Goal: Contribute content: Contribute content

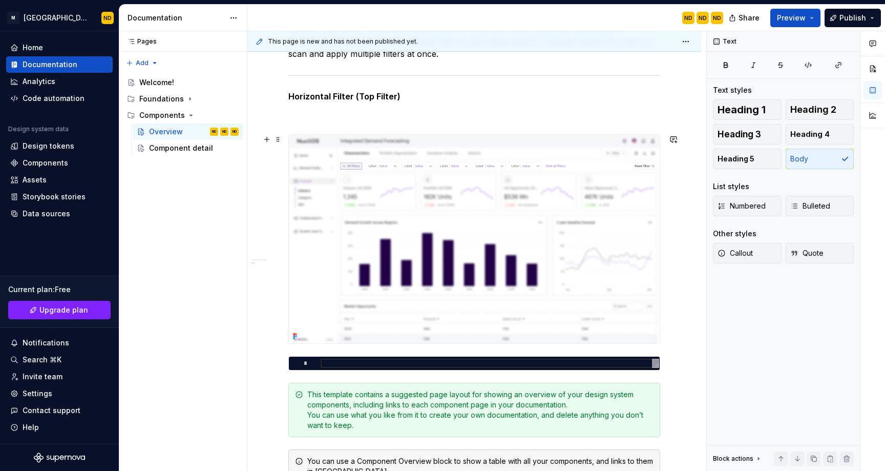
scroll to position [346, 0]
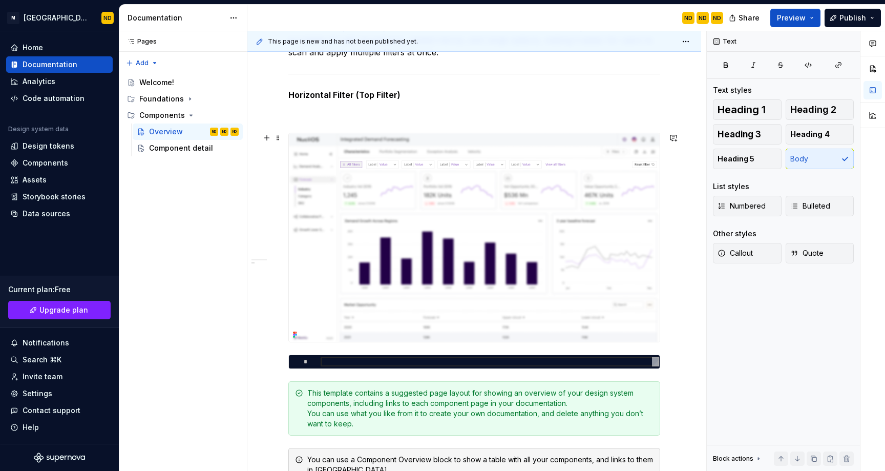
click at [665, 329] on div "Usage Use filters to help users refine and focus the data displayed within dash…" at bounding box center [474, 318] width 454 height 880
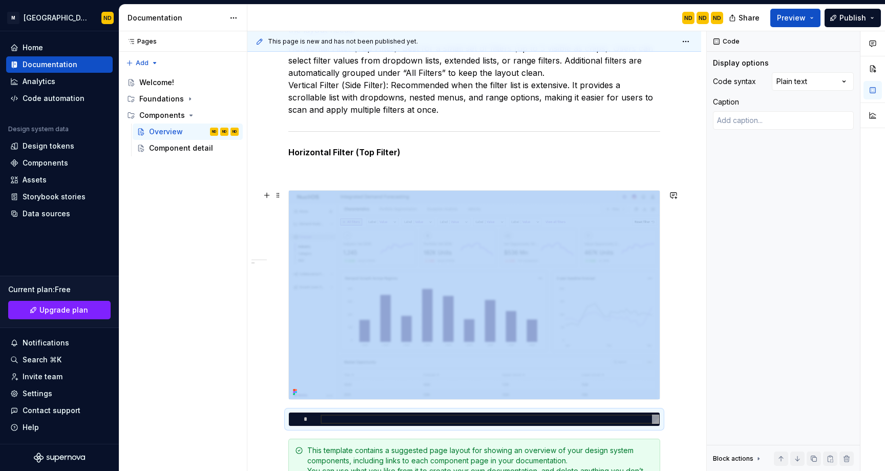
scroll to position [188, 0]
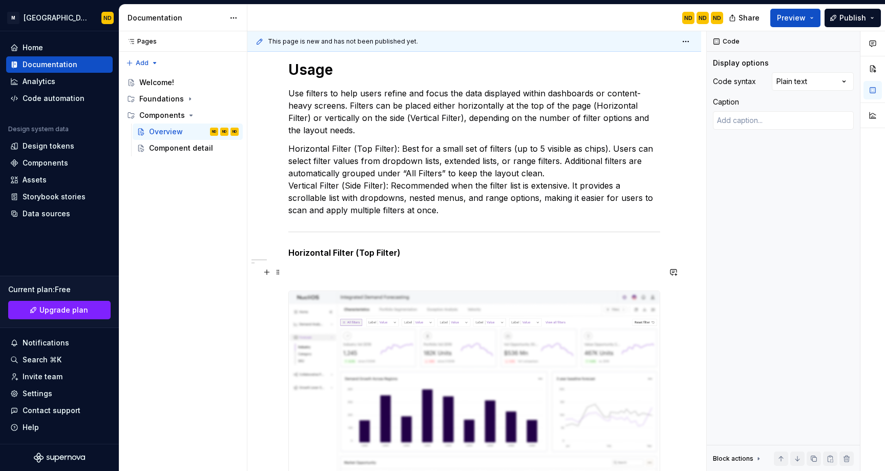
click at [407, 269] on p at bounding box center [474, 272] width 372 height 12
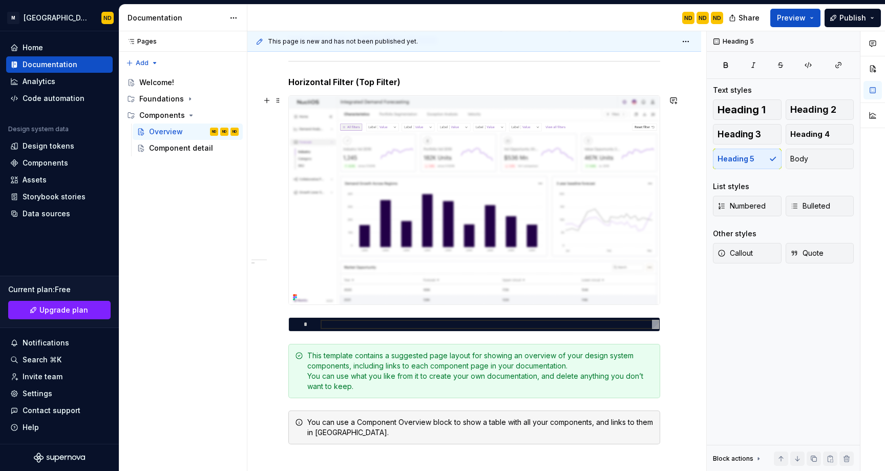
scroll to position [376, 0]
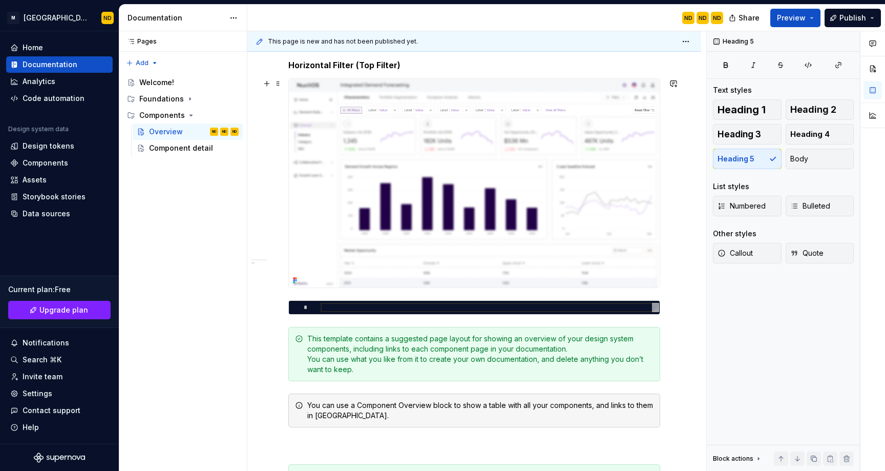
click at [672, 278] on div "Usage Use filters to help users refine and focus the data displayed within dash…" at bounding box center [474, 275] width 454 height 855
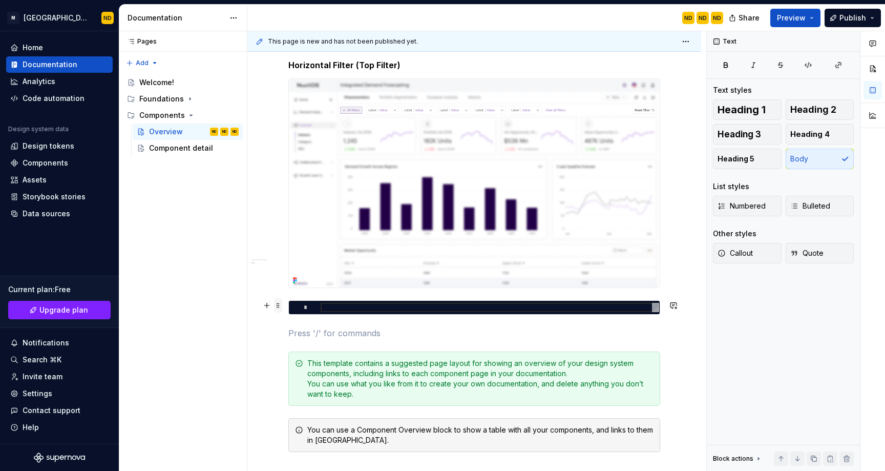
click at [281, 306] on span at bounding box center [278, 305] width 8 height 14
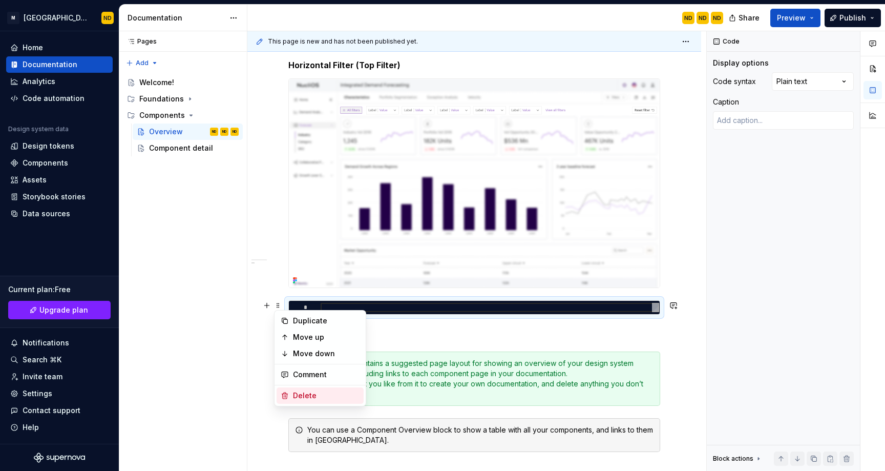
click at [302, 393] on div "Delete" at bounding box center [326, 395] width 67 height 10
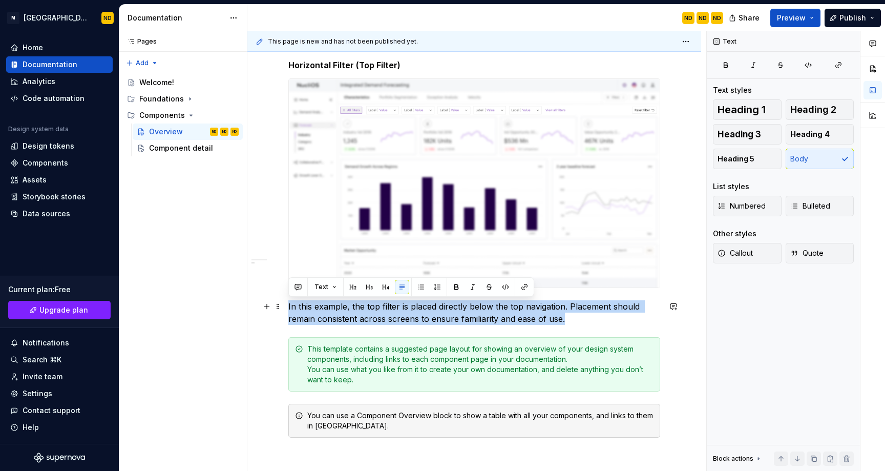
drag, startPoint x: 571, startPoint y: 317, endPoint x: 287, endPoint y: 305, distance: 284.0
click at [287, 305] on div "Usage Use filters to help users refine and focus the data displayed within dash…" at bounding box center [474, 280] width 454 height 865
click at [279, 309] on span at bounding box center [278, 306] width 8 height 14
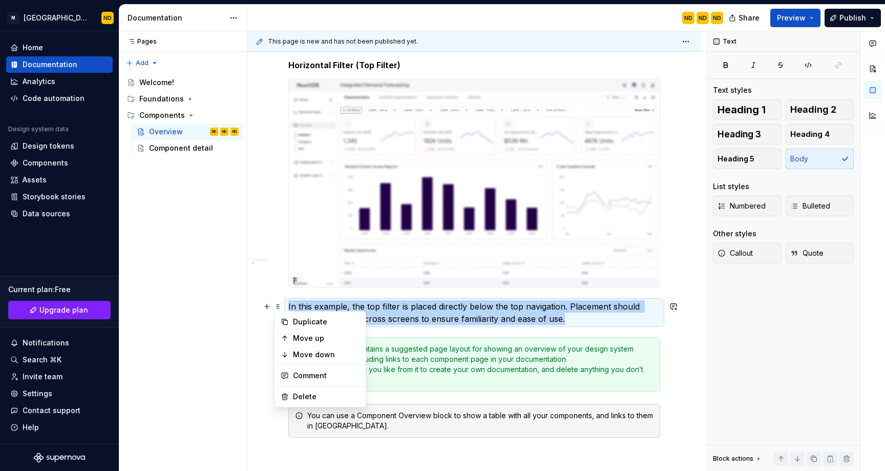
click at [385, 307] on p "In this example, the top filter is placed directly below the top navigation. Pl…" at bounding box center [474, 312] width 372 height 25
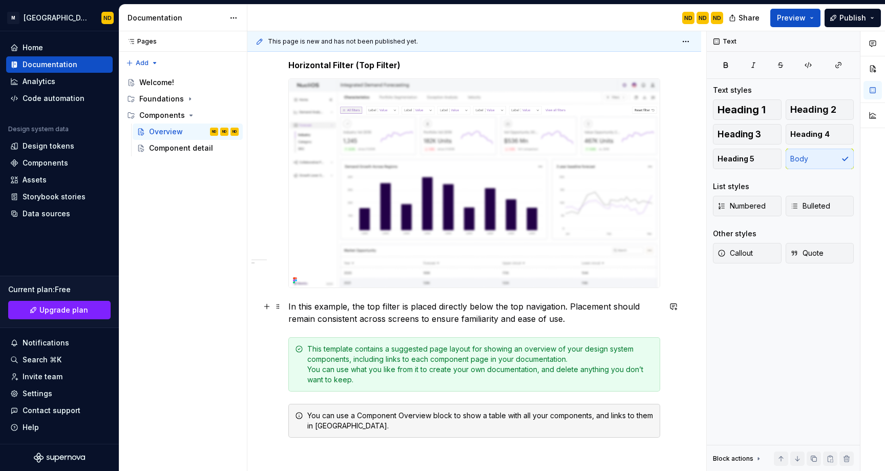
click at [385, 307] on p "In this example, the top filter is placed directly below the top navigation. Pl…" at bounding box center [474, 312] width 372 height 25
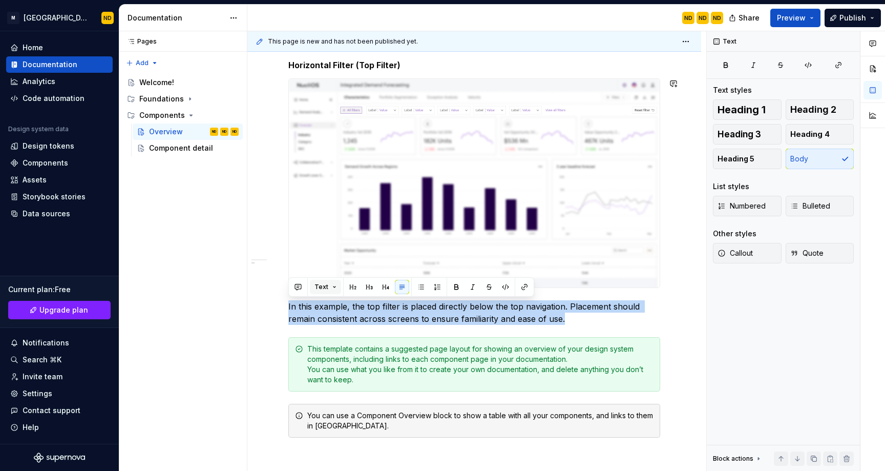
click at [326, 286] on span "Text" at bounding box center [321, 287] width 14 height 8
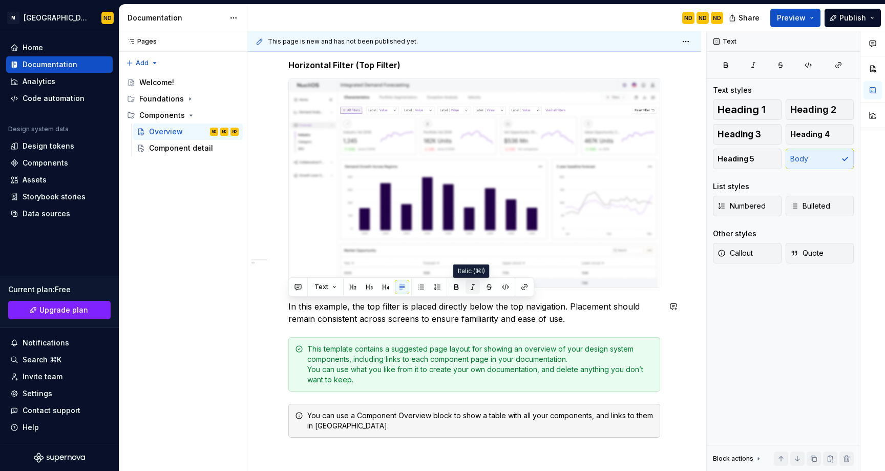
click at [471, 289] on button "button" at bounding box center [472, 287] width 14 height 14
click at [326, 282] on button "Text" at bounding box center [325, 287] width 31 height 14
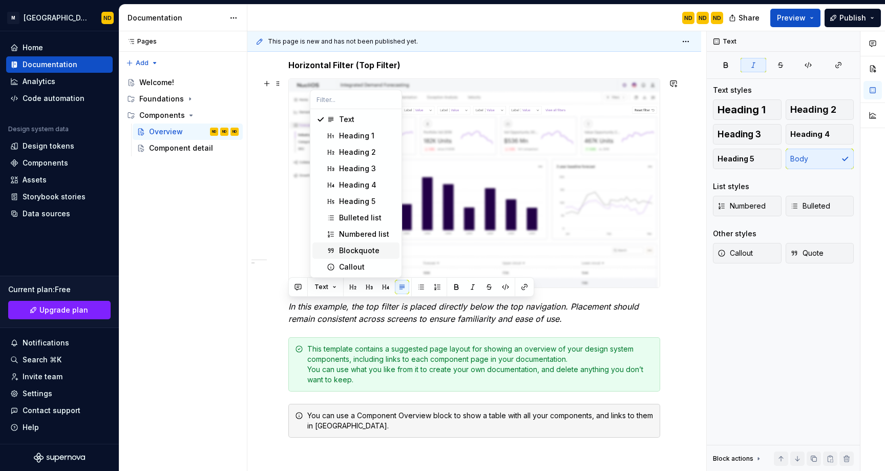
click at [571, 239] on img at bounding box center [474, 183] width 371 height 208
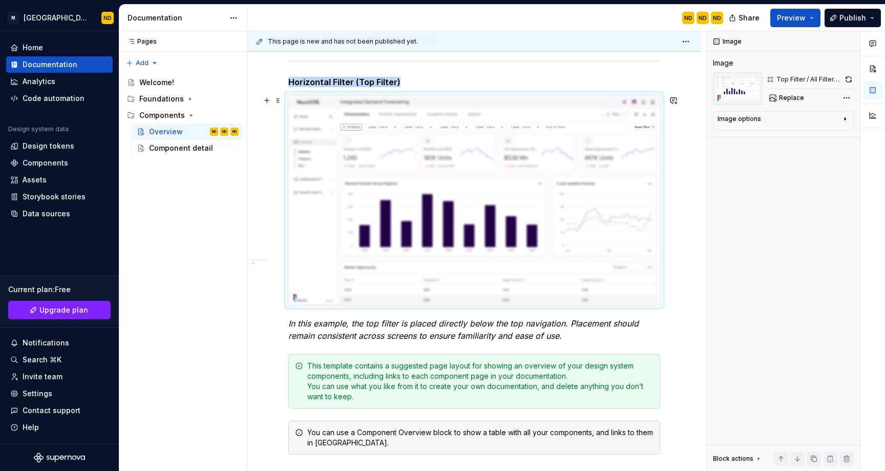
scroll to position [357, 0]
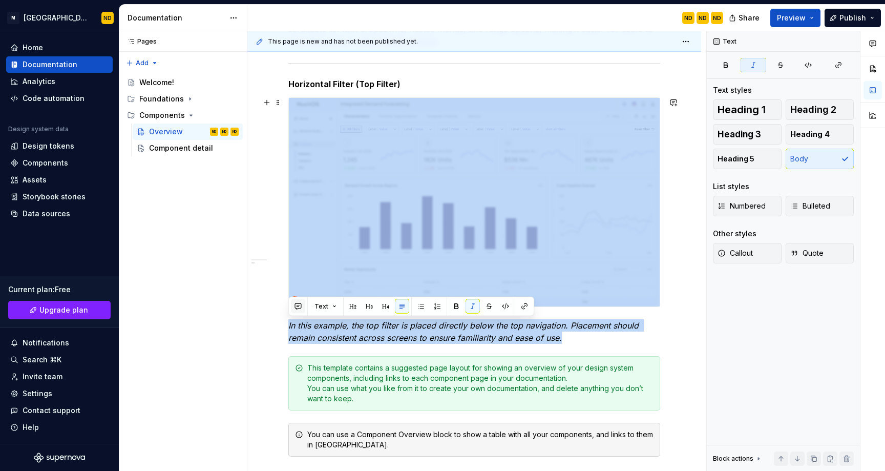
drag, startPoint x: 575, startPoint y: 343, endPoint x: 294, endPoint y: 306, distance: 283.5
click at [310, 307] on div "Usage Use filters to help users refine and focus the data displayed within dash…" at bounding box center [474, 235] width 372 height 687
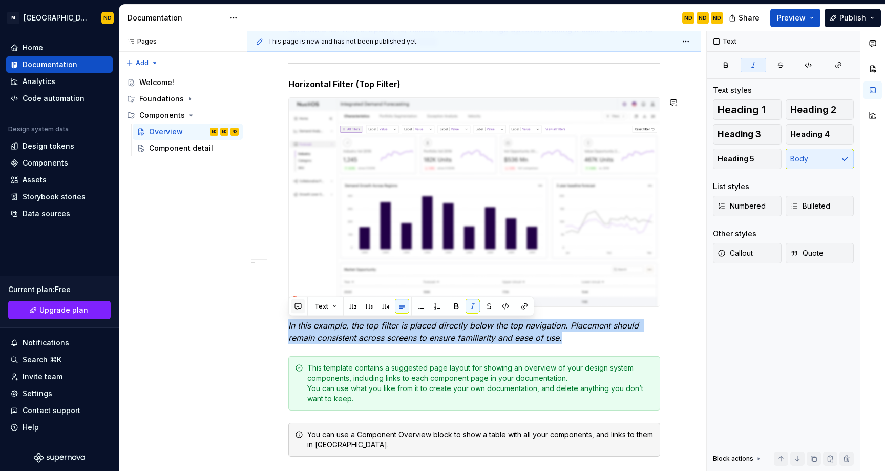
click at [291, 308] on button "button" at bounding box center [298, 306] width 14 height 14
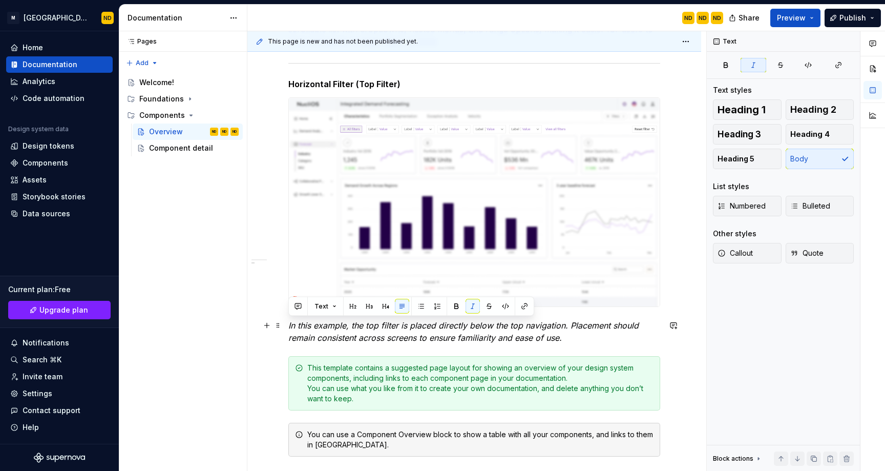
click at [571, 338] on p "In this example, the top filter is placed directly below the top navigation. Pl…" at bounding box center [474, 331] width 372 height 25
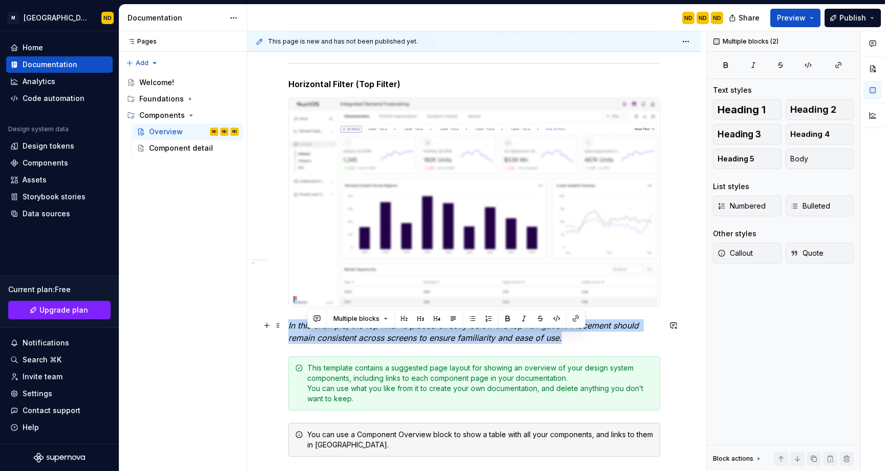
click at [571, 338] on p "In this example, the top filter is placed directly below the top navigation. Pl…" at bounding box center [474, 331] width 372 height 25
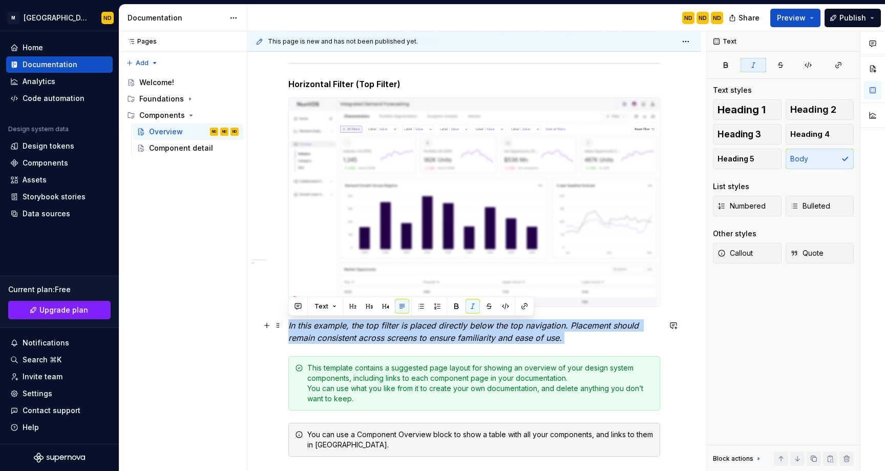
click at [571, 338] on p "In this example, the top filter is placed directly below the top navigation. Pl…" at bounding box center [474, 331] width 372 height 25
click at [790, 161] on span "Body" at bounding box center [799, 159] width 18 height 10
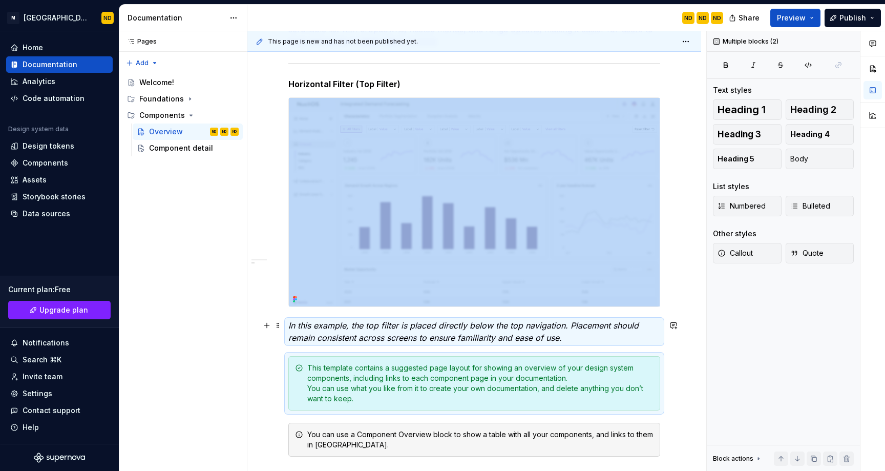
click at [314, 331] on p "In this example, the top filter is placed directly below the top navigation. Pl…" at bounding box center [474, 331] width 372 height 25
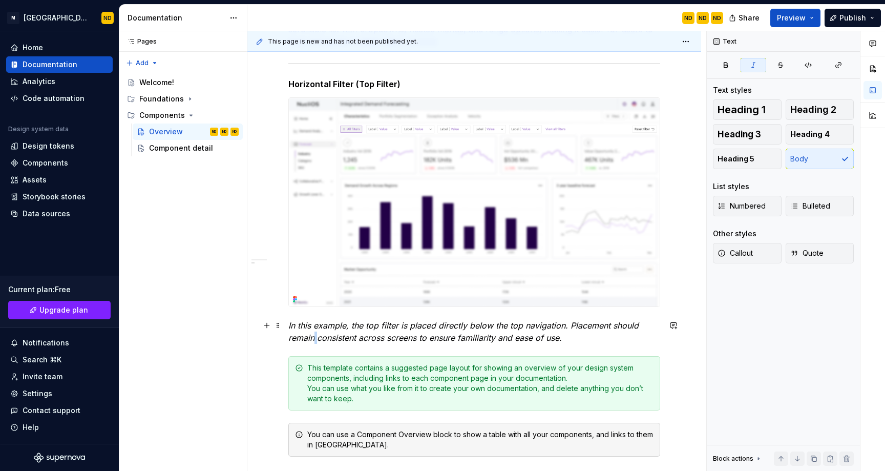
click at [314, 331] on p "In this example, the top filter is placed directly below the top navigation. Pl…" at bounding box center [474, 331] width 372 height 25
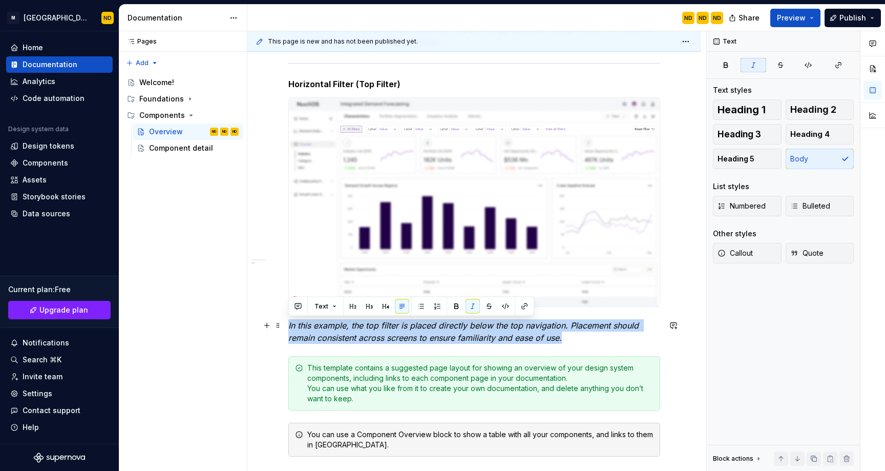
click at [314, 331] on p "In this example, the top filter is placed directly below the top navigation. Pl…" at bounding box center [474, 331] width 372 height 25
click at [326, 309] on span "Text" at bounding box center [321, 306] width 14 height 8
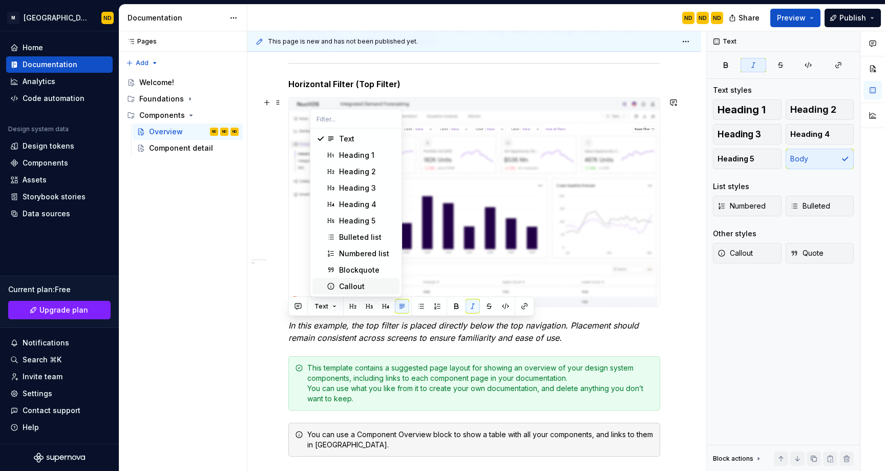
click at [362, 288] on div "Callout" at bounding box center [352, 286] width 26 height 10
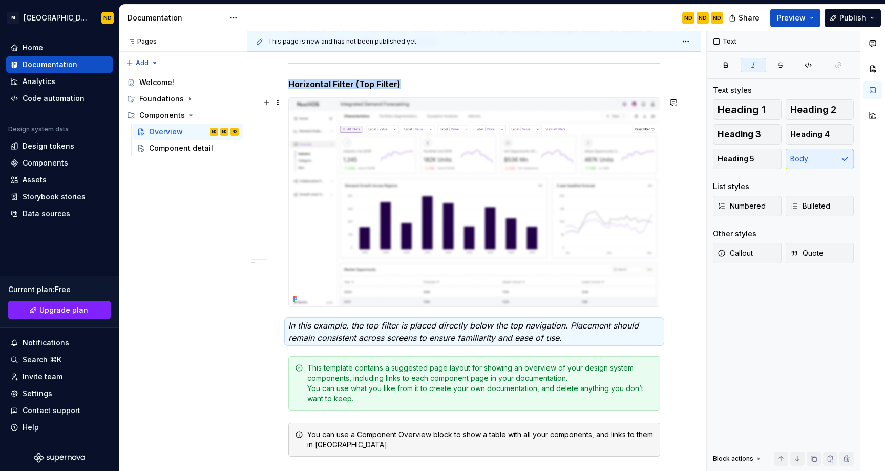
click at [451, 195] on img at bounding box center [474, 202] width 371 height 208
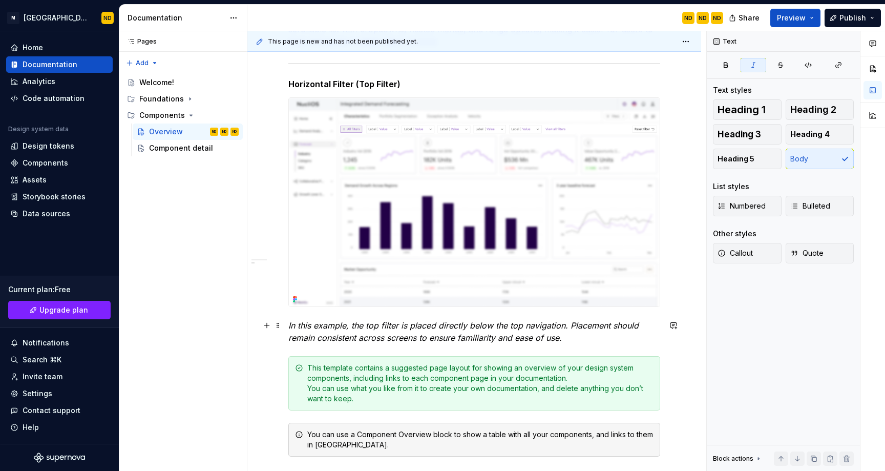
click at [419, 337] on em "In this example, the top filter is placed directly below the top navigation. Pl…" at bounding box center [464, 331] width 353 height 23
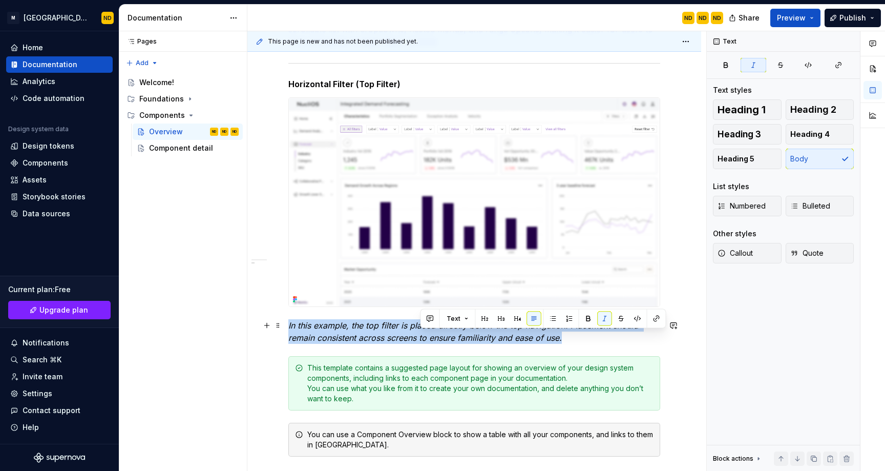
click at [419, 337] on em "In this example, the top filter is placed directly below the top navigation. Pl…" at bounding box center [464, 331] width 353 height 23
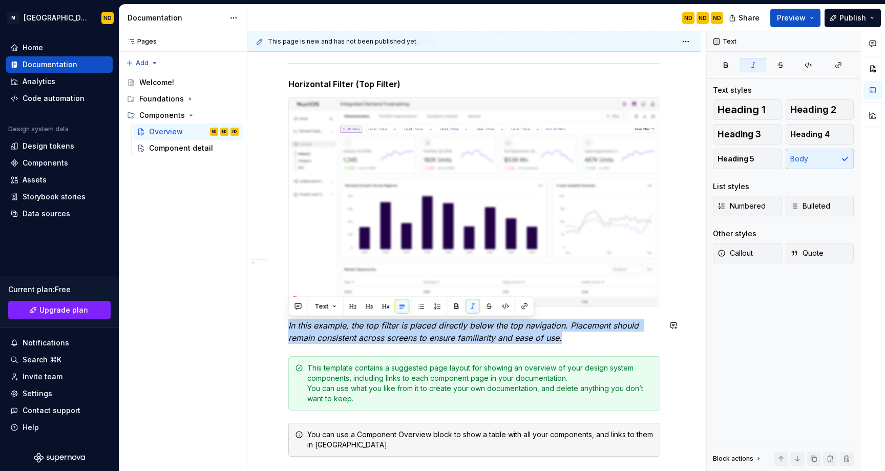
copy em "In this example, the top filter is placed directly below the top navigation. Pl…"
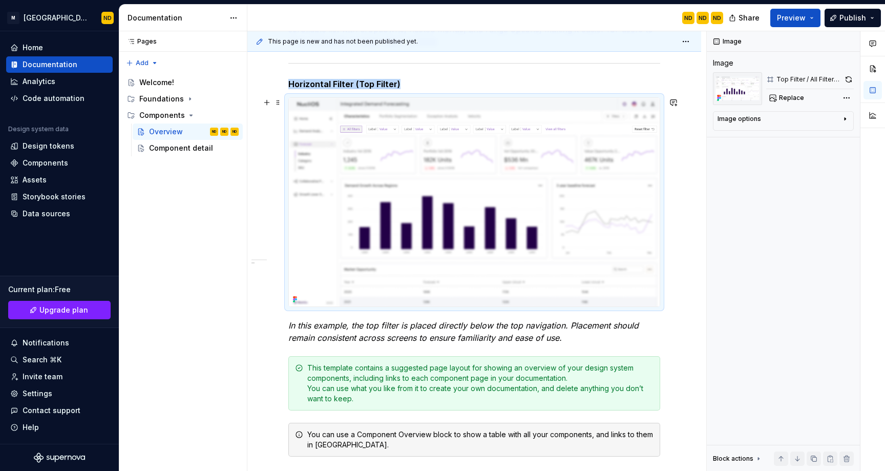
click at [452, 205] on img at bounding box center [474, 202] width 371 height 208
click at [672, 102] on button "button" at bounding box center [673, 102] width 14 height 14
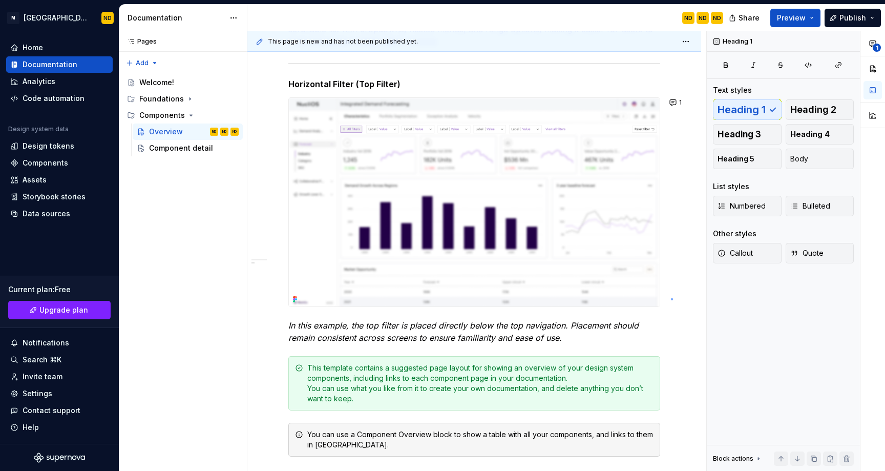
click at [671, 299] on div "This page is new and has not been published yet. Overview In NucliOS, you can c…" at bounding box center [476, 251] width 459 height 440
click at [679, 105] on span "1" at bounding box center [680, 102] width 3 height 8
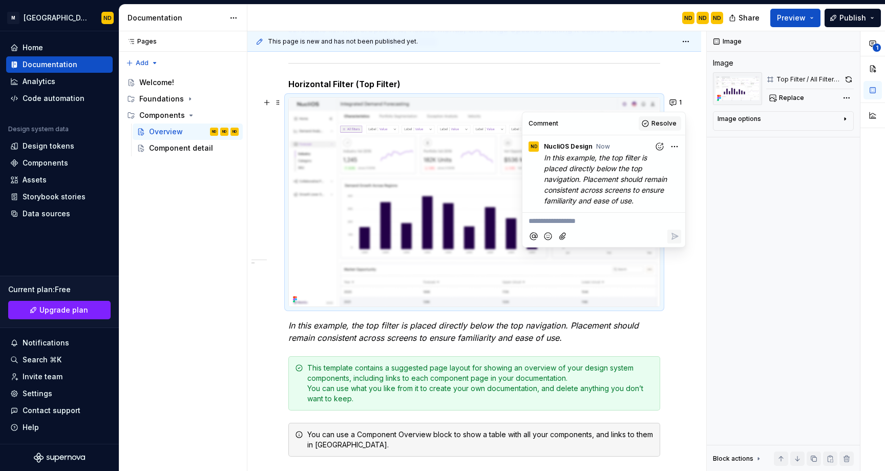
click at [657, 119] on span "Resolve" at bounding box center [663, 123] width 25 height 8
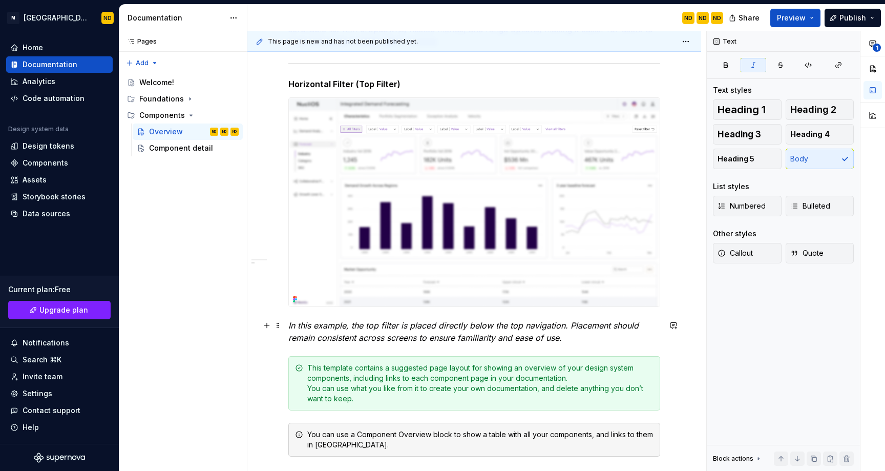
click at [333, 325] on em "In this example, the top filter is placed directly below the top navigation. Pl…" at bounding box center [464, 331] width 353 height 23
click at [315, 323] on em "In this example, the top filter is placed directly below the top navigation. Pl…" at bounding box center [464, 331] width 353 height 23
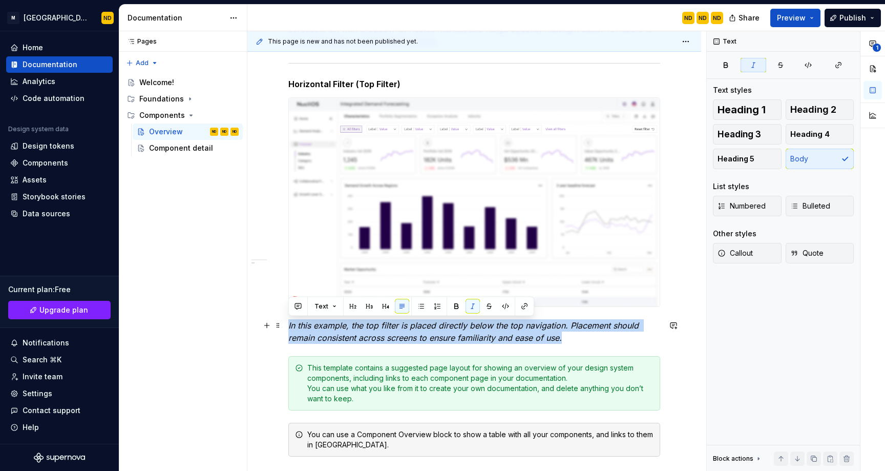
click at [315, 323] on em "In this example, the top filter is placed directly below the top navigation. Pl…" at bounding box center [464, 331] width 353 height 23
type textarea "*"
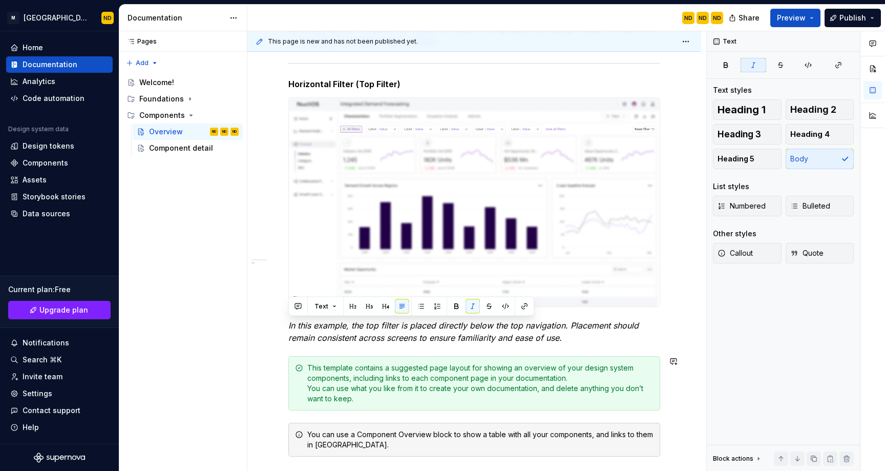
click at [564, 345] on div "Usage Use filters to help users refine and focus the data displayed within dash…" at bounding box center [474, 235] width 372 height 686
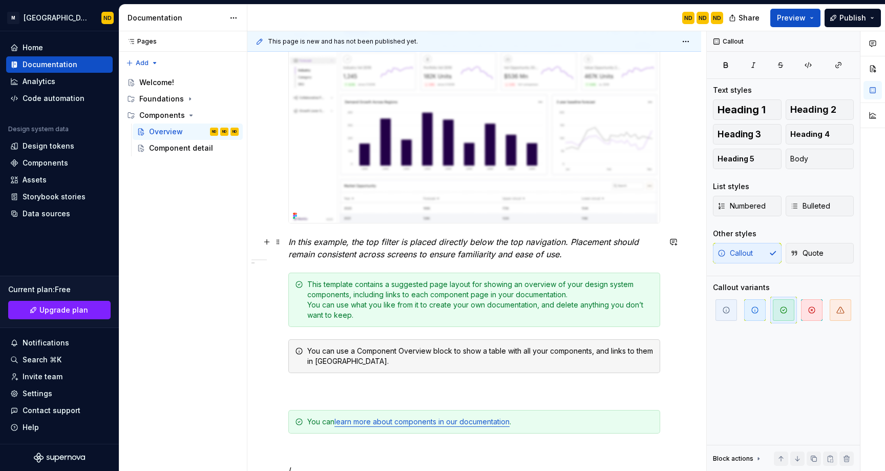
scroll to position [441, 0]
click at [503, 242] on em "In this example, the top filter is placed directly below the top navigation. Pl…" at bounding box center [464, 247] width 353 height 23
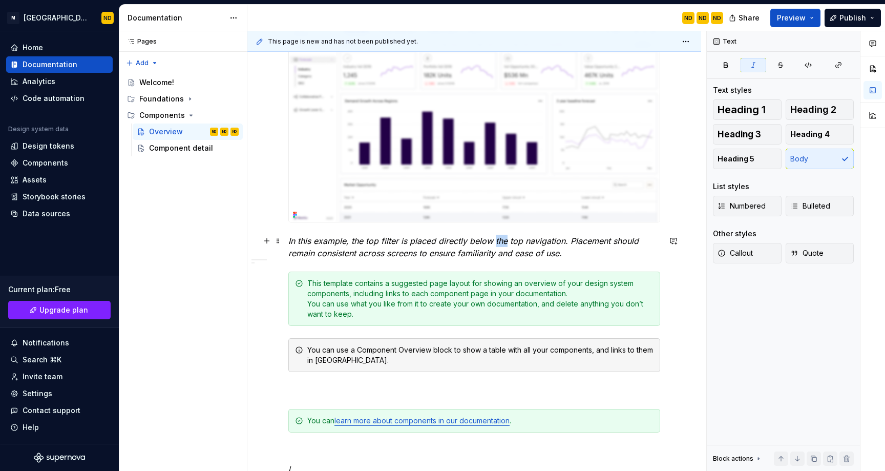
click at [503, 242] on em "In this example, the top filter is placed directly below the top navigation. Pl…" at bounding box center [464, 247] width 353 height 23
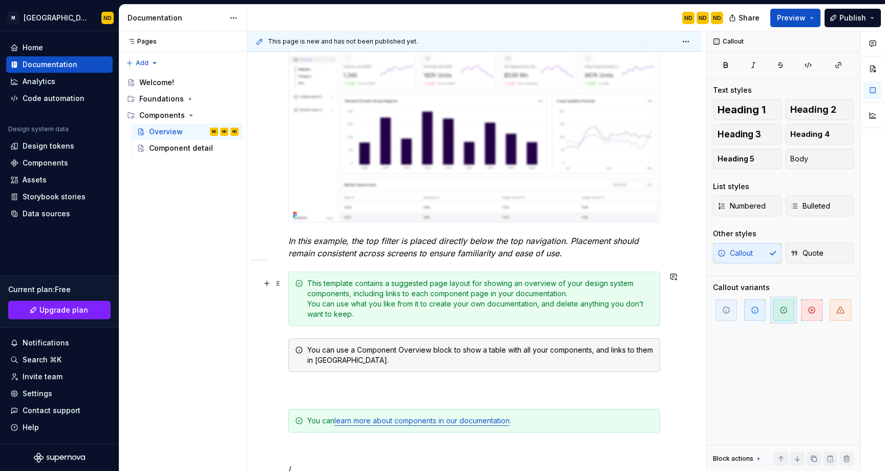
click at [343, 300] on div "This template contains a suggested page layout for showing an overview of your …" at bounding box center [480, 298] width 346 height 41
click at [332, 309] on div "This template contains a suggested page layout for showing an overview of your …" at bounding box center [480, 298] width 346 height 41
click at [278, 282] on span at bounding box center [278, 283] width 8 height 14
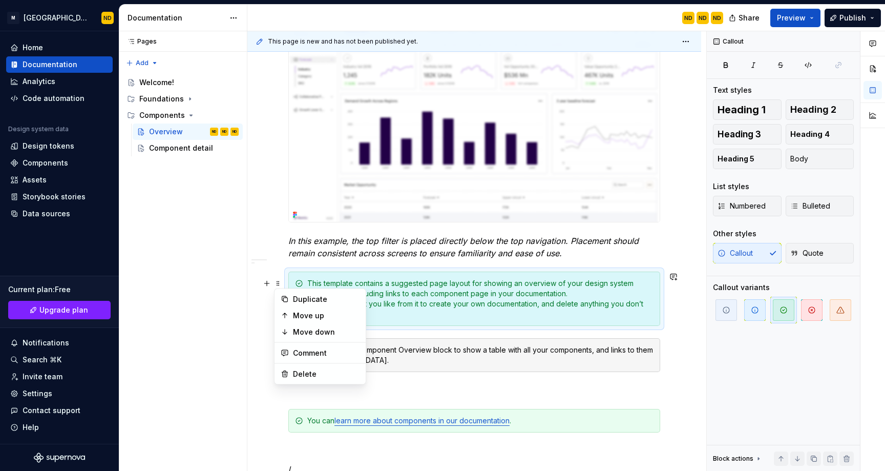
click at [384, 268] on div "Usage Use filters to help users refine and focus the data displayed within dash…" at bounding box center [474, 150] width 372 height 686
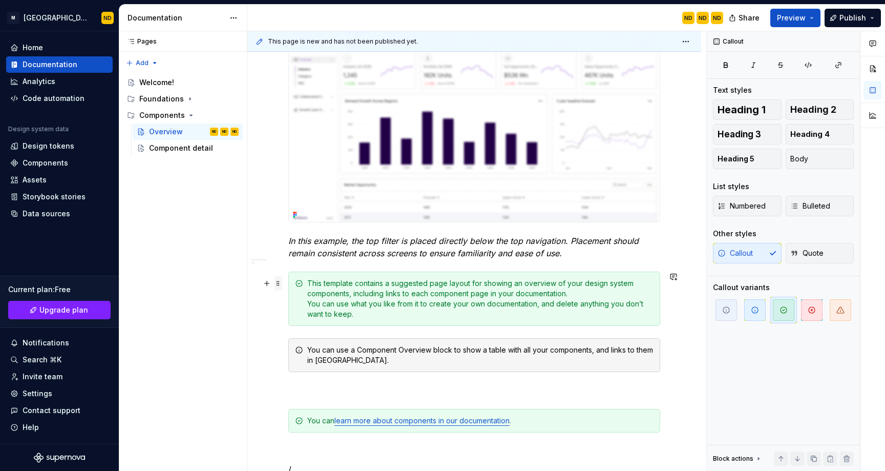
click at [281, 287] on span at bounding box center [278, 283] width 8 height 14
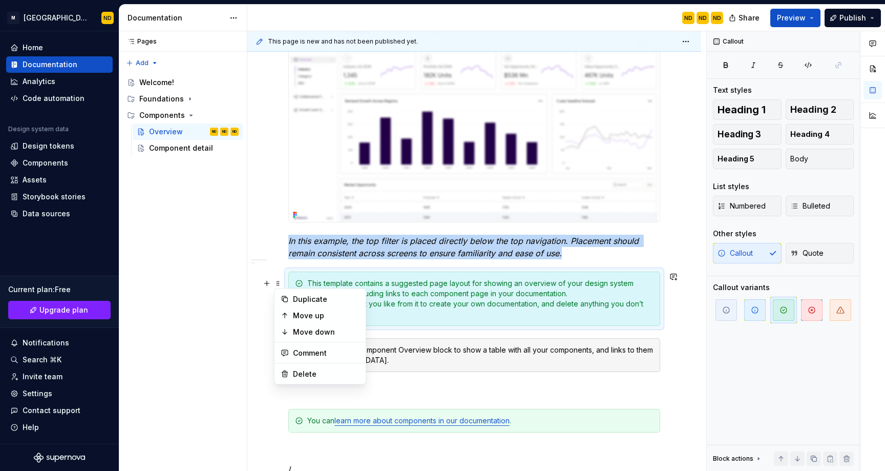
click at [247, 327] on div "Pages Pages Add Accessibility guide for tree Page tree. Navigate the tree with …" at bounding box center [183, 251] width 128 height 440
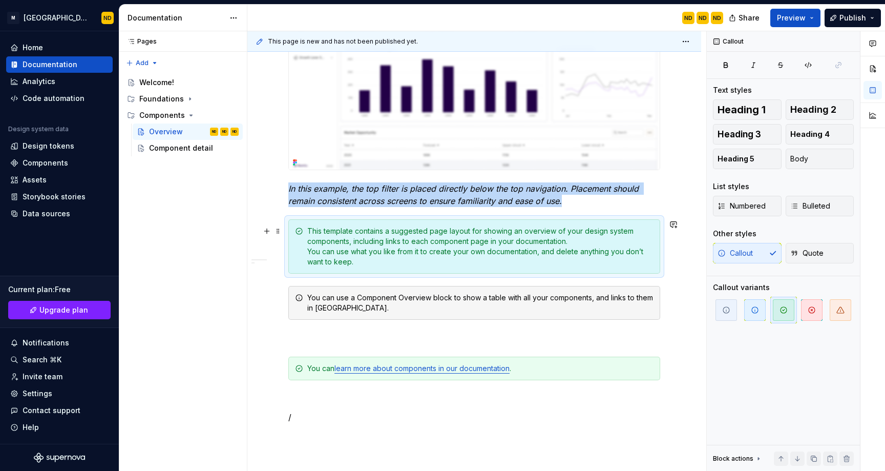
scroll to position [393, 0]
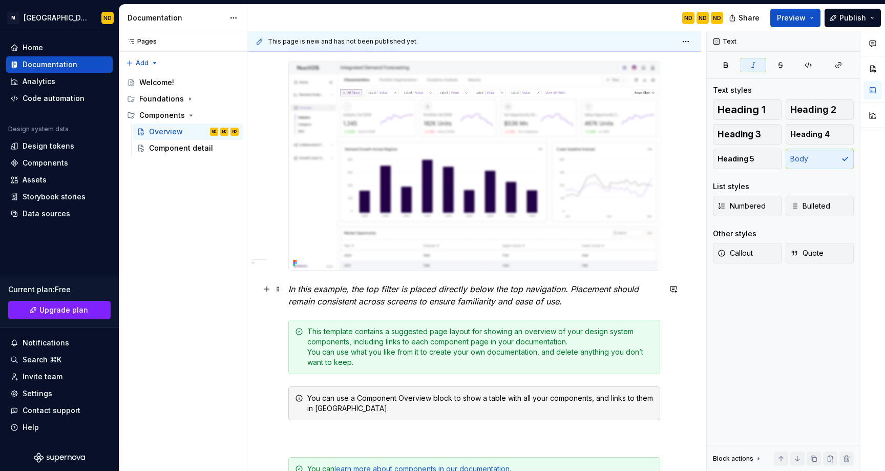
click at [593, 307] on p "In this example, the top filter is placed directly below the top navigation. Pl…" at bounding box center [474, 295] width 372 height 25
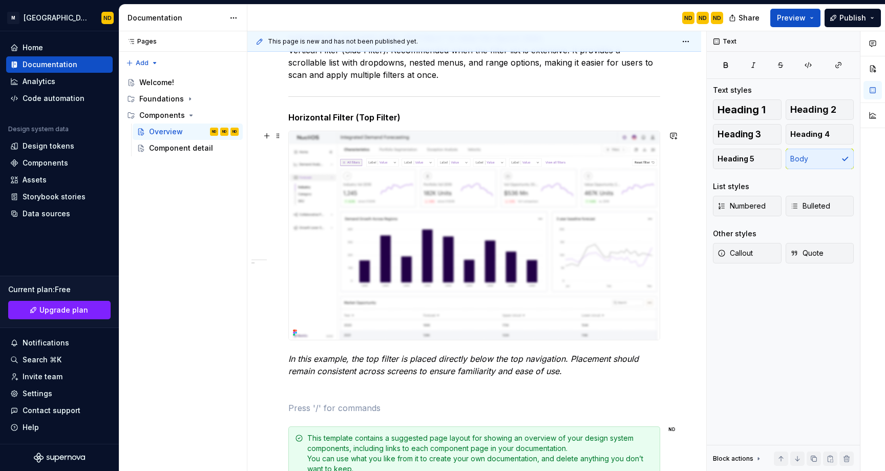
scroll to position [273, 0]
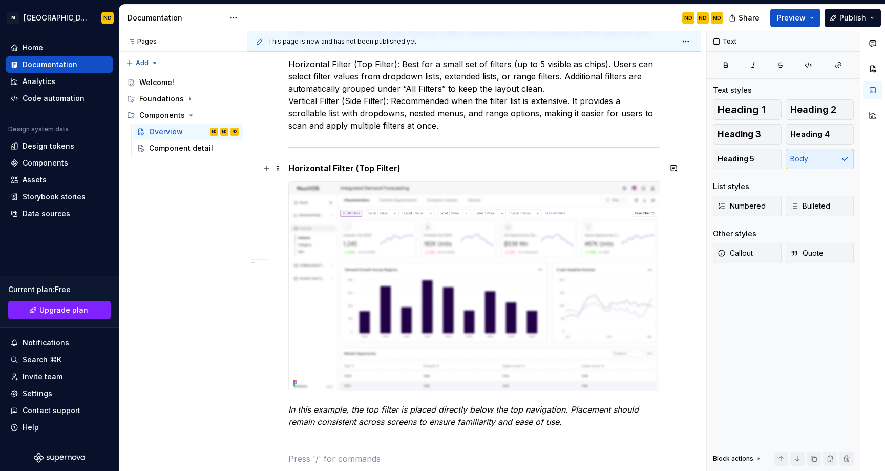
click at [334, 167] on h5 "Horizontal Filter (Top Filter)" at bounding box center [474, 168] width 372 height 10
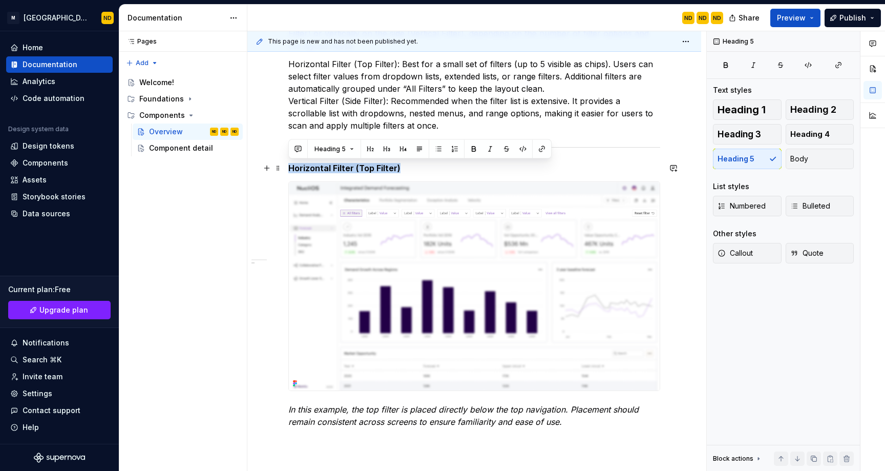
copy h5 "Horizontal Filter (Top Filter)"
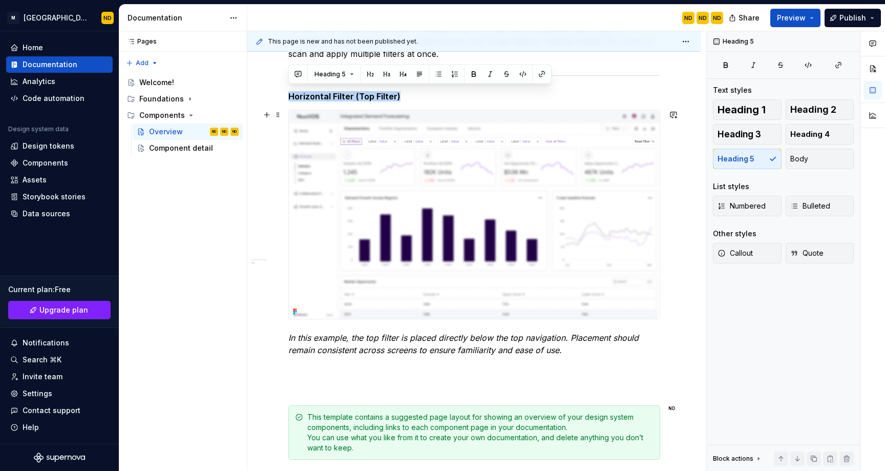
scroll to position [348, 0]
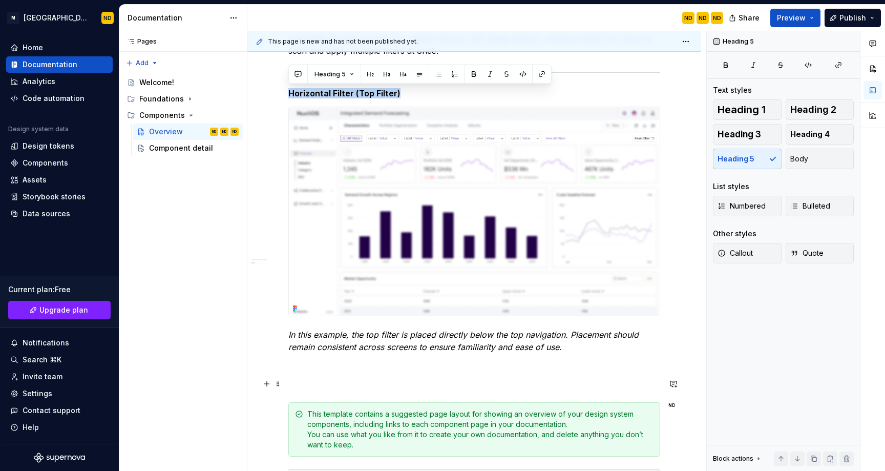
click at [304, 377] on p at bounding box center [474, 383] width 372 height 12
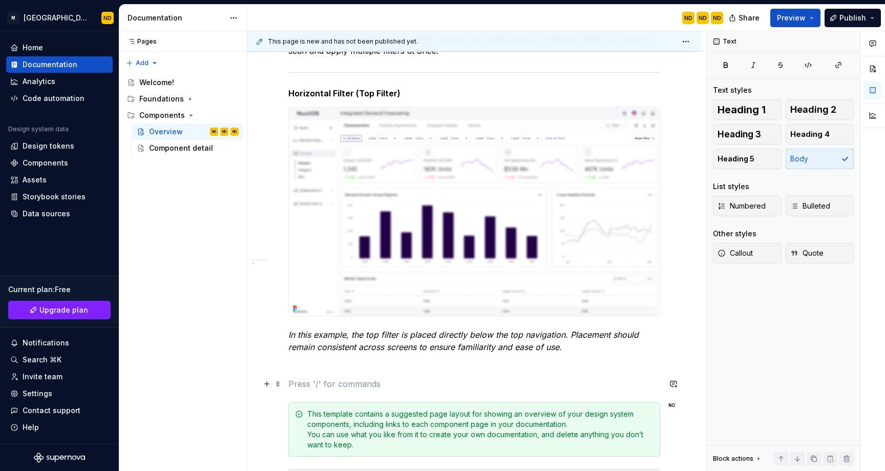
paste div
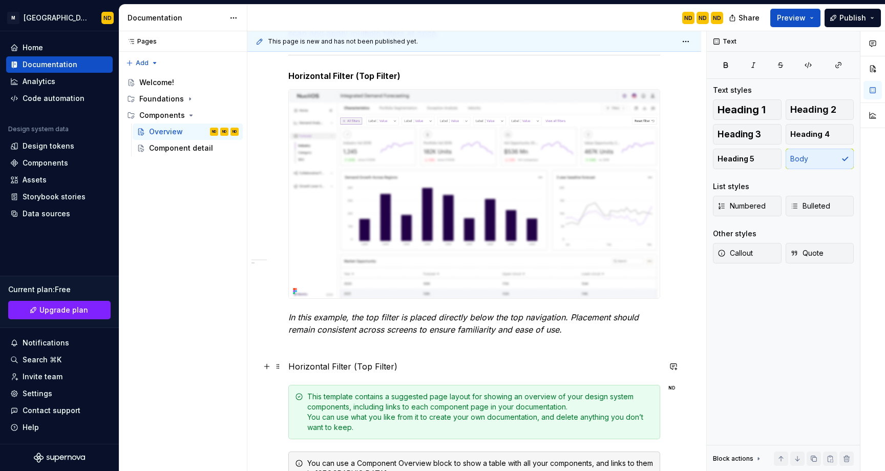
click at [321, 369] on p "Horizontal Filter (Top Filter)" at bounding box center [474, 366] width 372 height 12
click at [351, 366] on p "Vertical Filter (Top Filter)" at bounding box center [474, 366] width 372 height 12
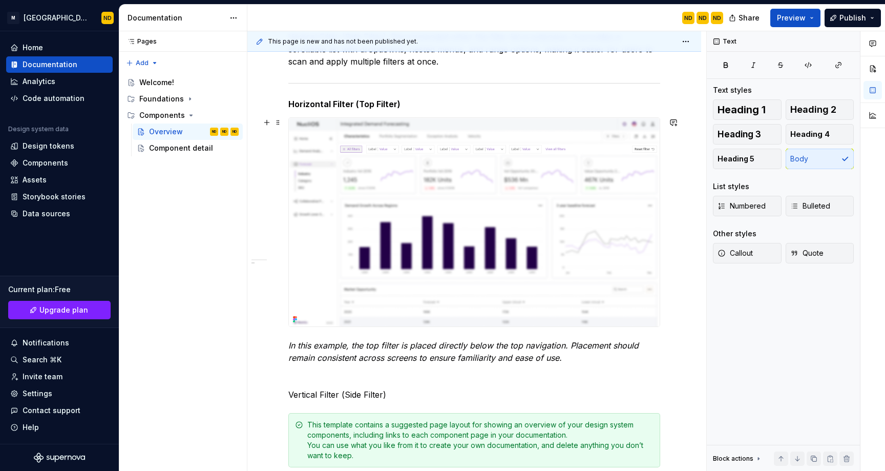
scroll to position [347, 0]
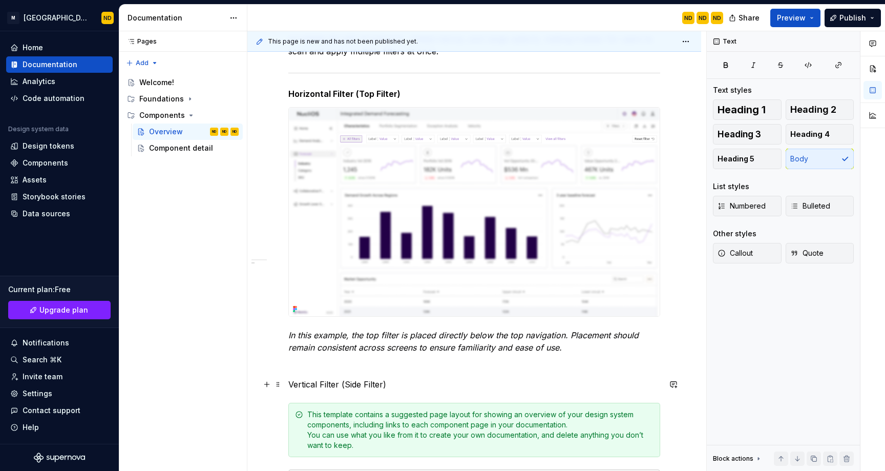
click at [324, 385] on p "Vertical Filter (Side Filter)" at bounding box center [474, 384] width 372 height 12
click at [280, 385] on span at bounding box center [278, 384] width 8 height 14
drag, startPoint x: 406, startPoint y: 367, endPoint x: 404, endPoint y: 387, distance: 20.5
click at [406, 367] on p at bounding box center [474, 365] width 372 height 12
click at [402, 386] on p "Vertical Filter (Side Filter)" at bounding box center [474, 384] width 372 height 12
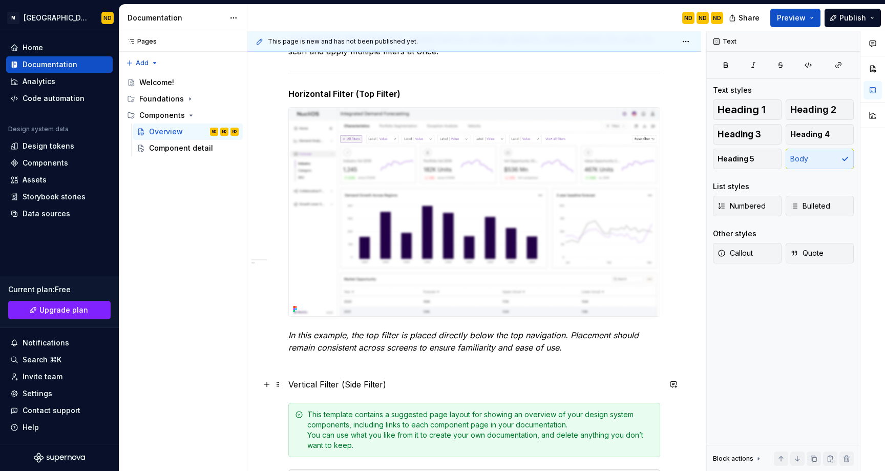
click at [402, 386] on p "Vertical Filter (Side Filter)" at bounding box center [474, 384] width 372 height 12
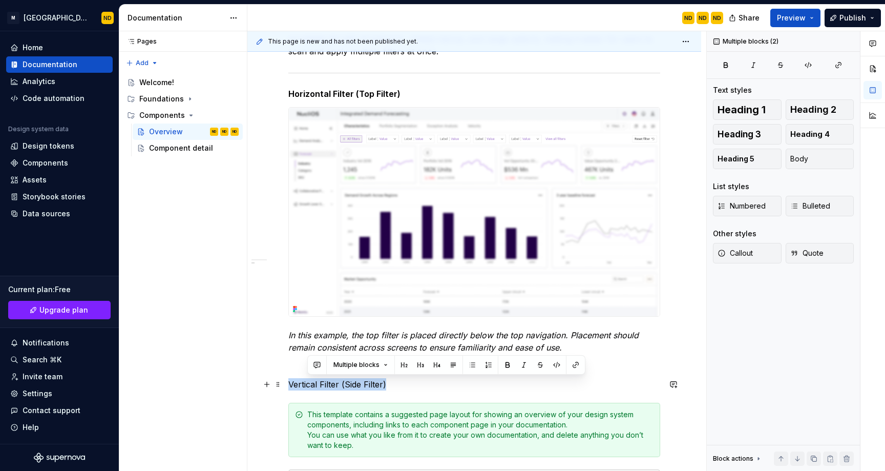
click at [402, 386] on p "Vertical Filter (Side Filter)" at bounding box center [474, 384] width 372 height 12
click at [385, 365] on button "button" at bounding box center [385, 364] width 14 height 14
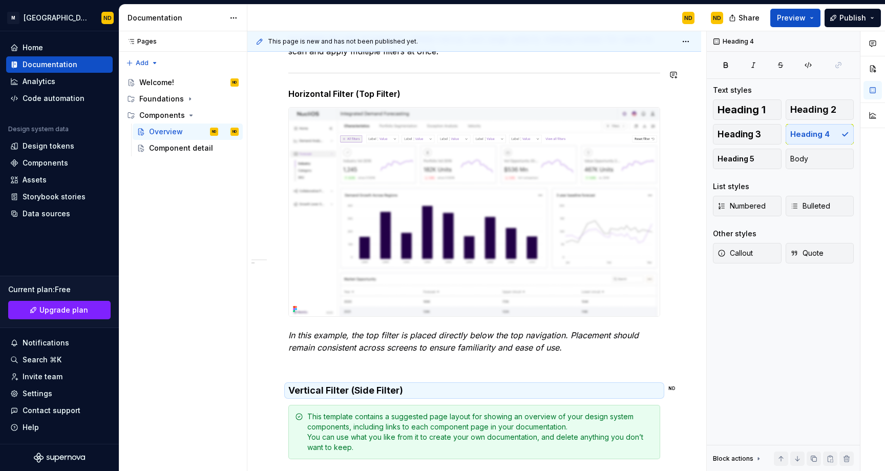
click at [363, 89] on h5 "Horizontal Filter (Top Filter)" at bounding box center [474, 94] width 372 height 10
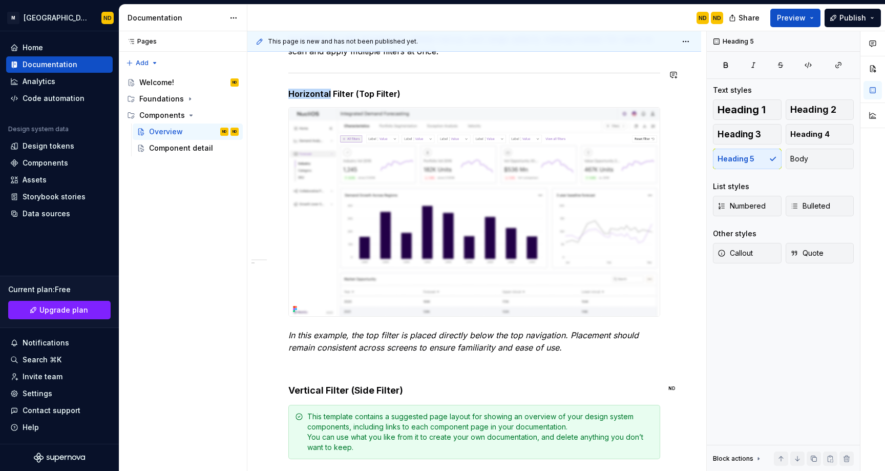
click at [363, 89] on h5 "Horizontal Filter (Top Filter)" at bounding box center [474, 94] width 372 height 10
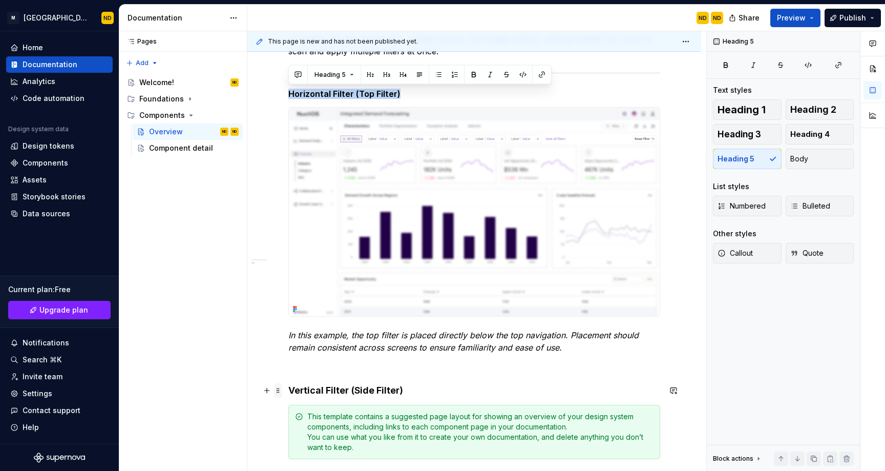
click at [281, 389] on span at bounding box center [278, 390] width 8 height 14
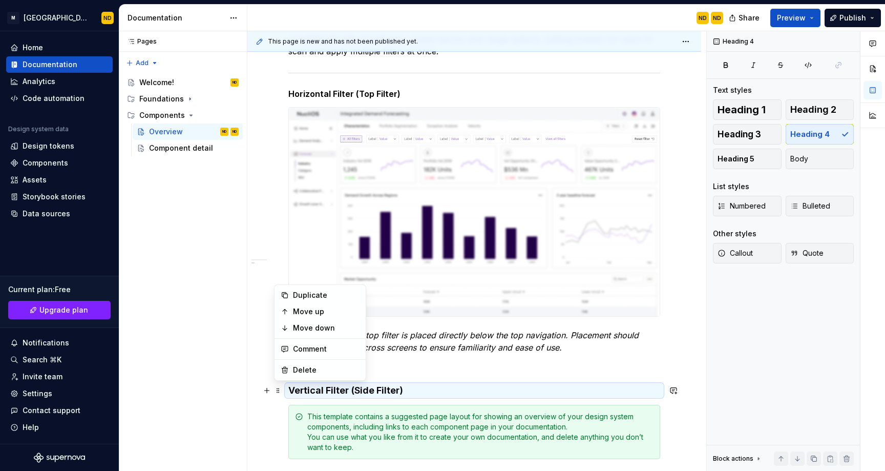
click at [304, 387] on h4 "Vertical Filter (Side Filter)" at bounding box center [474, 390] width 372 height 12
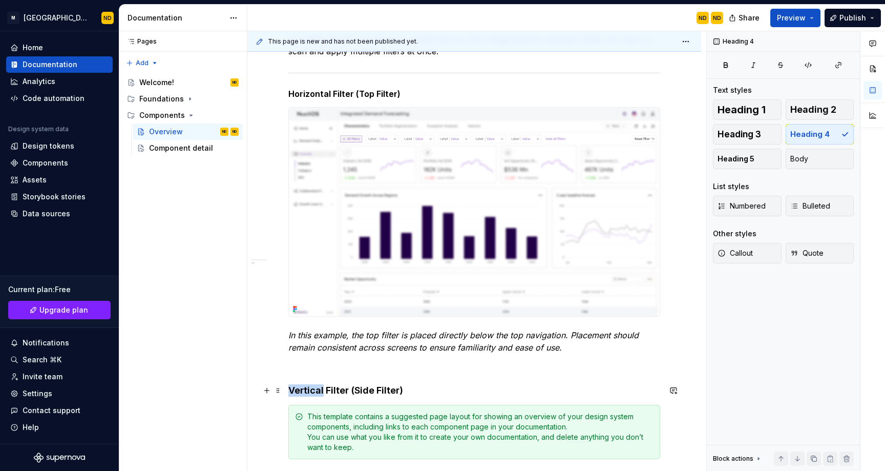
click at [304, 387] on h4 "Vertical Filter (Side Filter)" at bounding box center [474, 390] width 372 height 12
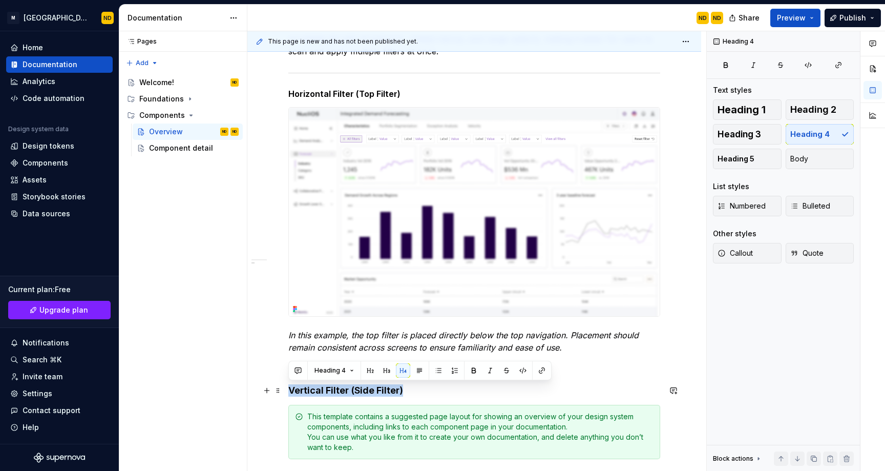
click at [304, 387] on h4 "Vertical Filter (Side Filter)" at bounding box center [474, 390] width 372 height 12
click at [352, 367] on button "Heading 4" at bounding box center [334, 370] width 49 height 14
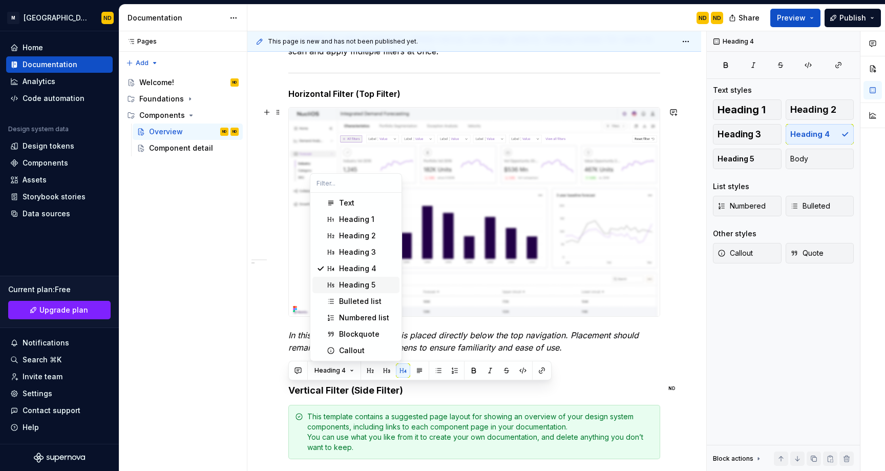
click at [352, 280] on div "Heading 5" at bounding box center [357, 285] width 36 height 10
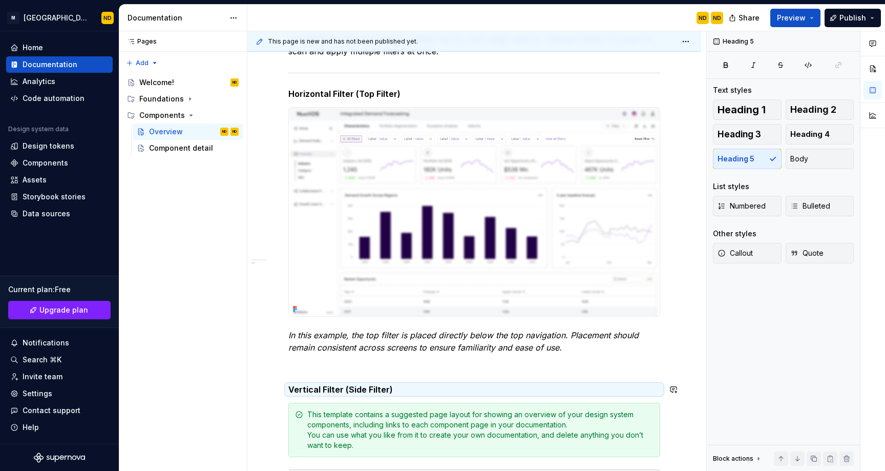
click at [399, 374] on div "Usage Use filters to help users refine and focus the data displayed within dash…" at bounding box center [474, 263] width 372 height 723
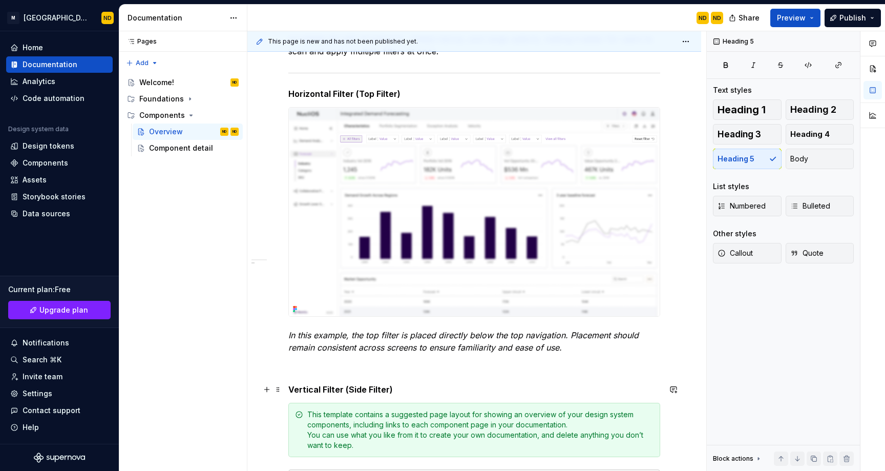
click at [399, 388] on h5 "Vertical Filter (Side Filter)" at bounding box center [474, 389] width 372 height 10
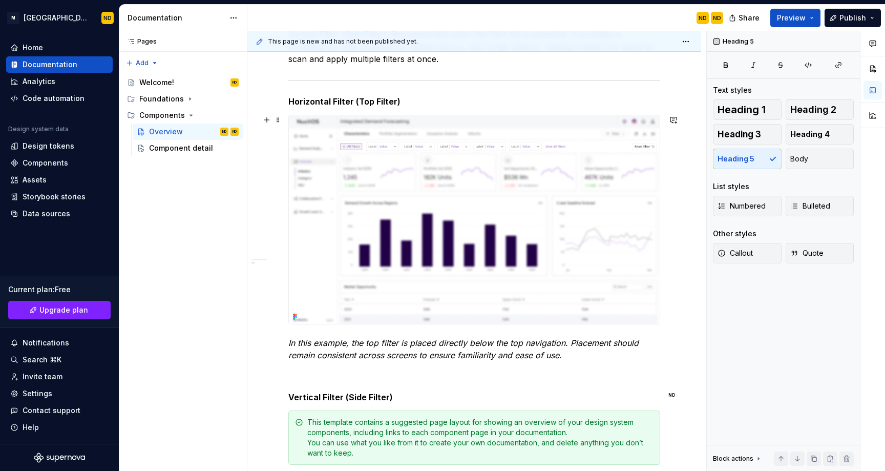
scroll to position [559, 0]
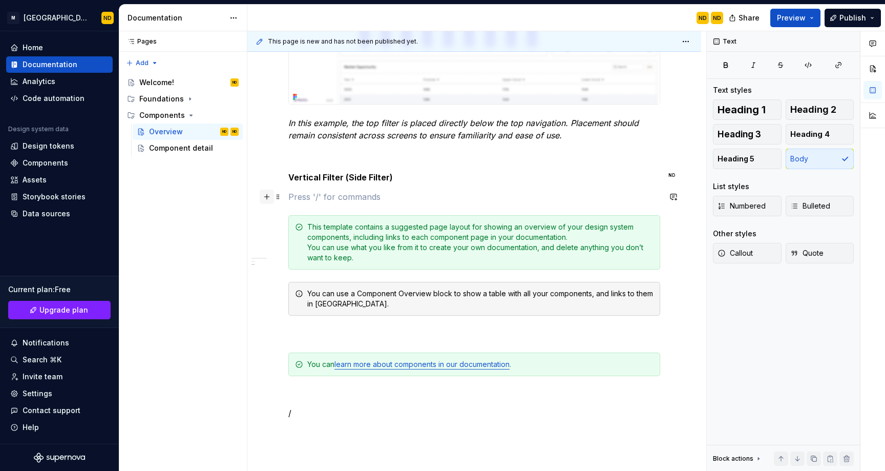
click at [267, 196] on button "button" at bounding box center [267, 196] width 14 height 14
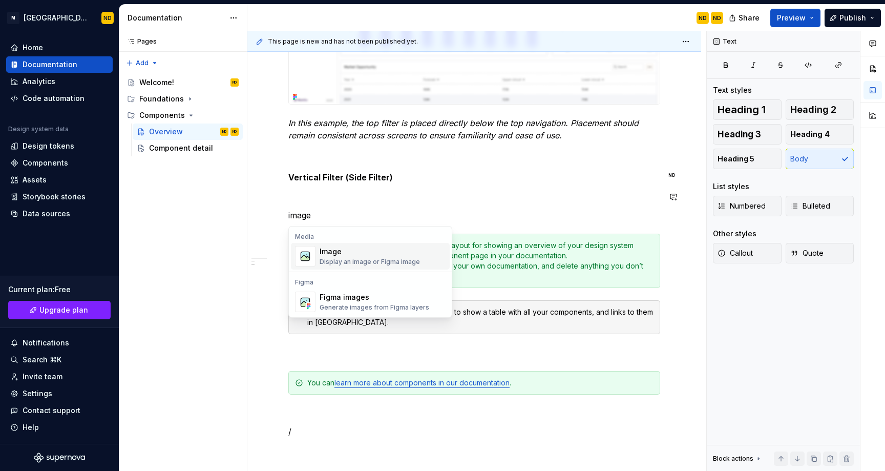
click at [341, 261] on div "Display an image or Figma image" at bounding box center [370, 262] width 100 height 8
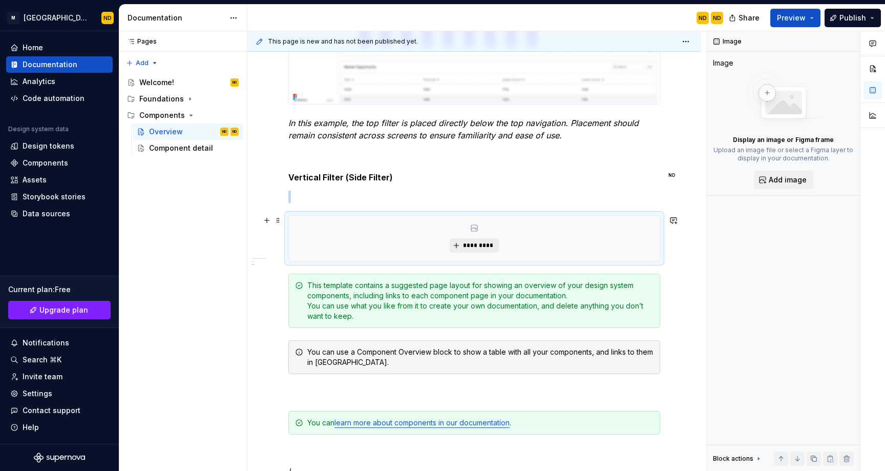
type textarea "*"
click at [474, 244] on span "*********" at bounding box center [477, 245] width 31 height 8
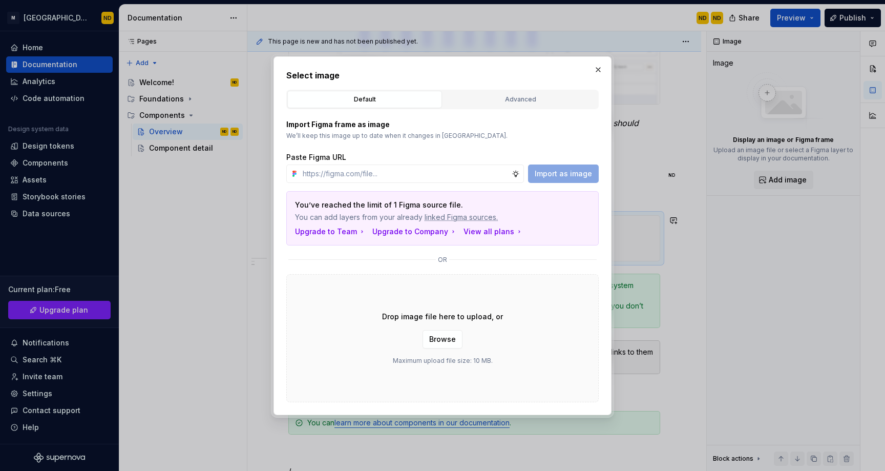
type input "[URL][DOMAIN_NAME]"
click at [562, 166] on button "Import as image" at bounding box center [563, 173] width 71 height 18
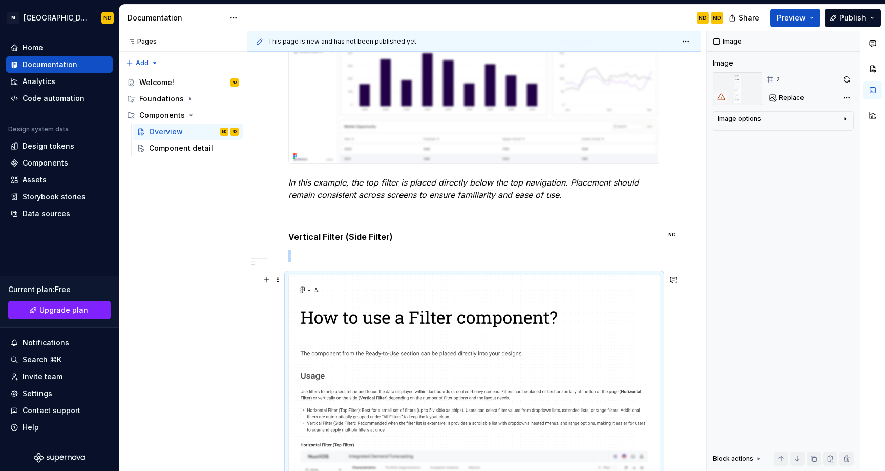
scroll to position [499, 0]
click at [281, 279] on span at bounding box center [278, 280] width 8 height 14
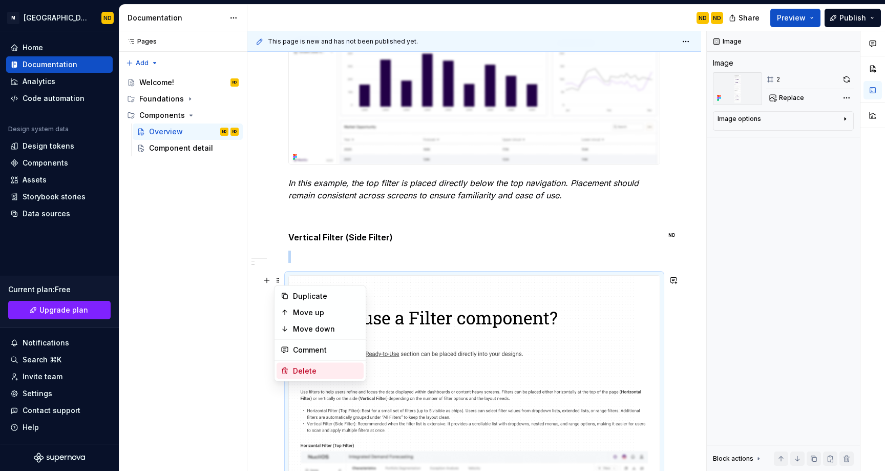
click at [314, 367] on div "Delete" at bounding box center [326, 371] width 67 height 10
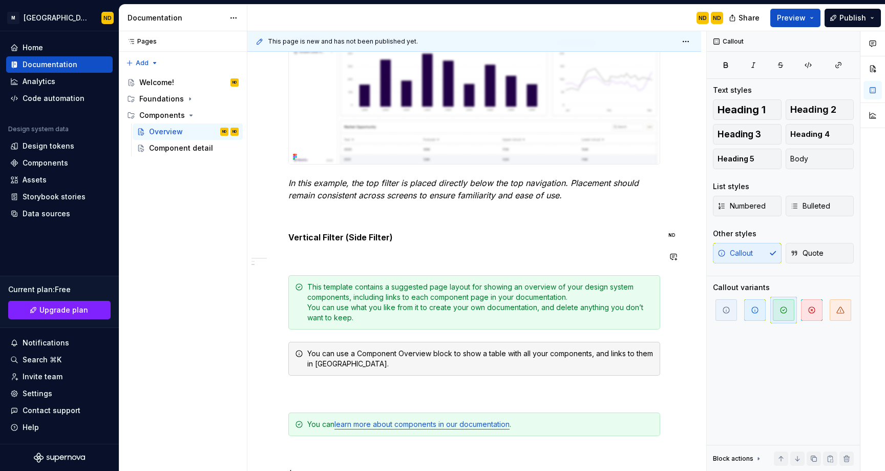
click at [291, 250] on p at bounding box center [474, 256] width 372 height 12
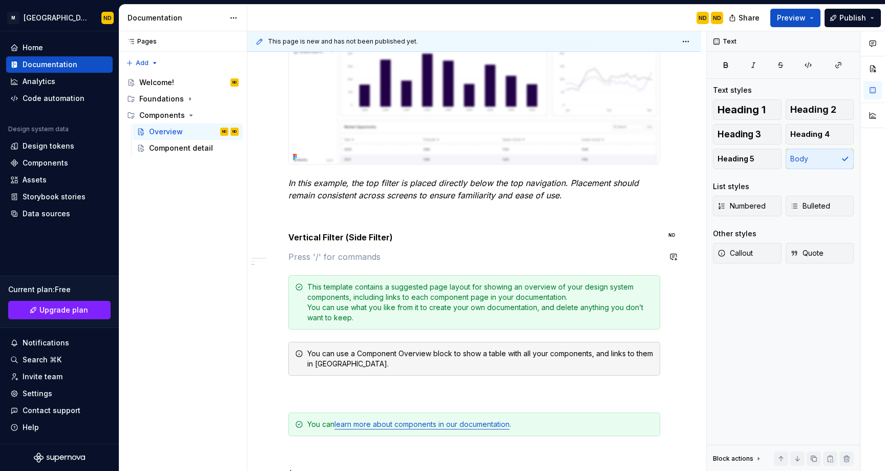
click at [411, 266] on div "Usage Use filters to help users refine and focus the data displayed within dash…" at bounding box center [474, 124] width 372 height 748
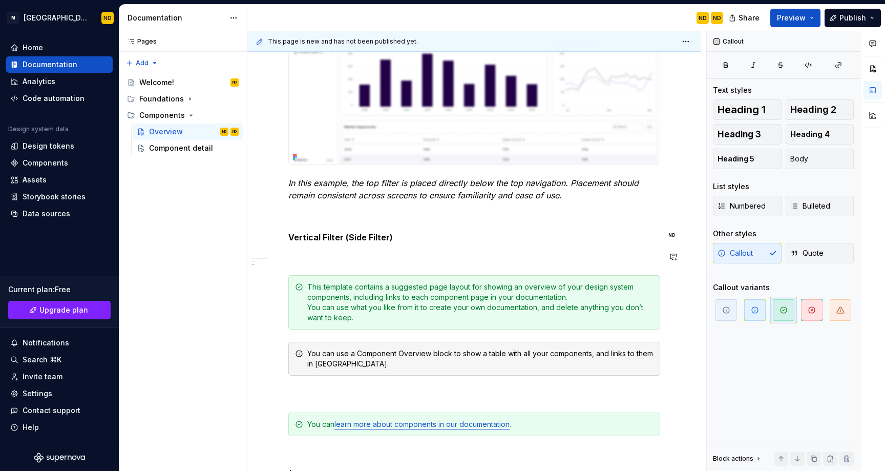
click at [368, 253] on p at bounding box center [474, 256] width 372 height 12
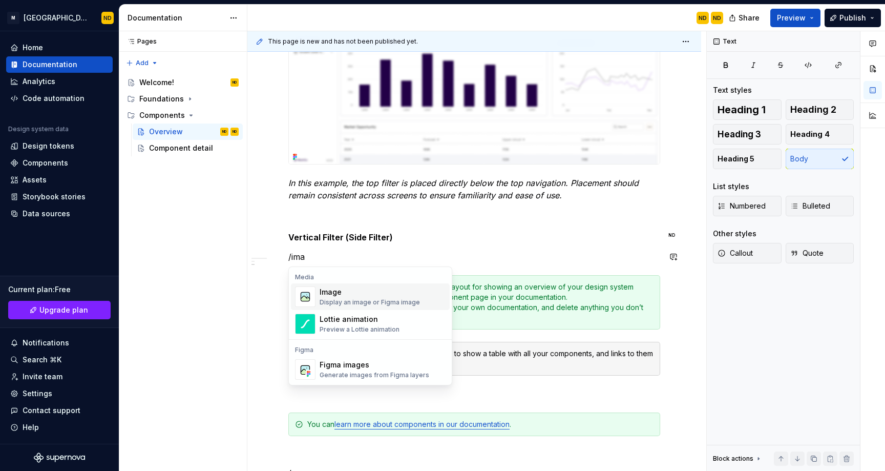
click at [359, 294] on div "Image" at bounding box center [370, 292] width 100 height 10
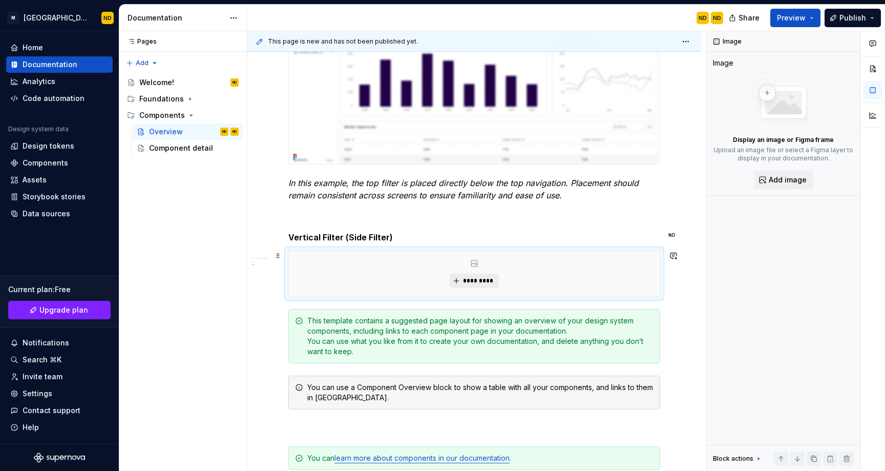
click at [465, 281] on span "*********" at bounding box center [477, 281] width 31 height 8
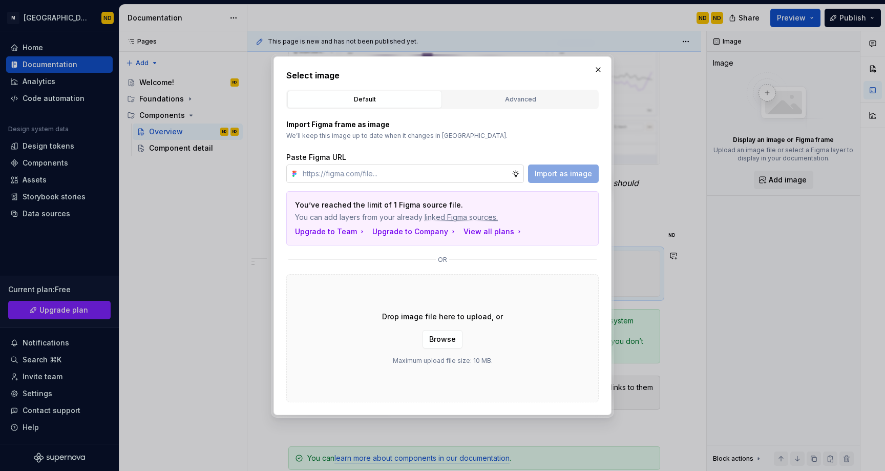
type textarea "*"
click at [329, 168] on input "text" at bounding box center [405, 173] width 213 height 18
paste input "[URL][DOMAIN_NAME]"
type input "[URL][DOMAIN_NAME]"
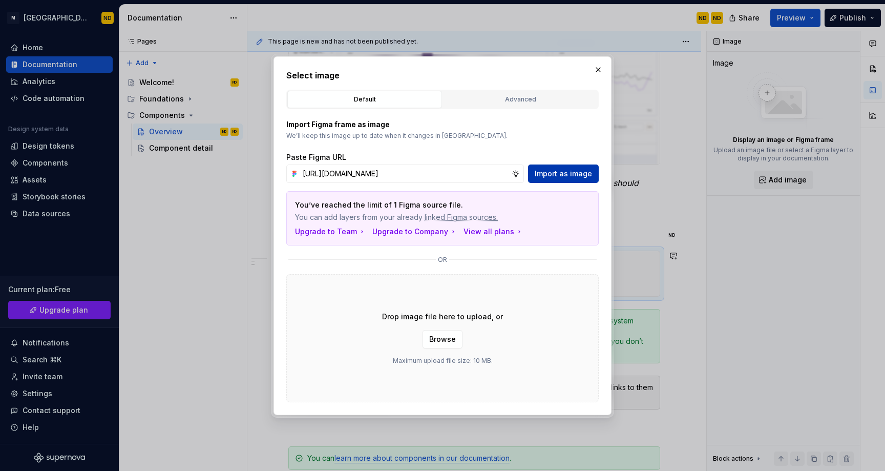
click at [551, 172] on span "Import as image" at bounding box center [563, 173] width 57 height 10
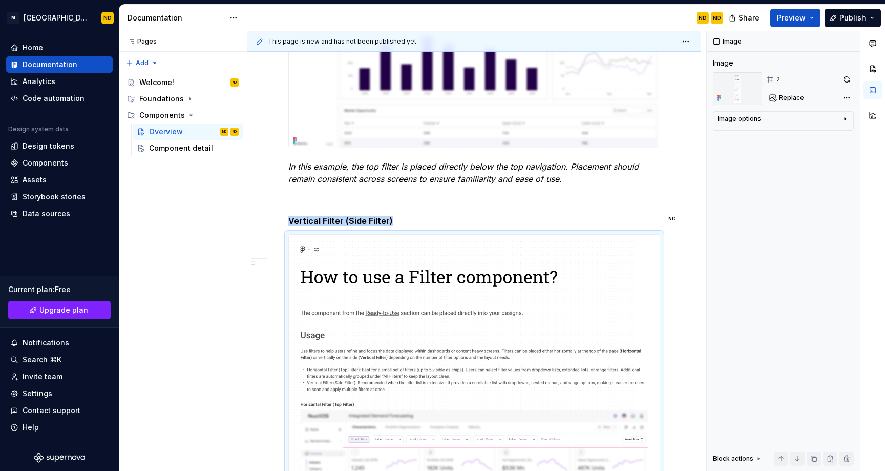
scroll to position [600, 0]
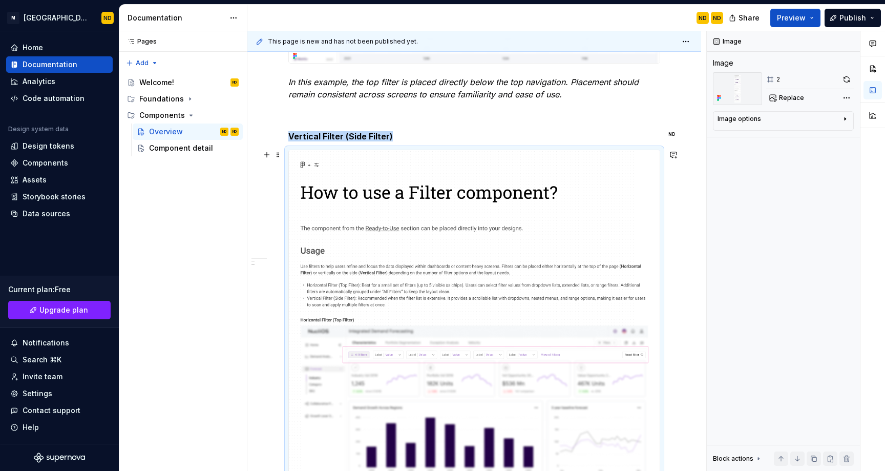
click at [277, 156] on span at bounding box center [278, 154] width 8 height 14
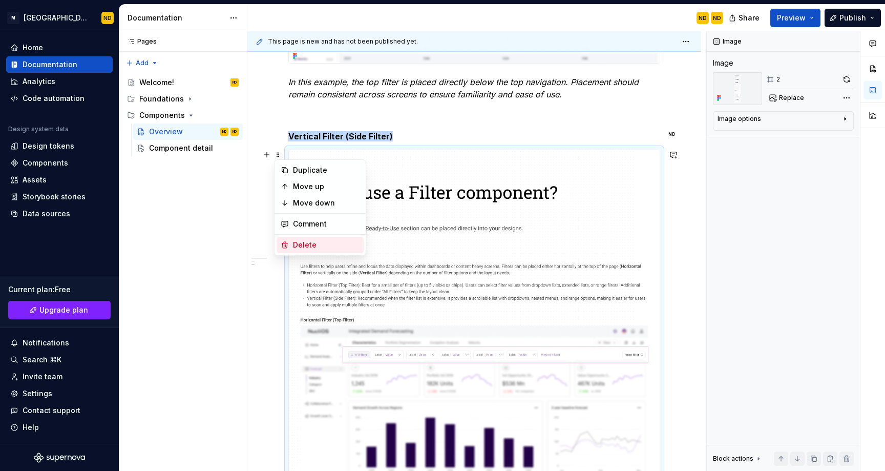
click at [298, 241] on div "Delete" at bounding box center [326, 245] width 67 height 10
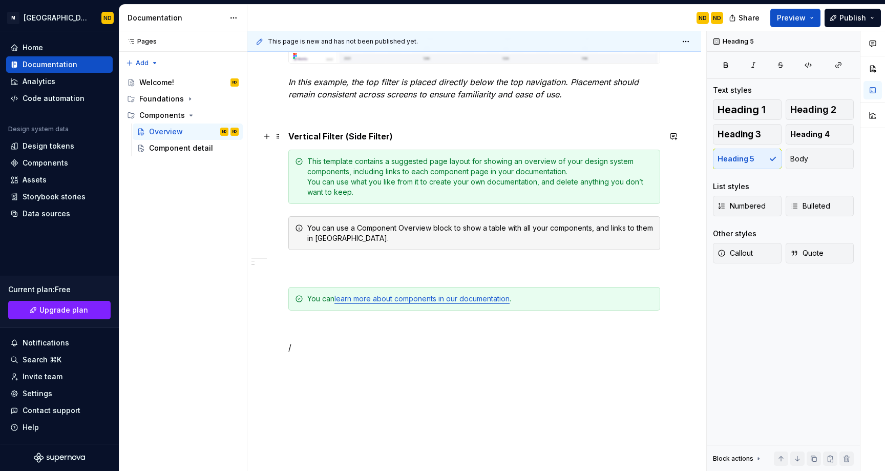
click at [440, 138] on h5 "Vertical Filter (Side Filter)" at bounding box center [474, 136] width 372 height 10
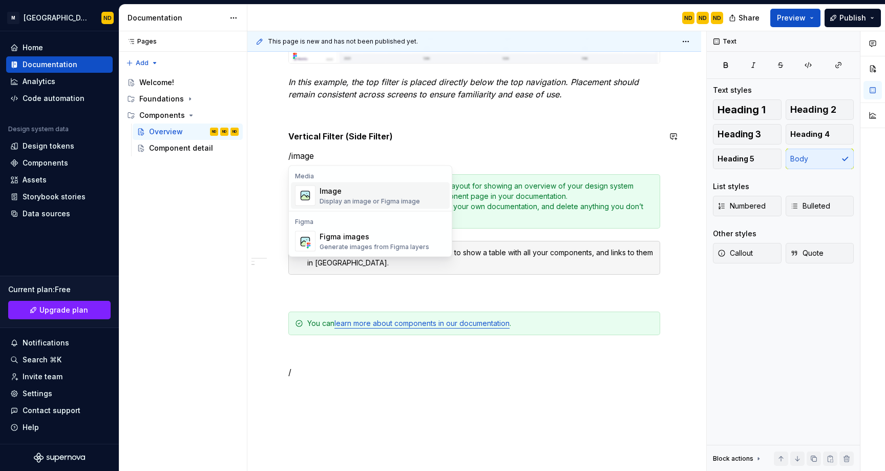
click at [388, 187] on div "Image" at bounding box center [370, 191] width 100 height 10
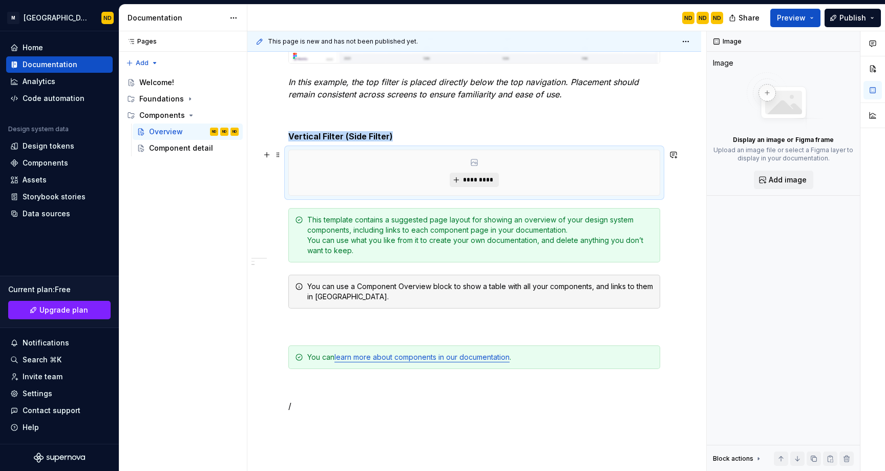
click at [466, 179] on span "*********" at bounding box center [477, 180] width 31 height 8
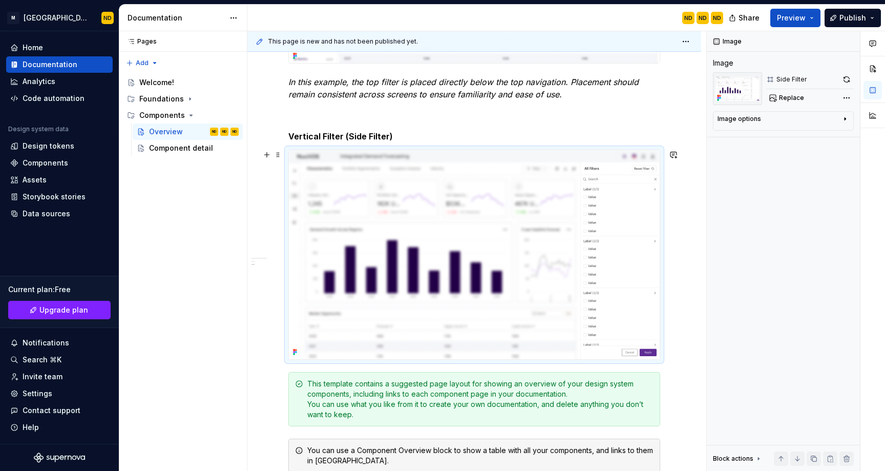
click at [684, 359] on div "Usage Use filters to help users refine and focus the data displayed within dash…" at bounding box center [474, 185] width 454 height 1123
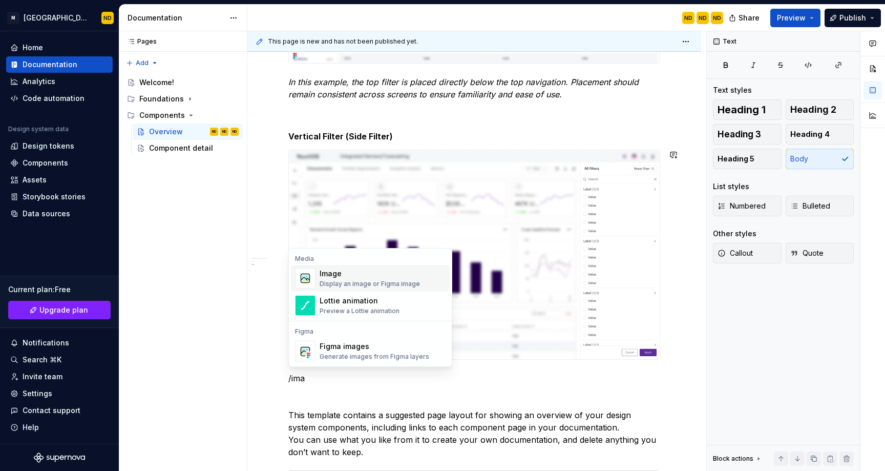
click at [343, 278] on div "Image" at bounding box center [370, 273] width 100 height 10
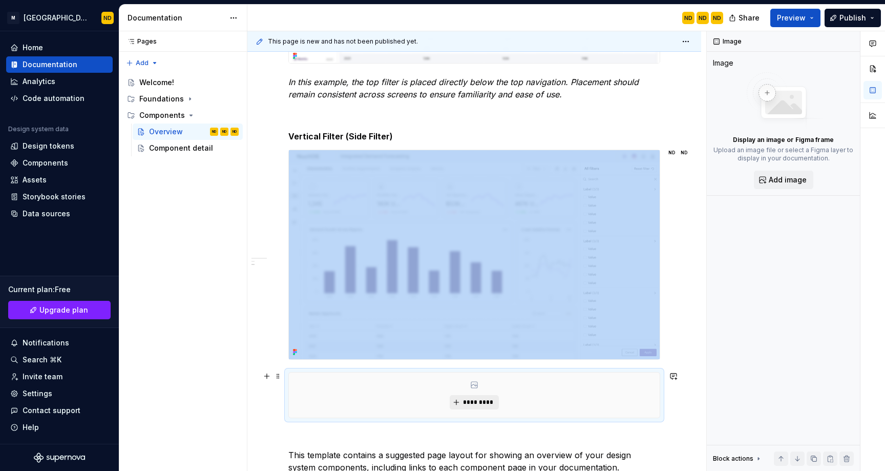
click at [475, 399] on span "*********" at bounding box center [477, 402] width 31 height 8
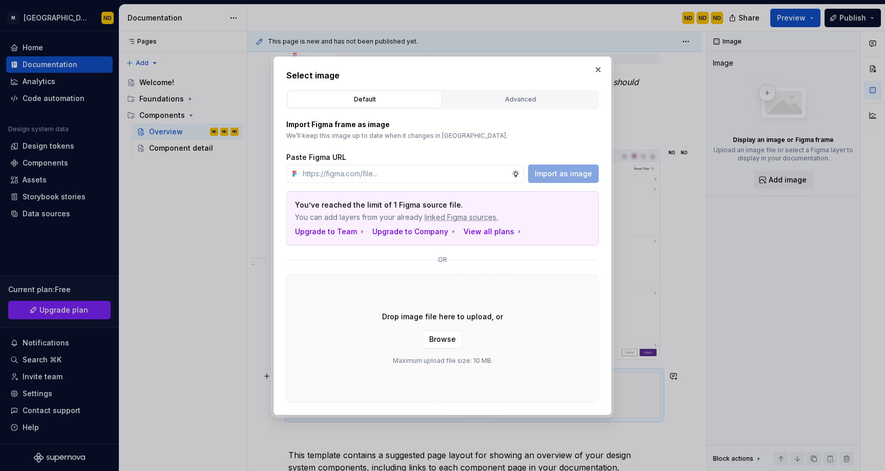
type textarea "*"
type input "[URL][DOMAIN_NAME]"
click at [574, 169] on span "Import as image" at bounding box center [563, 173] width 57 height 10
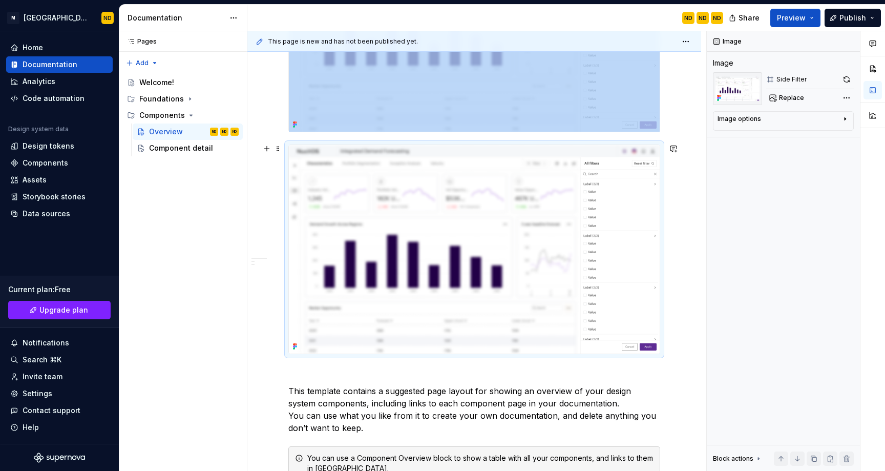
scroll to position [729, 0]
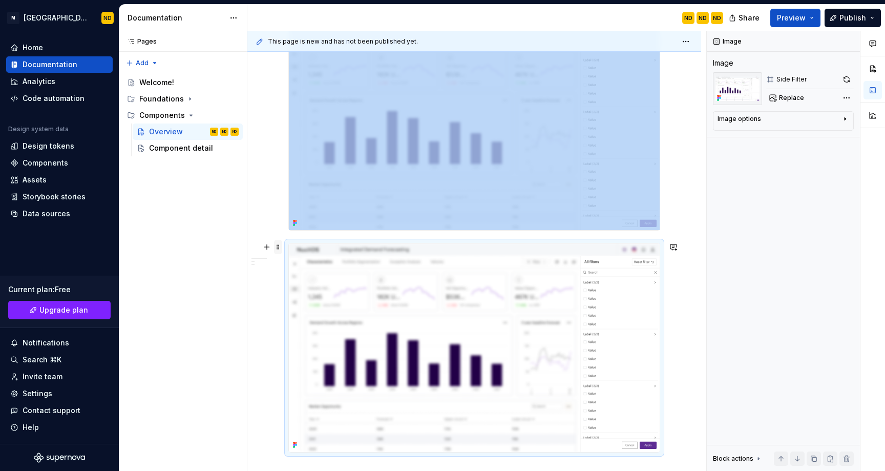
click at [281, 249] on span at bounding box center [278, 247] width 8 height 14
click at [296, 337] on div "Delete" at bounding box center [326, 338] width 67 height 10
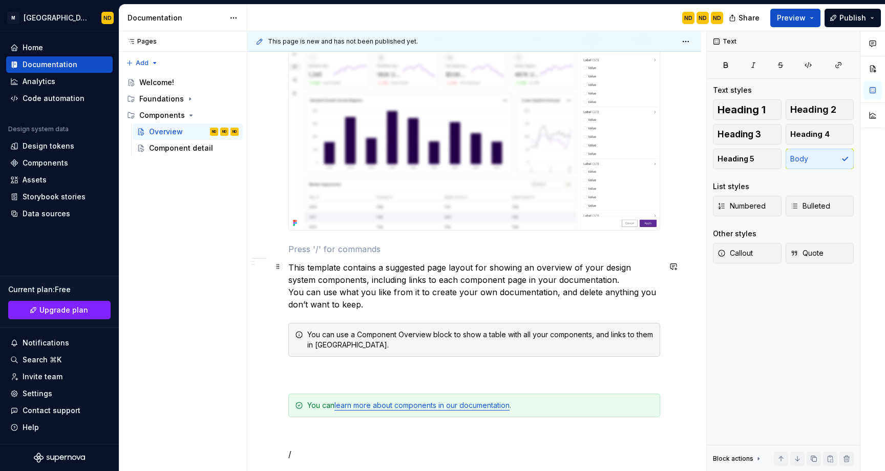
click at [409, 283] on p "This template contains a suggested page layout for showing an overview of your …" at bounding box center [474, 285] width 372 height 49
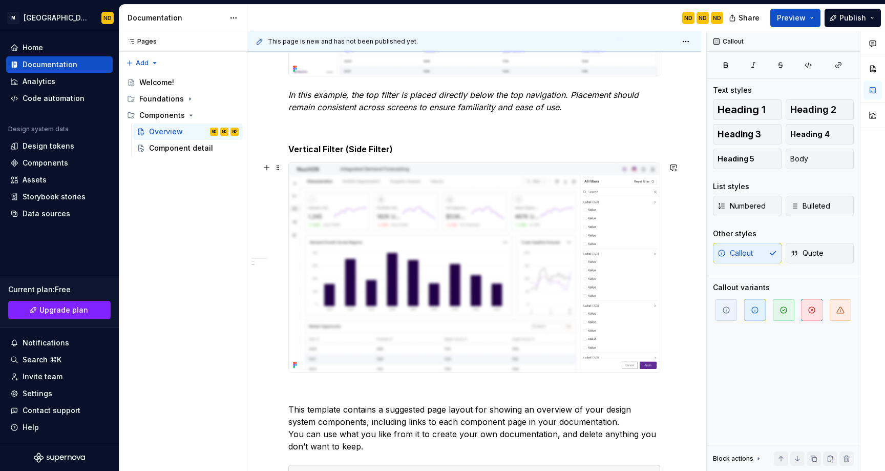
scroll to position [597, 0]
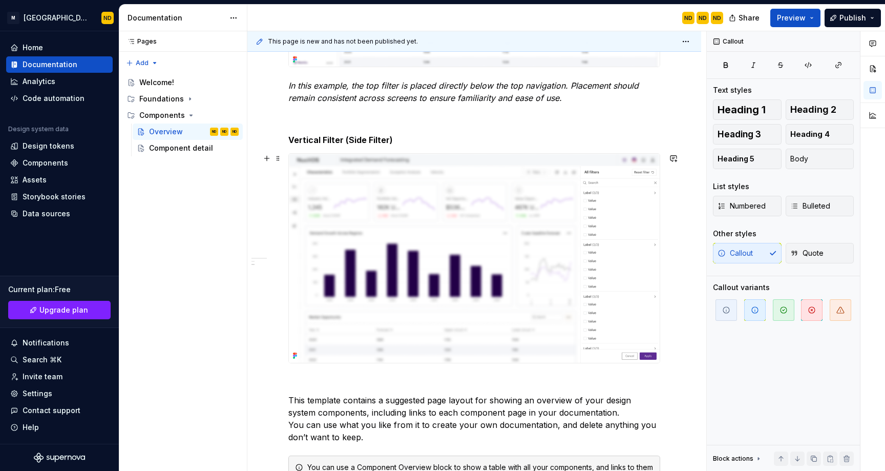
click at [300, 368] on div "Usage Use filters to help users refine and focus the data displayed within dash…" at bounding box center [474, 131] width 372 height 959
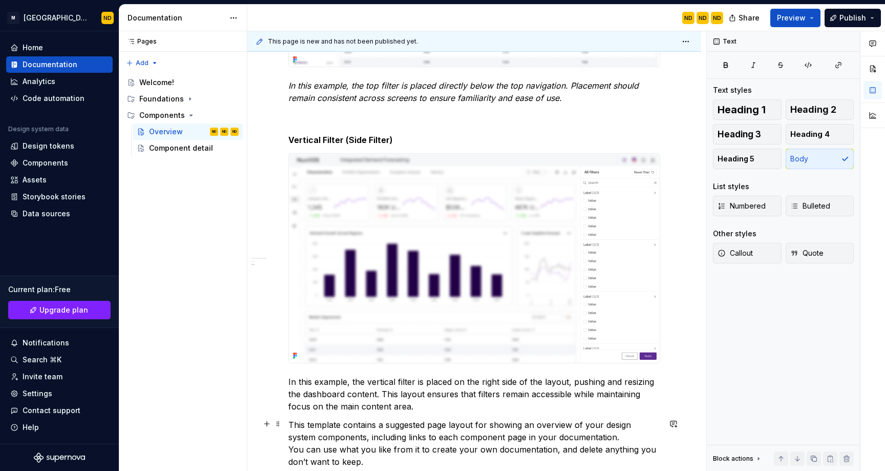
scroll to position [615, 0]
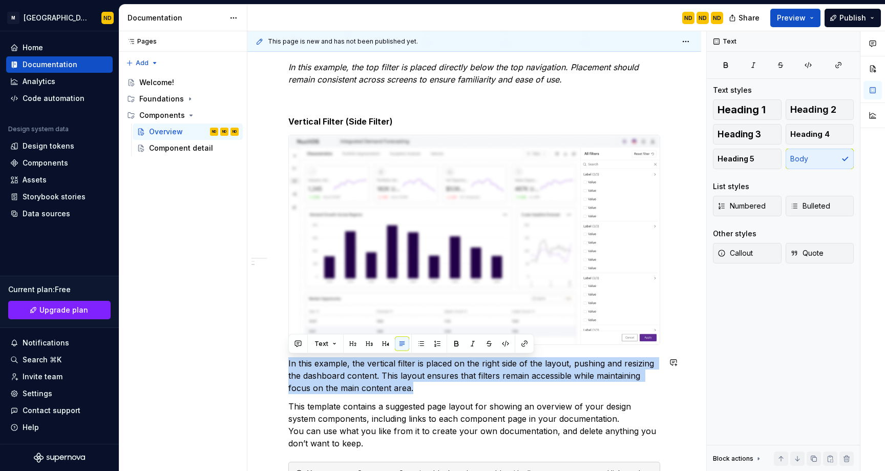
drag, startPoint x: 425, startPoint y: 388, endPoint x: 279, endPoint y: 351, distance: 150.9
click at [279, 351] on div "Usage Use filters to help users refine and focus the data displayed within dash…" at bounding box center [474, 189] width 454 height 1161
click at [475, 340] on button "button" at bounding box center [472, 343] width 14 height 14
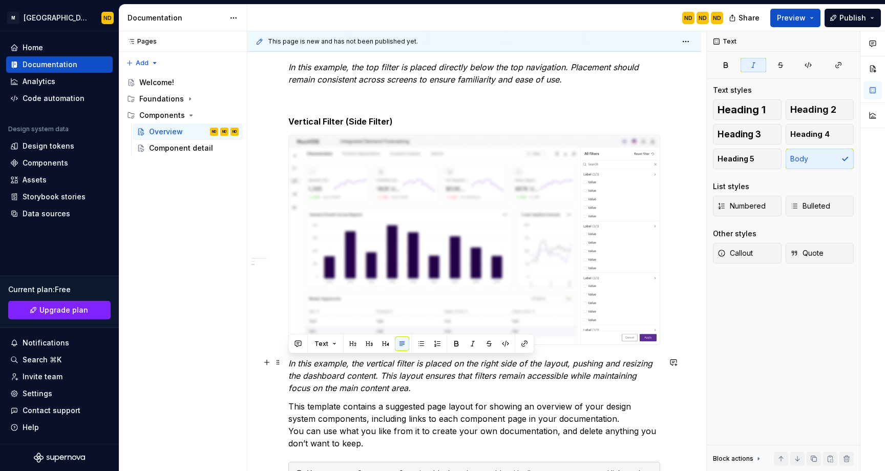
click at [460, 388] on p "In this example, the vertical filter is placed on the right side of the layout,…" at bounding box center [474, 375] width 372 height 37
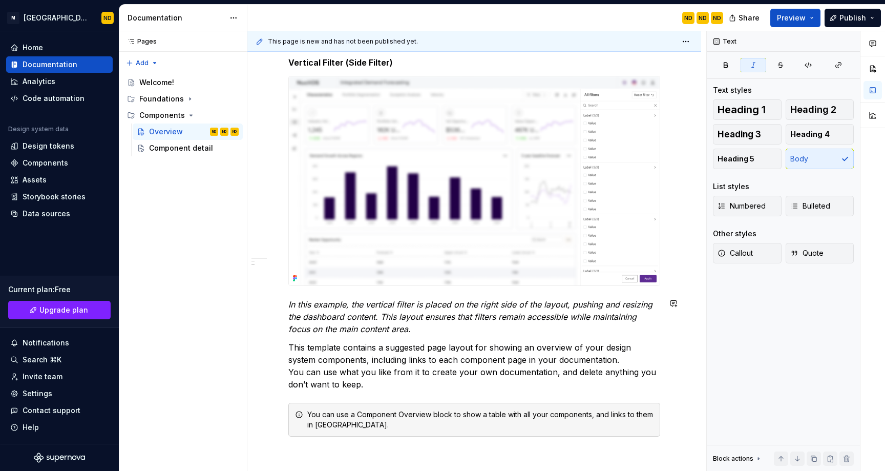
scroll to position [688, 0]
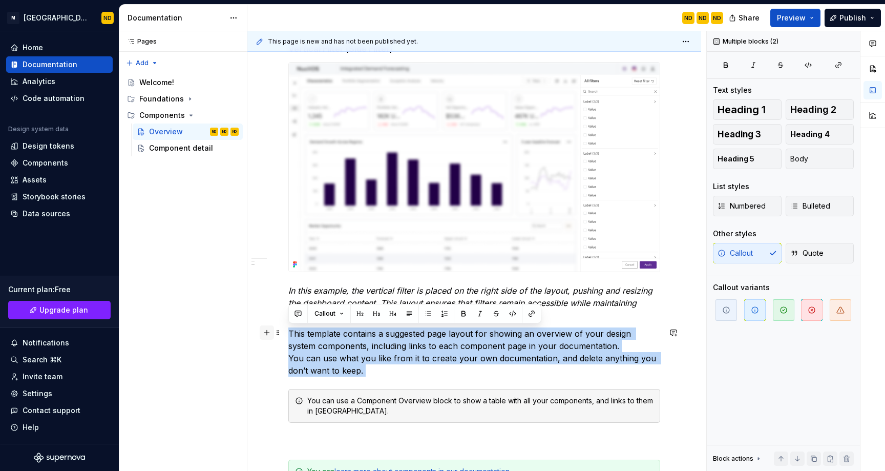
drag, startPoint x: 376, startPoint y: 378, endPoint x: 264, endPoint y: 337, distance: 119.6
click at [288, 337] on div "Usage Use filters to help users refine and focus the data displayed within dash…" at bounding box center [474, 58] width 372 height 995
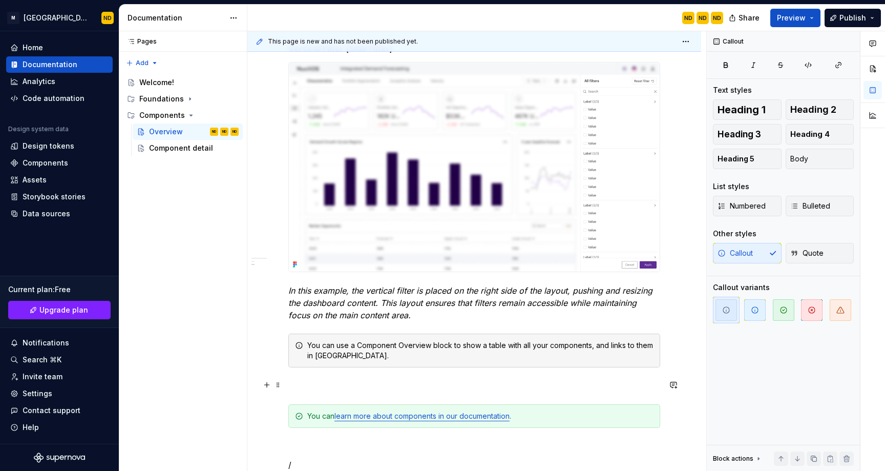
click at [390, 376] on div "Usage Use filters to help users refine and focus the data displayed within dash…" at bounding box center [474, 25] width 372 height 928
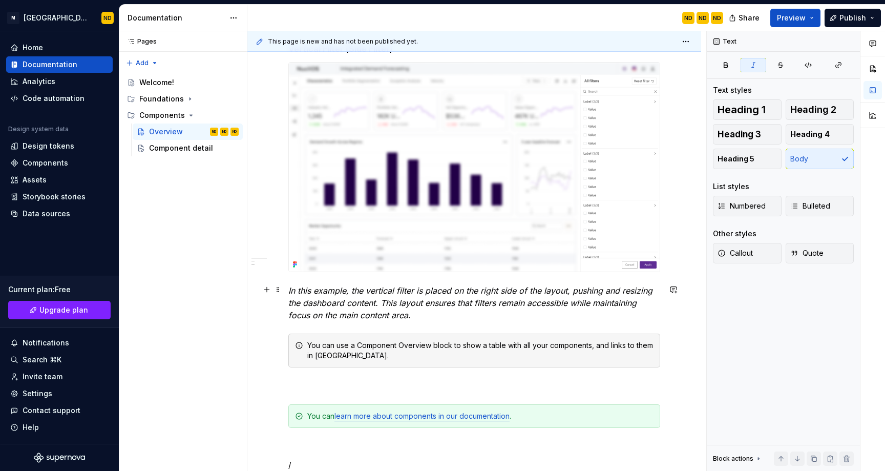
click at [430, 314] on p "In this example, the vertical filter is placed on the right side of the layout,…" at bounding box center [474, 302] width 372 height 37
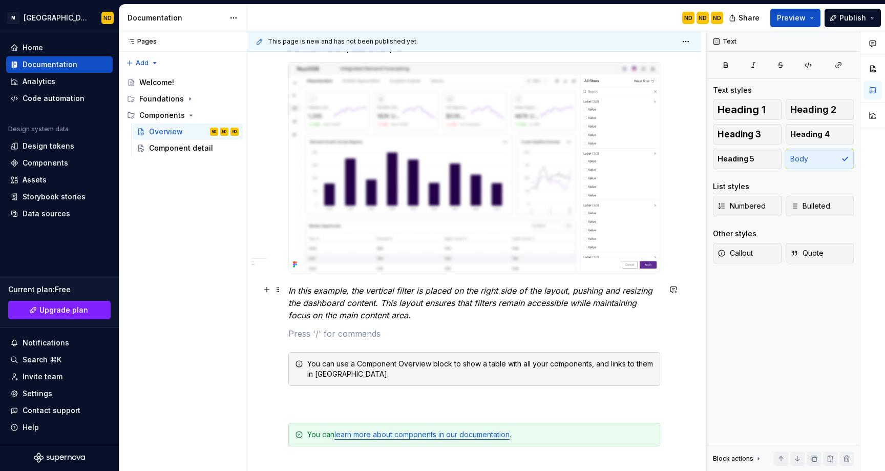
click at [423, 314] on p "In this example, the vertical filter is placed on the right side of the layout,…" at bounding box center [474, 302] width 372 height 37
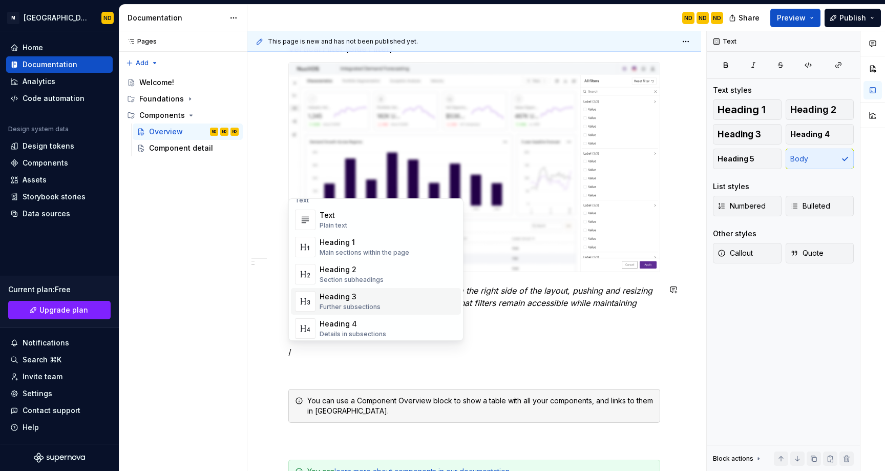
scroll to position [0, 0]
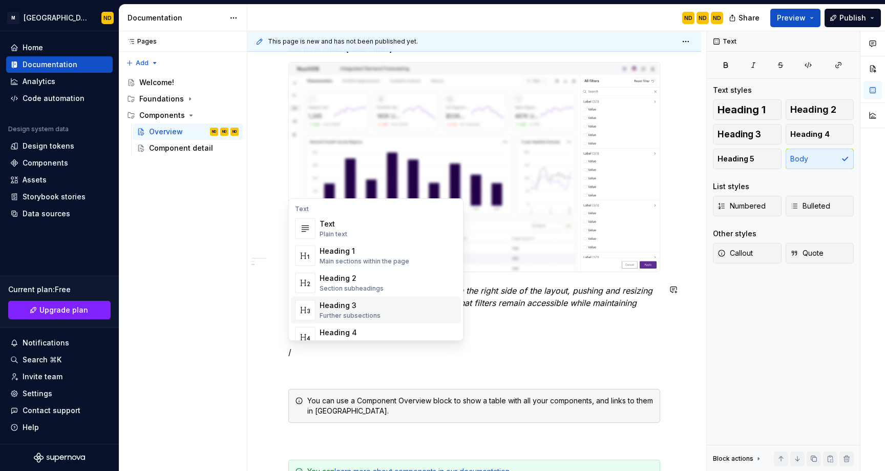
click at [357, 308] on div "Heading 3" at bounding box center [350, 305] width 61 height 10
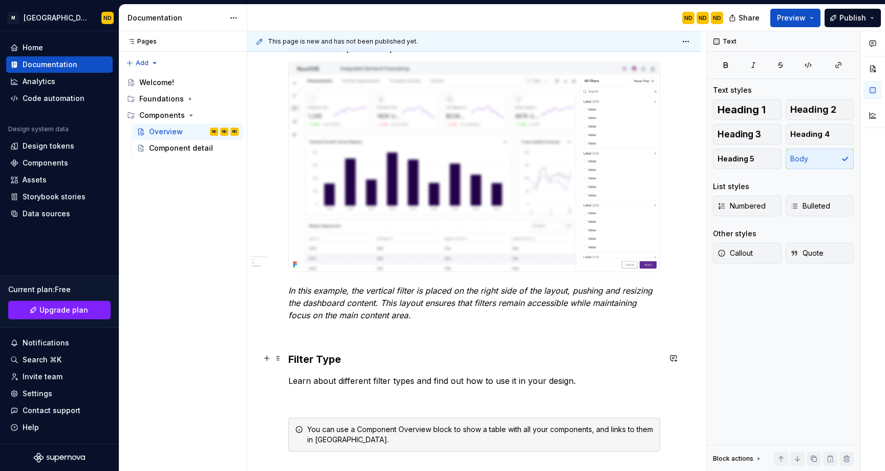
click at [308, 359] on h3 "Filter Type" at bounding box center [474, 359] width 372 height 14
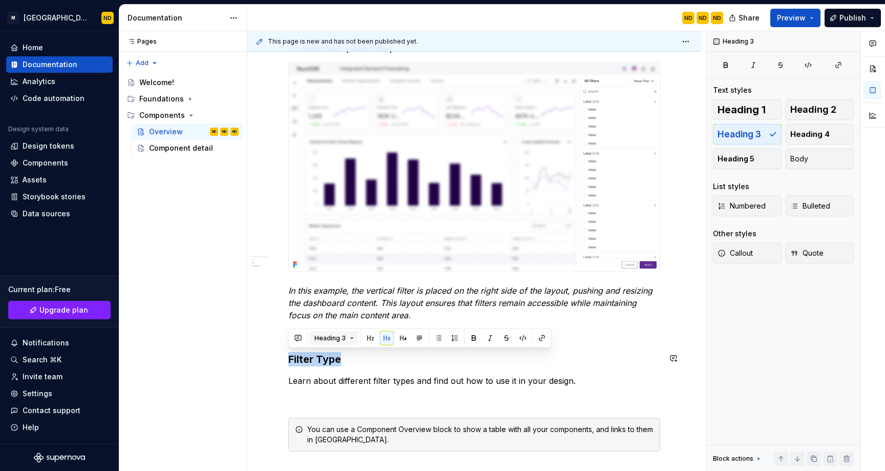
click at [338, 334] on span "Heading 3" at bounding box center [329, 338] width 31 height 8
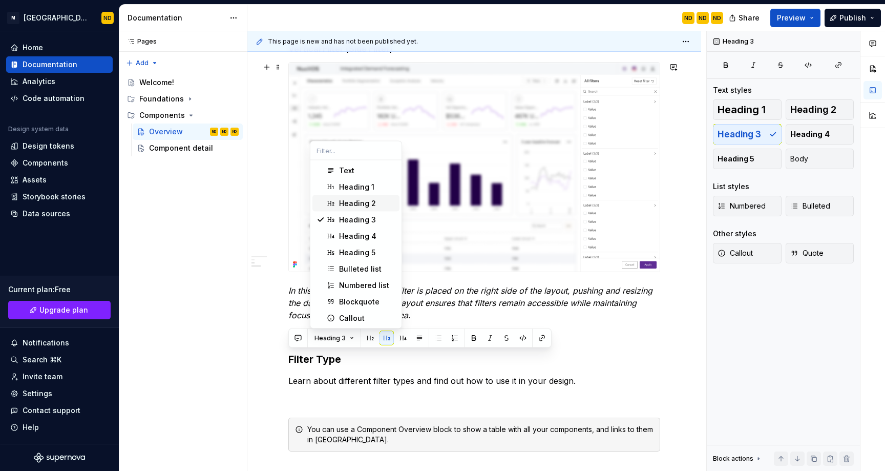
click at [343, 199] on div "Heading 2" at bounding box center [357, 203] width 37 height 10
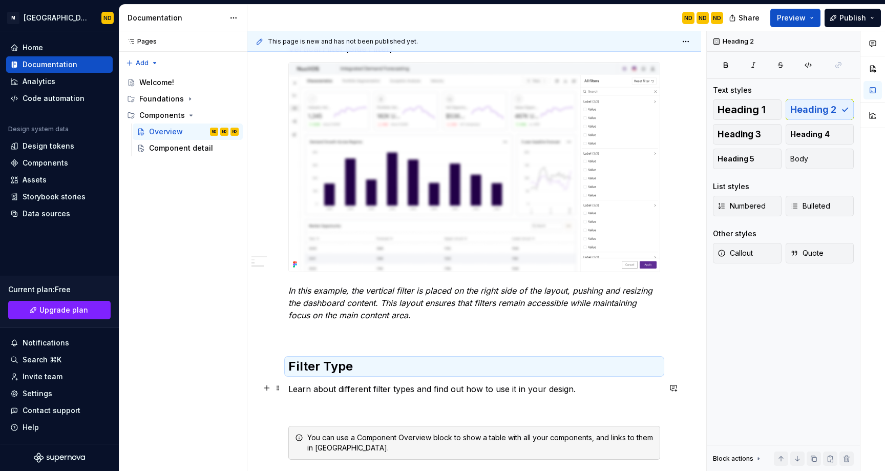
click at [386, 387] on p "Learn about different filter types and find out how to use it in your design." at bounding box center [474, 389] width 372 height 12
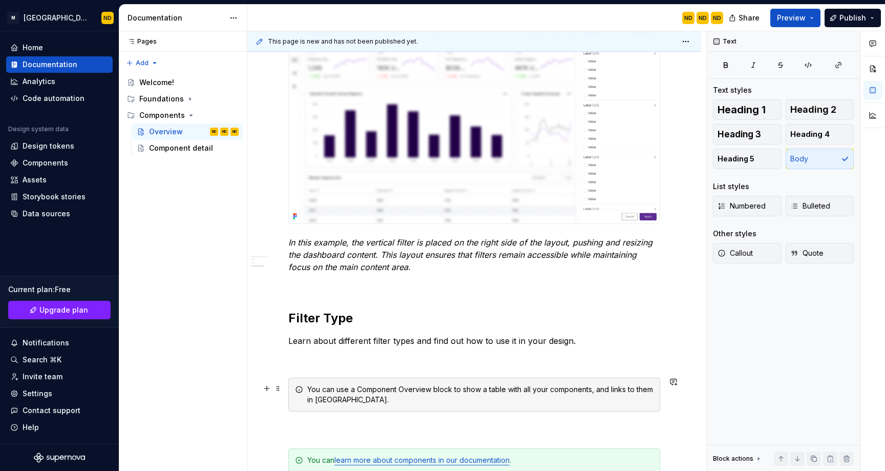
scroll to position [744, 0]
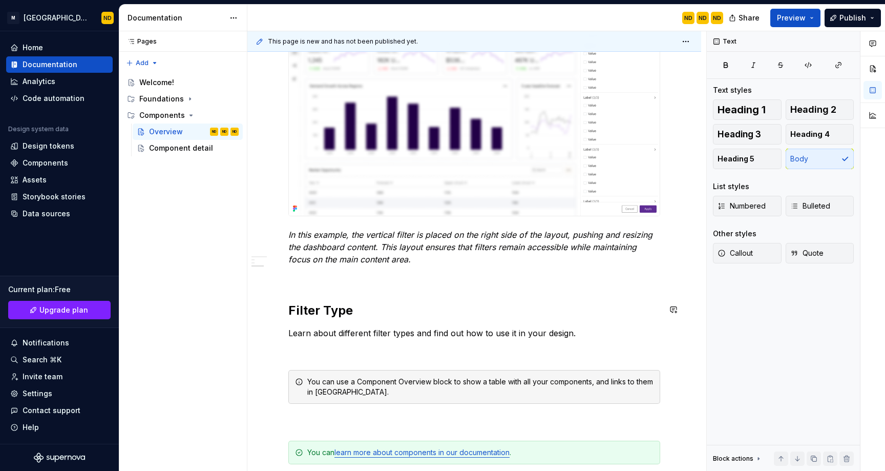
click at [585, 332] on p "Learn about different filter types and find out how to use it in your design." at bounding box center [474, 333] width 372 height 12
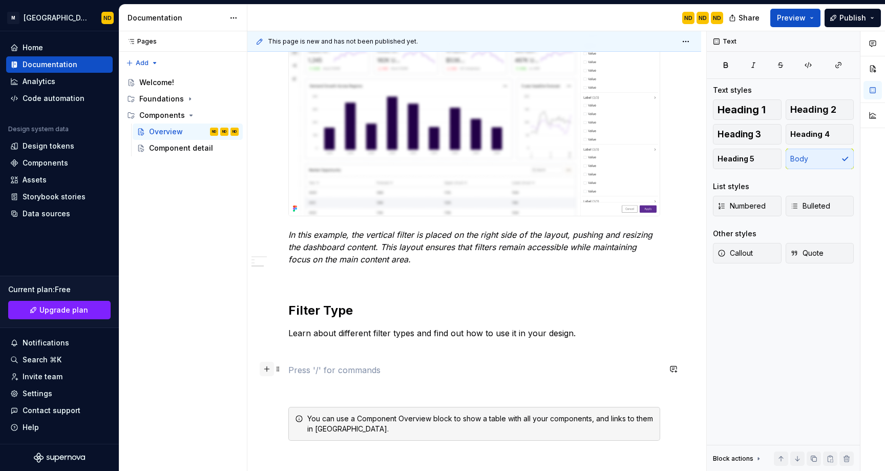
click at [268, 367] on button "button" at bounding box center [267, 369] width 14 height 14
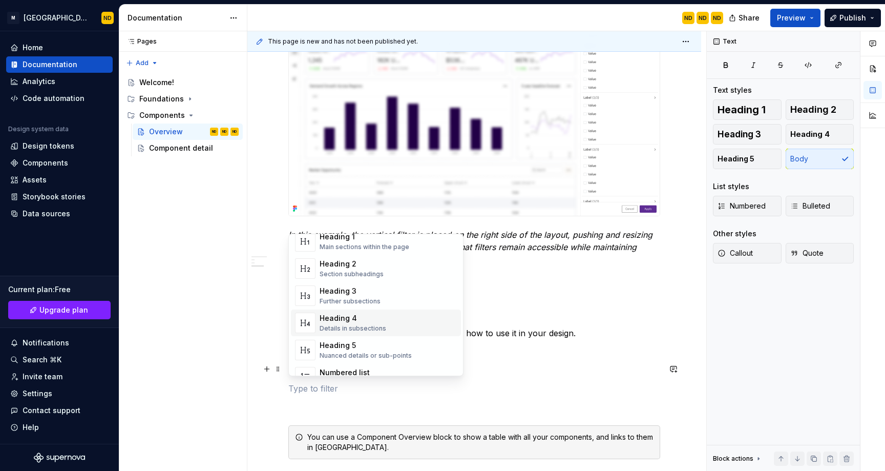
scroll to position [63, 0]
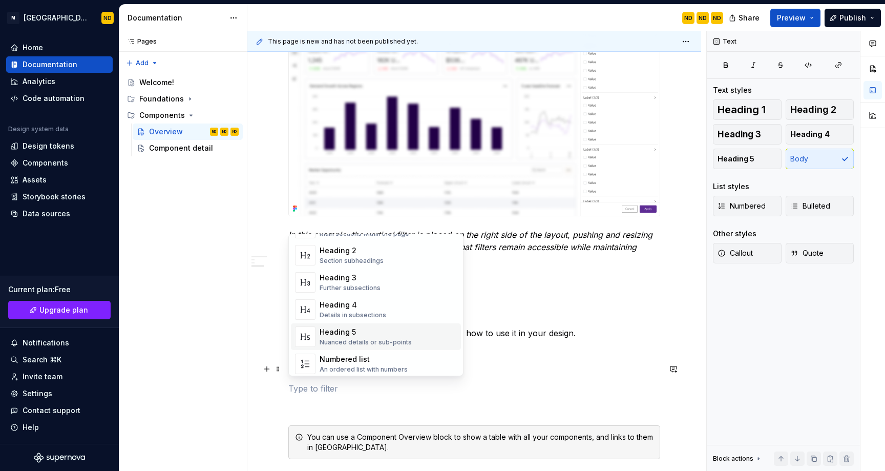
click at [347, 331] on div "Heading 5" at bounding box center [366, 332] width 92 height 10
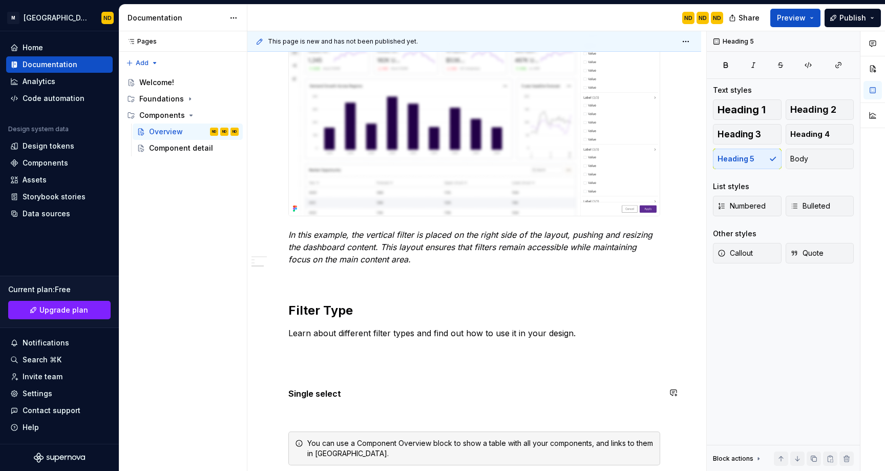
click at [298, 404] on div "Usage Use filters to help users refine and focus the data displayed within dash…" at bounding box center [474, 45] width 372 height 1081
click at [301, 409] on p at bounding box center [474, 413] width 372 height 12
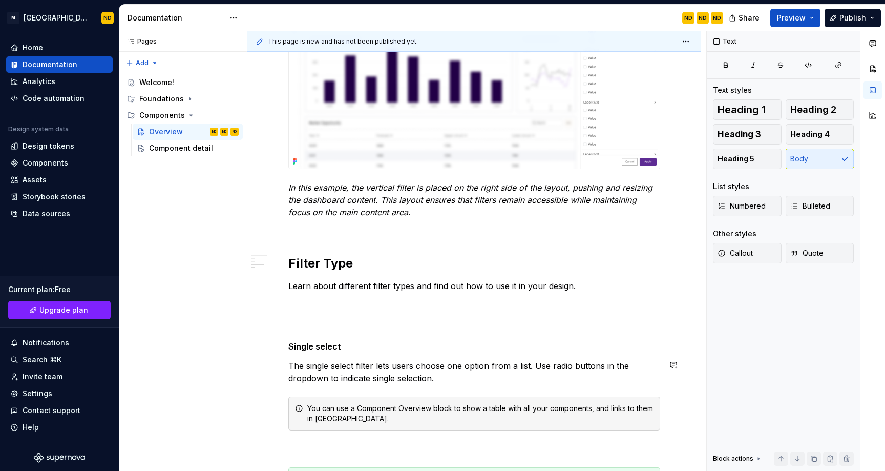
scroll to position [797, 0]
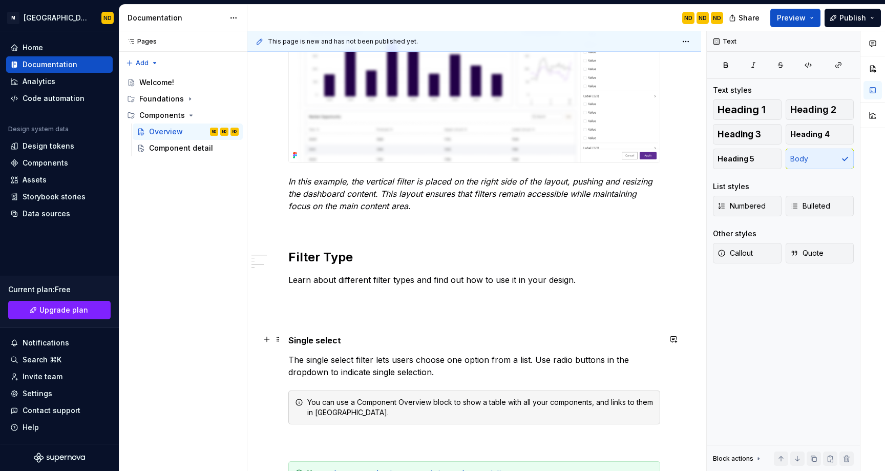
click at [319, 344] on h5 "Single select" at bounding box center [474, 340] width 372 height 10
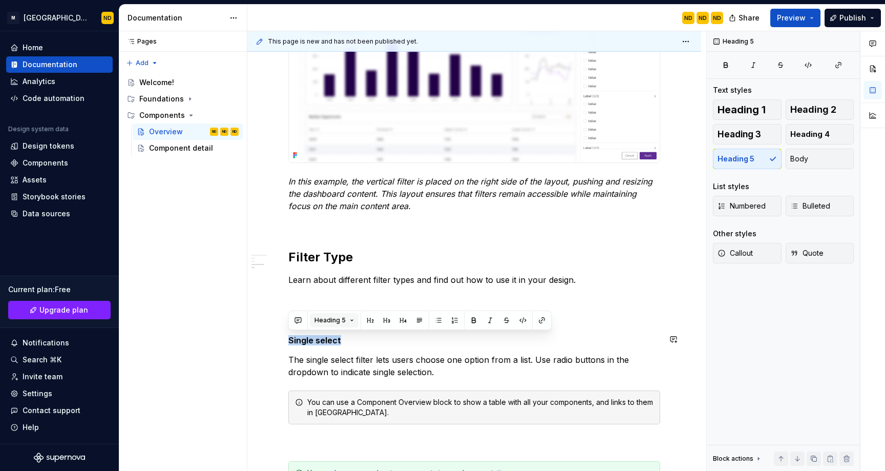
click at [340, 321] on span "Heading 5" at bounding box center [329, 320] width 31 height 8
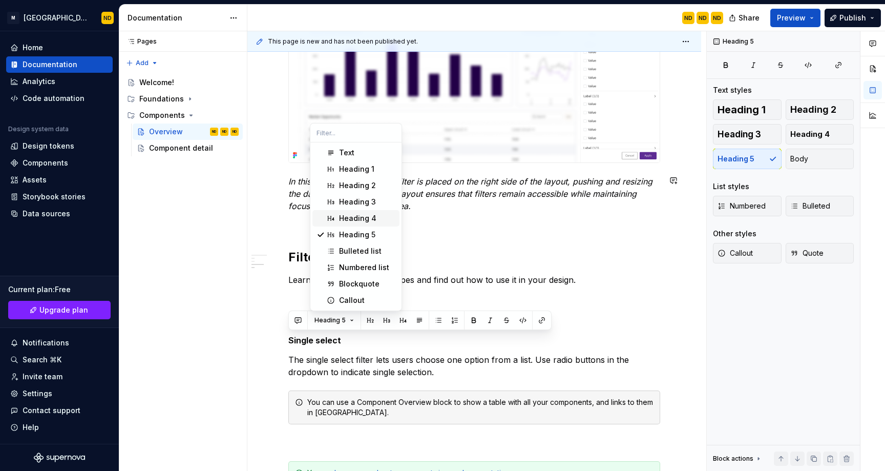
click at [341, 218] on div "Heading 4" at bounding box center [357, 218] width 37 height 10
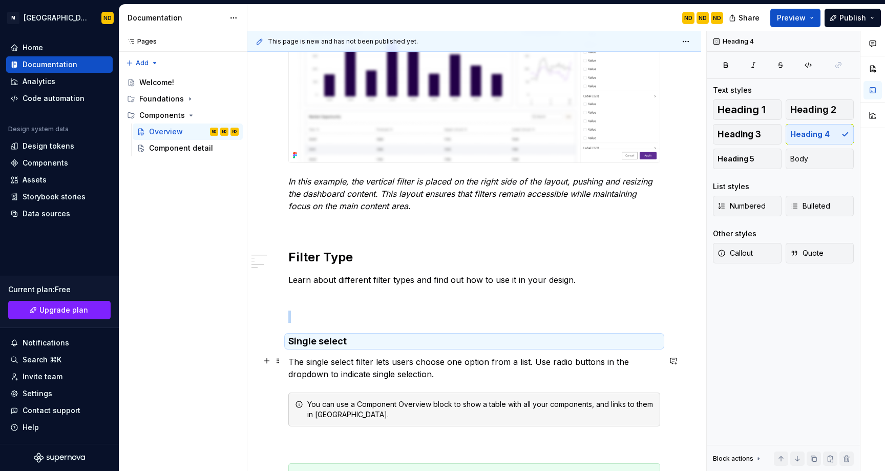
click at [450, 362] on p "The single select filter lets users choose one option from a list. Use radio bu…" at bounding box center [474, 367] width 372 height 25
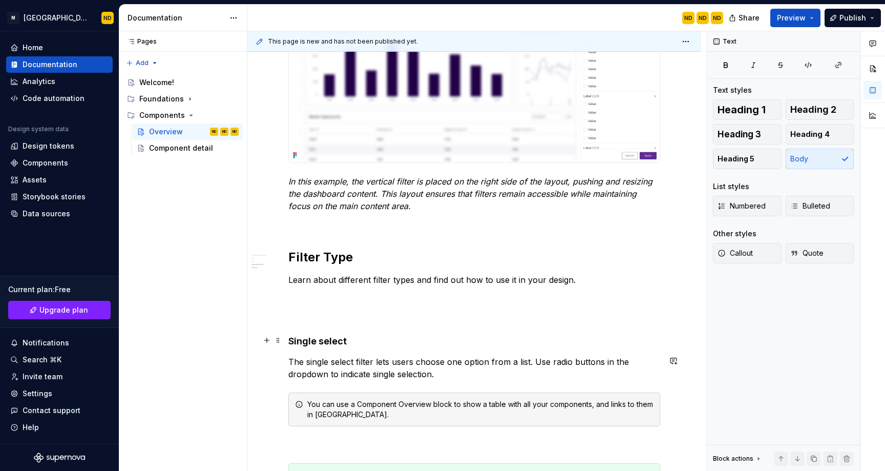
click at [308, 328] on div "Usage Use filters to help users refine and focus the data displayed within dash…" at bounding box center [474, 0] width 372 height 1096
click at [302, 320] on p at bounding box center [474, 316] width 372 height 12
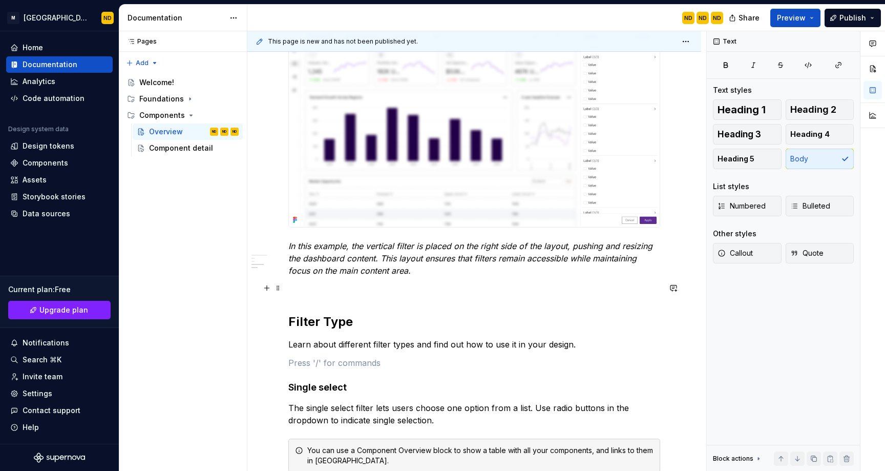
scroll to position [706, 0]
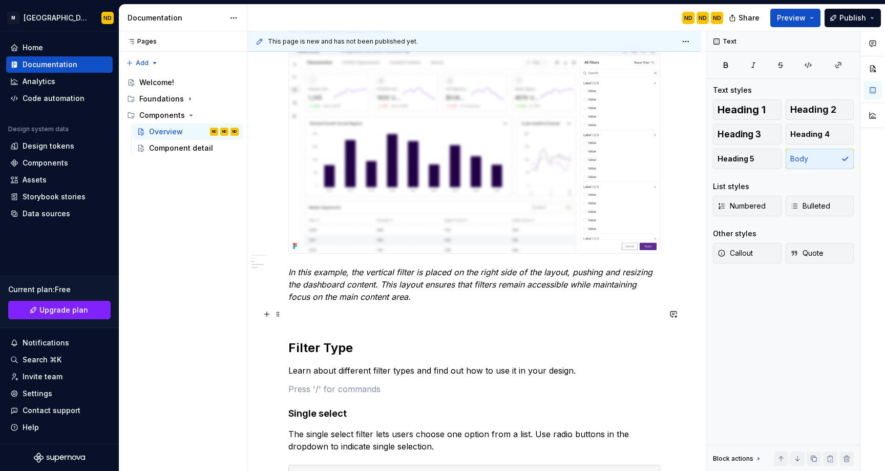
click at [312, 313] on p at bounding box center [474, 315] width 372 height 12
click at [270, 315] on button "button" at bounding box center [267, 314] width 14 height 14
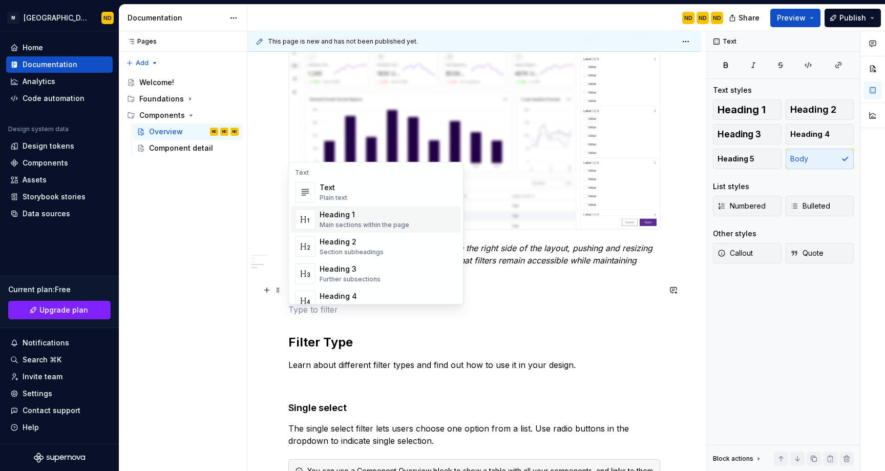
scroll to position [722, 0]
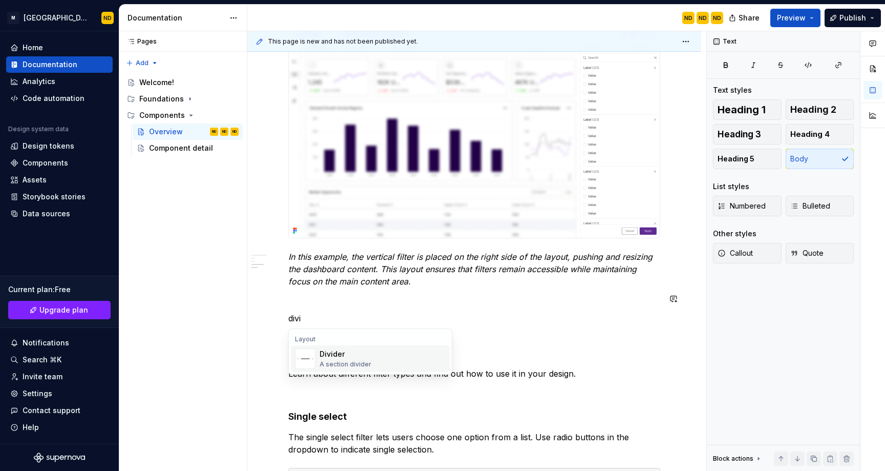
click at [350, 363] on div "A section divider" at bounding box center [346, 364] width 52 height 8
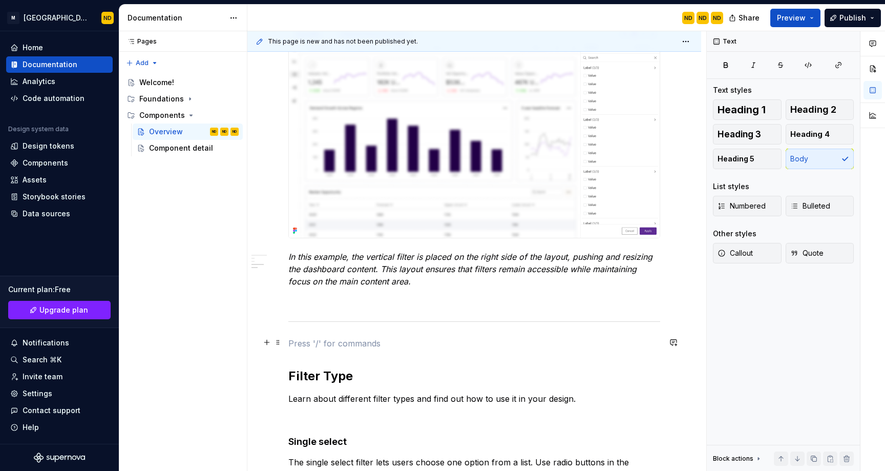
click at [357, 337] on p at bounding box center [474, 343] width 372 height 12
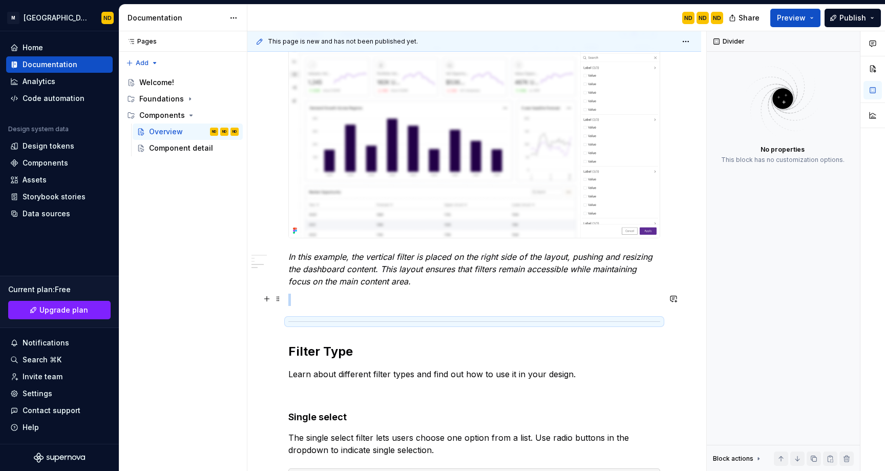
click at [321, 293] on p at bounding box center [474, 299] width 372 height 12
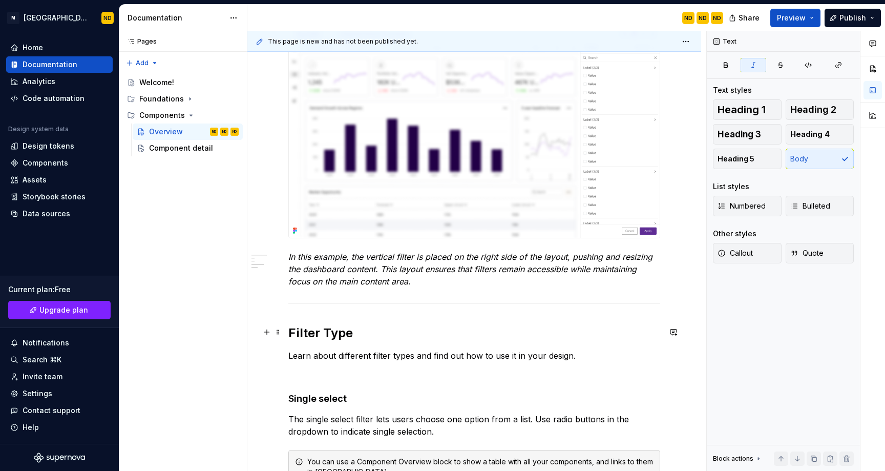
click at [420, 332] on h2 "Filter Type" at bounding box center [474, 333] width 372 height 16
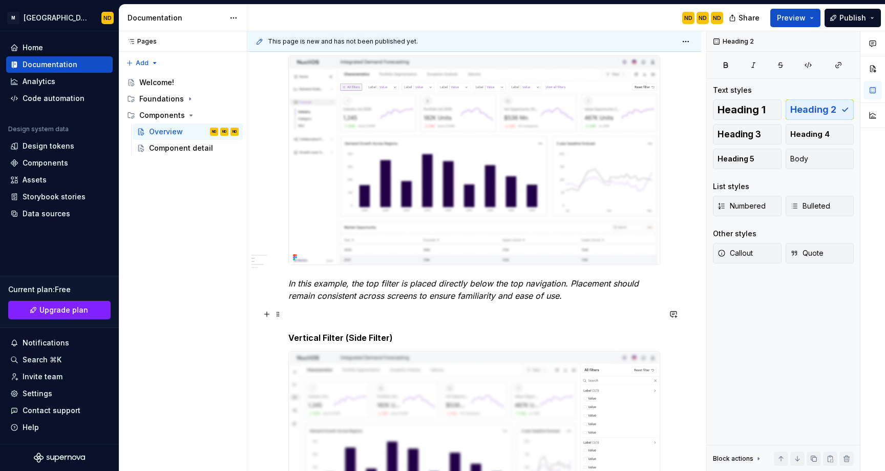
scroll to position [399, 0]
click at [847, 44] on button "button" at bounding box center [849, 41] width 14 height 14
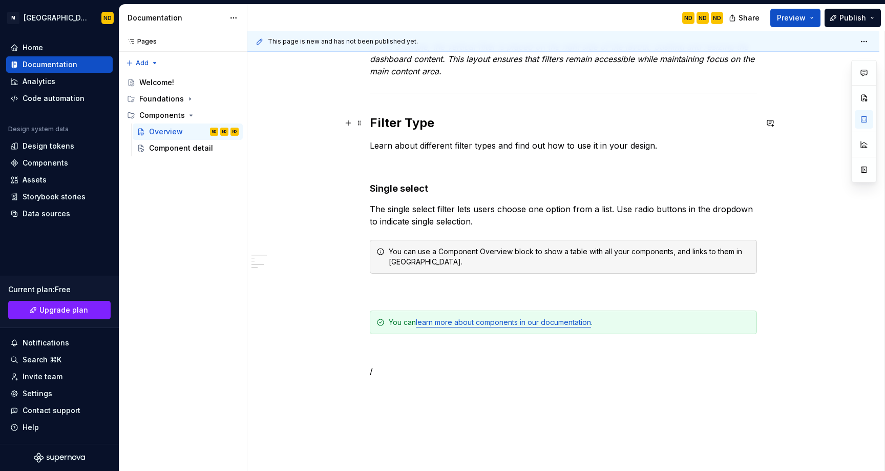
scroll to position [934, 0]
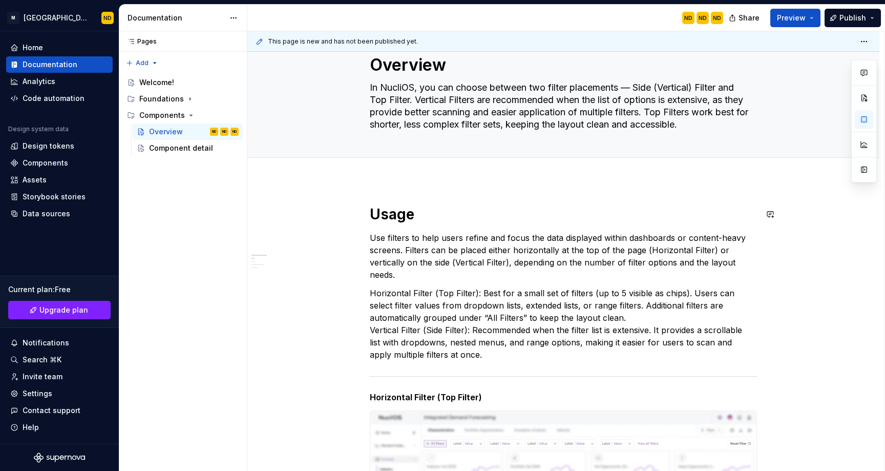
scroll to position [0, 0]
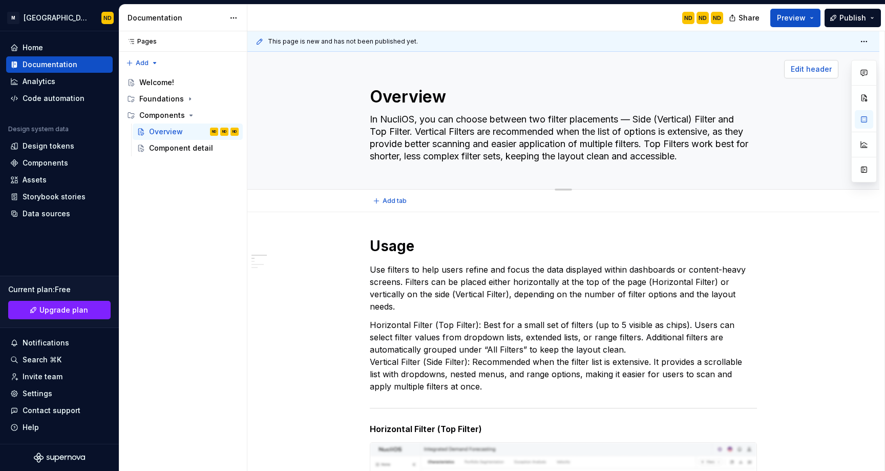
click at [814, 67] on span "Edit header" at bounding box center [811, 69] width 41 height 10
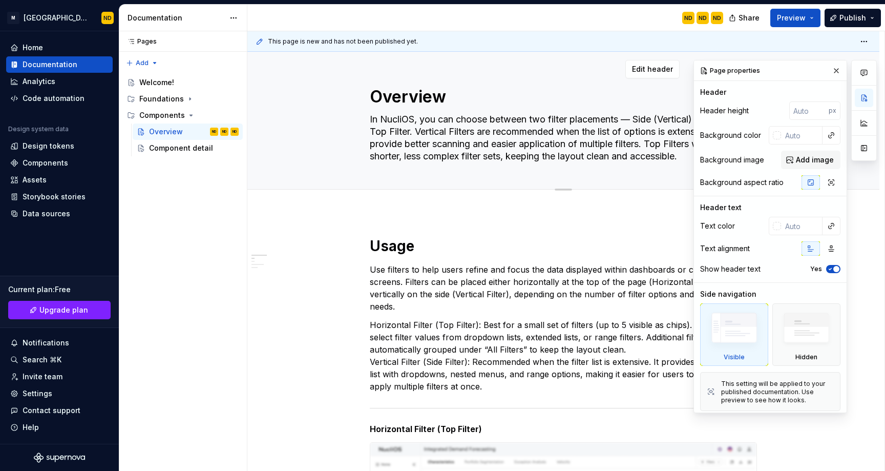
type textarea "*"
click at [794, 166] on button "Add image" at bounding box center [810, 160] width 59 height 18
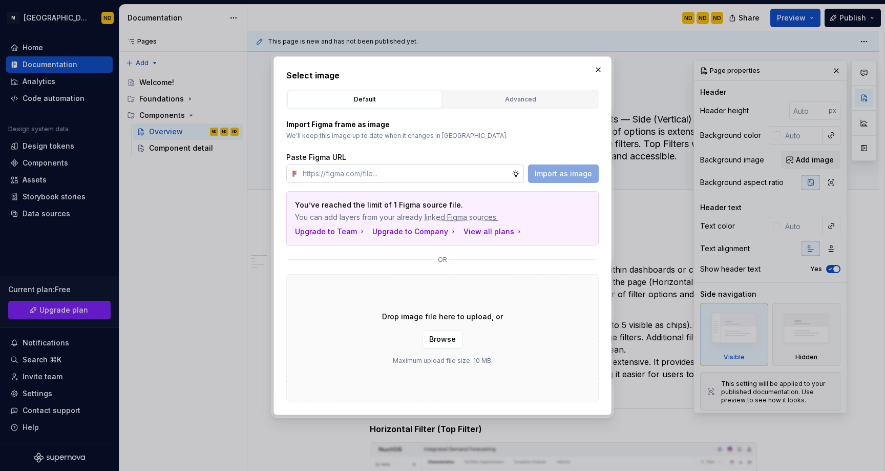
type input "[URL][DOMAIN_NAME]"
click at [560, 181] on button "Import as image" at bounding box center [563, 173] width 71 height 18
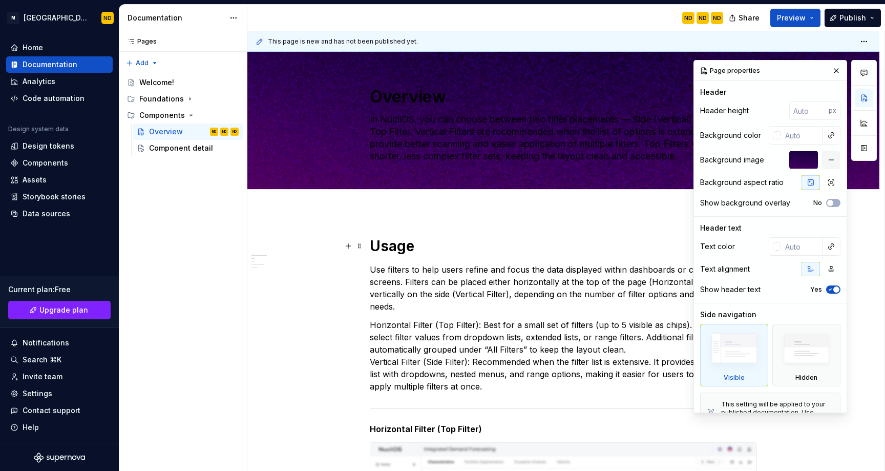
click at [508, 237] on h1 "Usage" at bounding box center [563, 246] width 387 height 18
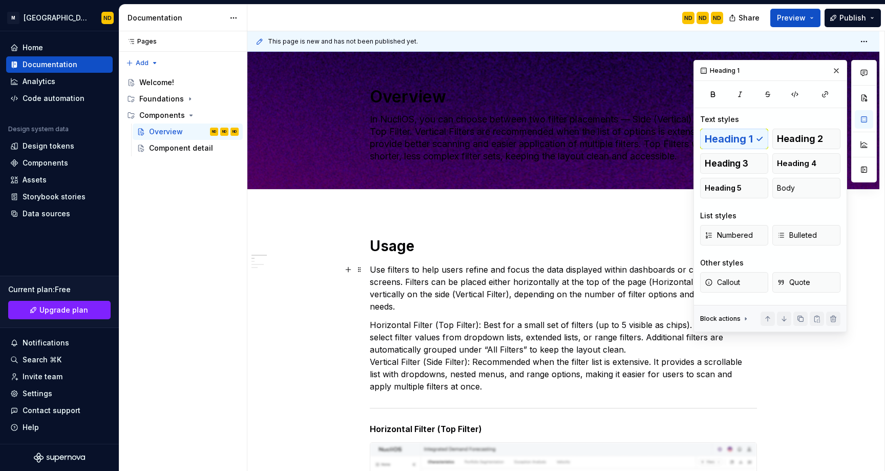
click at [519, 264] on p "Use filters to help users refine and focus the data displayed within dashboards…" at bounding box center [563, 287] width 387 height 49
click at [556, 239] on h1 "Usage" at bounding box center [563, 246] width 387 height 18
click at [834, 72] on button "button" at bounding box center [836, 70] width 14 height 14
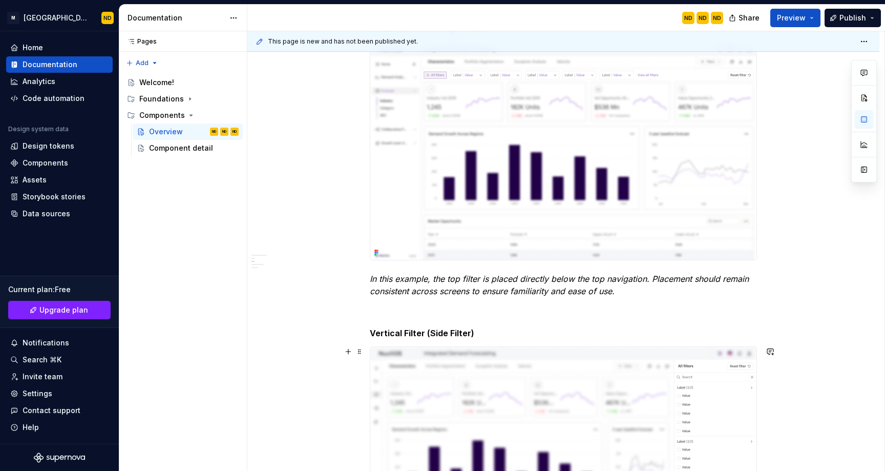
scroll to position [0, 0]
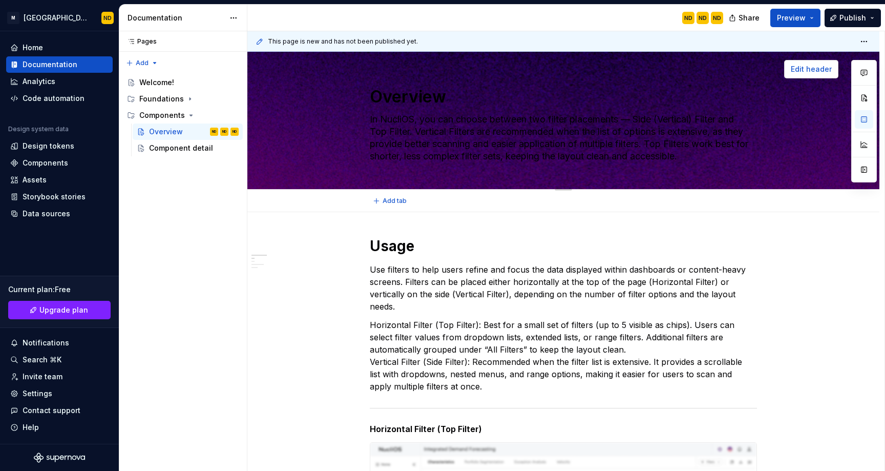
click at [799, 74] on span "Edit header" at bounding box center [811, 69] width 41 height 10
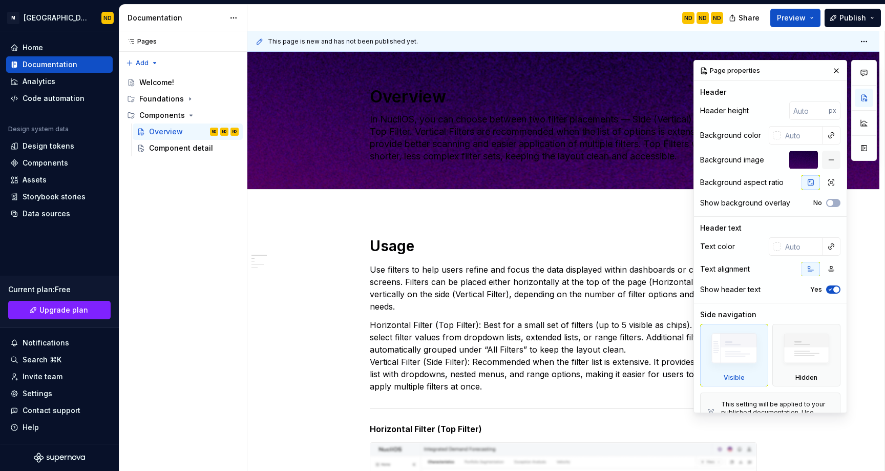
click at [793, 162] on div at bounding box center [803, 160] width 29 height 18
click at [736, 161] on div "Background image" at bounding box center [732, 160] width 64 height 10
click at [505, 190] on div "Add tab" at bounding box center [563, 200] width 632 height 23
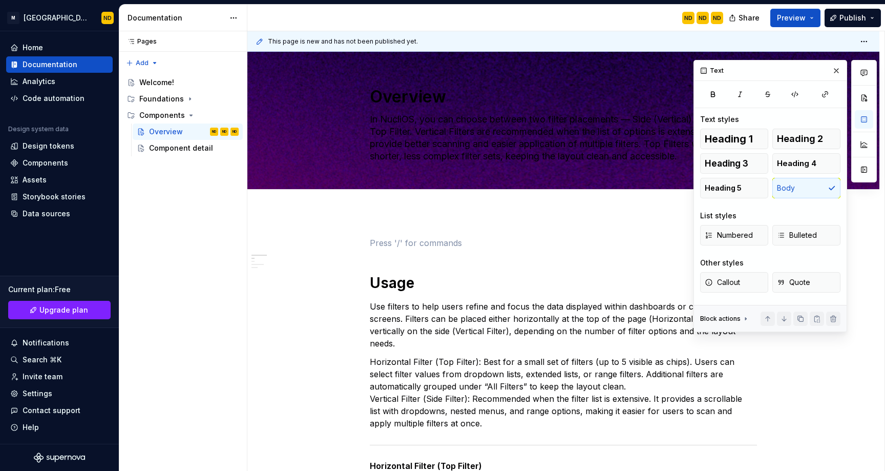
scroll to position [12, 0]
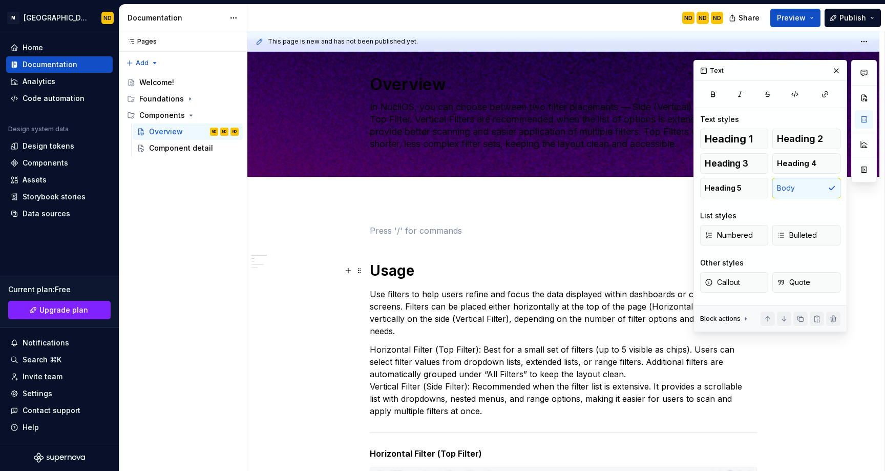
click at [379, 278] on h1 "Usage" at bounding box center [563, 270] width 387 height 18
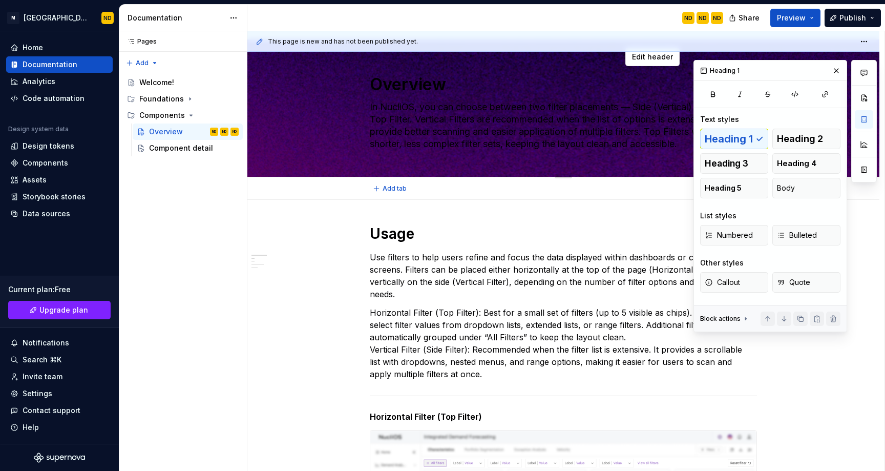
click at [294, 166] on div "Overview In NucliOS, you can choose between two filter placements — Side (Verti…" at bounding box center [563, 107] width 550 height 137
click at [865, 73] on icon "button" at bounding box center [864, 73] width 8 height 8
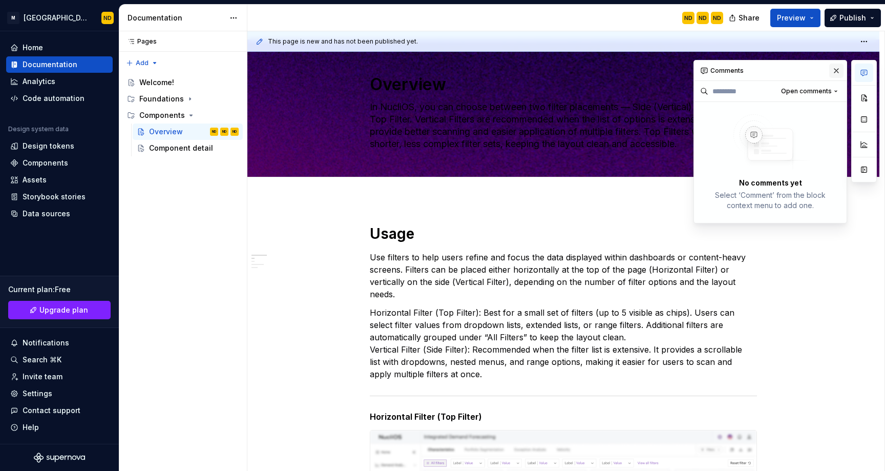
click at [832, 72] on button "button" at bounding box center [836, 70] width 14 height 14
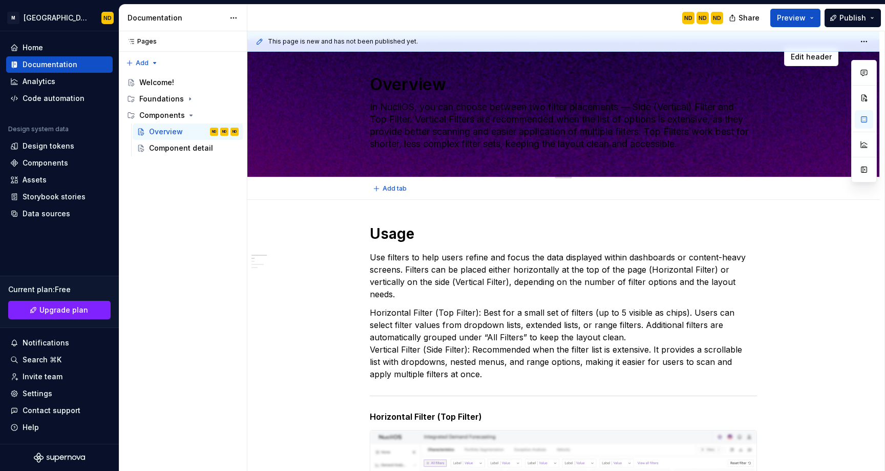
click at [710, 81] on textarea "Overview" at bounding box center [561, 84] width 387 height 25
click at [778, 129] on div "Overview In NucliOS, you can choose between two filter placements — Side (Verti…" at bounding box center [563, 107] width 550 height 137
click at [811, 59] on span "Edit header" at bounding box center [811, 57] width 41 height 10
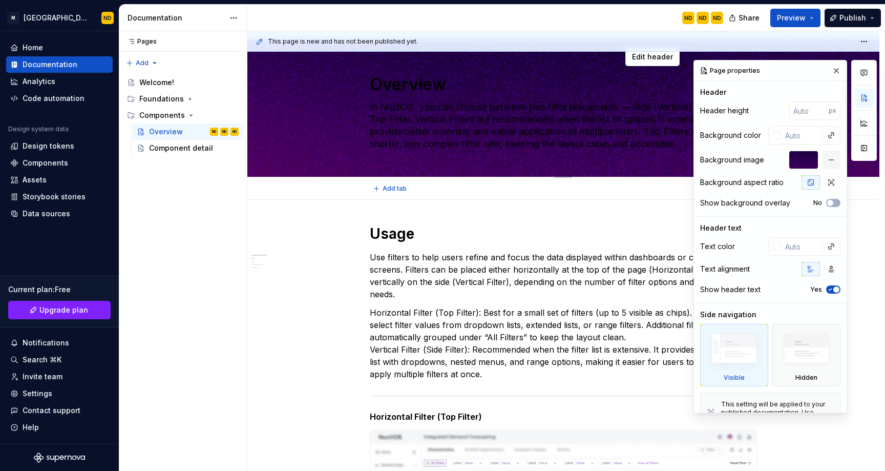
click at [562, 175] on div at bounding box center [563, 176] width 72 height 2
drag, startPoint x: 562, startPoint y: 177, endPoint x: 577, endPoint y: 145, distance: 35.3
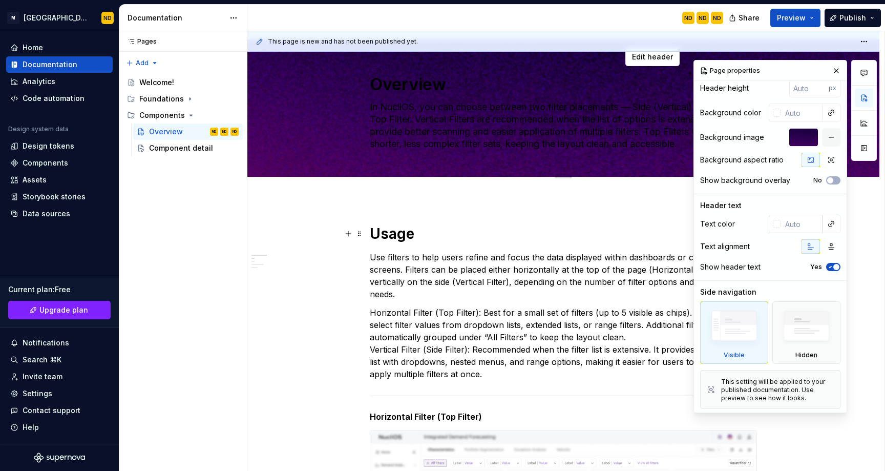
click at [781, 226] on input "text" at bounding box center [801, 224] width 41 height 18
click at [833, 266] on span "button" at bounding box center [836, 267] width 6 height 6
click at [827, 266] on span "button" at bounding box center [830, 267] width 6 height 6
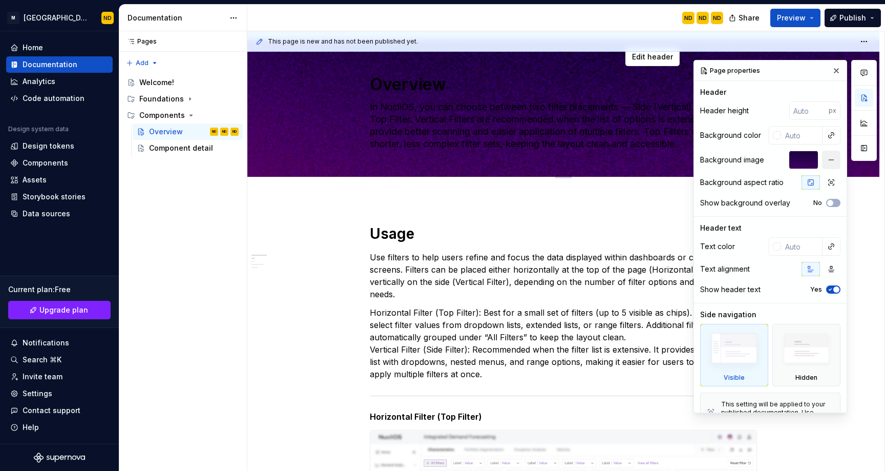
click at [829, 160] on button "button" at bounding box center [831, 160] width 18 height 18
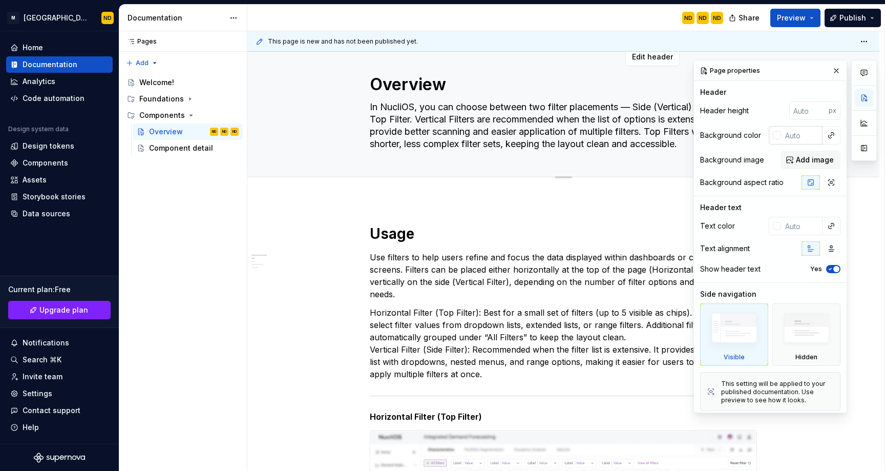
click at [783, 135] on input "text" at bounding box center [801, 135] width 41 height 18
type textarea "*"
click at [773, 138] on div at bounding box center [777, 135] width 8 height 8
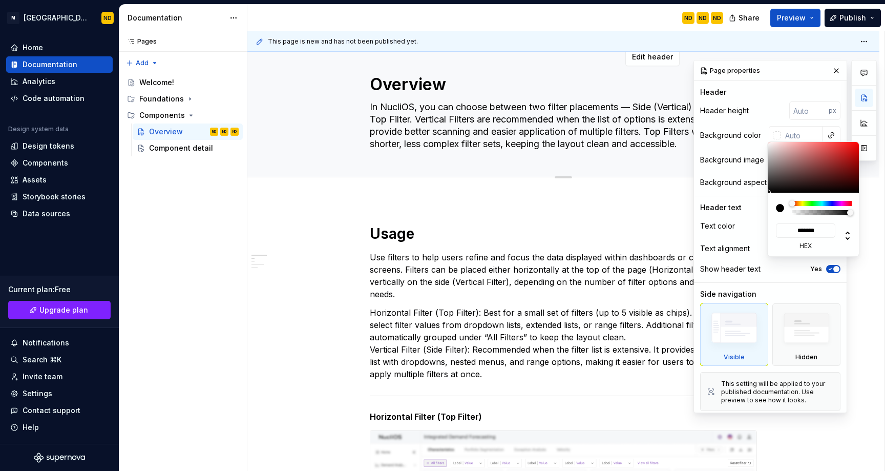
type input "#895959"
type input "*******"
type textarea "*"
type input "#8B5B5B"
type input "*******"
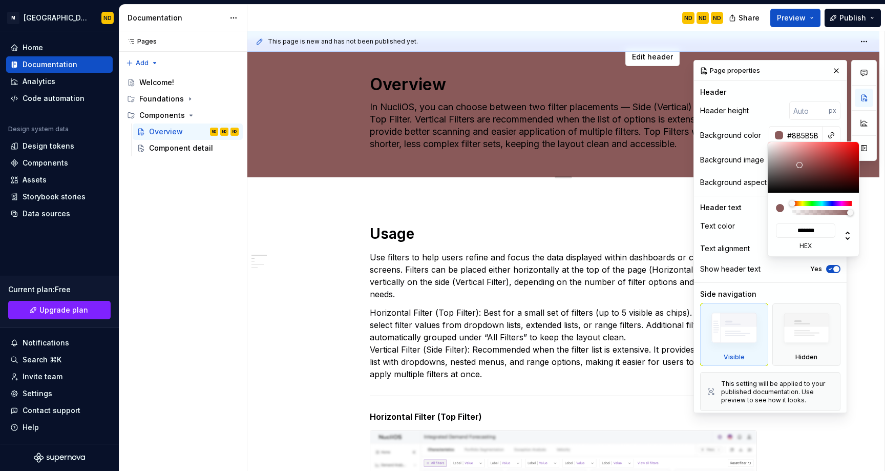
type input "#B25D5D"
type input "*******"
type input "#C95959"
type input "*******"
type input "#C95858"
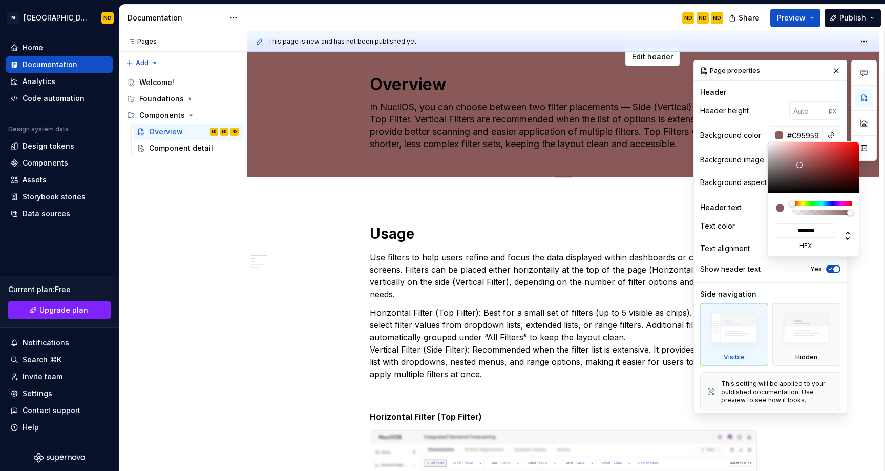
type input "*******"
type input "#D35757"
type input "*******"
type input "#D65757"
type input "*******"
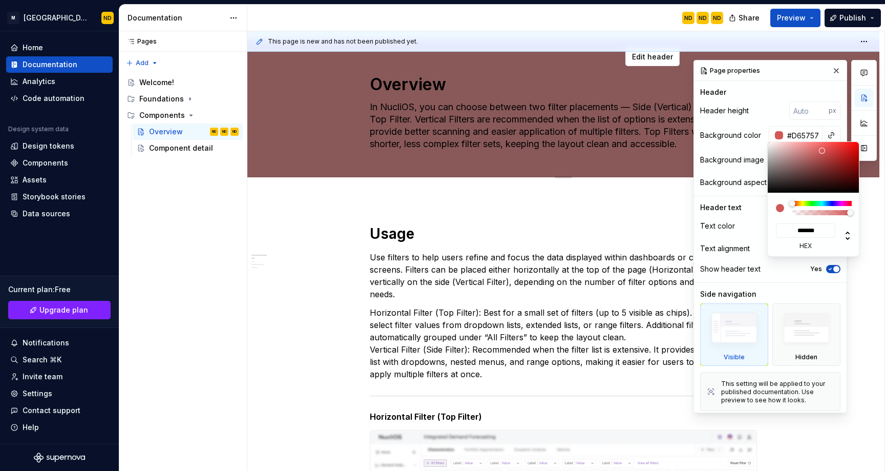
type input "#D65959"
type input "*******"
type input "#D65F5F"
type input "*******"
type input "#DB7B7B"
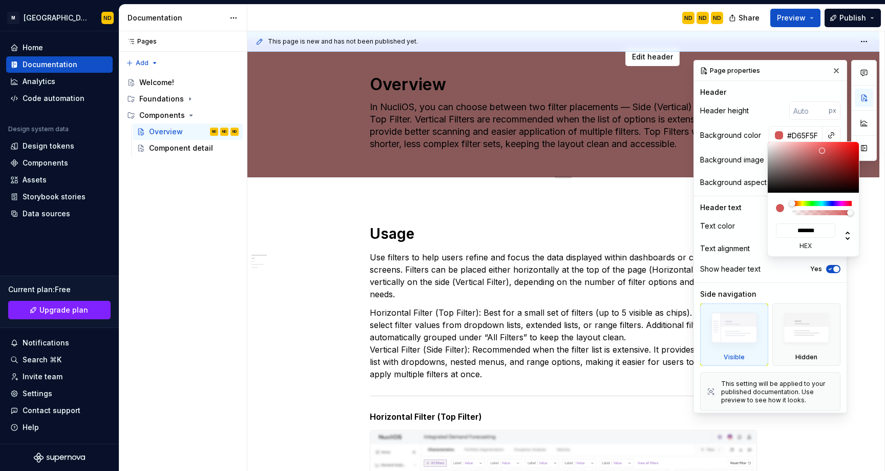
type input "*******"
type input "#DDAAAA"
type input "*******"
type input "#DDC6C6"
type input "*******"
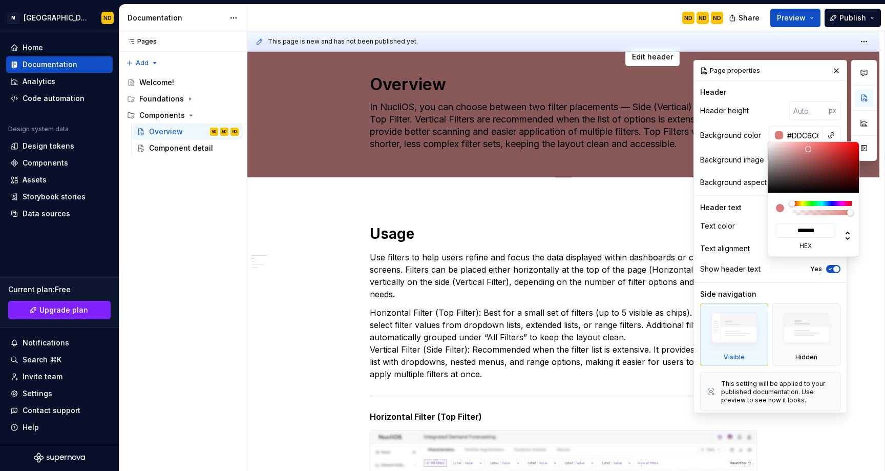
type input "#DDCACA"
type input "*******"
type textarea "*"
type input "#DDCBCB"
type input "*******"
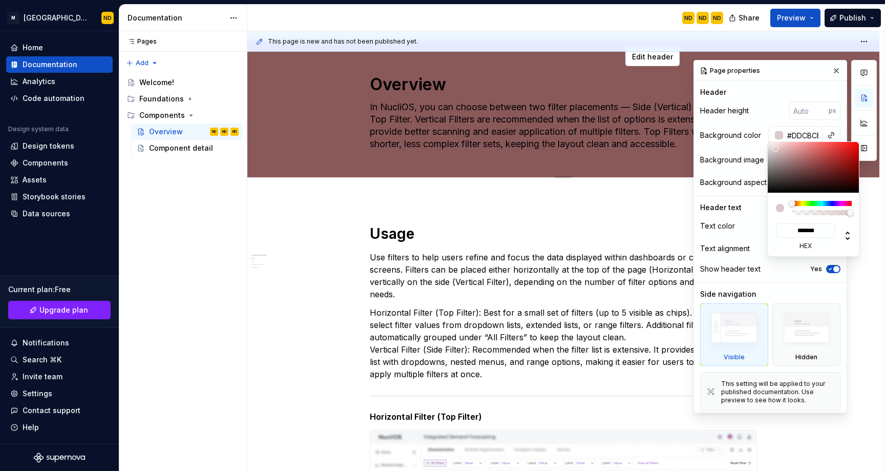
type input "#E0D2D2"
type input "*******"
type input "#E0DADA"
type input "*******"
type textarea "*"
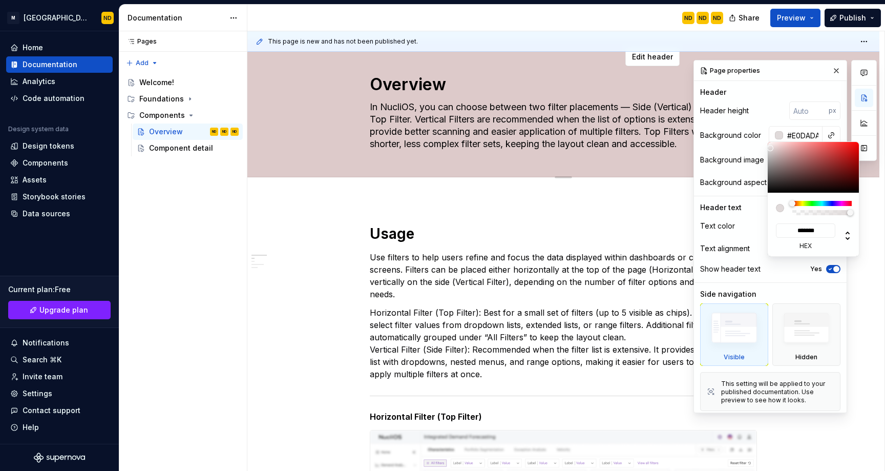
type input "#E0DBDB"
type input "*******"
type textarea "*"
type input "#E0D9D9"
type input "*******"
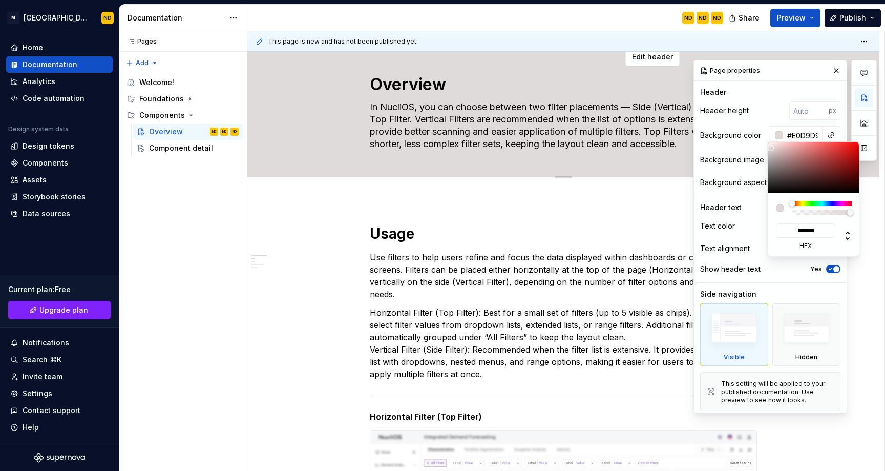
type input "#E5D7D7"
type input "*******"
type input "#FAD6D6"
type input "*******"
type input "#FFCBCB"
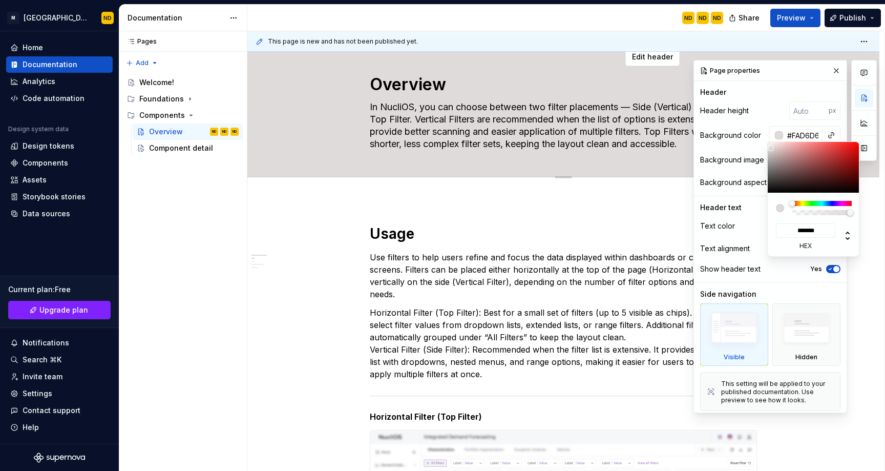
type input "*******"
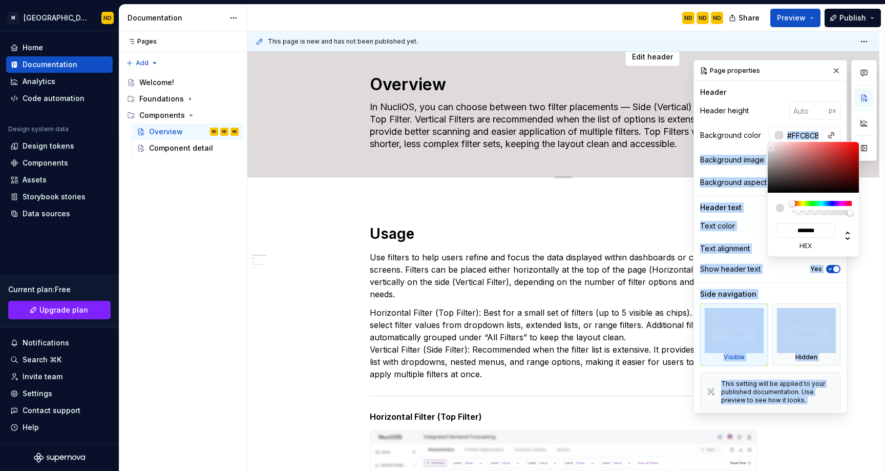
type input "#FFC8C8"
type input "*******"
type input "#FFC6C6"
type input "*******"
type input "#FFC4C4"
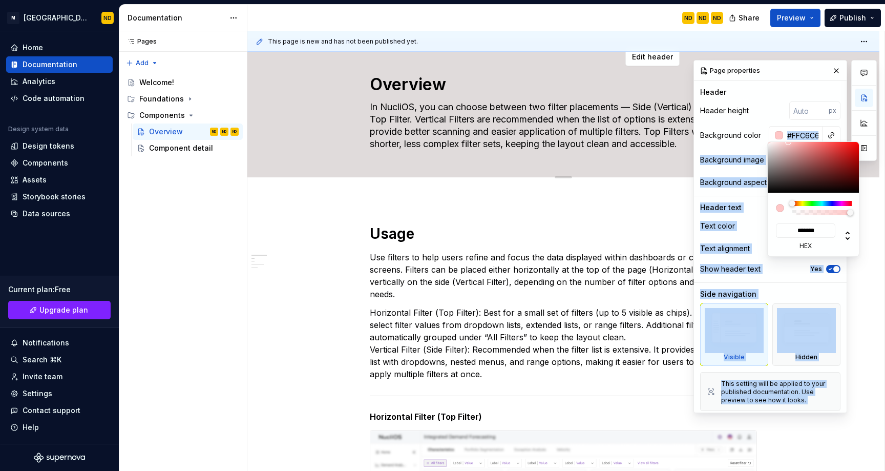
type input "*******"
type input "#FFBEBE"
type input "*******"
type input "#FFBFBF"
type input "*******"
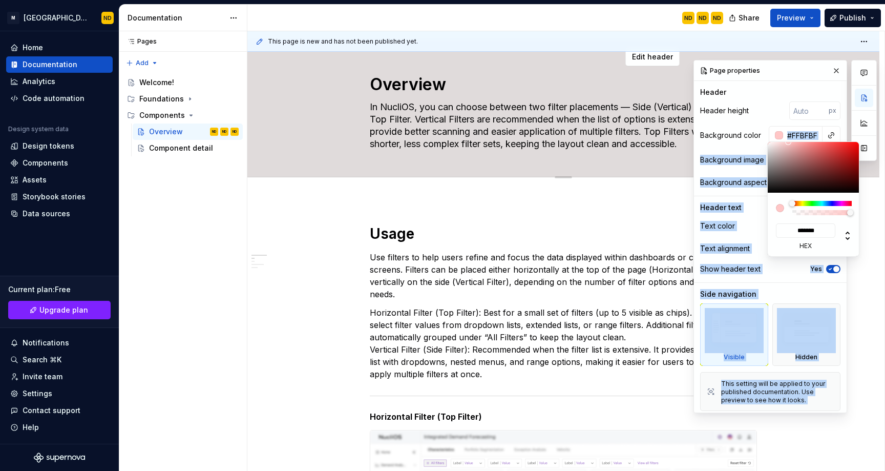
type input "#FFC4C4"
type input "*******"
type textarea "*"
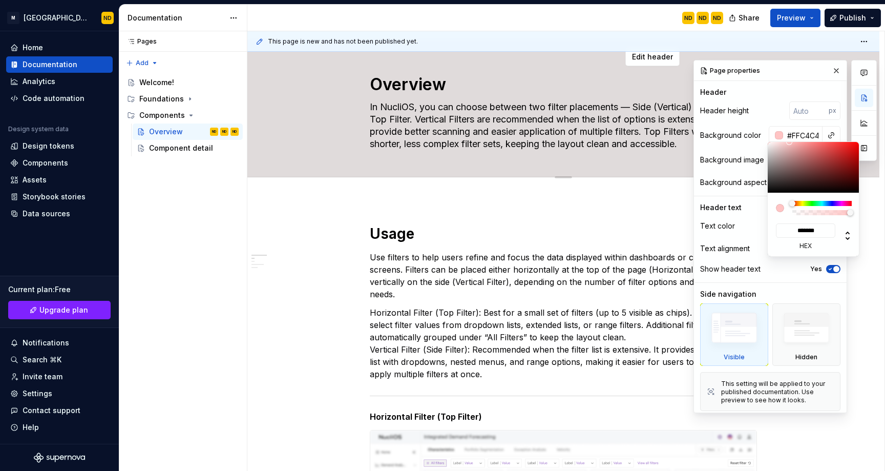
type input "#F2B0B0"
type input "*******"
type input "#EDA7A7"
type input "*******"
type input "#EDA6A6"
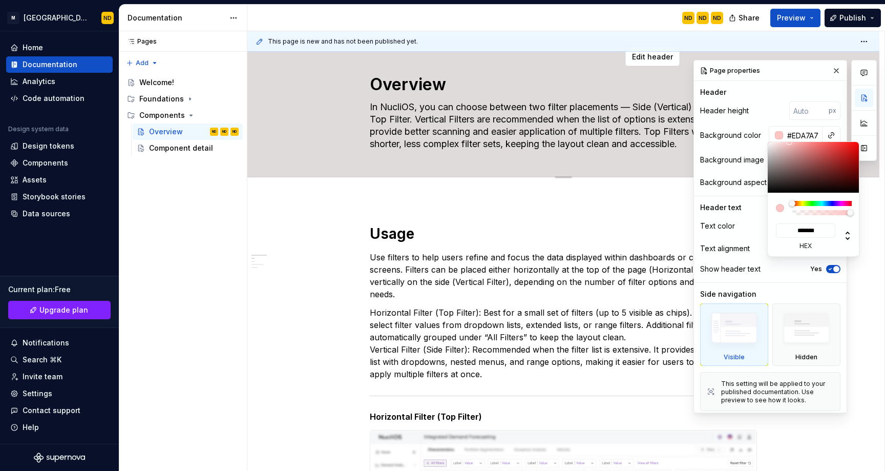
type input "*******"
type input "#EDAAAA"
type input "*******"
type input "#F5BDBD"
type input "*******"
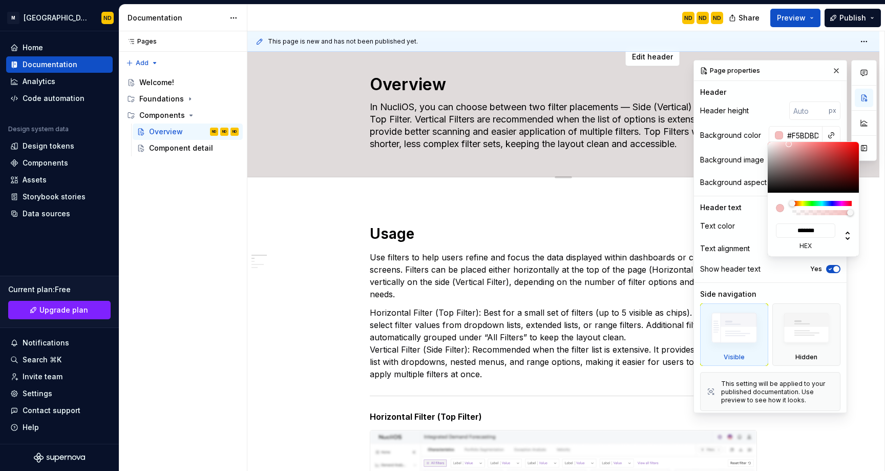
type input "#FAC8C8"
type input "*******"
type textarea "*"
type input "#FAC9C9"
type input "*******"
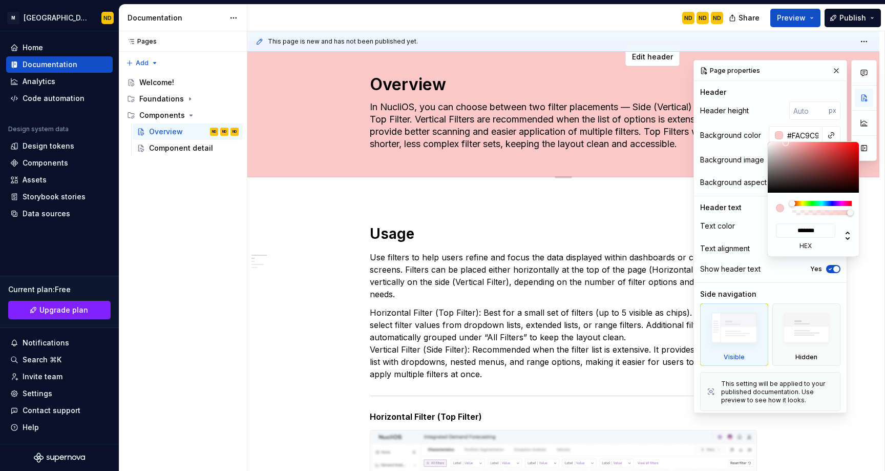
type input "#FCCBCB"
type input "*******"
type input "#FFCDCD"
type input "*******"
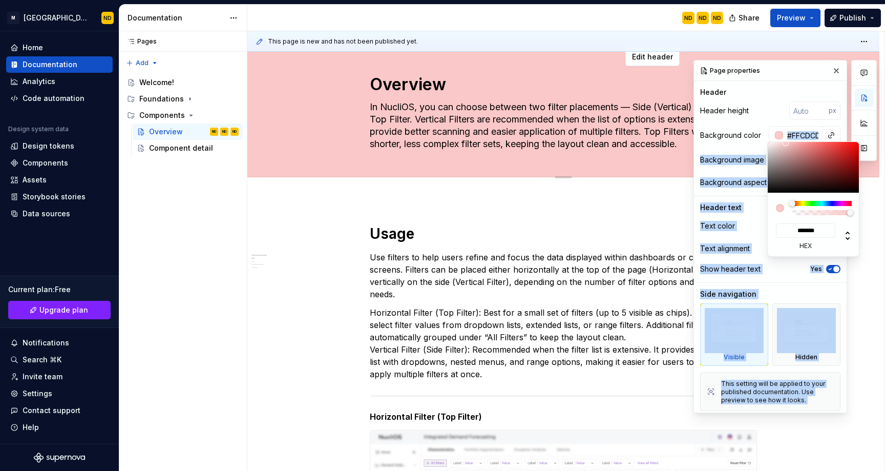
type input "#FFCFCF"
type input "*******"
type textarea "*"
type input "#FFCCCC"
type input "*******"
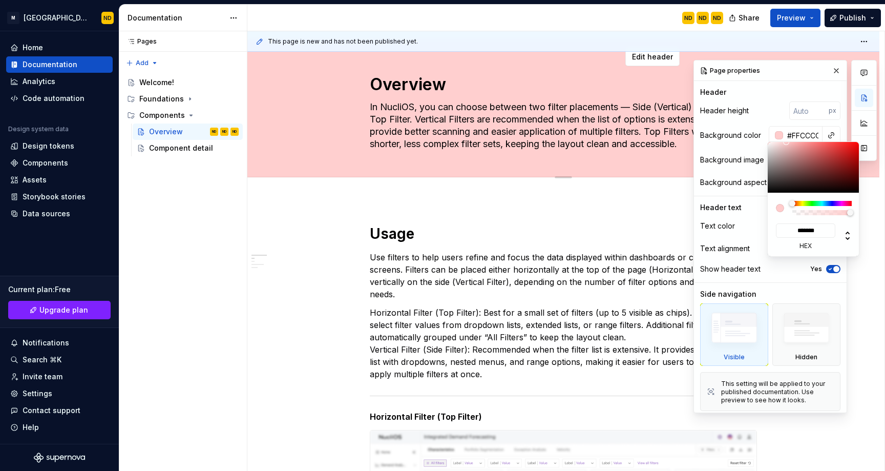
type input "#FAC6C6"
type input "*******"
type input "#F7C3C3"
type input "*******"
type input "#F5C1C1"
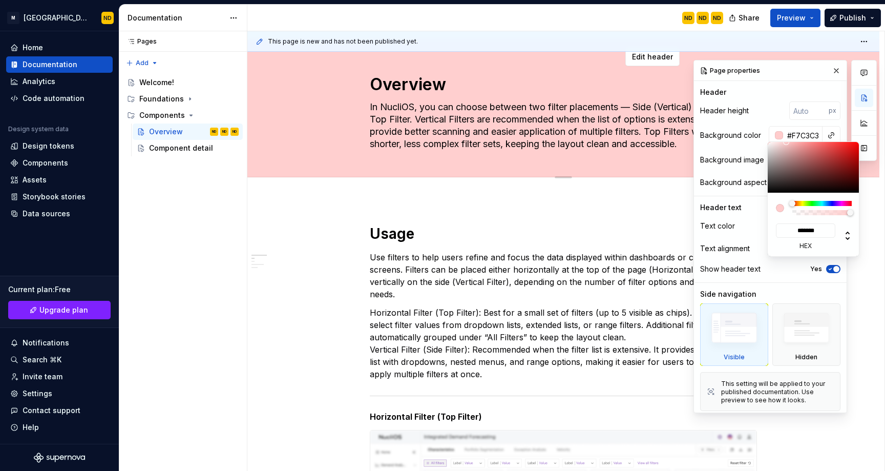
type input "*******"
type input "#E5B5B5"
type input "*******"
type input "#DDAFAF"
type input "*******"
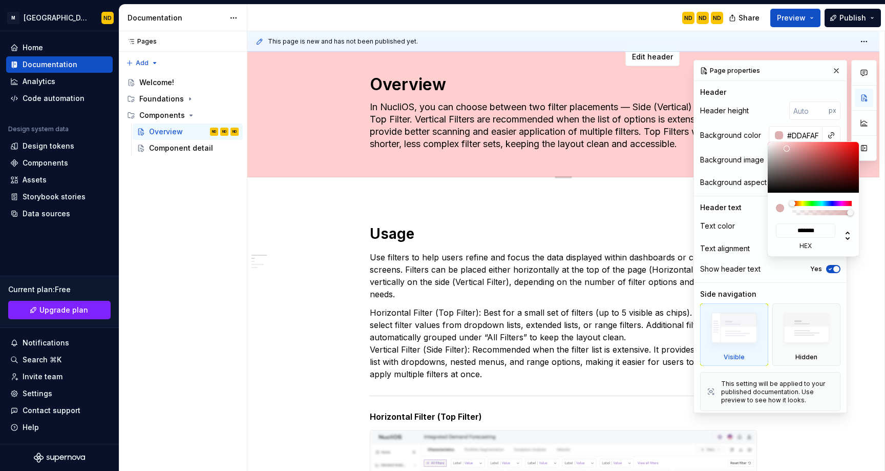
type input "#E0B2B2"
type input "*******"
type textarea "*"
type input "#E3B4B4"
type input "*******"
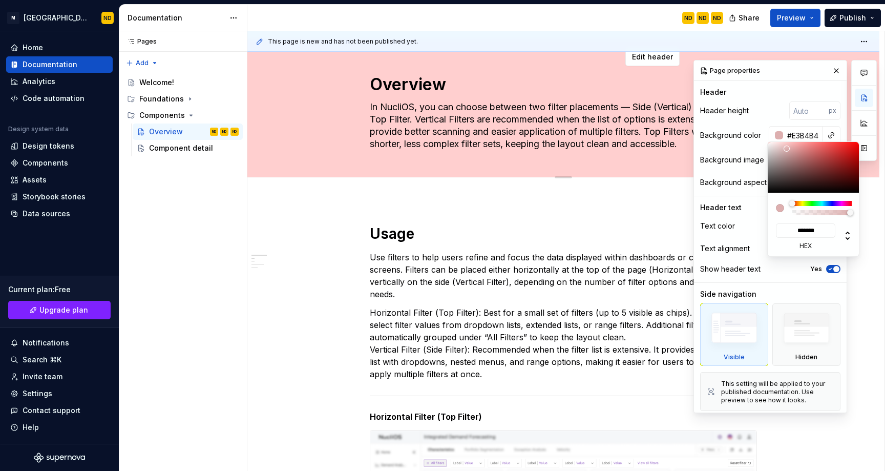
drag, startPoint x: 799, startPoint y: 165, endPoint x: 787, endPoint y: 147, distance: 22.4
click at [787, 147] on div at bounding box center [814, 167] width 92 height 51
type input "#E5B6B6"
type input "*******"
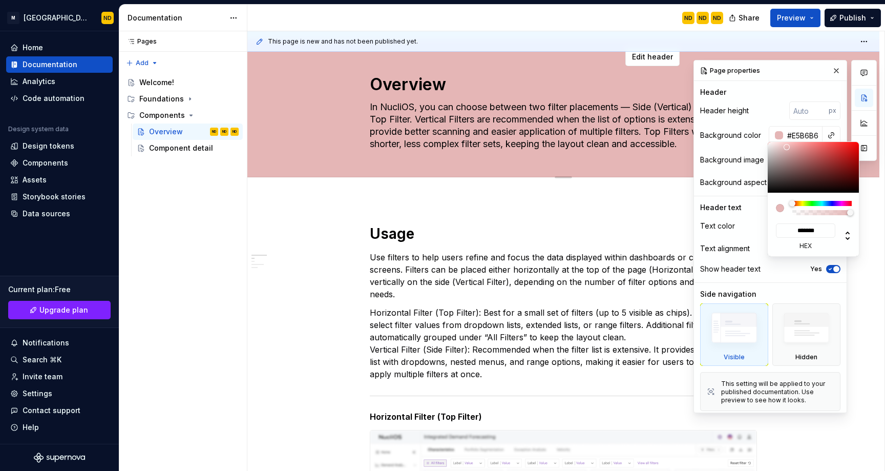
type textarea "*"
type input "#E5DDB6"
type input "*******"
type textarea "*"
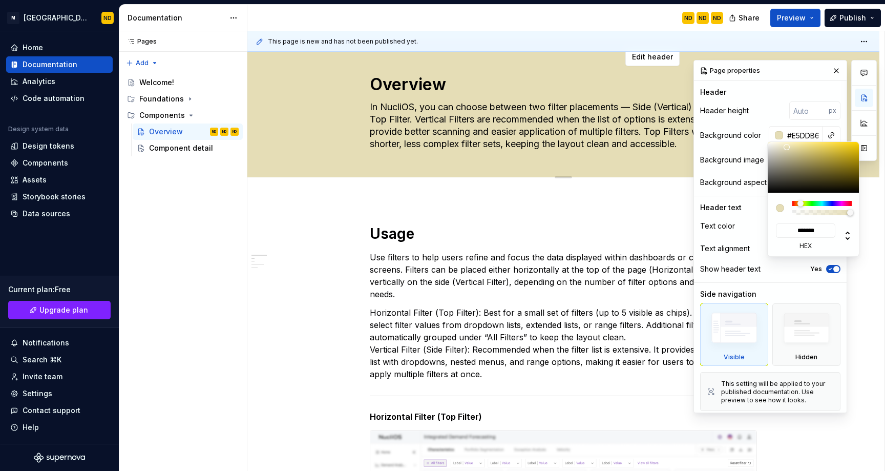
type input "#E5DFB6"
type input "*******"
type input "#E5E4B6"
type input "*******"
type input "#E3E5B6"
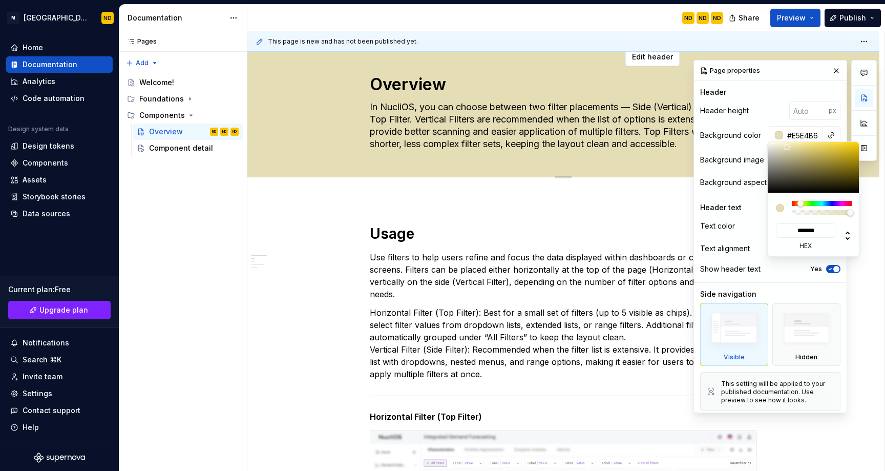
type input "*******"
type input "#DFE5B6"
type input "*******"
type input "#DCE5B6"
type input "*******"
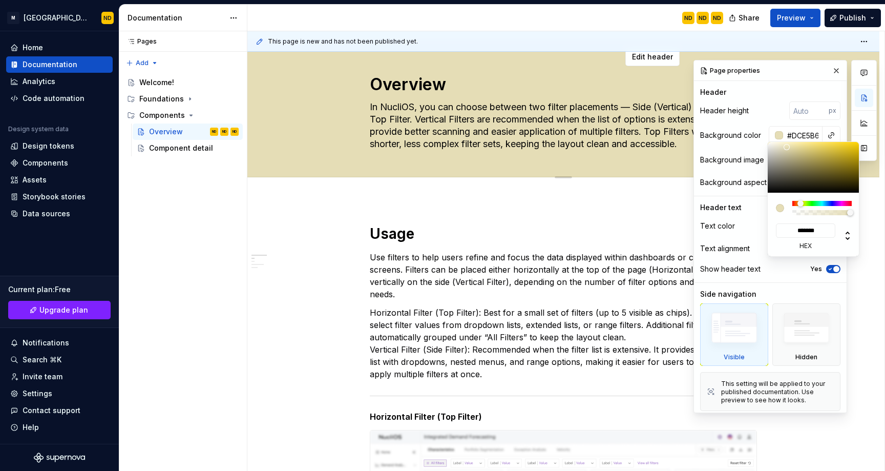
type input "#DAE5B6"
type input "*******"
type textarea "*"
type input "#D7E5B6"
type input "*******"
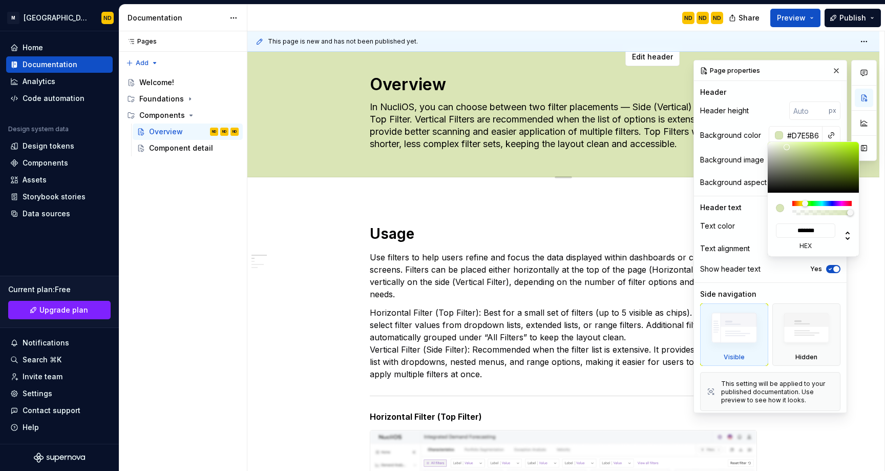
type input "#D5E5B6"
type input "*******"
type input "#D2E5B6"
type input "*******"
type input "#D0E5B6"
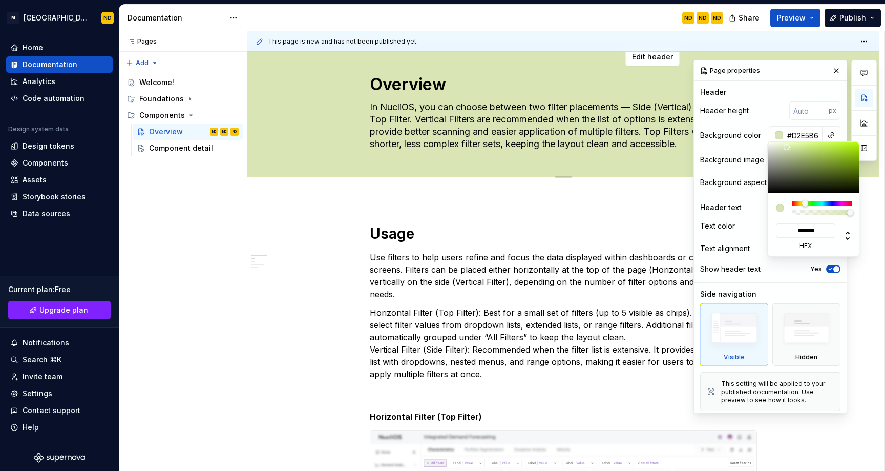
type input "*******"
type input "#CDE5B6"
type input "*******"
type input "#D0E5B6"
type input "*******"
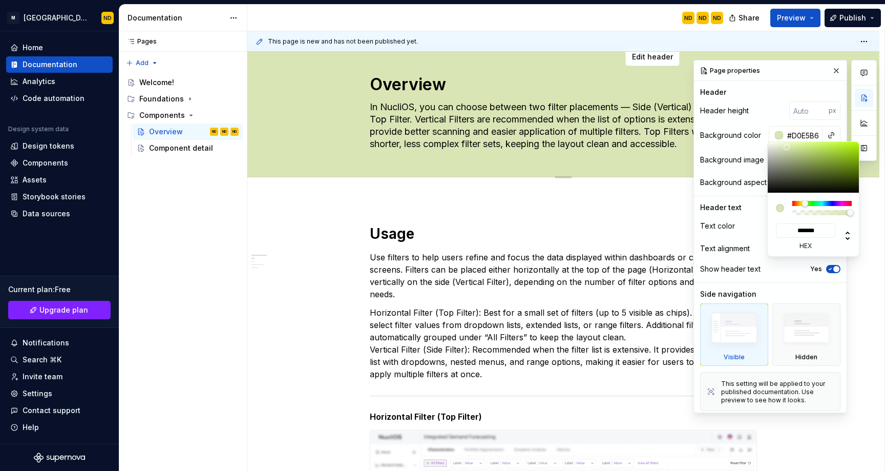
type input "#D2E5B6"
type input "*******"
type input "#D5E5B6"
type input "*******"
type input "#DCE5B6"
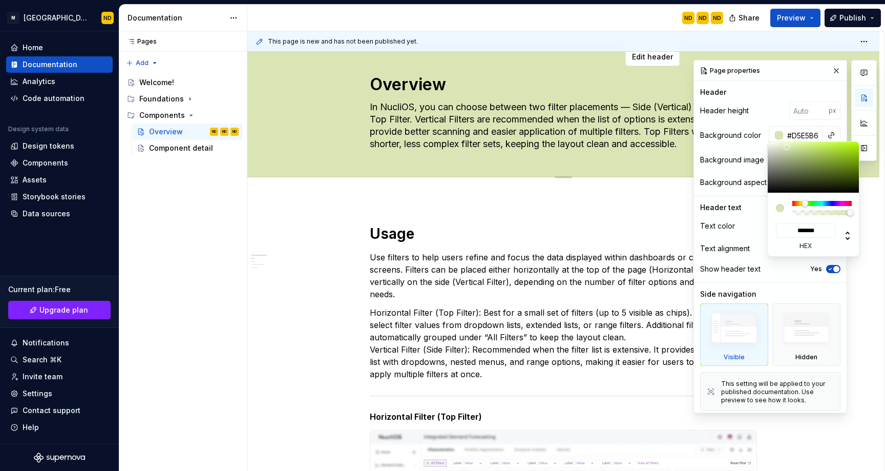
type input "*******"
type input "#E3E5B6"
type input "*******"
type input "#E5E2B6"
type input "*******"
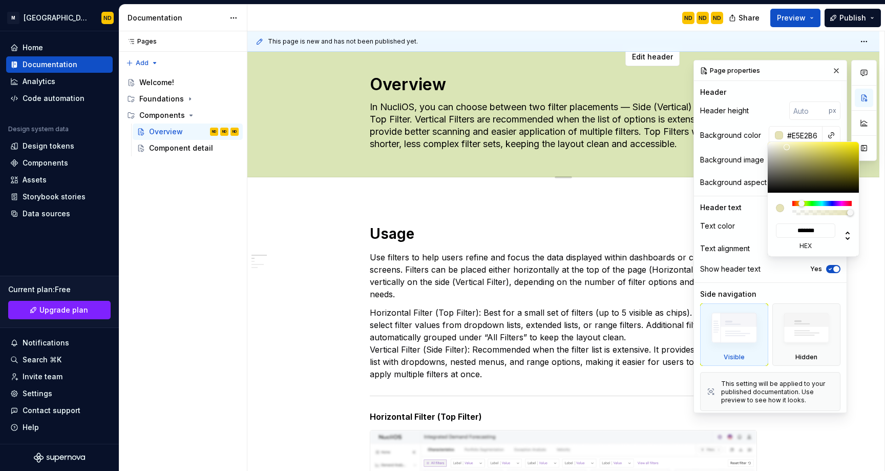
type input "#E5DAB6"
type input "*******"
type input "#E5D6B6"
type input "*******"
type input "#E5D1B6"
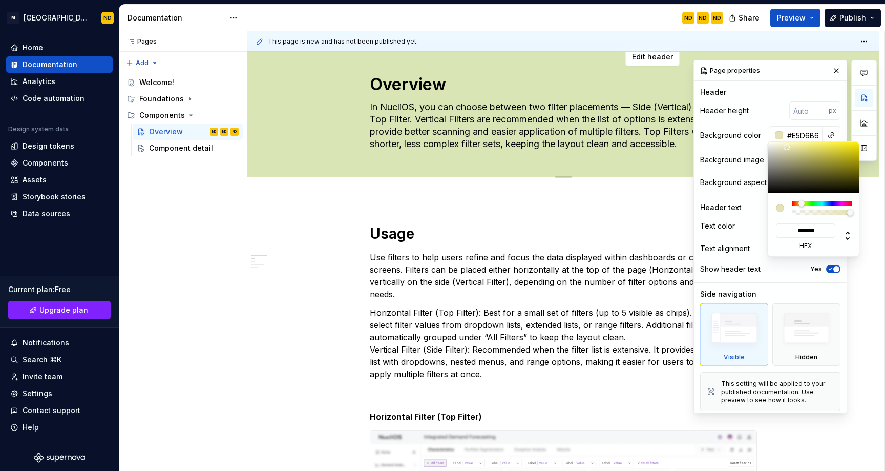
type input "*******"
type input "#E5CCB6"
type input "*******"
type input "#E5C9B6"
type input "*******"
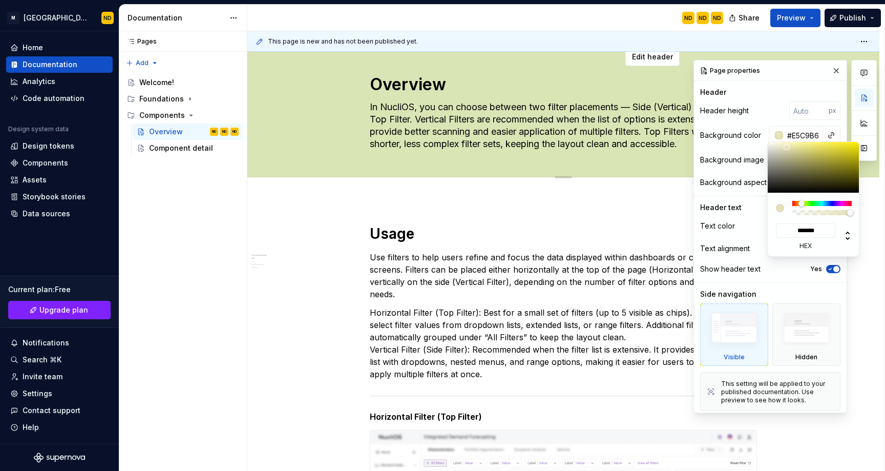
type input "#E5C7B6"
type input "*******"
type textarea "*"
type input "#E5C9B6"
type input "*******"
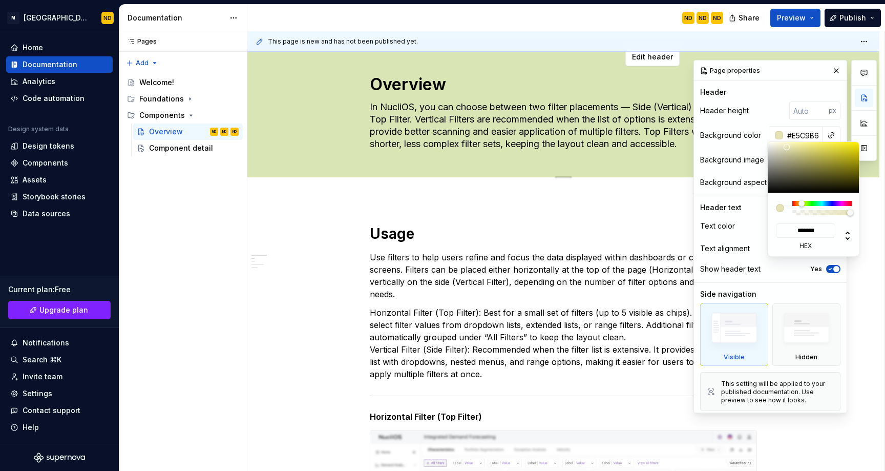
type input "#E5CEB6"
type input "*******"
type input "#E5D3B6"
type input "*******"
type input "#E5D8B6"
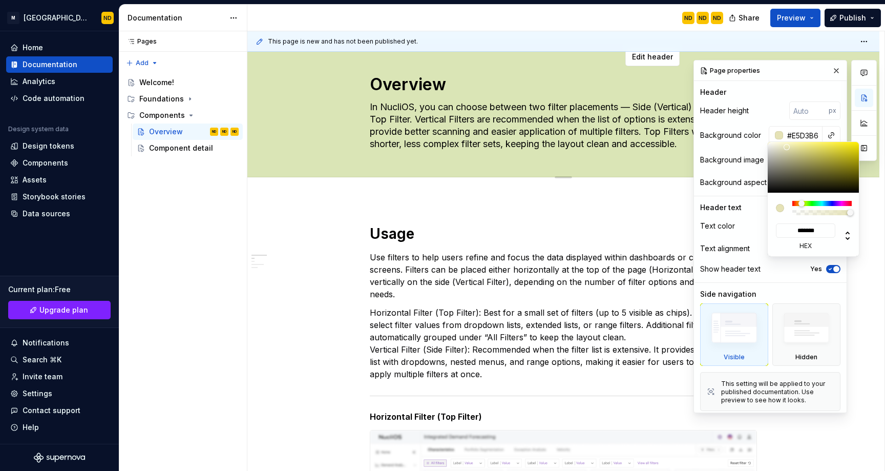
type input "*******"
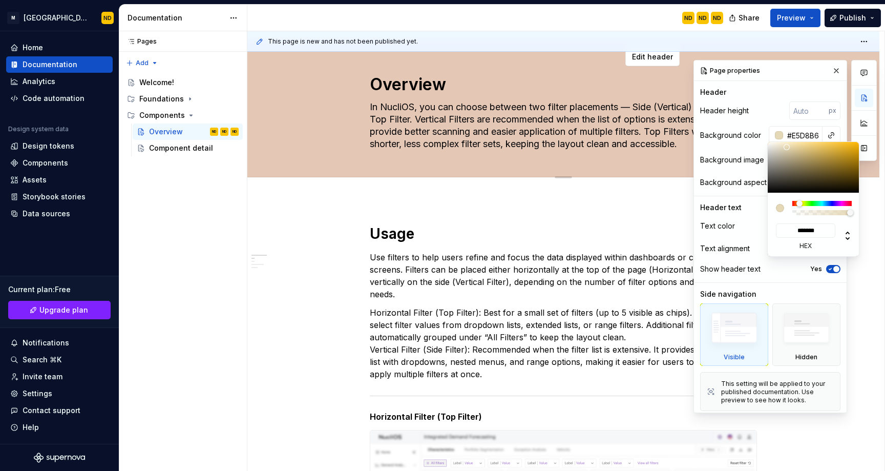
type input "#E5DFB6"
type input "*******"
type input "#E1E5B6"
type input "*******"
type input "#D7E5B6"
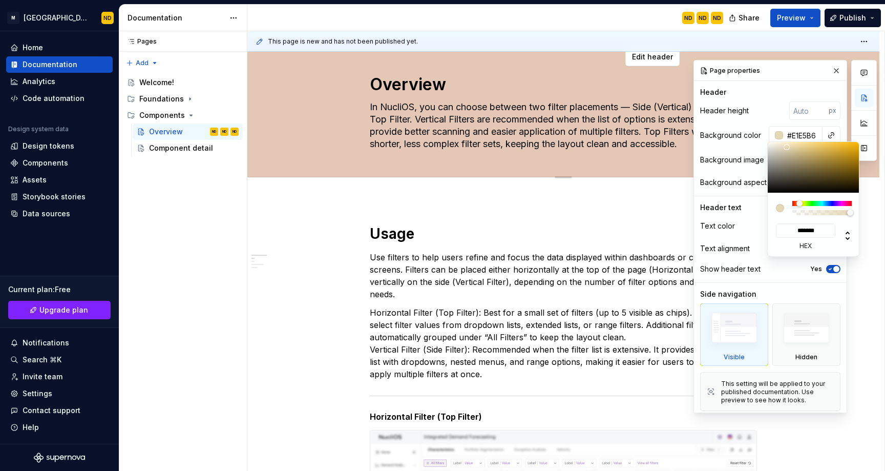
type input "*******"
type input "#C6E5B6"
type input "*******"
type input "#BCE5B6"
type input "*******"
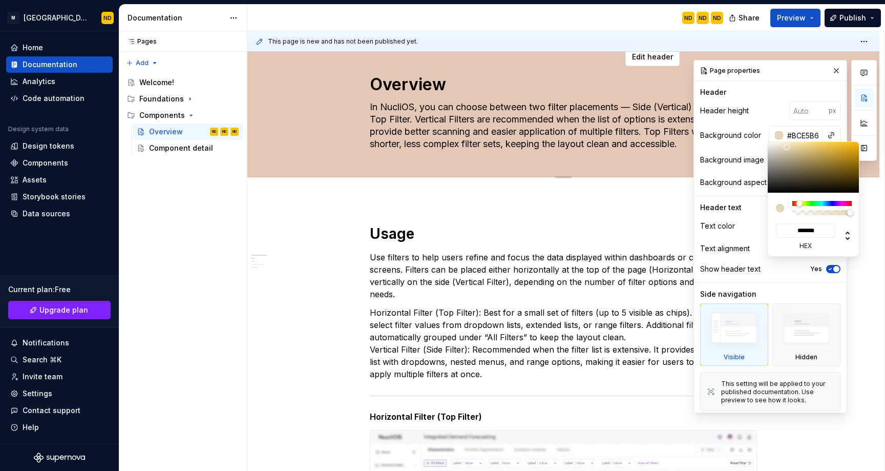
type input "#B6E5B9"
type input "*******"
type input "#B6E5CA"
type input "*******"
type input "#B6E5CF"
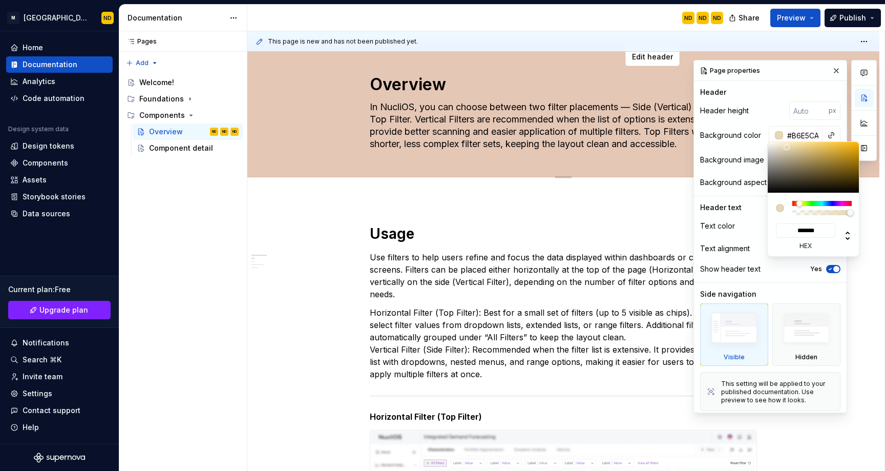
type input "*******"
type input "#B6E5D4"
type input "*******"
type input "#B6E5E3"
type input "*******"
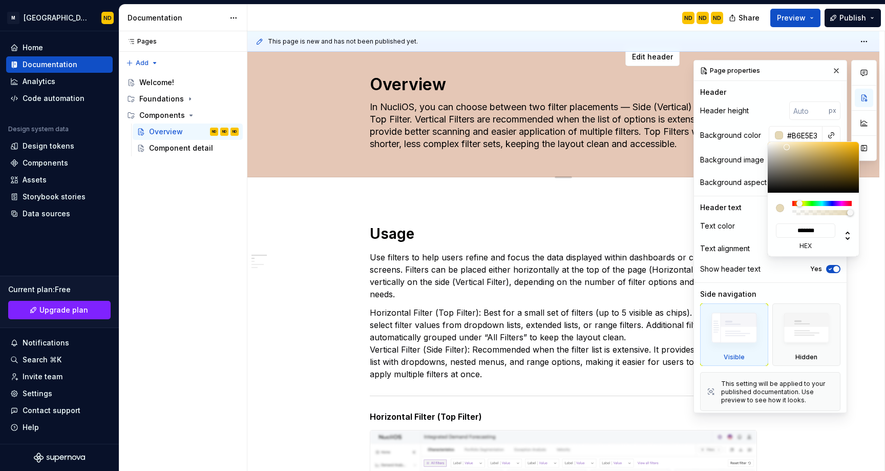
type input "#B6E3E5"
type input "*******"
type input "#B6DEE5"
type input "*******"
type input "#B6D9E5"
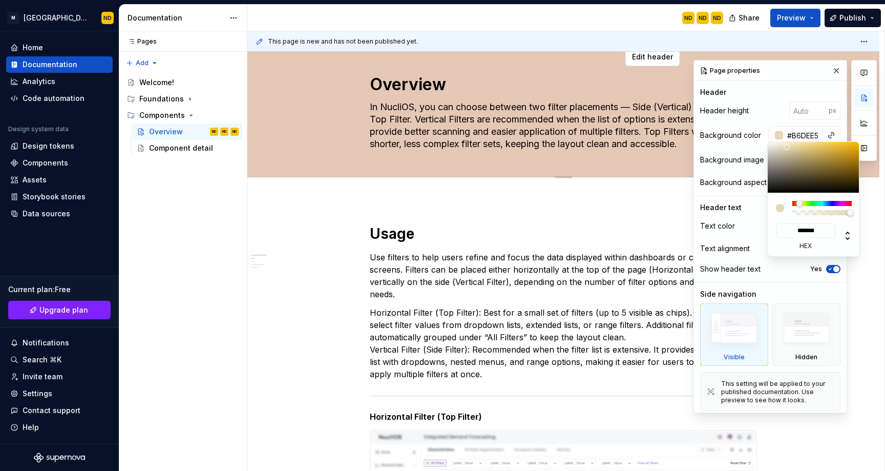
type input "*******"
type input "#B6D6E5"
type input "*******"
type input "#B6D2E5"
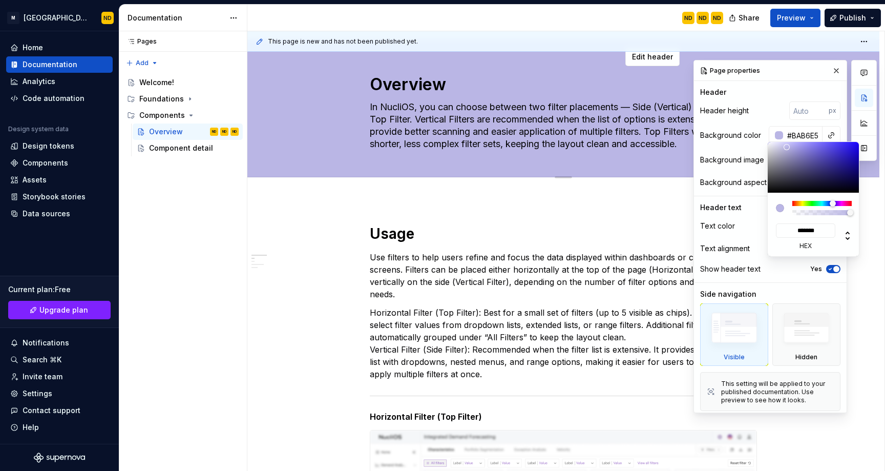
drag, startPoint x: 800, startPoint y: 201, endPoint x: 833, endPoint y: 208, distance: 33.0
click at [833, 208] on div at bounding box center [821, 208] width 59 height 14
click at [460, 222] on html "M Bento Design Library ND Home Documentation Analytics Code automation Design s…" at bounding box center [442, 235] width 885 height 471
click at [752, 110] on div "Comments Open comments No comments yet Select ‘Comment’ from the block context …" at bounding box center [784, 236] width 183 height 353
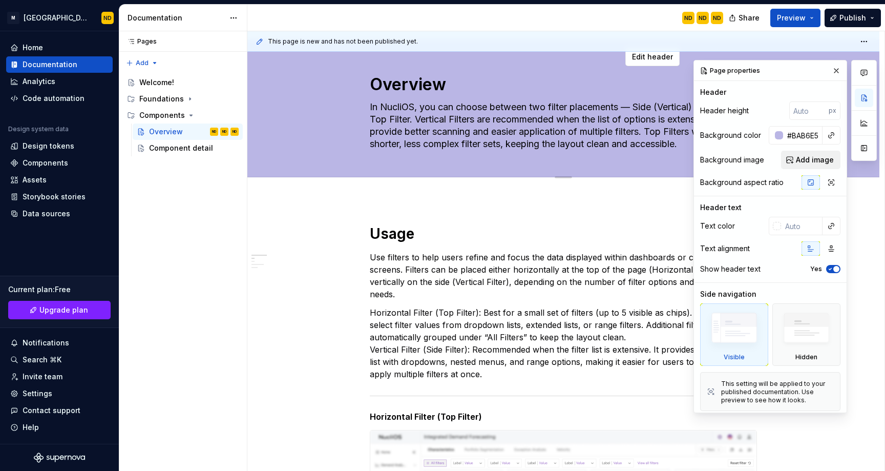
click at [798, 163] on span "Add image" at bounding box center [815, 160] width 38 height 10
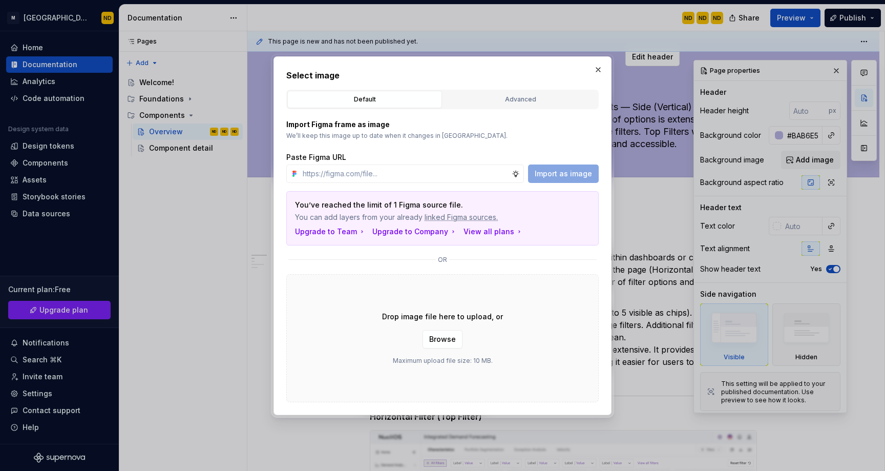
click at [478, 109] on div "Import Figma frame as image We’ll keep this image up to date when it changes in…" at bounding box center [442, 255] width 312 height 293
click at [486, 99] on div "Advanced" at bounding box center [520, 99] width 147 height 10
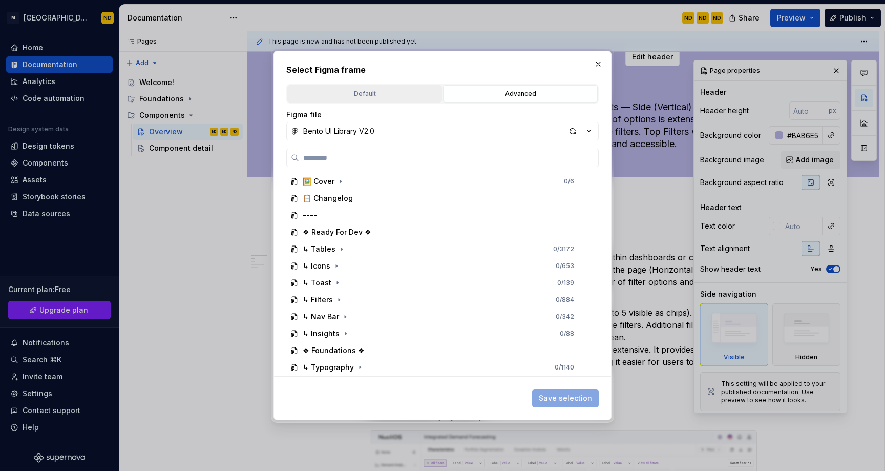
click at [361, 93] on div "Default" at bounding box center [364, 94] width 147 height 10
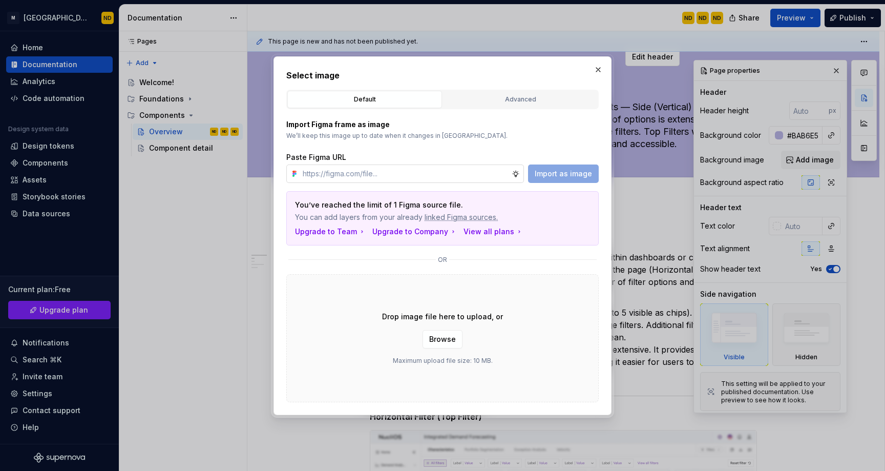
click at [367, 180] on input "text" at bounding box center [405, 173] width 213 height 18
paste input "[URL][DOMAIN_NAME]"
click at [555, 174] on span "Import as image" at bounding box center [563, 173] width 57 height 10
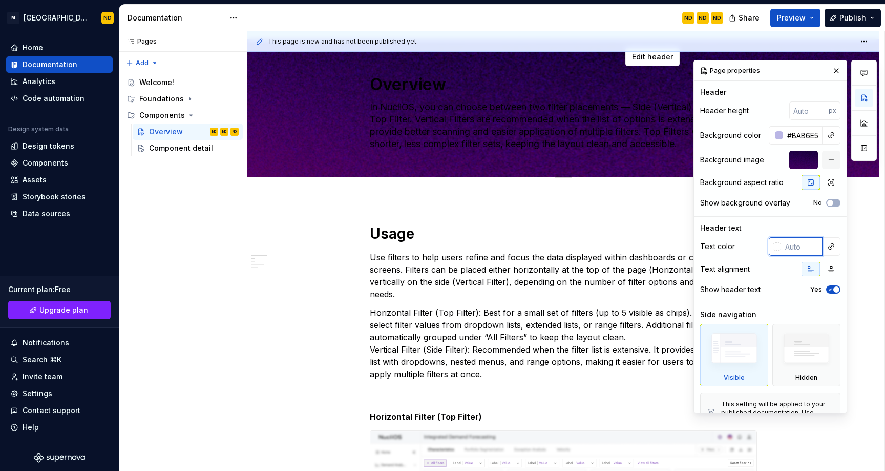
click at [781, 247] on input "text" at bounding box center [801, 246] width 41 height 18
click at [773, 247] on div at bounding box center [777, 246] width 8 height 8
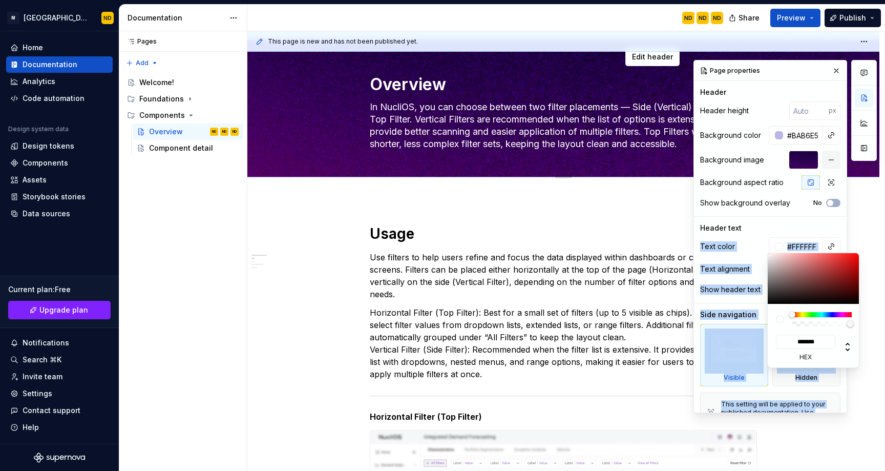
drag, startPoint x: 786, startPoint y: 290, endPoint x: 742, endPoint y: 234, distance: 71.2
click at [742, 234] on body "M Bento Design Library ND Home Documentation Analytics Code automation Design s…" at bounding box center [442, 235] width 885 height 471
click at [552, 235] on html "M Bento Design Library ND Home Documentation Analytics Code automation Design s…" at bounding box center [442, 235] width 885 height 471
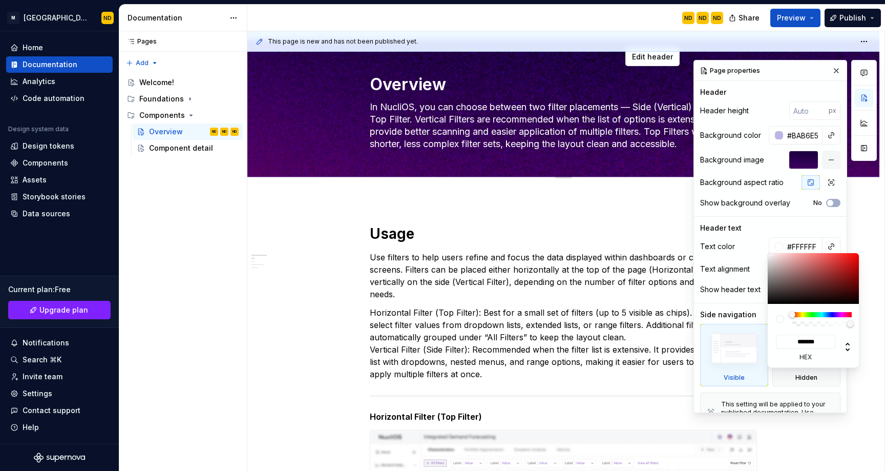
click at [827, 70] on div "Comments Open comments No comments yet Select ‘Comment’ from the block context …" at bounding box center [784, 236] width 183 height 353
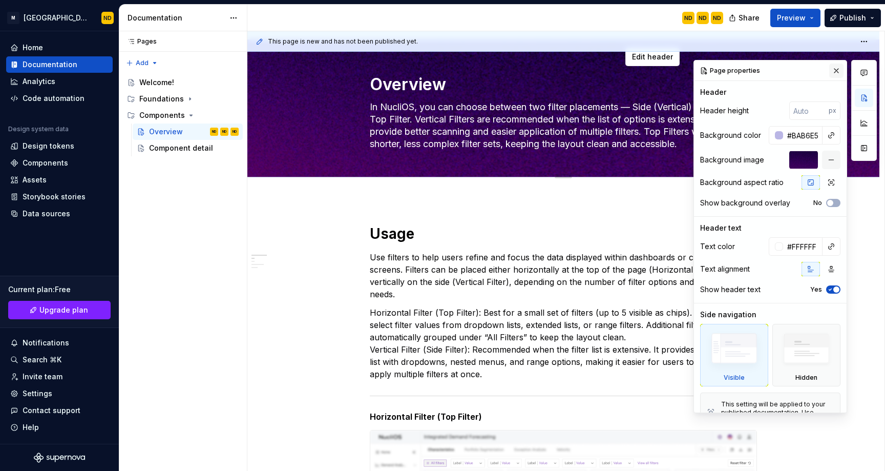
click at [835, 69] on button "button" at bounding box center [836, 70] width 14 height 14
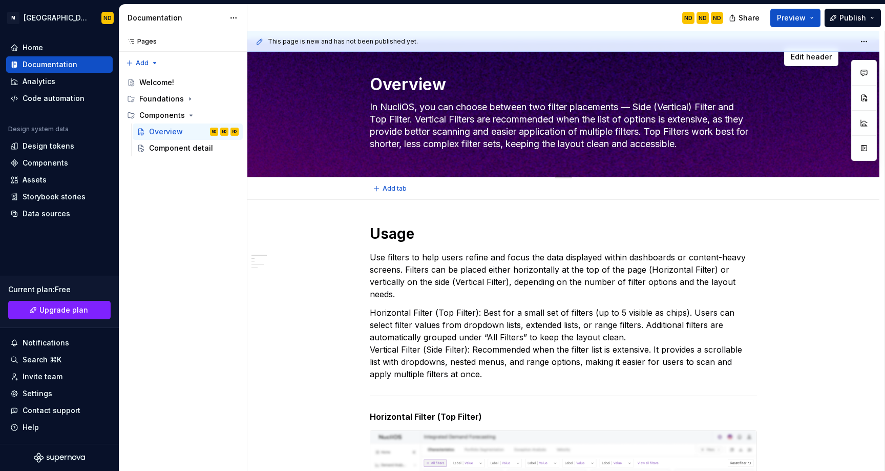
drag, startPoint x: 405, startPoint y: 110, endPoint x: 414, endPoint y: 110, distance: 8.7
click at [407, 110] on textarea "In NucliOS, you can choose between two filter placements — Side (Vertical) Filt…" at bounding box center [561, 125] width 387 height 53
click at [404, 108] on textarea "In NucliOS, you can choose between two filter placements — Side (Vertical) Filt…" at bounding box center [561, 125] width 387 height 53
click at [427, 97] on div "Overview In NucliOS, you can choose between two filter placements — Side (Verti…" at bounding box center [563, 107] width 387 height 137
click at [449, 109] on textarea "In NucliOS, you can choose between two filter placements — Side (Vertical) Filt…" at bounding box center [561, 125] width 387 height 53
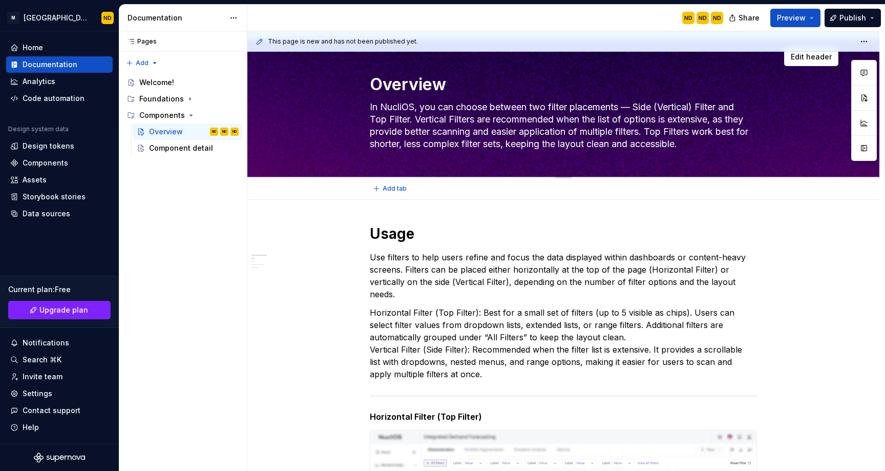
click at [523, 105] on textarea "In NucliOS, you can choose between two filter placements — Side (Vertical) Filt…" at bounding box center [561, 125] width 387 height 53
click at [685, 124] on textarea "In NucliOS, you can choose between two filter placements — Side (Vertical) Filt…" at bounding box center [561, 125] width 387 height 53
click at [732, 140] on textarea "In NucliOS, you can choose between two filter placements — Side (Vertical) Filt…" at bounding box center [561, 125] width 387 height 53
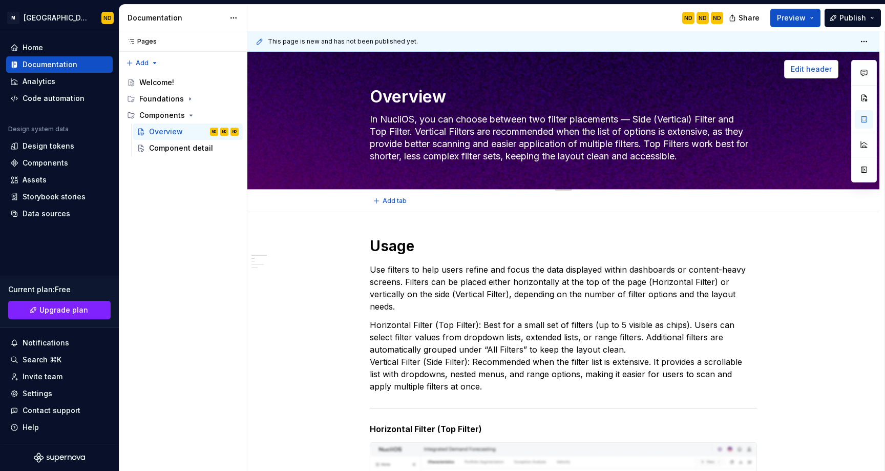
click at [807, 70] on span "Edit header" at bounding box center [811, 69] width 41 height 10
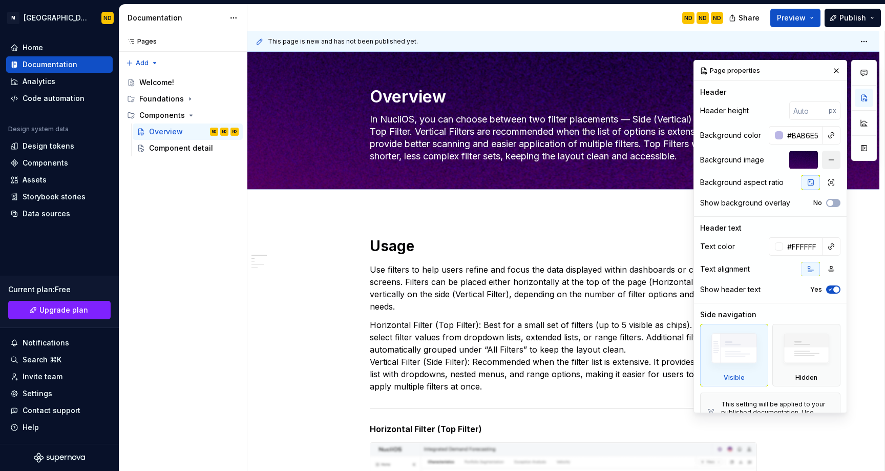
click at [822, 162] on button "button" at bounding box center [831, 160] width 18 height 18
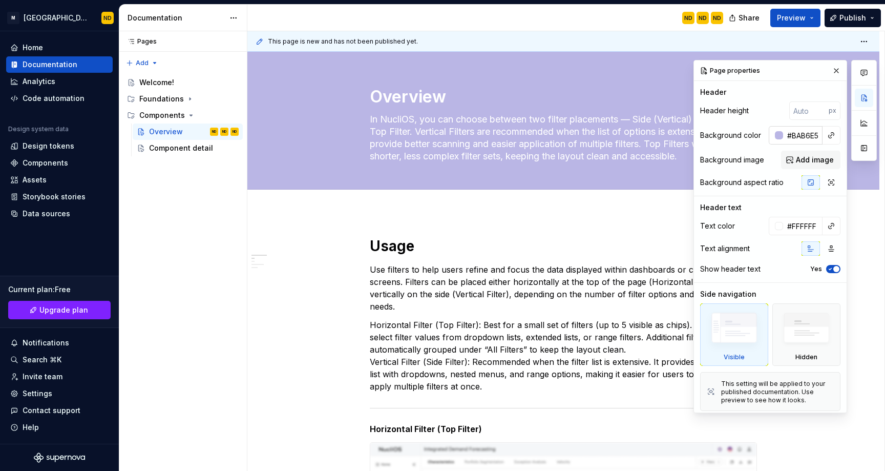
click at [775, 136] on div at bounding box center [779, 135] width 8 height 8
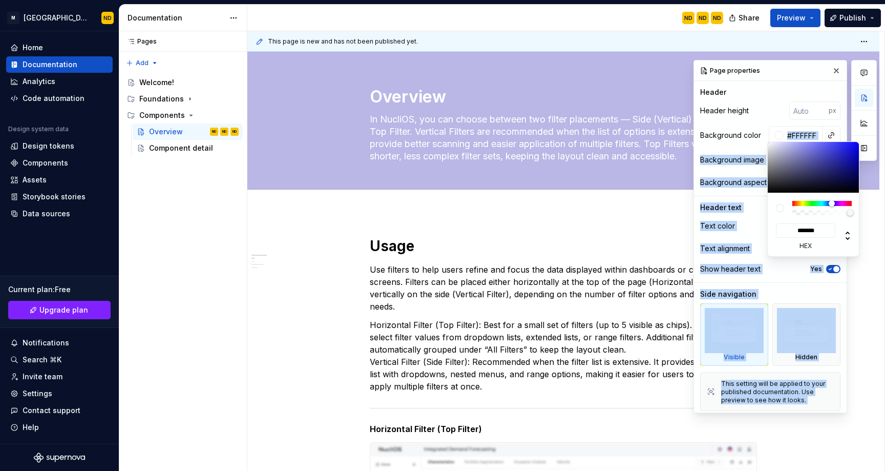
drag, startPoint x: 784, startPoint y: 146, endPoint x: 758, endPoint y: 140, distance: 26.5
click at [758, 140] on body "M Bento Design Library ND Home Documentation Analytics Code automation Design s…" at bounding box center [442, 235] width 885 height 471
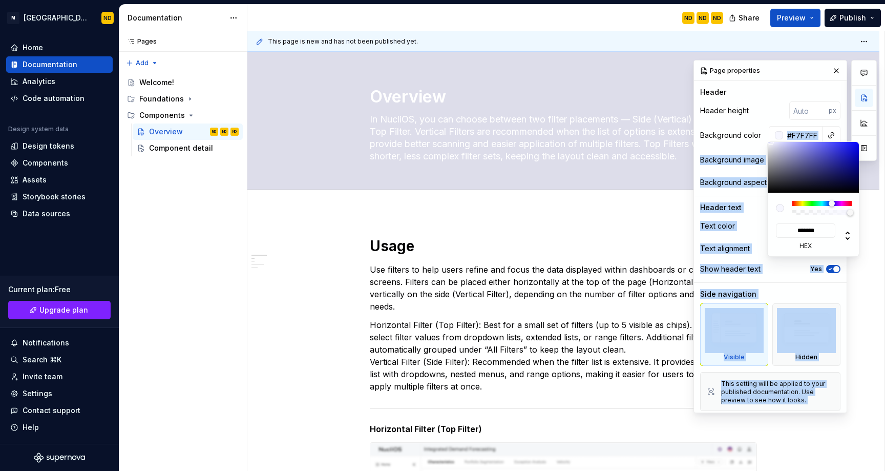
click at [771, 140] on body "M Bento Design Library ND Home Documentation Analytics Code automation Design s…" at bounding box center [442, 235] width 885 height 471
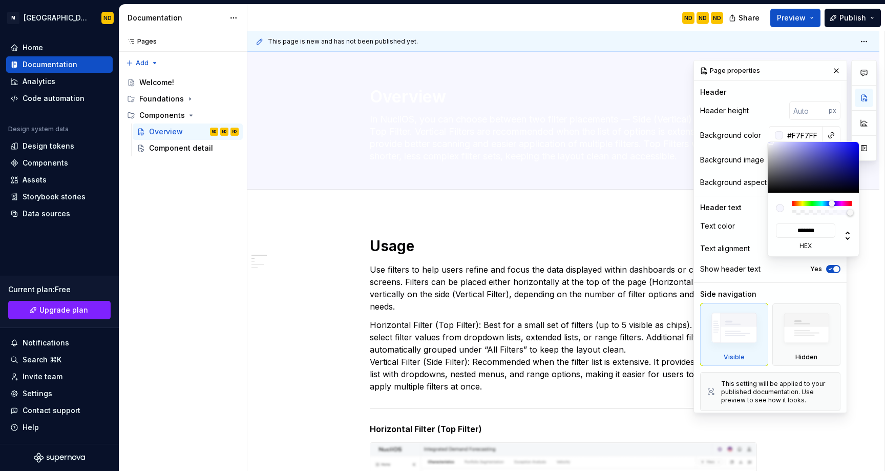
click at [743, 111] on div "Comments Open comments No comments yet Select ‘Comment’ from the block context …" at bounding box center [784, 236] width 183 height 353
click at [830, 69] on div "Comments Open comments No comments yet Select ‘Comment’ from the block context …" at bounding box center [784, 236] width 183 height 353
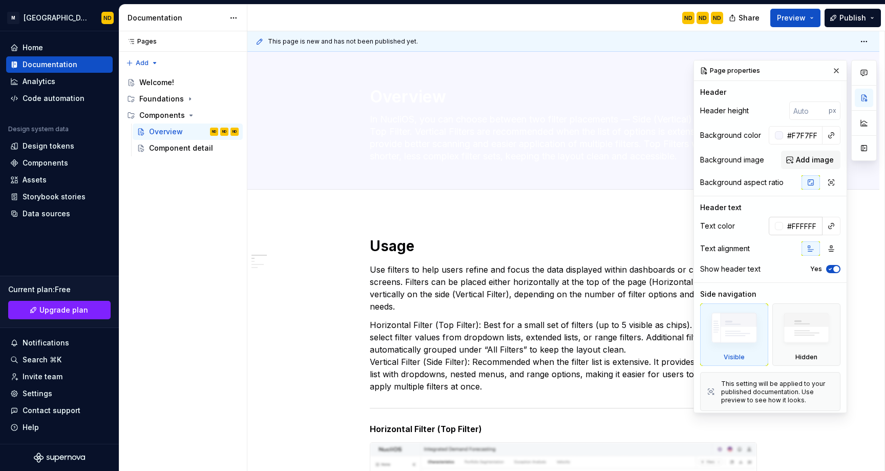
click at [775, 228] on div at bounding box center [779, 226] width 8 height 8
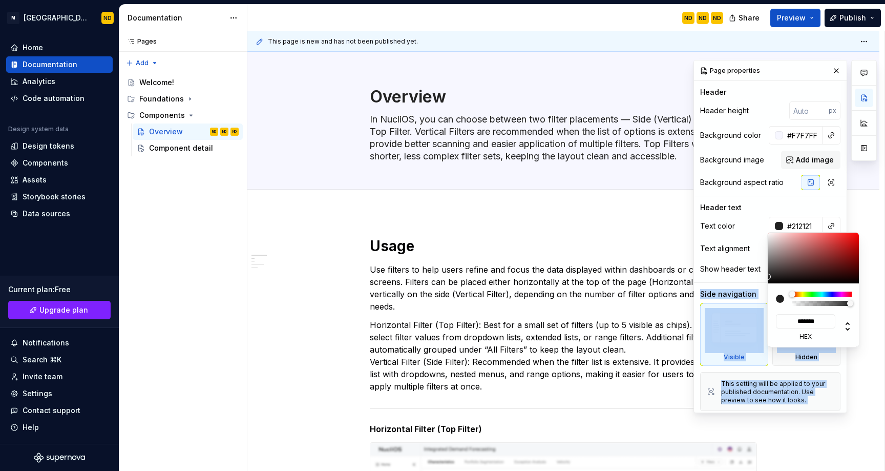
drag, startPoint x: 787, startPoint y: 258, endPoint x: 753, endPoint y: 277, distance: 38.5
click at [753, 277] on body "M Bento Design Library ND Home Documentation Analytics Code automation Design s…" at bounding box center [442, 235] width 885 height 471
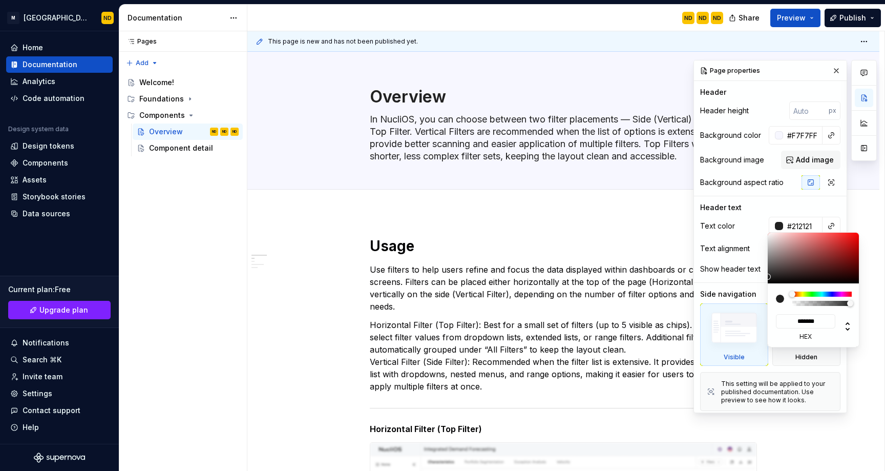
click at [580, 207] on html "M Bento Design Library ND Home Documentation Analytics Code automation Design s…" at bounding box center [442, 235] width 885 height 471
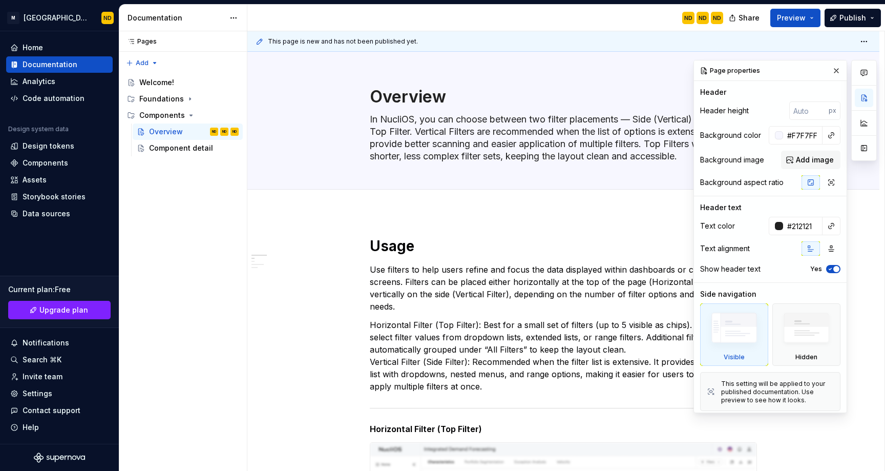
click at [830, 74] on div "Comments Open comments No comments yet Select ‘Comment’ from the block context …" at bounding box center [784, 236] width 183 height 353
click at [830, 74] on button "button" at bounding box center [836, 70] width 14 height 14
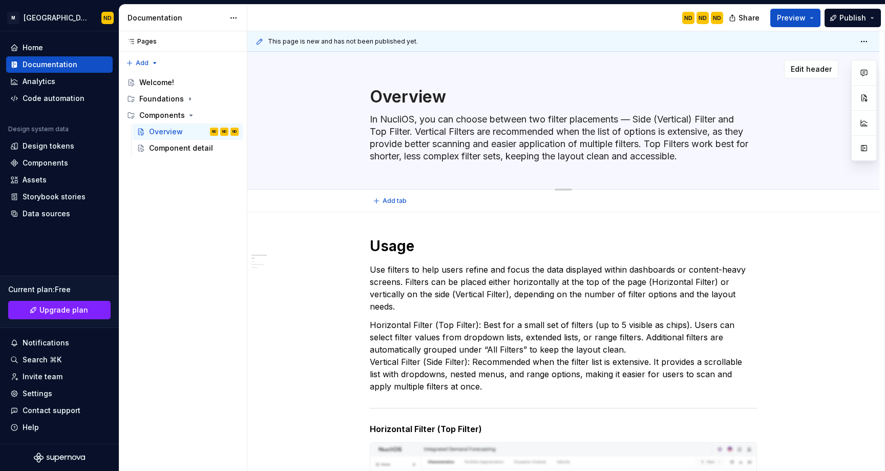
click at [407, 120] on textarea "In NucliOS, you can choose between two filter placements — Side (Vertical) Filt…" at bounding box center [561, 137] width 387 height 53
click at [541, 274] on p "Use filters to help users refine and focus the data displayed within dashboards…" at bounding box center [563, 287] width 387 height 49
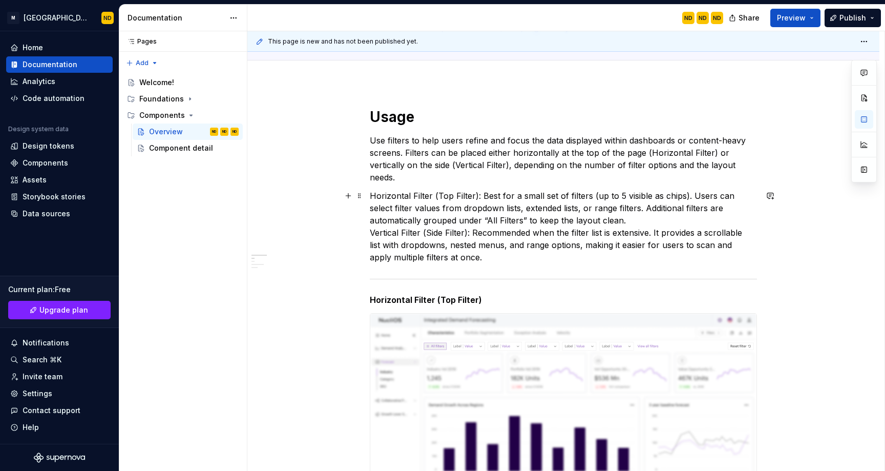
scroll to position [125, 0]
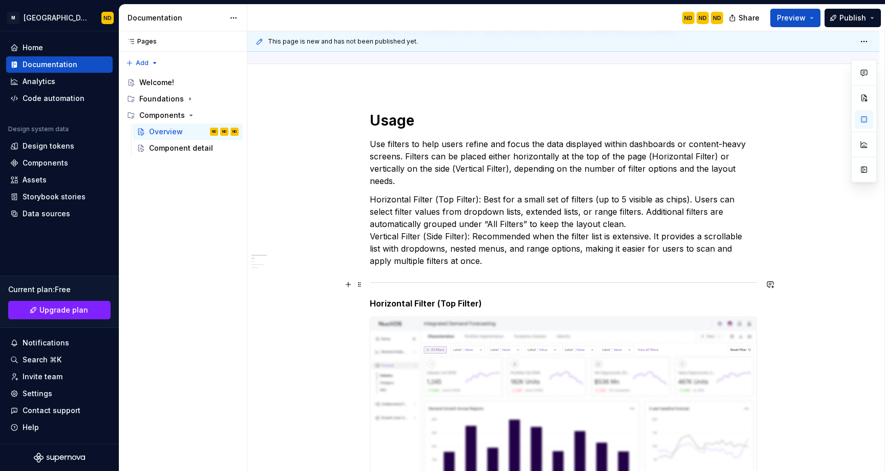
click at [497, 282] on div at bounding box center [563, 282] width 387 height 7
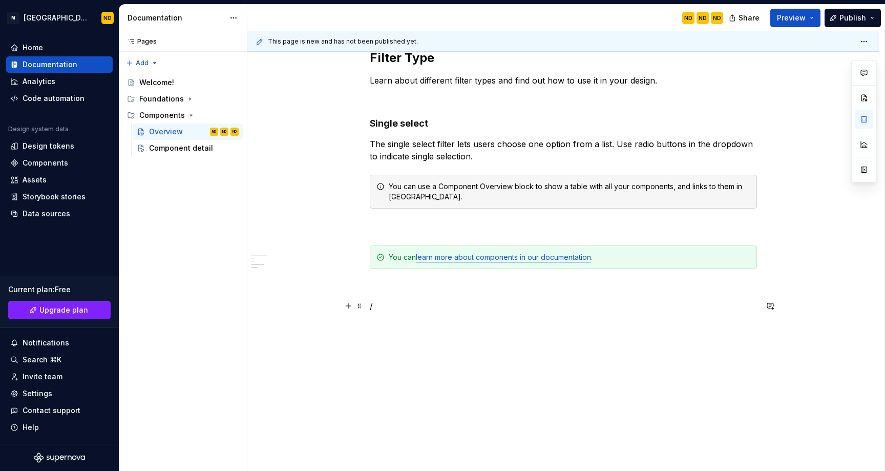
scroll to position [968, 0]
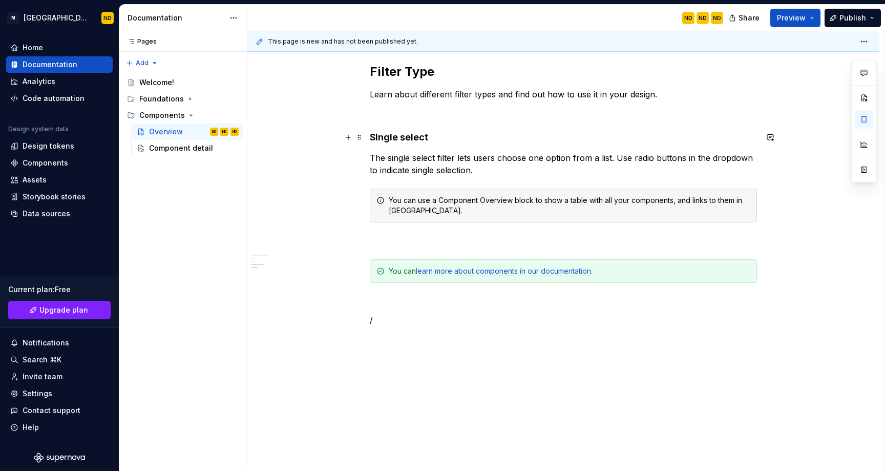
click at [436, 136] on h4 "Single select" at bounding box center [563, 137] width 387 height 12
click at [358, 138] on span at bounding box center [359, 137] width 8 height 14
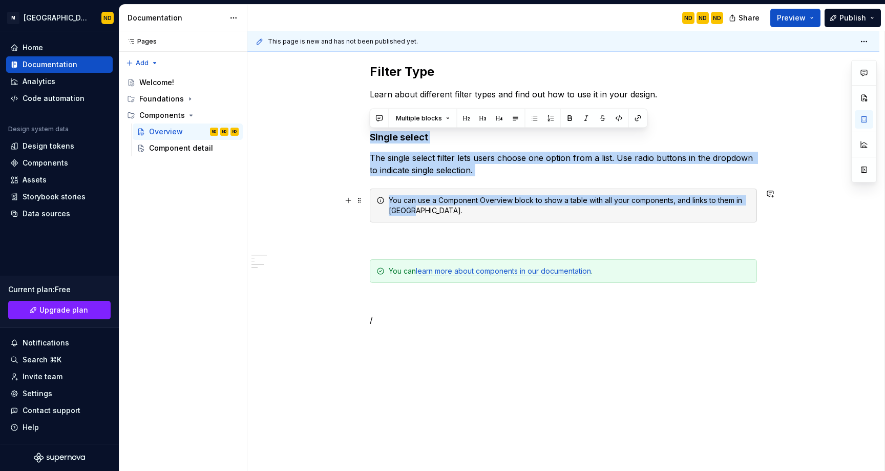
drag, startPoint x: 369, startPoint y: 136, endPoint x: 666, endPoint y: 219, distance: 308.4
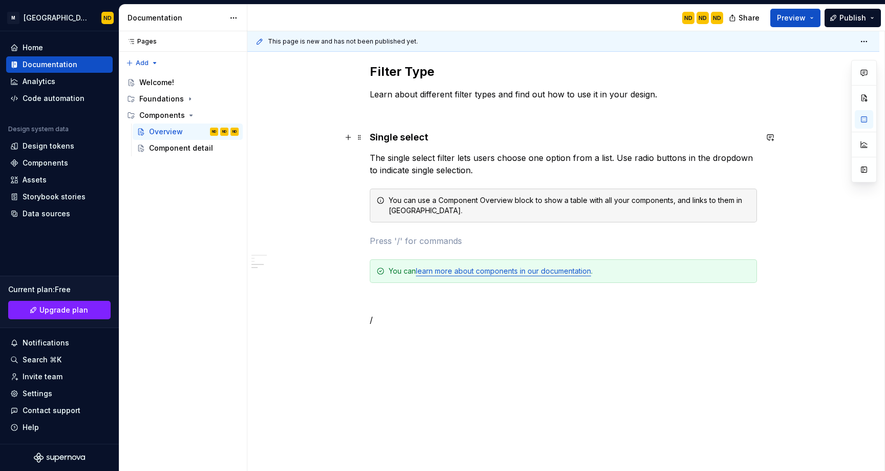
click at [370, 140] on h4 "Single select" at bounding box center [563, 137] width 387 height 12
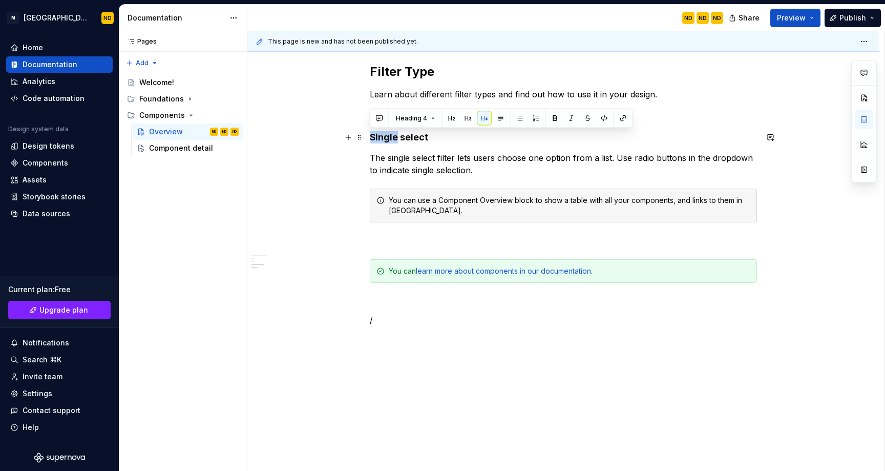
click at [370, 140] on h4 "Single select" at bounding box center [563, 137] width 387 height 12
click at [460, 141] on h4 "Single select" at bounding box center [563, 137] width 387 height 12
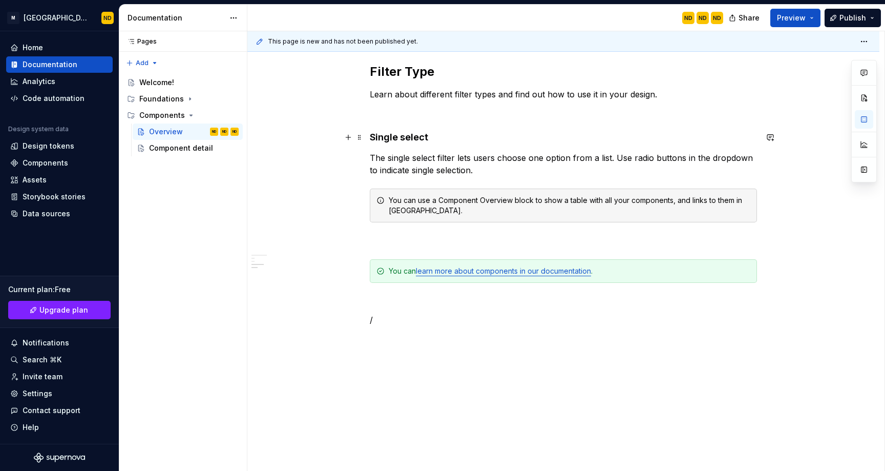
click at [460, 141] on h4 "Single select" at bounding box center [563, 137] width 387 height 12
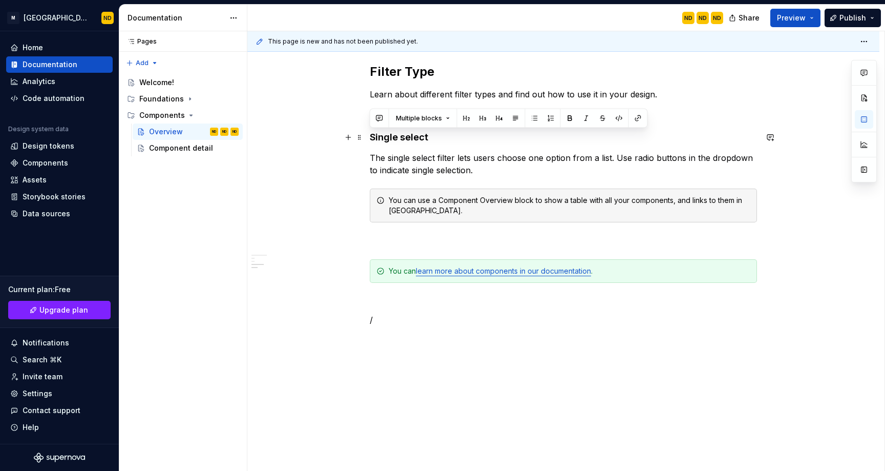
click at [460, 141] on h4 "Single select" at bounding box center [563, 137] width 387 height 12
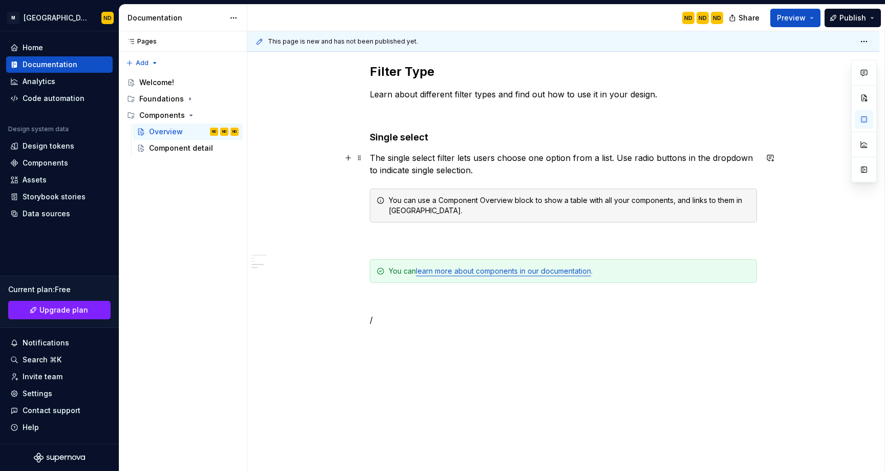
click at [413, 175] on p "The single select filter lets users choose one option from a list. Use radio bu…" at bounding box center [563, 164] width 387 height 25
click at [359, 138] on span at bounding box center [359, 137] width 8 height 14
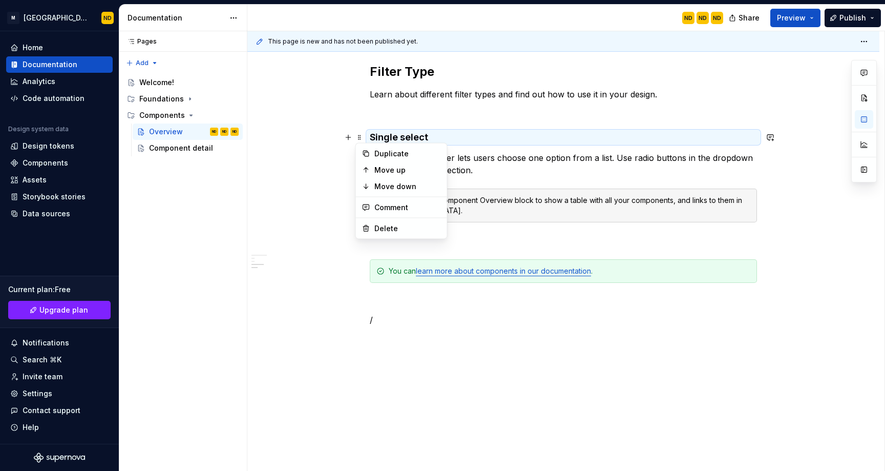
click at [461, 131] on h4 "Single select" at bounding box center [563, 137] width 387 height 12
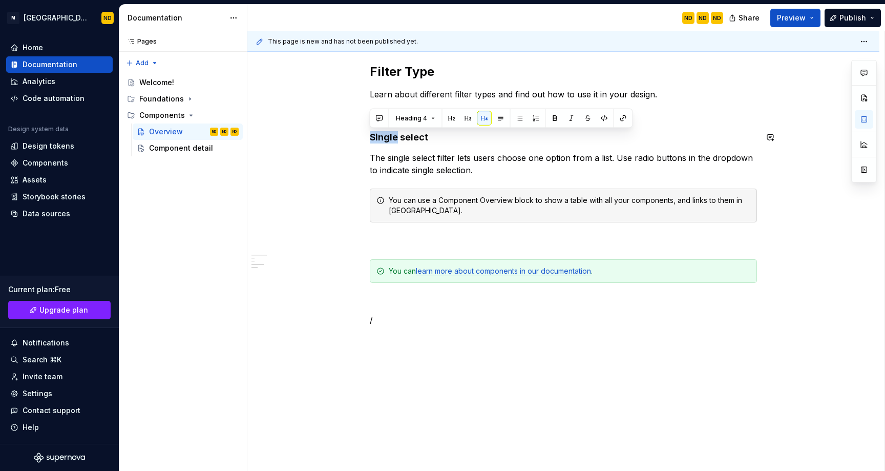
click at [433, 118] on span "Multiple blocks" at bounding box center [419, 118] width 46 height 8
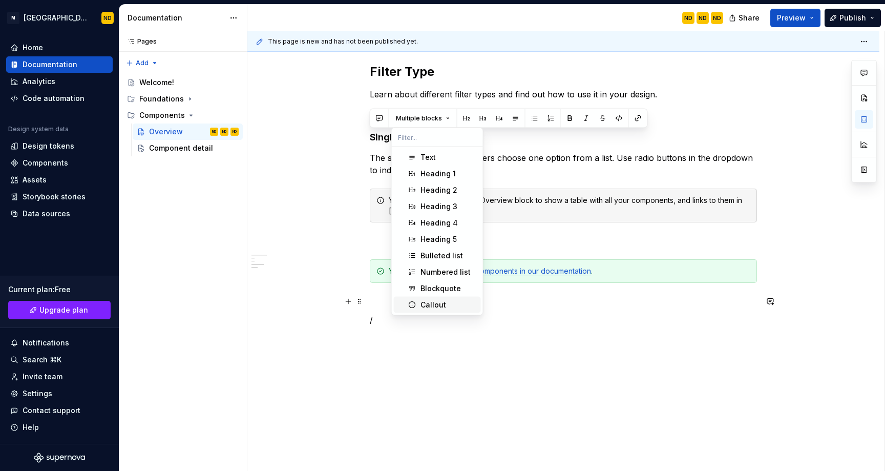
click at [433, 302] on div "Callout" at bounding box center [433, 305] width 26 height 10
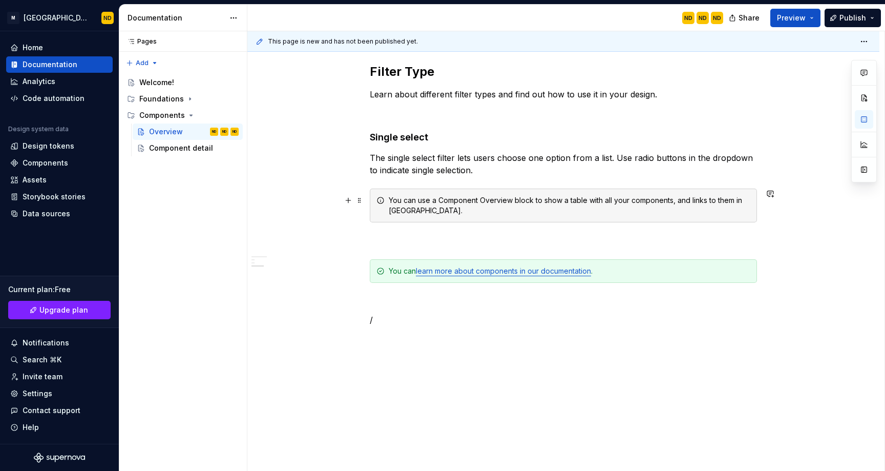
click at [479, 221] on div "You can use a Component Overview block to show a table with all your components…" at bounding box center [563, 205] width 387 height 34
click at [504, 171] on p "The single select filter lets users choose one option from a list. Use radio bu…" at bounding box center [563, 164] width 387 height 25
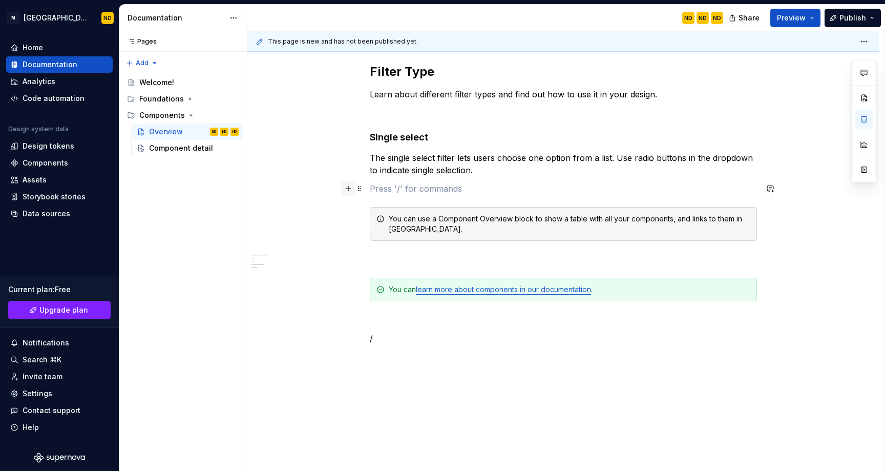
click at [345, 187] on button "button" at bounding box center [348, 188] width 14 height 14
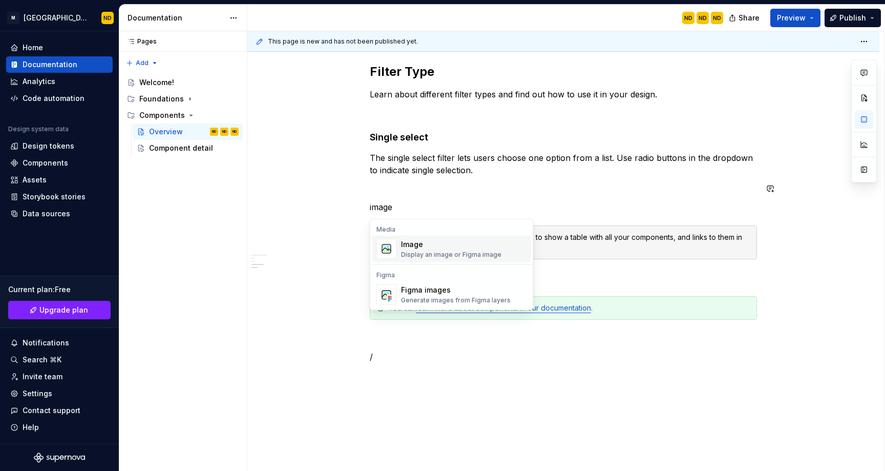
click at [444, 262] on div "Media Image Display an image or Figma image" at bounding box center [451, 243] width 163 height 44
click at [436, 257] on div "Display an image or Figma image" at bounding box center [451, 254] width 100 height 8
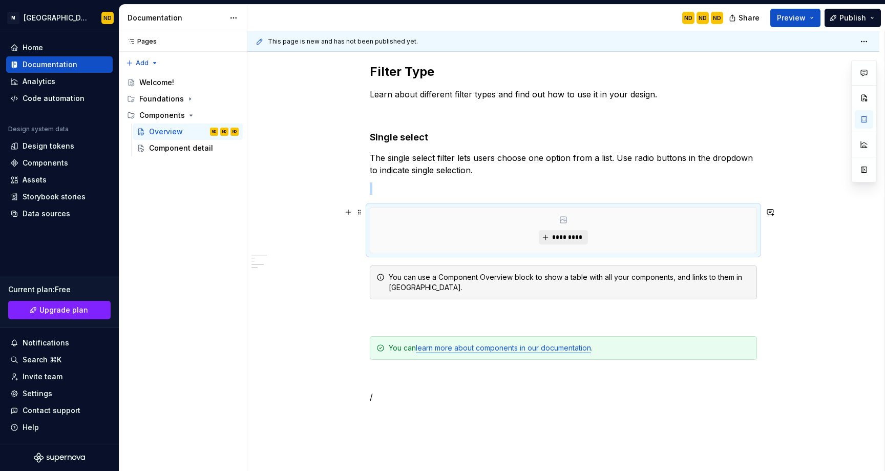
click at [565, 238] on span "*********" at bounding box center [566, 237] width 31 height 8
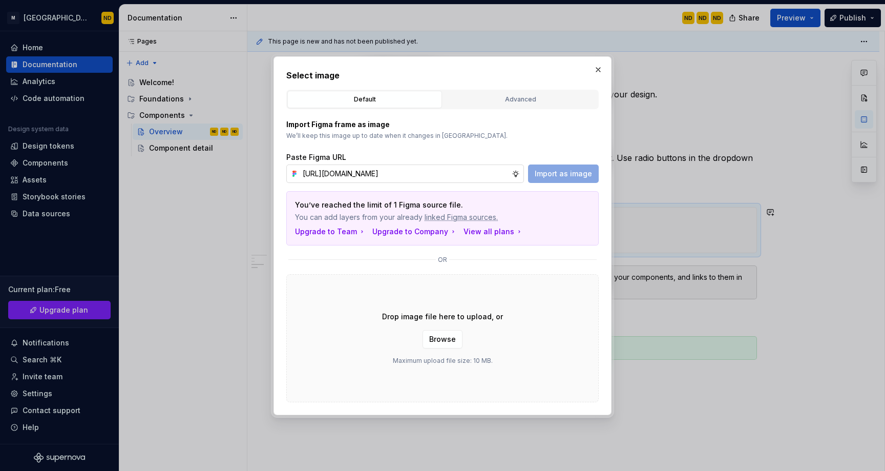
scroll to position [0, 241]
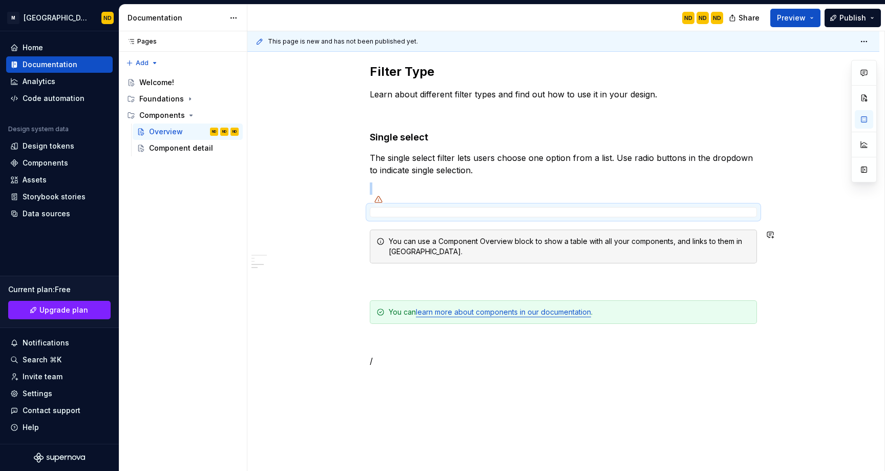
click at [358, 242] on span at bounding box center [359, 241] width 8 height 14
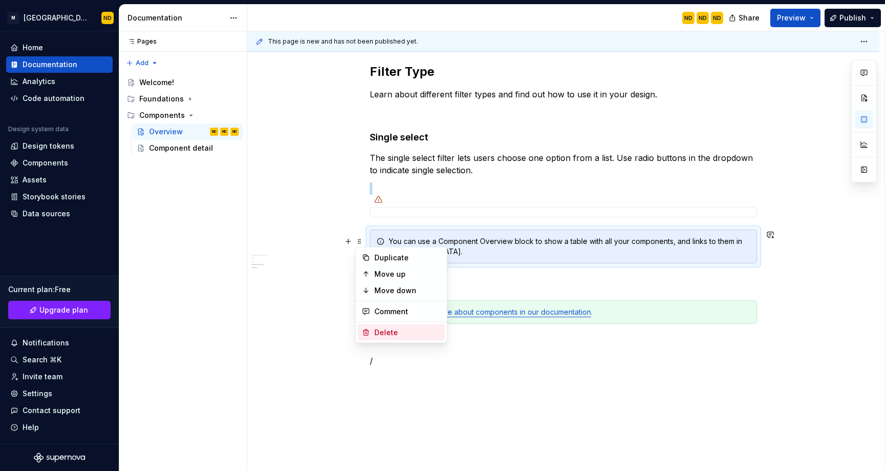
click at [383, 333] on div "Delete" at bounding box center [407, 332] width 67 height 10
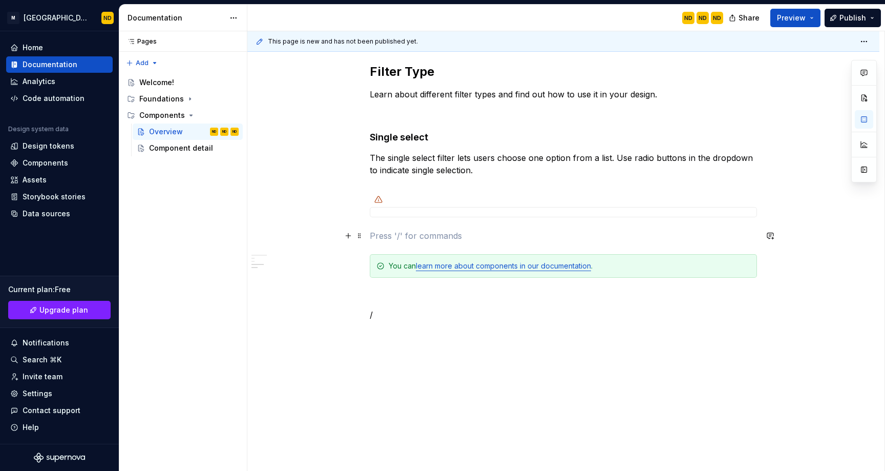
click at [384, 235] on p at bounding box center [563, 235] width 387 height 12
click at [374, 203] on div at bounding box center [378, 199] width 16 height 16
click at [607, 212] on div at bounding box center [563, 212] width 387 height 10
click at [863, 167] on button "button" at bounding box center [864, 169] width 18 height 18
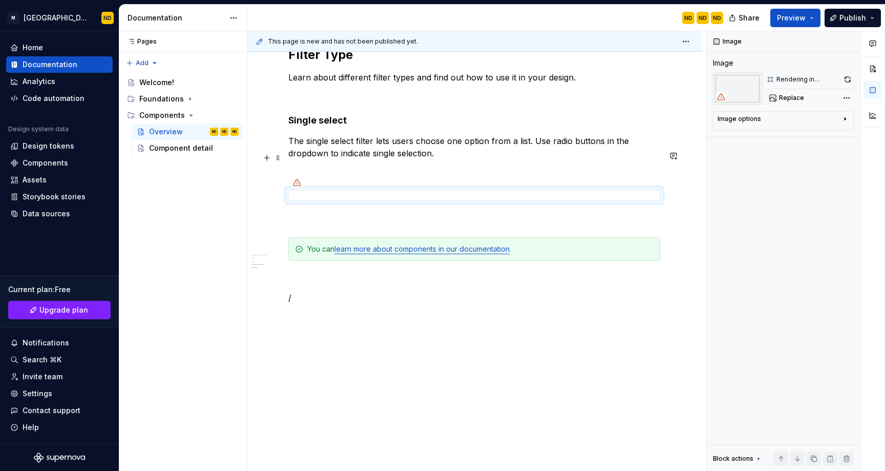
scroll to position [950, 0]
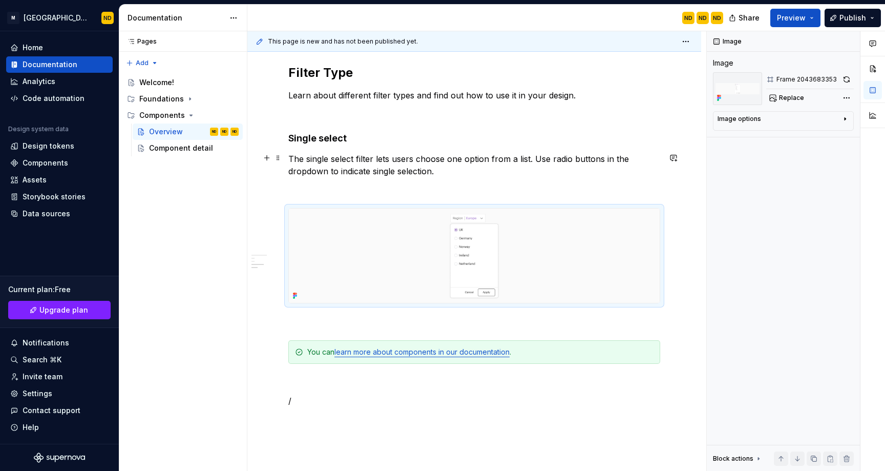
click at [659, 154] on p "The single select filter lets users choose one option from a list. Use radio bu…" at bounding box center [474, 165] width 372 height 25
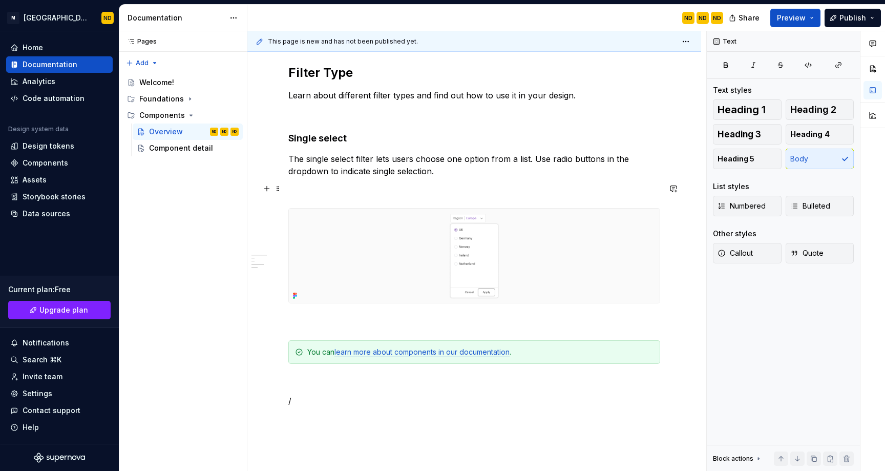
click at [305, 190] on p at bounding box center [474, 189] width 372 height 12
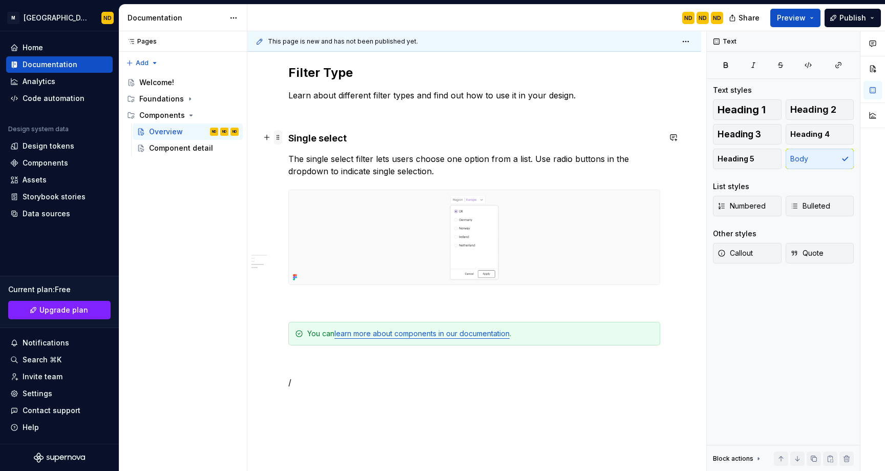
click at [278, 140] on span at bounding box center [278, 137] width 8 height 14
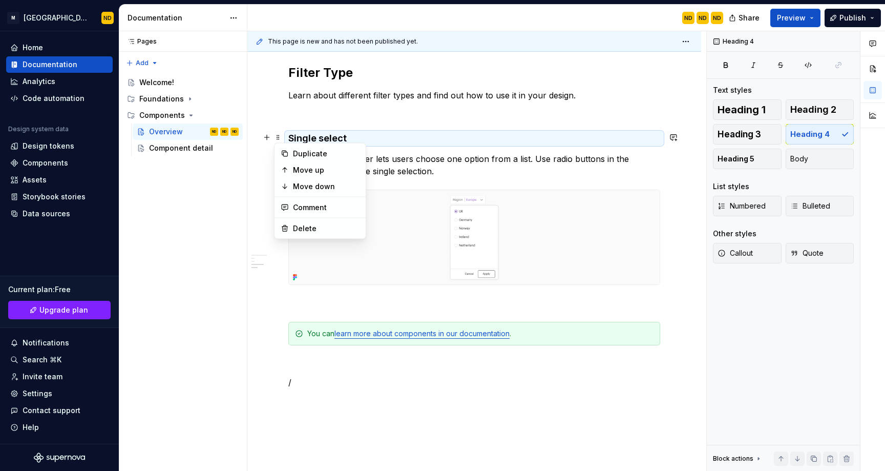
click at [561, 284] on div at bounding box center [474, 236] width 372 height 95
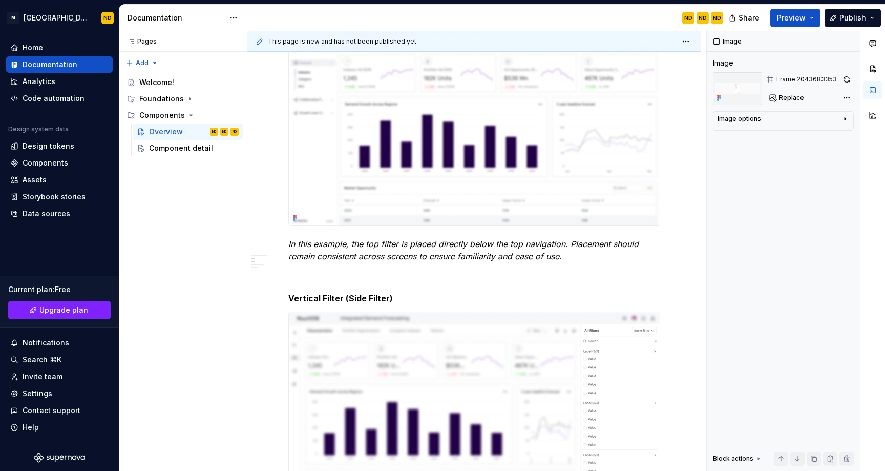
scroll to position [0, 0]
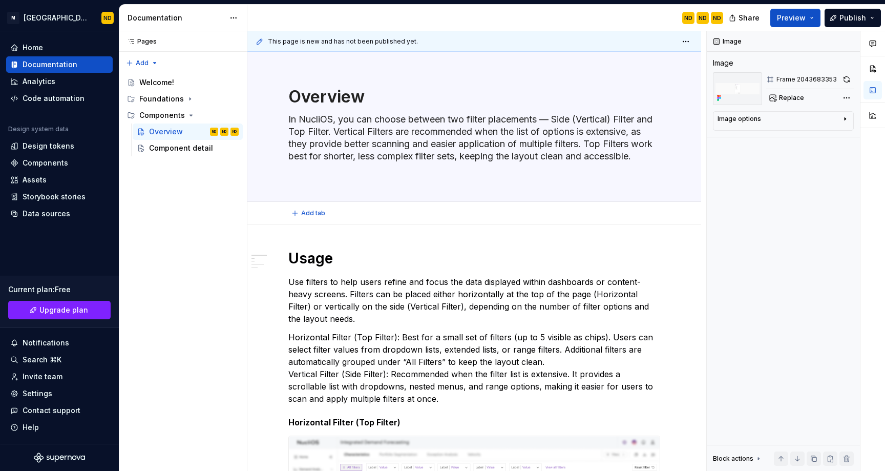
click at [317, 210] on span "Add tab" at bounding box center [313, 213] width 24 height 8
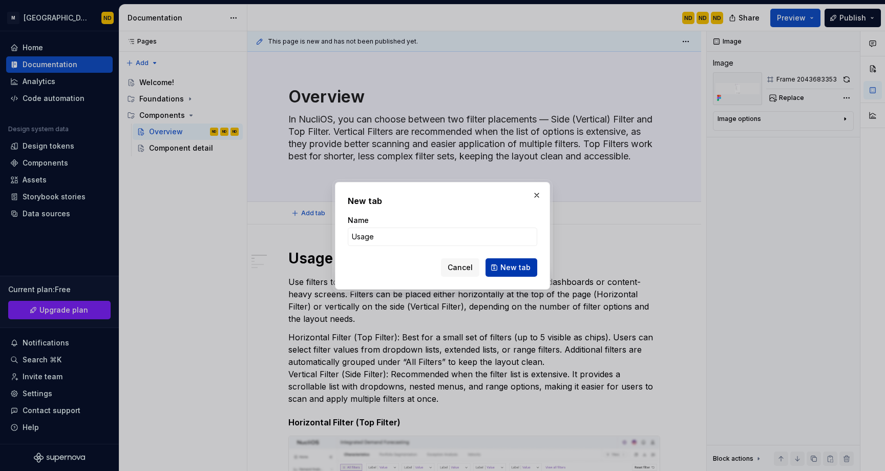
click at [508, 269] on span "New tab" at bounding box center [515, 267] width 30 height 10
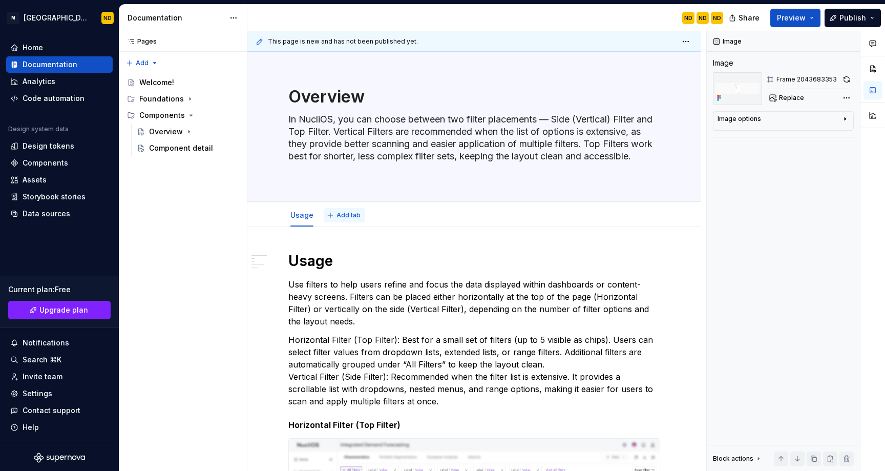
click at [347, 213] on span "Add tab" at bounding box center [348, 215] width 24 height 8
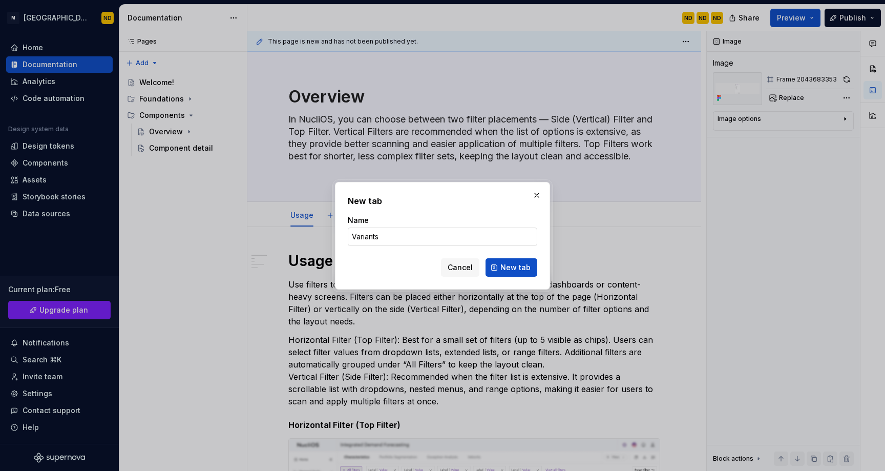
click button "New tab" at bounding box center [511, 267] width 52 height 18
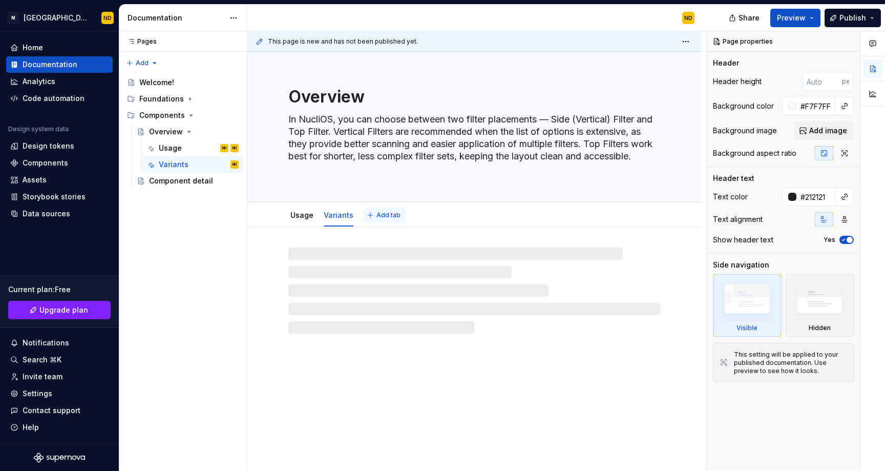
click at [394, 213] on span "Add tab" at bounding box center [388, 215] width 24 height 8
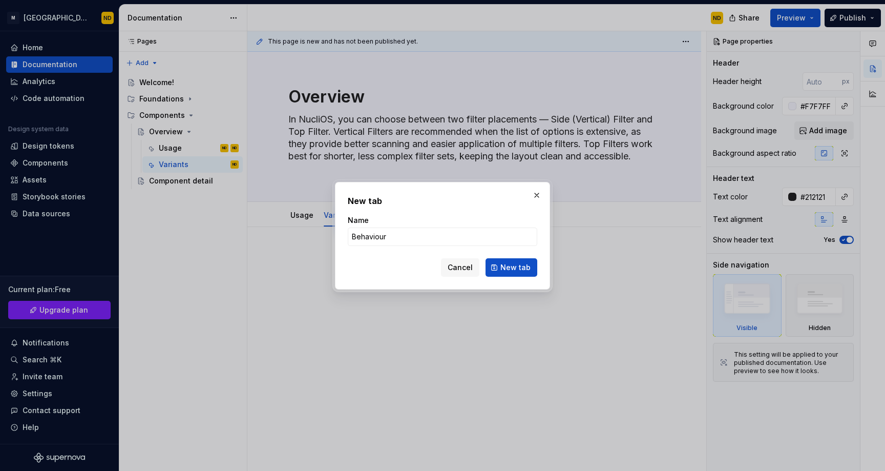
click button "New tab" at bounding box center [511, 267] width 52 height 18
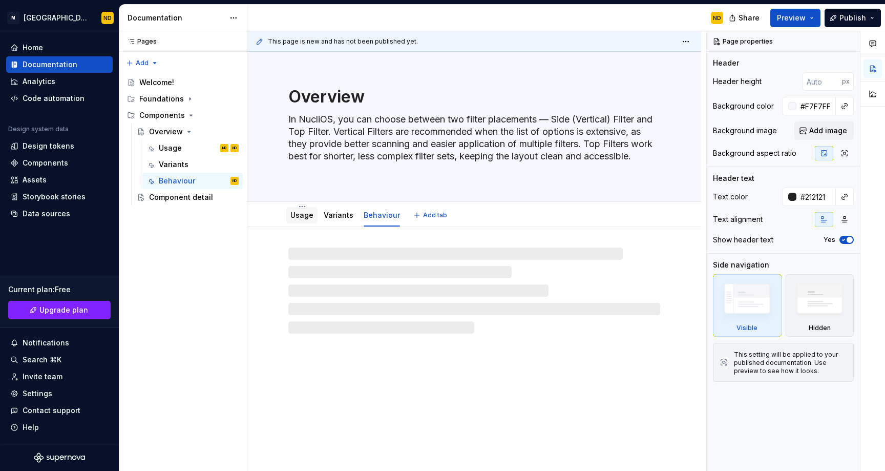
click at [296, 214] on link "Usage" at bounding box center [301, 214] width 23 height 9
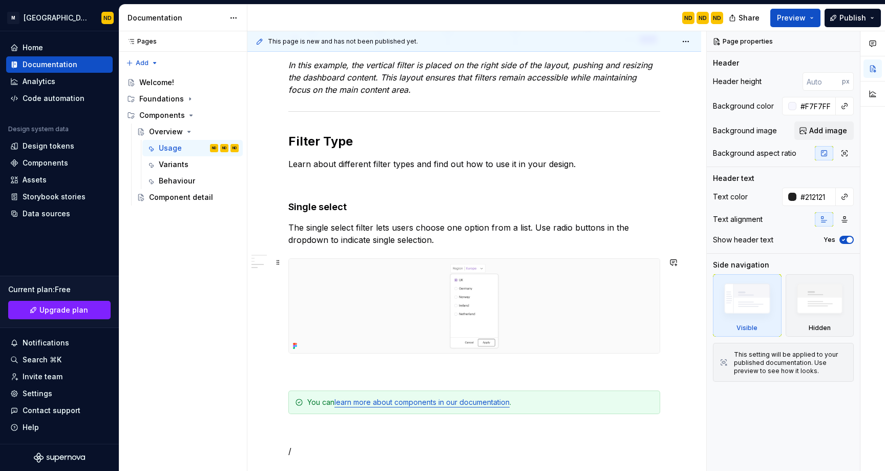
scroll to position [899, 0]
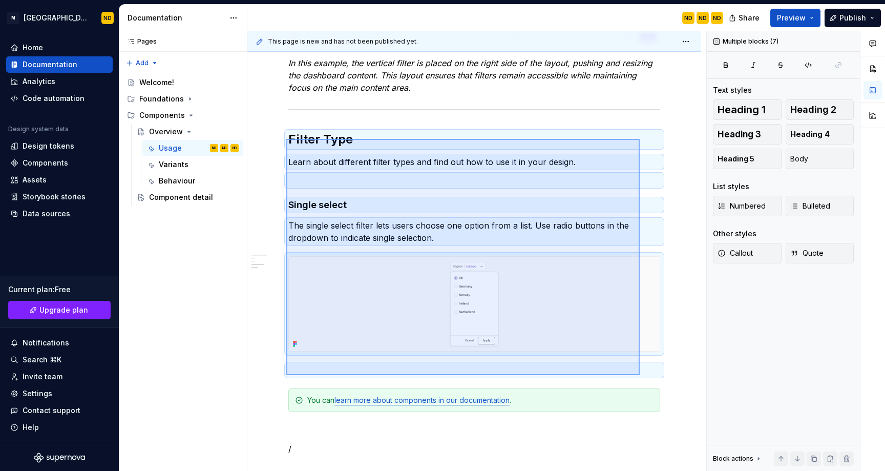
drag, startPoint x: 286, startPoint y: 139, endPoint x: 640, endPoint y: 375, distance: 424.9
click at [640, 375] on div "This page is new and has not been published yet. Overview In NucliOS, you can c…" at bounding box center [476, 251] width 459 height 440
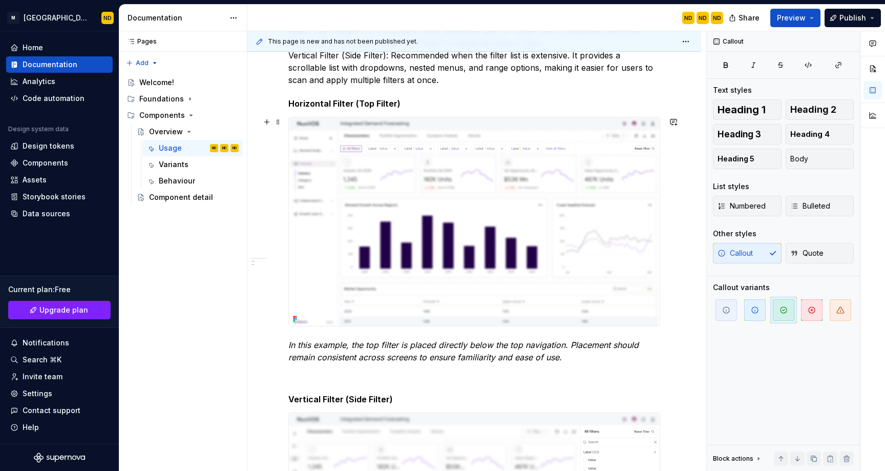
scroll to position [0, 0]
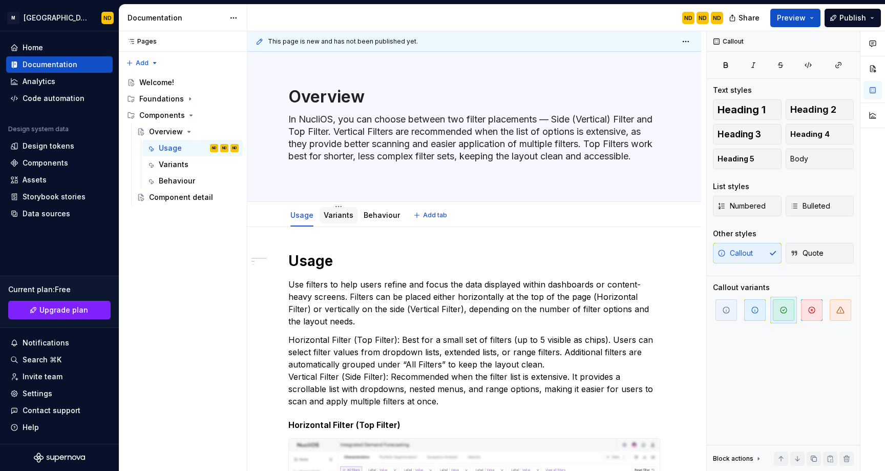
click at [340, 214] on link "Variants" at bounding box center [339, 214] width 30 height 9
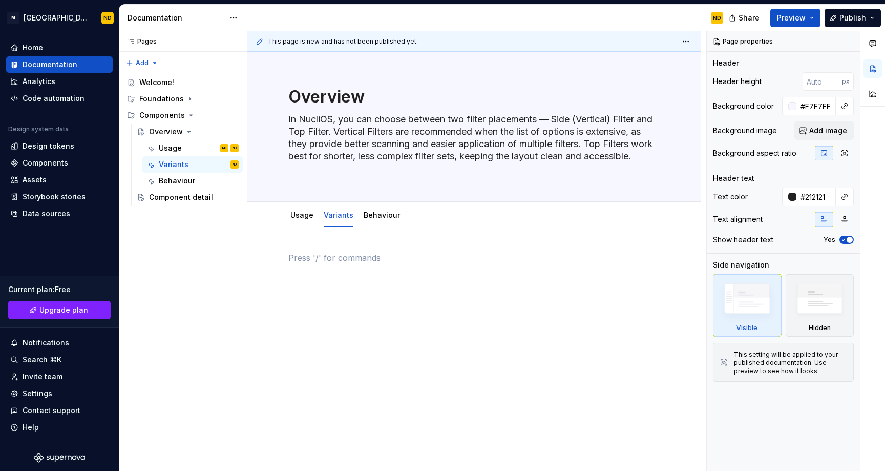
click at [371, 262] on p at bounding box center [474, 257] width 372 height 12
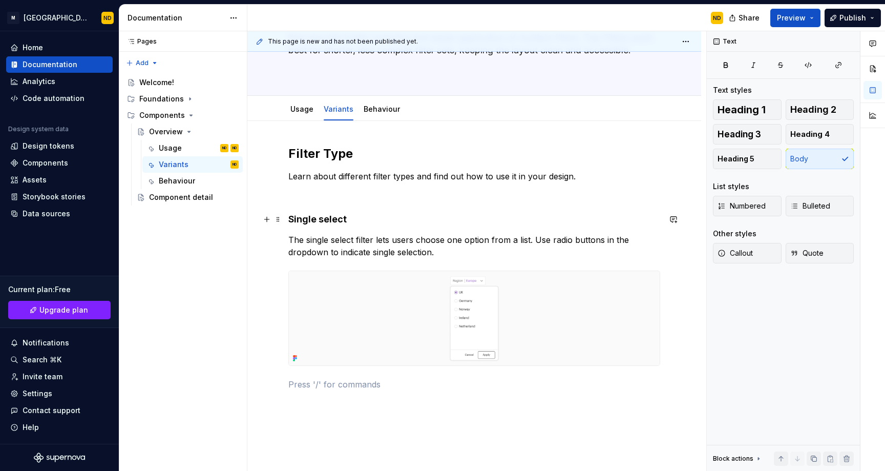
scroll to position [97, 0]
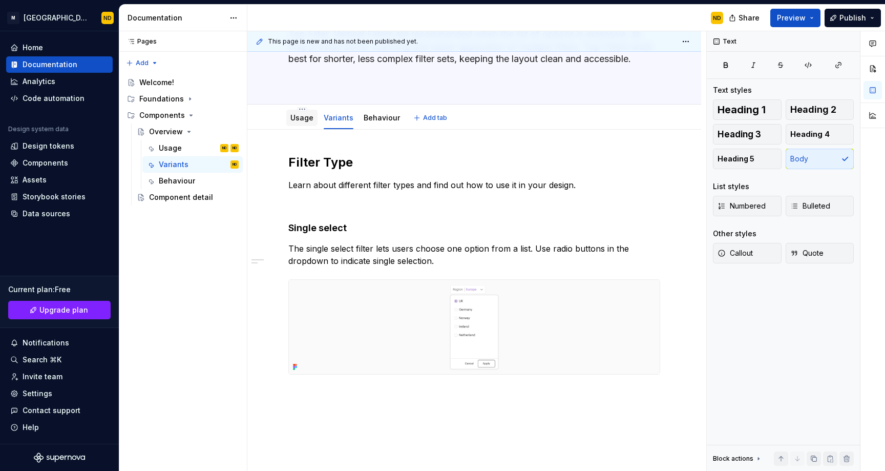
click at [308, 119] on link "Usage" at bounding box center [301, 117] width 23 height 9
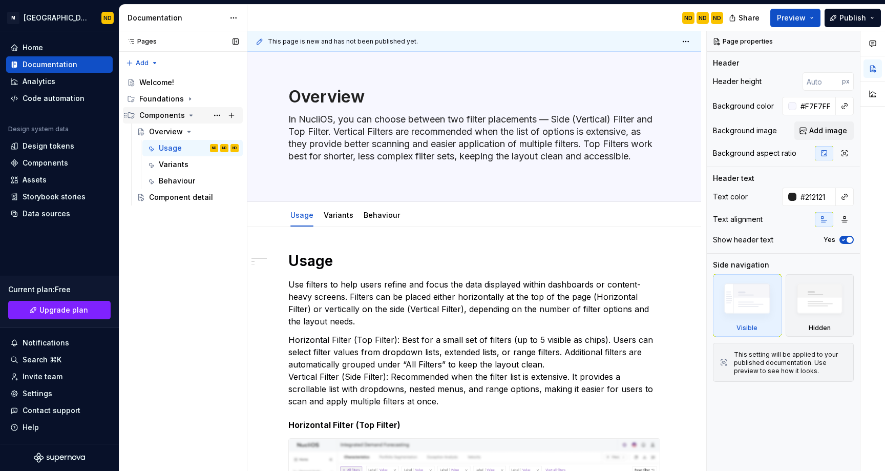
click at [165, 114] on div "Components" at bounding box center [162, 115] width 46 height 10
click at [166, 129] on div "Overview" at bounding box center [166, 131] width 34 height 10
click at [315, 97] on textarea "Overview" at bounding box center [472, 96] width 372 height 25
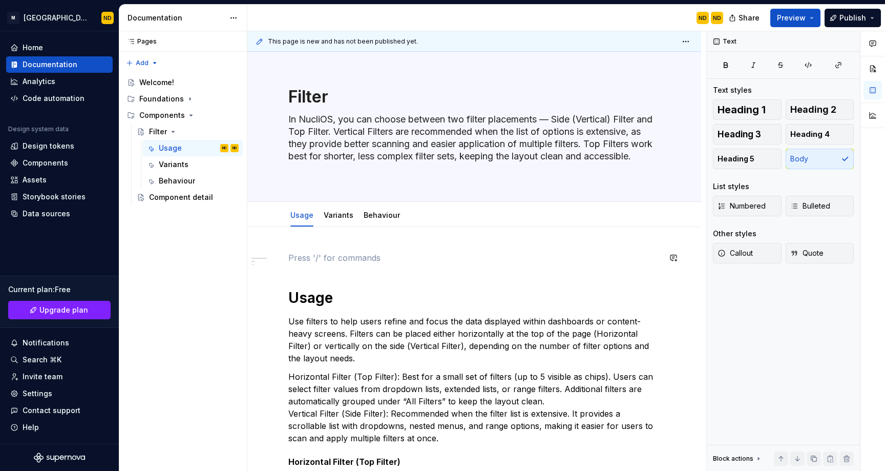
click at [310, 259] on p at bounding box center [474, 257] width 372 height 12
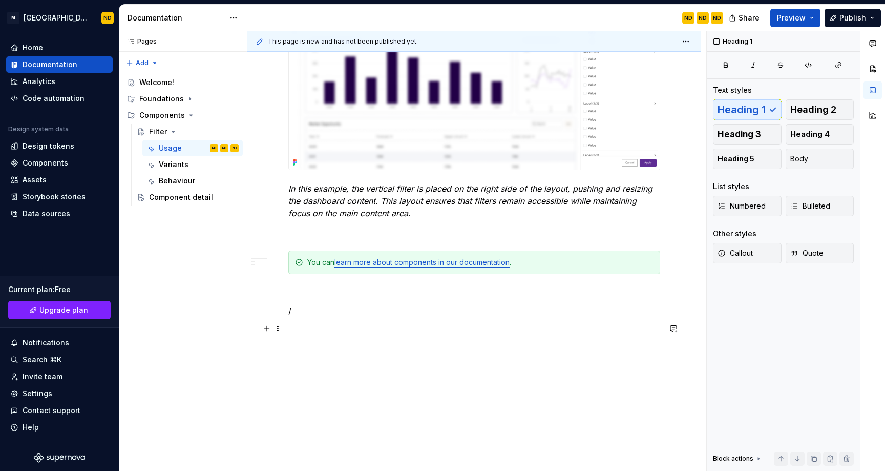
scroll to position [771, 0]
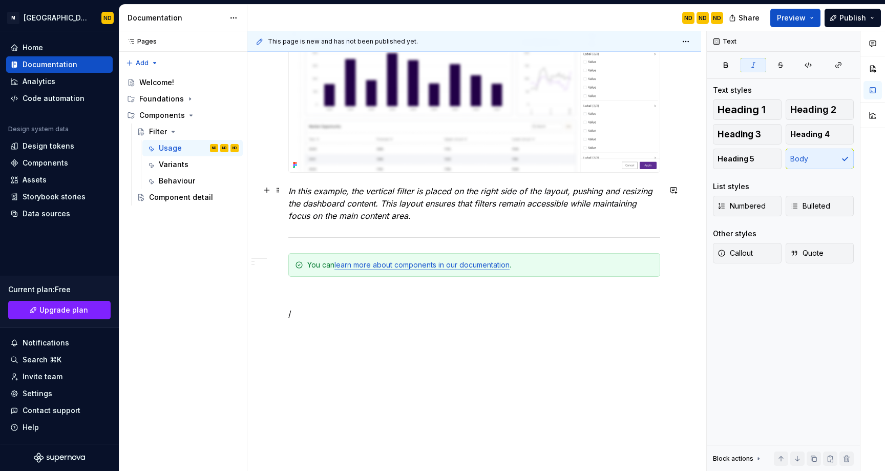
click at [444, 215] on p "In this example, the vertical filter is placed on the right side of the layout,…" at bounding box center [474, 203] width 372 height 37
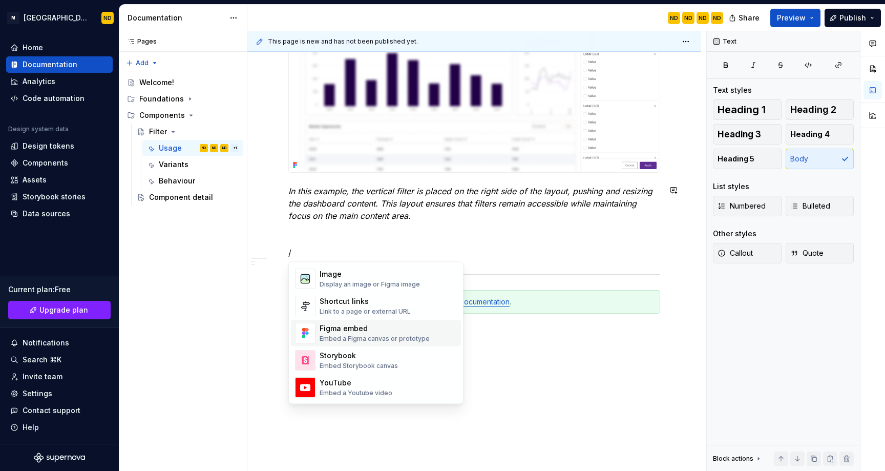
scroll to position [449, 0]
click at [373, 305] on div "Shortcut links" at bounding box center [365, 300] width 91 height 10
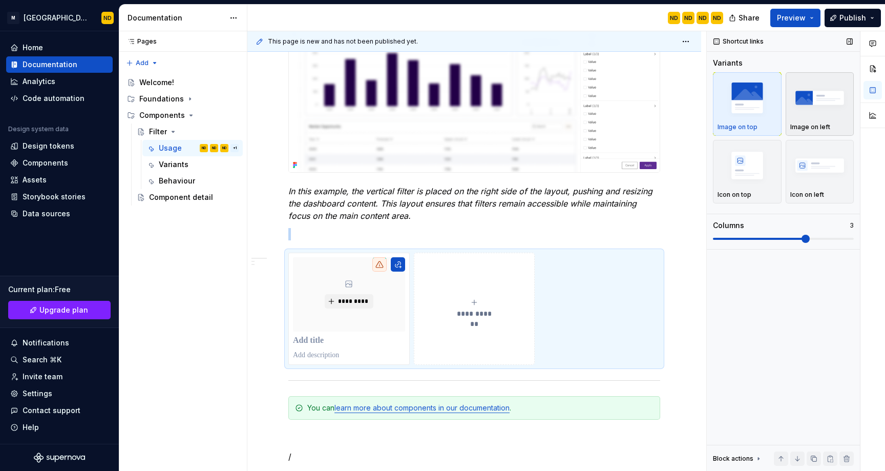
click at [807, 116] on img "button" at bounding box center [819, 97] width 59 height 37
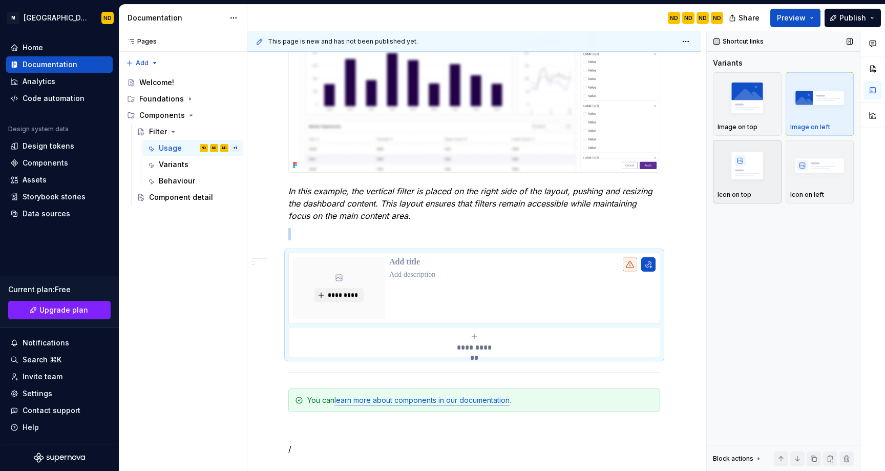
click at [763, 183] on img "button" at bounding box center [746, 164] width 59 height 37
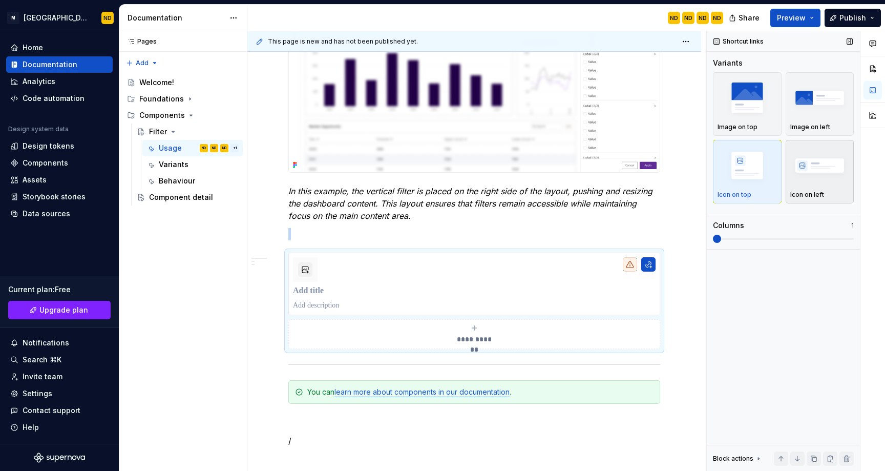
click at [816, 173] on img "button" at bounding box center [819, 164] width 59 height 37
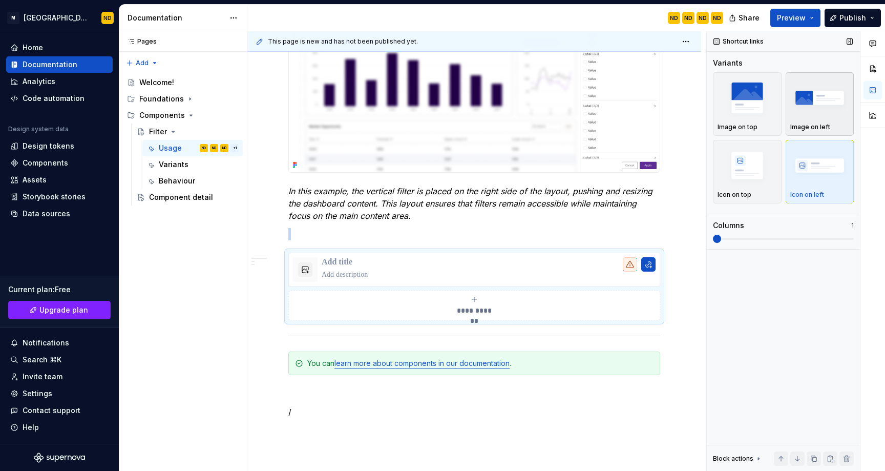
click at [807, 86] on img "button" at bounding box center [819, 97] width 59 height 37
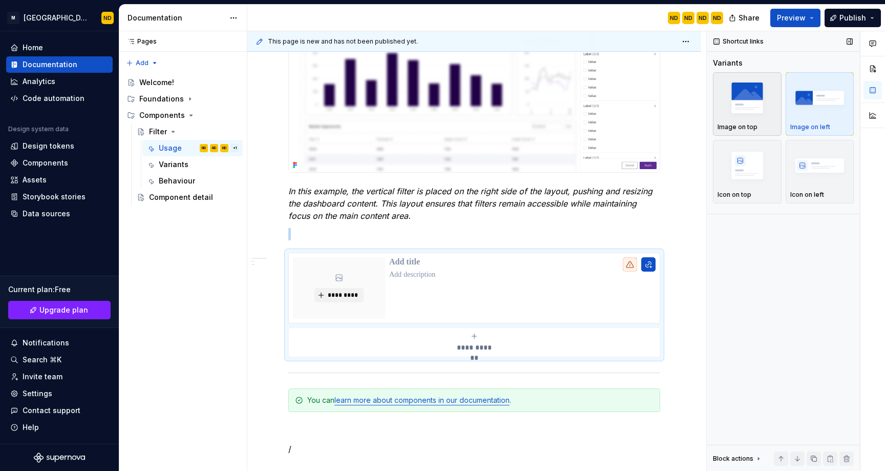
click at [745, 108] on img "button" at bounding box center [746, 97] width 59 height 37
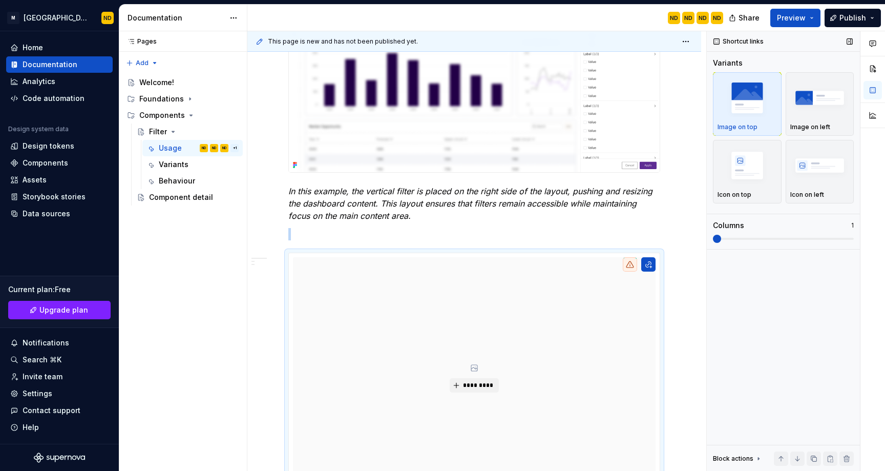
scroll to position [864, 0]
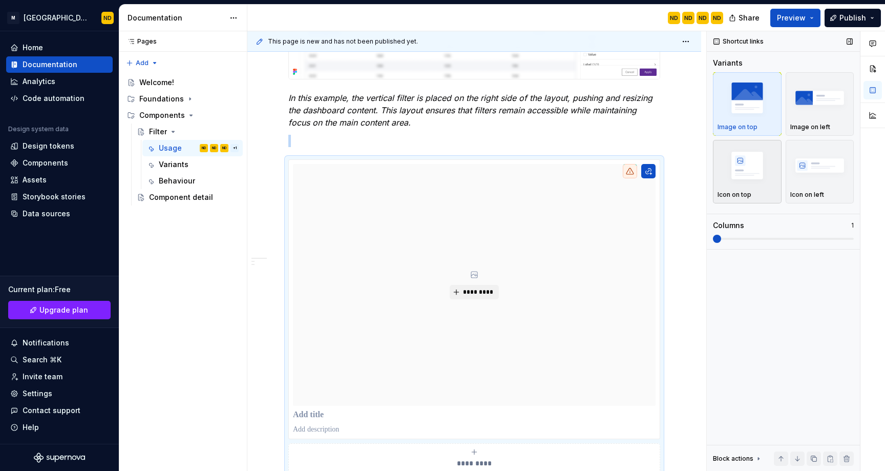
click at [746, 177] on img "button" at bounding box center [746, 164] width 59 height 37
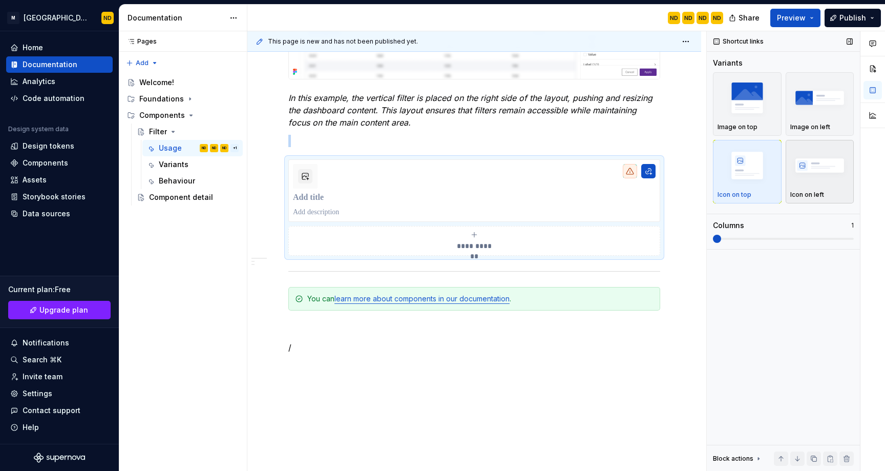
click at [802, 170] on img "button" at bounding box center [819, 164] width 59 height 37
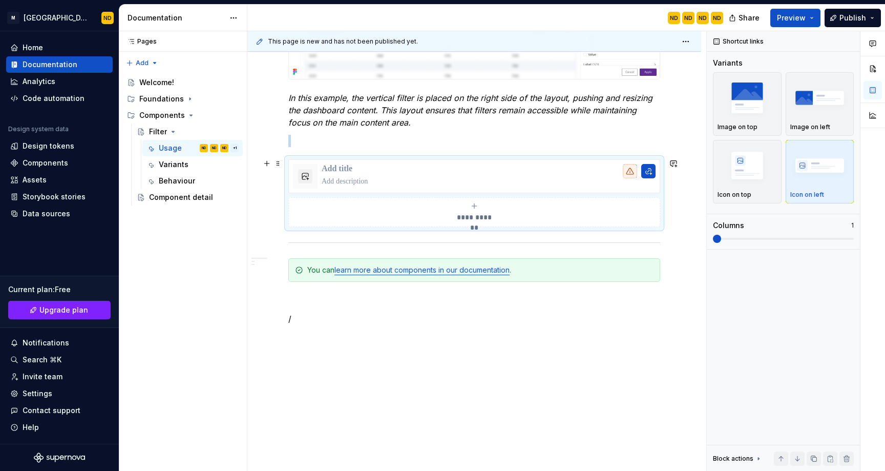
click at [278, 163] on span at bounding box center [278, 163] width 8 height 14
click at [302, 254] on div "Delete" at bounding box center [326, 254] width 67 height 10
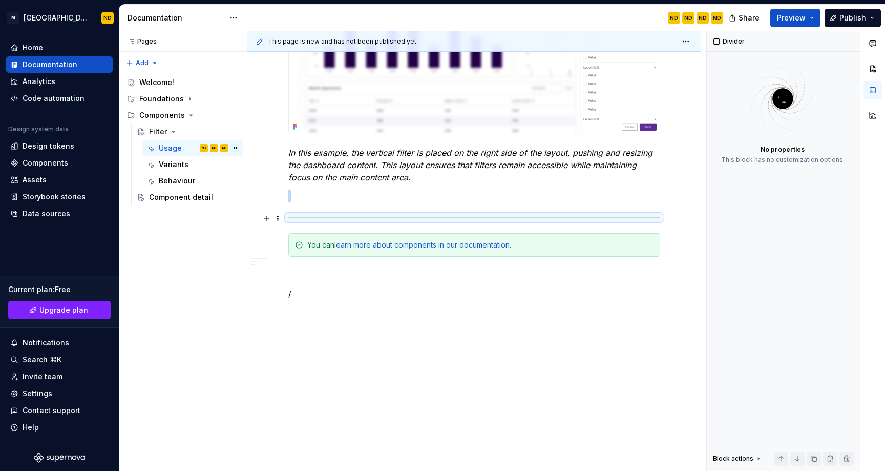
scroll to position [809, 0]
click at [293, 201] on p at bounding box center [474, 196] width 372 height 12
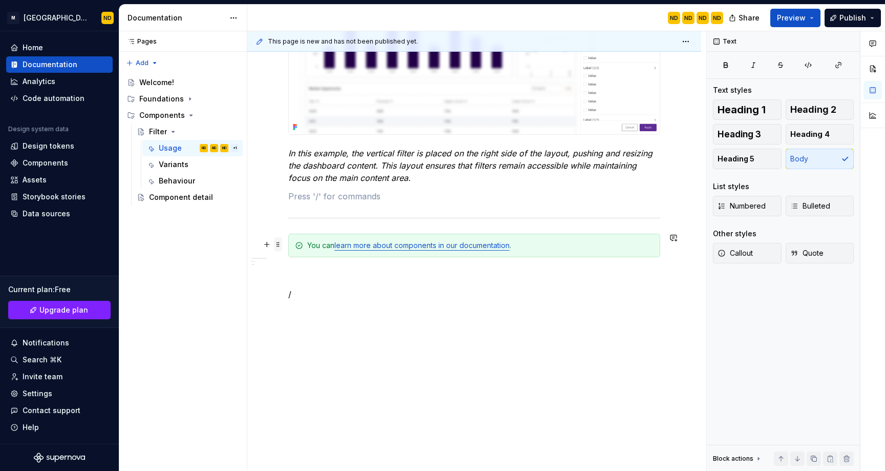
click at [279, 247] on span at bounding box center [278, 244] width 8 height 14
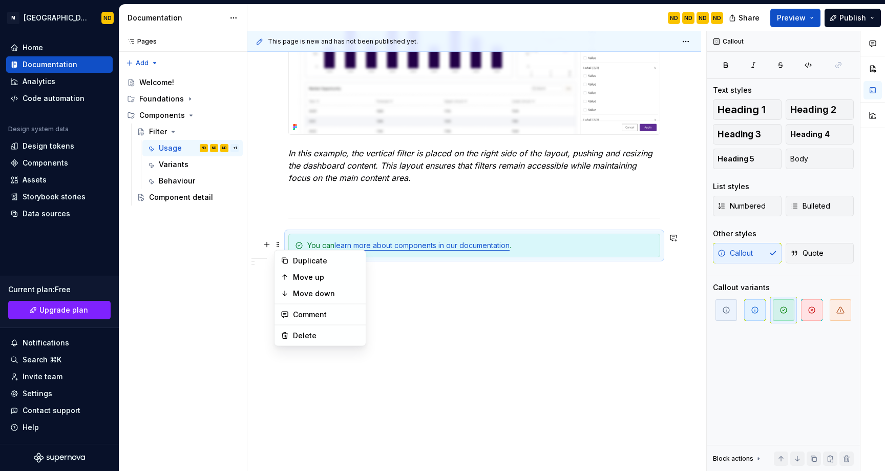
click at [295, 346] on div "Duplicate Move up Move down Comment Delete" at bounding box center [320, 298] width 92 height 96
click at [297, 337] on div "Delete" at bounding box center [326, 335] width 67 height 10
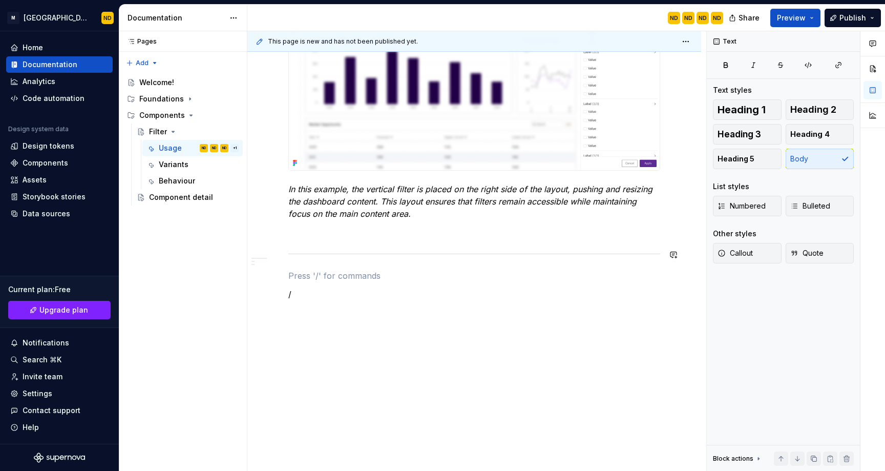
click at [279, 254] on span at bounding box center [278, 254] width 8 height 14
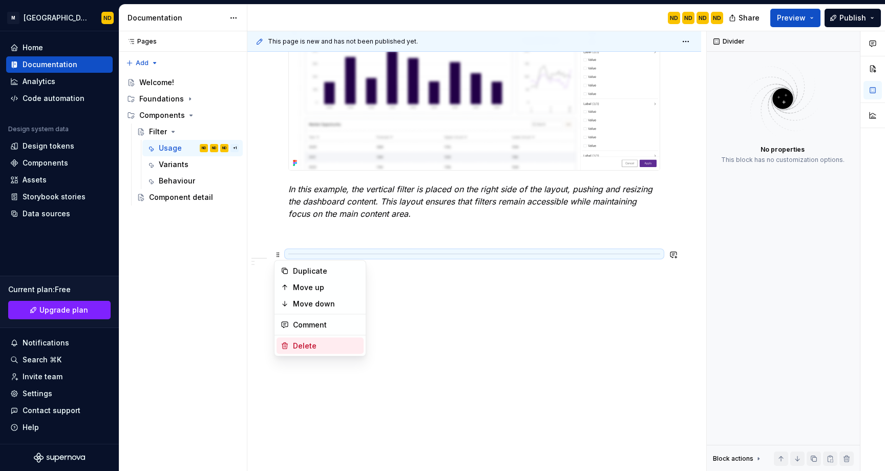
click at [309, 349] on div "Delete" at bounding box center [326, 346] width 67 height 10
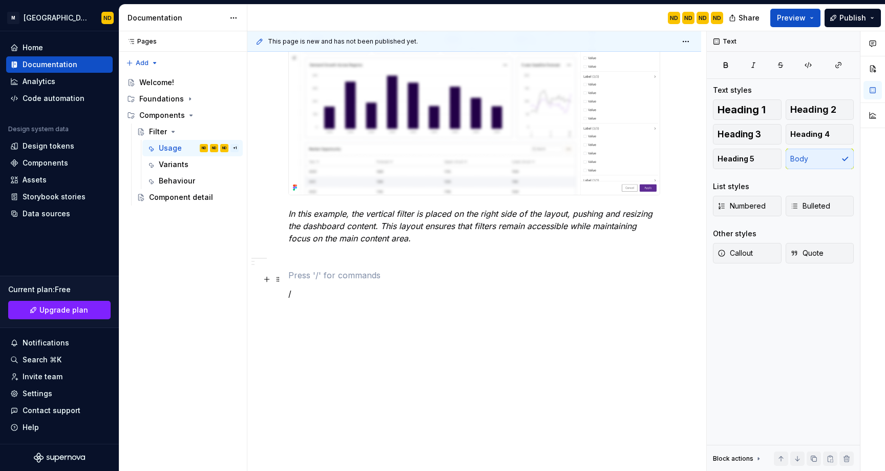
scroll to position [748, 0]
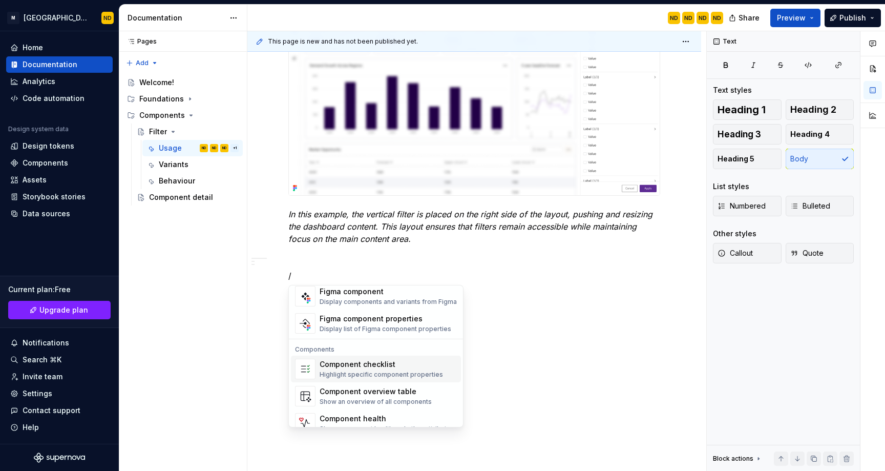
scroll to position [1020, 0]
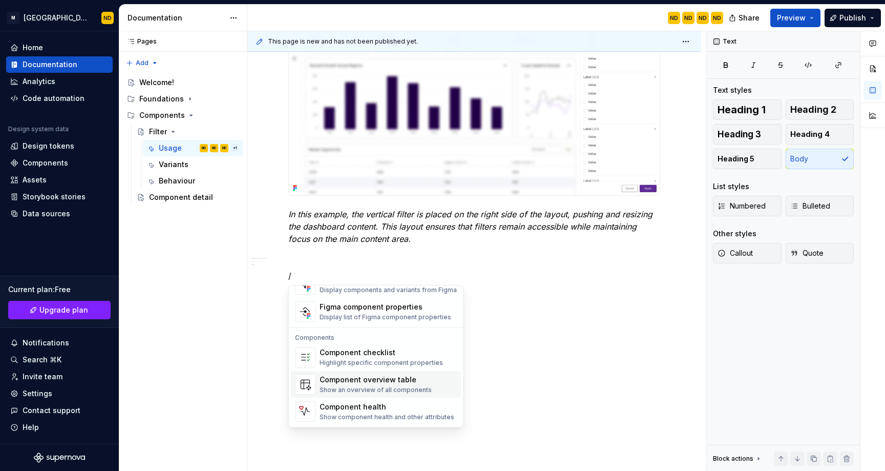
click at [387, 386] on div "Show an overview of all components" at bounding box center [376, 390] width 112 height 8
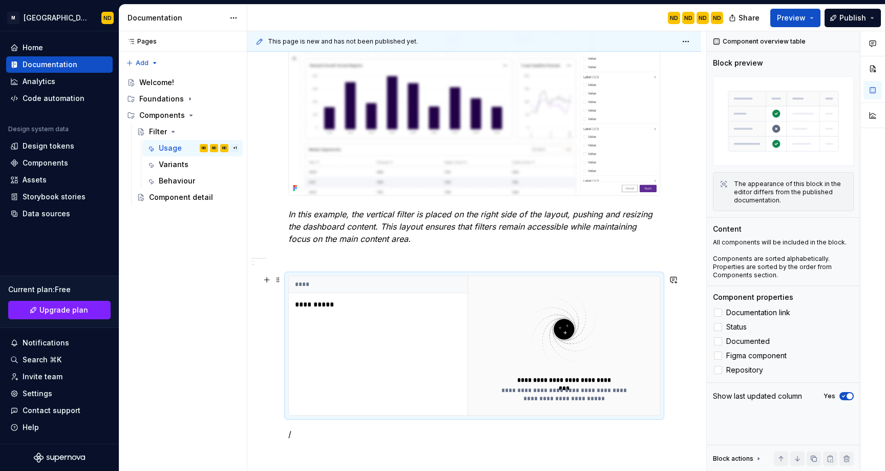
click at [354, 299] on p "**********" at bounding box center [359, 304] width 128 height 10
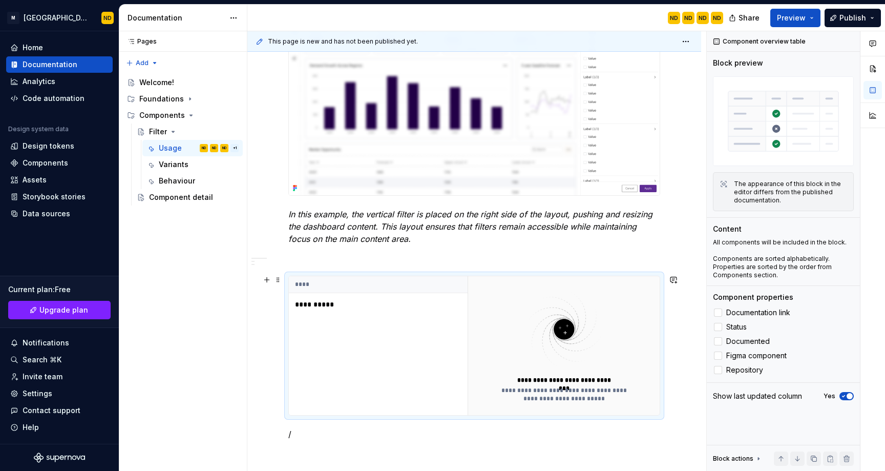
click at [427, 287] on th "****" at bounding box center [378, 284] width 179 height 17
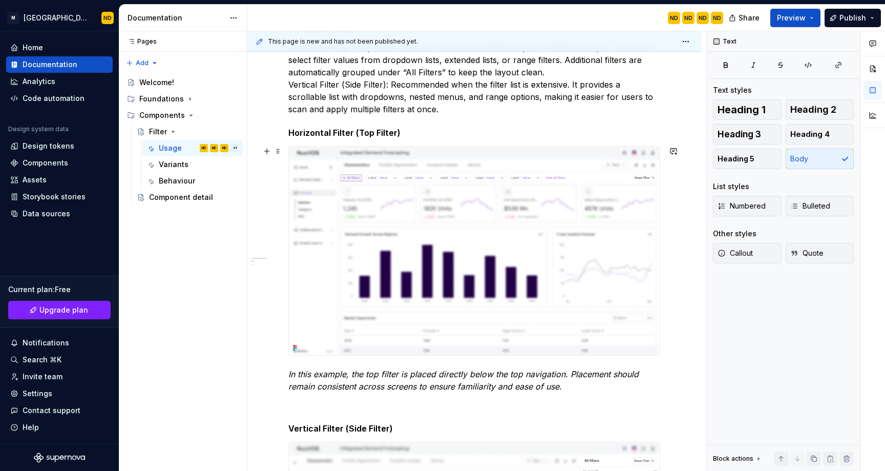
scroll to position [0, 0]
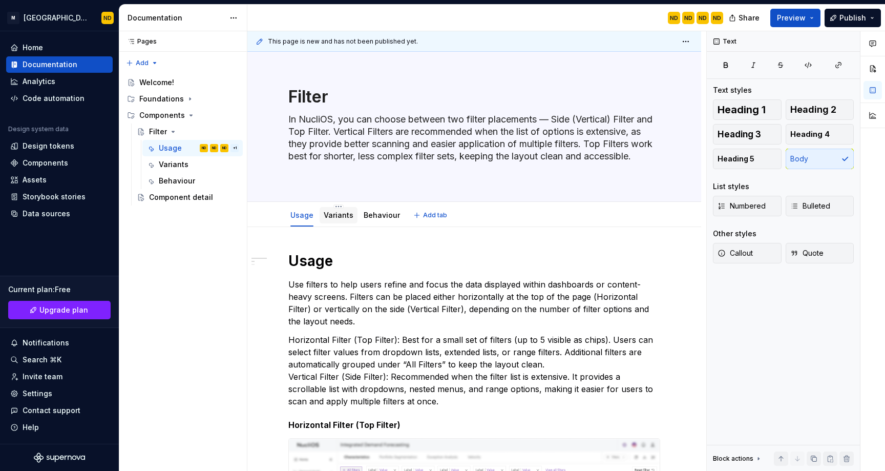
click at [337, 223] on div "Variants" at bounding box center [339, 215] width 38 height 16
click at [343, 219] on link "Variants" at bounding box center [339, 214] width 30 height 9
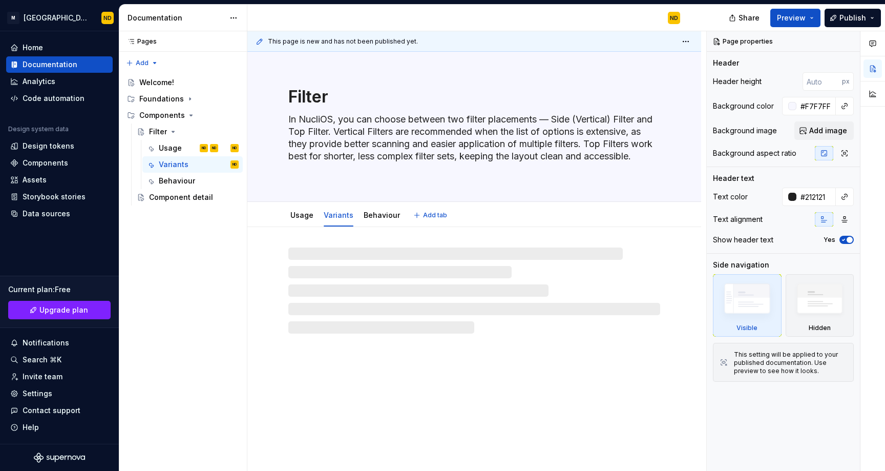
click at [341, 221] on div "Variants" at bounding box center [339, 215] width 38 height 16
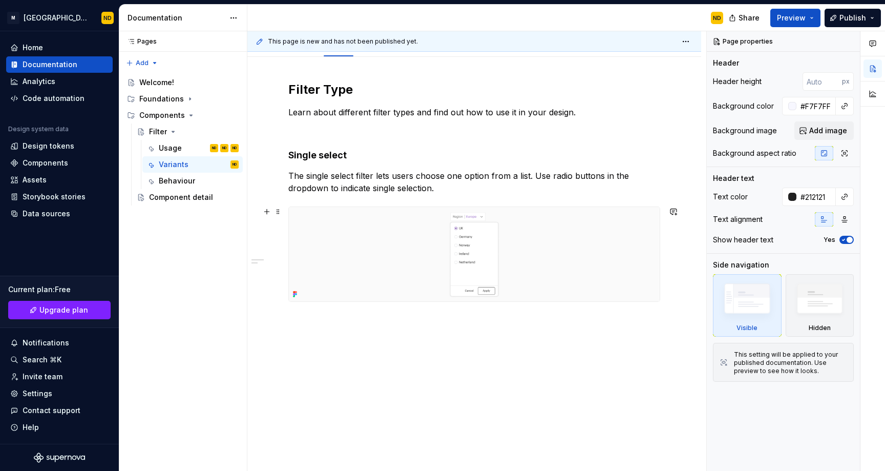
scroll to position [176, 0]
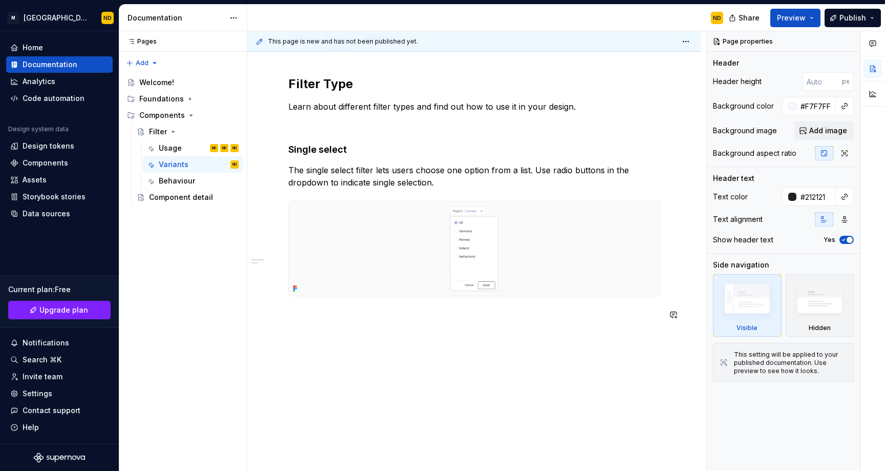
click at [317, 339] on div "Filter Type Learn about different filter types and find out how to use it in yo…" at bounding box center [474, 262] width 454 height 423
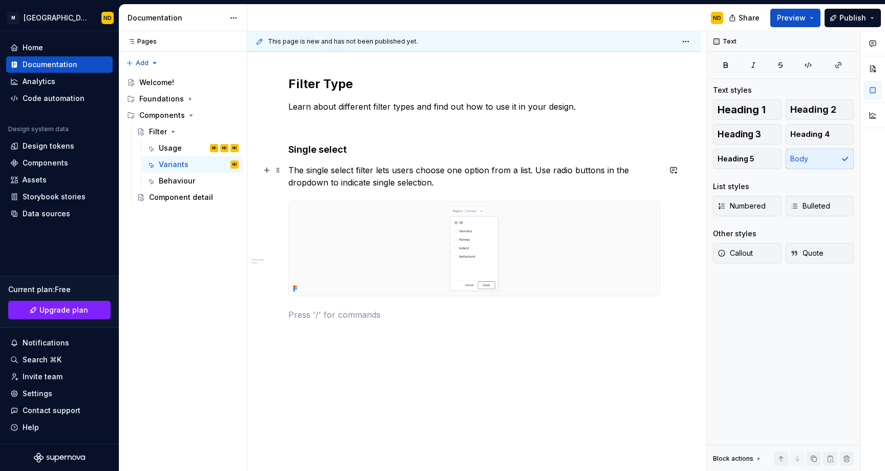
click at [453, 182] on p "The single select filter lets users choose one option from a list. Use radio bu…" at bounding box center [474, 176] width 372 height 25
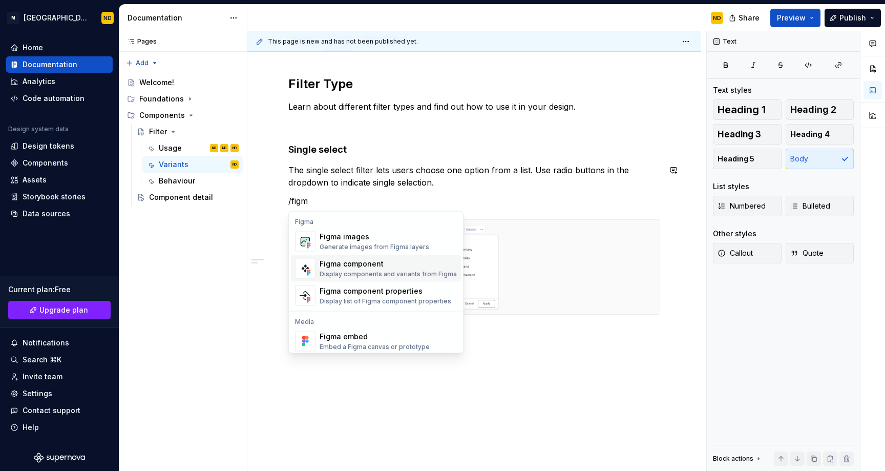
click at [360, 272] on div "Display components and variants from Figma" at bounding box center [388, 274] width 137 height 8
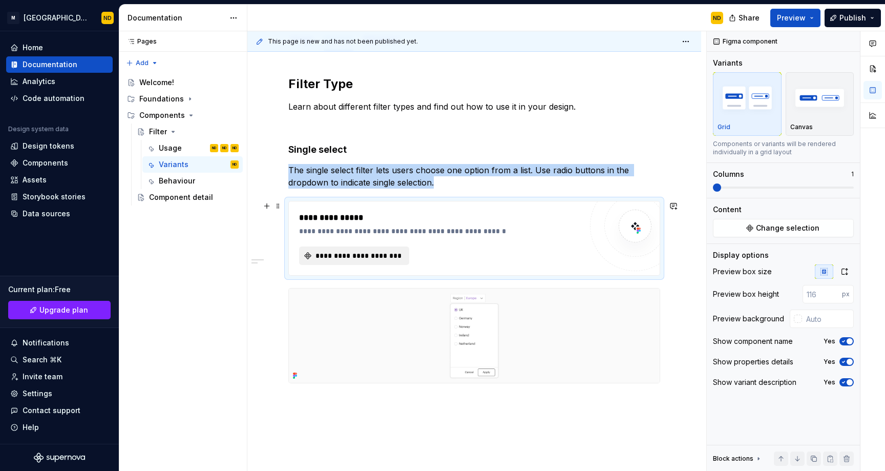
click at [363, 256] on span "**********" at bounding box center [358, 255] width 89 height 10
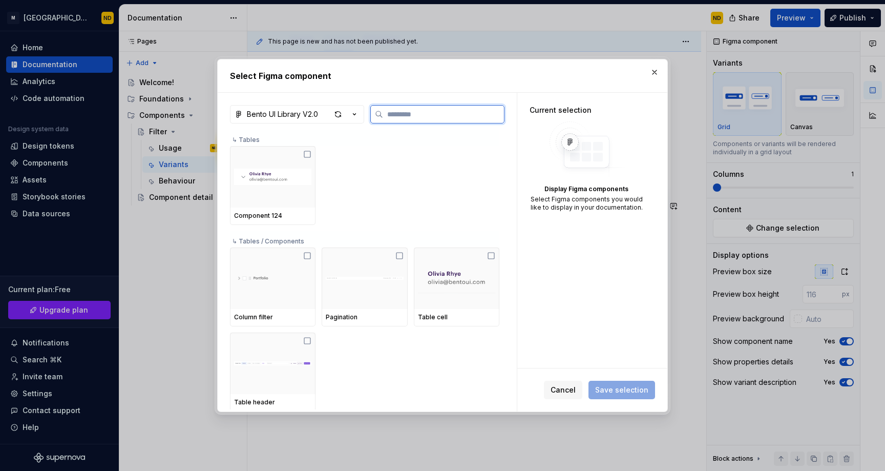
click at [407, 114] on input "search" at bounding box center [443, 114] width 121 height 10
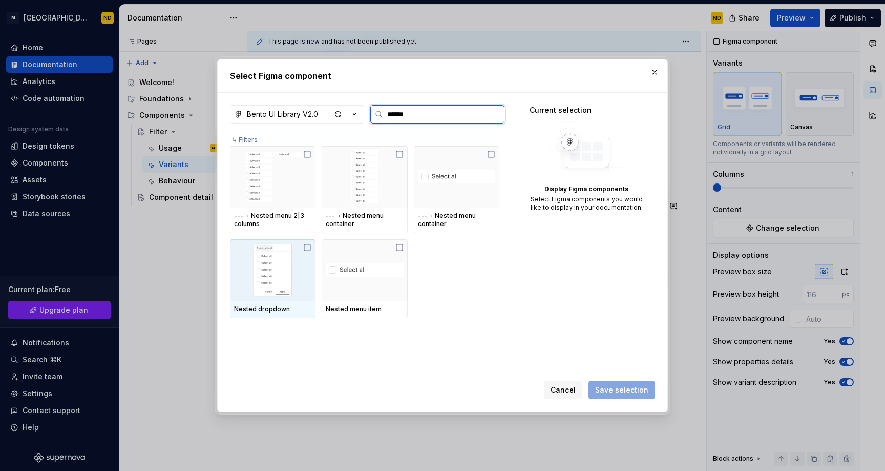
click at [291, 257] on img at bounding box center [272, 269] width 77 height 53
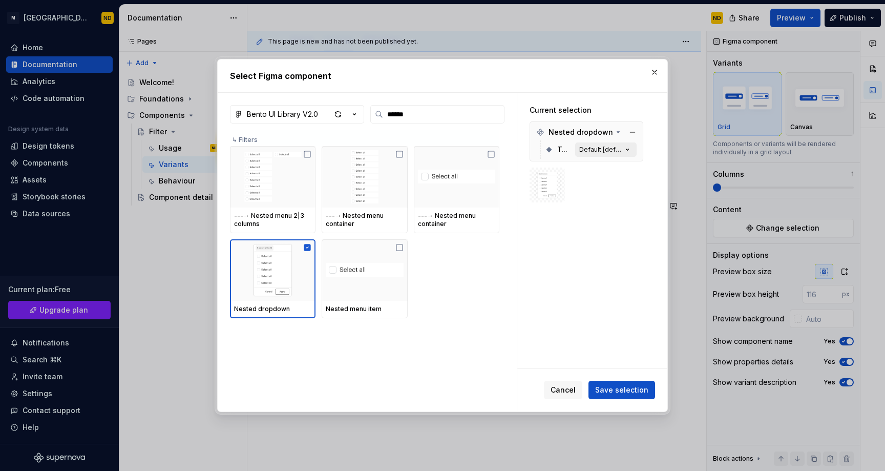
click at [605, 147] on div "Default [default]" at bounding box center [600, 149] width 43 height 8
click at [614, 152] on div "Default [default]" at bounding box center [600, 149] width 43 height 8
click at [624, 148] on icon "button" at bounding box center [627, 149] width 10 height 10
click at [612, 149] on div "Default [default]" at bounding box center [600, 149] width 43 height 8
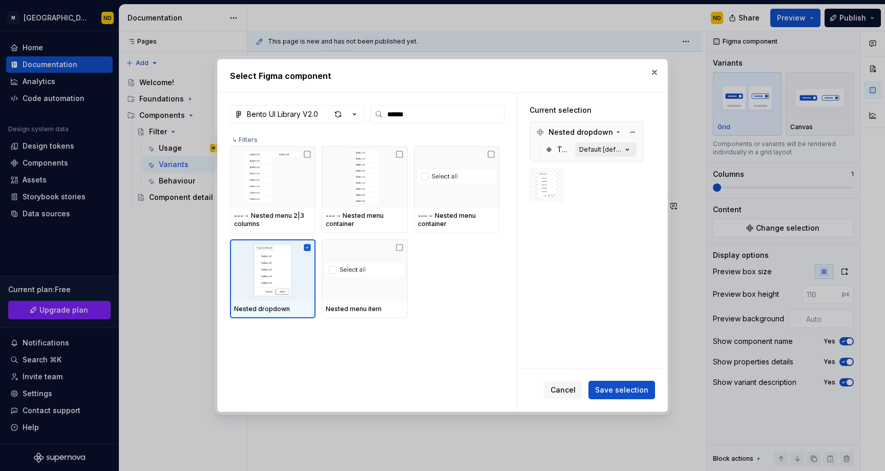
click at [633, 149] on button "Default [default]" at bounding box center [605, 149] width 61 height 14
click at [586, 132] on span "Nested dropdown" at bounding box center [580, 132] width 65 height 10
click at [586, 131] on span "Nested dropdown" at bounding box center [580, 132] width 65 height 10
click at [598, 150] on div "Default [default]" at bounding box center [600, 149] width 43 height 8
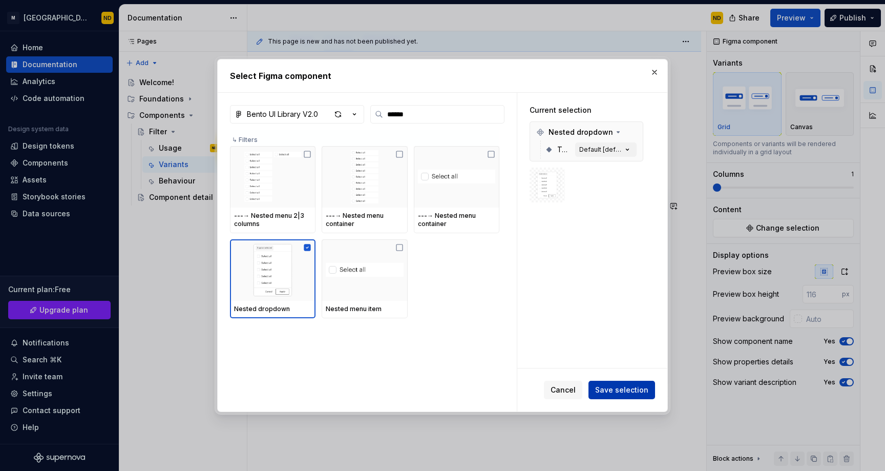
click at [614, 390] on span "Save selection" at bounding box center [621, 390] width 53 height 10
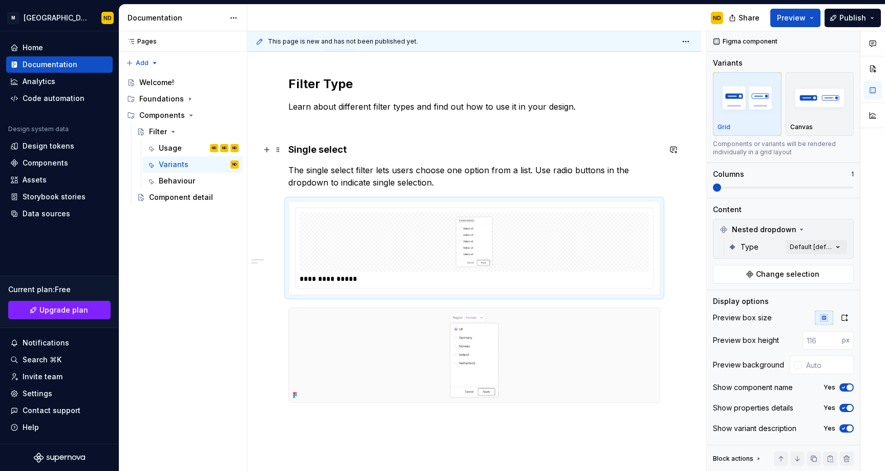
click at [670, 155] on button "button" at bounding box center [673, 149] width 14 height 14
click at [672, 241] on div "**********" at bounding box center [474, 315] width 454 height 529
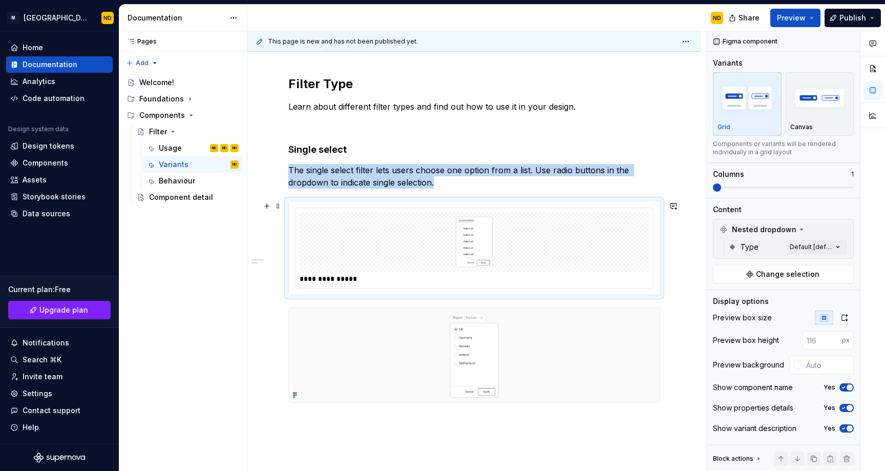
click at [485, 244] on img at bounding box center [474, 241] width 126 height 51
click at [461, 247] on img at bounding box center [474, 241] width 126 height 51
click at [320, 274] on div "**********" at bounding box center [474, 278] width 349 height 10
click at [809, 109] on img "button" at bounding box center [819, 97] width 59 height 37
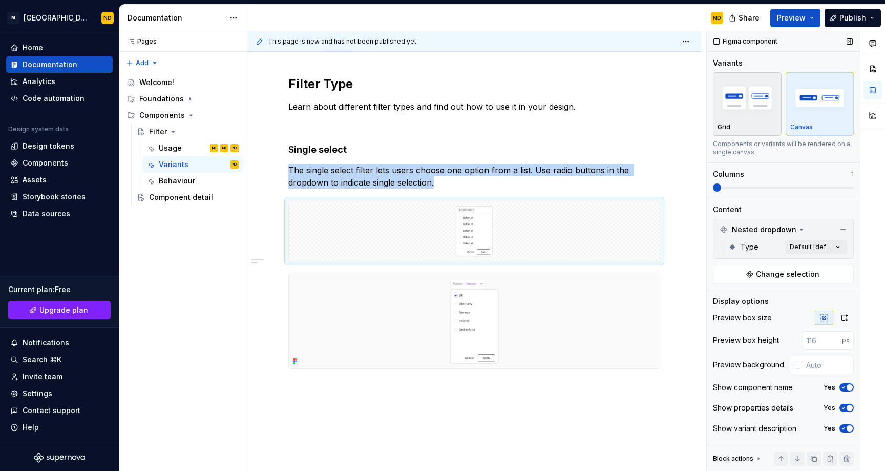
click at [747, 109] on img "button" at bounding box center [746, 97] width 59 height 37
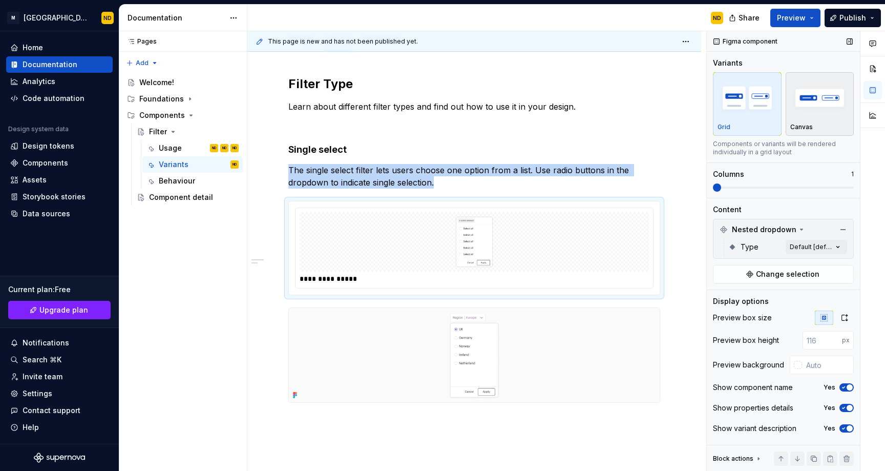
click at [802, 107] on img "button" at bounding box center [819, 97] width 59 height 37
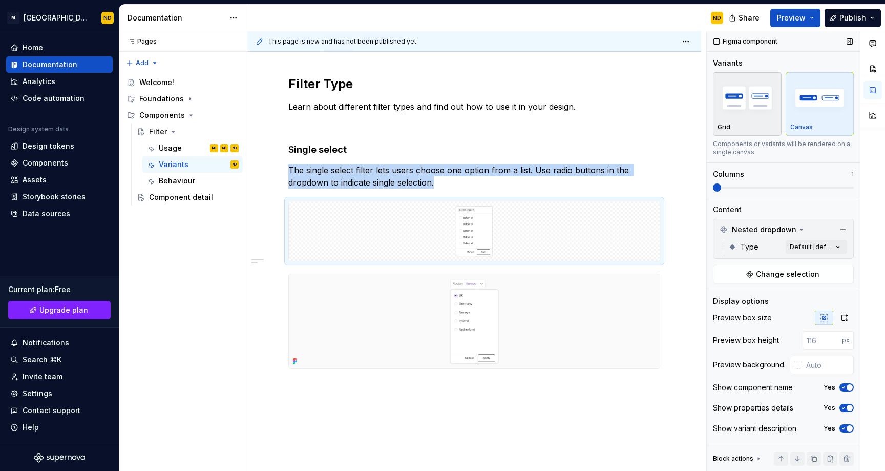
click at [728, 115] on img "button" at bounding box center [746, 97] width 59 height 37
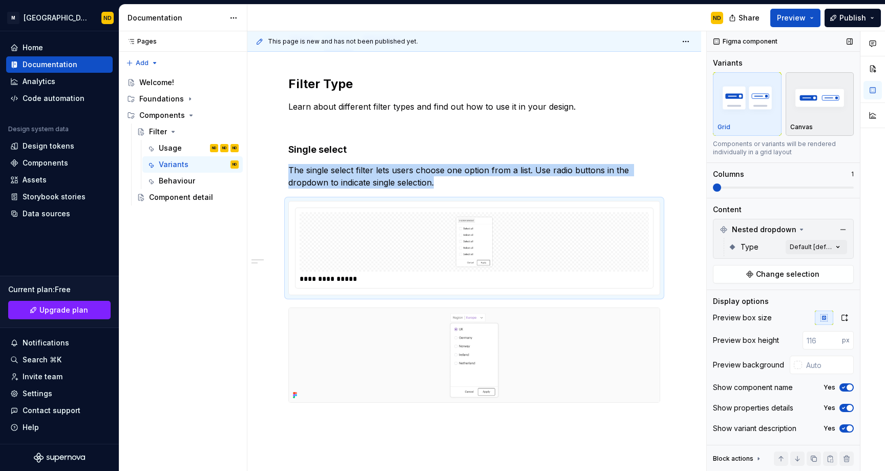
click at [810, 100] on img "button" at bounding box center [819, 97] width 59 height 37
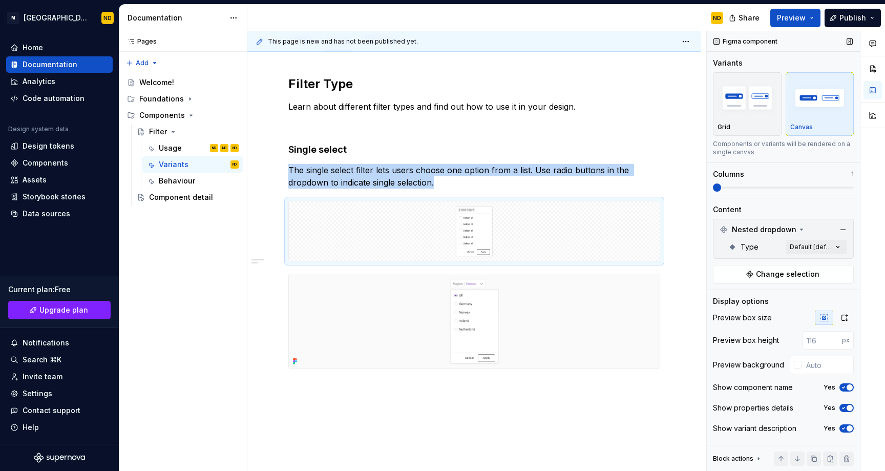
click at [713, 192] on span at bounding box center [717, 187] width 8 height 8
click at [812, 245] on div "Comments Open comments No comments yet Select ‘Comment’ from the block context …" at bounding box center [796, 251] width 178 height 440
click at [736, 295] on span "Default" at bounding box center [741, 296] width 27 height 10
click at [729, 310] on span "Extend list" at bounding box center [746, 312] width 37 height 10
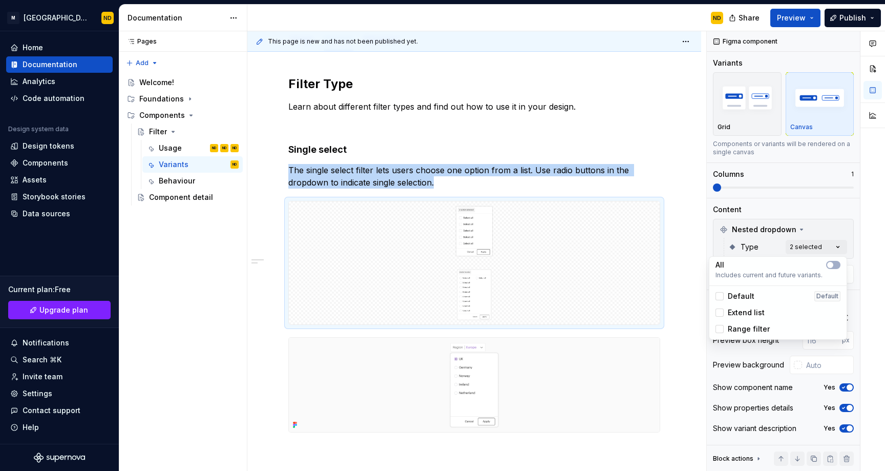
click at [728, 327] on span "Range filter" at bounding box center [749, 329] width 42 height 10
click at [727, 312] on div "Extend list" at bounding box center [739, 312] width 49 height 10
click at [726, 324] on div "Range filter" at bounding box center [742, 329] width 54 height 10
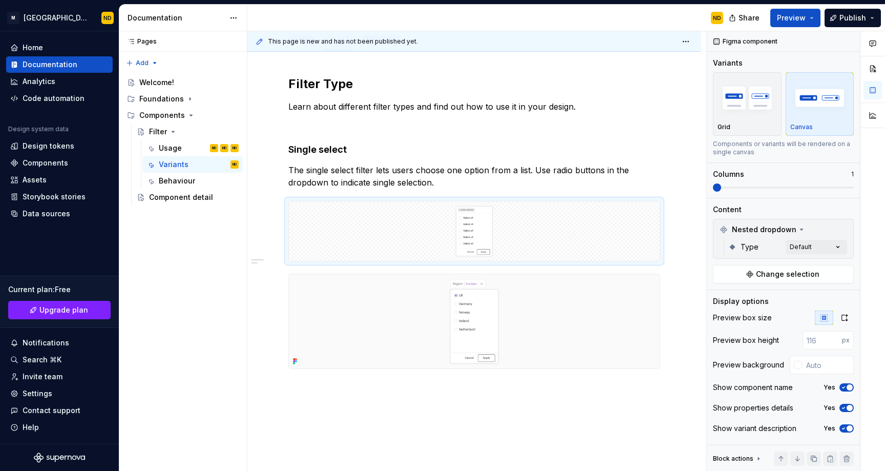
click at [862, 215] on div at bounding box center [872, 251] width 25 height 440
click at [839, 316] on button "button" at bounding box center [844, 317] width 18 height 14
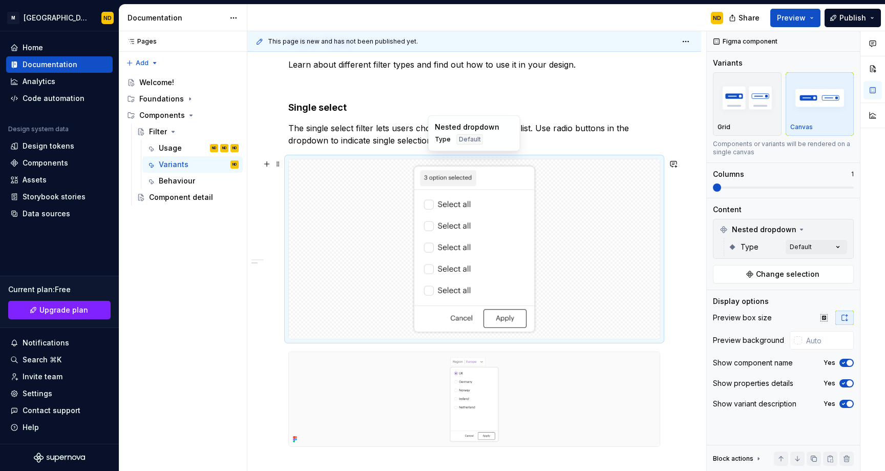
scroll to position [237, 0]
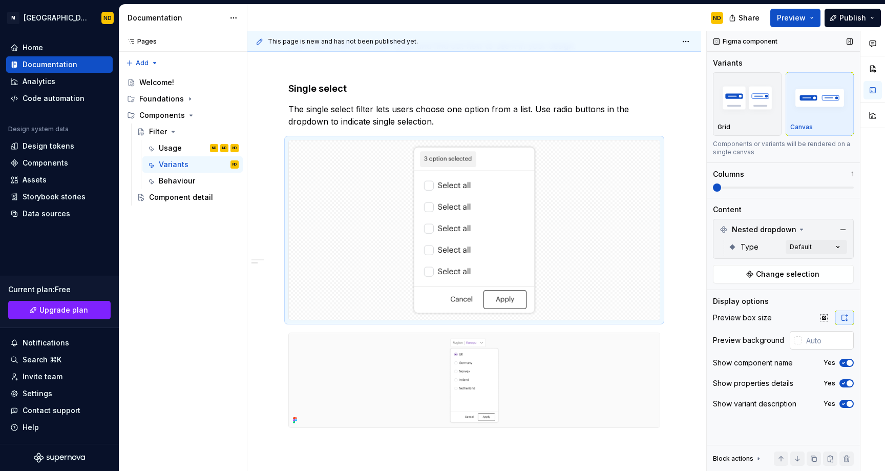
click at [800, 343] on div at bounding box center [798, 340] width 8 height 8
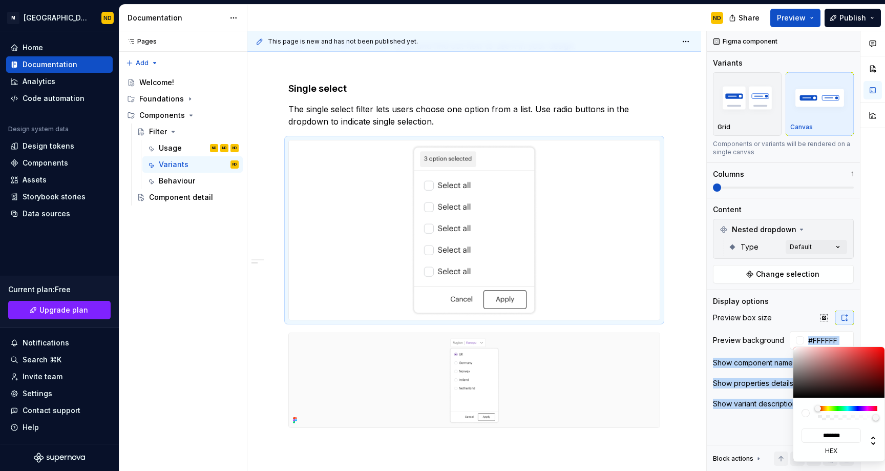
drag, startPoint x: 809, startPoint y: 383, endPoint x: 784, endPoint y: 336, distance: 52.9
click at [784, 336] on body "M Bento Design Library ND Home Documentation Analytics Code automation Design s…" at bounding box center [442, 235] width 885 height 471
click at [822, 337] on div "Comments Open comments No comments yet Select ‘Comment’ from the block context …" at bounding box center [796, 251] width 178 height 440
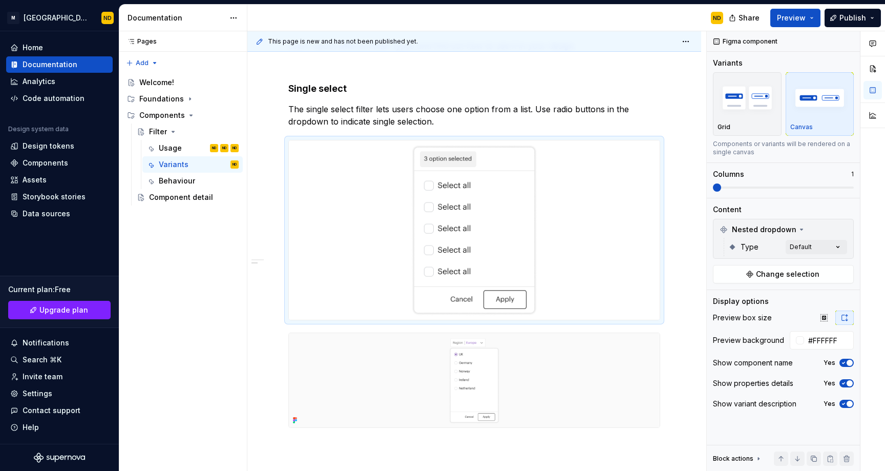
click at [822, 337] on input "#FFFFFF" at bounding box center [829, 340] width 50 height 18
click at [596, 357] on img at bounding box center [474, 380] width 371 height 94
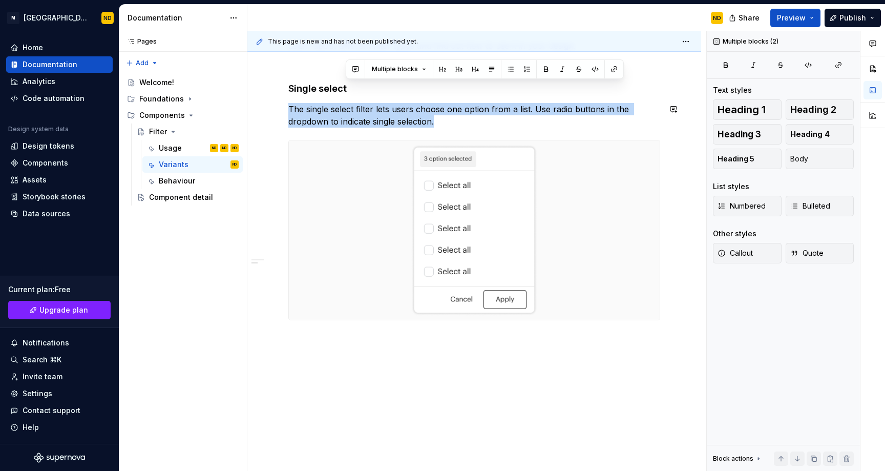
drag, startPoint x: 355, startPoint y: 86, endPoint x: 406, endPoint y: 132, distance: 68.2
click at [406, 132] on div "Filter Type Learn about different filter types and find out how to use it in yo…" at bounding box center [474, 180] width 372 height 330
click at [397, 110] on p "The single select filter lets users choose one option from a list. Use radio bu…" at bounding box center [474, 115] width 372 height 25
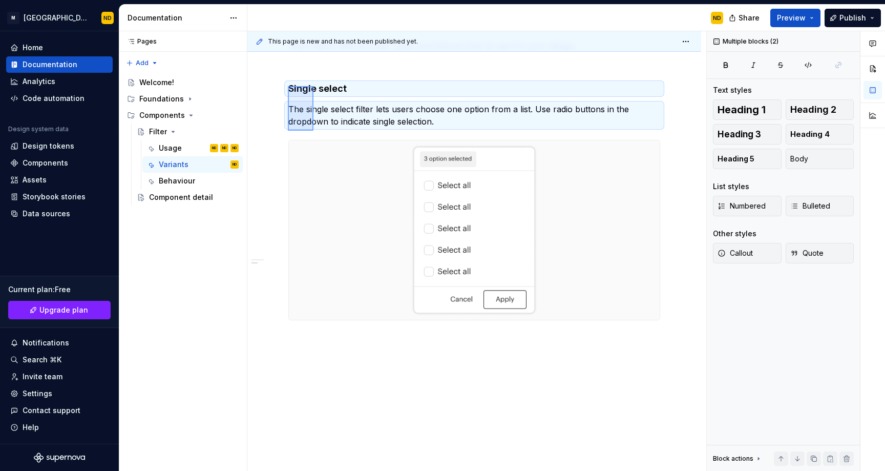
drag, startPoint x: 288, startPoint y: 86, endPoint x: 313, endPoint y: 131, distance: 51.4
click at [313, 131] on div "This page is new and has not been published yet. Filter In NucliOS, you can cho…" at bounding box center [476, 251] width 459 height 440
copy div "Single select"
click at [302, 355] on div "Filter Type Learn about different filter types and find out how to use it in yo…" at bounding box center [474, 186] width 372 height 342
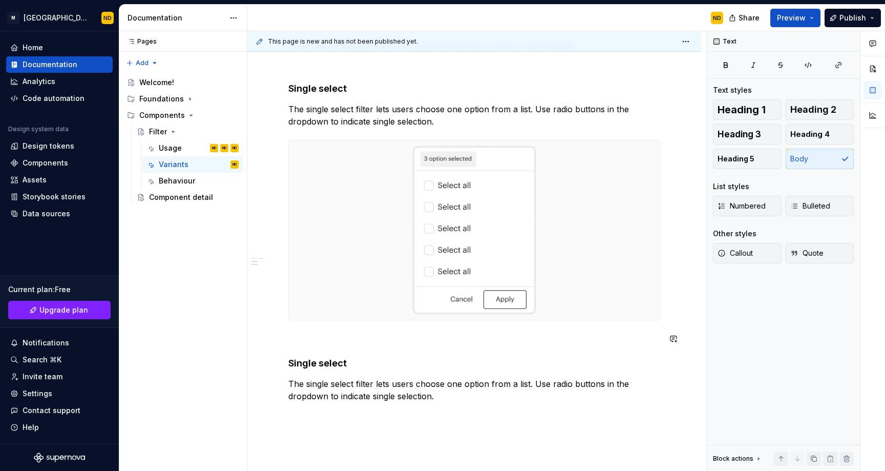
click at [336, 390] on p "The single select filter lets users choose one option from a list. Use radio bu…" at bounding box center [474, 389] width 372 height 25
click at [315, 364] on h4 "Single select" at bounding box center [474, 363] width 372 height 12
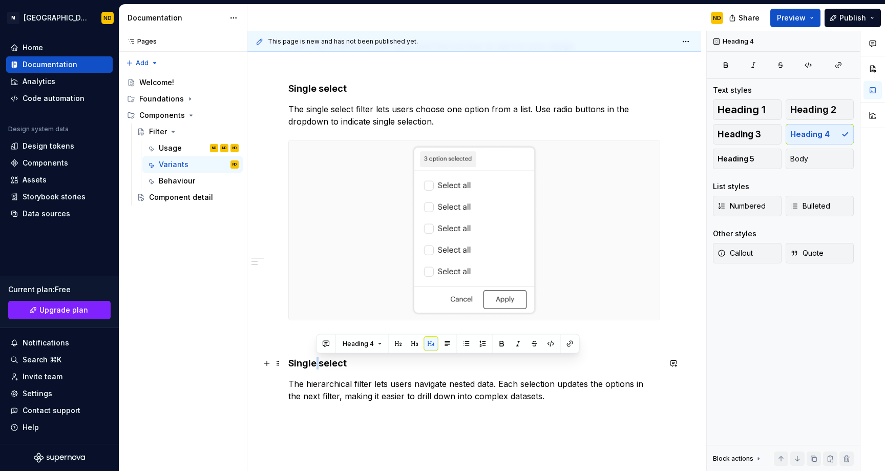
click at [315, 364] on h4 "Single select" at bounding box center [474, 363] width 372 height 12
click at [410, 372] on div "Filter Type Learn about different filter types and find out how to use it in yo…" at bounding box center [474, 208] width 372 height 387
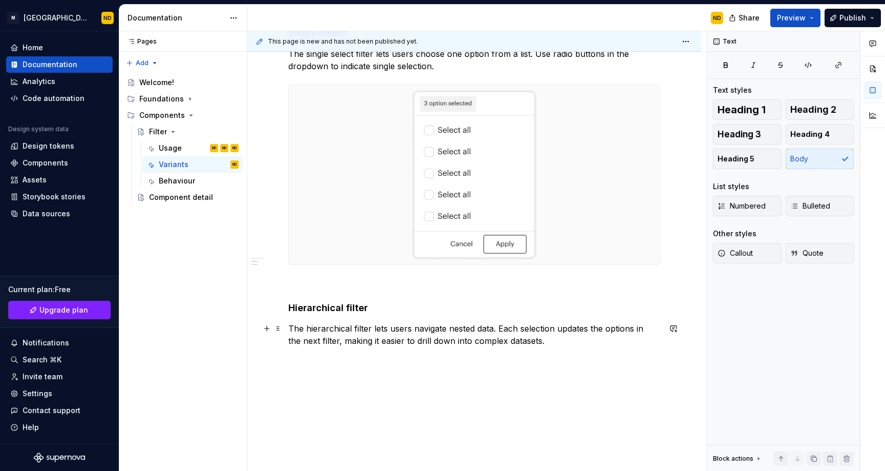
scroll to position [314, 0]
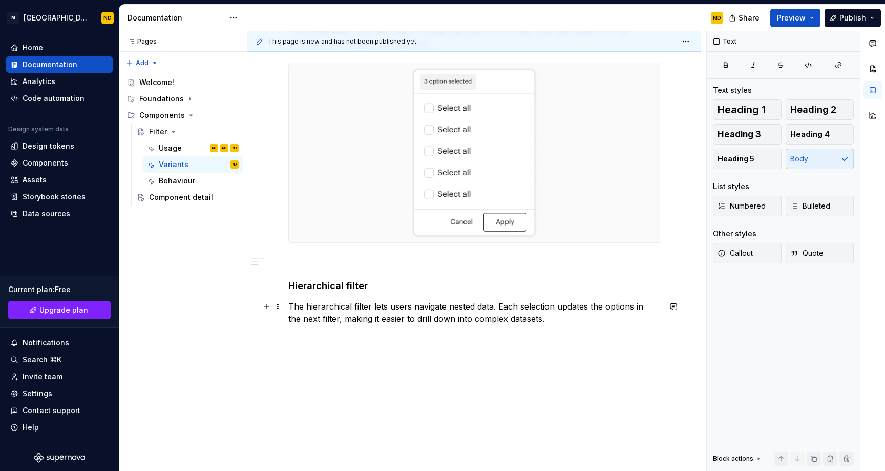
click at [538, 317] on p "The hierarchical filter lets users navigate nested data. Each selection updates…" at bounding box center [474, 312] width 372 height 25
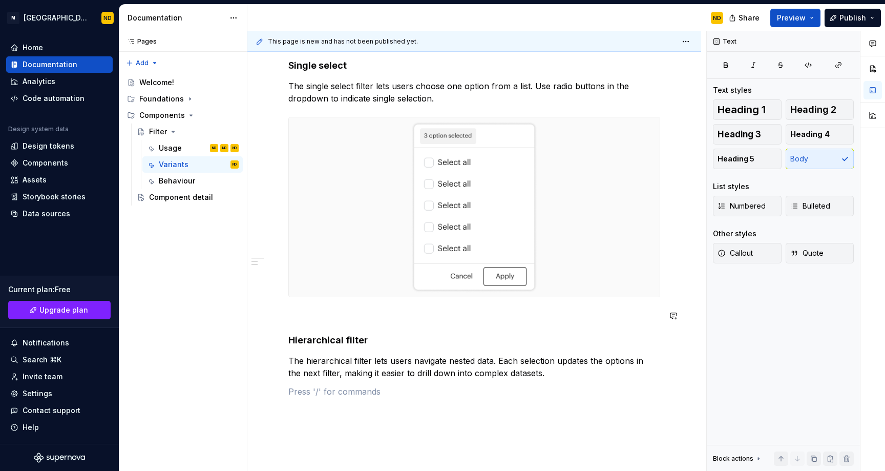
scroll to position [219, 0]
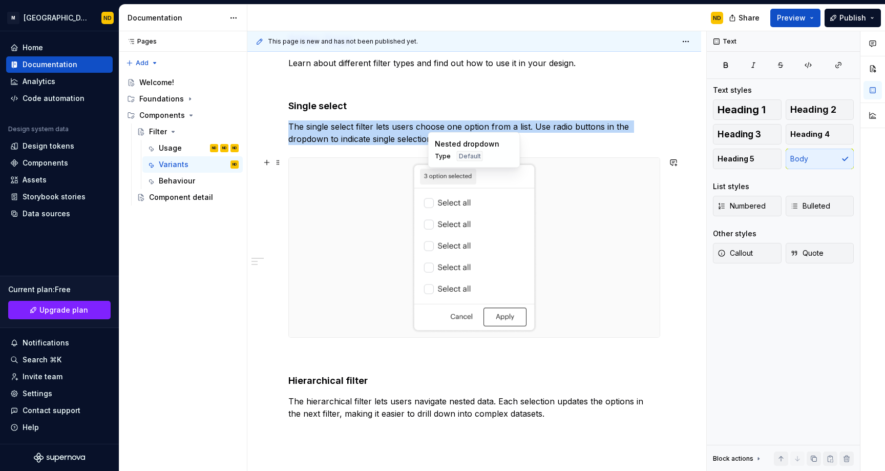
click at [317, 281] on div at bounding box center [474, 247] width 371 height 179
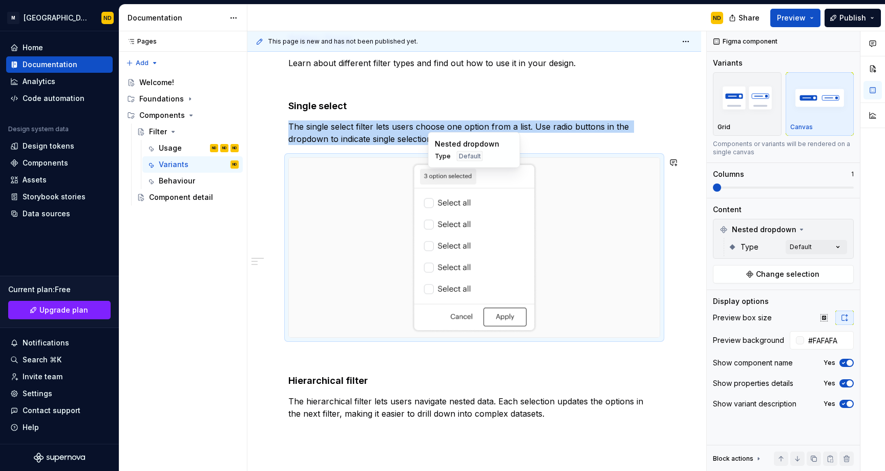
copy p "The single select filter lets users choose one option from a list. Use radio bu…"
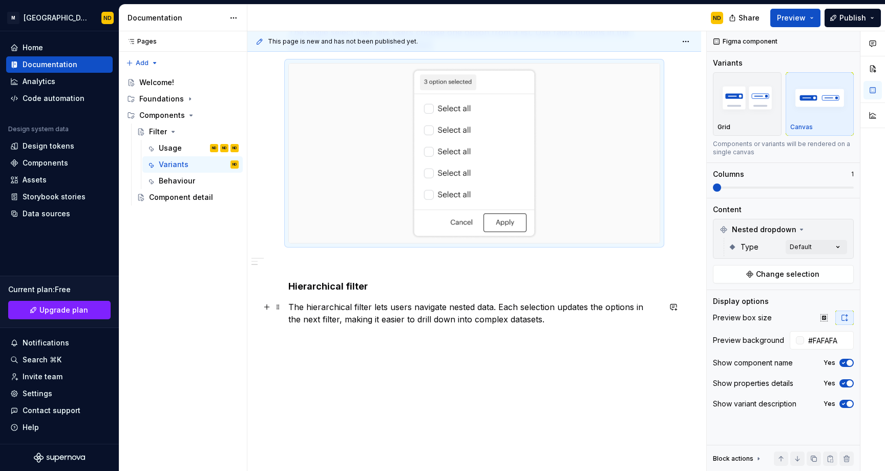
scroll to position [314, 0]
click at [317, 350] on div "Filter Type Learn about different filter types and find out how to use it in yo…" at bounding box center [474, 147] width 372 height 418
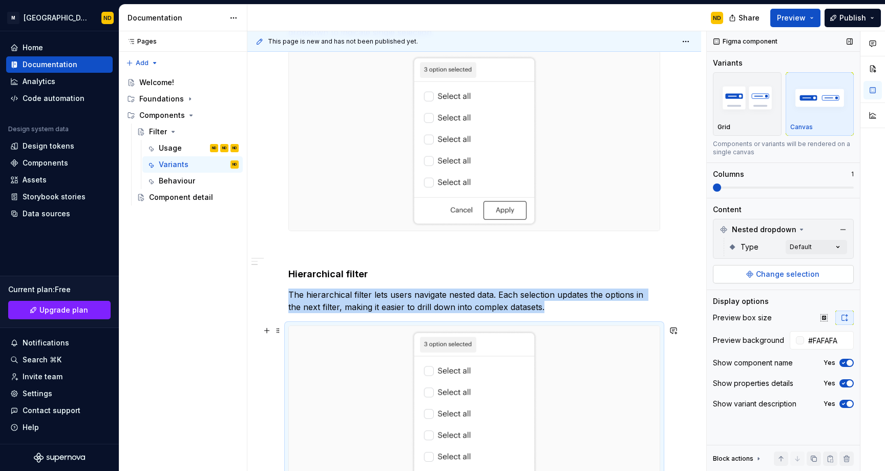
scroll to position [410, 0]
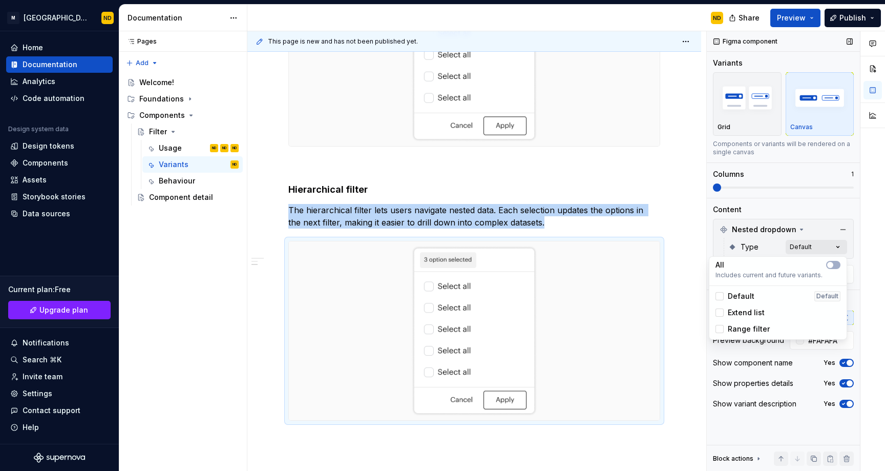
click at [813, 247] on div "Comments Open comments No comments yet Select ‘Comment’ from the block context …" at bounding box center [796, 251] width 178 height 440
click at [725, 313] on div "Extend list" at bounding box center [739, 312] width 49 height 10
click at [727, 295] on div "Default" at bounding box center [734, 296] width 39 height 10
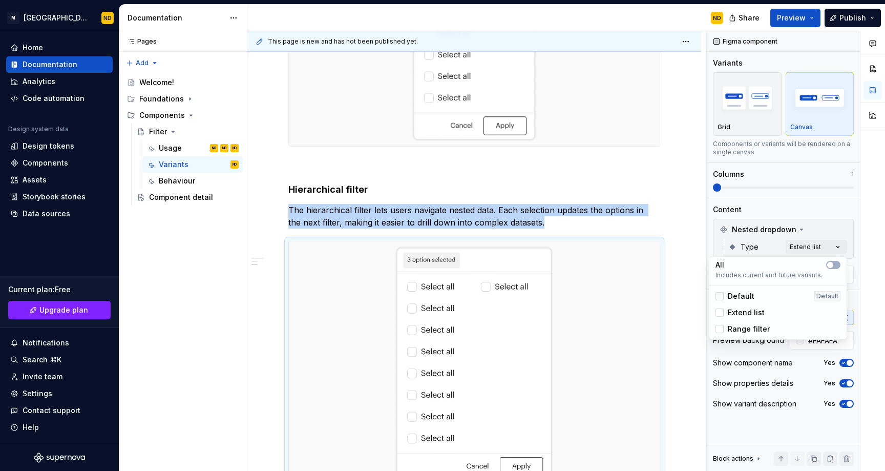
click at [723, 297] on div at bounding box center [719, 296] width 8 height 8
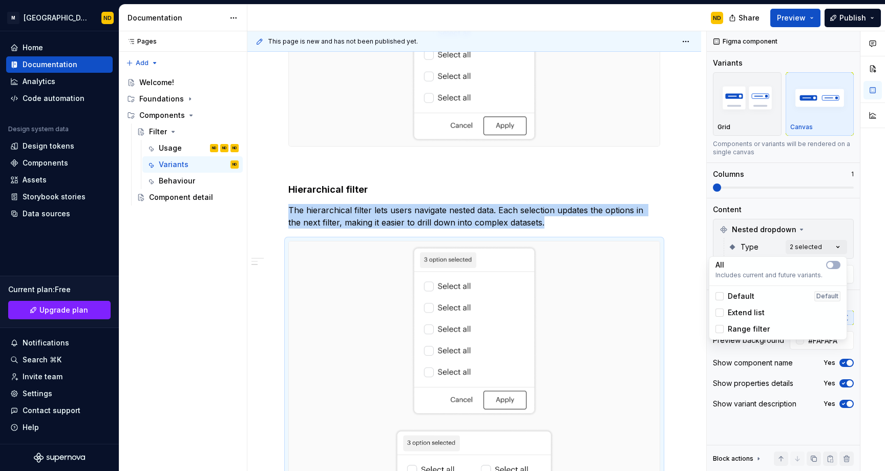
click at [724, 312] on div "Extend list" at bounding box center [739, 312] width 49 height 10
click at [568, 263] on html "M Bento Design Library ND Home Documentation Analytics Code automation Design s…" at bounding box center [442, 235] width 885 height 471
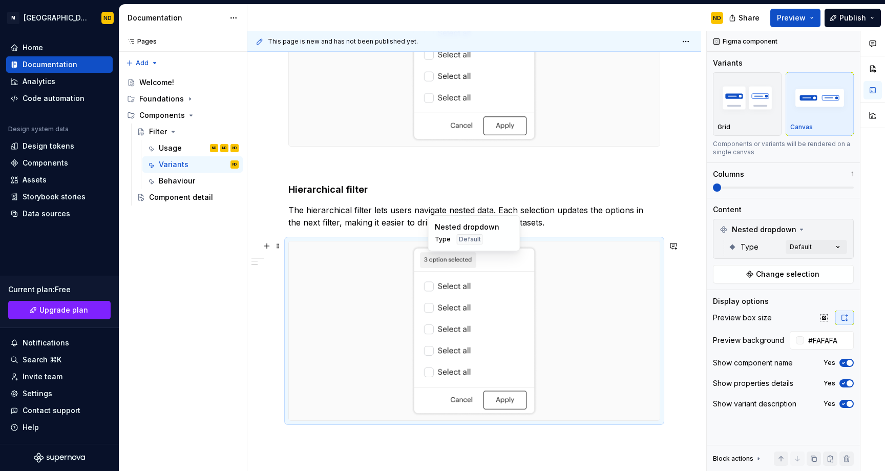
click at [610, 268] on div at bounding box center [474, 330] width 371 height 179
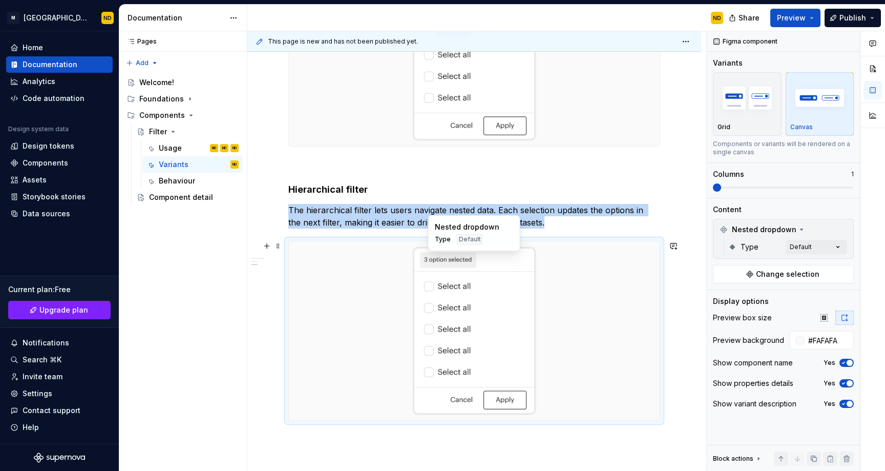
click at [618, 275] on div at bounding box center [474, 330] width 371 height 179
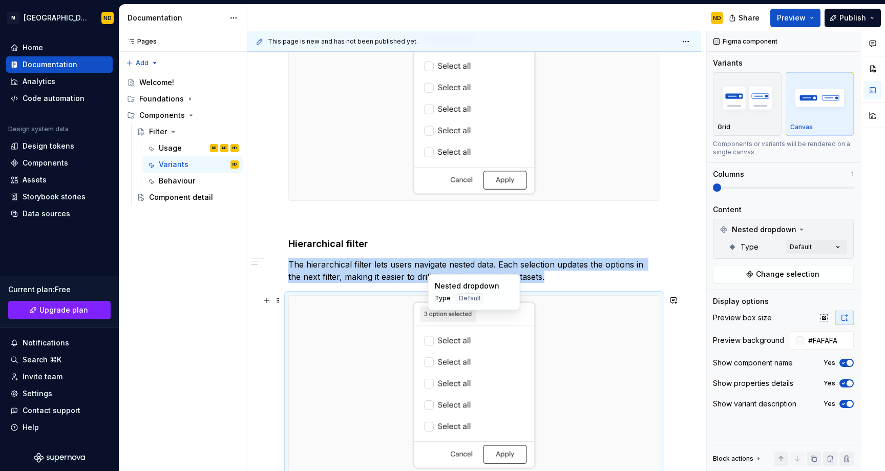
scroll to position [362, 0]
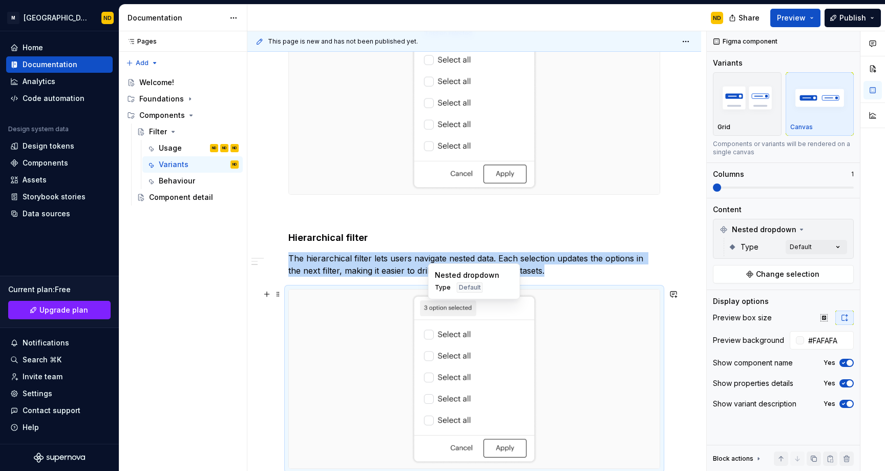
click at [565, 316] on div at bounding box center [474, 378] width 371 height 179
click at [331, 338] on div at bounding box center [474, 378] width 371 height 179
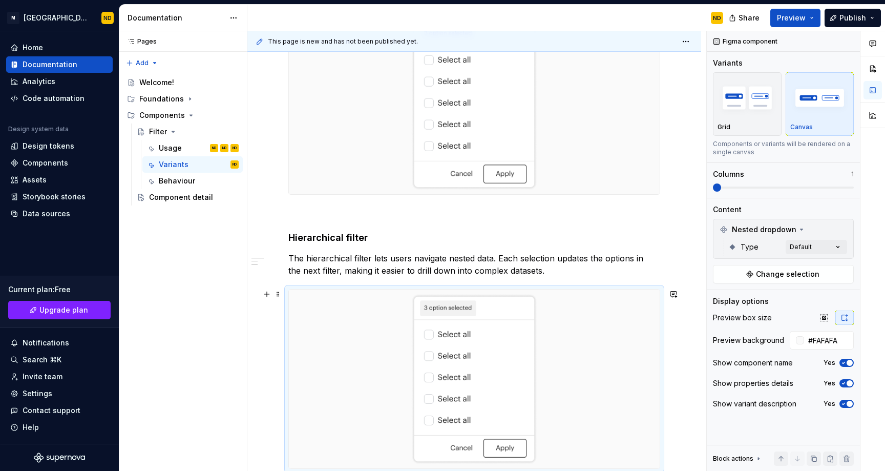
click at [288, 289] on div at bounding box center [474, 379] width 372 height 180
click at [274, 357] on div "Filter Type Learn about different filter types and find out how to use it in yo…" at bounding box center [474, 243] width 454 height 757
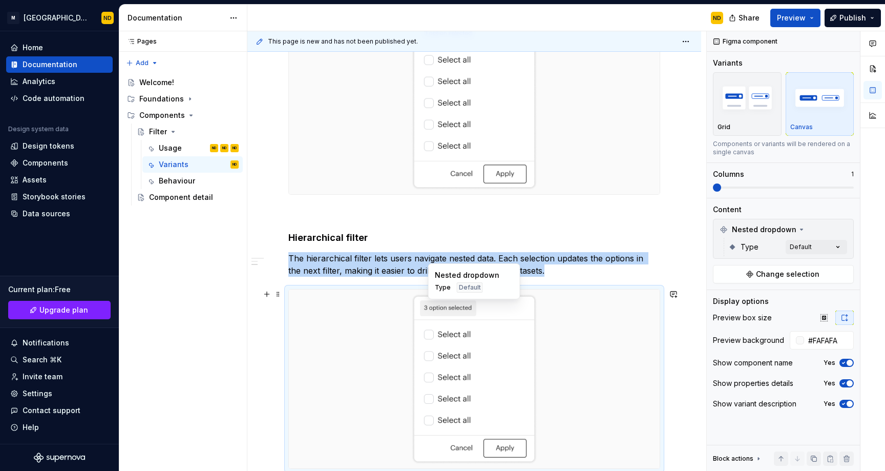
click at [289, 348] on div at bounding box center [474, 378] width 371 height 179
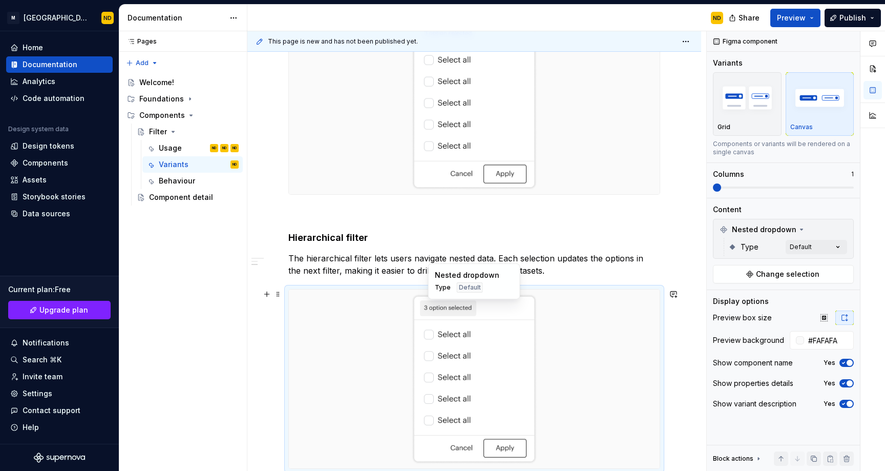
scroll to position [321, 0]
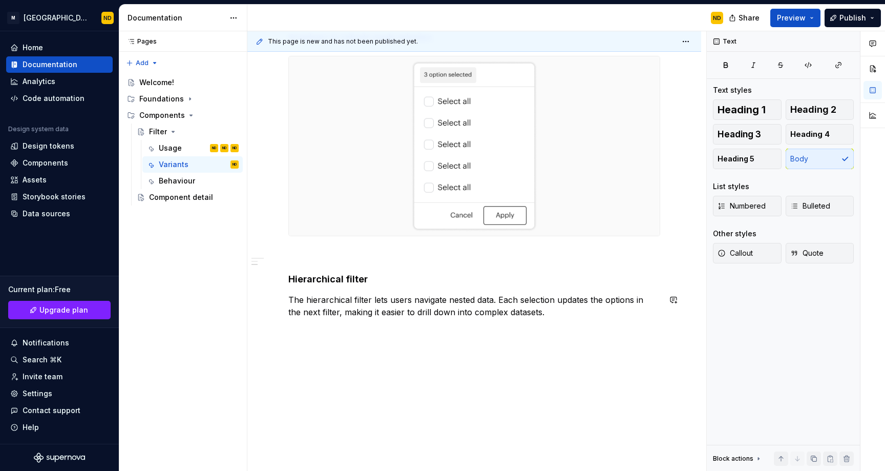
click at [307, 344] on div "Filter Type Learn about different filter types and find out how to use it in yo…" at bounding box center [474, 188] width 454 height 565
click at [553, 319] on div "Filter Type Learn about different filter types and find out how to use it in yo…" at bounding box center [474, 130] width 372 height 399
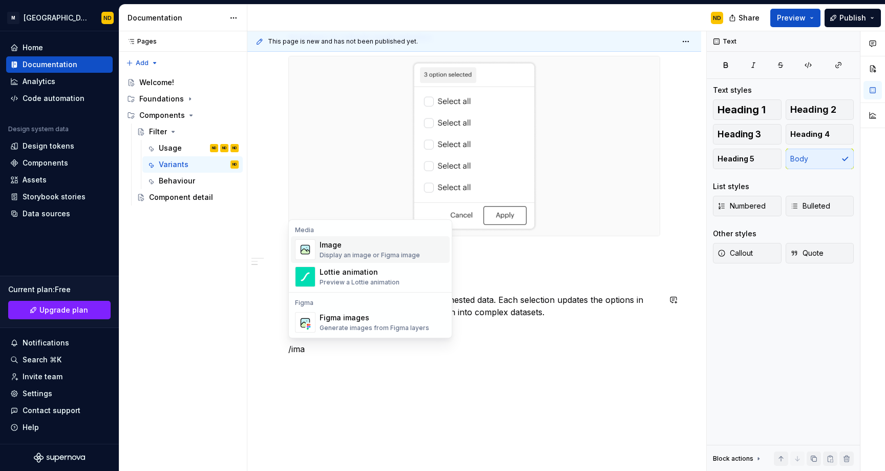
click at [394, 255] on div "Display an image or Figma image" at bounding box center [370, 255] width 100 height 8
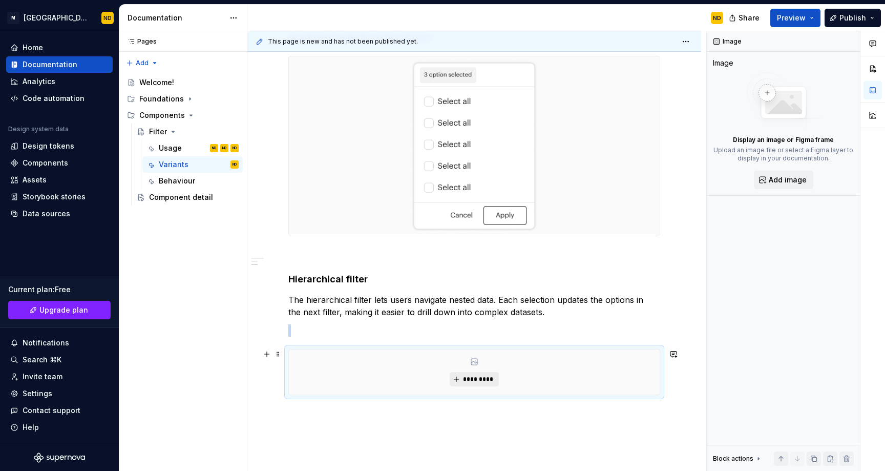
click at [470, 378] on span "*********" at bounding box center [477, 379] width 31 height 8
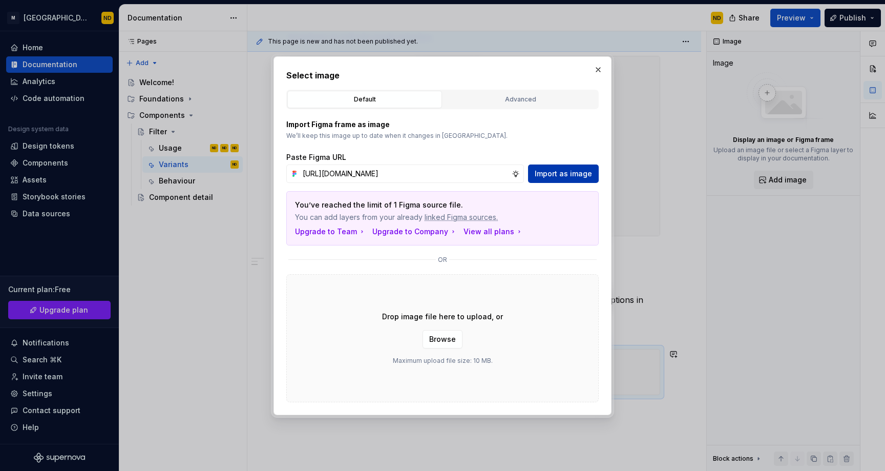
scroll to position [0, 0]
click at [569, 174] on span "Import as image" at bounding box center [563, 173] width 57 height 10
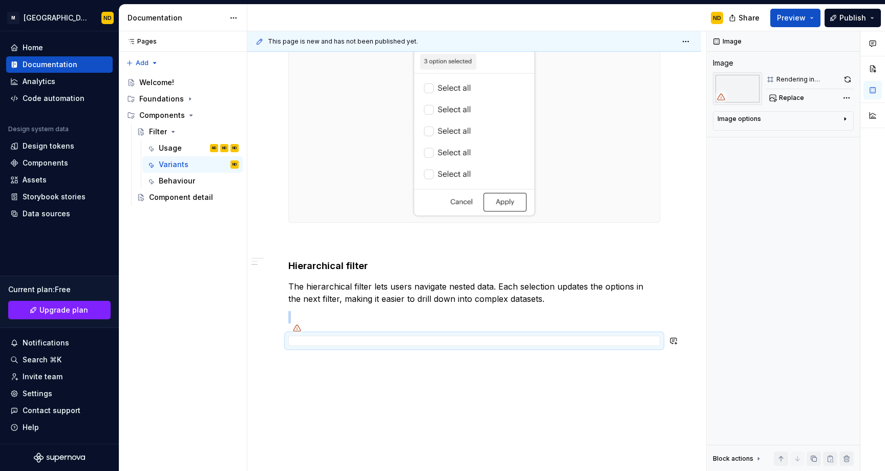
scroll to position [341, 0]
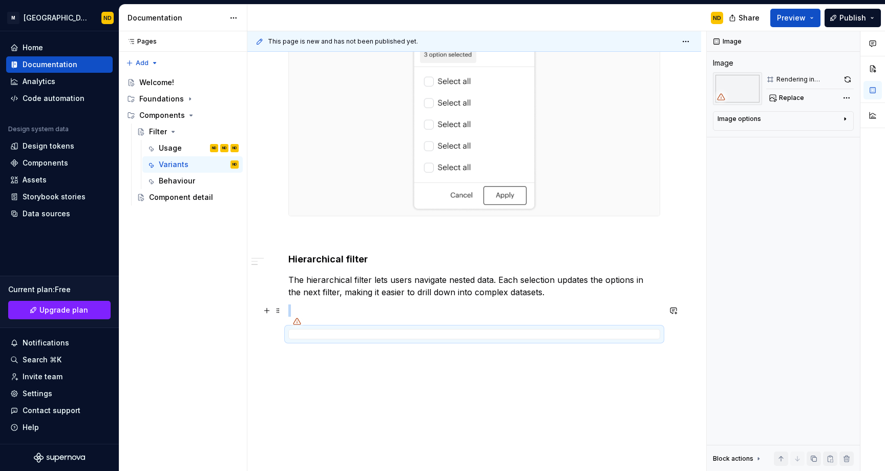
click at [285, 313] on div "Filter Type Learn about different filter types and find out how to use it in yo…" at bounding box center [474, 189] width 454 height 606
click at [285, 315] on div "Filter Type Learn about different filter types and find out how to use it in yo…" at bounding box center [474, 189] width 454 height 606
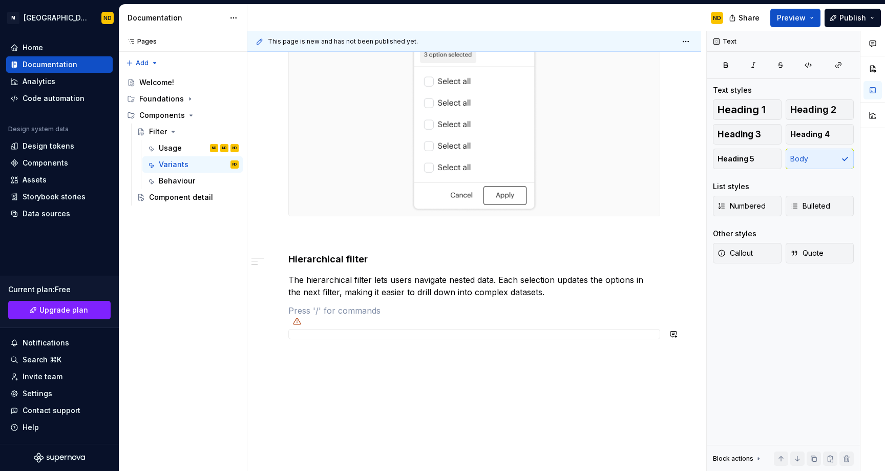
click at [326, 329] on div at bounding box center [474, 334] width 372 height 10
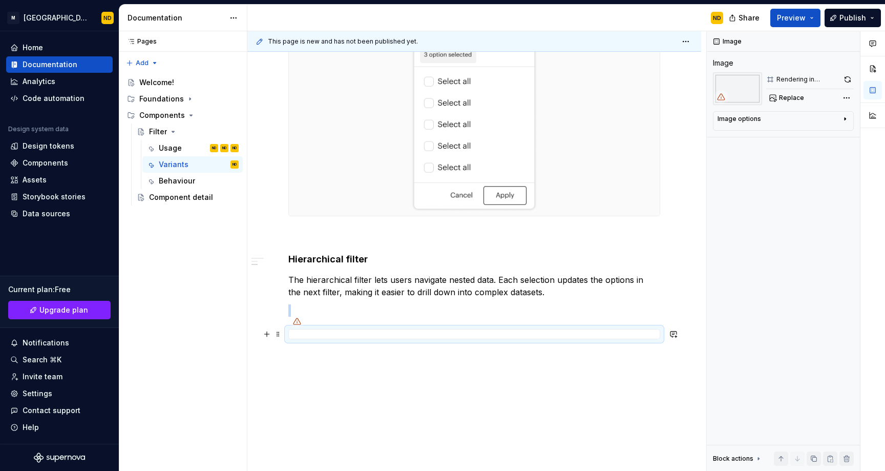
click at [318, 329] on div at bounding box center [474, 334] width 372 height 10
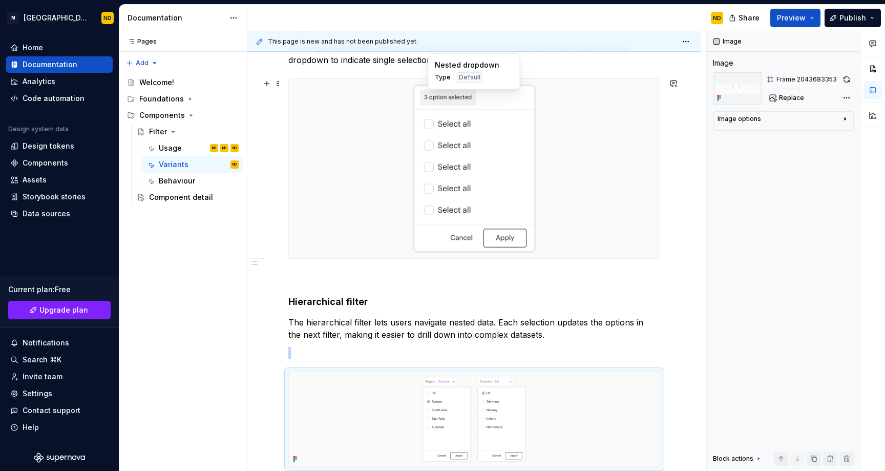
scroll to position [294, 0]
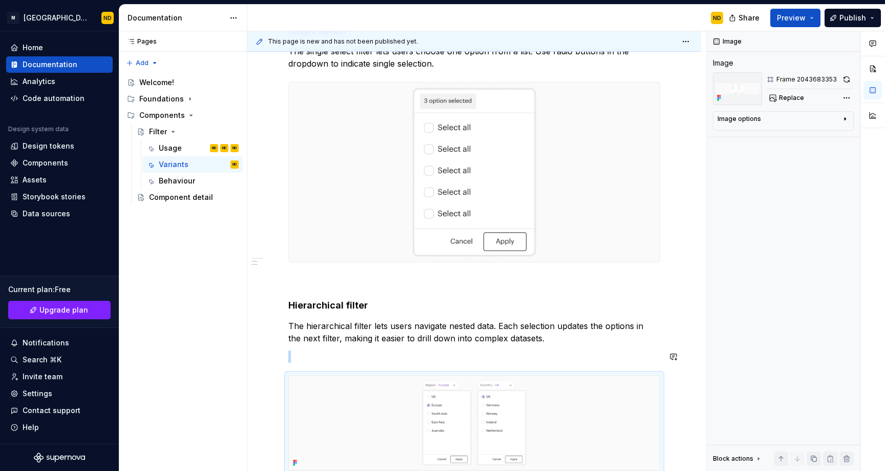
click at [291, 360] on p at bounding box center [474, 356] width 372 height 12
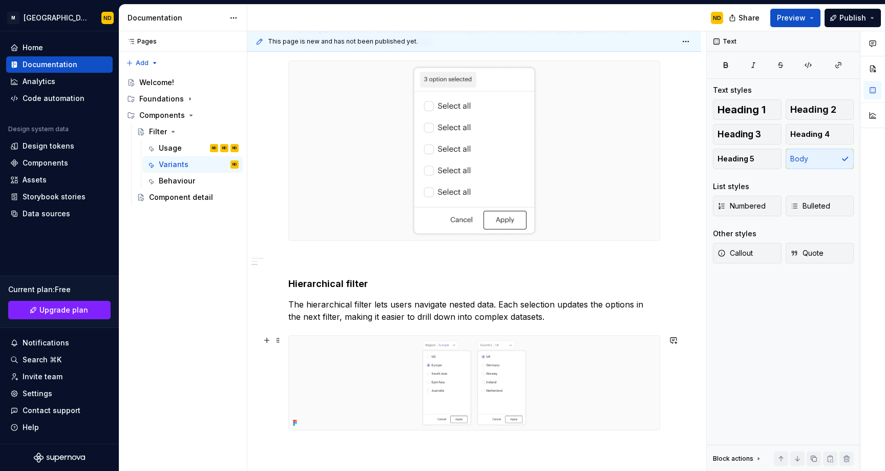
scroll to position [307, 0]
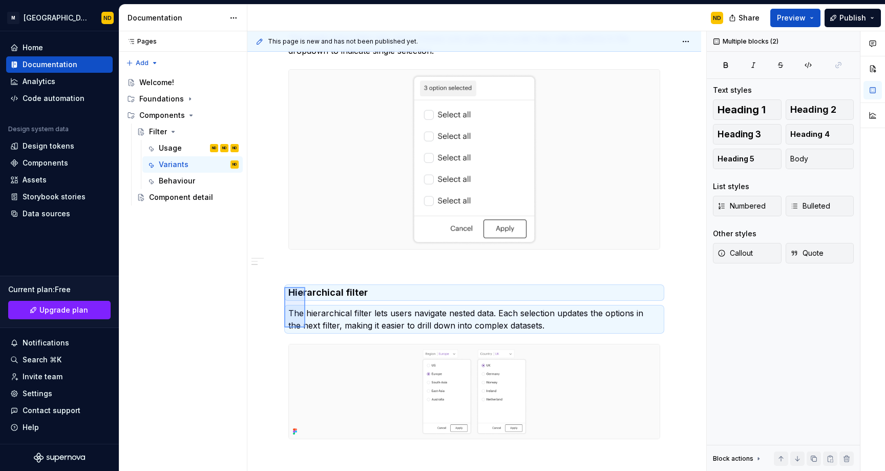
drag, startPoint x: 284, startPoint y: 327, endPoint x: 305, endPoint y: 287, distance: 45.6
click at [305, 287] on div "This page is new and has not been published yet. Filter In NucliOS, you can cho…" at bounding box center [476, 251] width 459 height 440
copy div "Hierarchical filter"
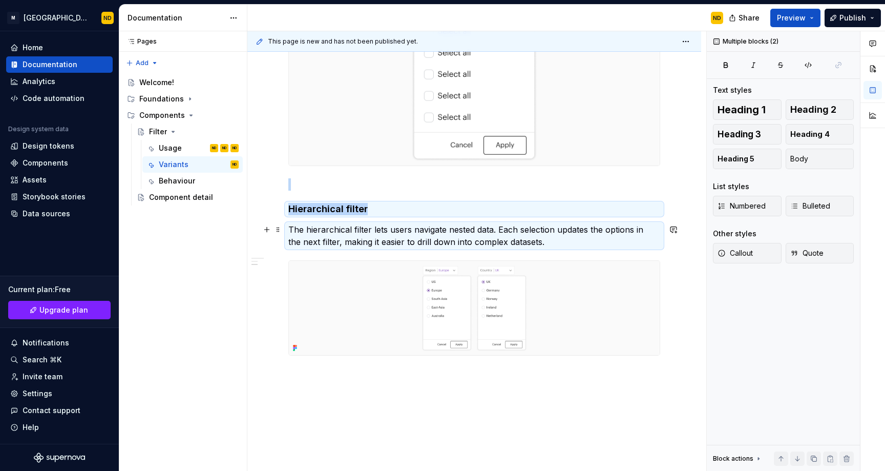
scroll to position [428, 0]
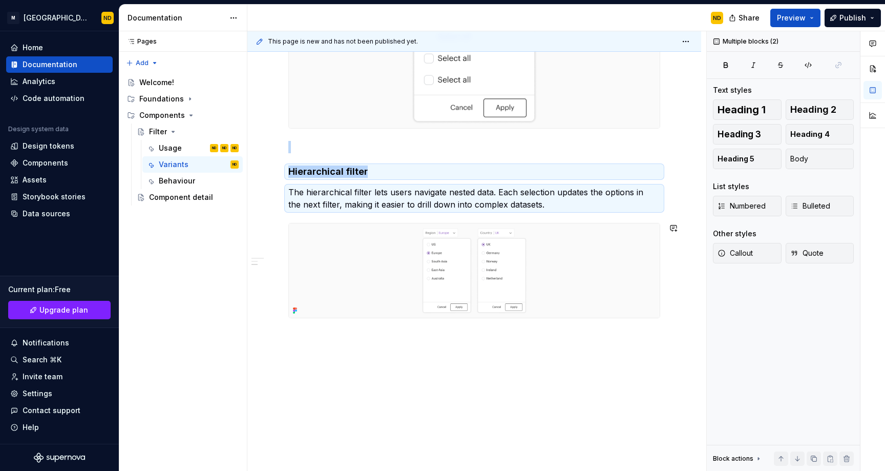
click at [294, 342] on div "Filter Type Learn about different filter types and find out how to use it in yo…" at bounding box center [474, 135] width 454 height 672
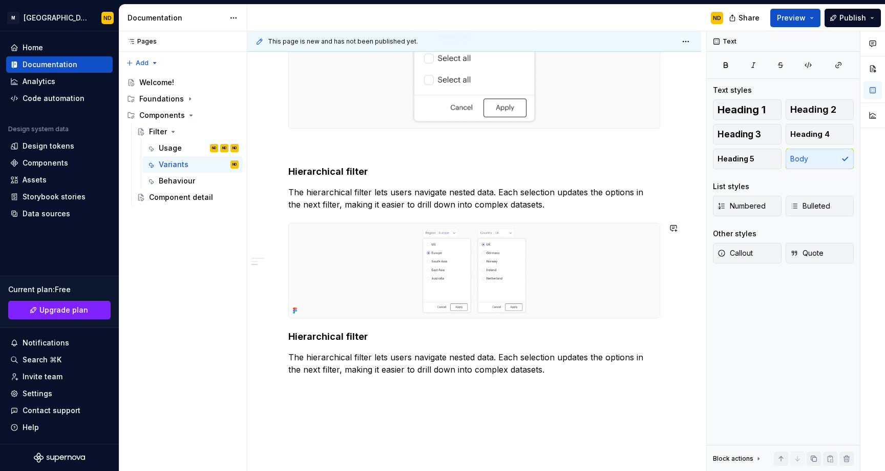
scroll to position [451, 0]
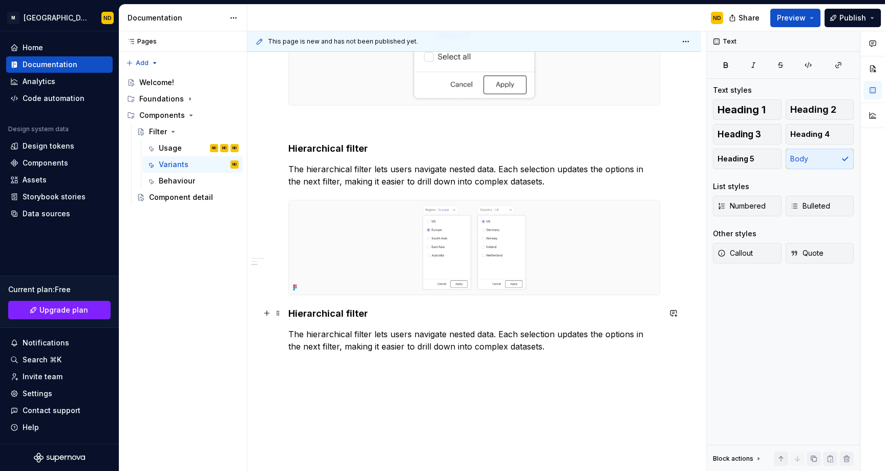
click at [289, 311] on h4 "Hierarchical filter" at bounding box center [474, 313] width 372 height 12
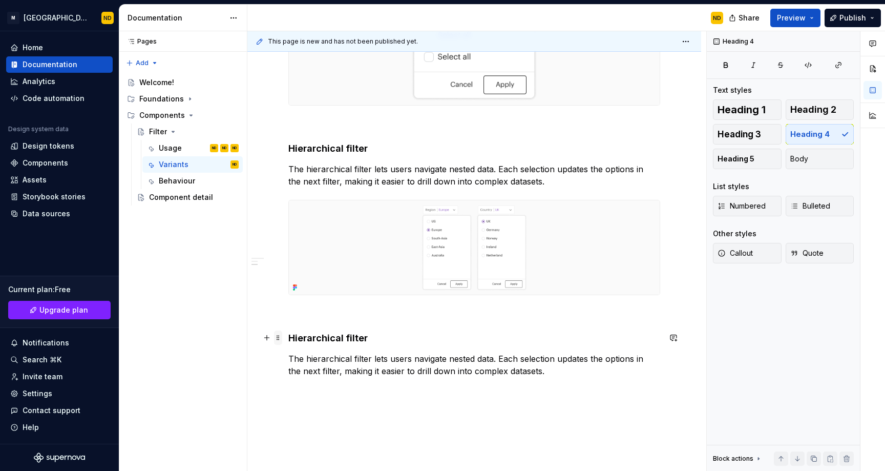
click at [278, 338] on span at bounding box center [278, 337] width 8 height 14
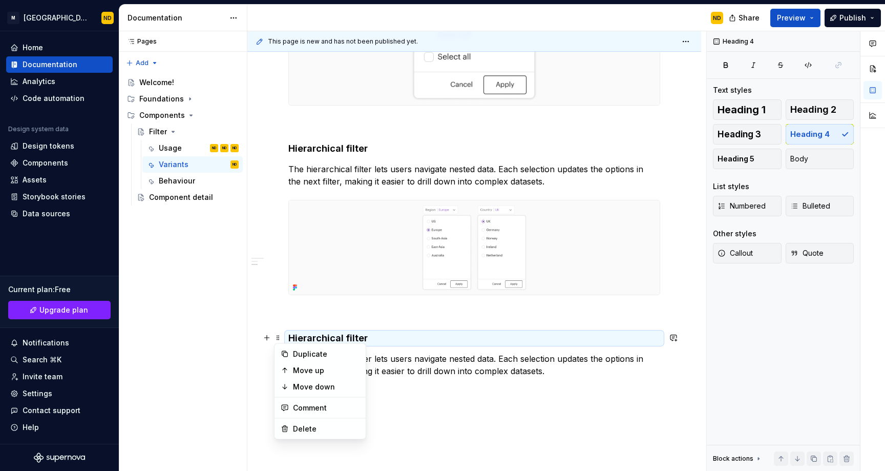
click at [379, 342] on h4 "Hierarchical filter" at bounding box center [474, 338] width 372 height 12
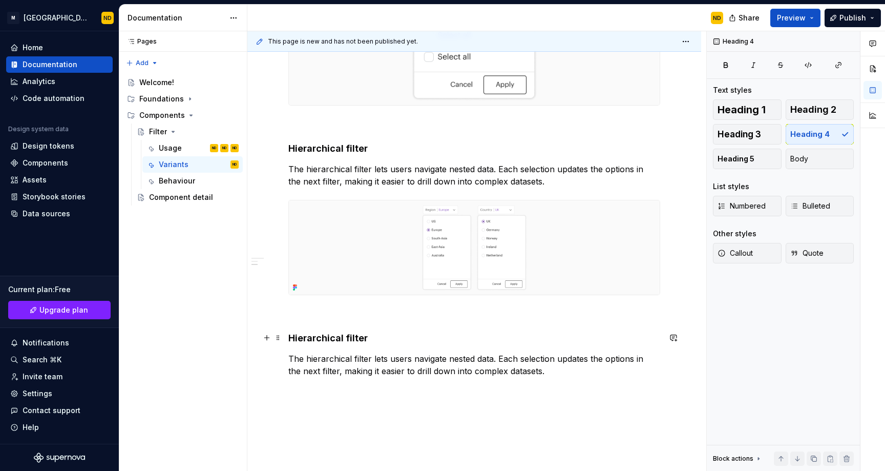
click at [378, 341] on h4 "Hierarchical filter" at bounding box center [474, 338] width 372 height 12
click at [339, 340] on h4 "Hierarchical filter" at bounding box center [474, 338] width 372 height 12
click at [330, 339] on h4 "Hierarchical filter" at bounding box center [474, 338] width 372 height 12
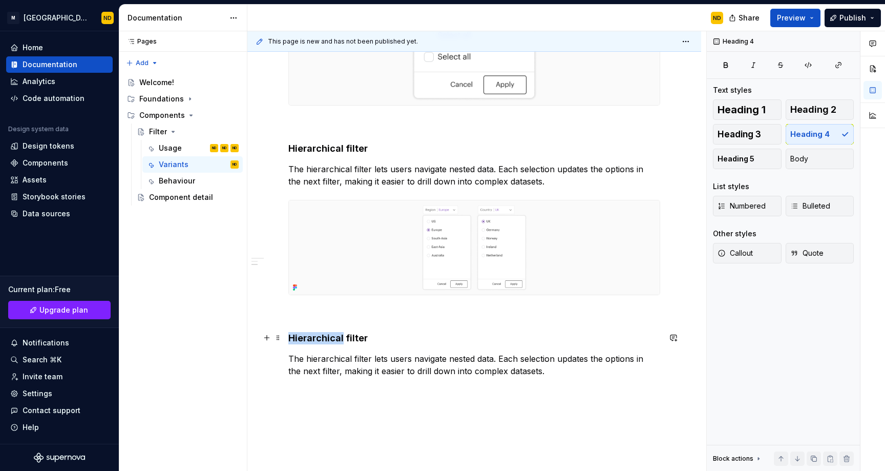
click at [330, 339] on h4 "Hierarchical filter" at bounding box center [474, 338] width 372 height 12
click at [350, 319] on button "Heading 4" at bounding box center [334, 318] width 49 height 14
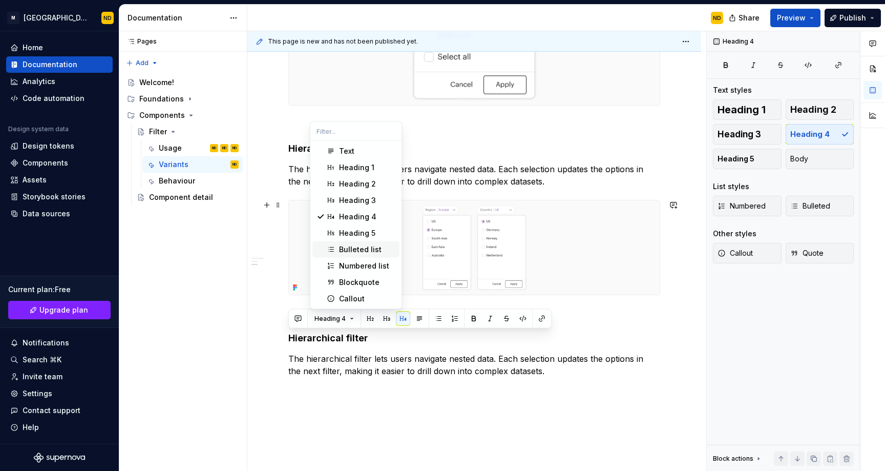
click at [353, 247] on div "Bulleted list" at bounding box center [360, 249] width 43 height 10
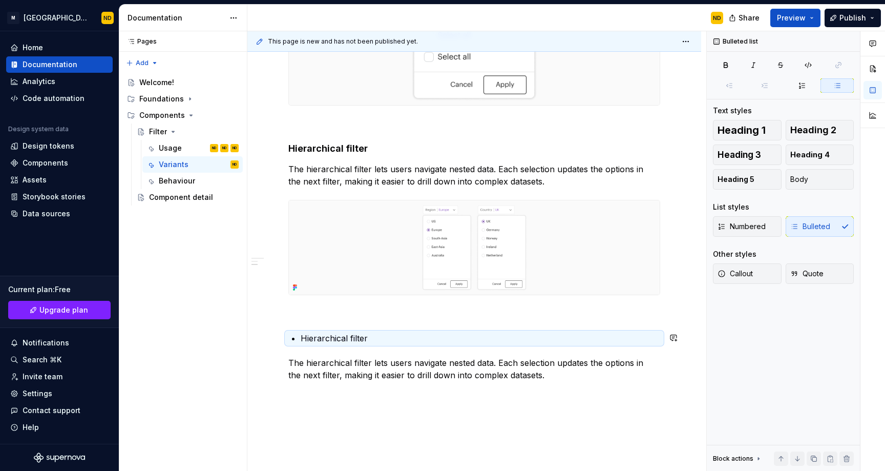
click at [399, 344] on ul "Hierarchical filter" at bounding box center [480, 338] width 359 height 12
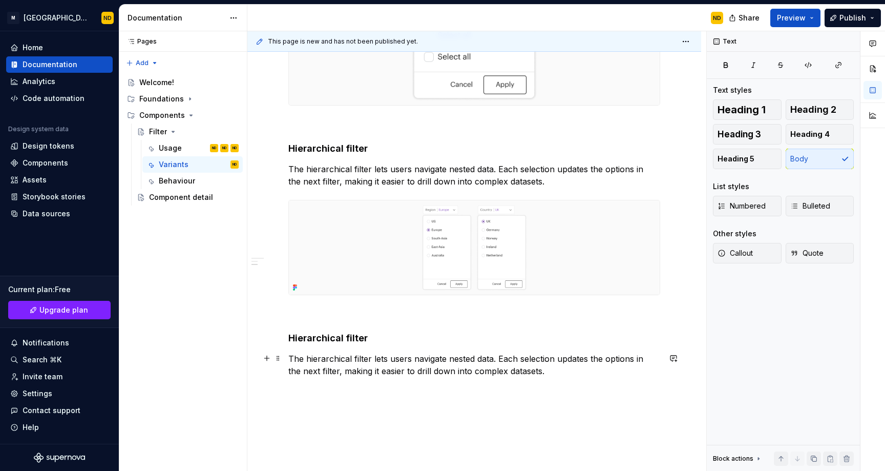
click at [424, 360] on p "The hierarchical filter lets users navigate nested data. Each selection updates…" at bounding box center [474, 364] width 372 height 25
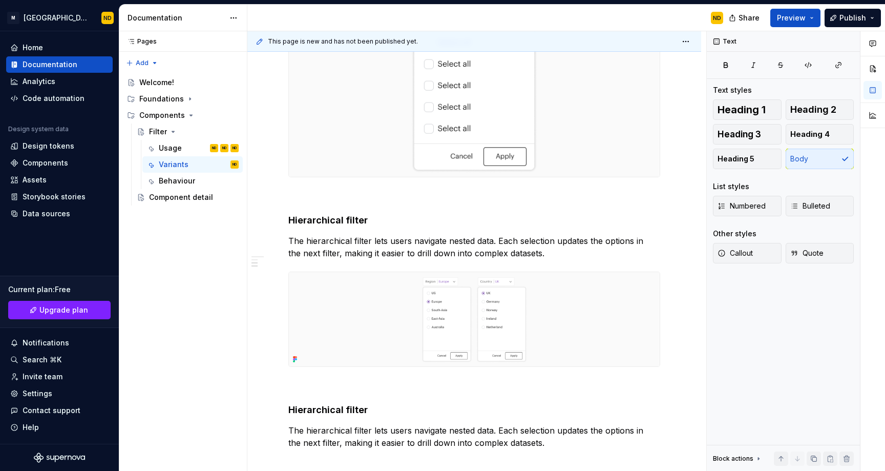
scroll to position [510, 0]
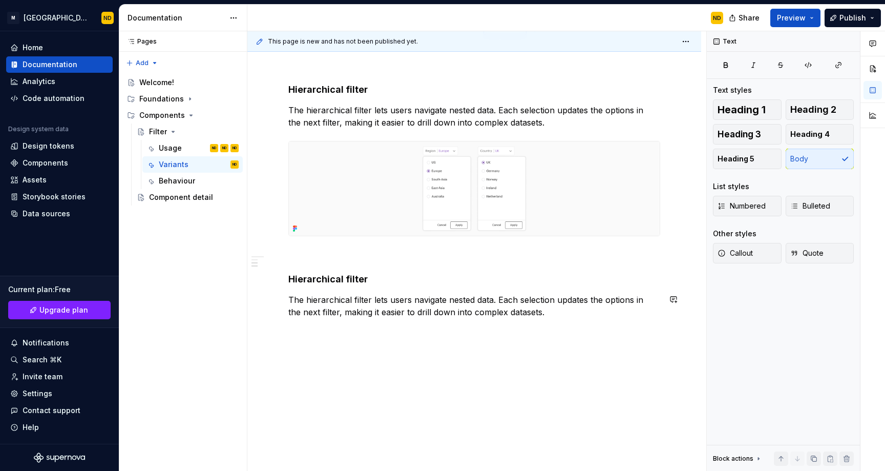
click at [583, 321] on div "Filter Type Learn about different filter types and find out how to use it in yo…" at bounding box center [474, 35] width 372 height 589
click at [324, 276] on h4 "Hierarchical filter" at bounding box center [474, 279] width 372 height 12
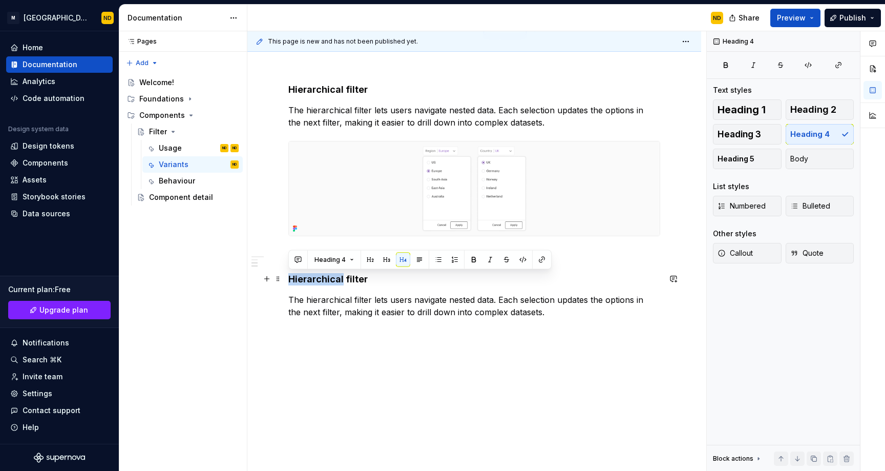
click at [324, 276] on h4 "Hierarchical filter" at bounding box center [474, 279] width 372 height 12
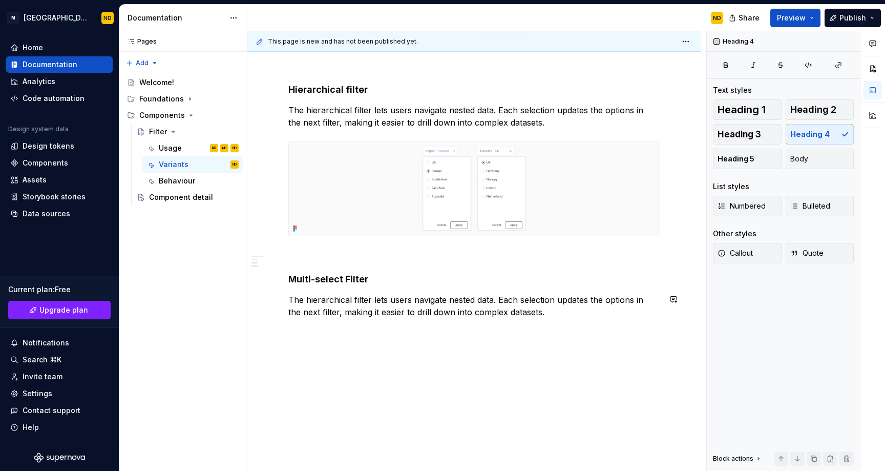
click at [413, 308] on p "The hierarchical filter lets users navigate nested data. Each selection updates…" at bounding box center [474, 305] width 372 height 25
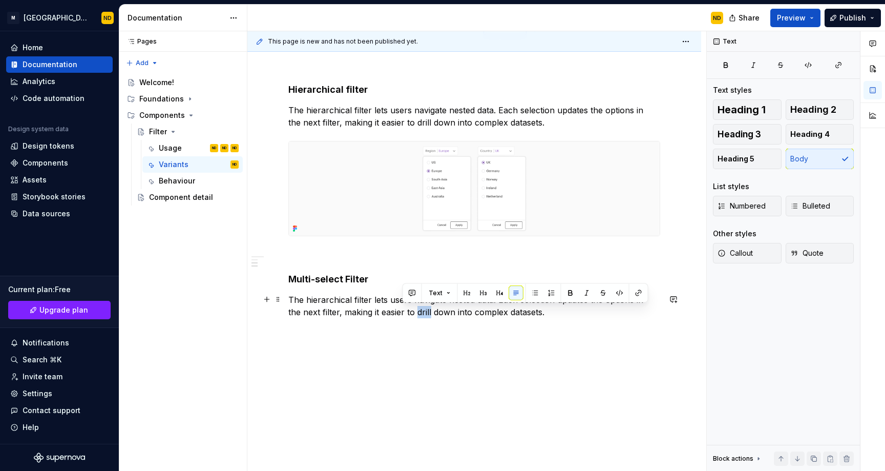
click at [413, 308] on p "The hierarchical filter lets users navigate nested data. Each selection updates…" at bounding box center [474, 305] width 372 height 25
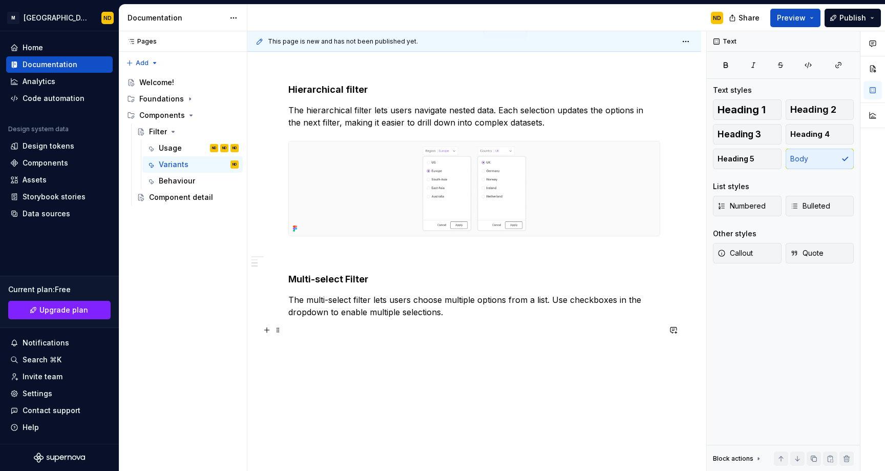
click at [472, 323] on div "Filter Type Learn about different filter types and find out how to use it in yo…" at bounding box center [474, 47] width 372 height 613
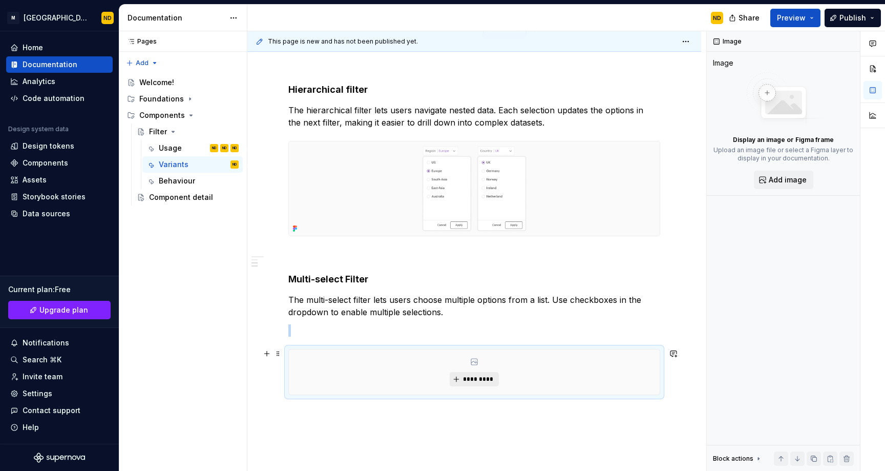
click at [468, 378] on span "*********" at bounding box center [477, 379] width 31 height 8
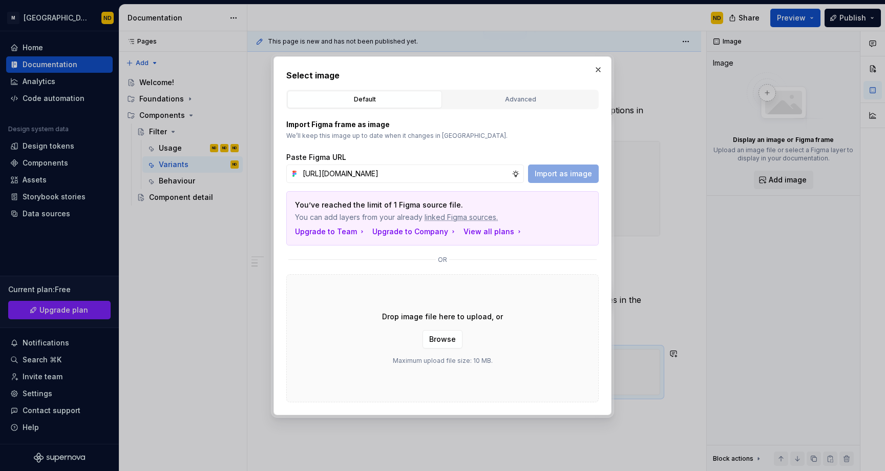
scroll to position [0, 243]
click at [583, 168] on span "Import as image" at bounding box center [563, 173] width 57 height 10
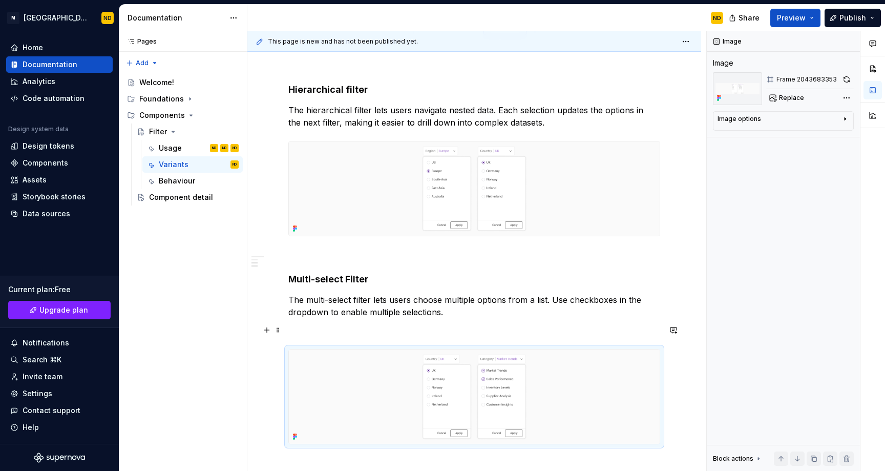
click at [302, 333] on p at bounding box center [474, 330] width 372 height 12
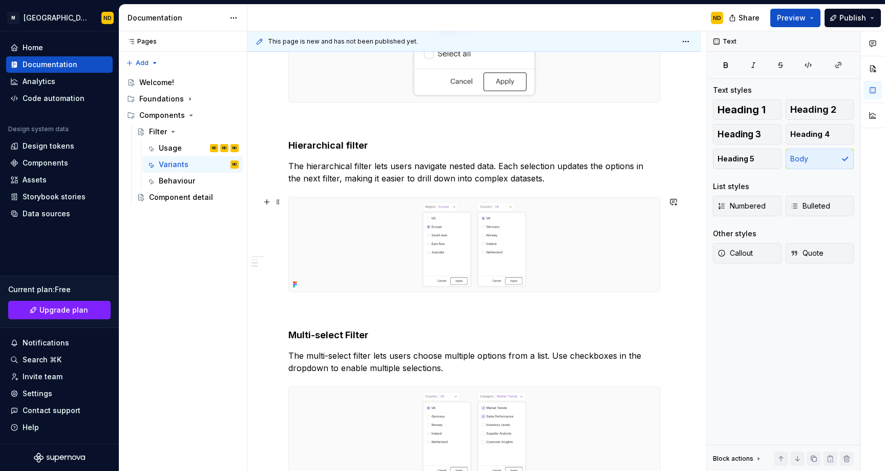
scroll to position [463, 0]
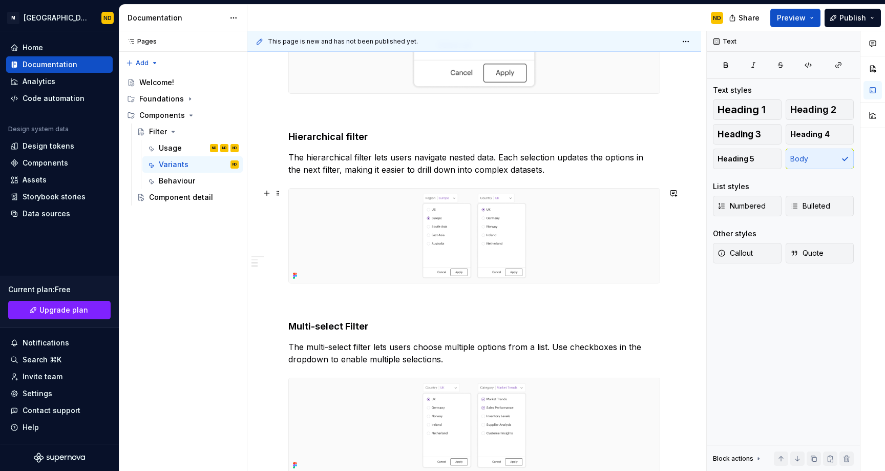
click at [332, 240] on img at bounding box center [474, 235] width 371 height 94
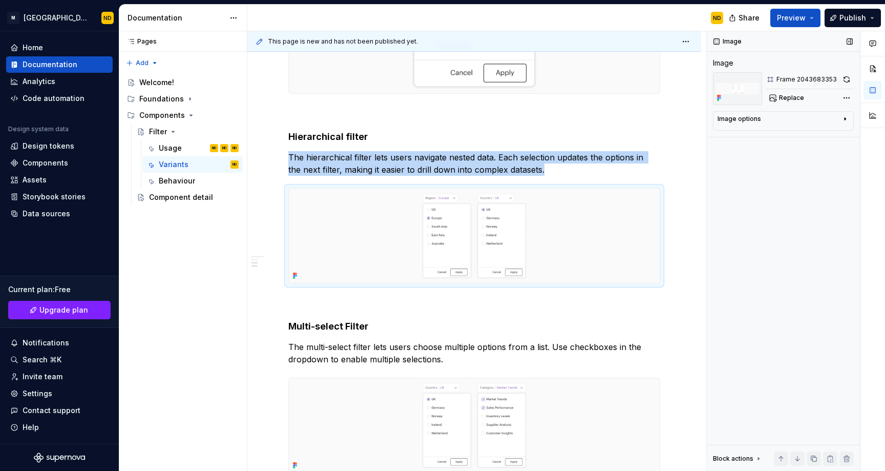
click at [741, 125] on div "Image options" at bounding box center [778, 121] width 123 height 12
click at [839, 133] on icon "button" at bounding box center [840, 134] width 8 height 8
click at [819, 133] on icon "button" at bounding box center [819, 134] width 8 height 8
click at [803, 133] on button "button" at bounding box center [799, 134] width 18 height 14
click at [739, 209] on textarea at bounding box center [783, 212] width 132 height 18
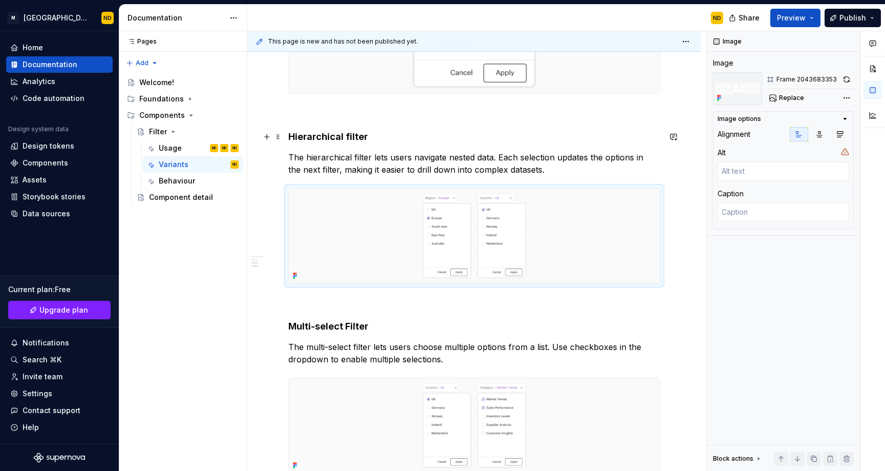
click at [677, 132] on button "button" at bounding box center [673, 137] width 14 height 14
click at [656, 112] on p at bounding box center [474, 112] width 372 height 12
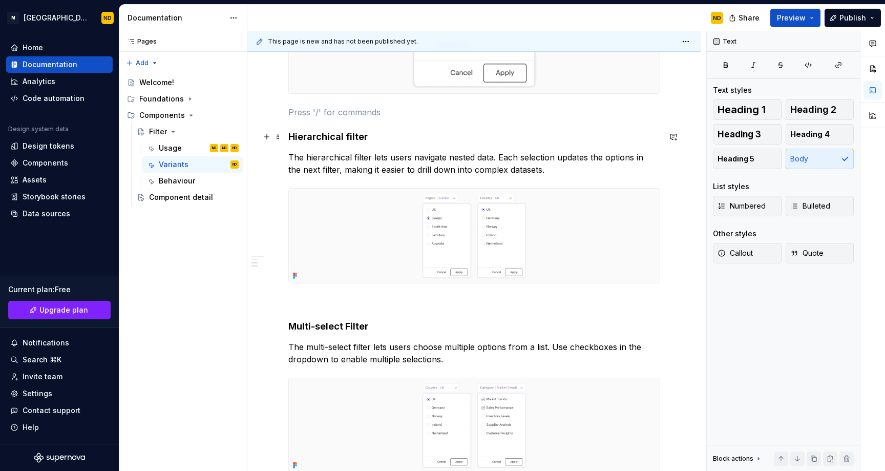
scroll to position [0, 0]
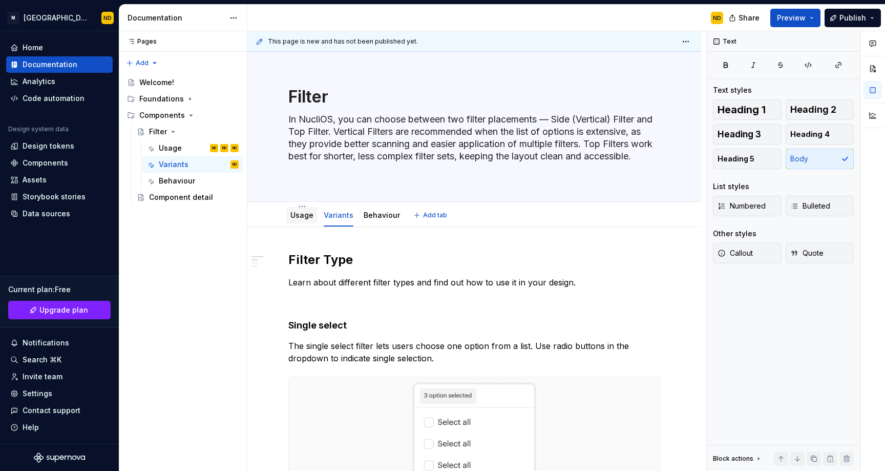
click at [310, 213] on link "Usage" at bounding box center [301, 214] width 23 height 9
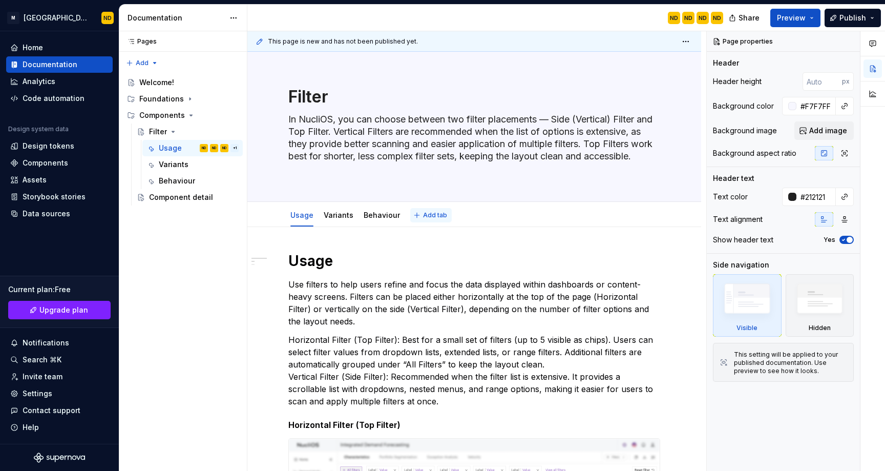
click at [433, 209] on button "Add tab" at bounding box center [430, 215] width 41 height 14
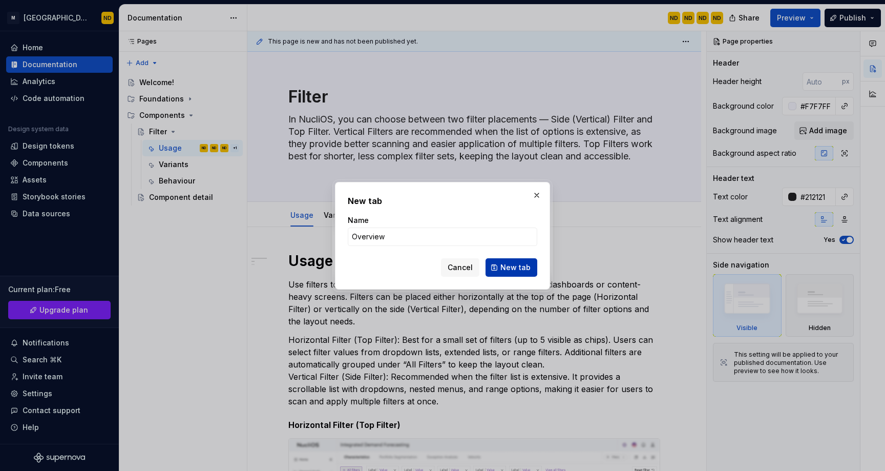
click at [504, 267] on span "New tab" at bounding box center [515, 267] width 30 height 10
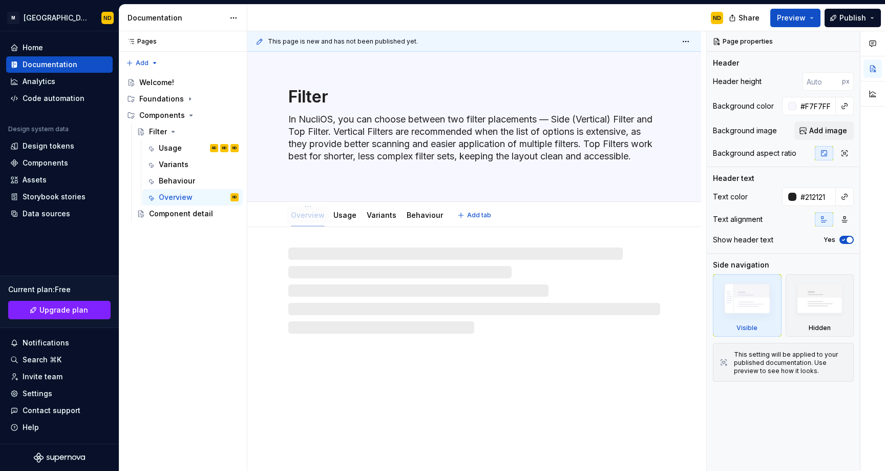
drag, startPoint x: 415, startPoint y: 217, endPoint x: 286, endPoint y: 218, distance: 128.5
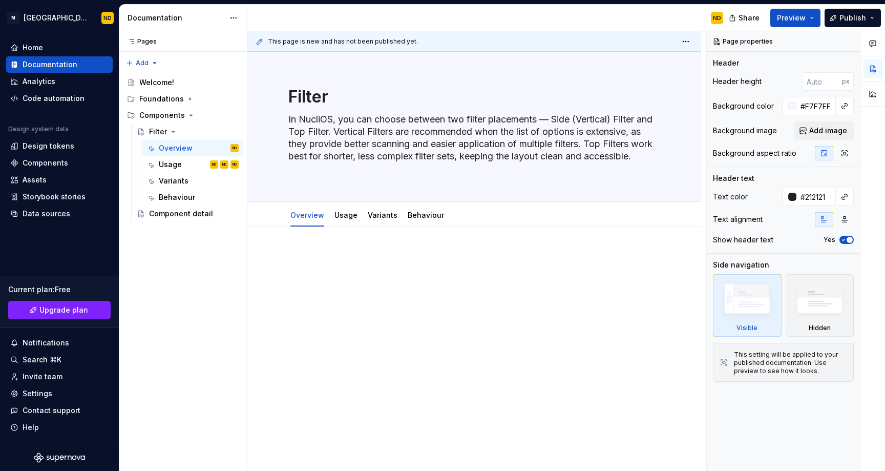
click at [319, 258] on p at bounding box center [474, 257] width 372 height 12
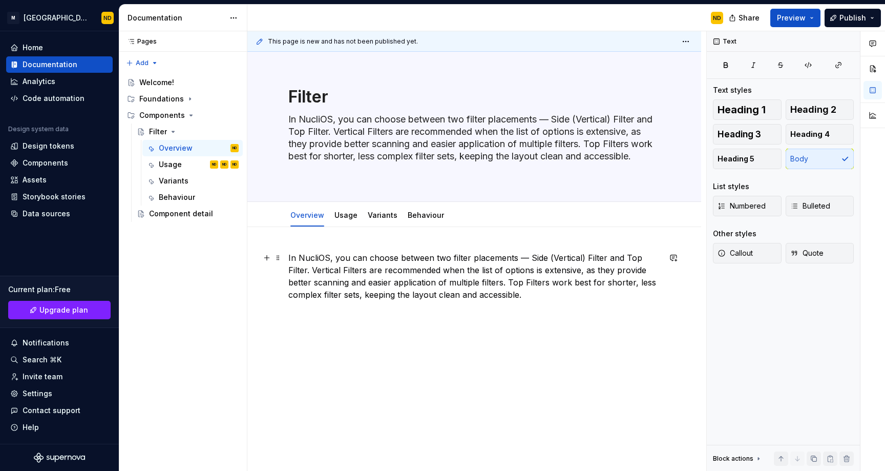
click at [525, 295] on p "In NucliOS, you can choose between two filter placements — Side (Vertical) Filt…" at bounding box center [474, 275] width 372 height 49
click at [290, 256] on p "In NucliOS, you can choose between two filter placements — Side (Vertical) Filt…" at bounding box center [474, 275] width 372 height 49
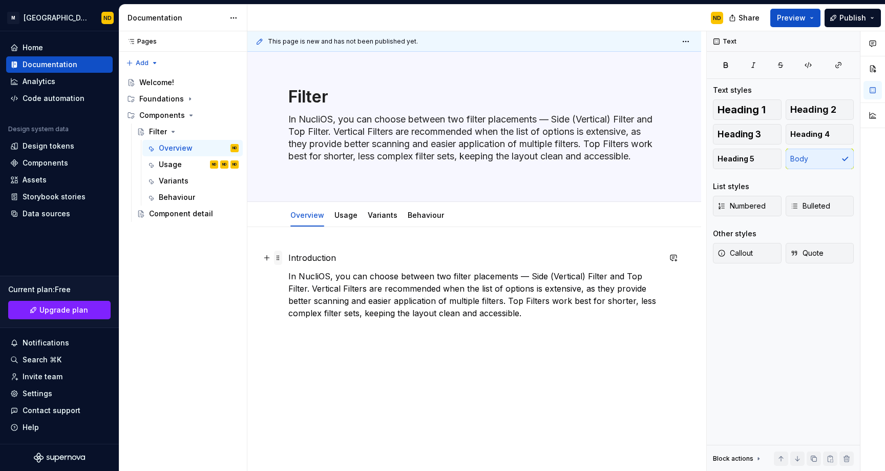
click at [279, 258] on span at bounding box center [278, 257] width 8 height 14
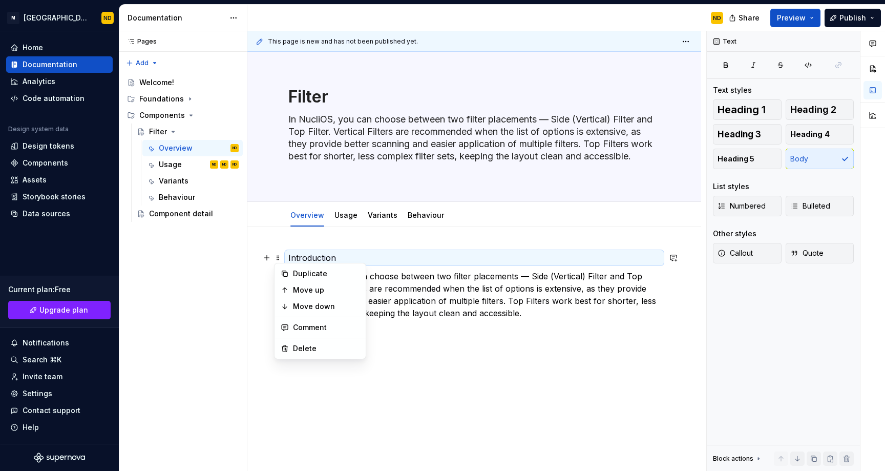
click at [328, 258] on p "Introduction" at bounding box center [474, 257] width 372 height 12
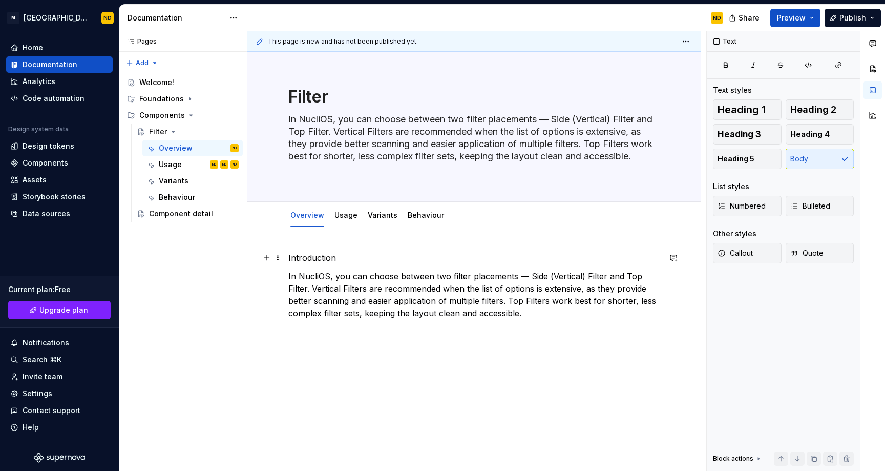
click at [334, 257] on p "Introduction" at bounding box center [474, 257] width 372 height 12
click at [335, 257] on p "Introduction" at bounding box center [474, 257] width 372 height 12
click at [338, 261] on p "Introduction" at bounding box center [474, 257] width 372 height 12
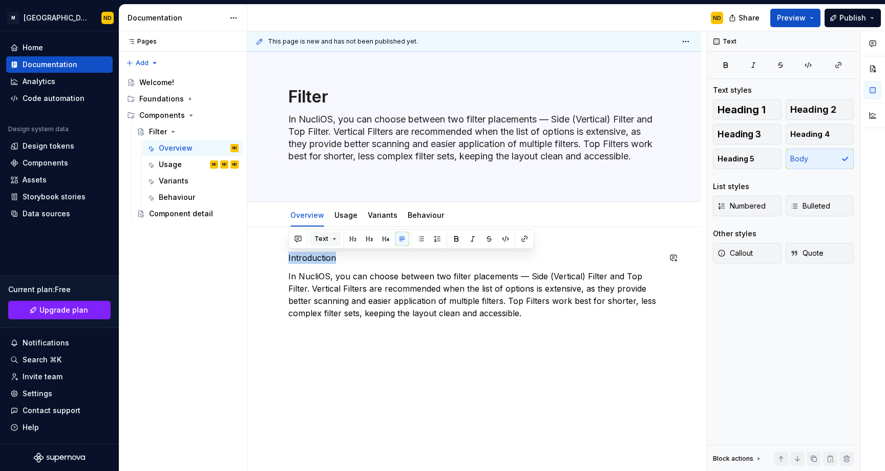
click at [332, 238] on button "Text" at bounding box center [325, 238] width 31 height 14
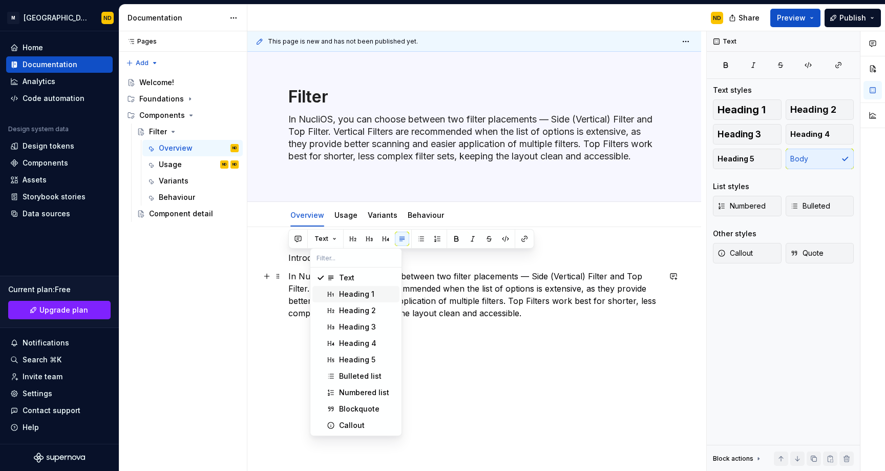
click at [349, 297] on div "Heading 1" at bounding box center [356, 294] width 35 height 10
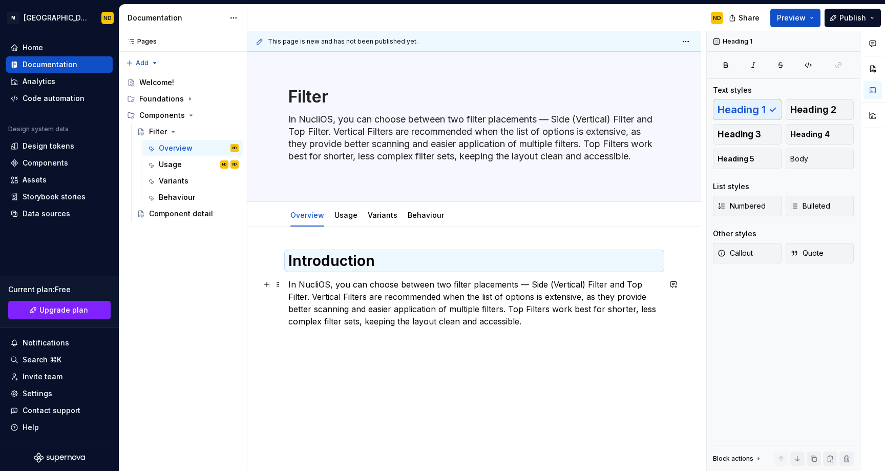
click at [480, 316] on p "In NucliOS, you can choose between two filter placements — Side (Vertical) Filt…" at bounding box center [474, 302] width 372 height 49
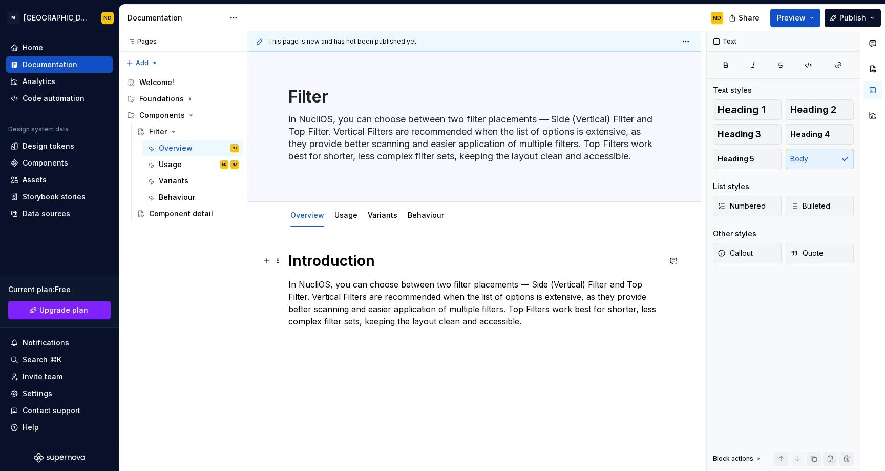
click at [410, 264] on h1 "Introduction" at bounding box center [474, 260] width 372 height 18
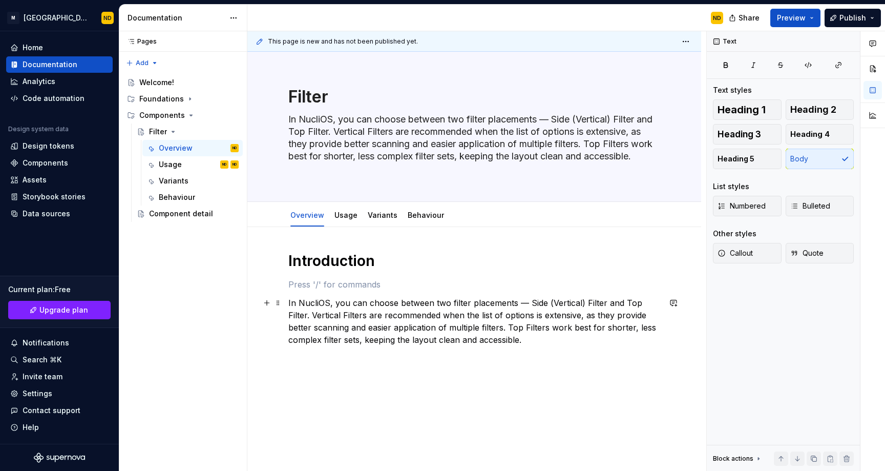
click at [561, 334] on p "In NucliOS, you can choose between two filter placements — Side (Vertical) Filt…" at bounding box center [474, 320] width 372 height 49
click at [565, 347] on div "Introduction In NucliOS, you can choose between two filter placements — Side (V…" at bounding box center [474, 316] width 372 height 131
click at [422, 240] on div "Introduction In NucliOS, you can choose between two filter placements — Side (V…" at bounding box center [474, 391] width 454 height 328
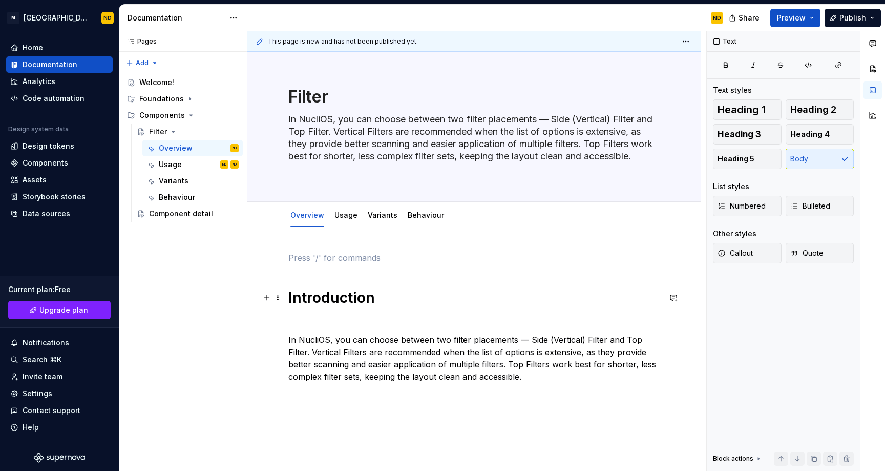
click at [291, 305] on h1 "Introduction" at bounding box center [474, 297] width 372 height 18
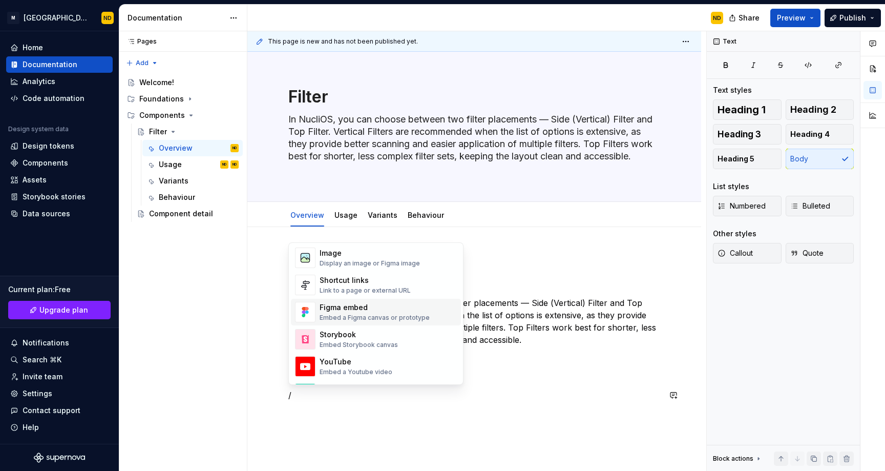
scroll to position [451, 0]
click at [365, 288] on div "Link to a page or external URL" at bounding box center [365, 289] width 91 height 8
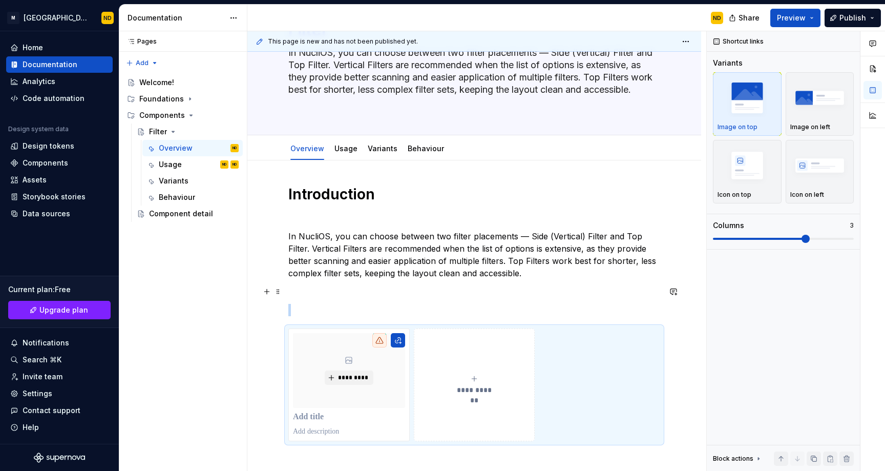
scroll to position [117, 0]
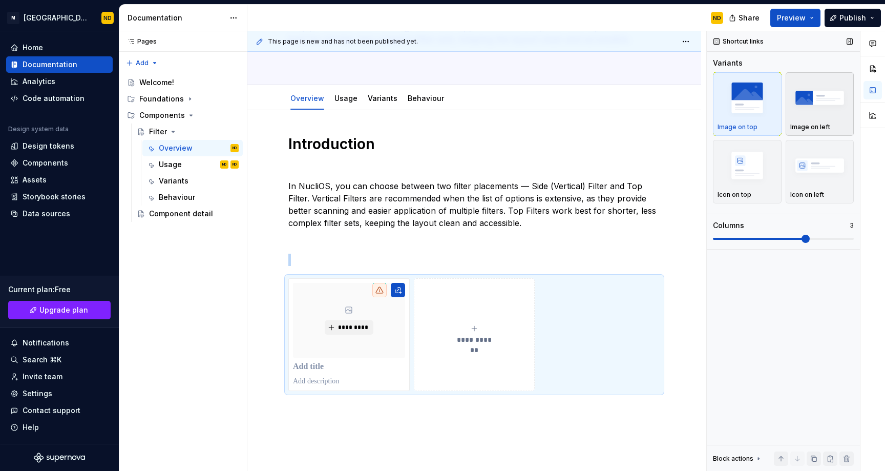
click at [821, 121] on div "Image on left" at bounding box center [819, 104] width 59 height 54
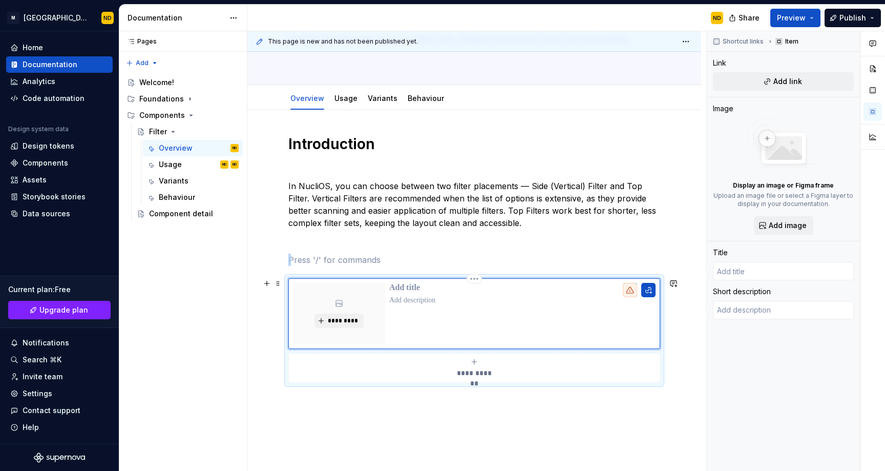
click at [629, 293] on icon at bounding box center [630, 290] width 8 height 8
click at [379, 300] on div "*********" at bounding box center [339, 313] width 92 height 61
click at [425, 296] on p at bounding box center [522, 300] width 266 height 10
click at [477, 362] on icon "submit" at bounding box center [474, 361] width 8 height 8
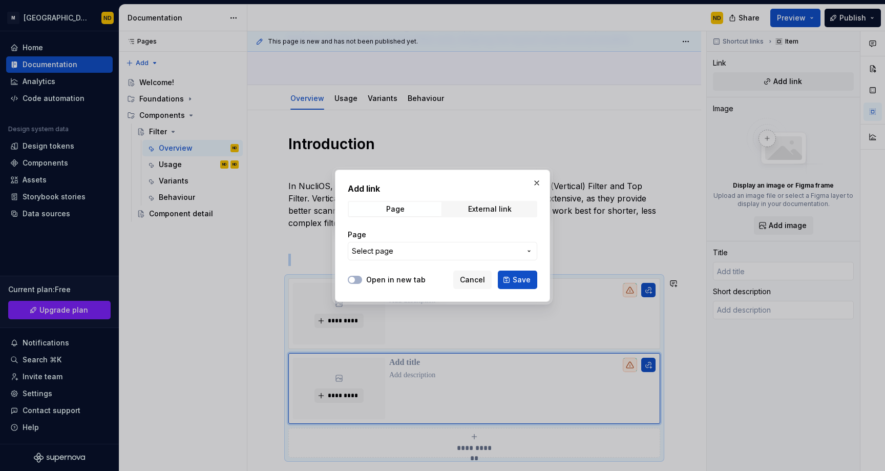
click at [475, 245] on button "Select page" at bounding box center [442, 251] width 189 height 18
click at [463, 251] on div "Add link Page External link Page Select page Open in new tab Cancel Save" at bounding box center [442, 235] width 885 height 471
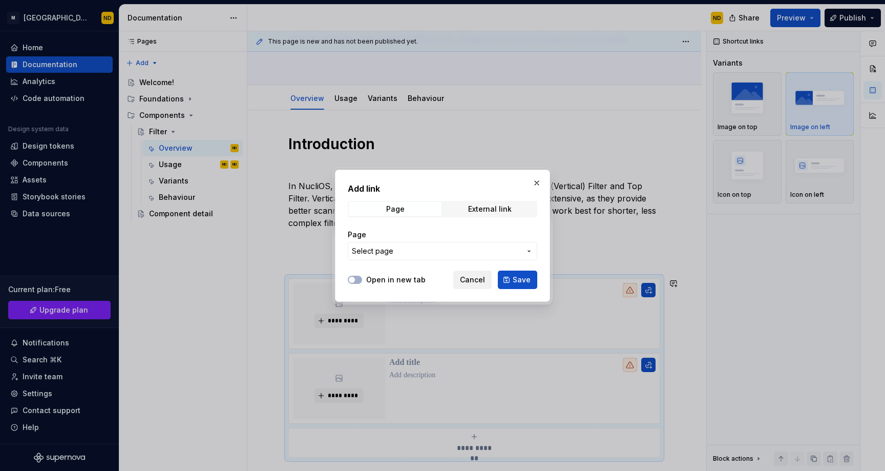
click at [477, 279] on span "Cancel" at bounding box center [472, 279] width 25 height 10
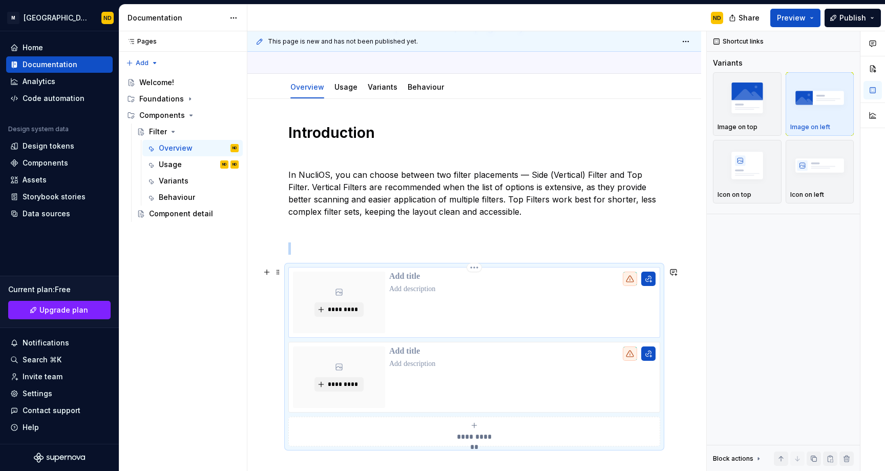
scroll to position [130, 0]
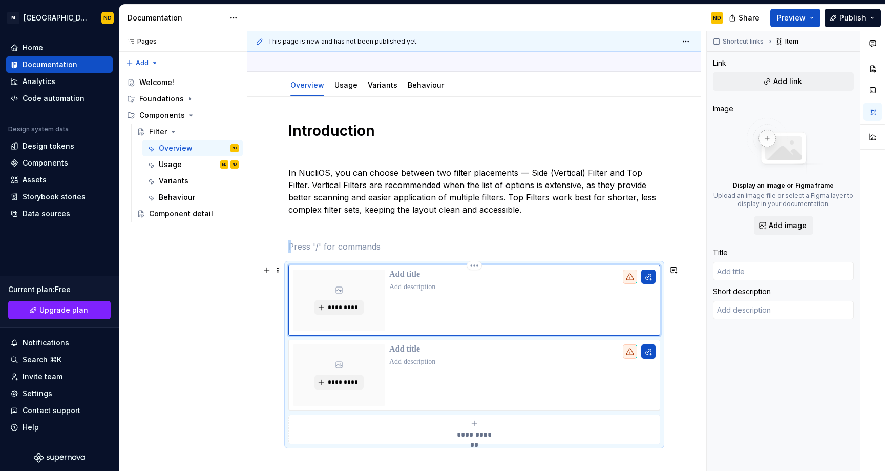
click at [393, 305] on div at bounding box center [522, 299] width 266 height 61
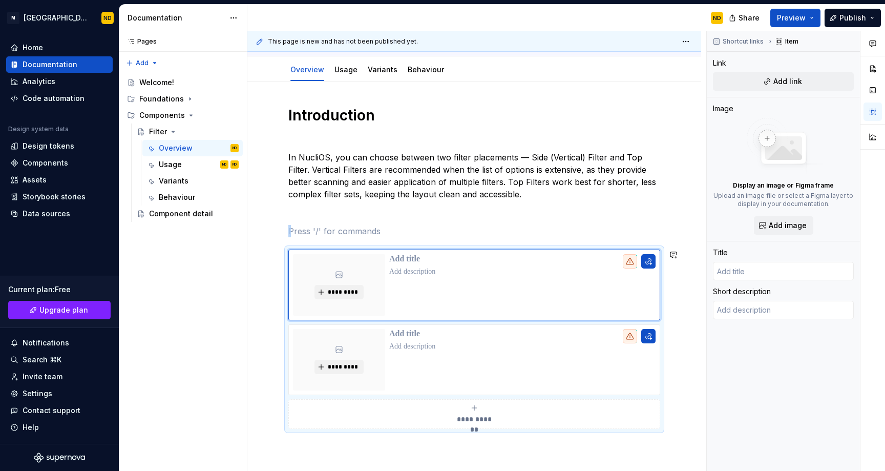
scroll to position [147, 0]
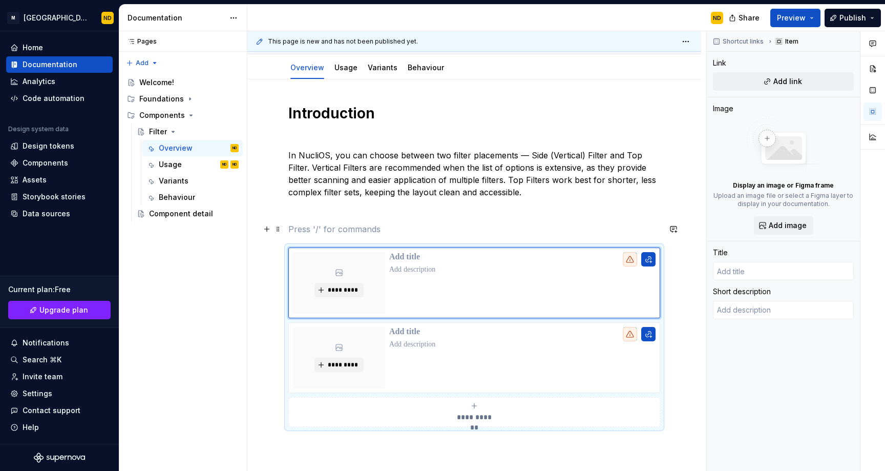
click at [629, 227] on p at bounding box center [474, 229] width 372 height 12
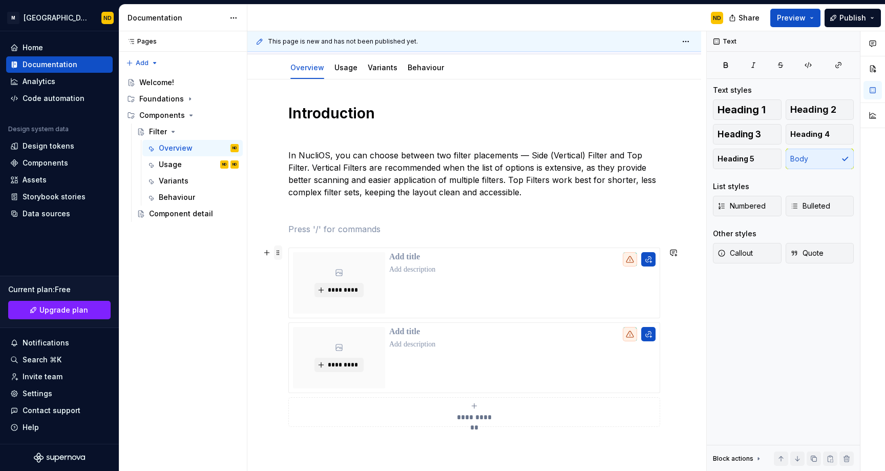
click at [280, 249] on span at bounding box center [278, 252] width 8 height 14
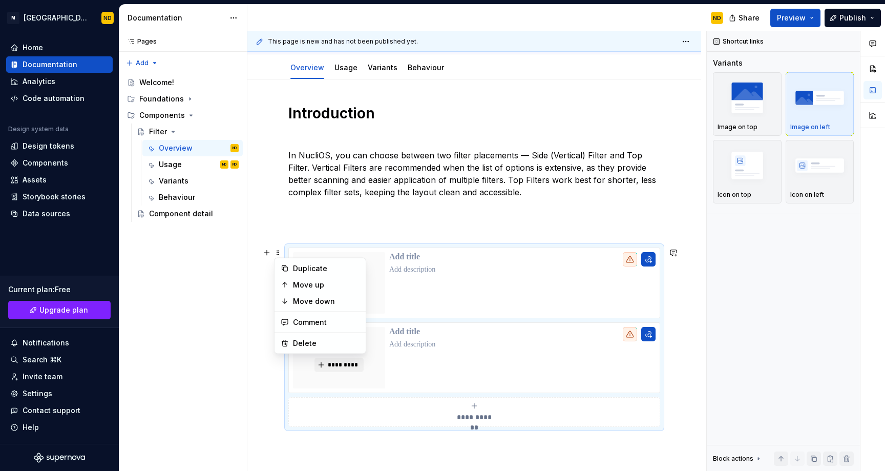
click at [320, 241] on div "**********" at bounding box center [474, 265] width 372 height 323
click at [302, 247] on div "**********" at bounding box center [474, 336] width 372 height 179
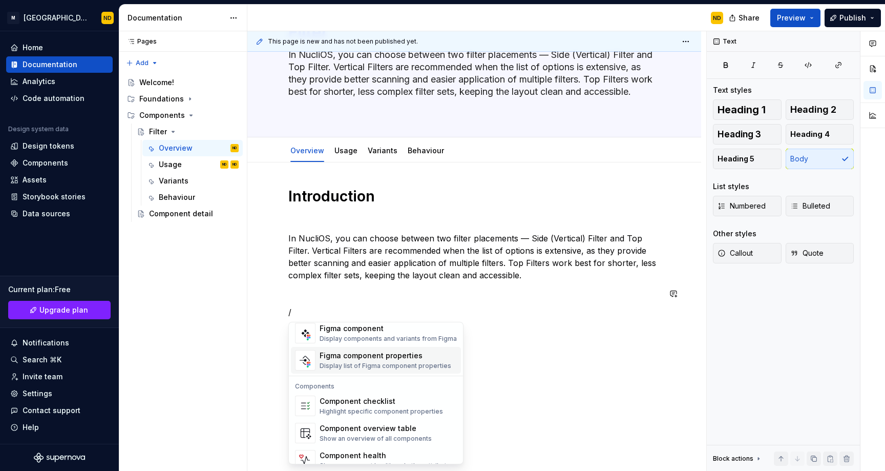
scroll to position [1020, 0]
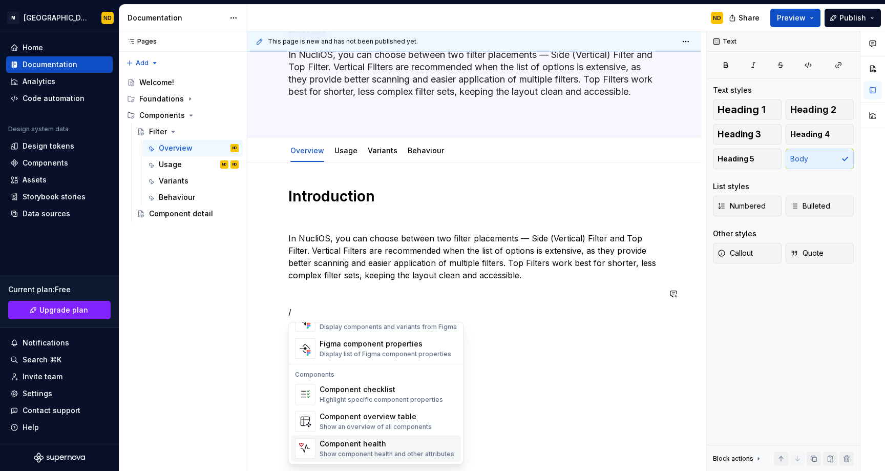
click at [364, 448] on div "Component health" at bounding box center [387, 443] width 135 height 10
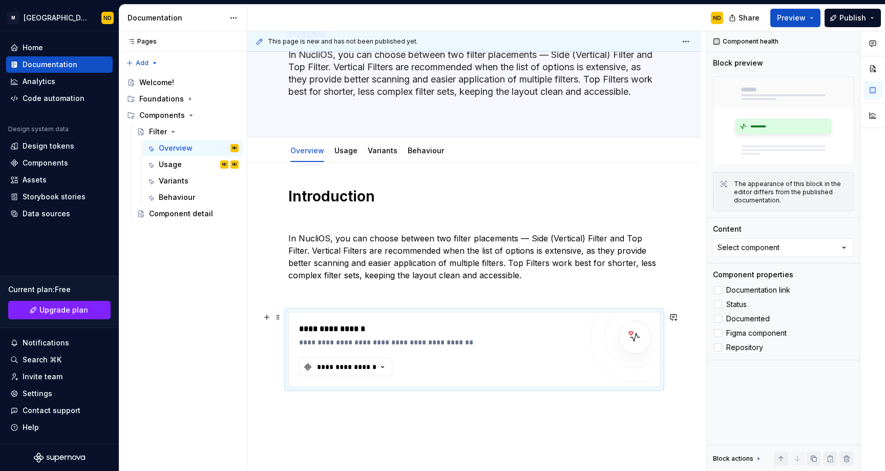
click at [345, 339] on div "**********" at bounding box center [440, 342] width 282 height 10
click at [366, 367] on div "**********" at bounding box center [346, 367] width 61 height 10
click at [811, 249] on button "Select component" at bounding box center [783, 247] width 141 height 18
click at [669, 387] on div "**********" at bounding box center [474, 351] width 454 height 378
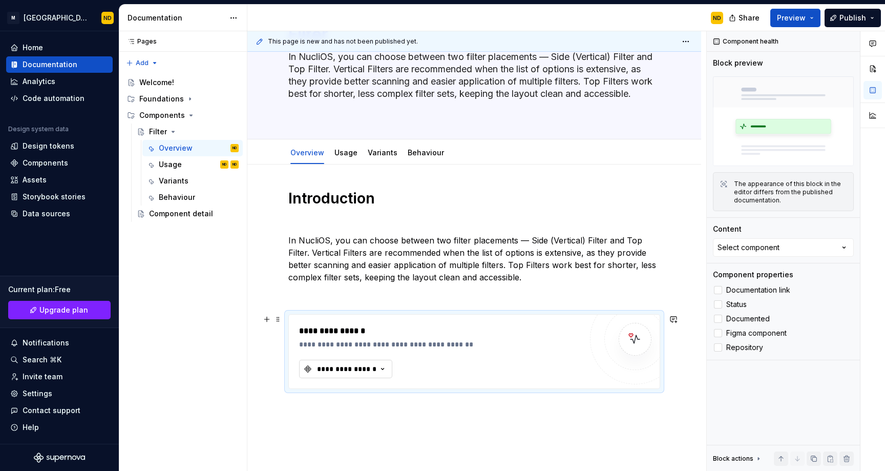
click at [364, 368] on div "**********" at bounding box center [346, 369] width 61 height 10
click at [378, 411] on div "Table Cell" at bounding box center [392, 410] width 128 height 10
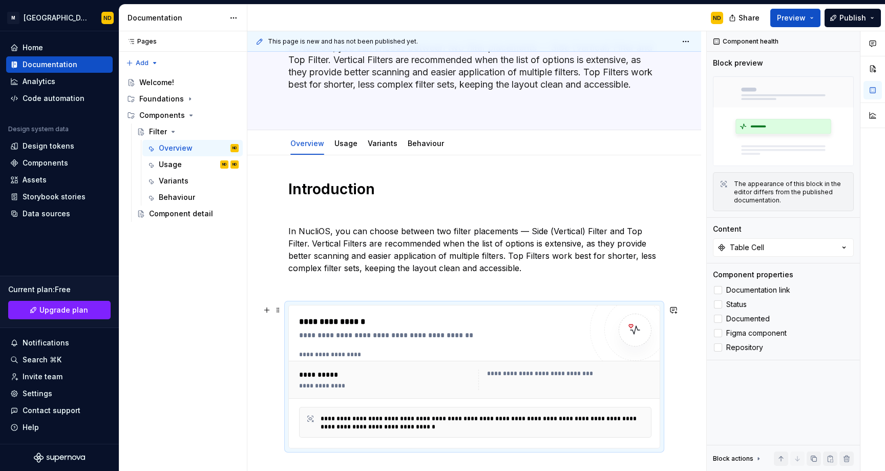
scroll to position [77, 0]
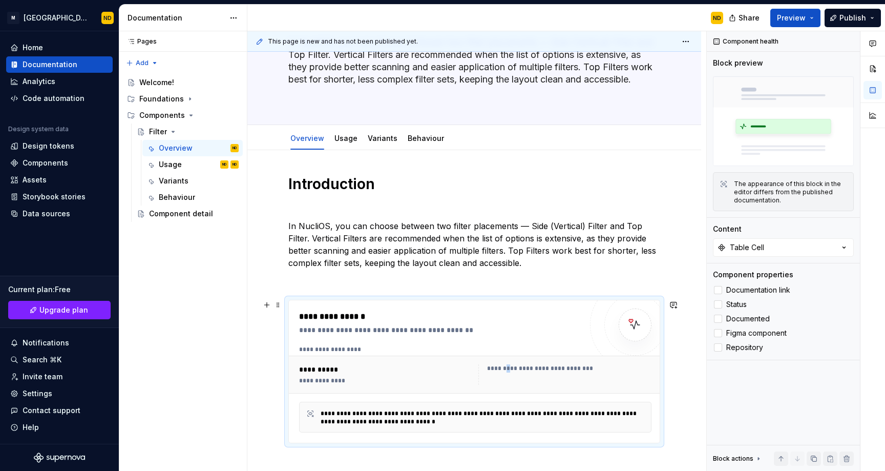
click at [512, 370] on div "**********" at bounding box center [569, 368] width 164 height 8
click at [332, 371] on div "**********" at bounding box center [385, 369] width 173 height 10
click at [324, 380] on div "**********" at bounding box center [385, 380] width 173 height 8
click at [331, 369] on div "**********" at bounding box center [385, 369] width 173 height 10
click at [740, 290] on span "Documentation link" at bounding box center [758, 290] width 64 height 8
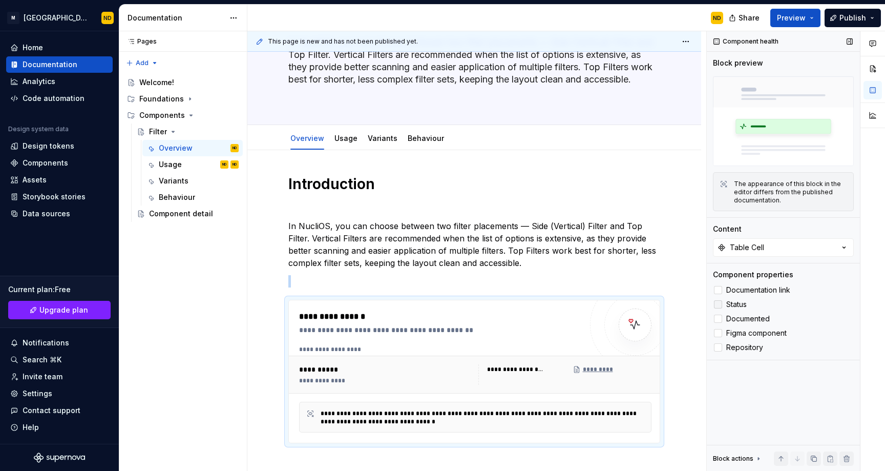
click at [735, 300] on label "Status" at bounding box center [783, 304] width 141 height 12
click at [736, 310] on label "Status" at bounding box center [783, 304] width 141 height 12
click at [734, 306] on span "Status" at bounding box center [736, 304] width 20 height 8
click at [732, 317] on span "Documented" at bounding box center [748, 318] width 44 height 8
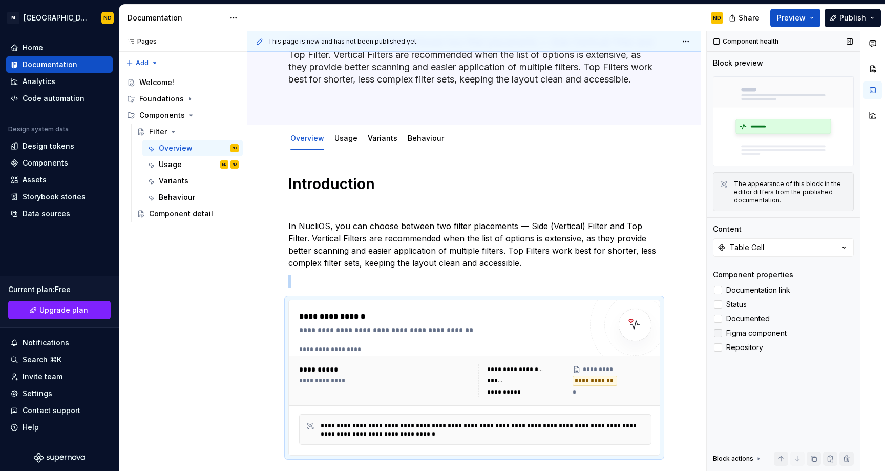
click at [732, 332] on span "Figma component" at bounding box center [756, 333] width 60 height 8
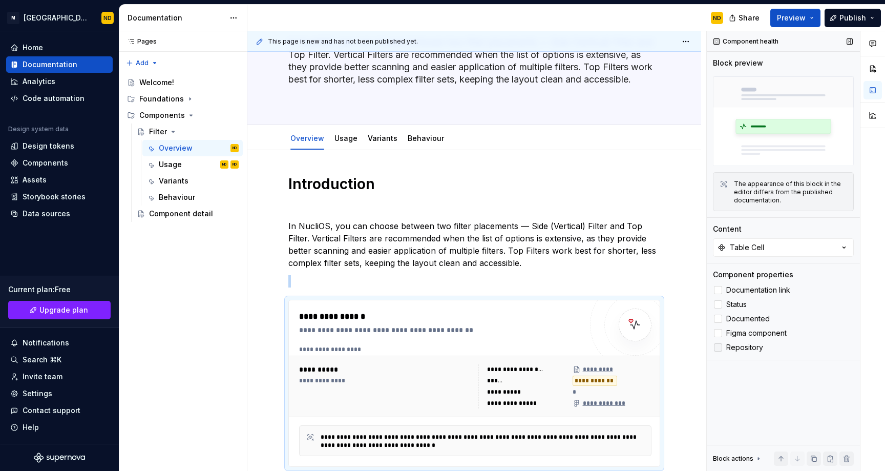
click at [732, 344] on span "Repository" at bounding box center [744, 347] width 37 height 8
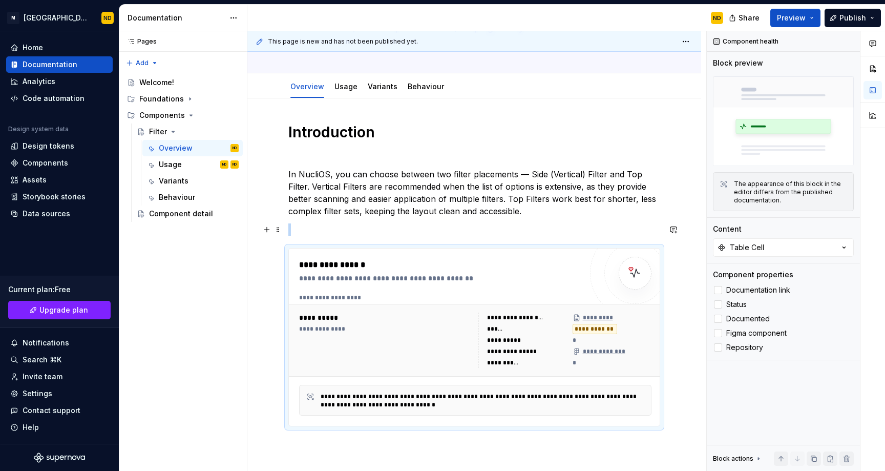
scroll to position [151, 0]
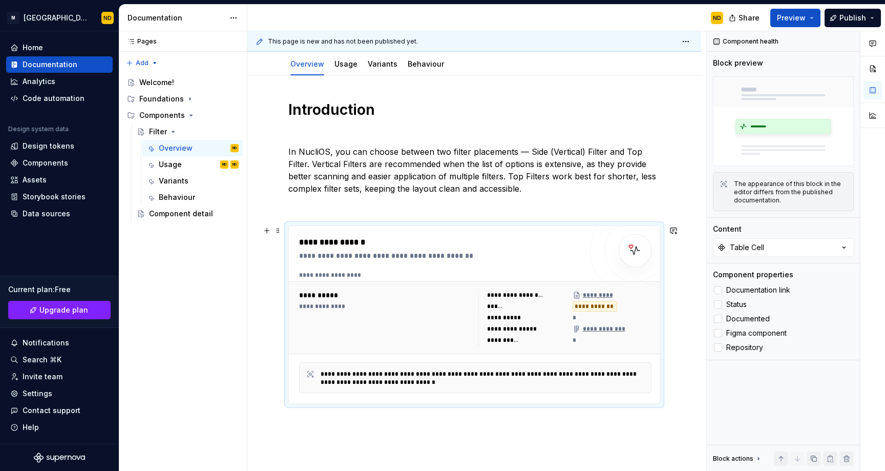
click at [594, 305] on div "**********" at bounding box center [594, 306] width 45 height 10
click at [596, 307] on div "**********" at bounding box center [594, 306] width 45 height 10
click at [635, 245] on img at bounding box center [635, 250] width 20 height 20
click at [624, 248] on div at bounding box center [635, 250] width 33 height 33
drag, startPoint x: 626, startPoint y: 248, endPoint x: 397, endPoint y: 244, distance: 229.4
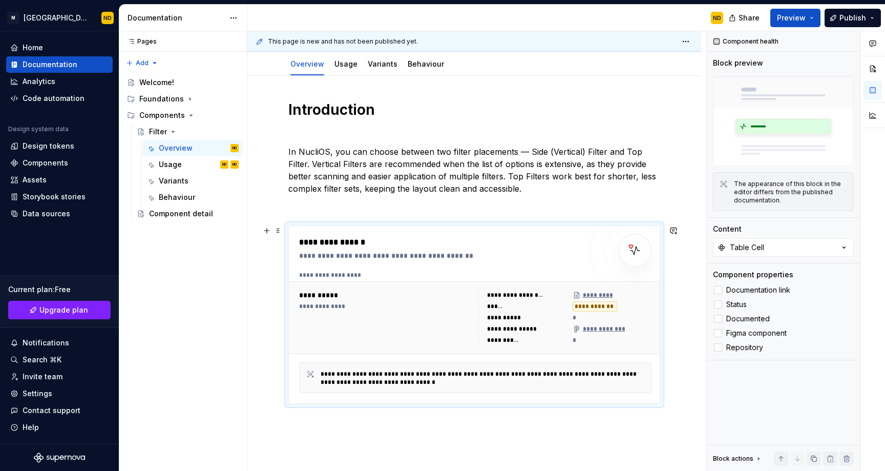
click at [626, 248] on img at bounding box center [635, 250] width 20 height 20
click at [716, 308] on div at bounding box center [718, 304] width 8 height 8
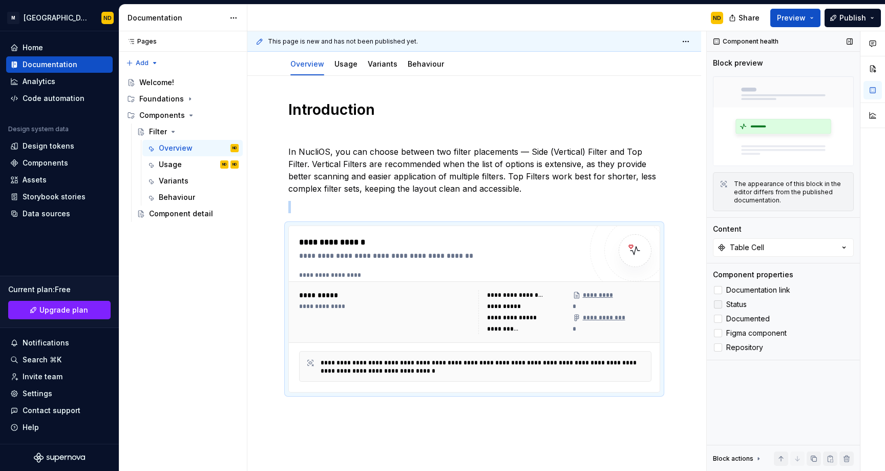
click at [717, 305] on div at bounding box center [718, 304] width 8 height 8
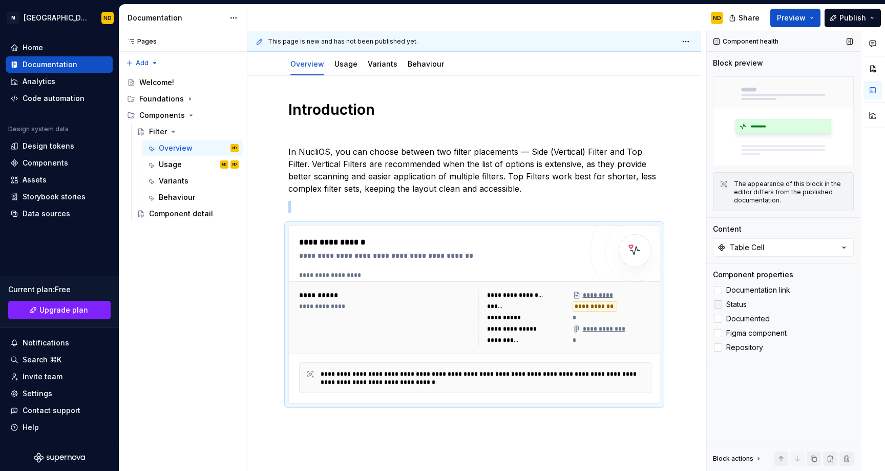
click at [718, 304] on icon at bounding box center [718, 304] width 0 height 0
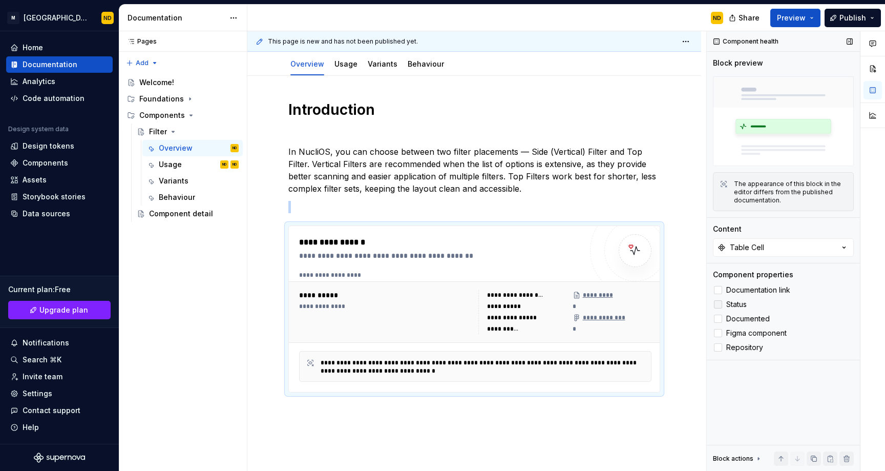
click at [717, 305] on div at bounding box center [718, 304] width 8 height 8
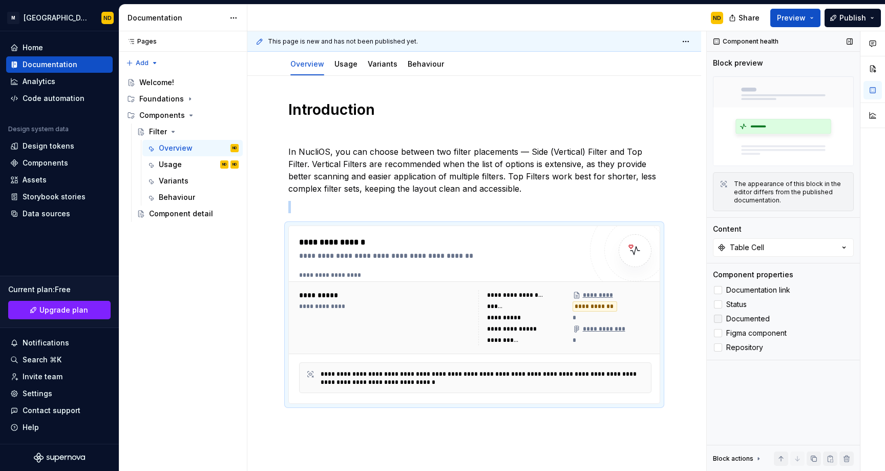
click at [718, 319] on icon at bounding box center [718, 319] width 0 height 0
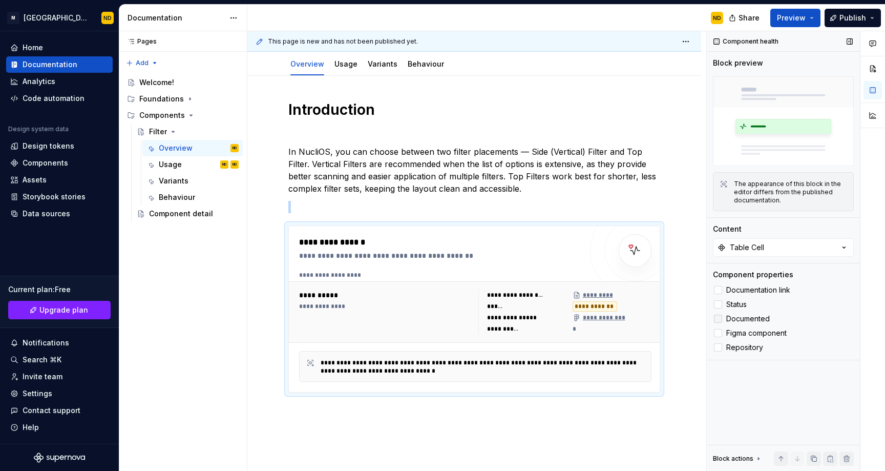
click at [720, 316] on div at bounding box center [718, 318] width 8 height 8
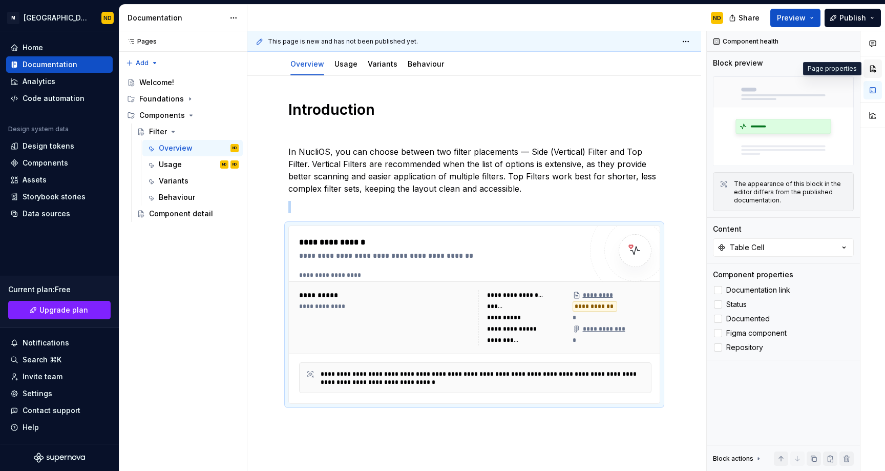
click at [878, 71] on button "button" at bounding box center [872, 68] width 18 height 18
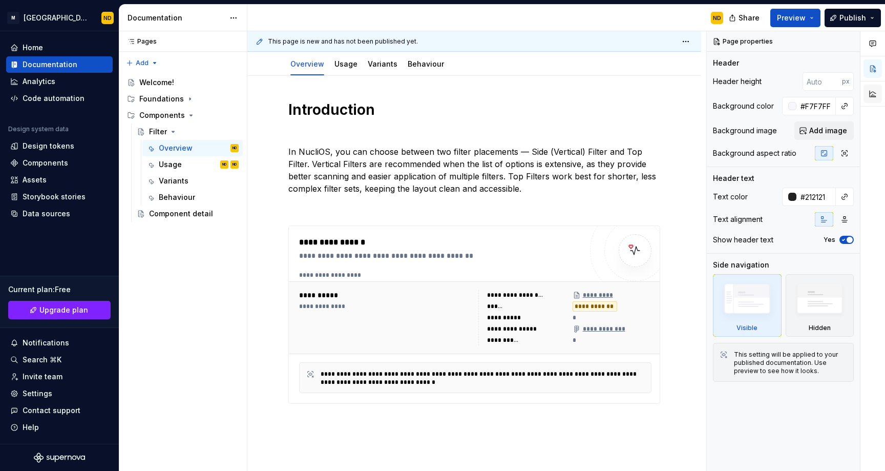
click at [876, 92] on button "button" at bounding box center [872, 93] width 18 height 18
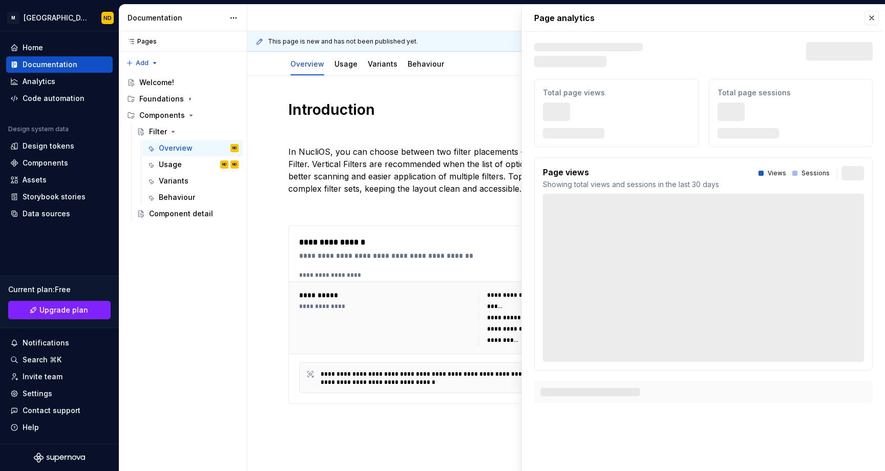
click at [871, 91] on div "Total page sessions 666" at bounding box center [791, 113] width 164 height 68
click at [875, 20] on button "button" at bounding box center [871, 18] width 14 height 14
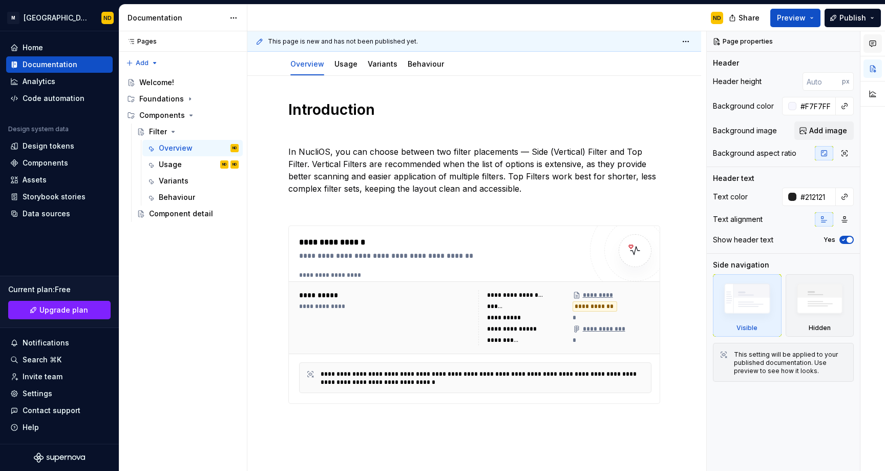
click at [872, 41] on icon "button" at bounding box center [872, 43] width 8 height 8
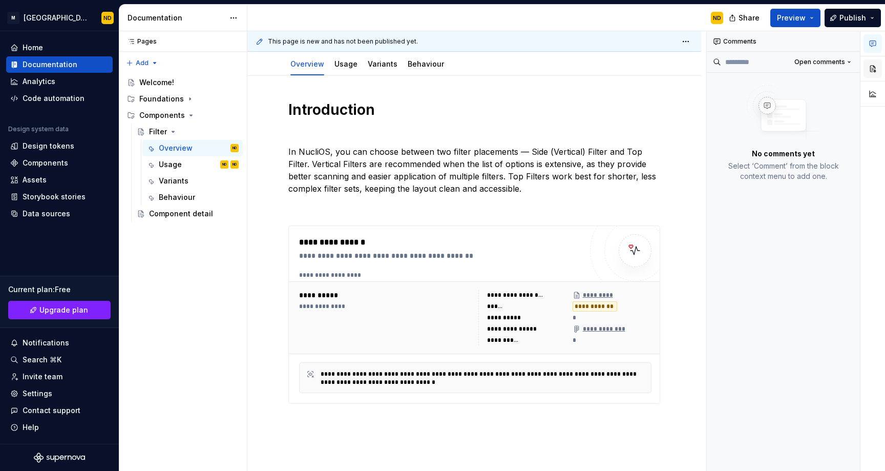
click at [873, 66] on button "button" at bounding box center [872, 68] width 18 height 18
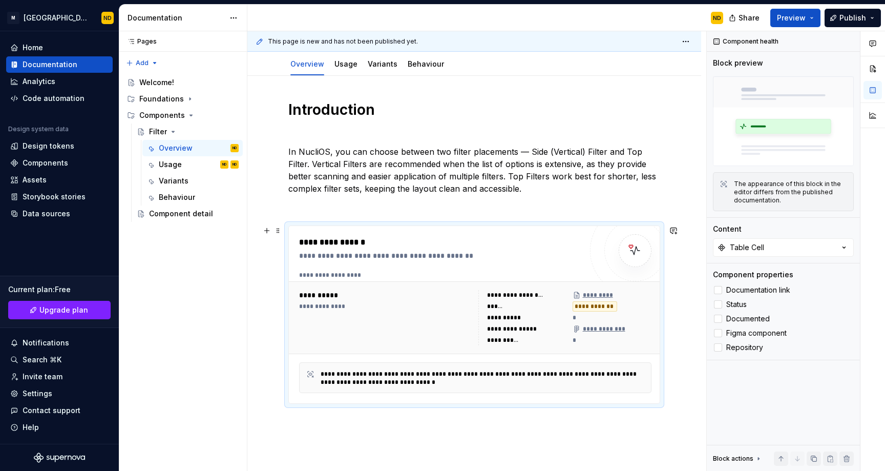
click at [591, 292] on div "*********" at bounding box center [593, 295] width 43 height 8
click at [635, 262] on div at bounding box center [635, 250] width 33 height 33
click at [607, 295] on div "*********" at bounding box center [593, 295] width 43 height 8
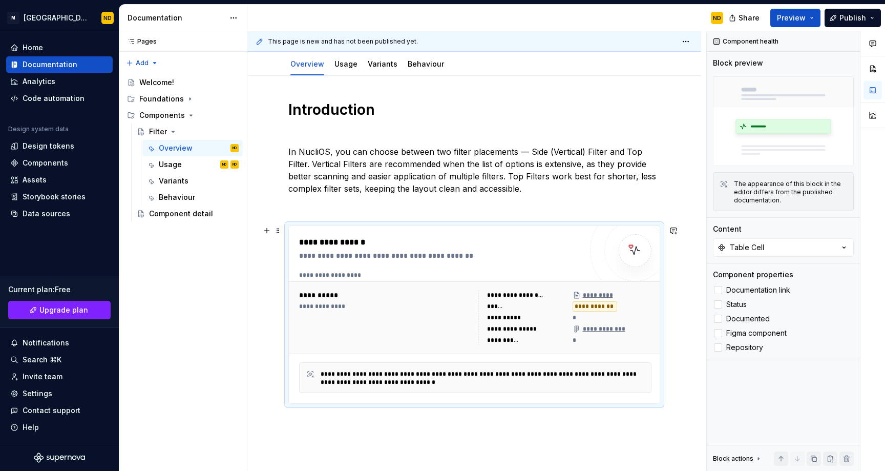
click at [600, 304] on div "**********" at bounding box center [594, 306] width 45 height 10
click at [601, 296] on div "*********" at bounding box center [593, 295] width 43 height 8
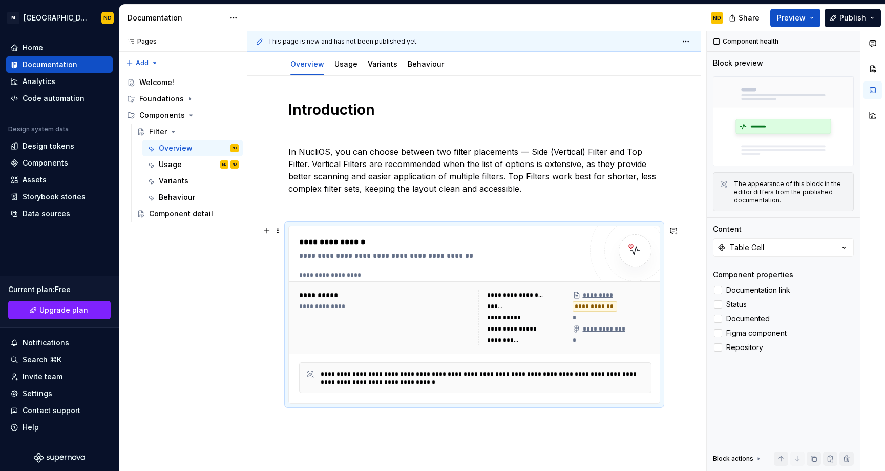
click at [402, 259] on div "**********" at bounding box center [440, 255] width 282 height 10
click at [346, 274] on div "**********" at bounding box center [475, 275] width 352 height 8
drag, startPoint x: 346, startPoint y: 274, endPoint x: 329, endPoint y: 298, distance: 29.3
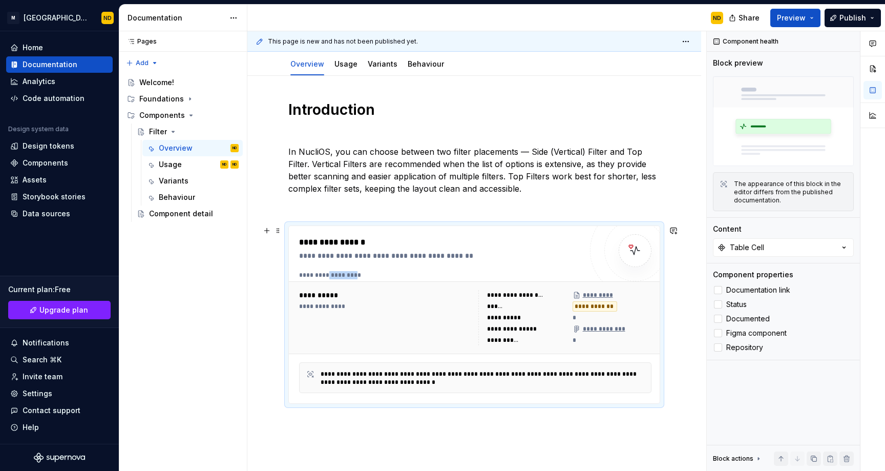
click at [346, 274] on div "**********" at bounding box center [475, 275] width 352 height 8
click at [328, 298] on div "**********" at bounding box center [385, 295] width 173 height 10
click at [321, 313] on div "**********" at bounding box center [385, 317] width 173 height 55
click at [345, 373] on div "**********" at bounding box center [483, 378] width 324 height 16
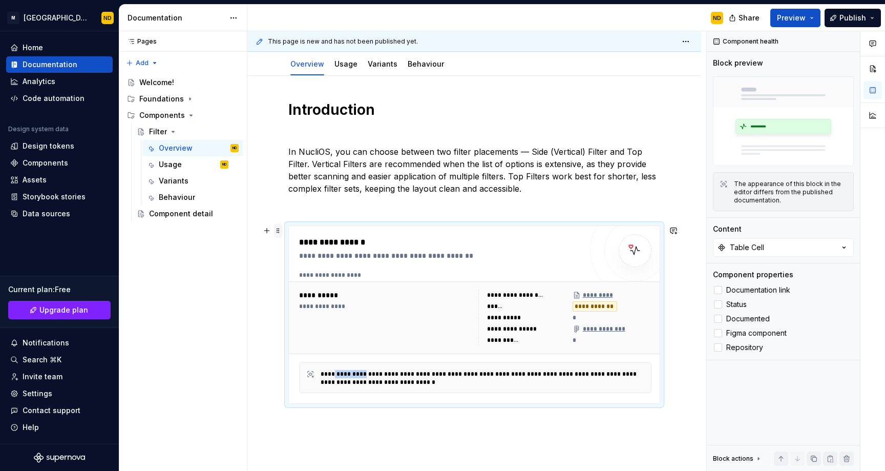
click at [274, 237] on span at bounding box center [278, 230] width 8 height 14
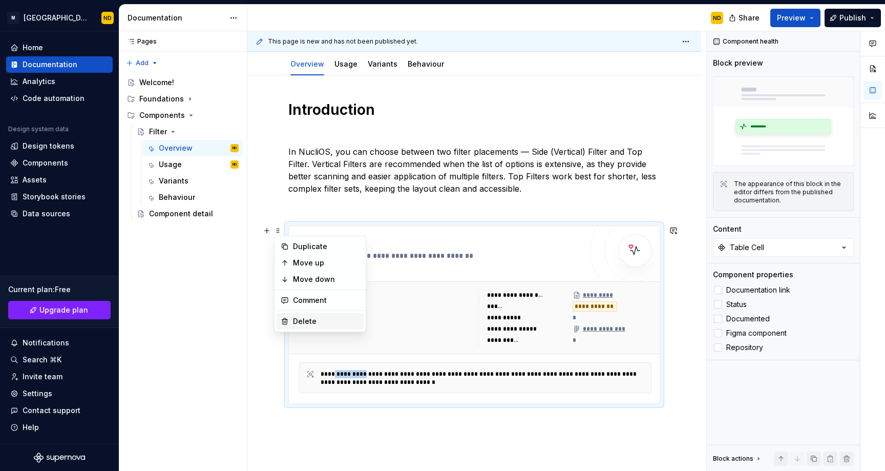
click at [312, 316] on div "Delete" at bounding box center [326, 321] width 67 height 10
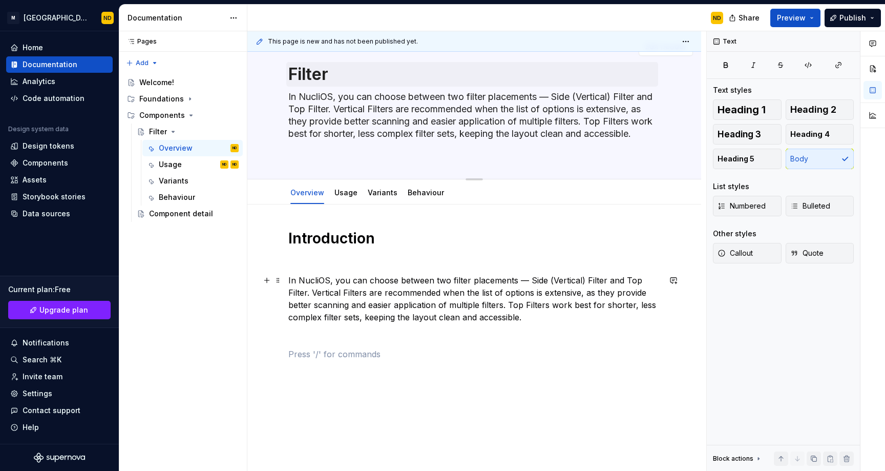
scroll to position [22, 0]
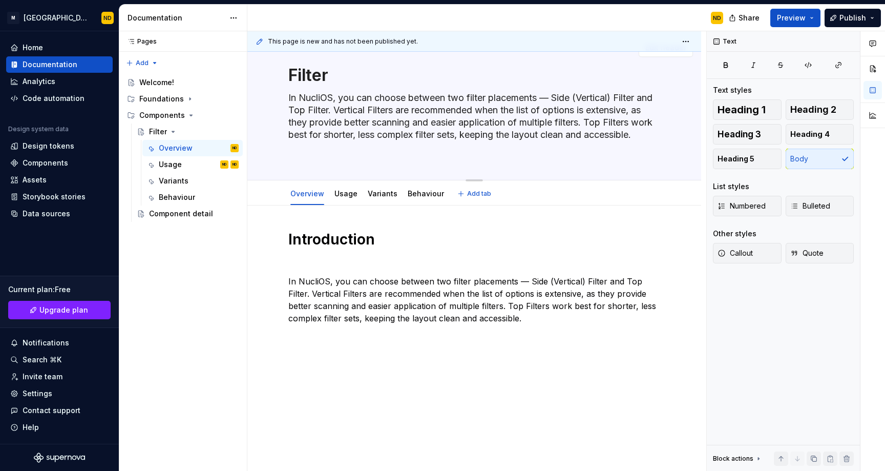
click at [366, 125] on textarea "In NucliOS, you can choose between two filter placements — Side (Vertical) Filt…" at bounding box center [472, 123] width 372 height 66
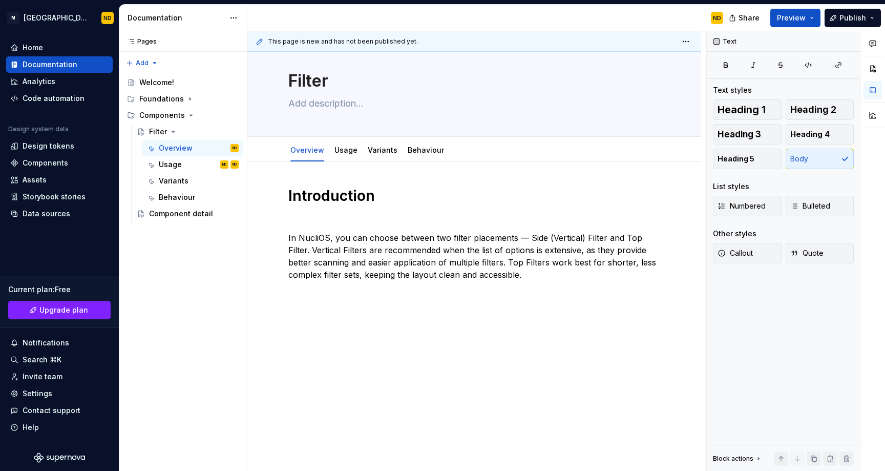
scroll to position [15, 0]
click at [543, 215] on p at bounding box center [474, 220] width 372 height 12
click at [352, 102] on textarea at bounding box center [472, 104] width 372 height 16
click at [346, 157] on div "Usage" at bounding box center [345, 150] width 31 height 16
click at [344, 153] on link "Usage" at bounding box center [345, 150] width 23 height 9
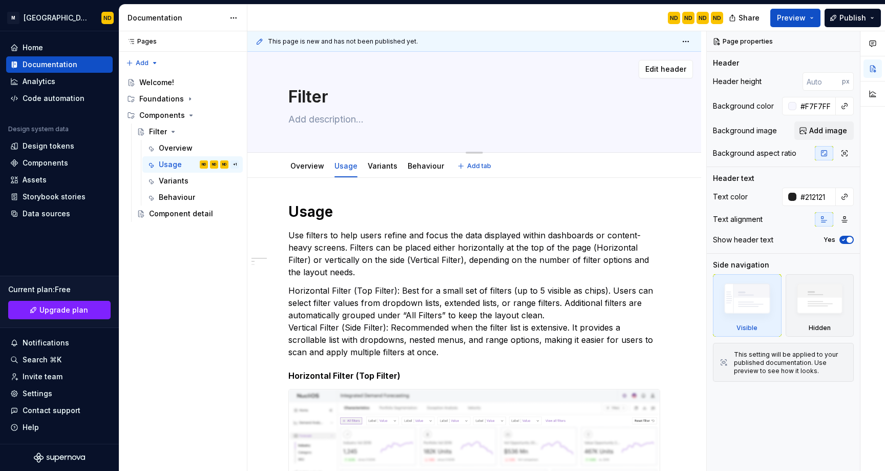
click at [332, 122] on textarea at bounding box center [472, 119] width 372 height 16
paste textarea "Filters are interactive controls that help users refine data by narrowing down …"
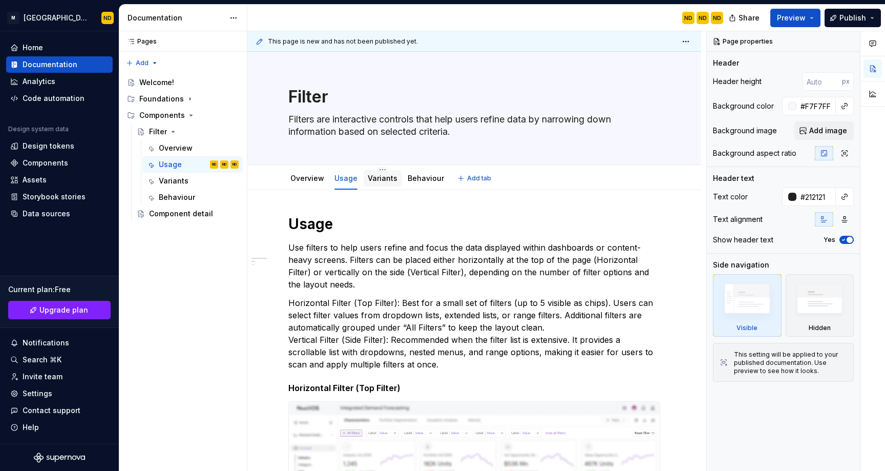
click at [395, 178] on div "Variants" at bounding box center [383, 178] width 38 height 16
click at [373, 186] on div "Variants" at bounding box center [383, 178] width 38 height 16
click at [294, 178] on link "Overview" at bounding box center [307, 178] width 34 height 9
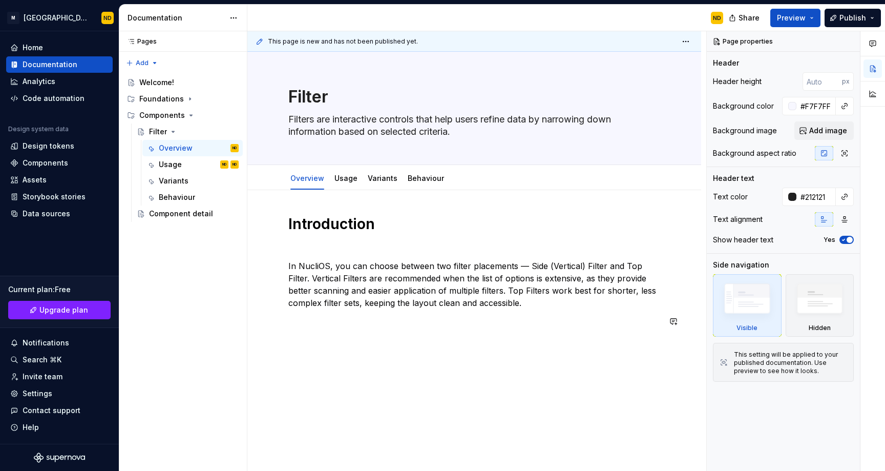
click at [358, 330] on div "Introduction In NucliOS, you can choose between two filter placements — Side (V…" at bounding box center [474, 280] width 372 height 131
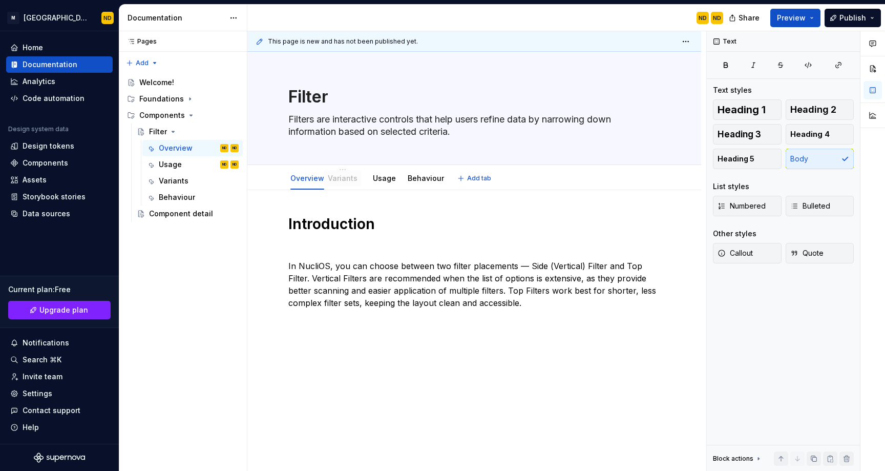
drag, startPoint x: 378, startPoint y: 180, endPoint x: 338, endPoint y: 180, distance: 39.9
click at [354, 343] on p at bounding box center [474, 339] width 372 height 12
click at [163, 83] on div "Welcome!" at bounding box center [156, 82] width 35 height 10
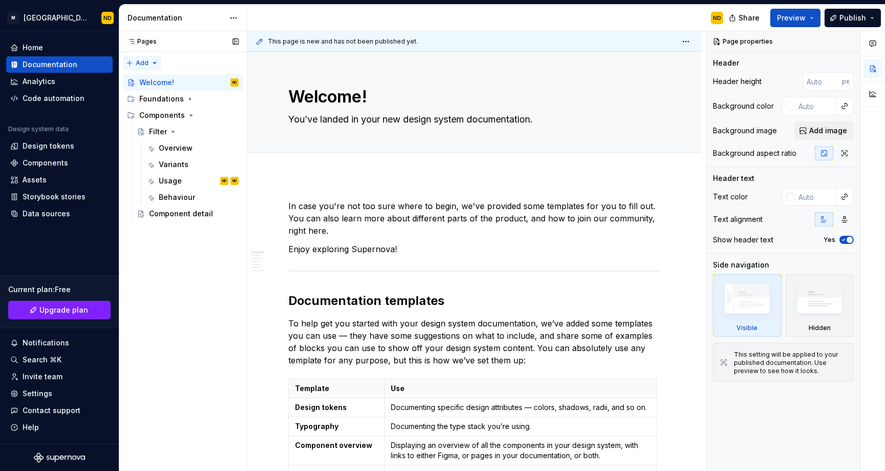
click at [132, 63] on div "Pages Pages Add Accessibility guide for tree Page tree. Navigate the tree with …" at bounding box center [183, 251] width 128 height 440
click at [149, 81] on div "New page" at bounding box center [175, 83] width 67 height 10
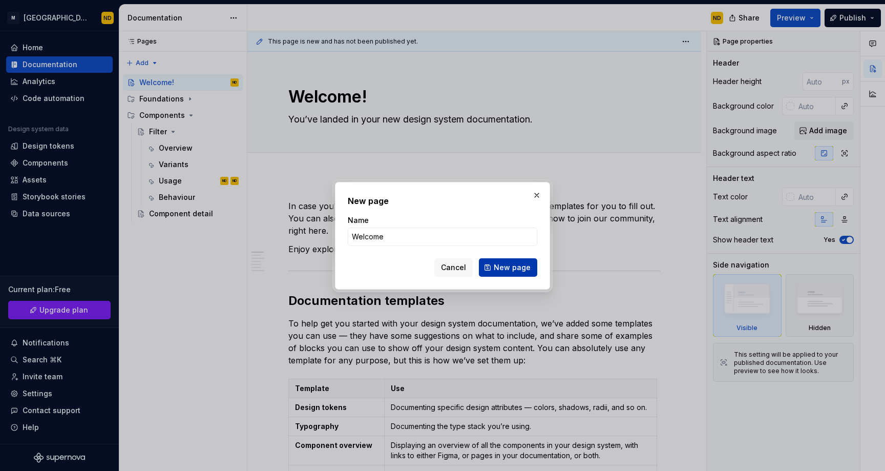
click at [513, 267] on span "New page" at bounding box center [512, 267] width 37 height 10
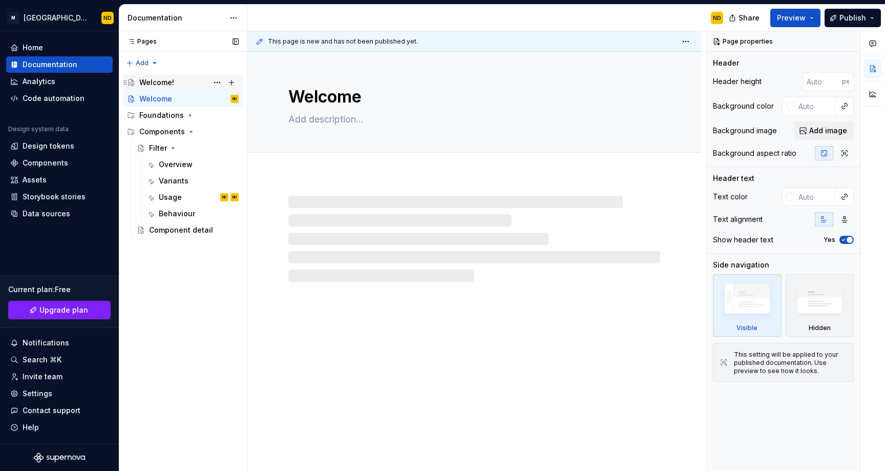
click at [157, 78] on div "Welcome!" at bounding box center [156, 82] width 35 height 10
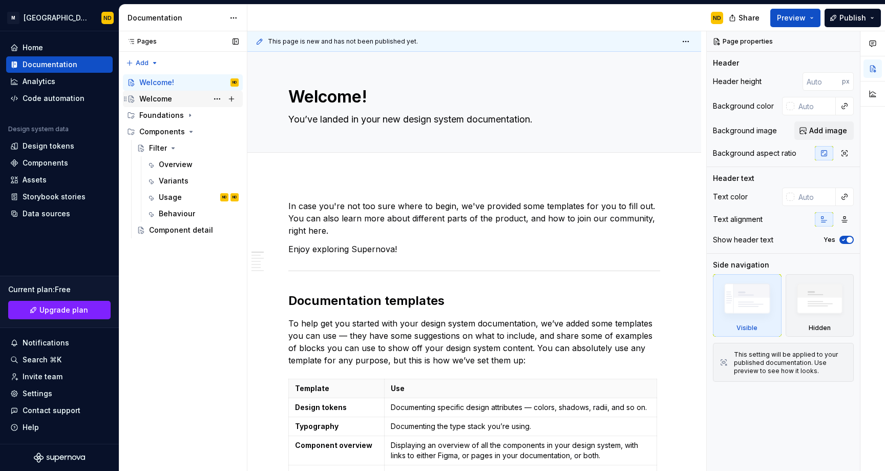
click at [170, 99] on div "Welcome" at bounding box center [155, 99] width 33 height 10
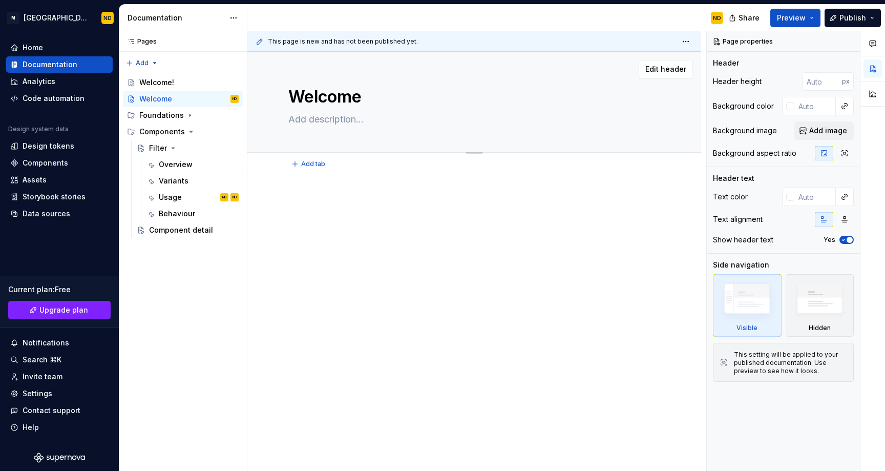
click at [359, 112] on textarea at bounding box center [472, 119] width 372 height 16
click at [479, 85] on textarea "Welcome" at bounding box center [472, 96] width 372 height 25
click at [398, 217] on div at bounding box center [474, 219] width 372 height 39
click at [379, 95] on textarea "Untitled page" at bounding box center [472, 96] width 372 height 25
click at [671, 68] on span "Edit header" at bounding box center [665, 69] width 41 height 10
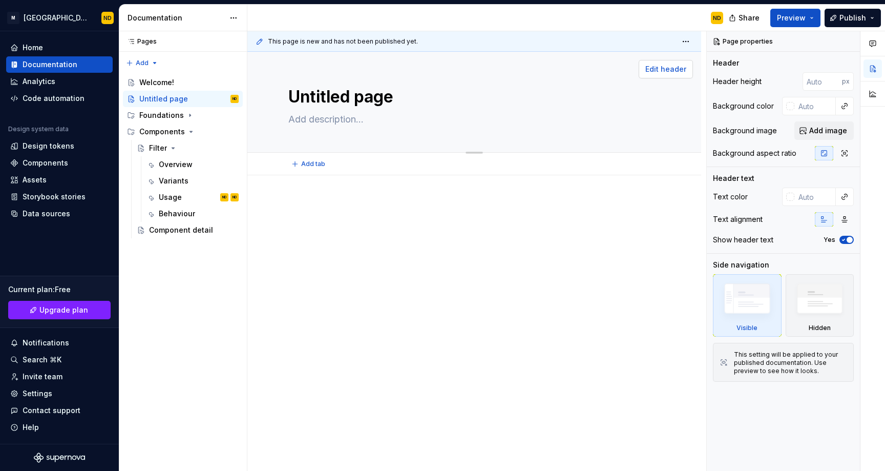
click at [668, 68] on span "Edit header" at bounding box center [665, 69] width 41 height 10
click at [849, 240] on span "button" at bounding box center [849, 240] width 6 height 6
click at [821, 132] on span "Add image" at bounding box center [828, 130] width 38 height 10
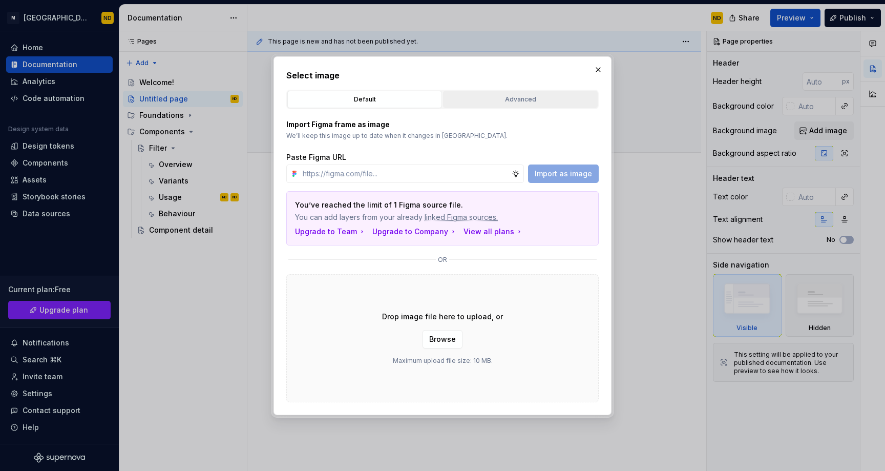
click at [496, 100] on div "Advanced" at bounding box center [520, 99] width 147 height 10
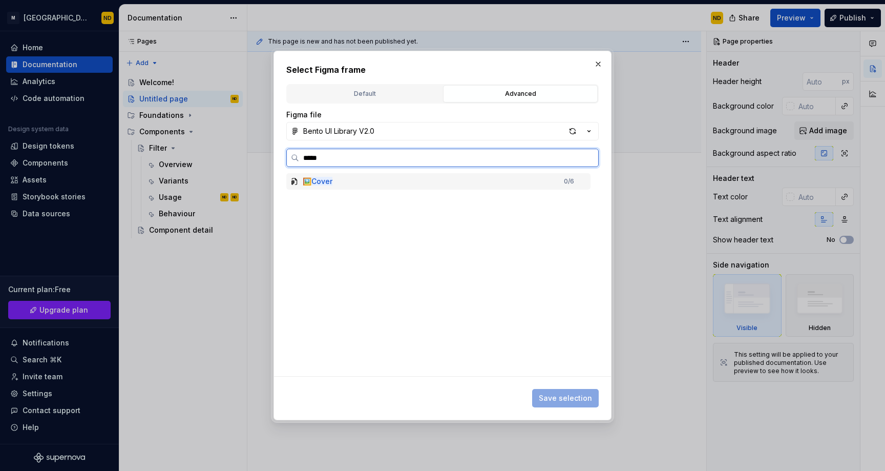
click at [365, 181] on div "🖼️ Cover 0 / 6" at bounding box center [438, 181] width 304 height 16
click at [296, 182] on icon at bounding box center [294, 181] width 8 height 8
click at [292, 181] on icon at bounding box center [294, 181] width 5 height 6
click at [589, 162] on input "*****" at bounding box center [448, 158] width 299 height 10
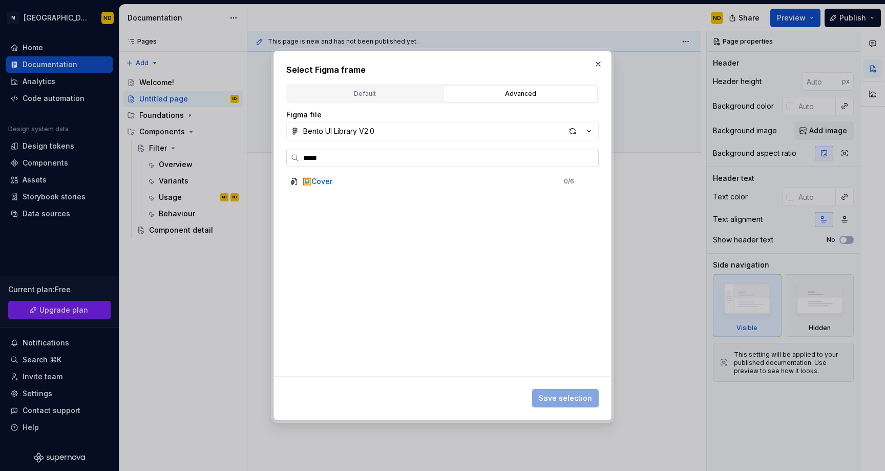
click at [588, 160] on input "*****" at bounding box center [448, 158] width 299 height 10
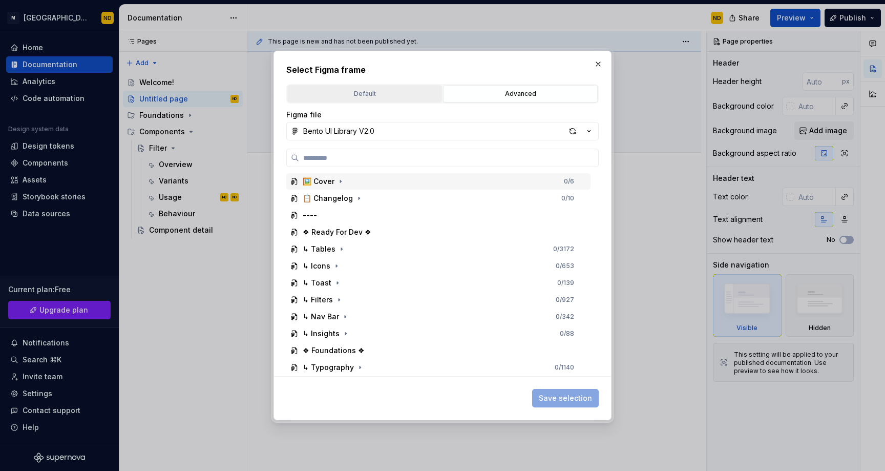
click at [377, 95] on div "Default" at bounding box center [364, 94] width 147 height 10
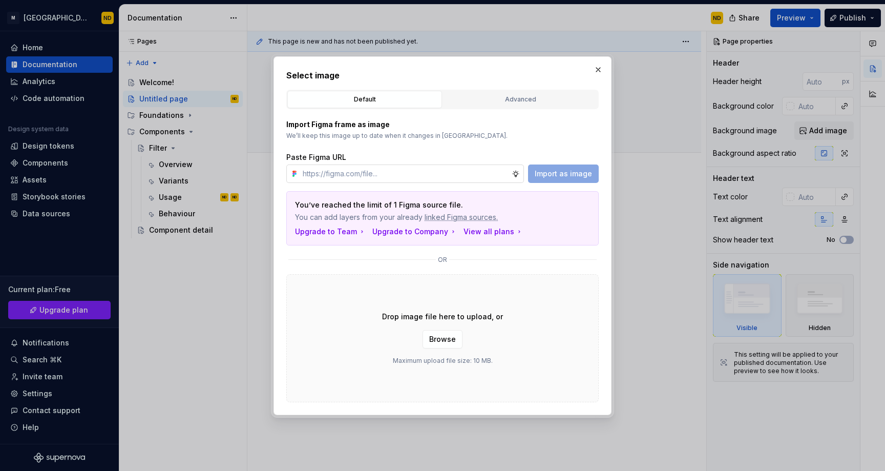
click at [363, 168] on input "text" at bounding box center [405, 173] width 213 height 18
paste input "[URL][DOMAIN_NAME]"
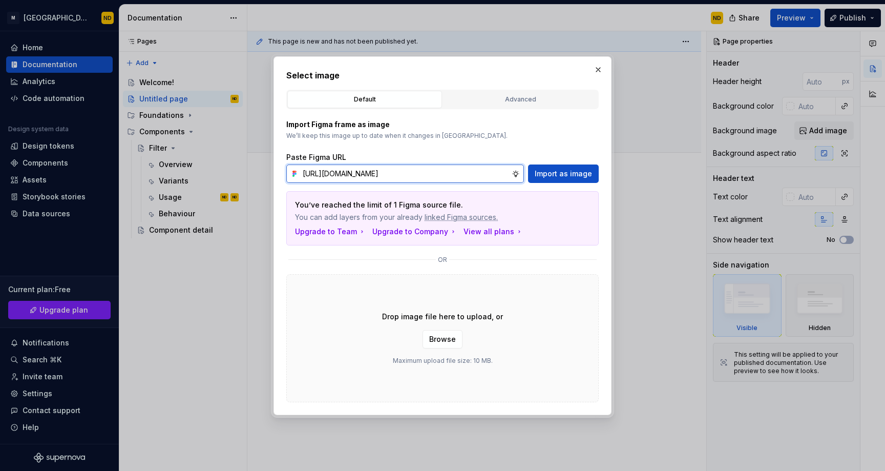
scroll to position [0, 242]
click at [563, 172] on span "Import as image" at bounding box center [563, 173] width 57 height 10
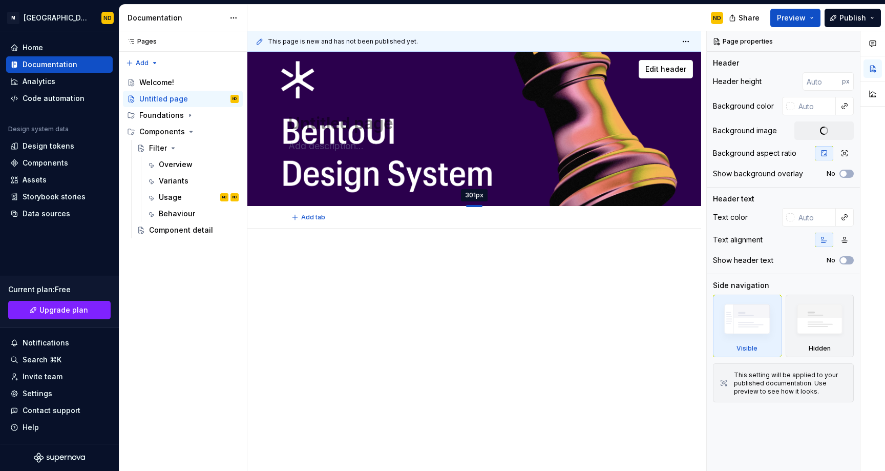
drag, startPoint x: 476, startPoint y: 152, endPoint x: 477, endPoint y: 206, distance: 54.3
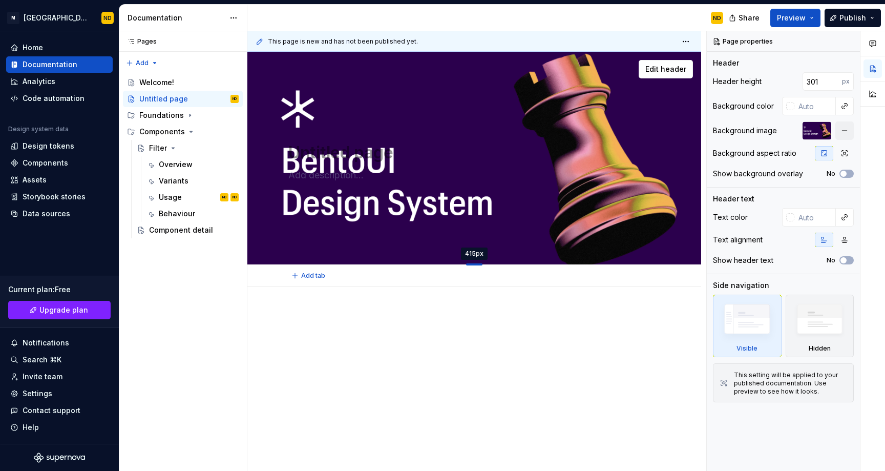
drag, startPoint x: 473, startPoint y: 206, endPoint x: 475, endPoint y: 264, distance: 57.9
click at [475, 264] on div at bounding box center [474, 264] width 16 height 2
click at [845, 155] on icon "button" at bounding box center [844, 153] width 8 height 8
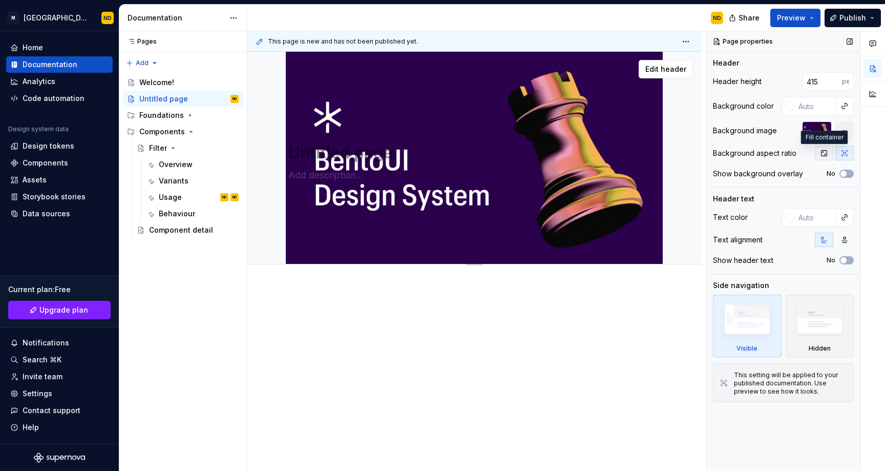
click at [817, 155] on button "button" at bounding box center [824, 153] width 18 height 14
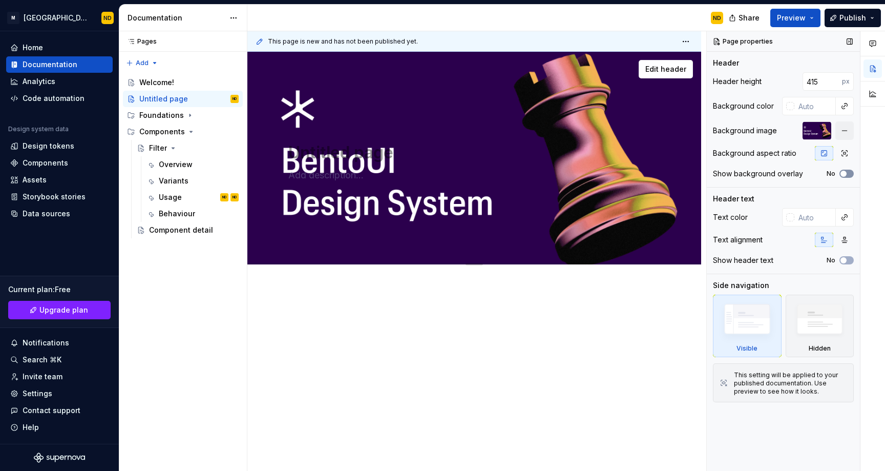
click at [841, 173] on span "button" at bounding box center [843, 174] width 6 height 6
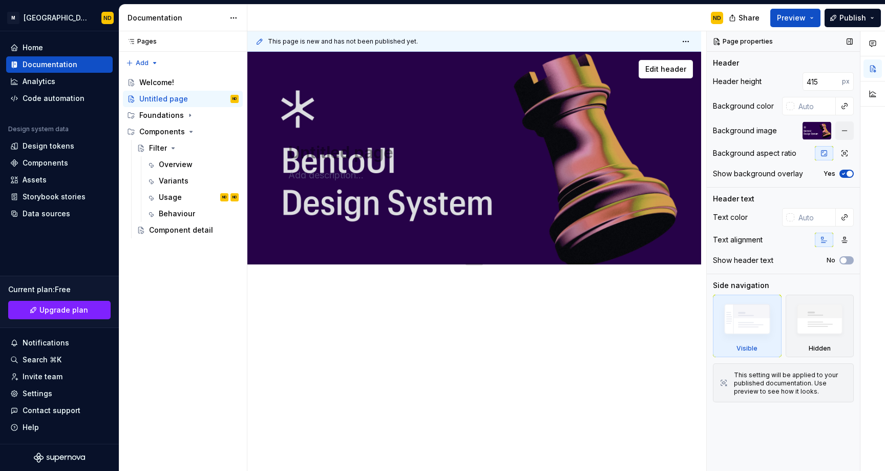
click at [850, 173] on span "button" at bounding box center [849, 174] width 6 height 6
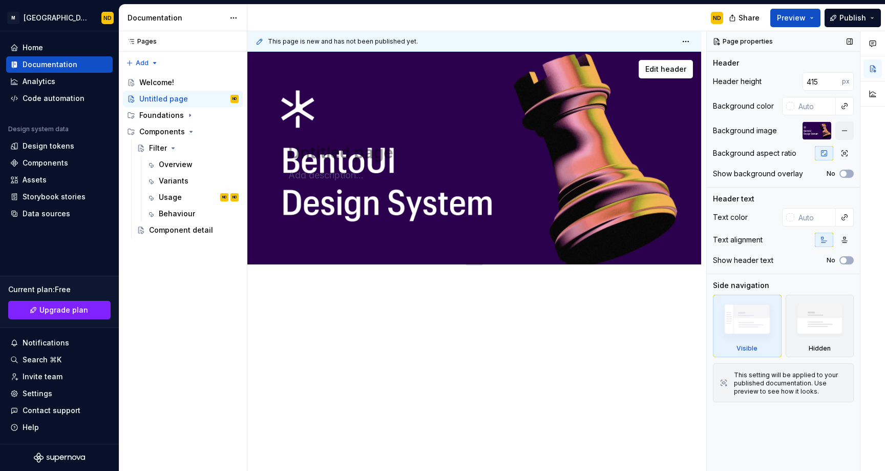
click at [805, 135] on div at bounding box center [816, 130] width 29 height 18
click at [806, 134] on div at bounding box center [816, 130] width 29 height 18
click at [638, 273] on div "Add tab" at bounding box center [474, 275] width 372 height 14
click at [173, 101] on div "Untitled page" at bounding box center [163, 99] width 49 height 10
click at [166, 98] on div "Untitled page" at bounding box center [163, 99] width 49 height 10
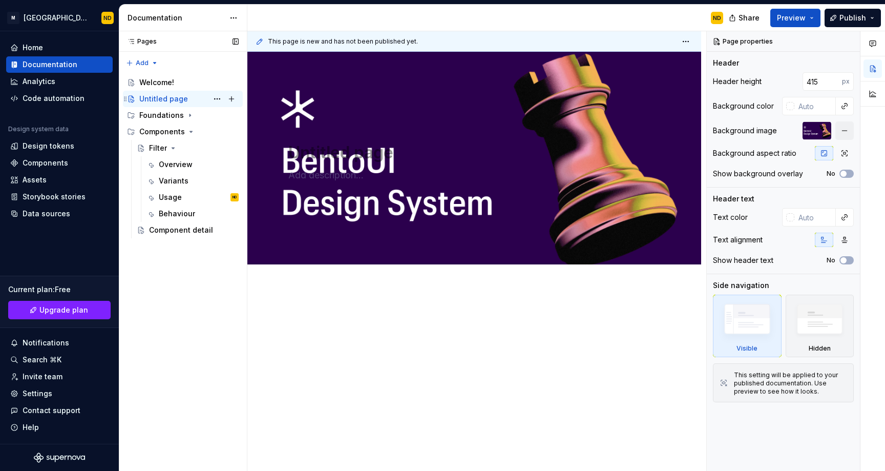
click at [166, 98] on div "Untitled page" at bounding box center [163, 99] width 49 height 10
click at [220, 97] on button "Page tree" at bounding box center [217, 99] width 14 height 14
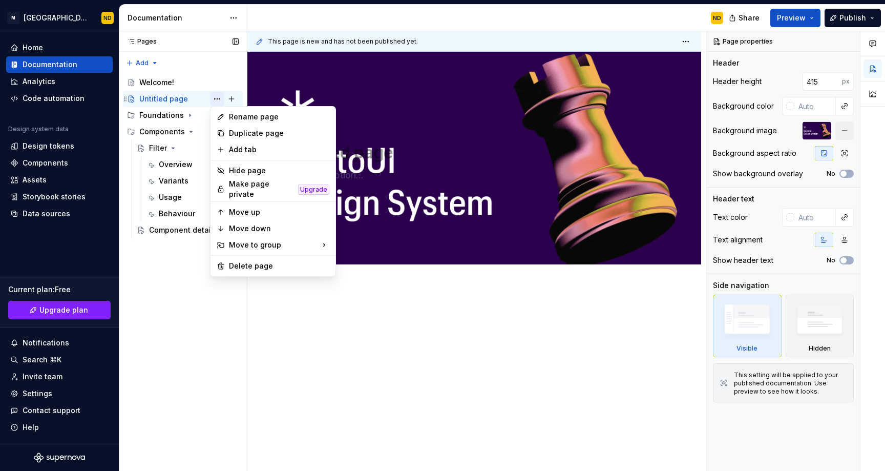
type textarea "*"
click at [248, 117] on div "Rename page" at bounding box center [279, 117] width 100 height 10
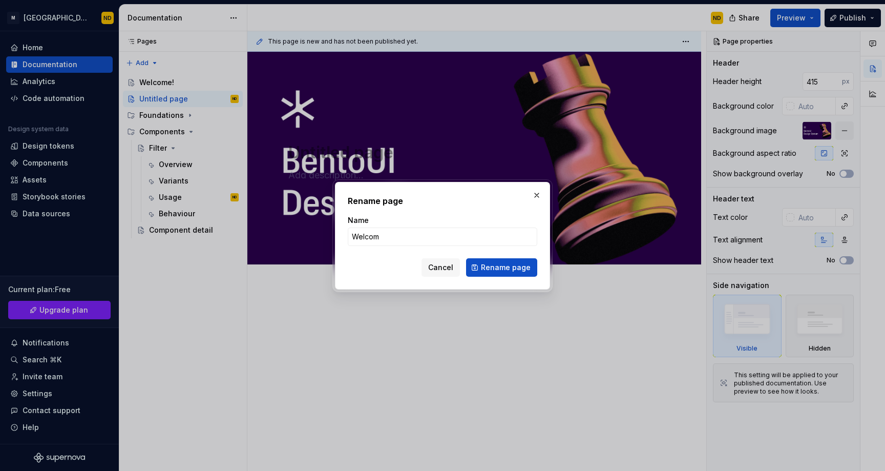
type input "Welcome"
click button "Rename page" at bounding box center [501, 267] width 71 height 18
type textarea "*"
type textarea "Welcome"
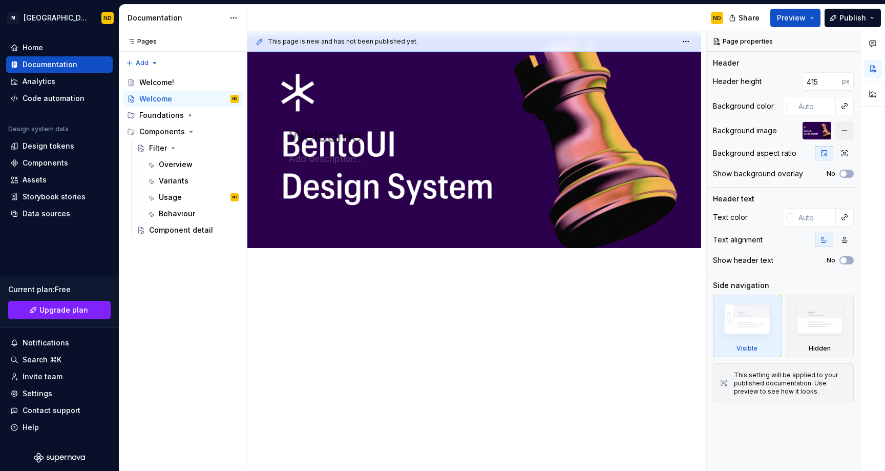
scroll to position [32, 0]
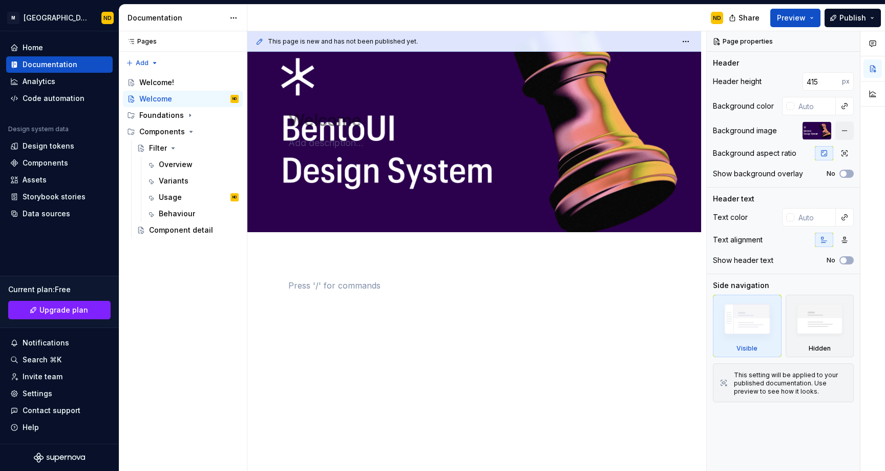
click at [318, 290] on p at bounding box center [474, 285] width 372 height 12
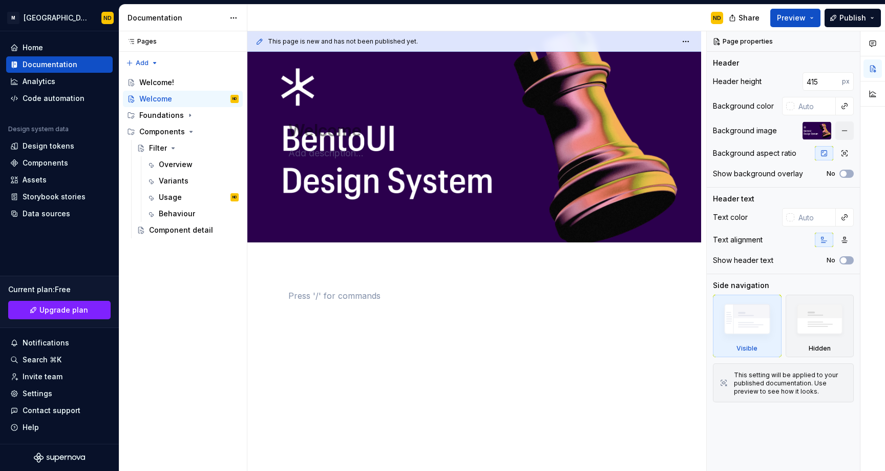
scroll to position [0, 0]
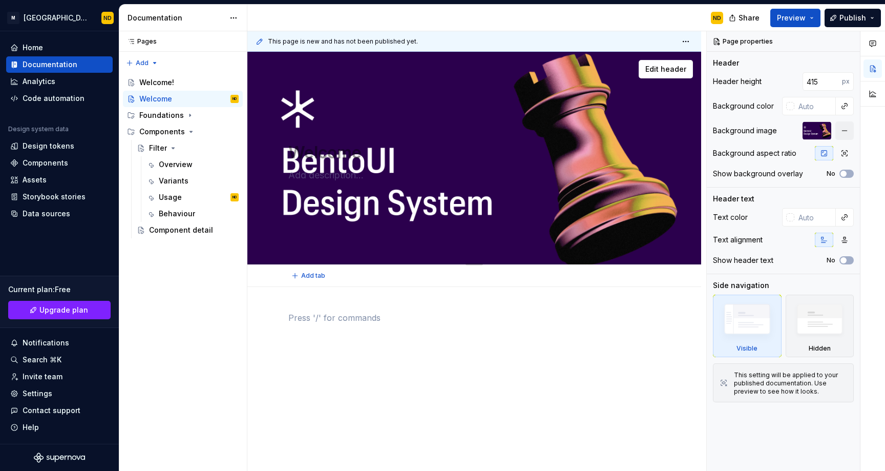
click at [456, 249] on div "Welcome Edit header" at bounding box center [474, 158] width 454 height 213
click at [438, 327] on div at bounding box center [474, 330] width 372 height 39
click at [796, 22] on span "Preview" at bounding box center [791, 18] width 29 height 10
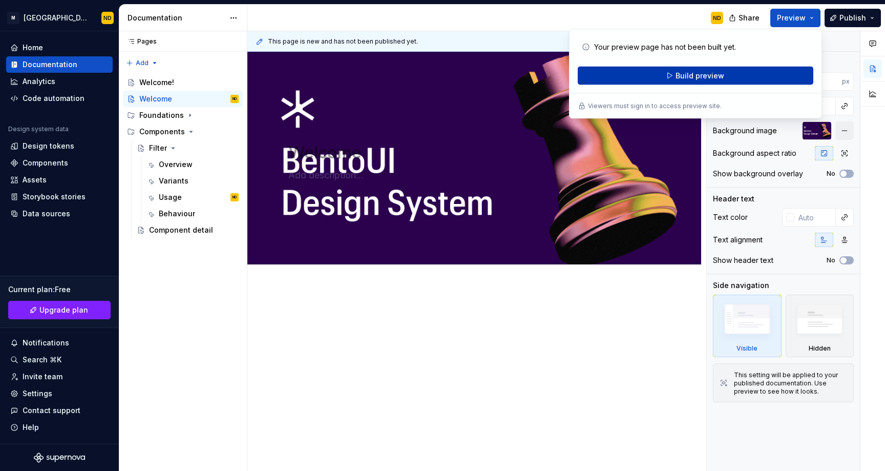
click at [687, 78] on span "Build preview" at bounding box center [699, 76] width 49 height 10
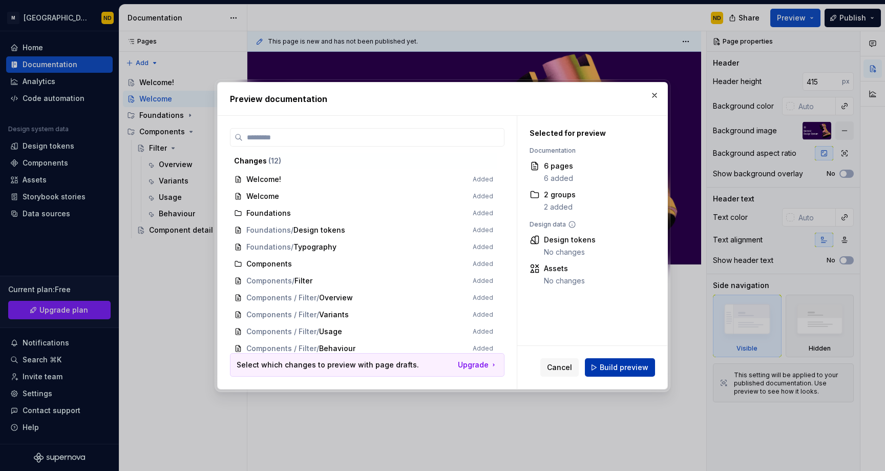
click at [608, 371] on span "Build preview" at bounding box center [624, 367] width 49 height 10
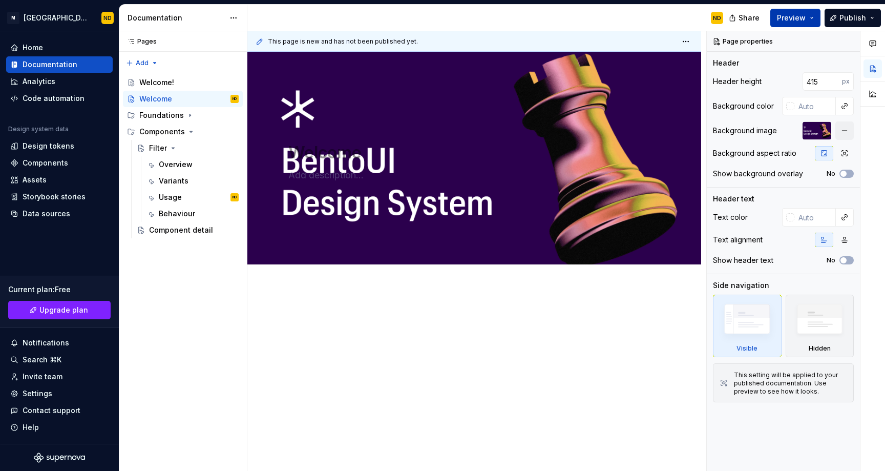
click at [803, 20] on span "Preview" at bounding box center [791, 18] width 29 height 10
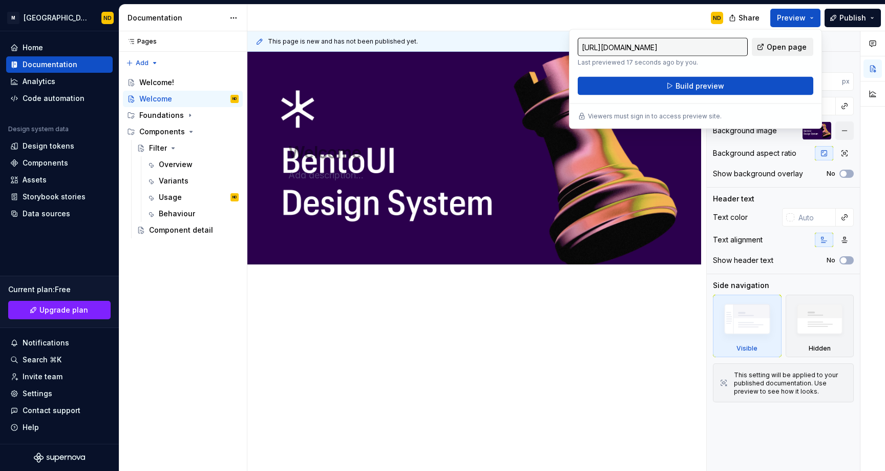
click at [773, 47] on span "Open page" at bounding box center [787, 47] width 40 height 10
click at [555, 209] on div "Welcome Edit header" at bounding box center [474, 158] width 454 height 213
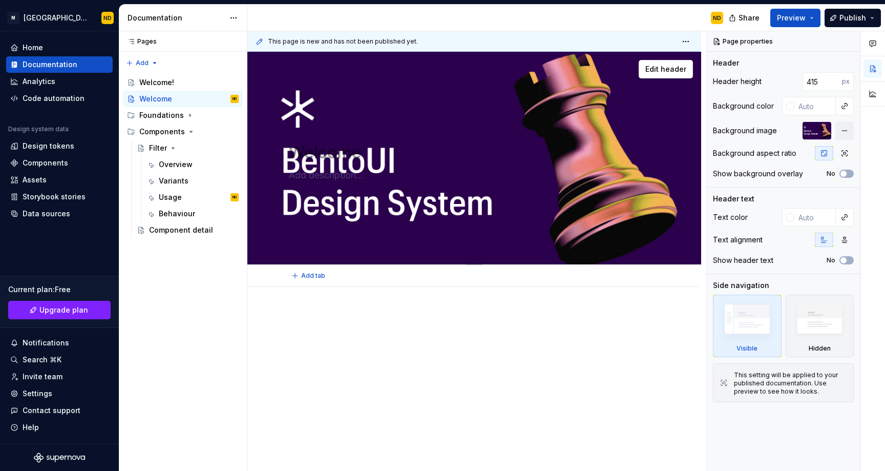
click at [478, 243] on div "Welcome Edit header" at bounding box center [474, 158] width 454 height 213
click at [473, 265] on div "Add tab" at bounding box center [474, 275] width 454 height 23
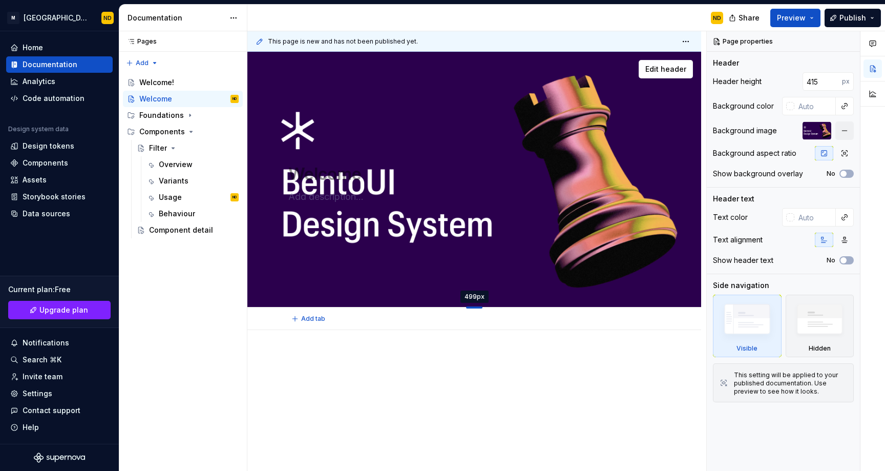
drag, startPoint x: 474, startPoint y: 263, endPoint x: 441, endPoint y: 307, distance: 54.9
type textarea "*"
type input "498"
click at [786, 20] on span "Preview" at bounding box center [791, 18] width 29 height 10
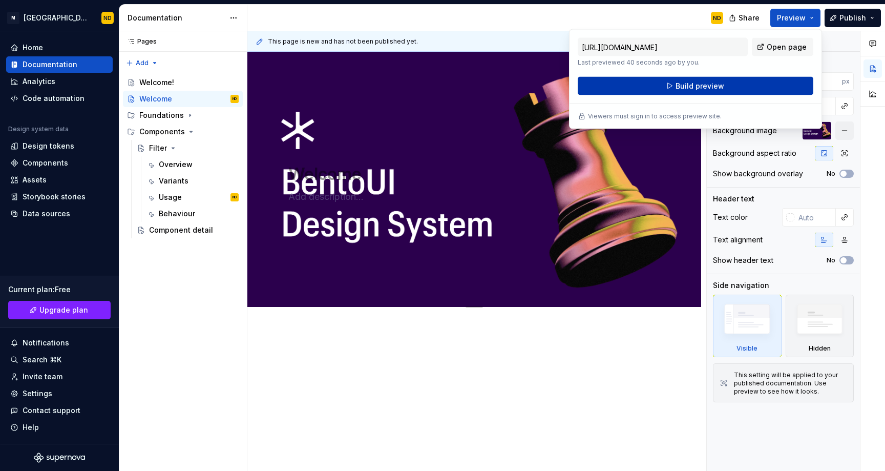
click at [735, 86] on button "Build preview" at bounding box center [696, 86] width 236 height 18
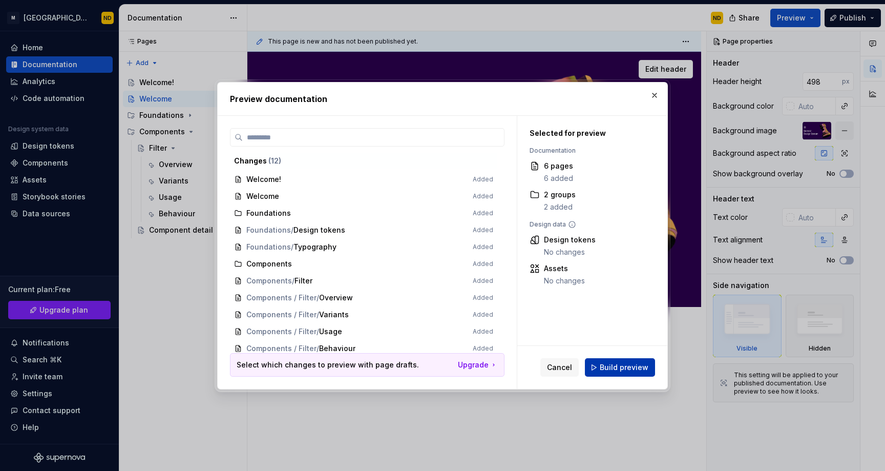
click at [614, 372] on span "Build preview" at bounding box center [624, 367] width 49 height 10
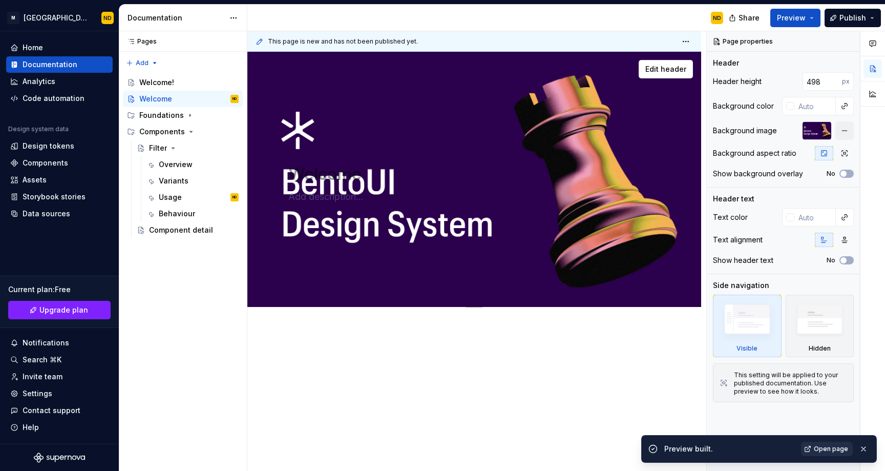
click at [832, 451] on span "Open page" at bounding box center [831, 448] width 34 height 8
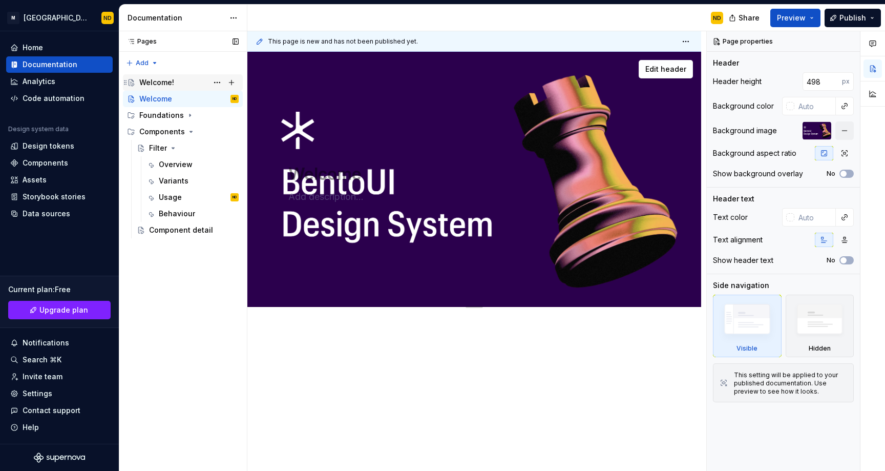
click at [171, 77] on div "Welcome!" at bounding box center [156, 82] width 35 height 10
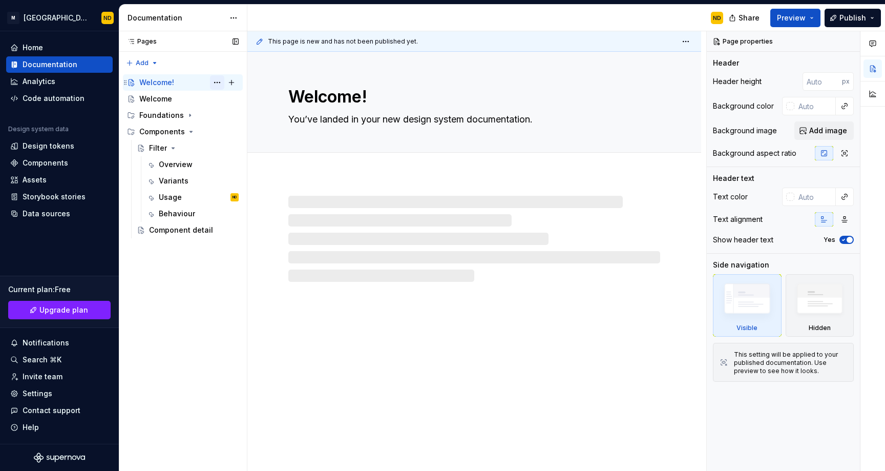
click at [216, 82] on button "Page tree" at bounding box center [217, 82] width 14 height 14
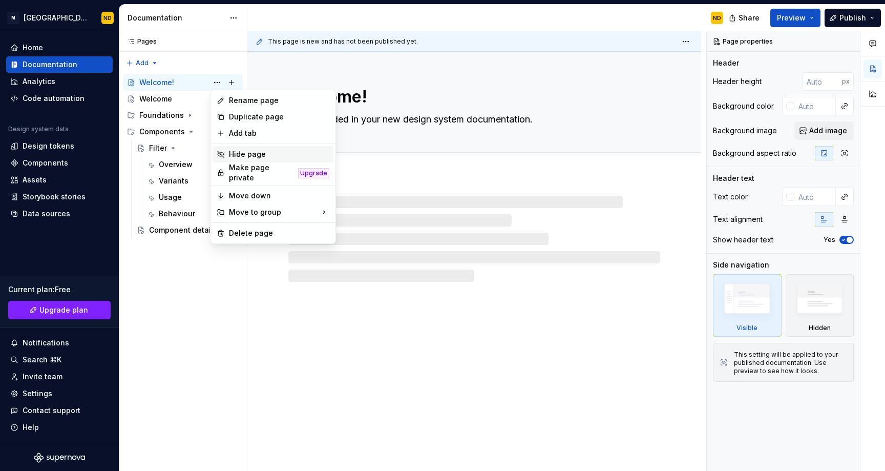
click at [256, 152] on div "Hide page" at bounding box center [279, 154] width 100 height 10
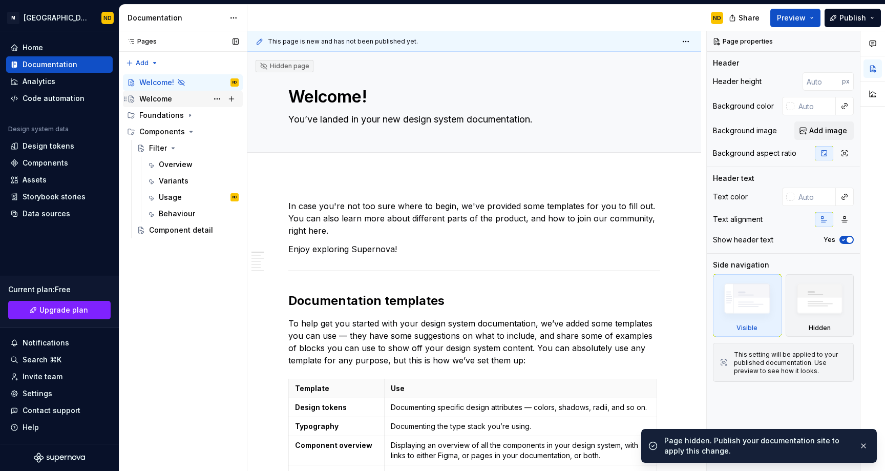
click at [159, 92] on div "Welcome" at bounding box center [188, 99] width 99 height 14
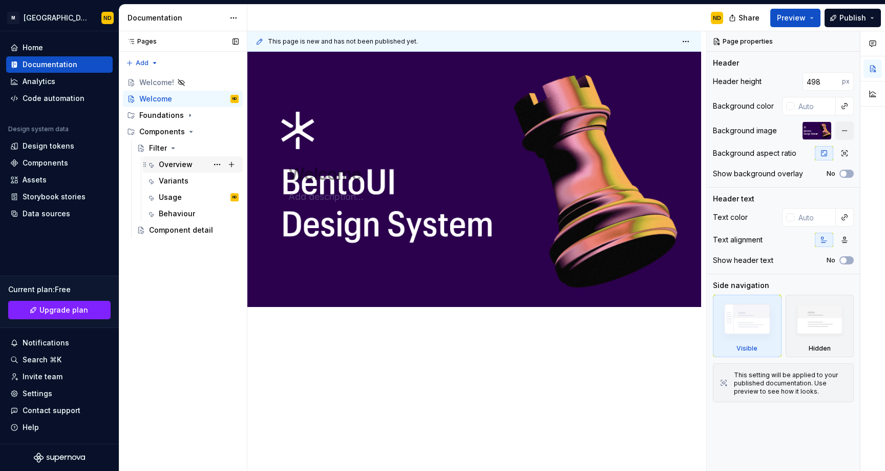
click at [164, 157] on div "Overview" at bounding box center [199, 164] width 80 height 14
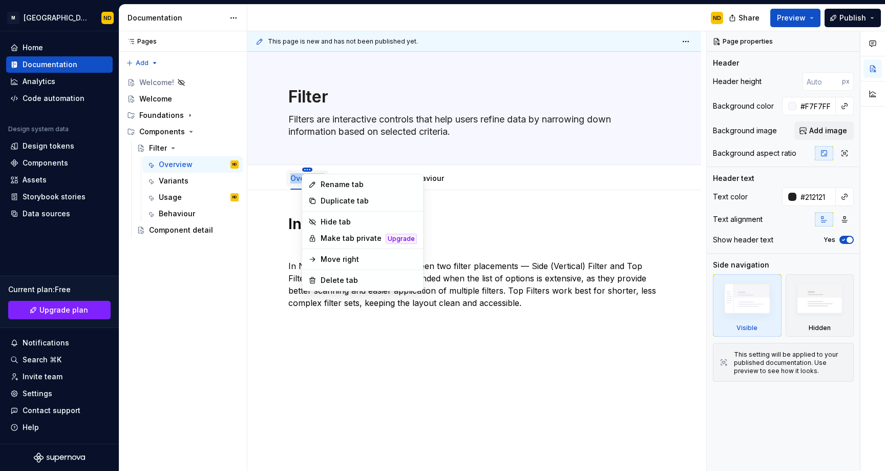
click at [303, 167] on html "M Bento Design Library ND Home Documentation Analytics Code automation Design s…" at bounding box center [442, 235] width 885 height 471
click at [271, 236] on html "M Bento Design Library ND Home Documentation Analytics Code automation Design s…" at bounding box center [442, 235] width 885 height 471
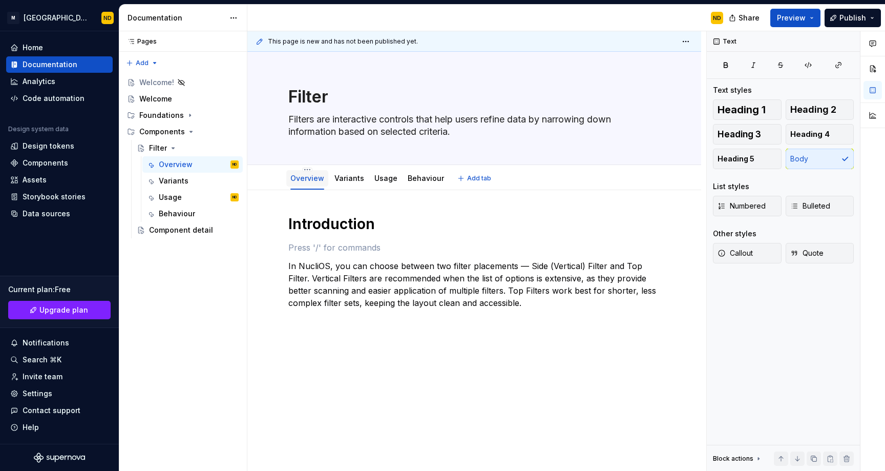
click at [302, 181] on link "Overview" at bounding box center [307, 178] width 34 height 9
click at [337, 175] on link "Variants" at bounding box center [349, 178] width 30 height 9
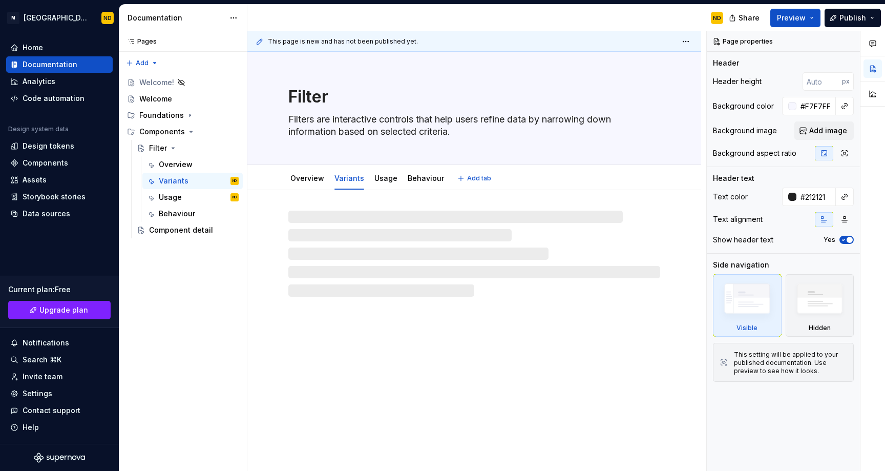
click at [299, 173] on div "Overview" at bounding box center [307, 178] width 34 height 12
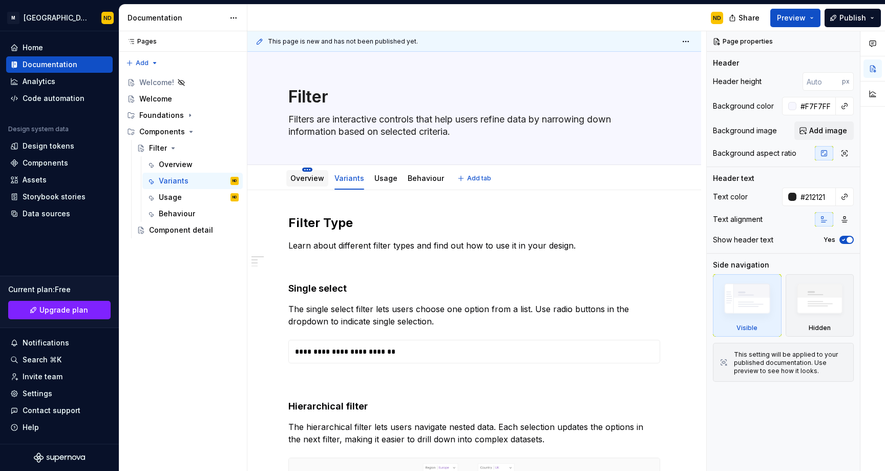
click at [309, 168] on html "M Bento Design Library ND Home Documentation Analytics Code automation Design s…" at bounding box center [442, 235] width 885 height 471
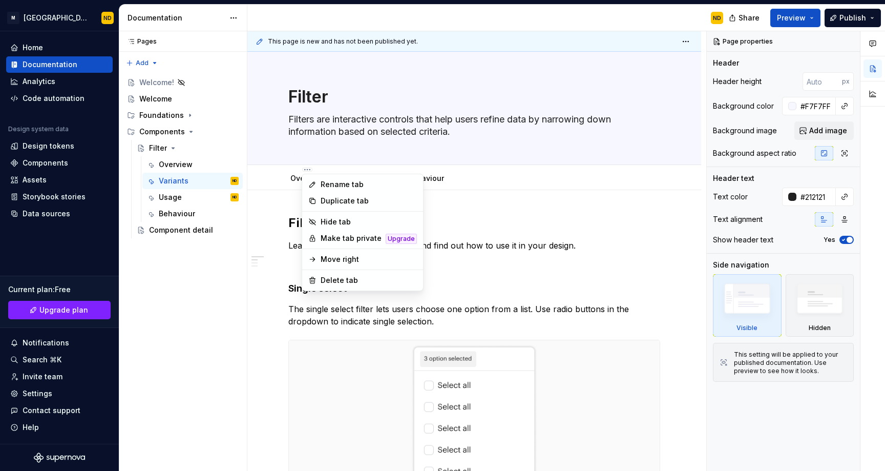
click at [271, 203] on html "M Bento Design Library ND Home Documentation Analytics Code automation Design s…" at bounding box center [442, 235] width 885 height 471
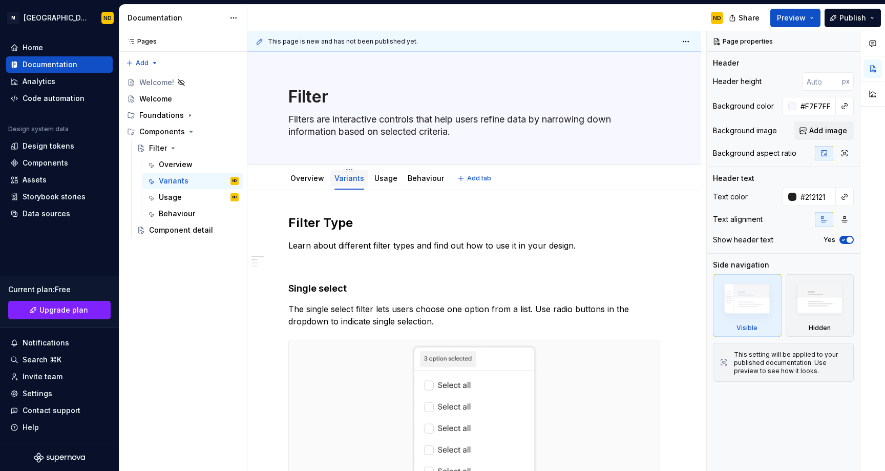
click at [344, 178] on link "Variants" at bounding box center [349, 178] width 30 height 9
click at [349, 168] on html "M Bento Design Library ND Home Documentation Analytics Code automation Design s…" at bounding box center [442, 235] width 885 height 471
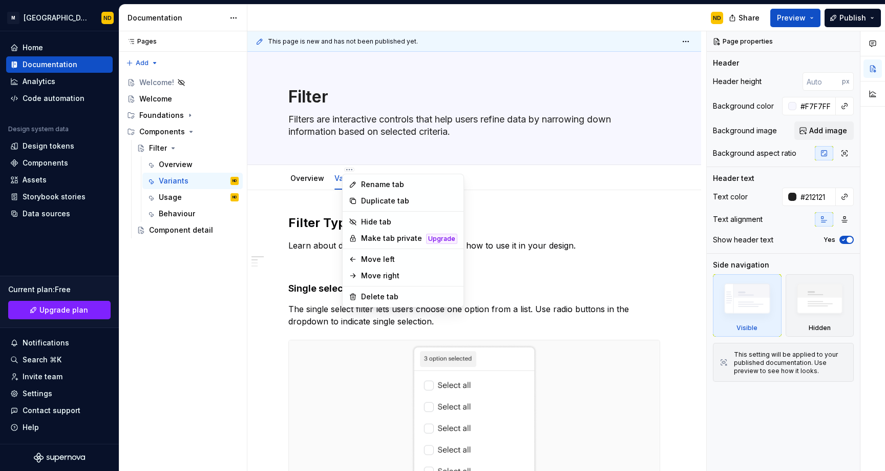
click at [332, 199] on html "M Bento Design Library ND Home Documentation Analytics Code automation Design s…" at bounding box center [442, 235] width 885 height 471
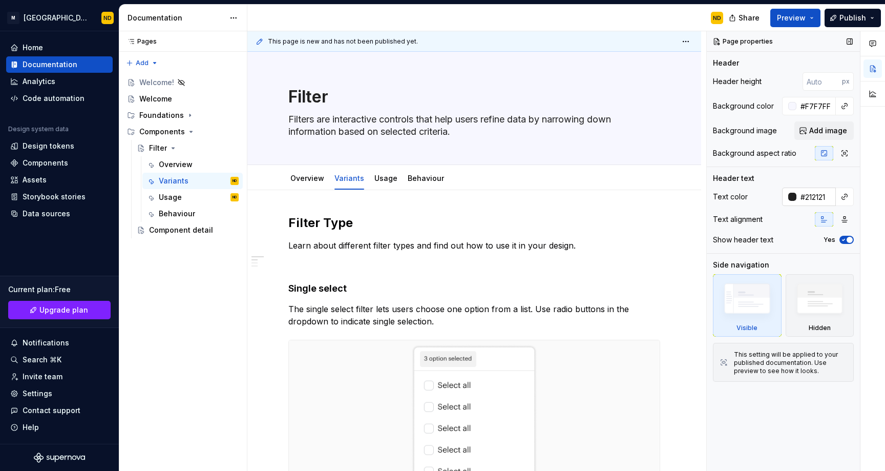
click at [792, 199] on div at bounding box center [792, 197] width 8 height 8
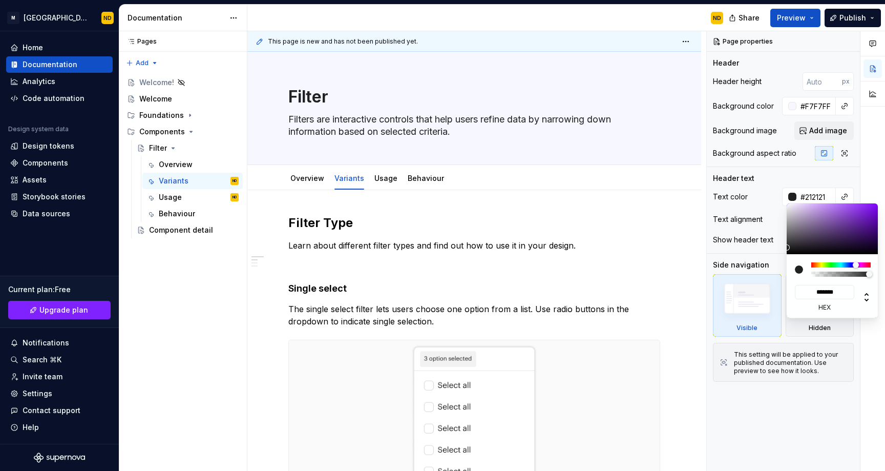
drag, startPoint x: 837, startPoint y: 263, endPoint x: 856, endPoint y: 264, distance: 19.0
click at [856, 264] on div at bounding box center [840, 264] width 59 height 5
type textarea "*"
type input "#6B34A2"
type input "*******"
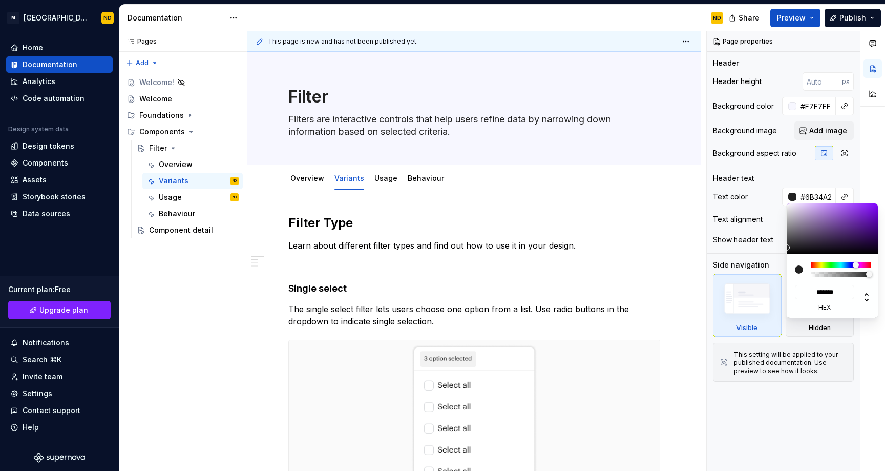
type input "#792EC4"
type input "*******"
type input "#811FE3"
type input "*******"
type input "#8320E5"
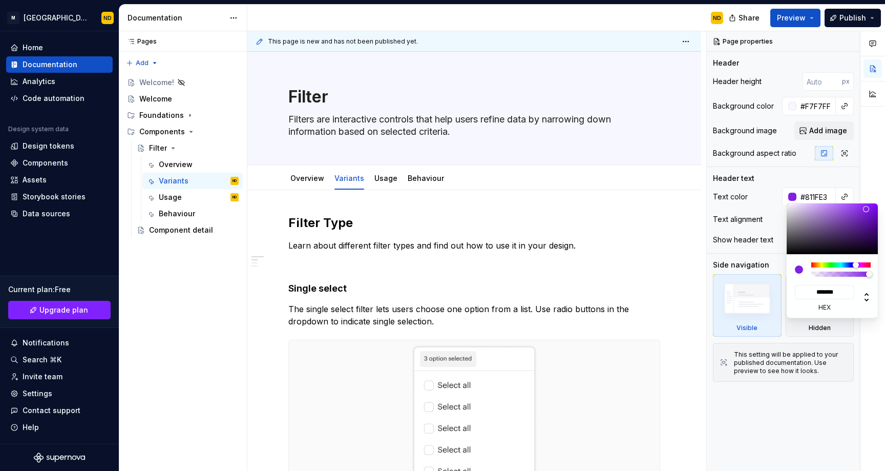
type input "*******"
type textarea "*"
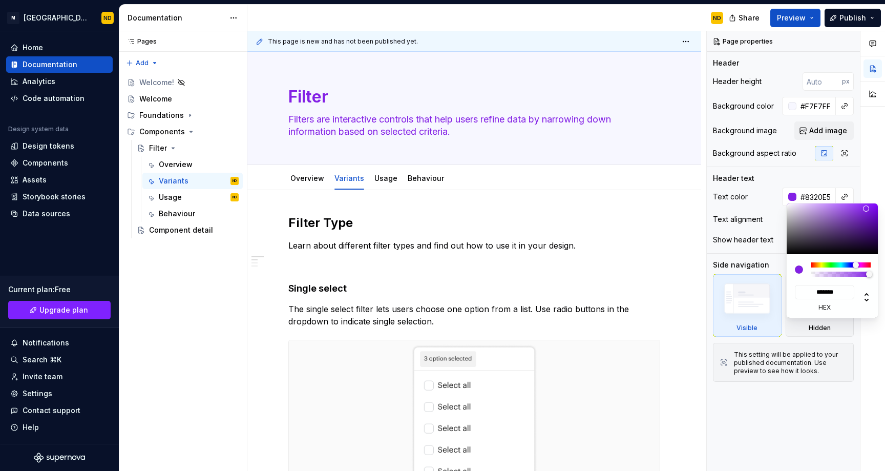
type input "#8524E5"
type input "*******"
type input "#8E34E8"
type input "*******"
type textarea "*"
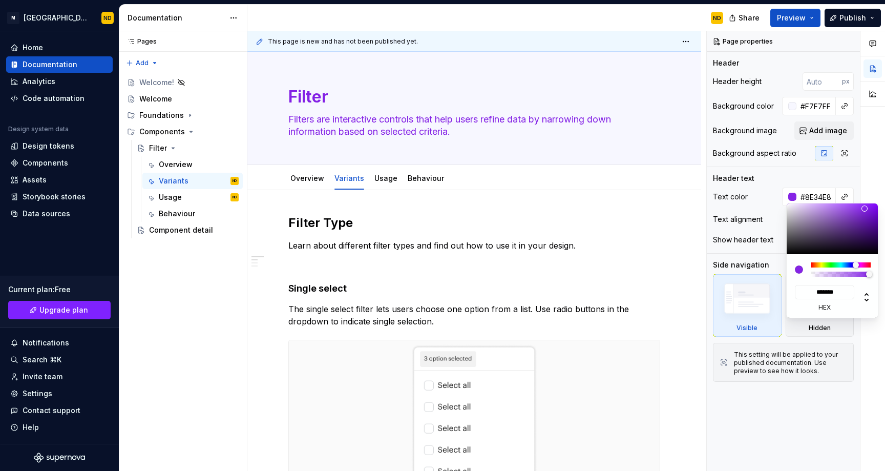
type input "#8E35E8"
type input "*******"
type textarea "*"
type input "#8C34E5"
type input "*******"
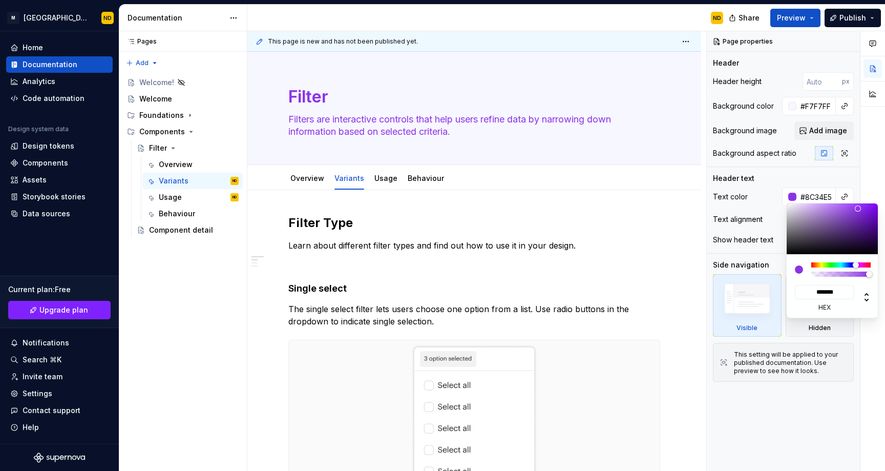
type input "#8030D1"
type input "*******"
type input "#7332B4"
type input "*******"
type input "#7542A7"
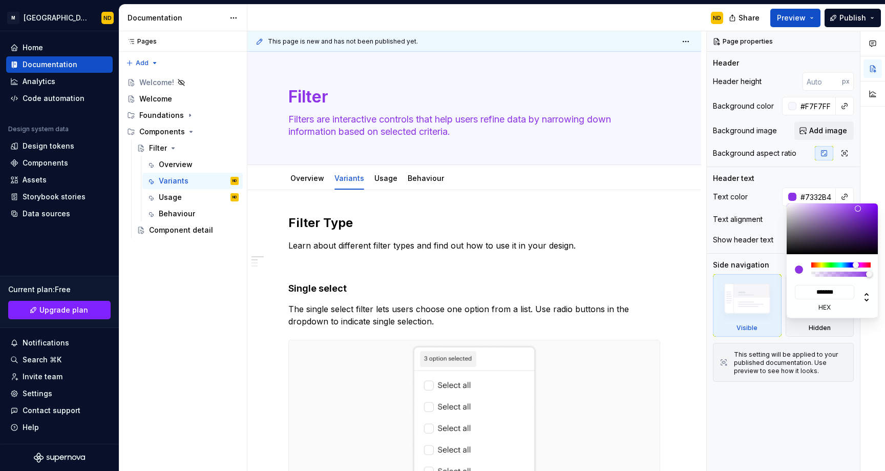
type input "*******"
type input "#755F8B"
type input "*******"
type input "#6D5D7E"
type input "*******"
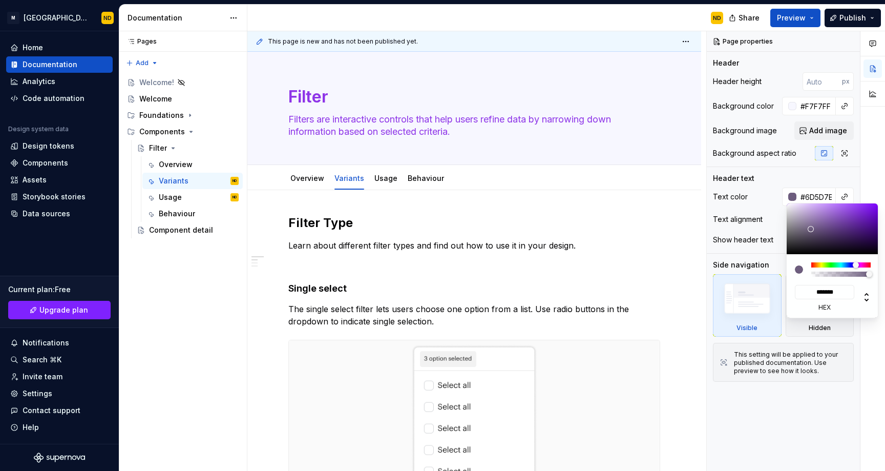
type input "#6B5B7C"
type input "*******"
type input "#675876"
type input "*******"
type input "#655674"
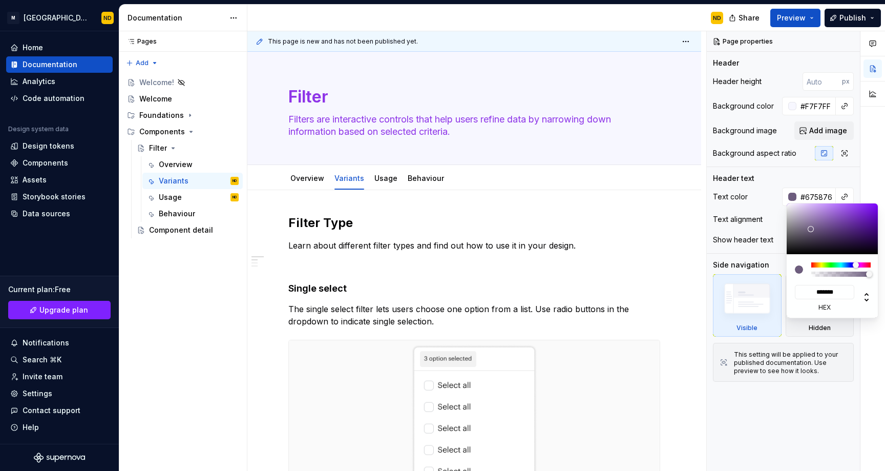
type input "*******"
type input "#5B4F67"
type input "*******"
type input "#50475A"
type input "*******"
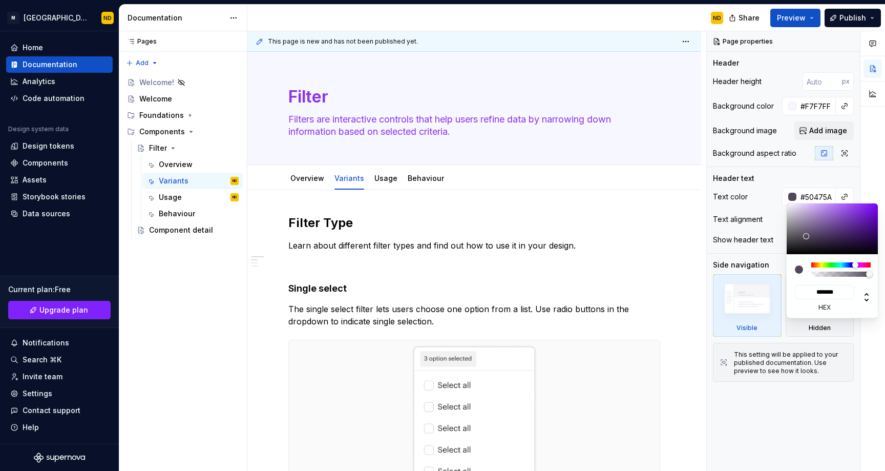
type input "#4E4658"
type input "*******"
type input "#4A4252"
type input "*******"
type input "#494250"
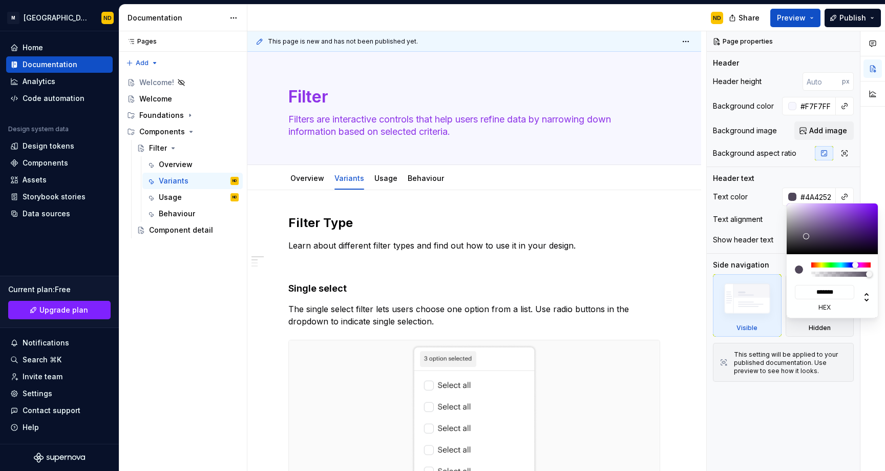
type input "*******"
type input "#494350"
type input "*******"
type input "#47434D"
type input "*******"
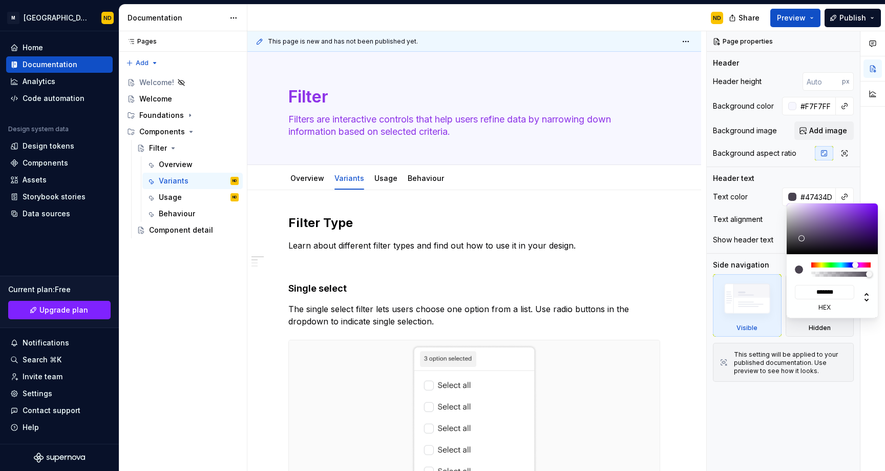
type textarea "*"
type input "#45424B"
type input "*******"
type input "#434148"
type input "*******"
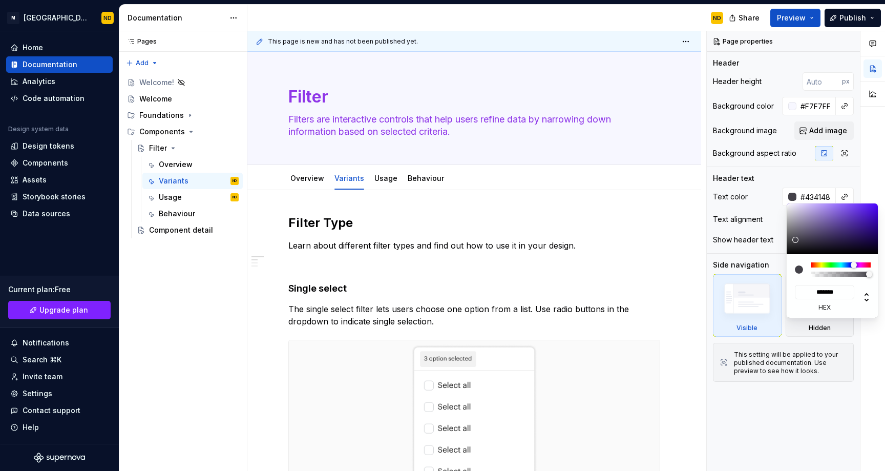
type input "#413F46"
type input "*******"
type input "#3F3D43"
type input "*******"
type input "#3D3B40"
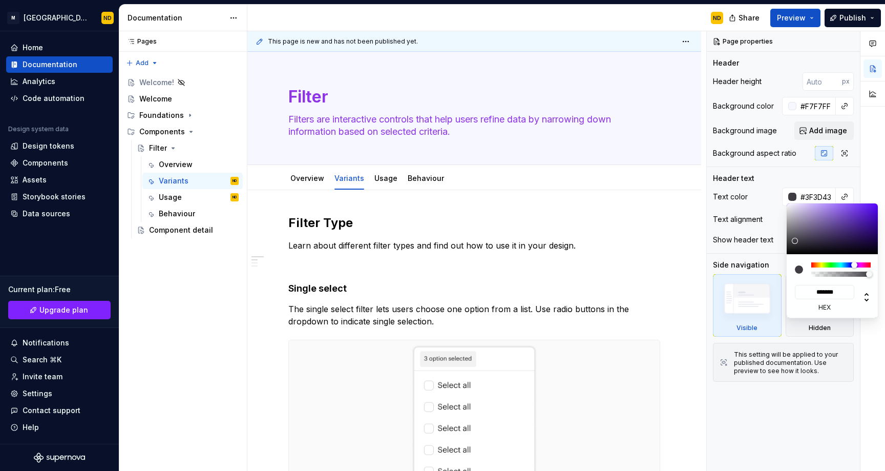
type input "*******"
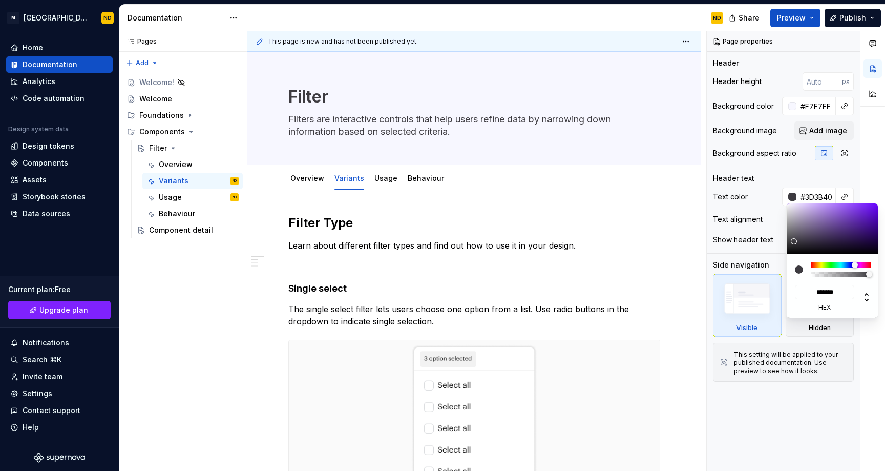
type textarea "*"
type input "#373639"
type input "*******"
type input "#333334"
type input "*******"
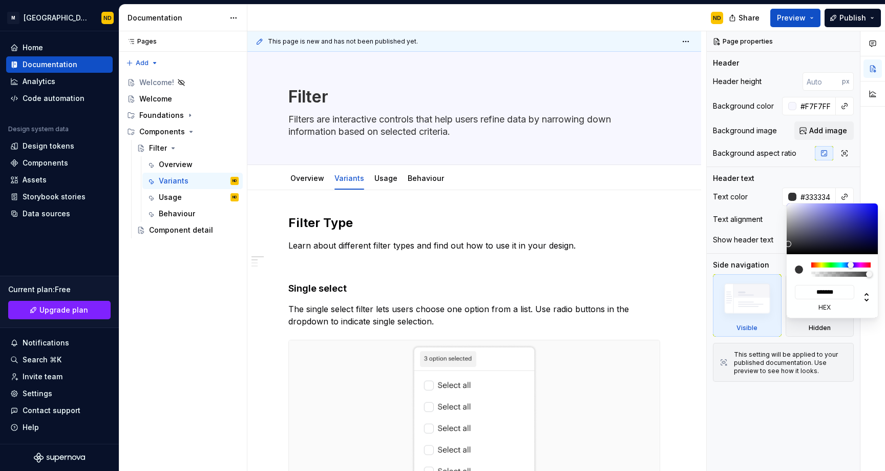
drag, startPoint x: 849, startPoint y: 222, endPoint x: 788, endPoint y: 244, distance: 64.8
click at [788, 244] on div at bounding box center [833, 228] width 92 height 51
click at [828, 296] on input "*******" at bounding box center [824, 292] width 59 height 14
type textarea "*"
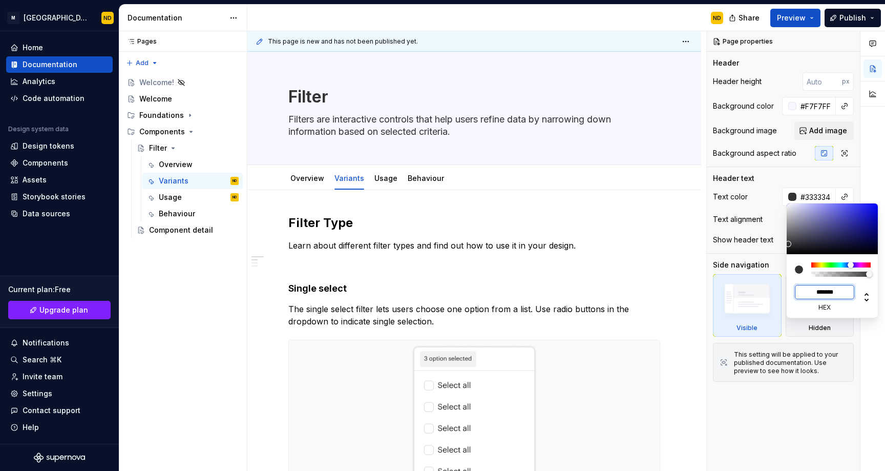
type input "**"
type textarea "*"
type input "***"
type textarea "*"
type input "*******"
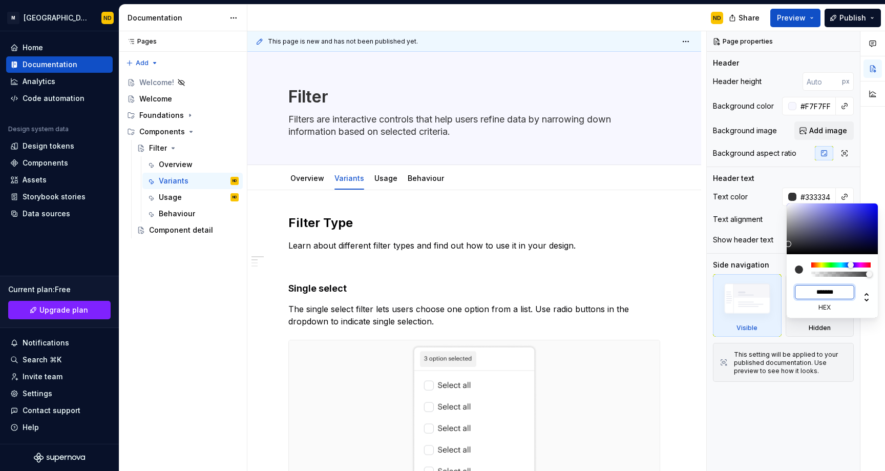
click at [600, 240] on html "M Bento Design Library ND Home Documentation Analytics Code automation Design s…" at bounding box center [442, 235] width 885 height 471
type textarea "*"
click at [821, 189] on div "Comments Open comments No comments yet Select ‘Comment’ from the block context …" at bounding box center [796, 251] width 178 height 440
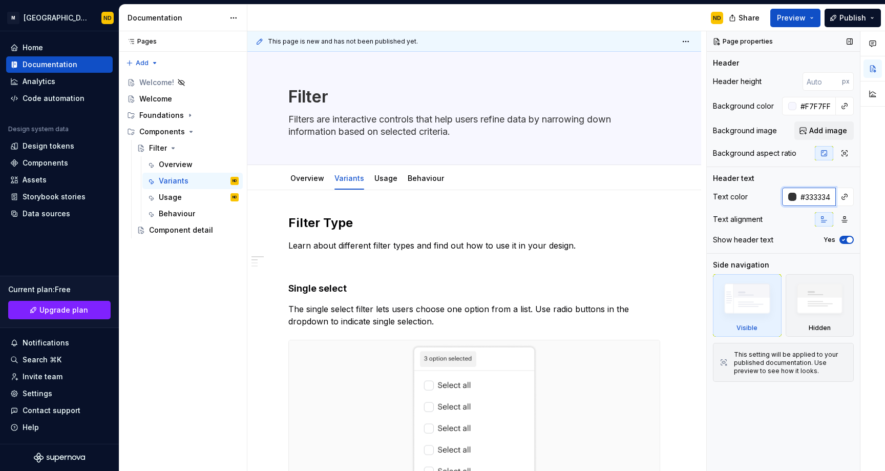
click at [819, 190] on input "#333334" at bounding box center [815, 196] width 39 height 18
type input "1a"
type textarea "*"
type input "#1A1A1A"
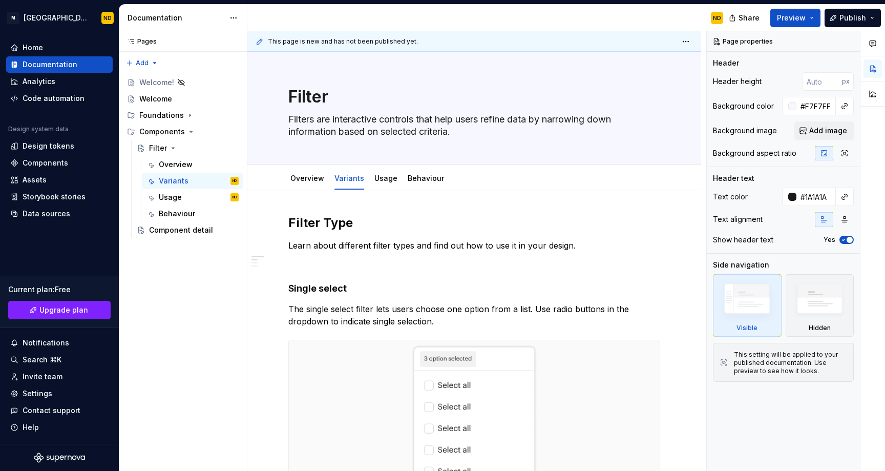
click at [309, 188] on div "Overview Variants Usage Behaviour" at bounding box center [367, 181] width 170 height 28
click at [309, 181] on link "Overview" at bounding box center [307, 178] width 34 height 9
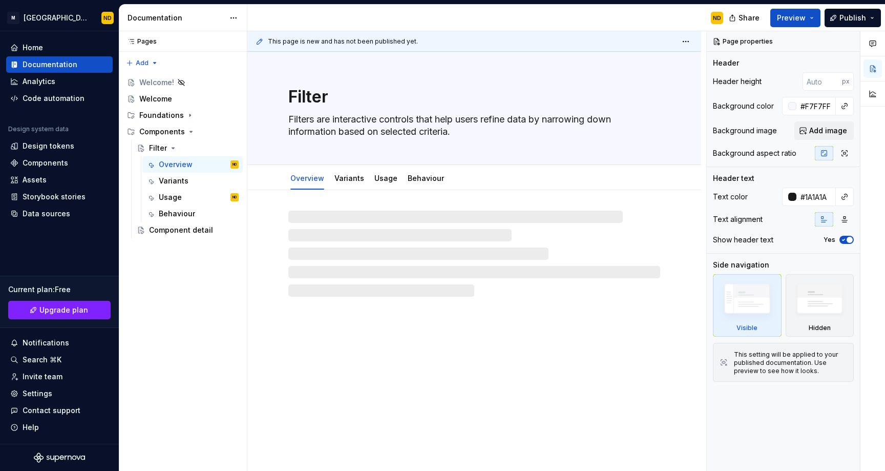
type textarea "*"
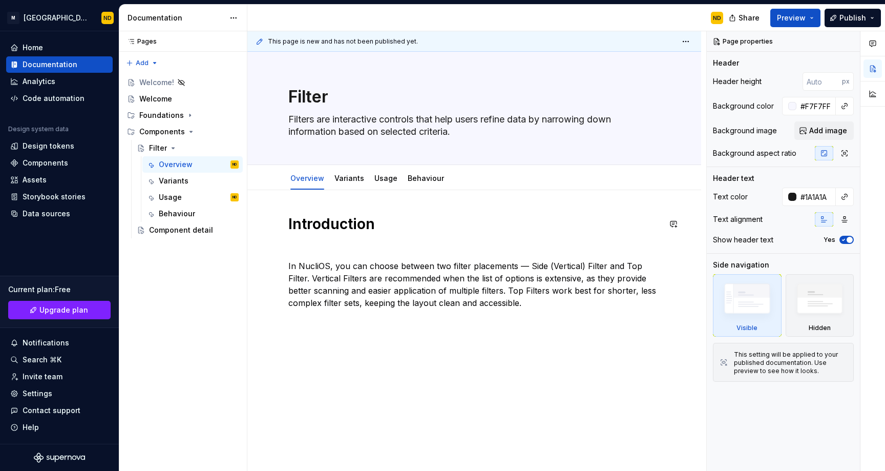
click at [399, 212] on div "Introduction In NucliOS, you can choose between two filter placements — Side (V…" at bounding box center [474, 344] width 454 height 309
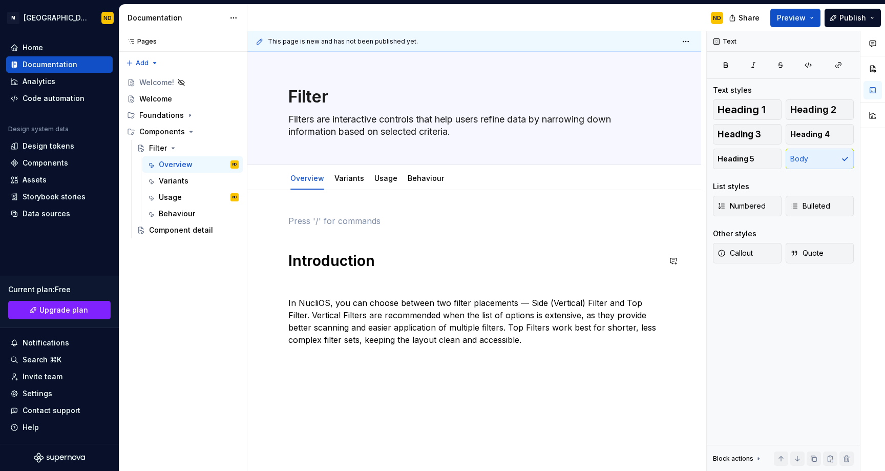
click at [339, 277] on div "Introduction In NucliOS, you can choose between two filter placements — Side (V…" at bounding box center [474, 299] width 372 height 168
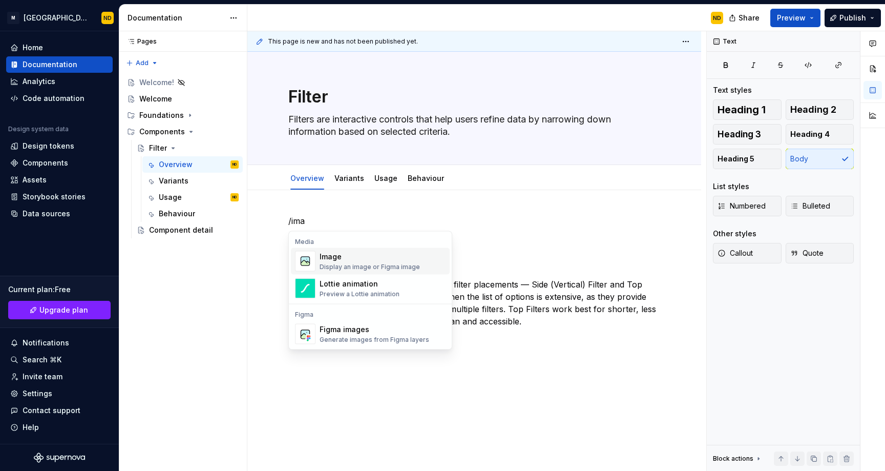
click at [355, 258] on div "Image" at bounding box center [370, 256] width 100 height 10
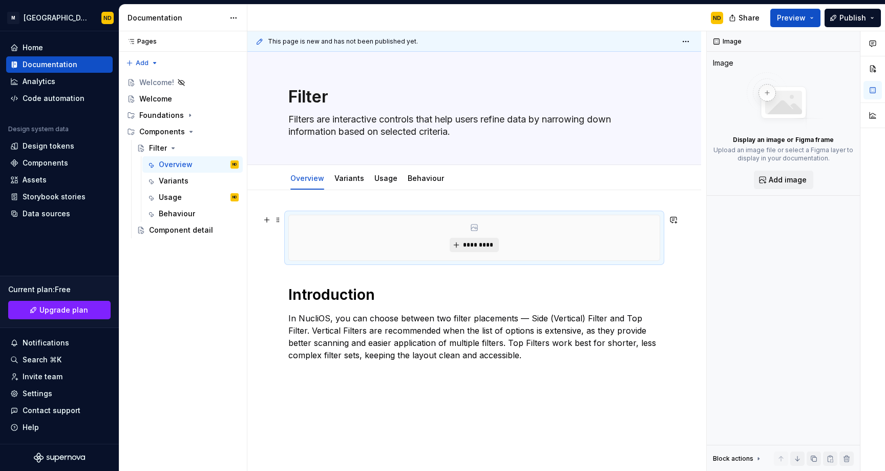
click at [455, 244] on button "*********" at bounding box center [474, 245] width 49 height 14
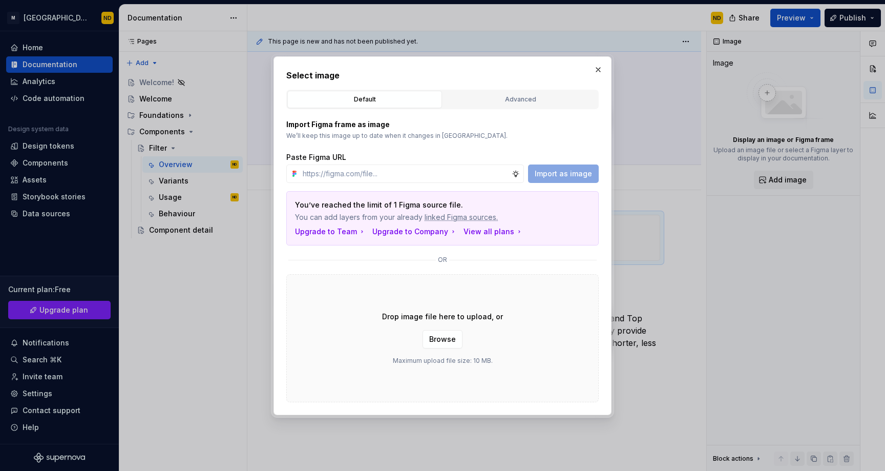
type input "https://www.figma.com/design/ucpZBcfu2hLpZosh3FQUPN/Bento-UI-Library-V2.0?node-…"
click at [558, 178] on span "Import as image" at bounding box center [563, 173] width 57 height 10
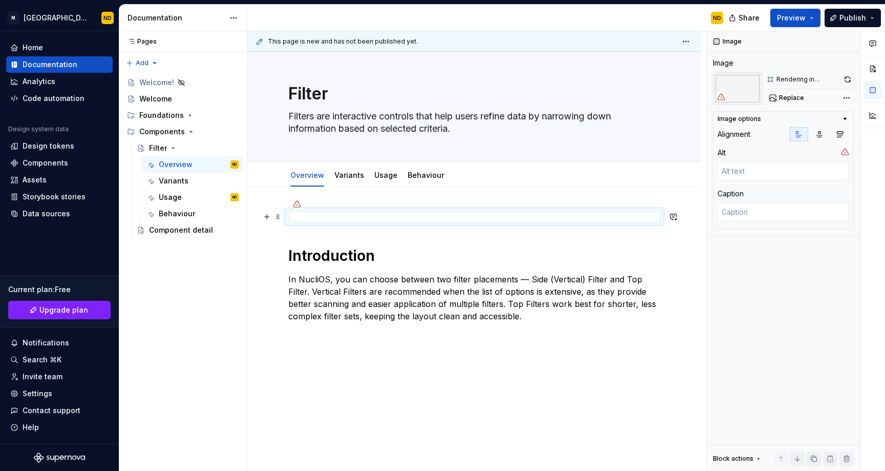
scroll to position [4, 0]
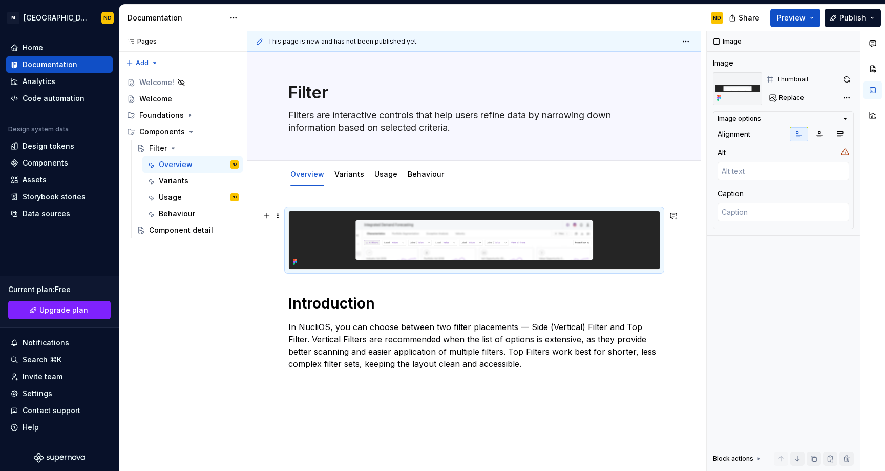
click at [600, 269] on div at bounding box center [474, 239] width 372 height 59
click at [840, 134] on icon "button" at bounding box center [840, 134] width 8 height 8
click at [814, 135] on button "button" at bounding box center [819, 134] width 18 height 14
click at [840, 119] on div "Image options" at bounding box center [778, 119] width 123 height 8
click at [531, 232] on img at bounding box center [474, 240] width 371 height 58
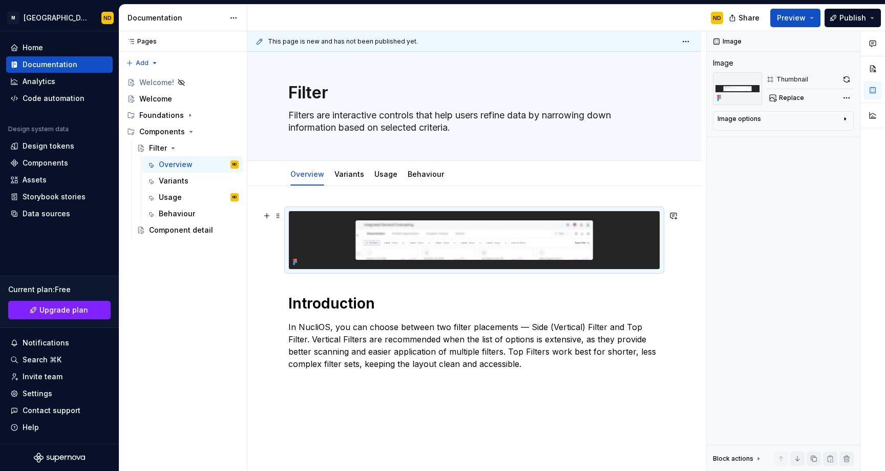
click at [531, 232] on img at bounding box center [474, 240] width 371 height 58
click at [277, 223] on div "Introduction In NucliOS, you can choose between two filter placements — Side (V…" at bounding box center [474, 373] width 454 height 374
click at [277, 220] on span at bounding box center [278, 215] width 8 height 14
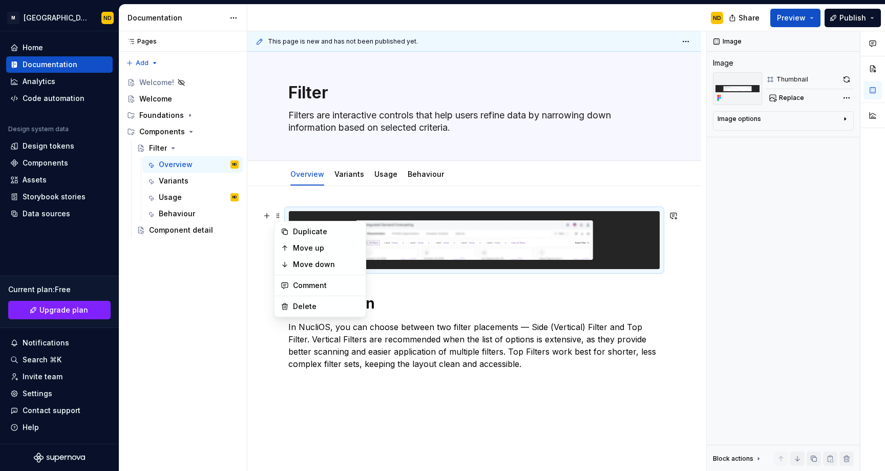
click at [259, 279] on div "Introduction In NucliOS, you can choose between two filter placements — Side (V…" at bounding box center [474, 373] width 454 height 374
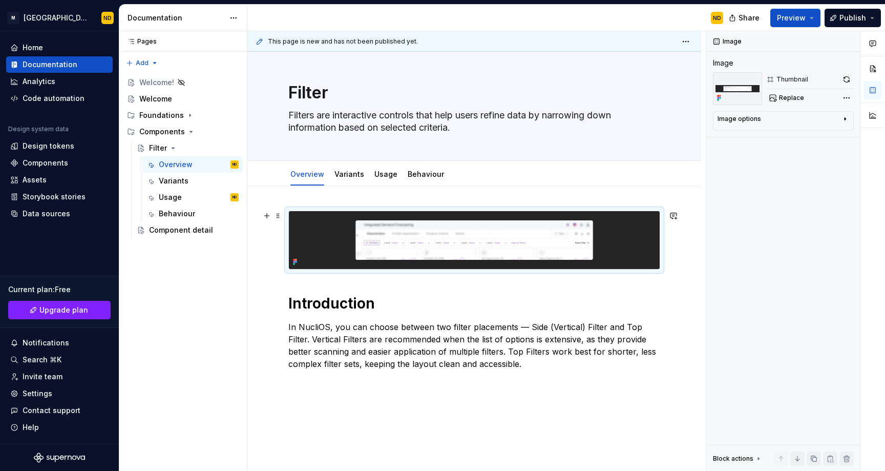
click at [324, 246] on img at bounding box center [474, 240] width 371 height 58
drag, startPoint x: 287, startPoint y: 270, endPoint x: 281, endPoint y: 285, distance: 16.1
click at [281, 285] on div "Introduction In NucliOS, you can choose between two filter placements — Side (V…" at bounding box center [474, 373] width 454 height 374
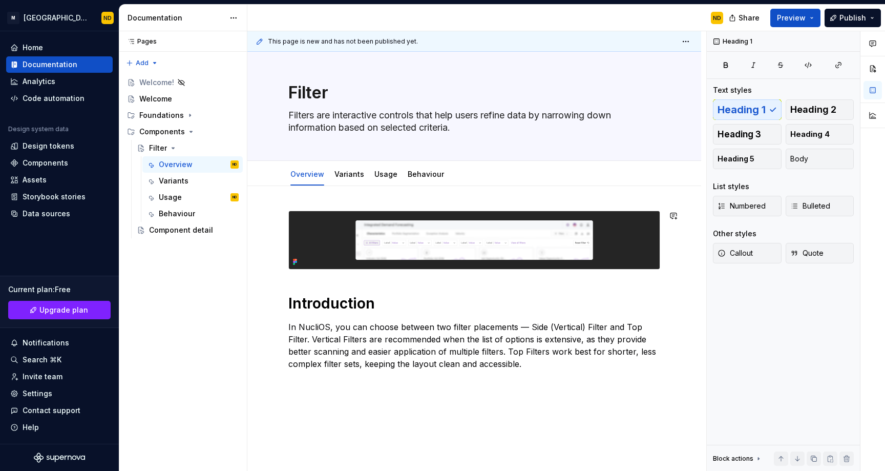
drag, startPoint x: 337, startPoint y: 274, endPoint x: 337, endPoint y: 283, distance: 9.2
click at [337, 283] on div "Introduction In NucliOS, you can choose between two filter placements — Side (V…" at bounding box center [474, 308] width 372 height 196
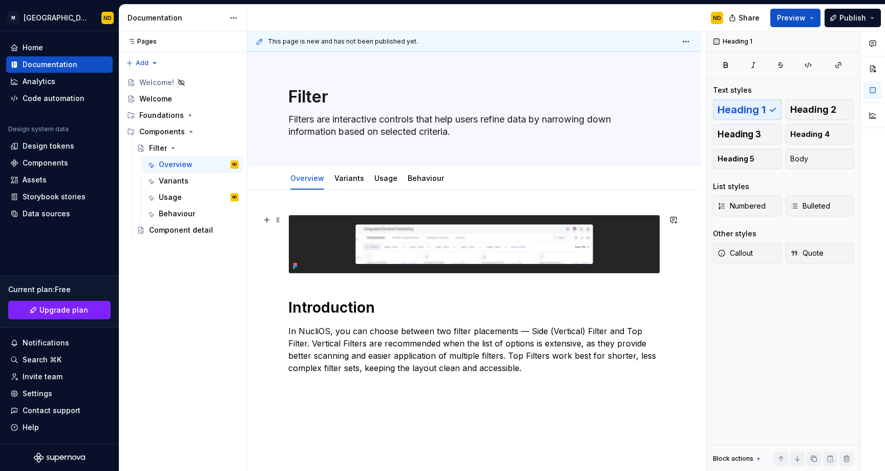
click at [417, 239] on img at bounding box center [474, 244] width 371 height 58
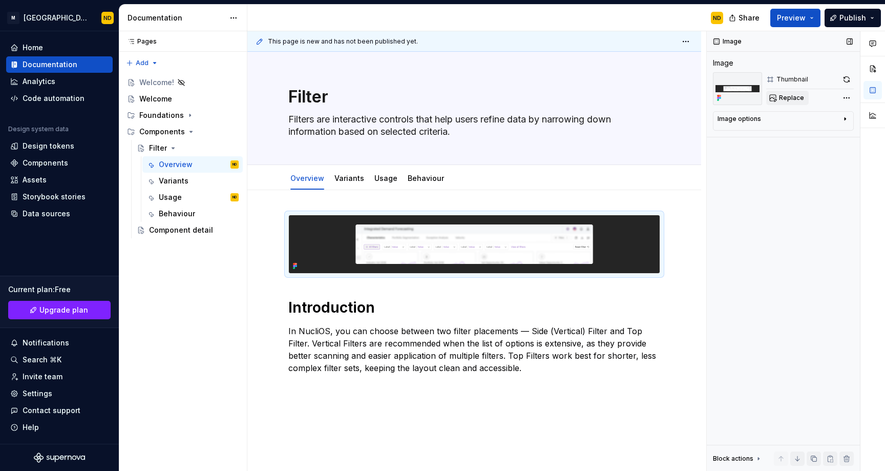
click at [784, 98] on span "Replace" at bounding box center [791, 98] width 25 height 8
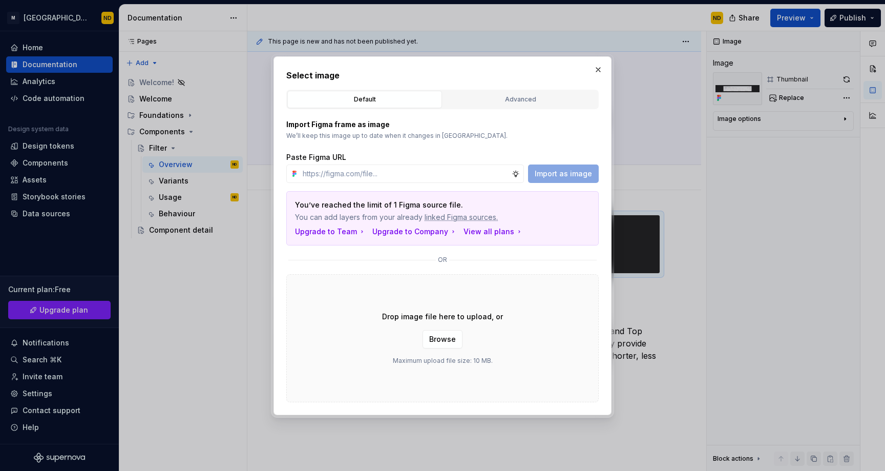
type textarea "*"
type input "https://www.figma.com/design/ucpZBcfu2hLpZosh3FQUPN/Bento-UI-Library-V2.0?node-…"
click at [556, 176] on span "Import as image" at bounding box center [563, 173] width 57 height 10
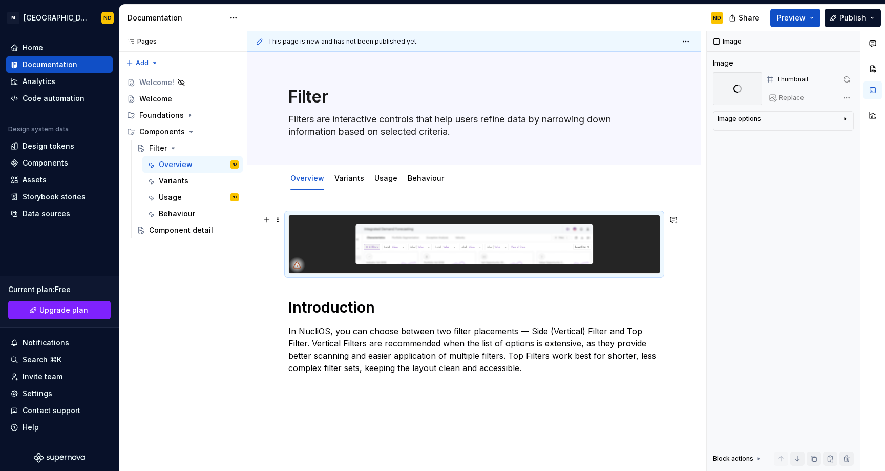
click at [686, 274] on div "Introduction In NucliOS, you can choose between two filter placements — Side (V…" at bounding box center [474, 377] width 454 height 374
click at [568, 298] on h1 "Introduction" at bounding box center [474, 307] width 372 height 18
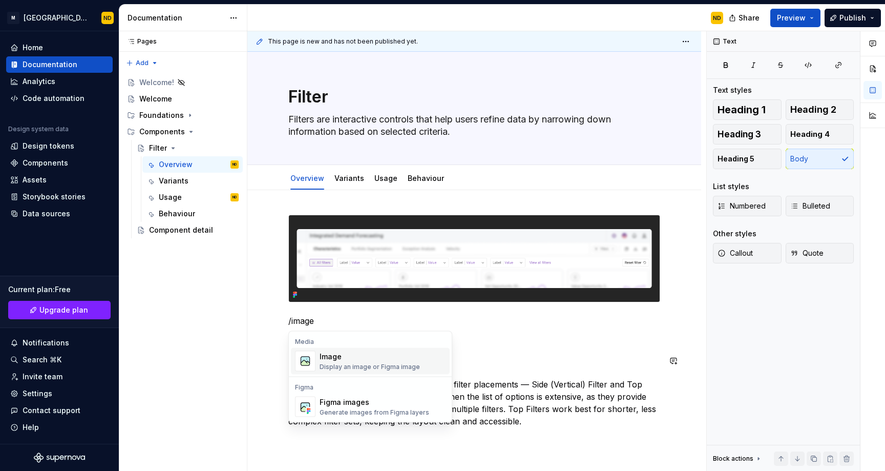
click at [410, 364] on div "Display an image or Figma image" at bounding box center [370, 367] width 100 height 8
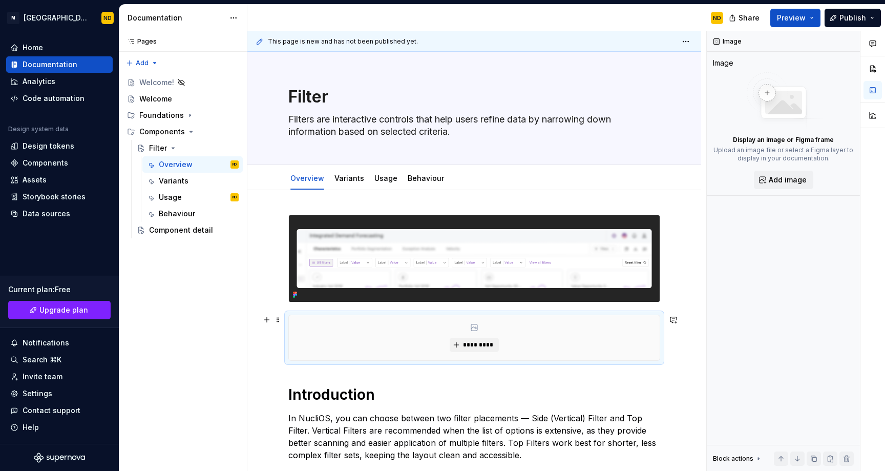
type textarea "*"
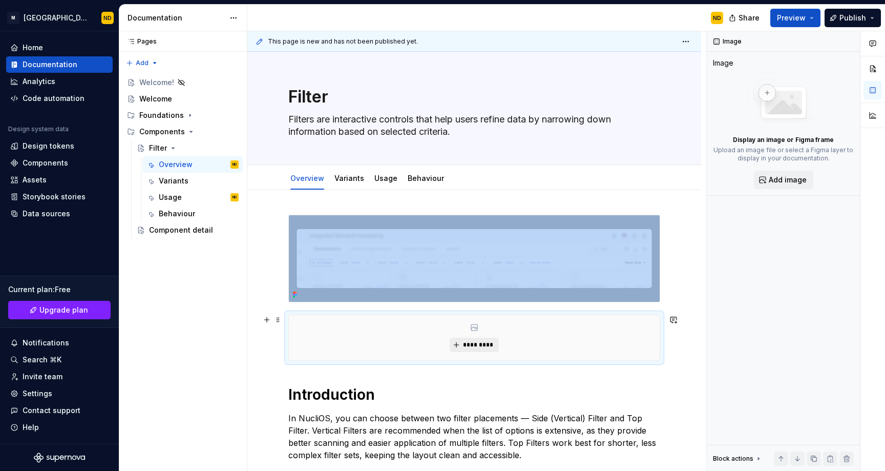
click at [468, 343] on span "*********" at bounding box center [477, 345] width 31 height 8
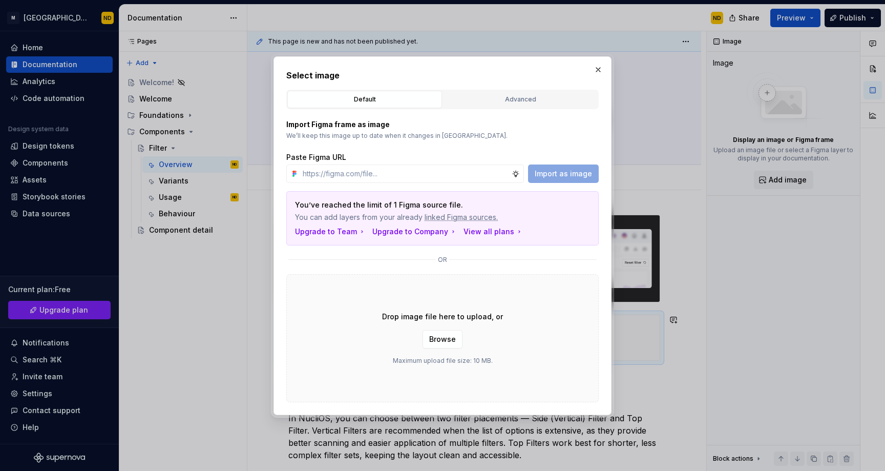
type input "https://www.figma.com/design/ucpZBcfu2hLpZosh3FQUPN/Bento-UI-Library-V2.0?node-…"
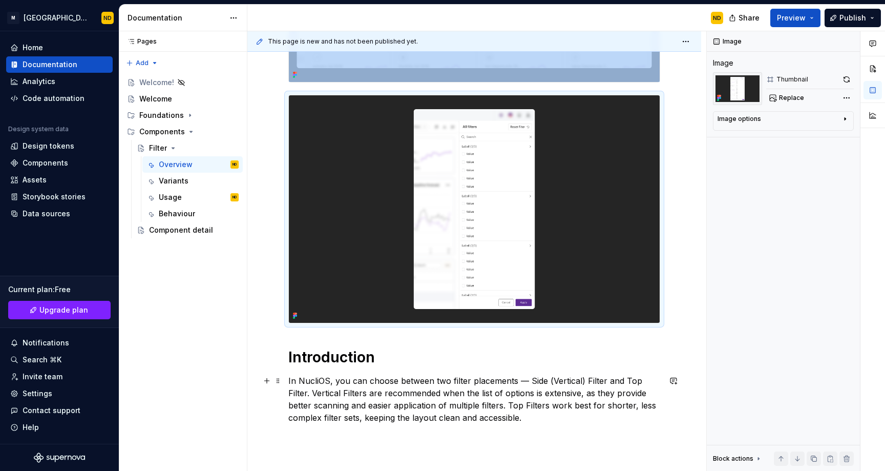
scroll to position [221, 0]
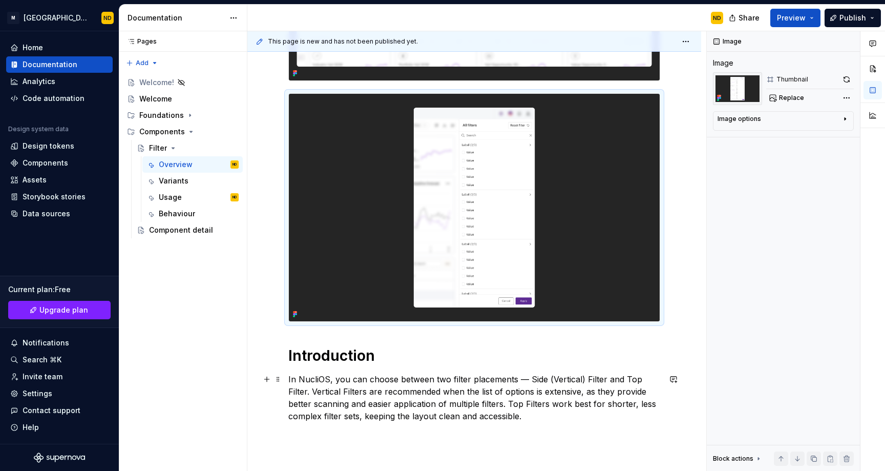
click at [313, 389] on p "In NucliOS, you can choose between two filter placements — Side (Vertical) Filt…" at bounding box center [474, 397] width 372 height 49
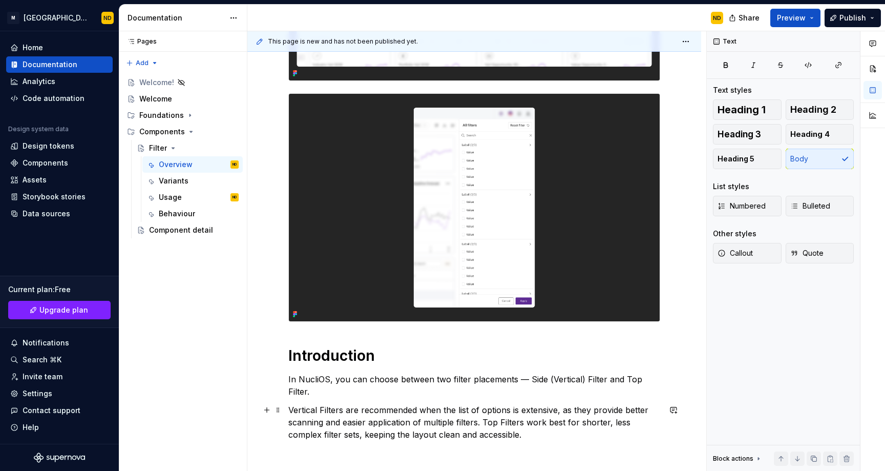
click at [483, 422] on p "Vertical Filters are recommended when the list of options is extensive, as they…" at bounding box center [474, 422] width 372 height 37
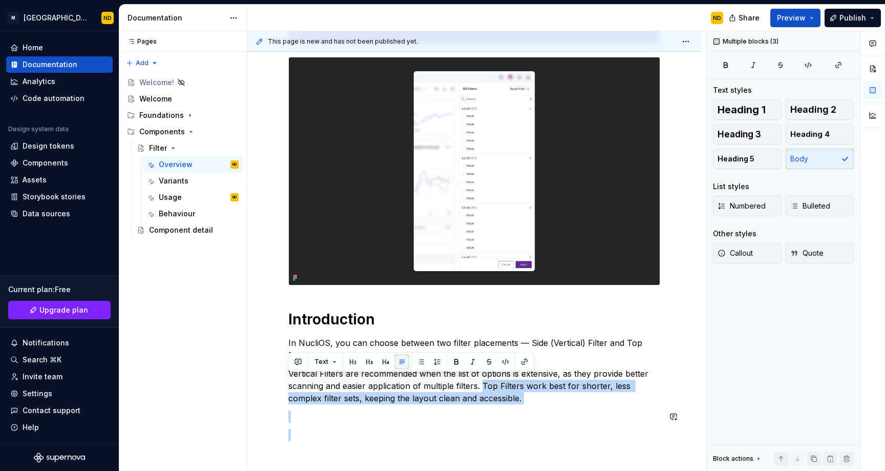
scroll to position [265, 0]
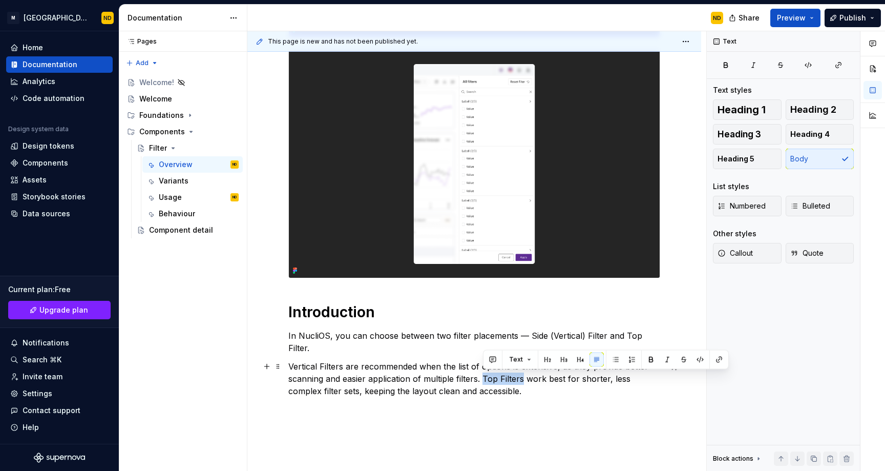
drag, startPoint x: 482, startPoint y: 417, endPoint x: 523, endPoint y: 379, distance: 56.2
click at [523, 379] on p "Vertical Filters are recommended when the list of options is extensive, as they…" at bounding box center [474, 378] width 372 height 37
click at [652, 360] on button "button" at bounding box center [651, 359] width 14 height 14
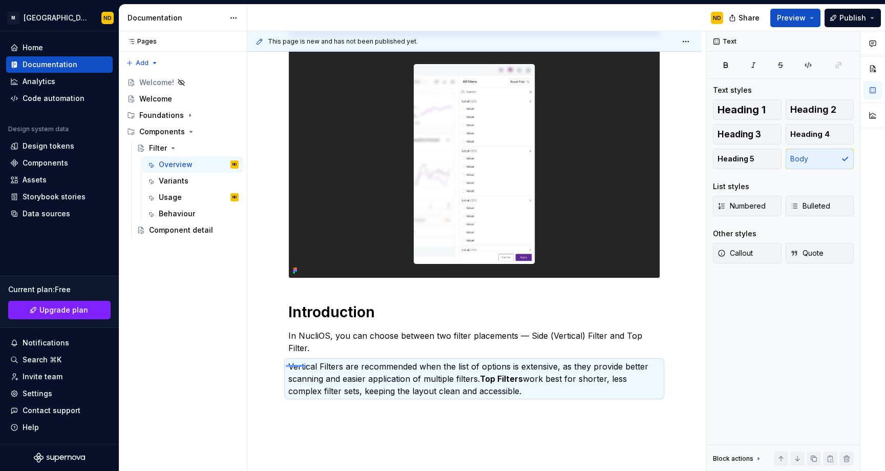
drag, startPoint x: 286, startPoint y: 365, endPoint x: 315, endPoint y: 366, distance: 29.2
click at [315, 366] on div "This page is new and has not been published yet. Filter Filters are interactive…" at bounding box center [476, 251] width 459 height 440
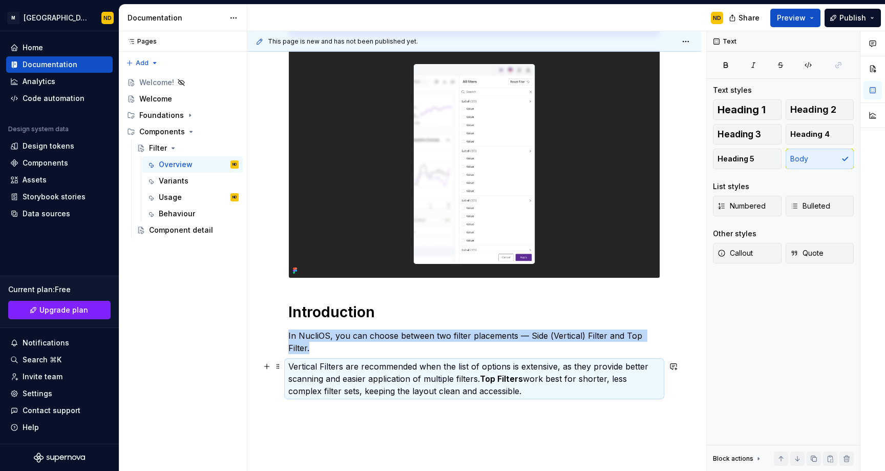
click at [300, 367] on p "Vertical Filters are recommended when the list of options is extensive, as they…" at bounding box center [474, 378] width 372 height 37
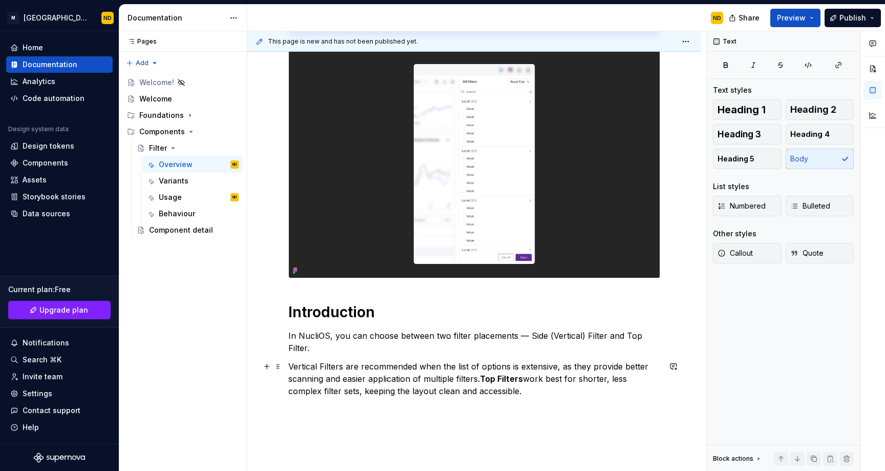
click at [300, 367] on p "Vertical Filters are recommended when the list of options is extensive, as they…" at bounding box center [474, 378] width 372 height 37
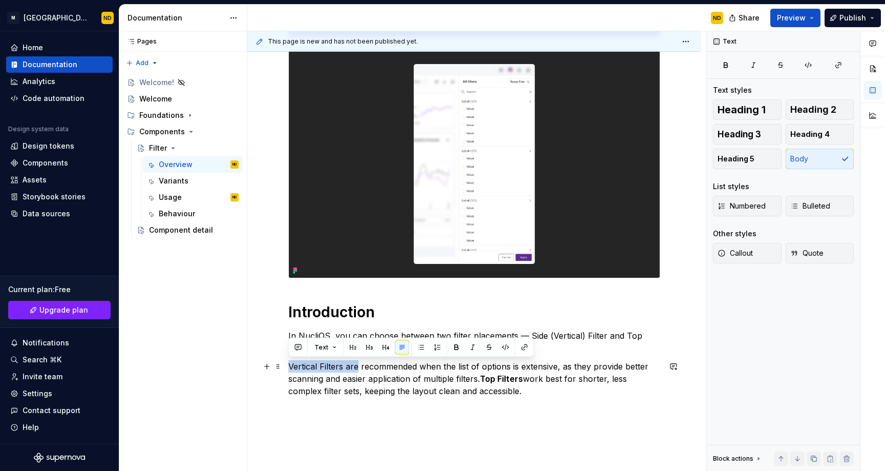
click at [345, 365] on p "Vertical Filters are recommended when the list of options is extensive, as they…" at bounding box center [474, 378] width 372 height 37
click at [344, 364] on p "Vertical Filters are recommended when the list of options is extensive, as they…" at bounding box center [474, 378] width 372 height 37
click at [454, 349] on button "button" at bounding box center [456, 347] width 14 height 14
click at [327, 352] on button "Text" at bounding box center [325, 347] width 31 height 14
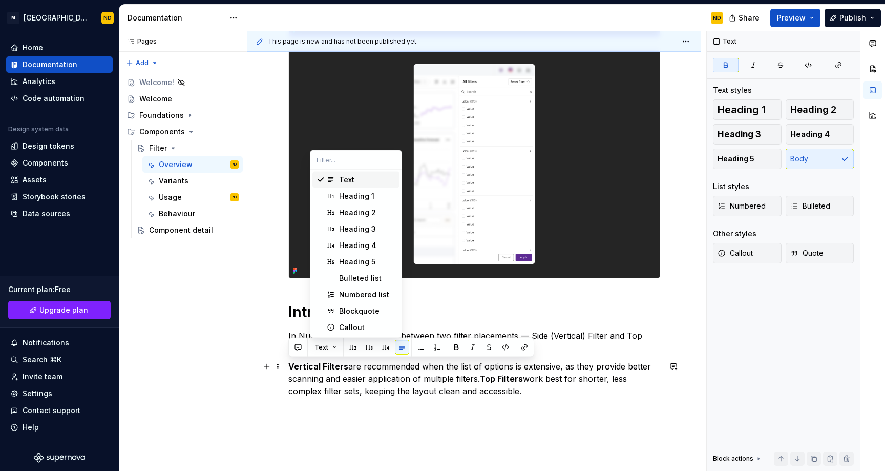
click at [346, 362] on p "Vertical Filters are recommended when the list of options is extensive, as they…" at bounding box center [474, 378] width 372 height 37
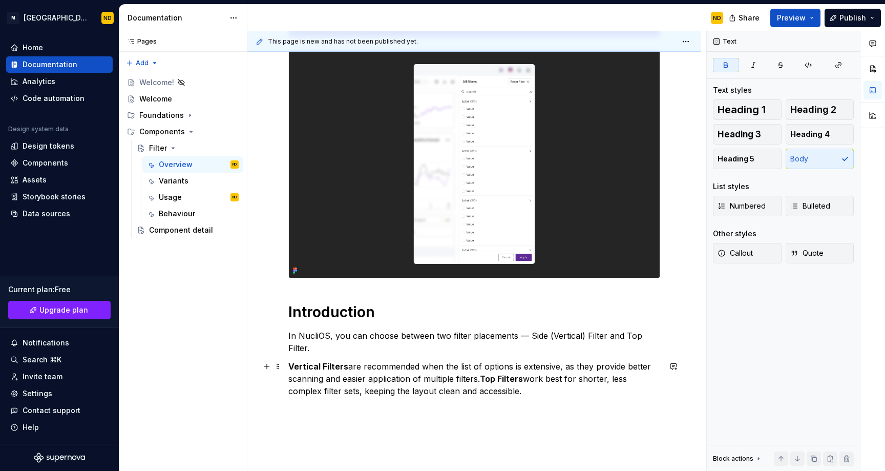
click at [346, 377] on p "Vertical Filters are recommended when the list of options is extensive, as they…" at bounding box center [474, 378] width 372 height 37
click at [346, 370] on p "Vertical Filters are recommended when the list of options is extensive, as they…" at bounding box center [474, 378] width 372 height 37
click at [284, 368] on div "Introduction In NucliOS, you can choose between two filter placements — Side (V…" at bounding box center [474, 256] width 454 height 662
click at [286, 376] on div "Introduction In NucliOS, you can choose between two filter placements — Side (V…" at bounding box center [474, 256] width 454 height 662
click at [285, 399] on div "Introduction In NucliOS, you can choose between two filter placements — Side (V…" at bounding box center [474, 256] width 454 height 662
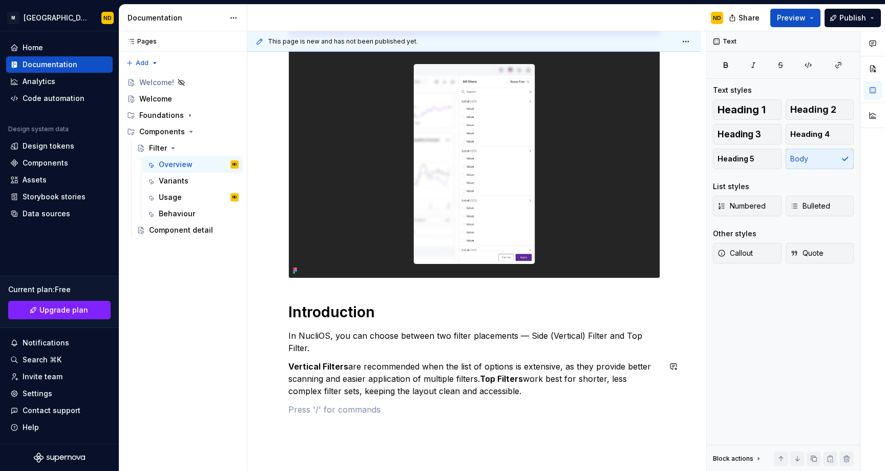
click at [285, 399] on div "Introduction In NucliOS, you can choose between two filter placements — Side (V…" at bounding box center [474, 256] width 454 height 662
click at [291, 385] on p "Vertical Filters are recommended when the list of options is extensive, as they…" at bounding box center [474, 378] width 372 height 37
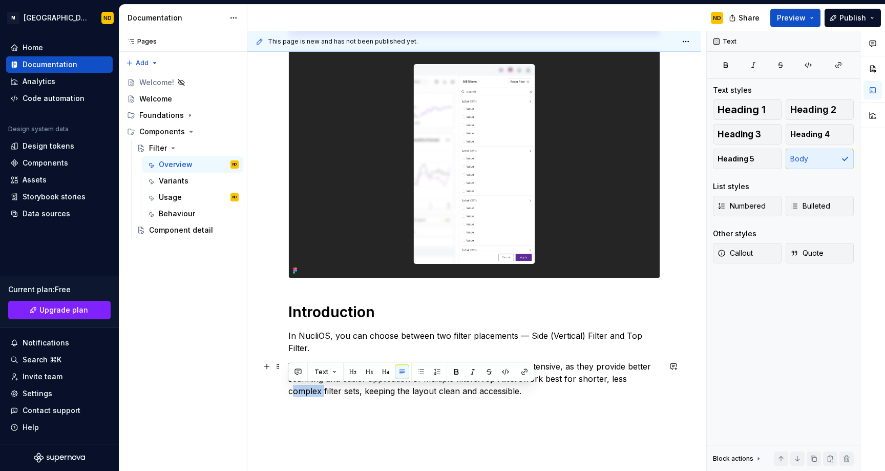
click at [291, 385] on p "Vertical Filters are recommended when the list of options is extensive, as they…" at bounding box center [474, 378] width 372 height 37
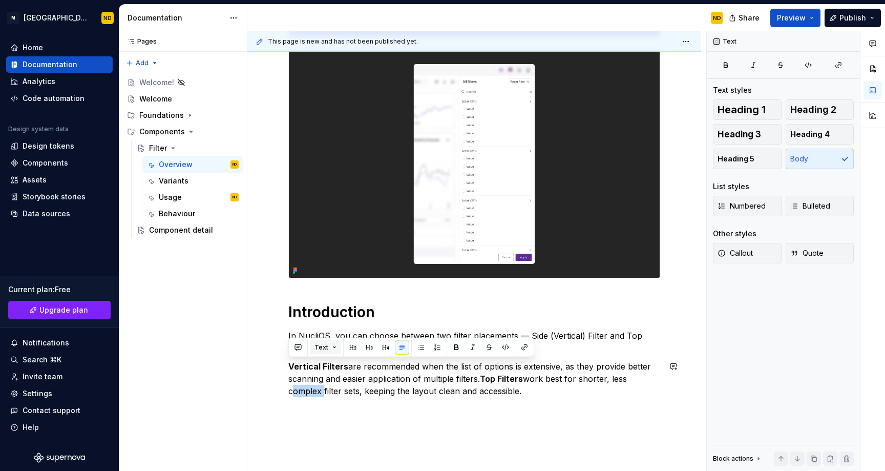
click at [325, 352] on button "Text" at bounding box center [325, 347] width 31 height 14
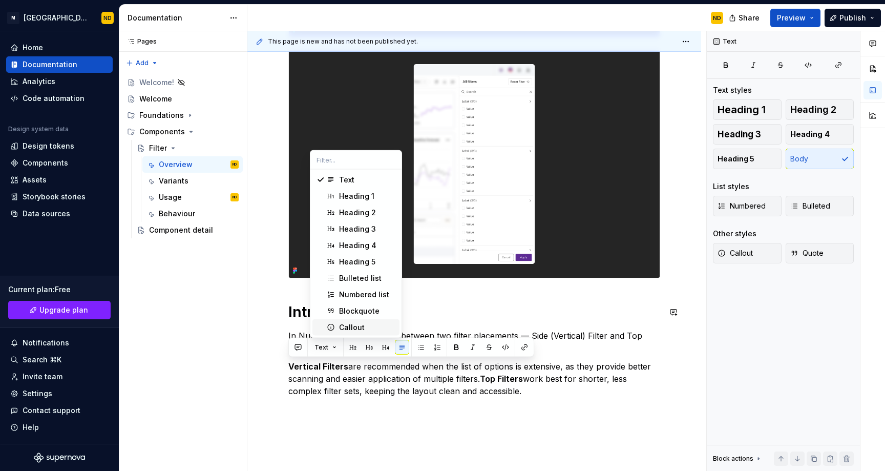
click at [343, 328] on div "Callout" at bounding box center [352, 327] width 26 height 10
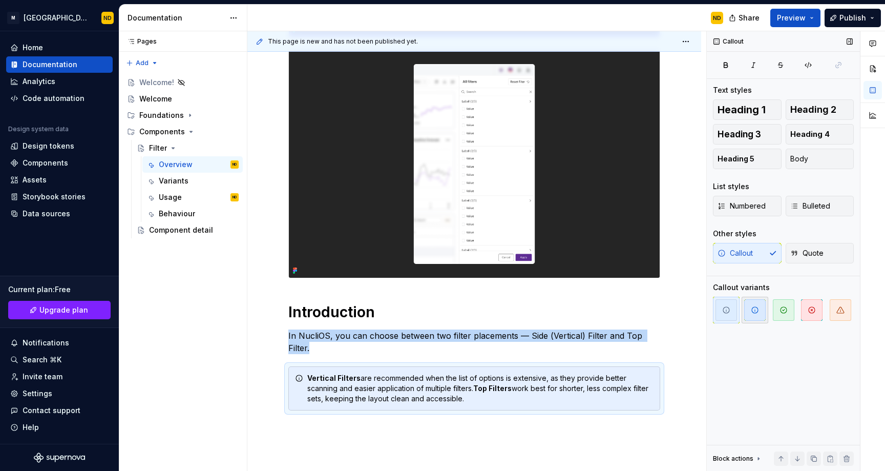
click at [753, 308] on icon "button" at bounding box center [755, 310] width 8 height 8
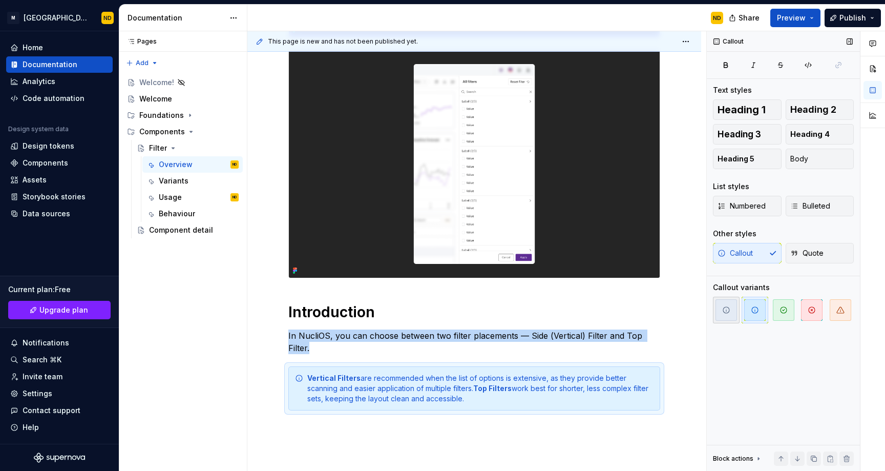
click at [736, 305] on span "button" at bounding box center [726, 310] width 22 height 22
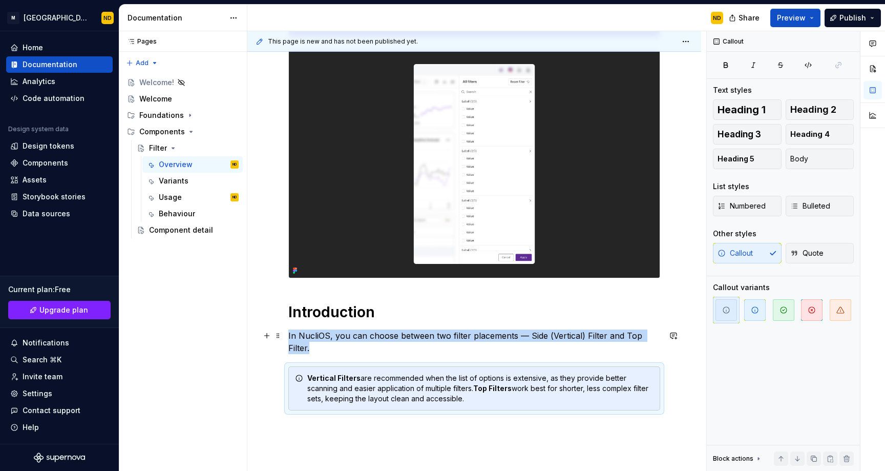
click at [670, 336] on button "button" at bounding box center [673, 335] width 14 height 14
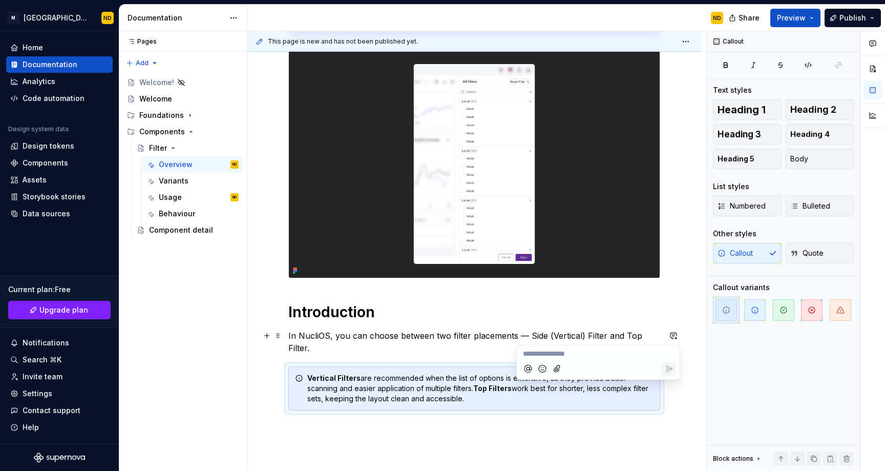
click at [648, 309] on h1 "Introduction" at bounding box center [474, 312] width 372 height 18
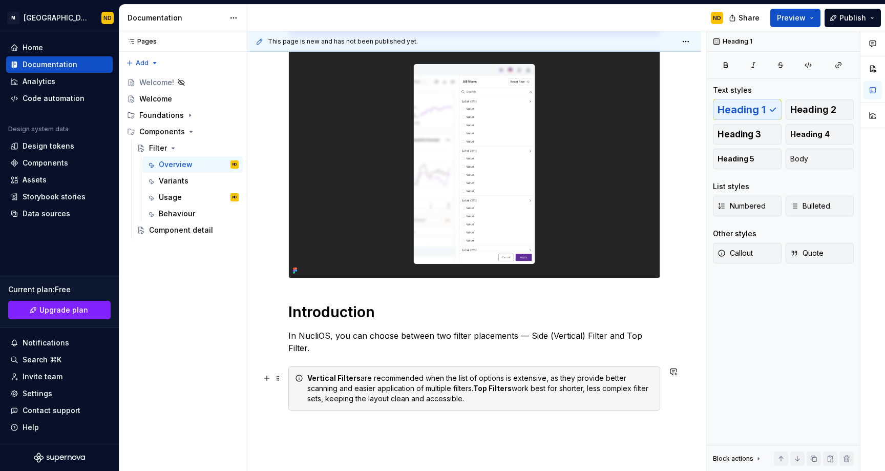
click at [313, 376] on strong "Vertical Filters" at bounding box center [333, 377] width 53 height 9
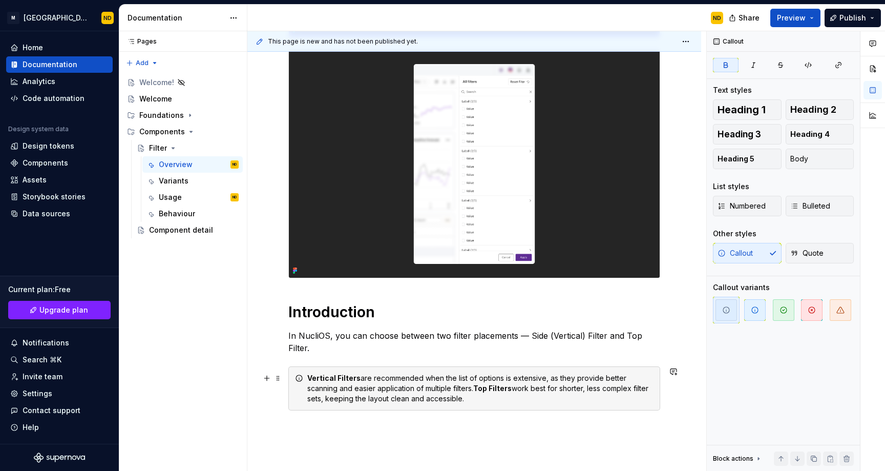
click at [308, 377] on strong "Vertical Filters" at bounding box center [333, 377] width 53 height 9
click at [479, 388] on strong "Top Filters" at bounding box center [492, 388] width 38 height 9
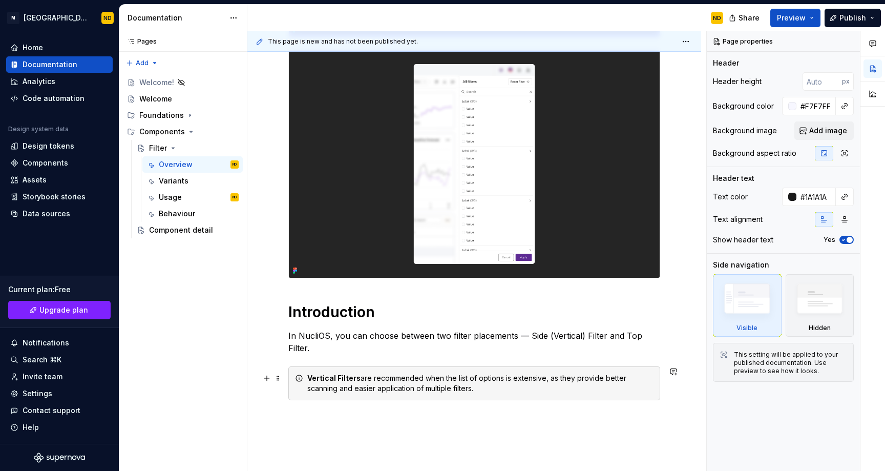
click at [309, 375] on strong "Vertical Filters" at bounding box center [333, 377] width 53 height 9
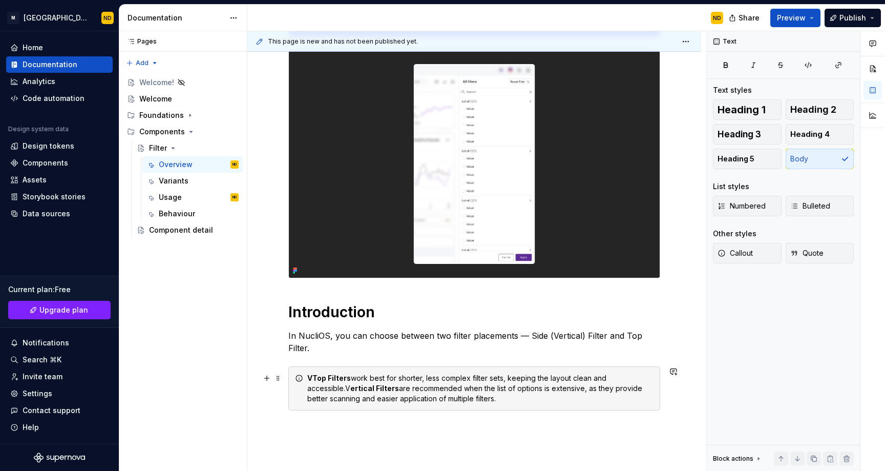
click at [344, 388] on div "VTop Filters work best for shorter, less complex filter sets, keeping the layou…" at bounding box center [480, 388] width 346 height 31
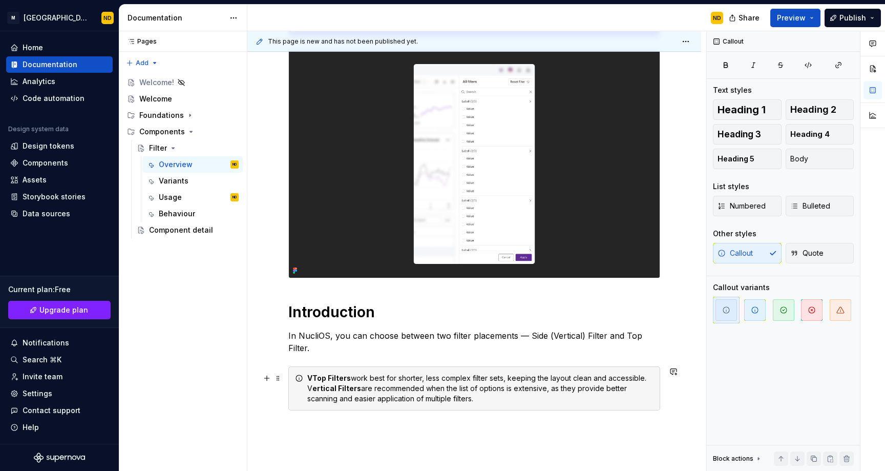
click at [313, 386] on strong "ertical Filters" at bounding box center [336, 388] width 49 height 9
click at [312, 378] on strong "VTop Filters" at bounding box center [329, 377] width 44 height 9
click at [312, 390] on strong "ertical Filters" at bounding box center [336, 388] width 49 height 9
drag, startPoint x: 312, startPoint y: 390, endPoint x: 301, endPoint y: 390, distance: 10.8
click at [301, 390] on div "Top Filters work best for shorter, less complex filter sets, keeping the layout…" at bounding box center [474, 388] width 372 height 44
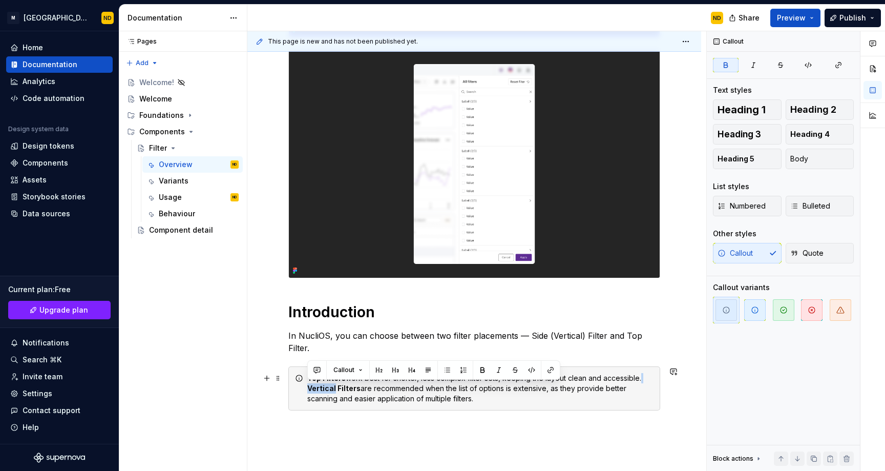
click at [351, 399] on div "Top Filters work best for shorter, less complex filter sets, keeping the layout…" at bounding box center [480, 388] width 346 height 31
click at [494, 410] on div "Top Filters work best for shorter, less complex filter sets, keeping the layout…" at bounding box center [474, 388] width 372 height 44
click at [644, 379] on div "Top Filters work best for shorter, less complex filter sets, keeping the layout…" at bounding box center [480, 388] width 346 height 31
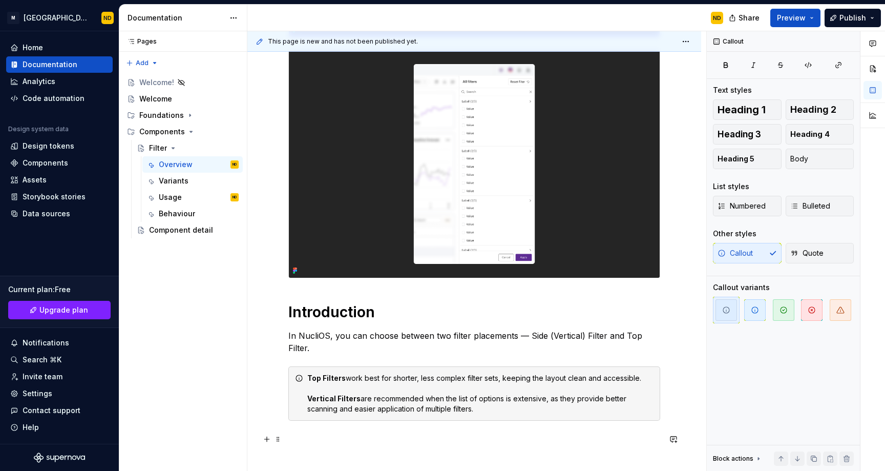
click at [514, 447] on p at bounding box center [474, 445] width 372 height 25
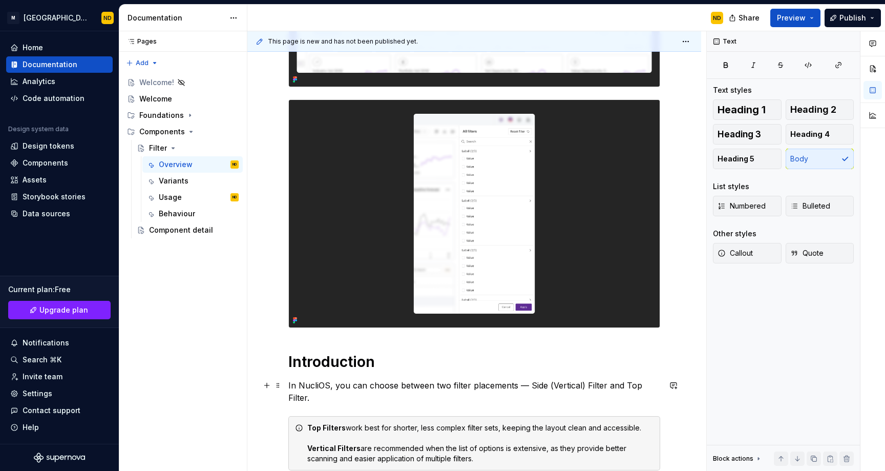
scroll to position [219, 0]
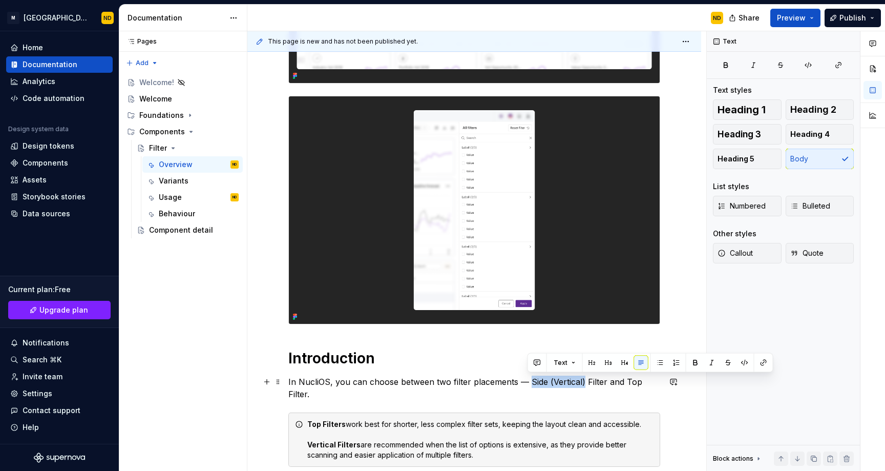
drag, startPoint x: 581, startPoint y: 382, endPoint x: 527, endPoint y: 382, distance: 53.8
click at [527, 382] on p "In NucliOS, you can choose between two filter placements — Side (Vertical) Filt…" at bounding box center [474, 387] width 372 height 25
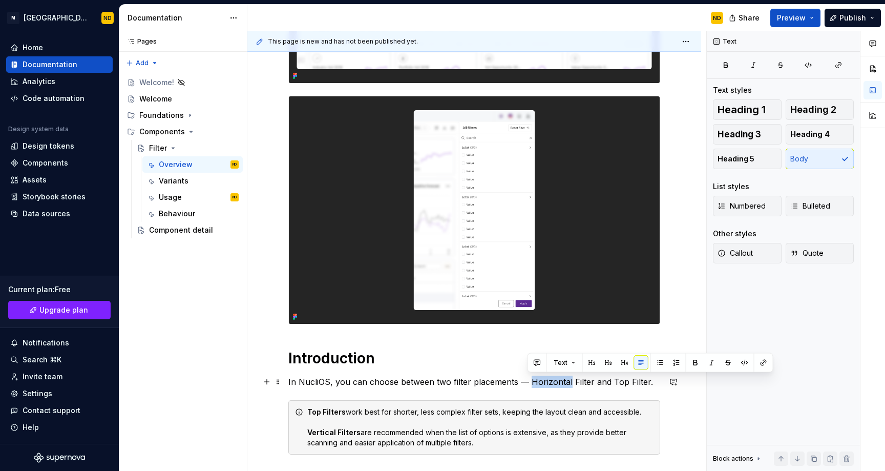
drag, startPoint x: 527, startPoint y: 381, endPoint x: 567, endPoint y: 379, distance: 39.5
click at [567, 379] on p "In NucliOS, you can choose between two filter placements — Horizontal Filter an…" at bounding box center [474, 381] width 372 height 12
click at [618, 379] on p "In NucliOS, you can choose between two filter placements — Horizontal Filter an…" at bounding box center [474, 381] width 372 height 12
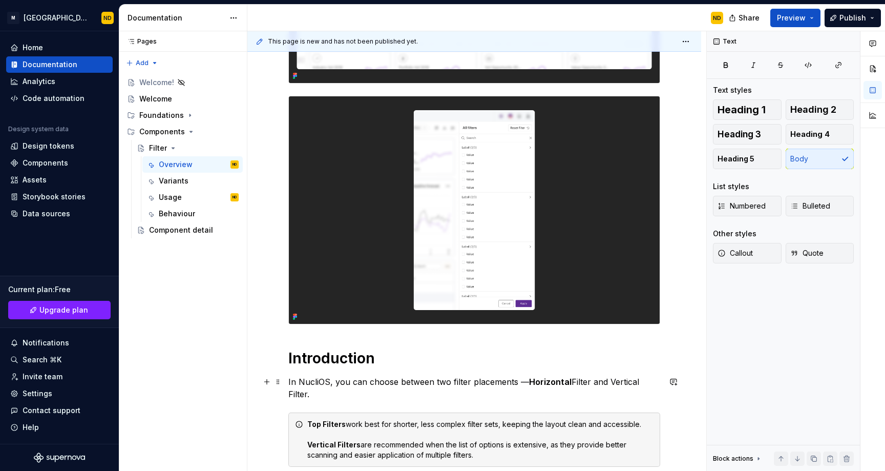
click at [627, 383] on p "In NucliOS, you can choose between two filter placements — Horizontal Filter an…" at bounding box center [474, 387] width 372 height 25
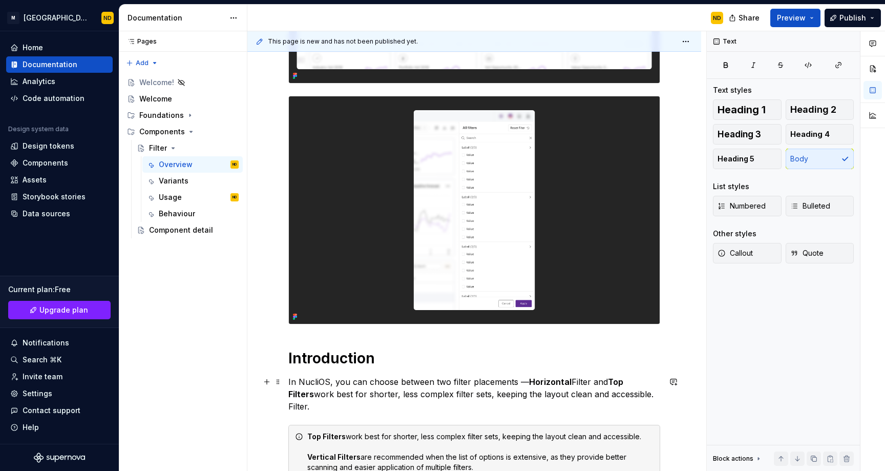
click at [588, 382] on p "In NucliOS, you can choose between two filter placements — Horizontal Filter an…" at bounding box center [474, 393] width 372 height 37
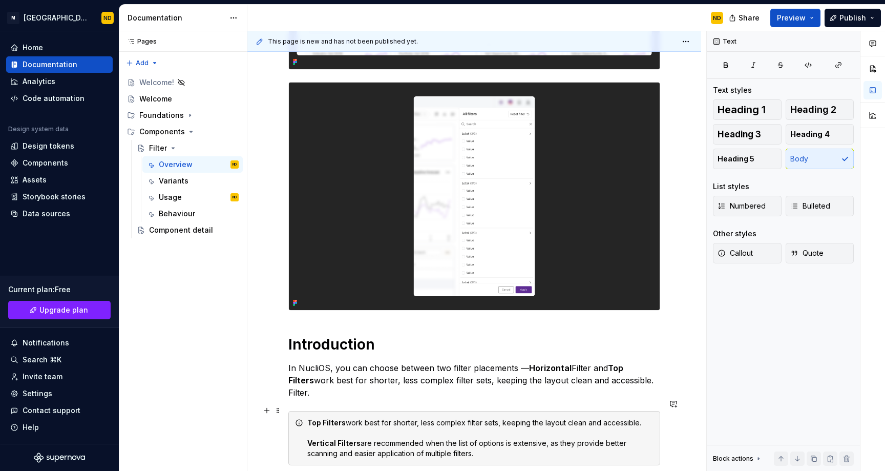
click at [310, 418] on strong "Top Filters" at bounding box center [326, 422] width 38 height 9
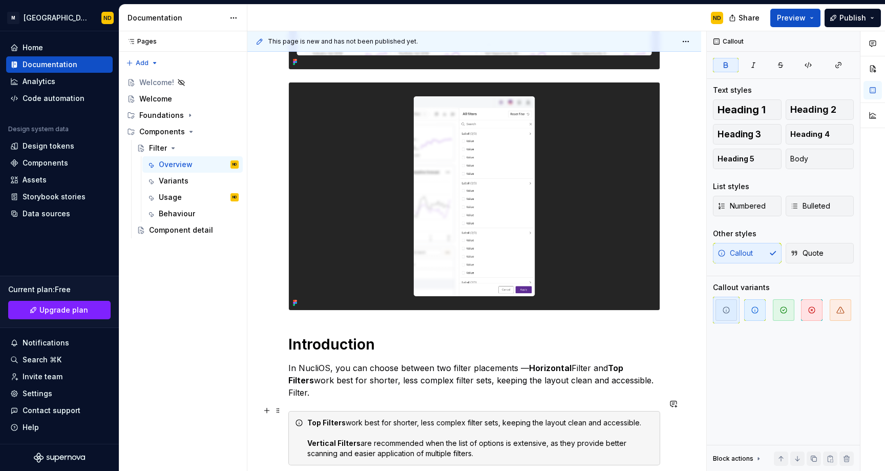
click at [310, 418] on strong "Top Filters" at bounding box center [326, 422] width 38 height 9
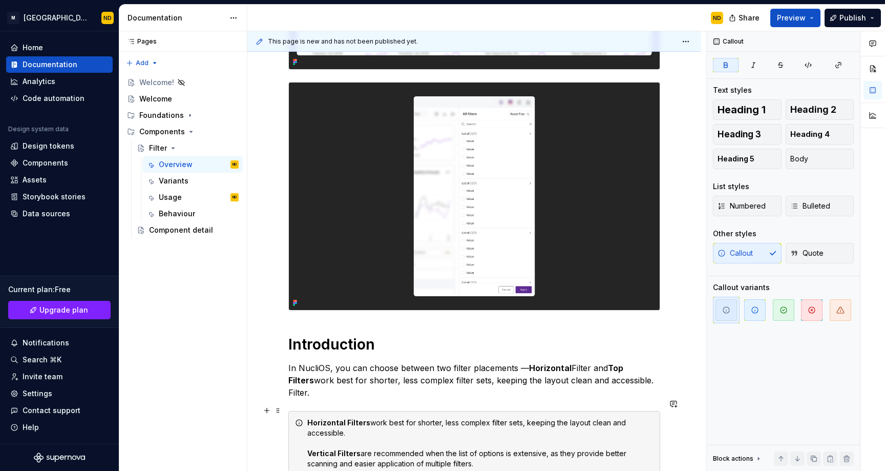
click at [368, 438] on div "Horizontal Filters work best for shorter, less complex filter sets, keeping the…" at bounding box center [480, 442] width 346 height 51
click at [483, 450] on div "Horizontal Filters work best for shorter, less complex filter sets, keeping the…" at bounding box center [480, 442] width 346 height 51
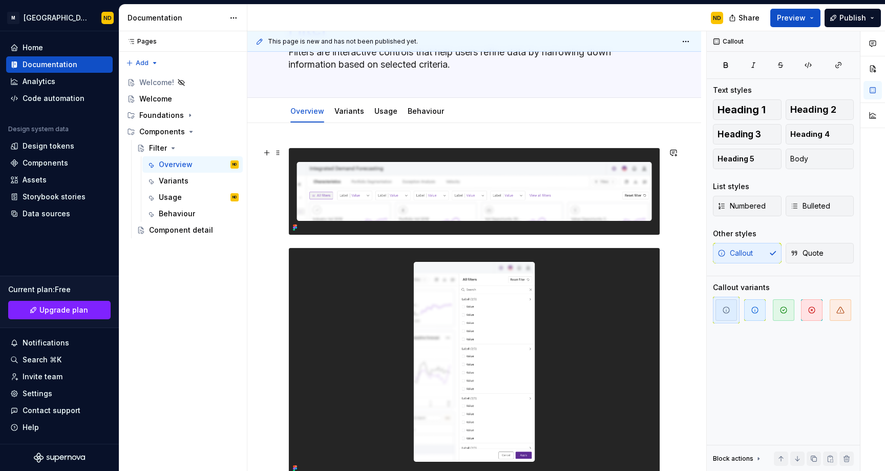
scroll to position [56, 0]
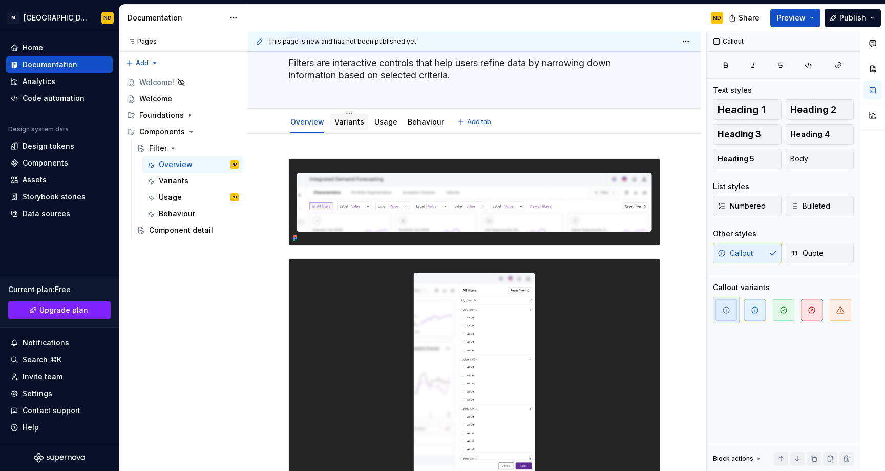
click at [348, 118] on link "Variants" at bounding box center [349, 121] width 30 height 9
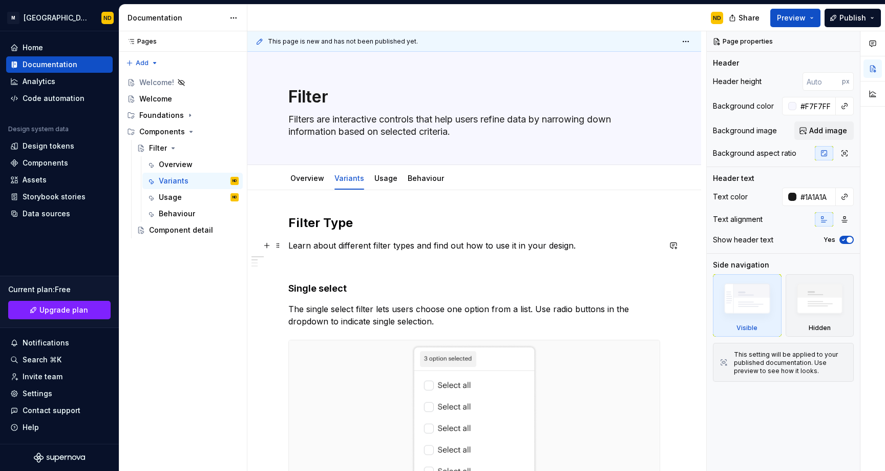
click at [591, 248] on p "Learn about different filter types and find out how to use it in your design." at bounding box center [474, 245] width 372 height 12
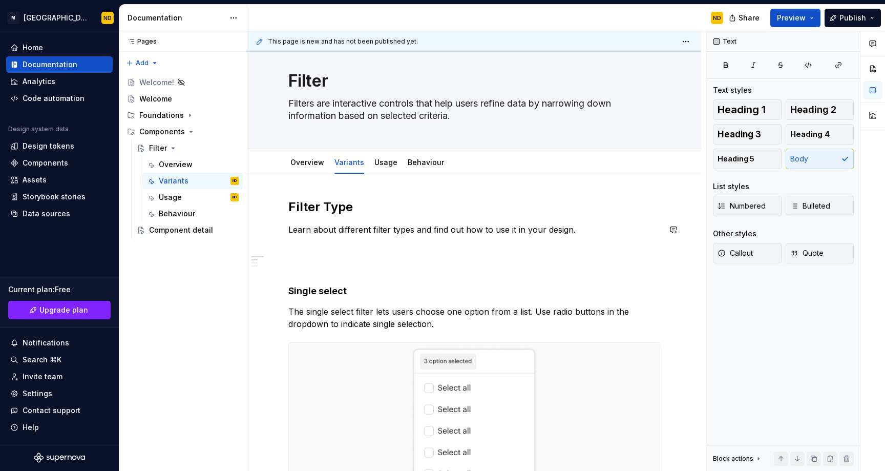
scroll to position [16, 0]
click at [299, 249] on p at bounding box center [474, 247] width 372 height 12
click at [295, 271] on p at bounding box center [474, 266] width 372 height 12
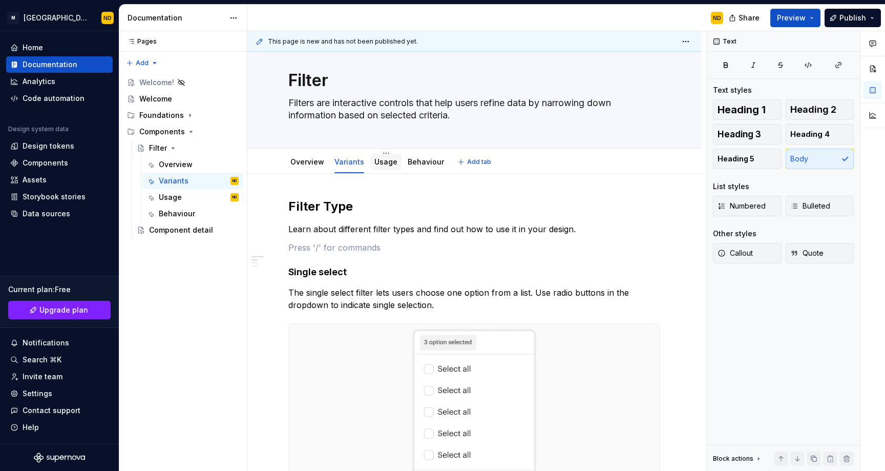
click at [384, 172] on div at bounding box center [385, 171] width 31 height 1
click at [381, 168] on div "Usage" at bounding box center [385, 162] width 31 height 16
click at [387, 168] on div "Usage" at bounding box center [385, 162] width 31 height 16
click at [380, 161] on link "Usage" at bounding box center [385, 161] width 23 height 9
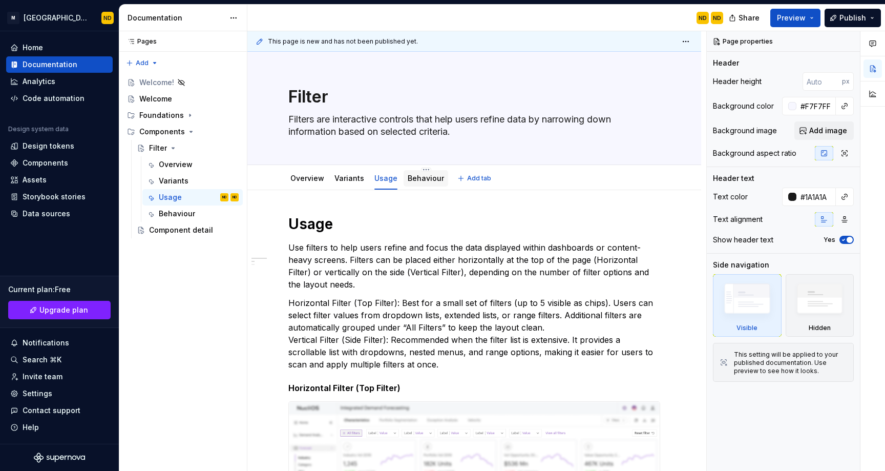
click at [420, 176] on link "Behaviour" at bounding box center [426, 178] width 36 height 9
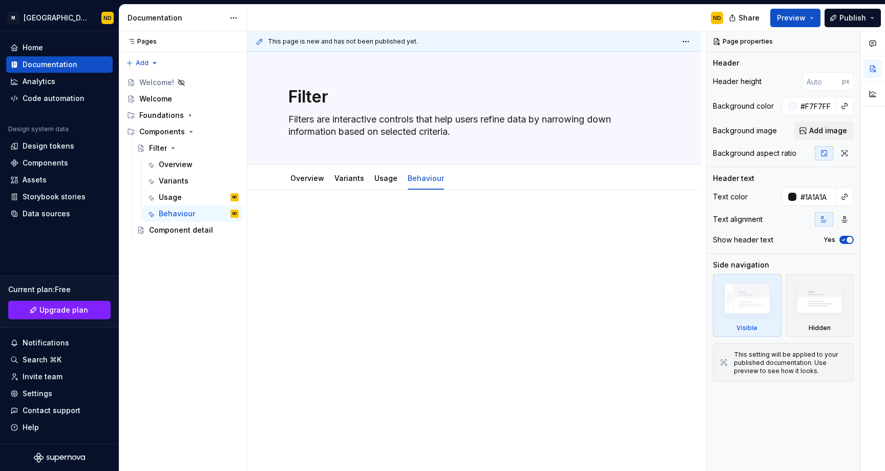
click at [316, 221] on p at bounding box center [474, 221] width 372 height 12
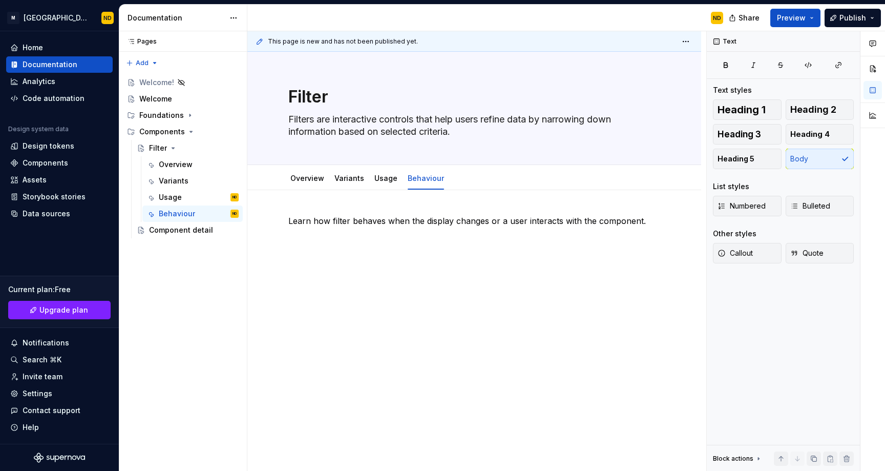
click at [305, 252] on p at bounding box center [474, 257] width 372 height 12
click at [299, 258] on p "Responsive Behaviour" at bounding box center [474, 257] width 372 height 12
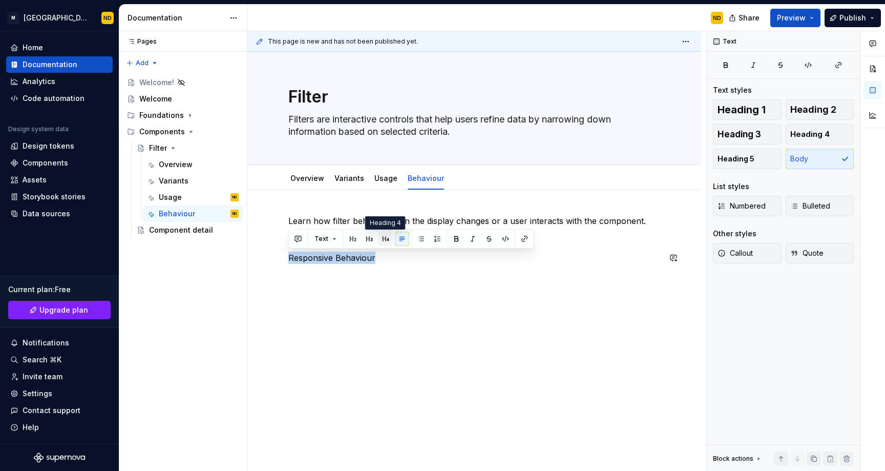
click at [383, 239] on button "button" at bounding box center [385, 238] width 14 height 14
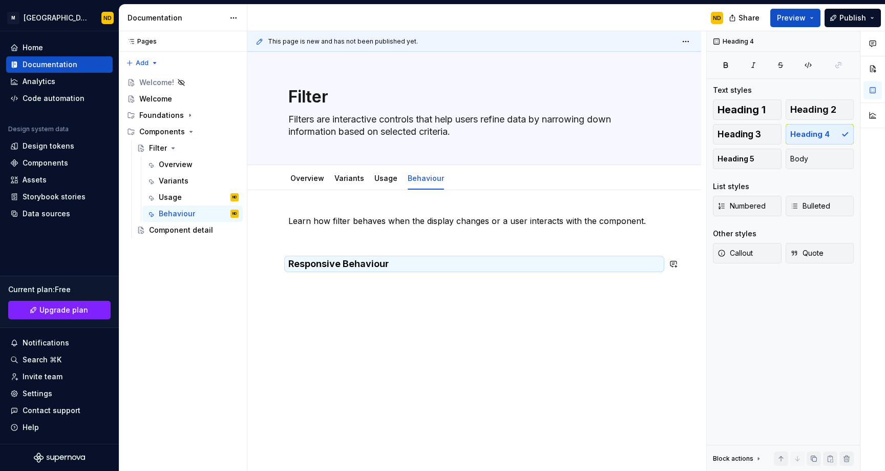
click at [374, 278] on div "Learn how filter behaves when the display changes or a user interacts with the …" at bounding box center [474, 249] width 372 height 68
click at [361, 267] on h4 "Responsive Behaviour" at bounding box center [474, 264] width 372 height 12
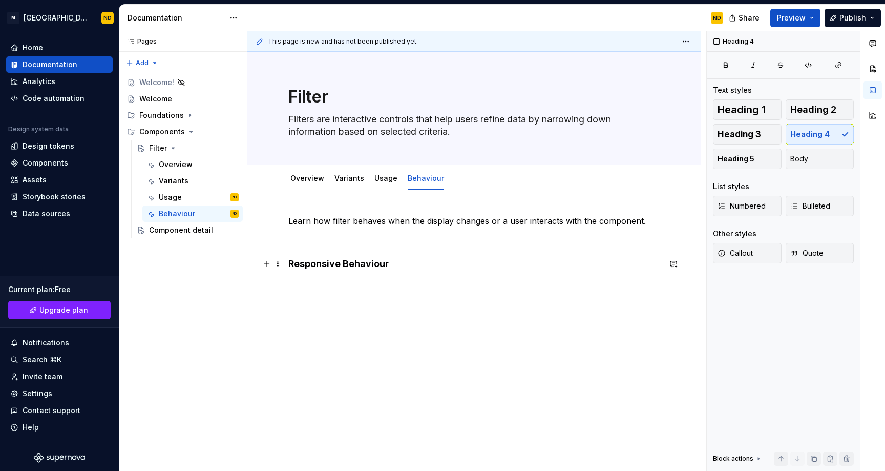
click at [361, 267] on h4 "Responsive Behaviour" at bounding box center [474, 264] width 372 height 12
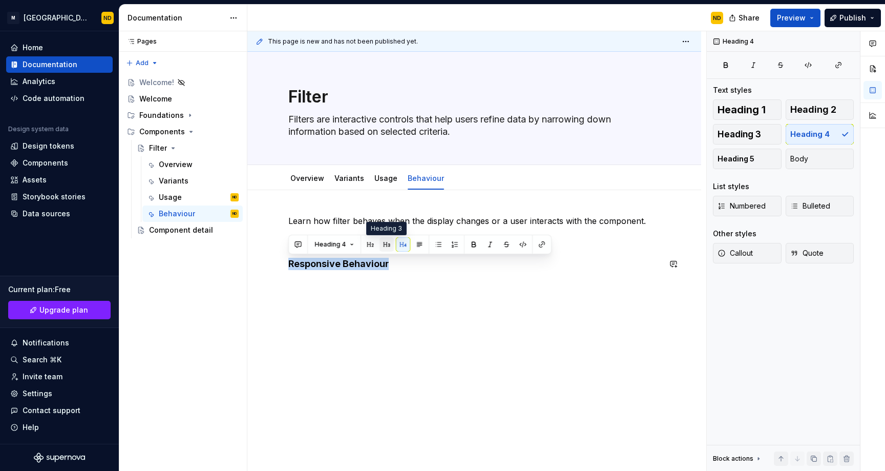
click at [381, 247] on button "button" at bounding box center [386, 244] width 14 height 14
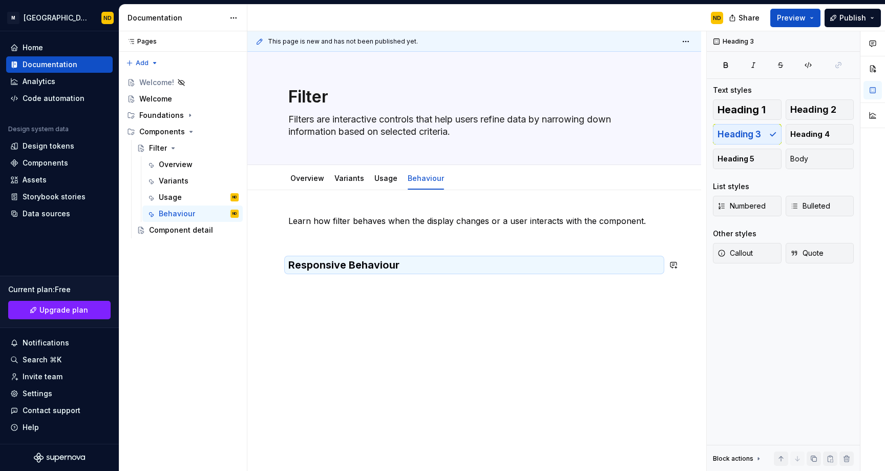
click at [355, 281] on div "Learn how filter behaves when the display changes or a user interacts with the …" at bounding box center [474, 250] width 372 height 70
click at [313, 289] on div "Learn how filter behaves when the display changes or a user interacts with the …" at bounding box center [474, 308] width 454 height 236
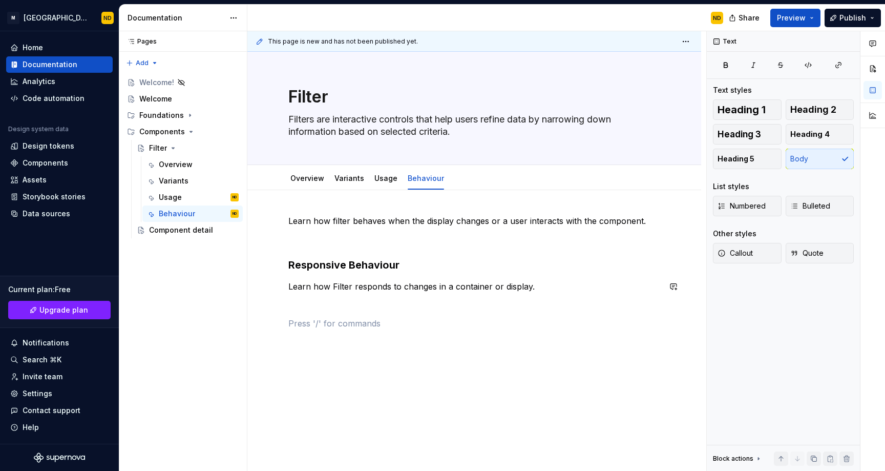
click at [618, 272] on div "Learn how filter behaves when the display changes or a user interacts with the …" at bounding box center [474, 272] width 372 height 115
type textarea "*"
click at [295, 334] on div "Learn how filter behaves when the display changes or a user interacts with the …" at bounding box center [474, 278] width 372 height 127
click at [314, 327] on p "Wrapping" at bounding box center [474, 323] width 372 height 12
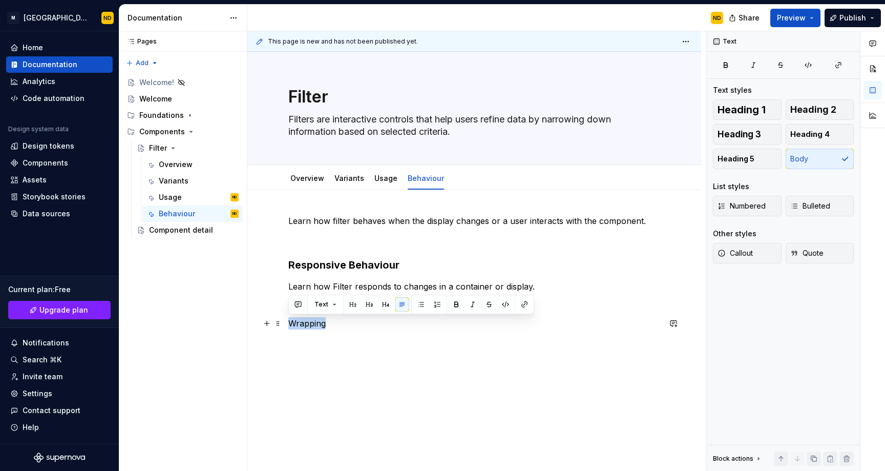
click at [314, 327] on p "Wrapping" at bounding box center [474, 323] width 372 height 12
click at [385, 305] on button "button" at bounding box center [385, 304] width 14 height 14
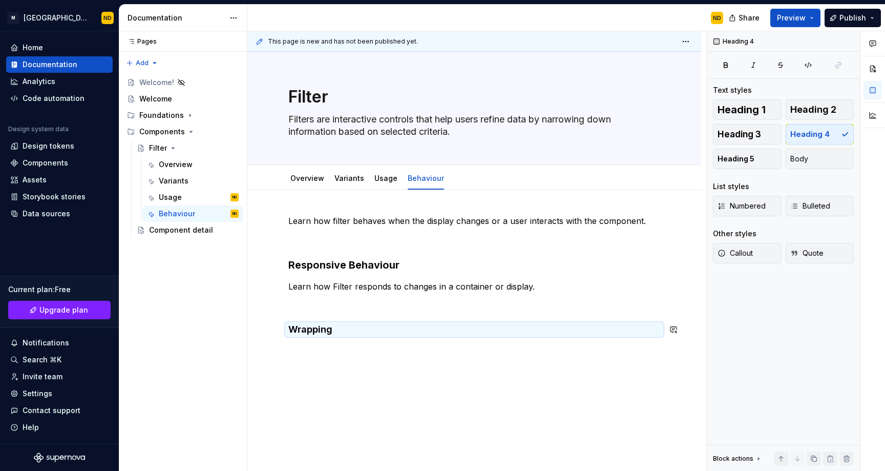
click at [310, 348] on div "Learn how filter behaves when the display changes or a user interacts with the …" at bounding box center [474, 339] width 454 height 299
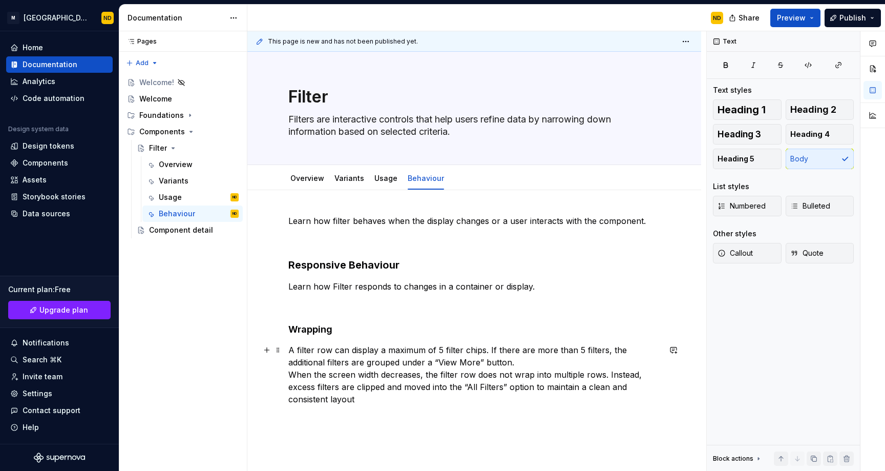
scroll to position [17, 0]
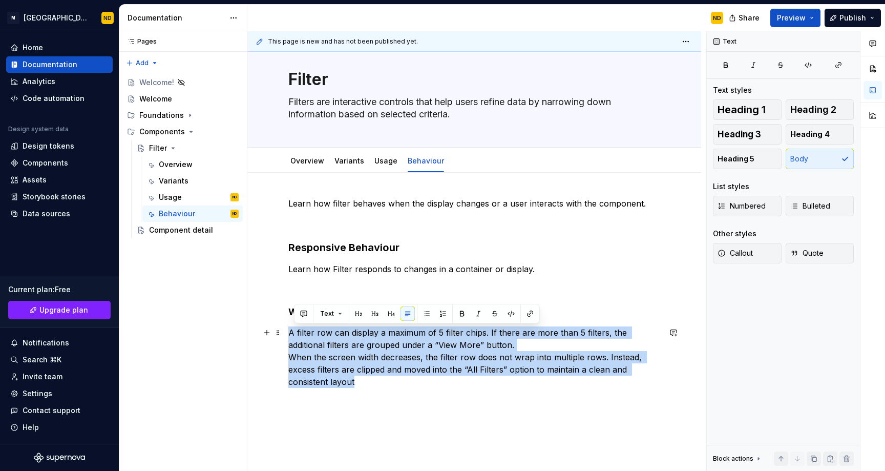
drag, startPoint x: 381, startPoint y: 385, endPoint x: 289, endPoint y: 333, distance: 105.7
click at [289, 333] on p "A filter row can display a maximum of 5 filter chips. If there are more than 5 …" at bounding box center [474, 356] width 372 height 61
click at [423, 316] on button "button" at bounding box center [421, 313] width 14 height 14
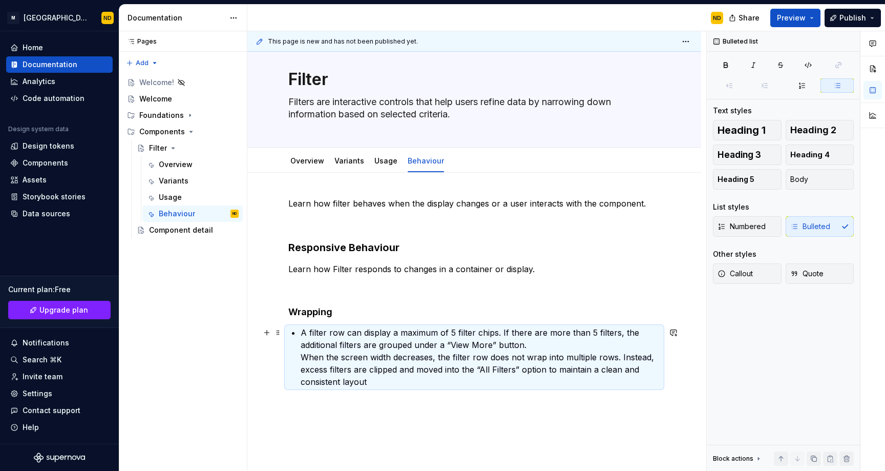
click at [532, 342] on p "A filter row can display a maximum of 5 filter chips. If there are more than 5 …" at bounding box center [480, 356] width 359 height 61
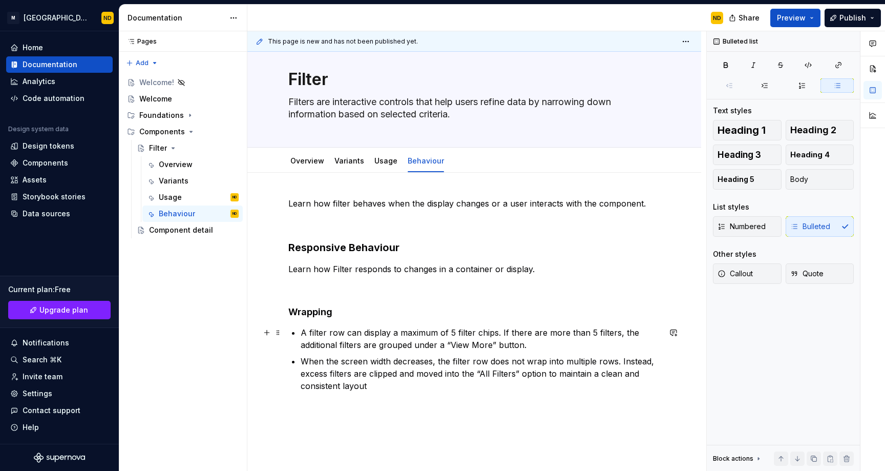
scroll to position [19, 0]
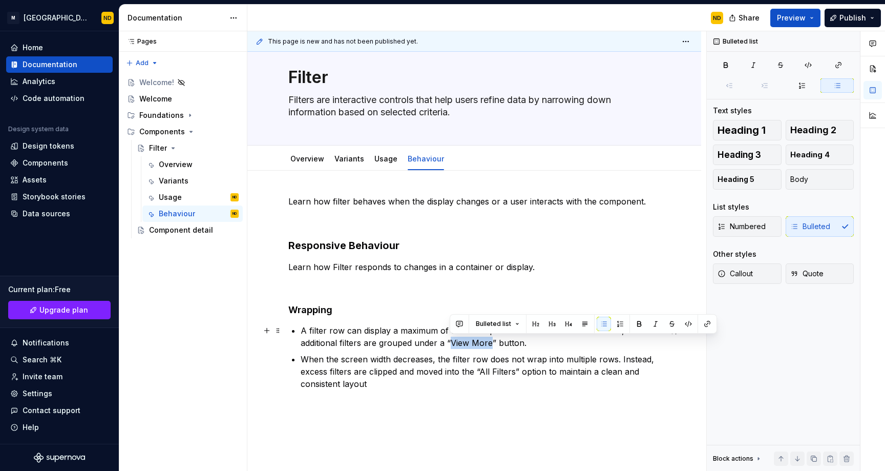
drag, startPoint x: 450, startPoint y: 340, endPoint x: 525, endPoint y: 348, distance: 75.2
click at [489, 343] on p "A filter row can display a maximum of 5 filter chips. If there are more than 5 …" at bounding box center [480, 336] width 359 height 25
click at [480, 343] on p "A filter row can display a maximum of 5 filter chips. If there are more than 5 …" at bounding box center [480, 336] width 359 height 25
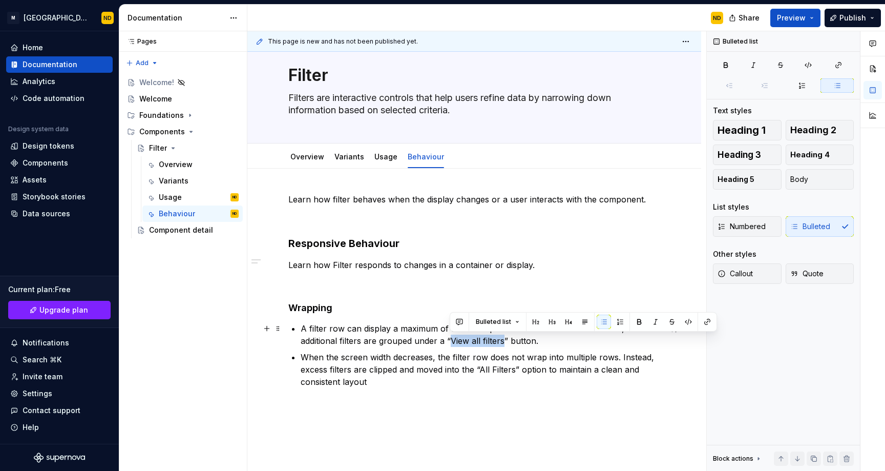
drag, startPoint x: 502, startPoint y: 342, endPoint x: 451, endPoint y: 340, distance: 51.8
click at [451, 340] on p "A filter row can display a maximum of 5 filter chips. If there are more than 5 …" at bounding box center [480, 334] width 359 height 25
click at [411, 333] on p "A filter row can display a maximum of 5 filter chips. If there are more than 5 …" at bounding box center [480, 334] width 359 height 25
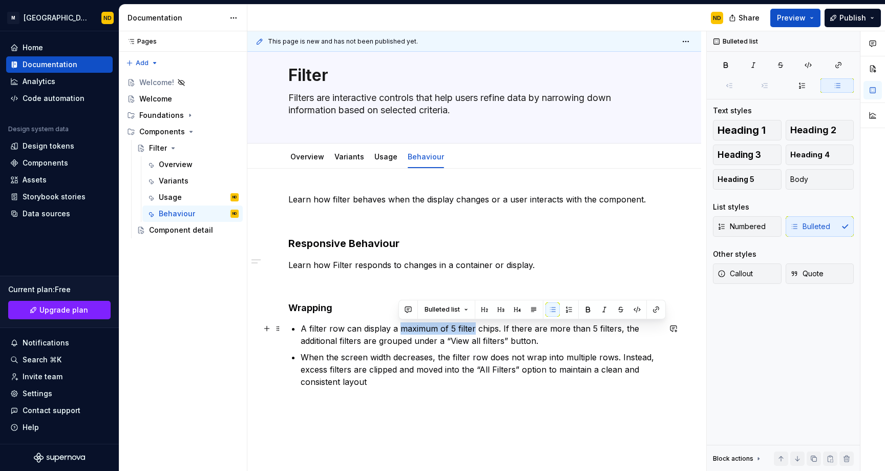
drag, startPoint x: 398, startPoint y: 325, endPoint x: 473, endPoint y: 328, distance: 74.8
click at [473, 328] on p "A filter row can display a maximum of 5 filter chips. If there are more than 5 …" at bounding box center [480, 334] width 359 height 25
click at [537, 345] on p "A filter row can display a maximum of 5 filter chips. If there are more than 5 …" at bounding box center [480, 334] width 359 height 25
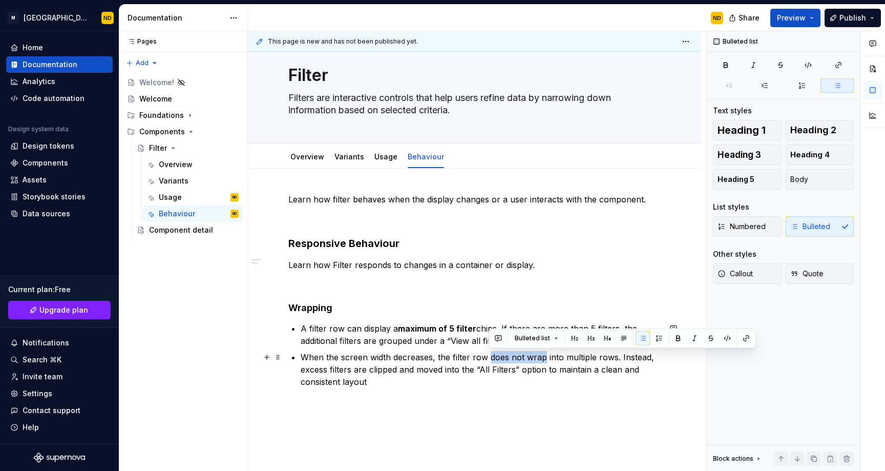
drag, startPoint x: 490, startPoint y: 354, endPoint x: 544, endPoint y: 355, distance: 54.3
click at [544, 355] on p "When the screen width decreases, the filter row does not wrap into multiple row…" at bounding box center [480, 369] width 359 height 37
click at [548, 379] on p "When the screen width decreases, the filter row does not wrap into multiple row…" at bounding box center [480, 369] width 359 height 37
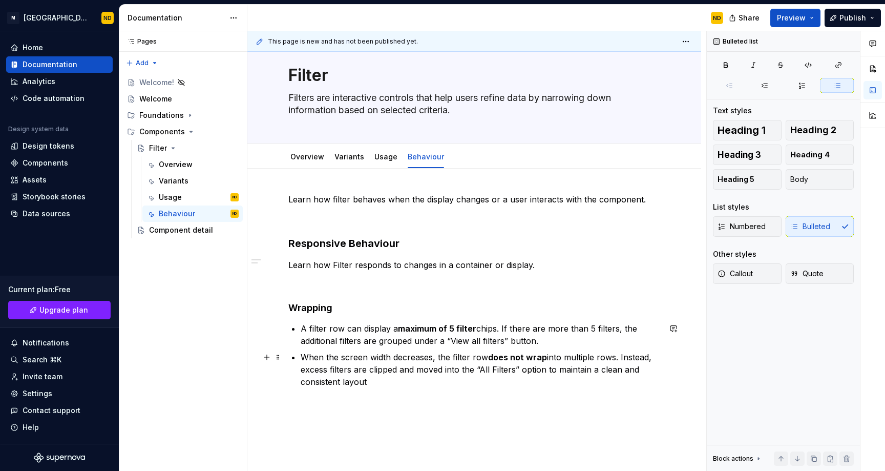
click at [499, 368] on p "When the screen width decreases, the filter row does not wrap into multiple row…" at bounding box center [480, 369] width 359 height 37
drag, startPoint x: 514, startPoint y: 371, endPoint x: 481, endPoint y: 370, distance: 32.8
click at [481, 370] on p "When the screen width decreases, the filter row does not wrap into multiple row…" at bounding box center [480, 369] width 359 height 37
click at [545, 374] on p "When the screen width decreases, the filter row does not wrap into multiple row…" at bounding box center [480, 369] width 359 height 37
click at [433, 383] on p "When the screen width decreases, the filter row does not wrap into multiple row…" at bounding box center [480, 369] width 359 height 37
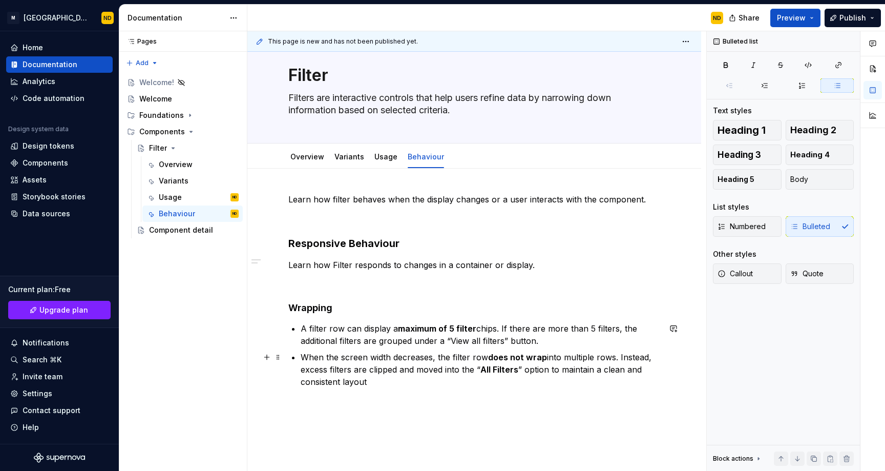
click at [303, 402] on div "Learn how filter behaves when the display changes or a user interacts with the …" at bounding box center [474, 354] width 454 height 373
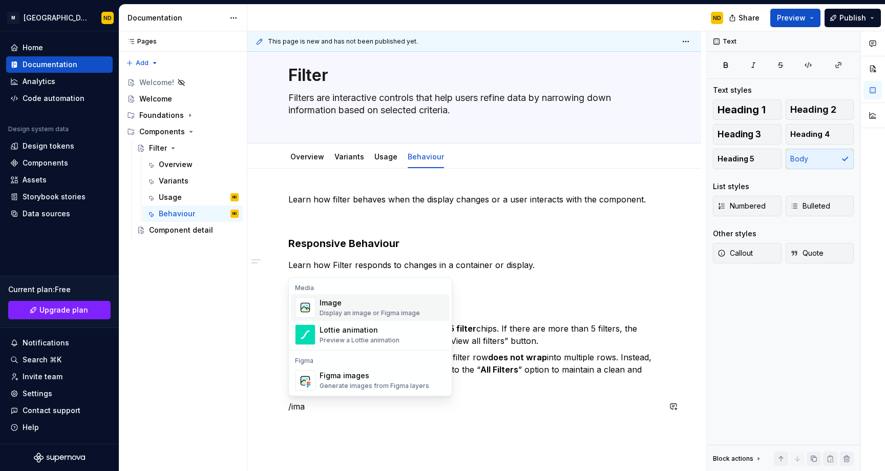
click at [358, 301] on div "Image" at bounding box center [370, 303] width 100 height 10
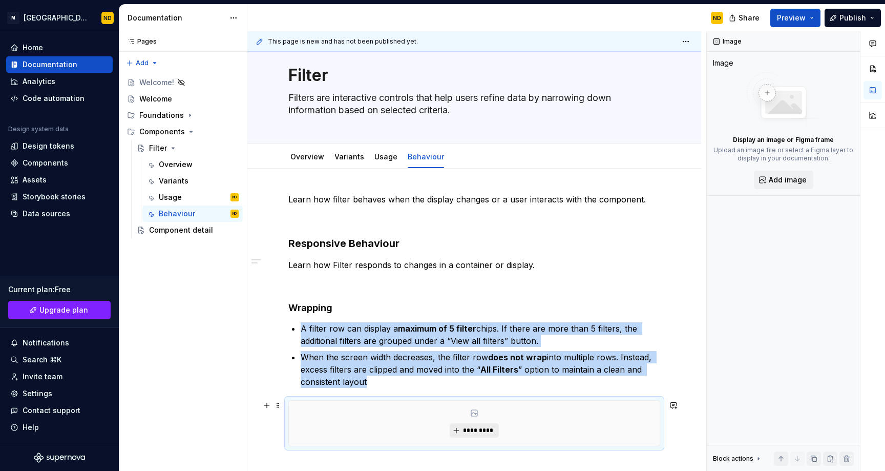
click at [474, 424] on button "*********" at bounding box center [474, 430] width 49 height 14
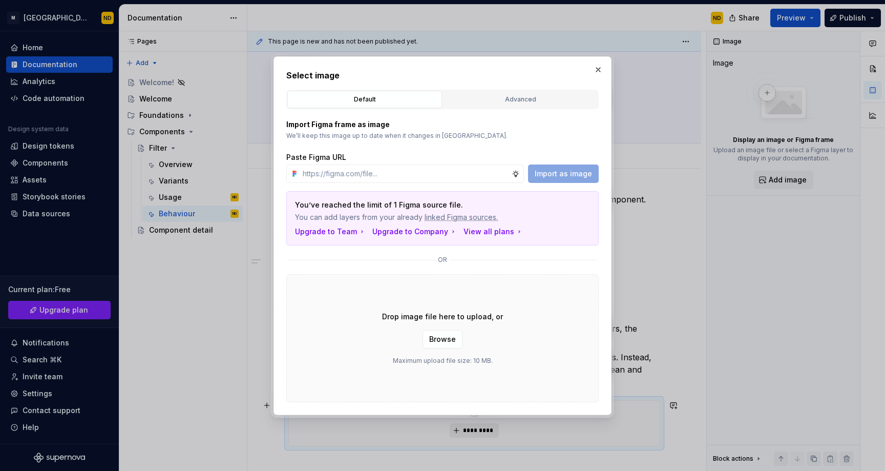
type textarea "*"
type input "https://www.figma.com/design/ucpZBcfu2hLpZosh3FQUPN/Bento-UI-Library-V2.0?node-…"
click at [569, 177] on span "Import as image" at bounding box center [563, 173] width 57 height 10
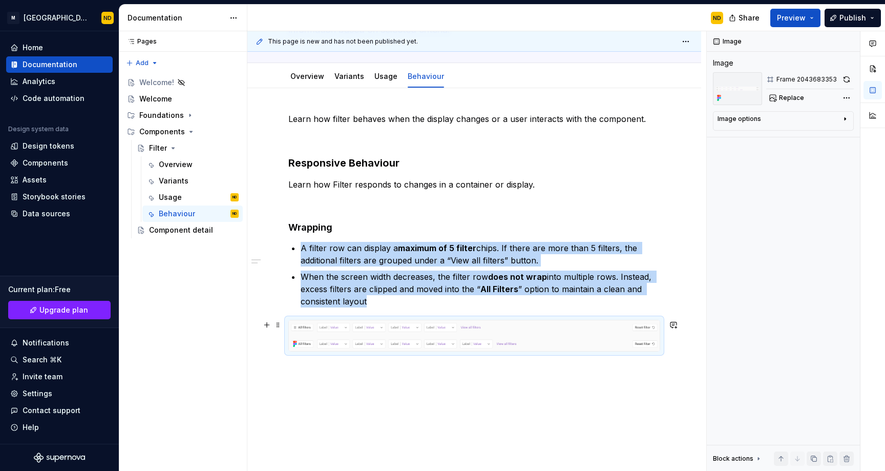
scroll to position [135, 0]
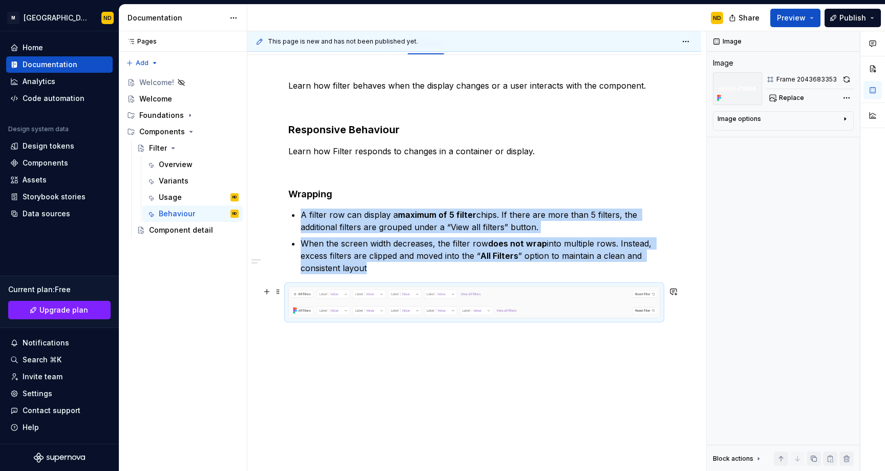
click at [404, 312] on img at bounding box center [474, 302] width 371 height 31
click at [279, 294] on span at bounding box center [278, 291] width 8 height 14
click at [298, 386] on div "Delete" at bounding box center [326, 382] width 67 height 10
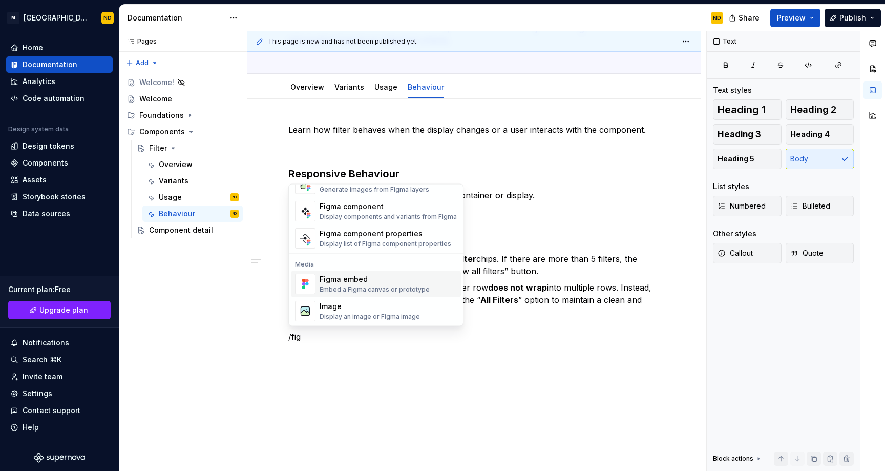
scroll to position [31, 0]
click at [368, 279] on div "Figma embed" at bounding box center [375, 278] width 110 height 10
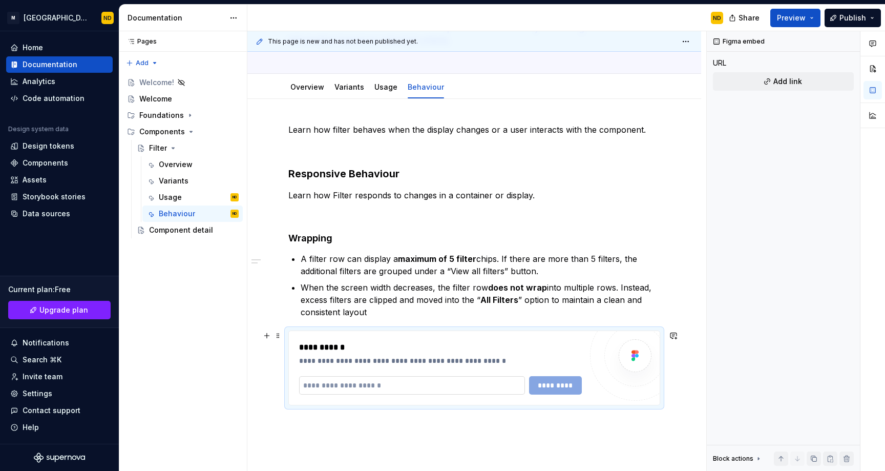
click at [387, 391] on input "text" at bounding box center [412, 385] width 226 height 18
type textarea "*"
paste input "**********"
type input "**********"
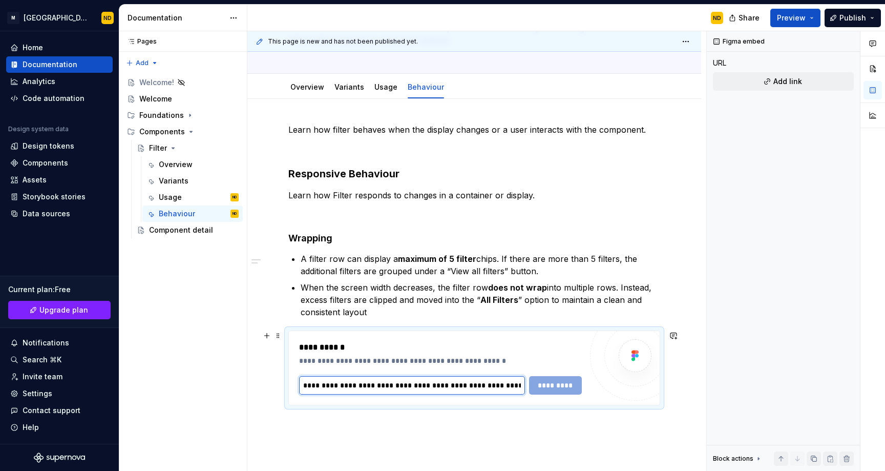
scroll to position [0, 233]
click at [544, 388] on span "*********" at bounding box center [555, 385] width 39 height 10
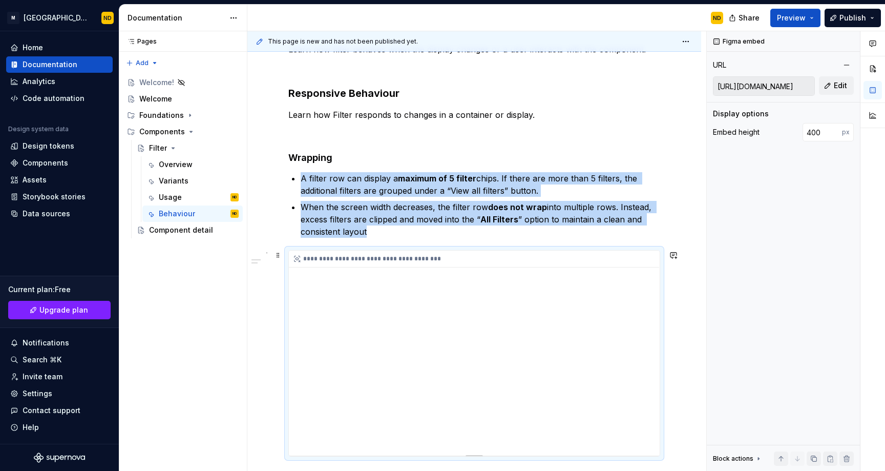
scroll to position [174, 0]
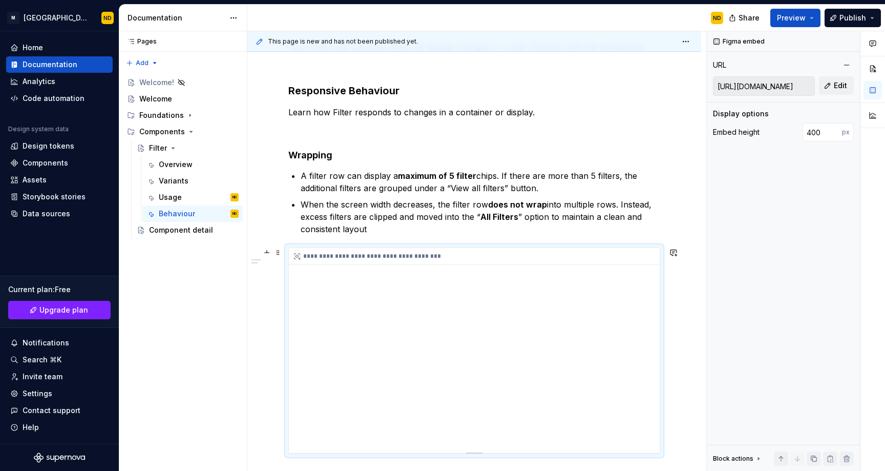
click at [493, 380] on div "**********" at bounding box center [474, 350] width 371 height 205
click at [278, 253] on span at bounding box center [278, 252] width 8 height 14
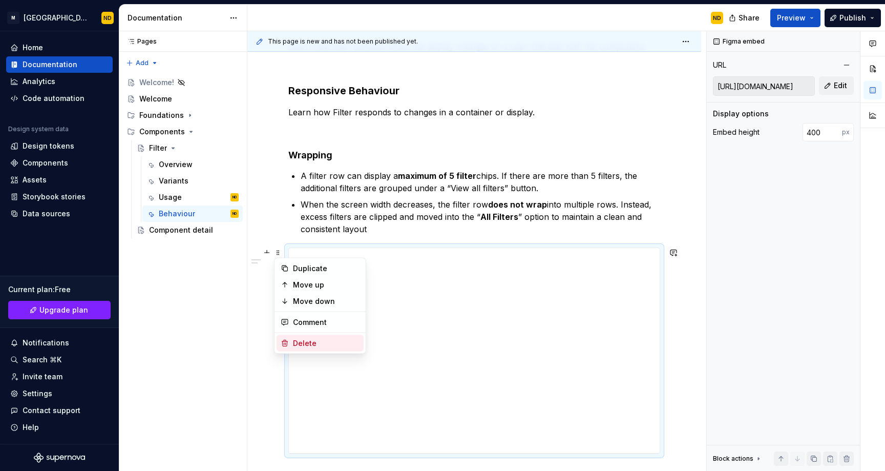
click at [322, 343] on div "Delete" at bounding box center [326, 343] width 67 height 10
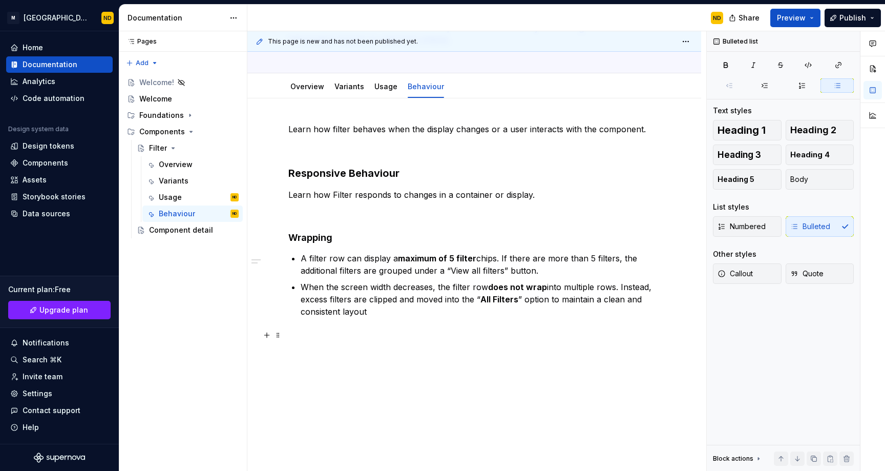
scroll to position [91, 0]
click at [307, 330] on div "Learn how filter behaves when the display changes or a user interacts with the …" at bounding box center [474, 285] width 454 height 373
click at [395, 316] on p "When the screen width decreases, the filter row does not wrap into multiple row…" at bounding box center [480, 299] width 359 height 37
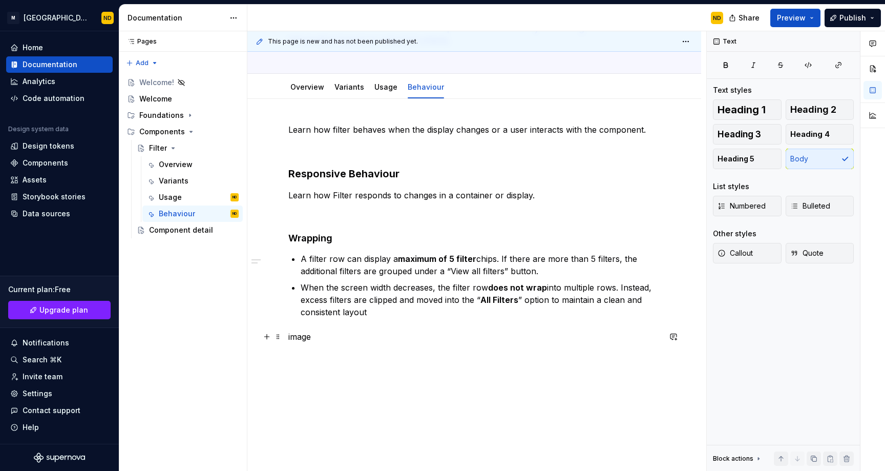
click at [319, 340] on p "image" at bounding box center [474, 336] width 372 height 12
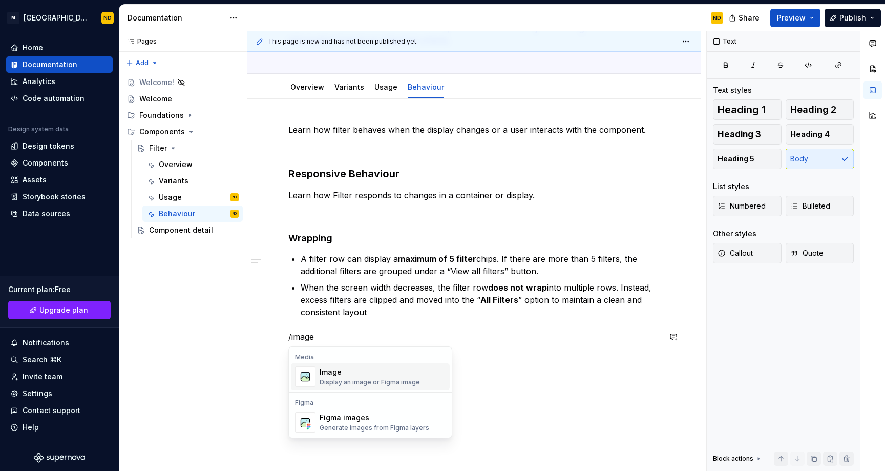
click at [342, 377] on div "Image Display an image or Figma image" at bounding box center [370, 376] width 100 height 19
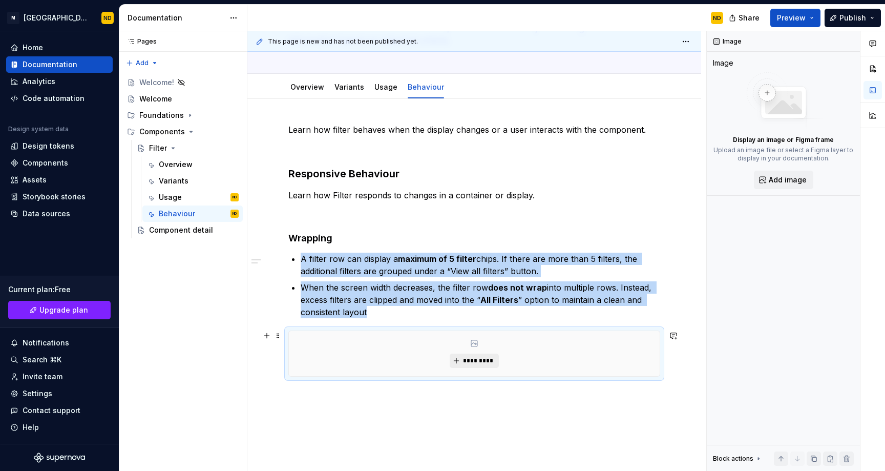
click at [457, 361] on button "*********" at bounding box center [474, 360] width 49 height 14
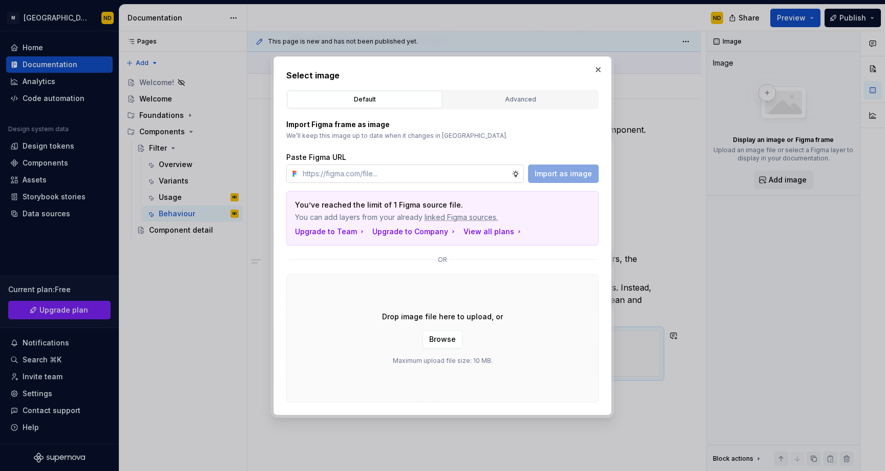
type textarea "*"
click at [342, 176] on input "text" at bounding box center [405, 173] width 213 height 18
paste input "[URL][DOMAIN_NAME]"
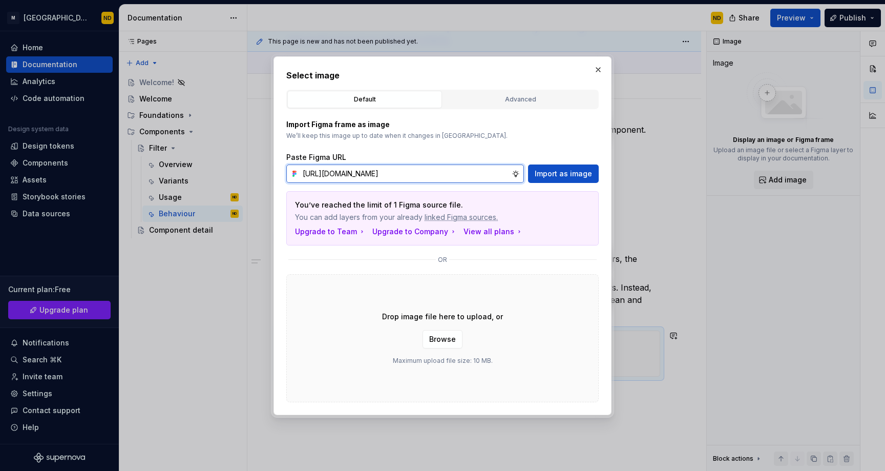
type input "[URL][DOMAIN_NAME]"
click at [528, 173] on div "https://www.figma.com/design/ucpZBcfu2hLpZosh3FQUPN/Bento-UI-Library-V2.0?node-…" at bounding box center [442, 173] width 312 height 18
click at [537, 173] on span "Import as image" at bounding box center [563, 173] width 57 height 10
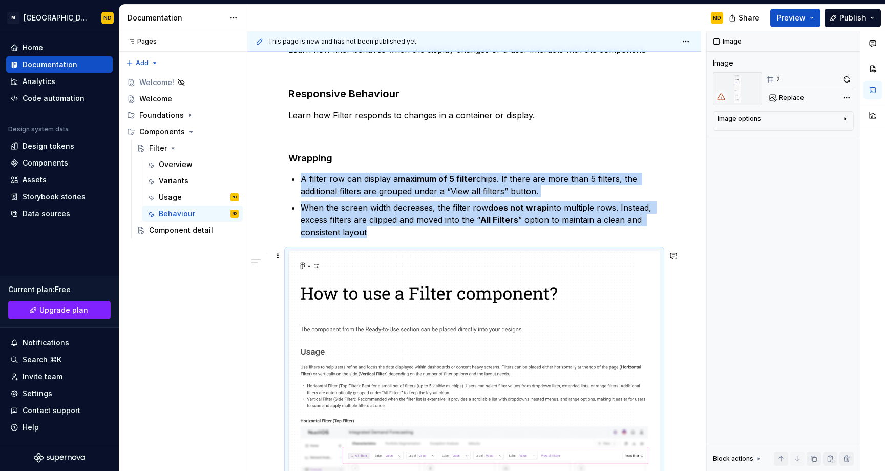
scroll to position [166, 0]
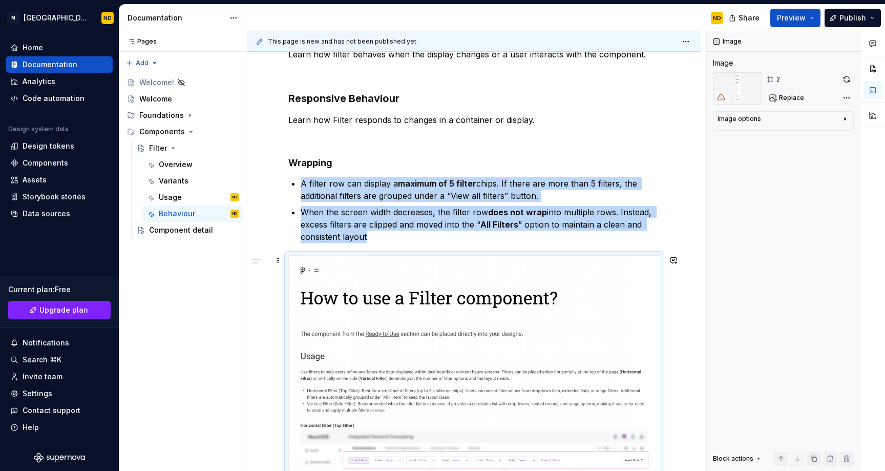
click at [274, 261] on span at bounding box center [278, 260] width 8 height 14
click at [309, 348] on div "Delete" at bounding box center [326, 351] width 67 height 10
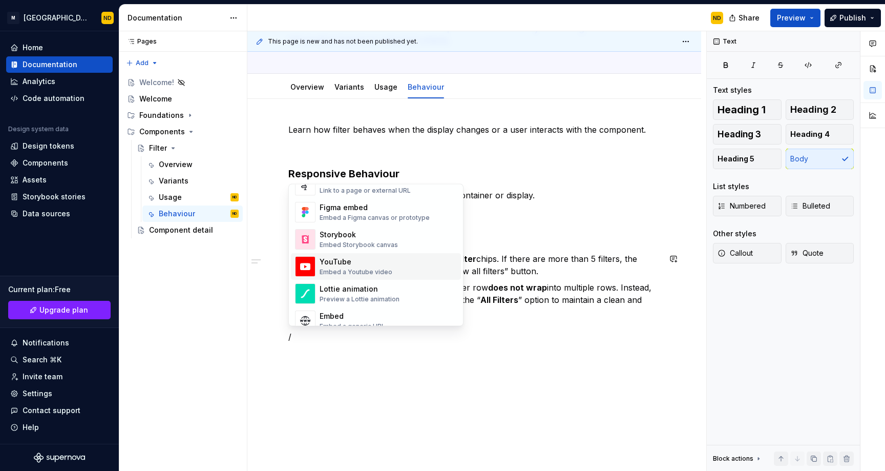
scroll to position [476, 0]
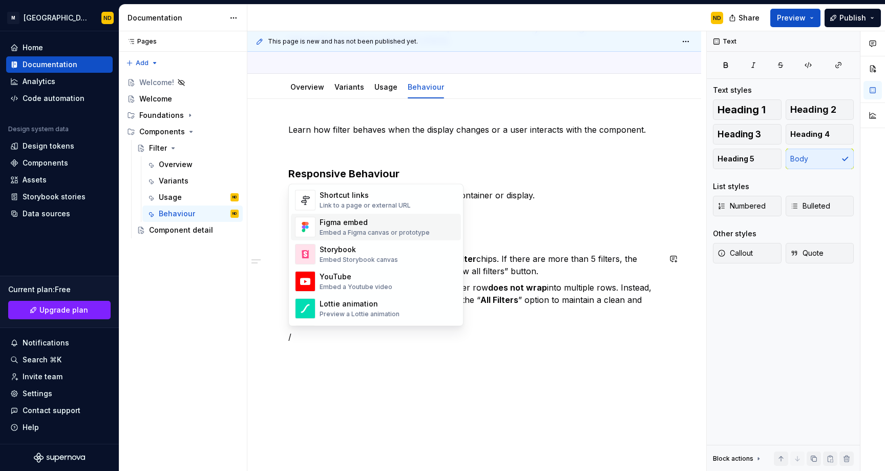
click at [350, 230] on div "Embed a Figma canvas or prototype" at bounding box center [375, 233] width 110 height 8
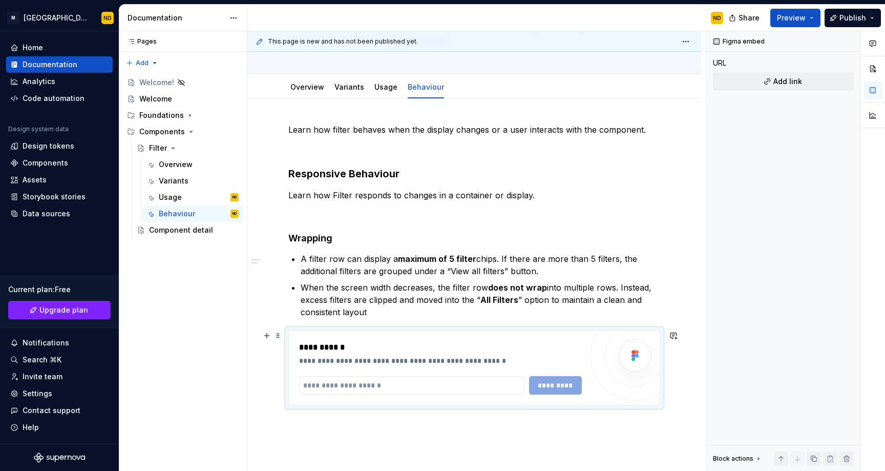
type textarea "*"
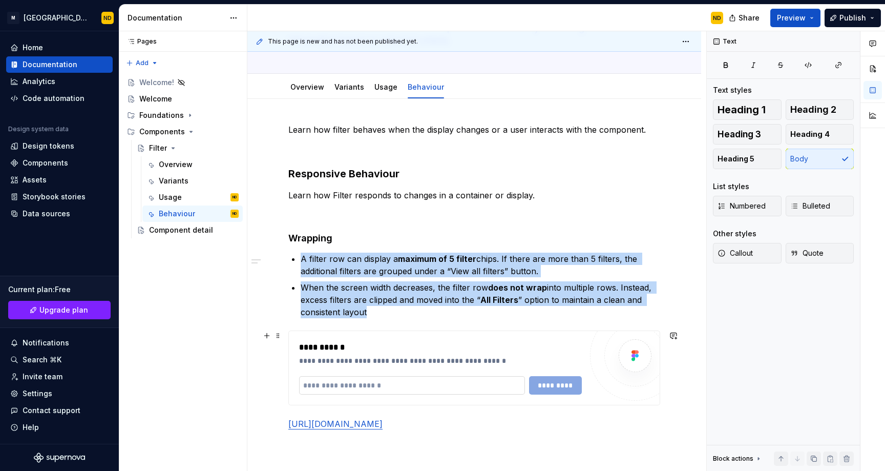
click at [421, 389] on input "text" at bounding box center [412, 385] width 226 height 18
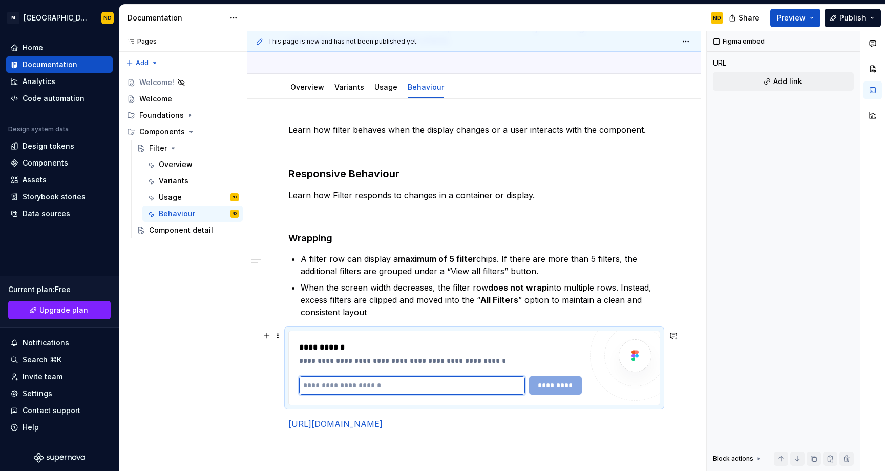
click at [442, 384] on input "text" at bounding box center [412, 385] width 226 height 18
paste input "**********"
type input "**********"
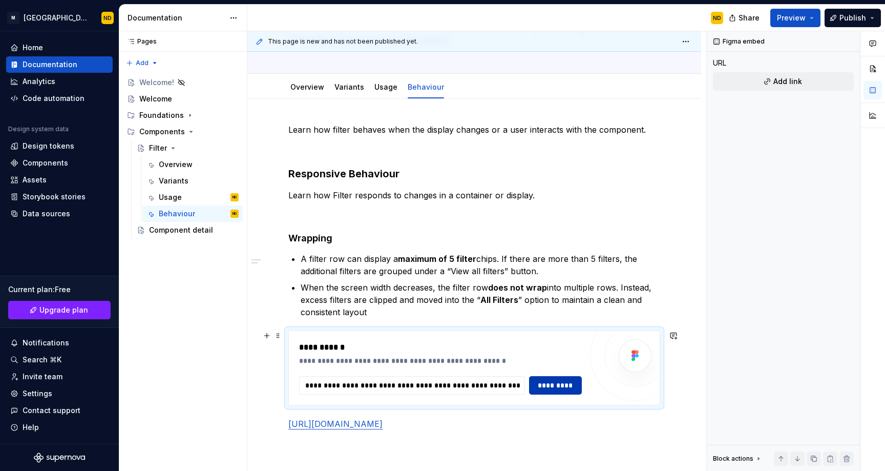
click at [545, 385] on span "*********" at bounding box center [555, 385] width 39 height 10
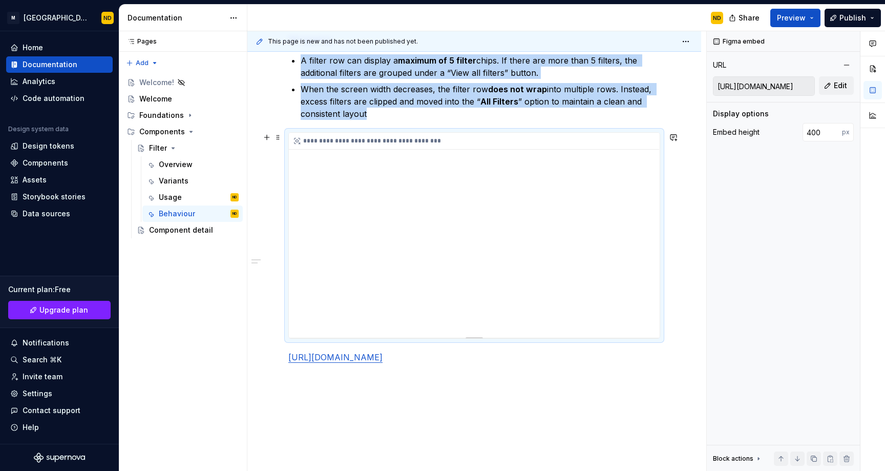
scroll to position [318, 0]
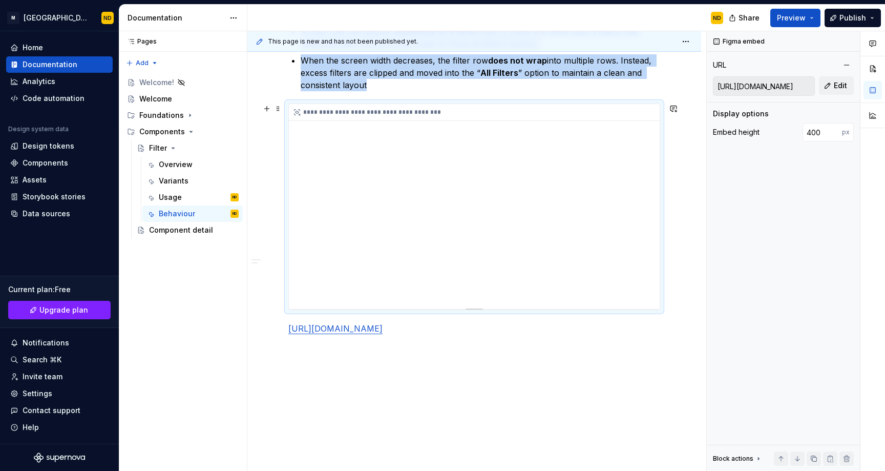
click at [481, 231] on div "**********" at bounding box center [474, 206] width 371 height 205
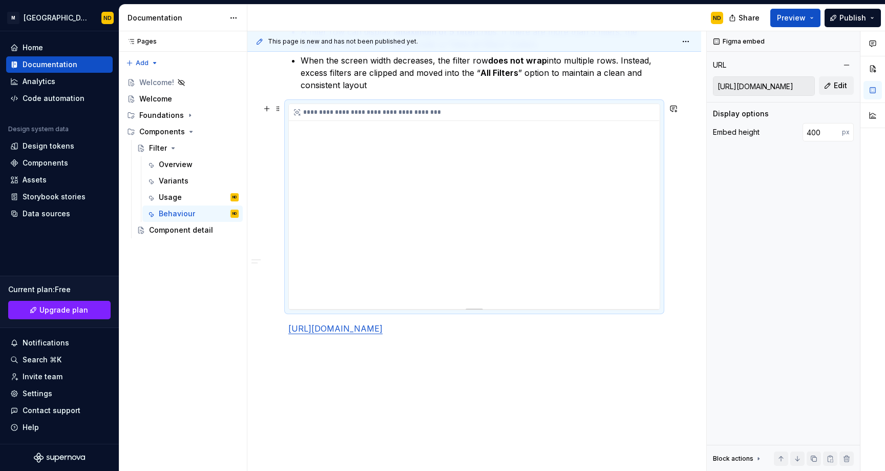
click at [479, 234] on div "**********" at bounding box center [474, 206] width 371 height 205
click at [278, 218] on div "**********" at bounding box center [474, 180] width 454 height 616
click at [435, 230] on div "**********" at bounding box center [474, 206] width 371 height 205
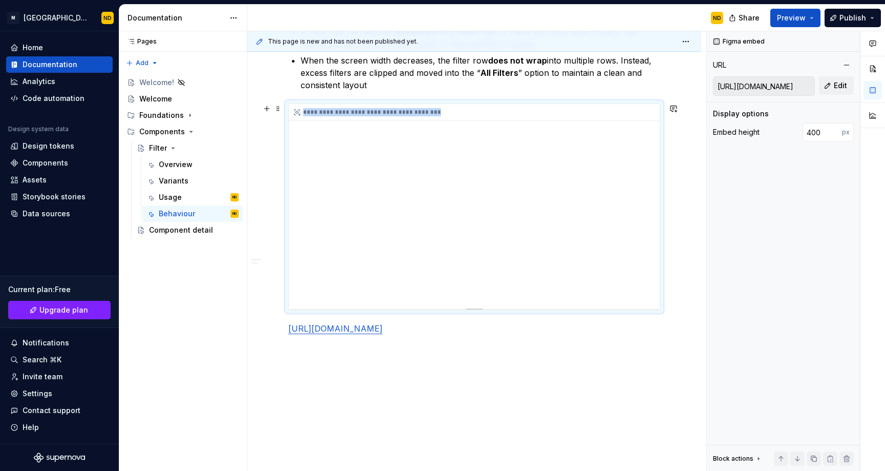
click at [435, 230] on div "**********" at bounding box center [474, 206] width 371 height 205
click at [871, 74] on button "button" at bounding box center [872, 68] width 18 height 18
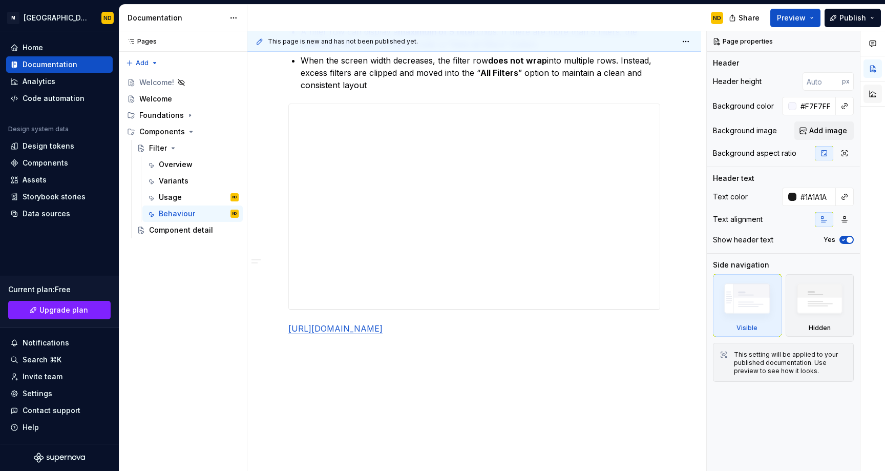
click at [875, 92] on button "button" at bounding box center [872, 93] width 18 height 18
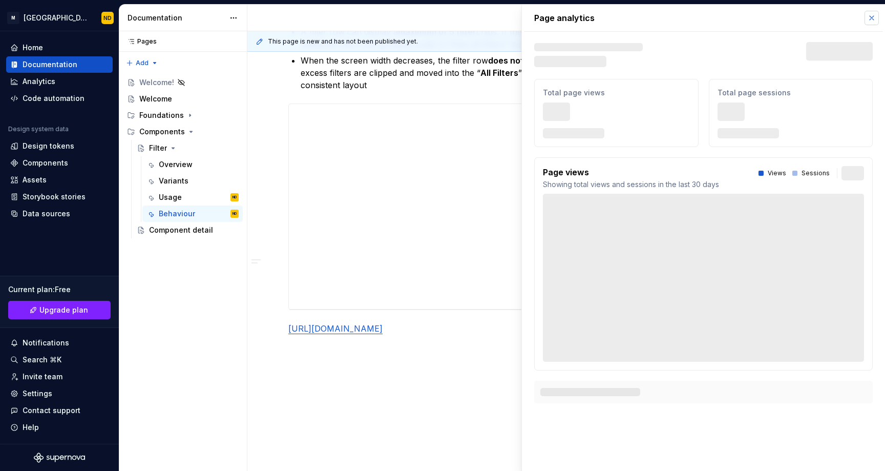
click at [867, 16] on button "button" at bounding box center [871, 18] width 14 height 14
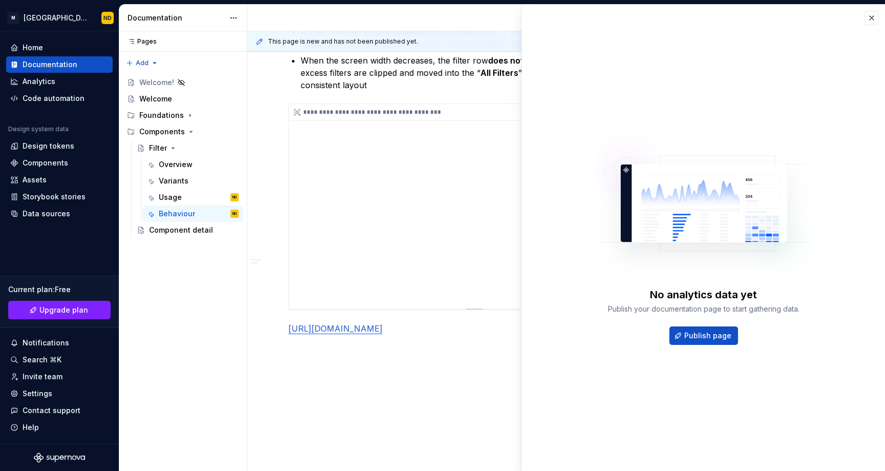
type textarea "*"
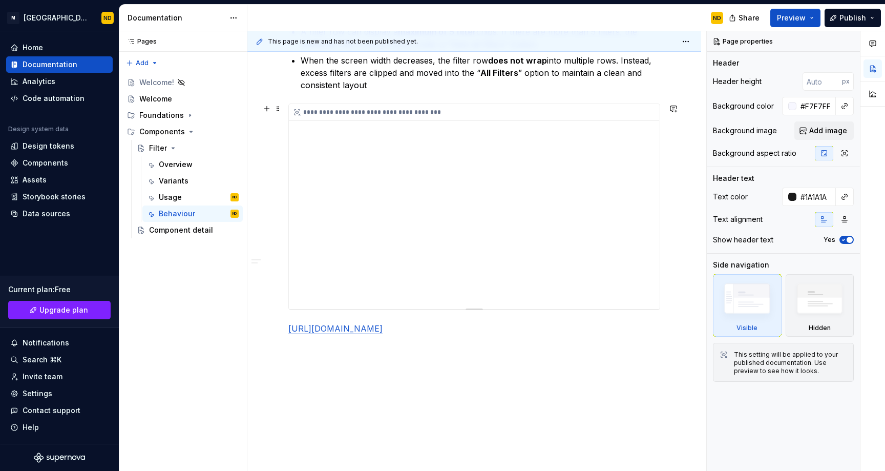
click at [471, 222] on div "**********" at bounding box center [474, 206] width 371 height 205
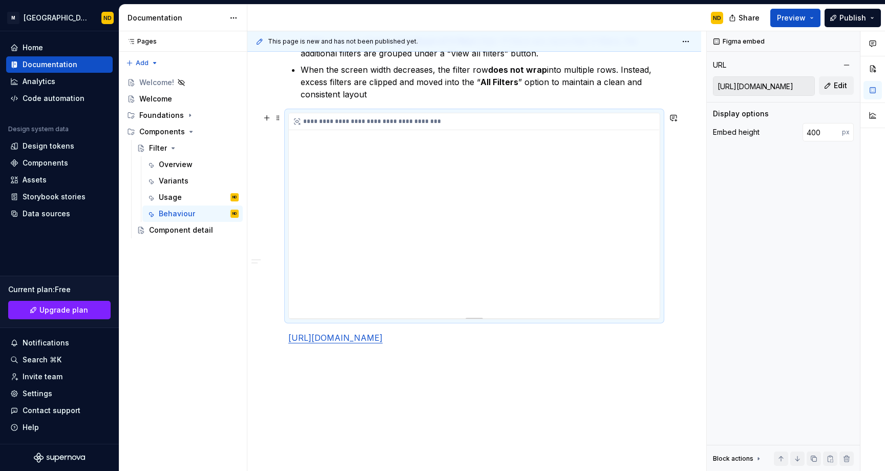
scroll to position [305, 0]
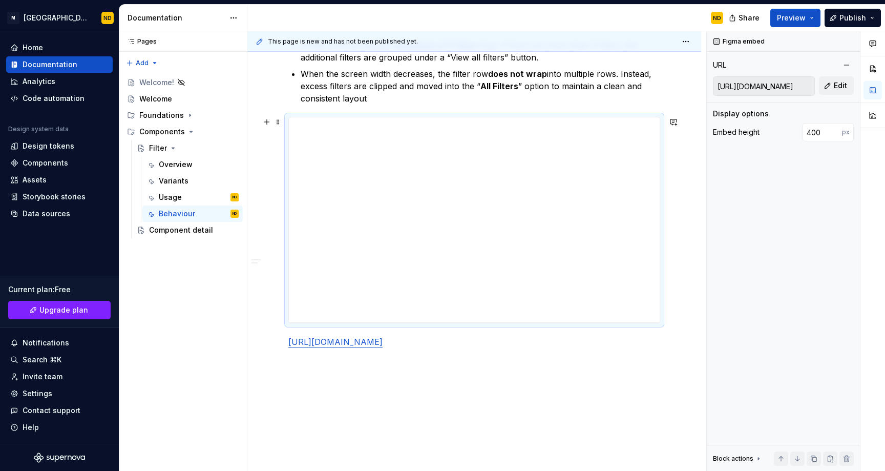
click at [672, 301] on div "**********" at bounding box center [474, 193] width 454 height 616
click at [661, 338] on div "**********" at bounding box center [474, 193] width 454 height 616
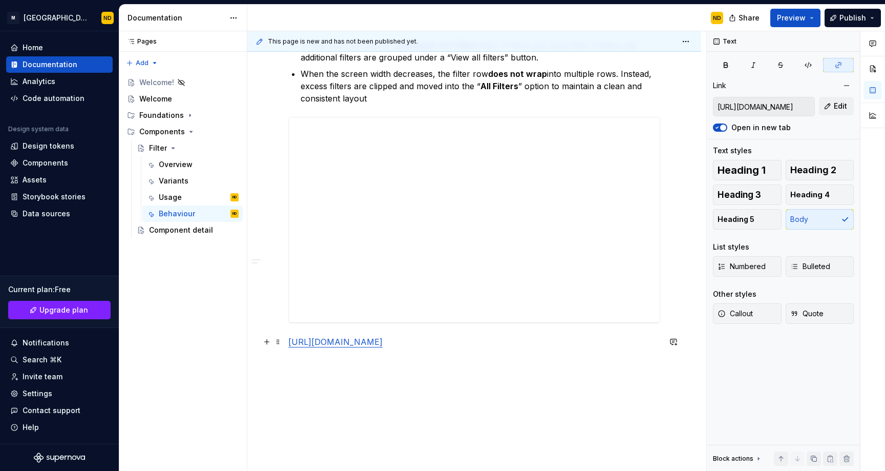
click at [654, 347] on p "https://www.figma.com/design/ucpZBcfu2hLpZosh3FQUPN/Bento-UI-Library-V2.0?node-…" at bounding box center [474, 341] width 372 height 12
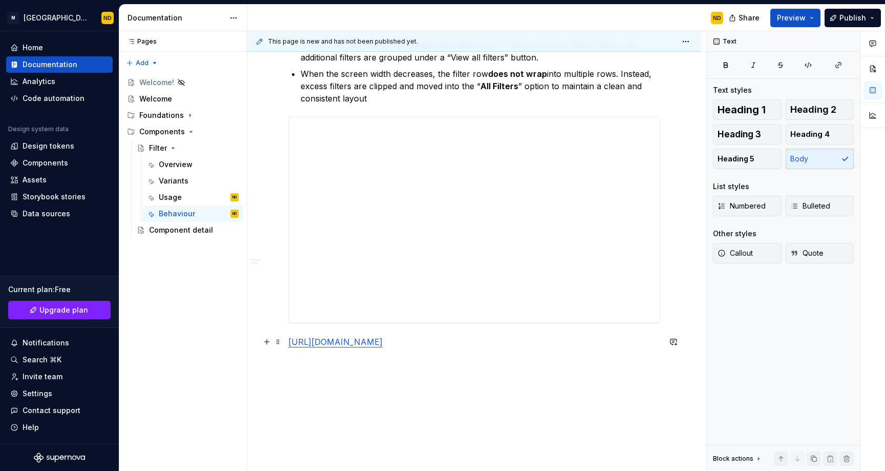
click at [654, 347] on p "https://www.figma.com/design/ucpZBcfu2hLpZosh3FQUPN/Bento-UI-Library-V2.0?node-…" at bounding box center [474, 341] width 372 height 12
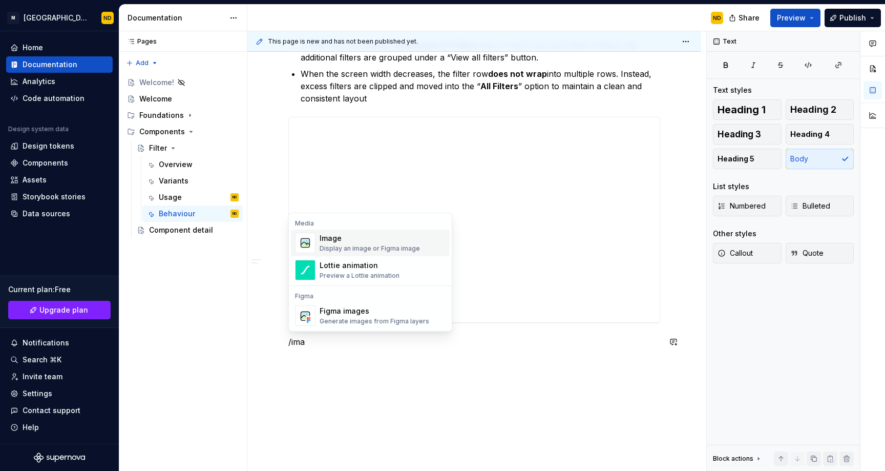
click at [388, 241] on div "Image" at bounding box center [370, 238] width 100 height 10
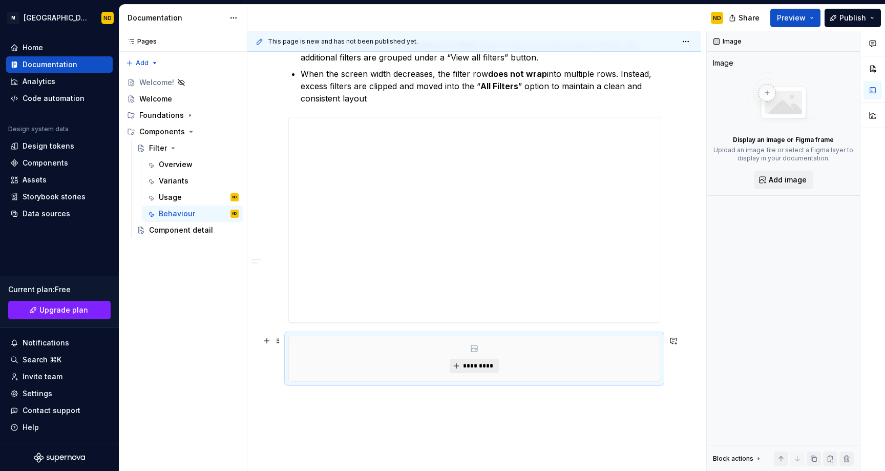
click at [473, 358] on button "*********" at bounding box center [474, 365] width 49 height 14
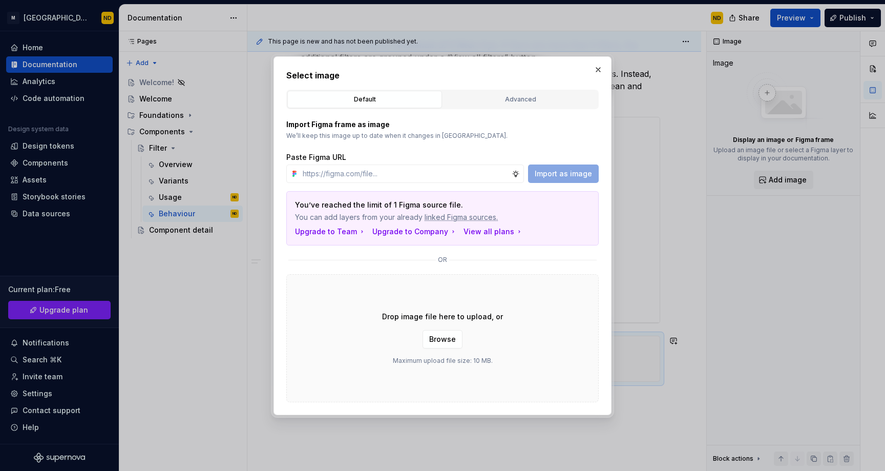
type input "https://www.figma.com/design/ucpZBcfu2hLpZosh3FQUPN/Bento-UI-Library-V2.0?node-…"
click at [537, 176] on span "Import as image" at bounding box center [563, 173] width 57 height 10
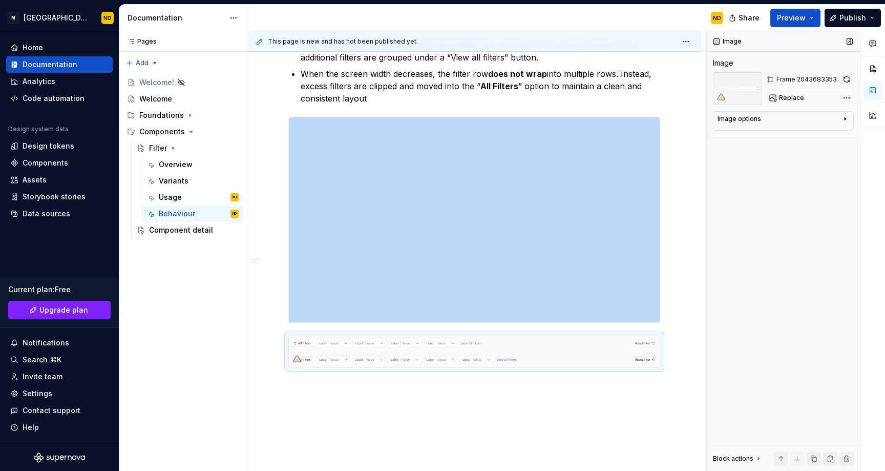
click at [783, 123] on div "Image options" at bounding box center [778, 121] width 123 height 12
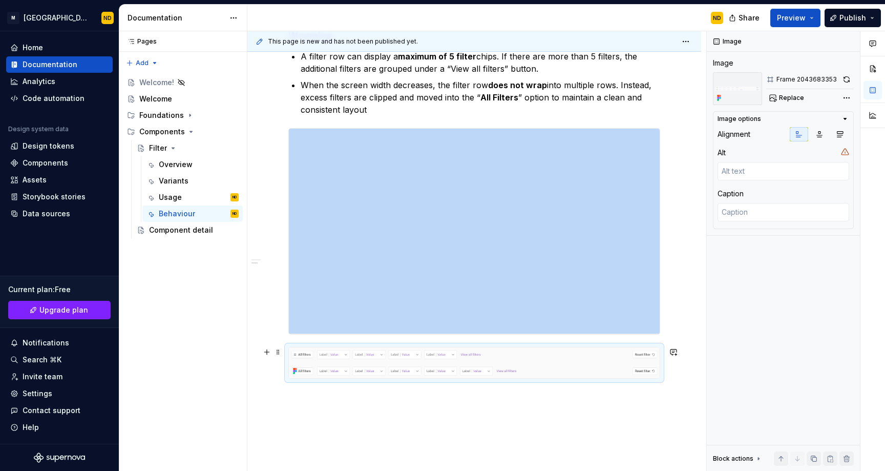
scroll to position [277, 0]
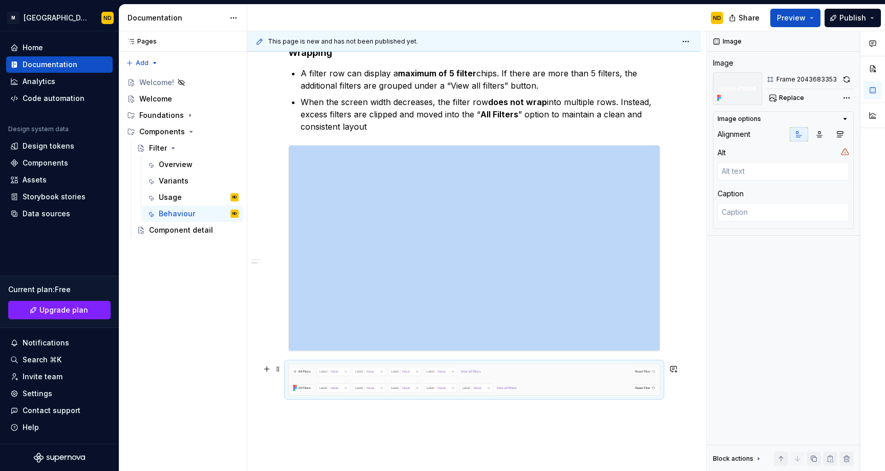
click at [514, 389] on img at bounding box center [474, 379] width 371 height 31
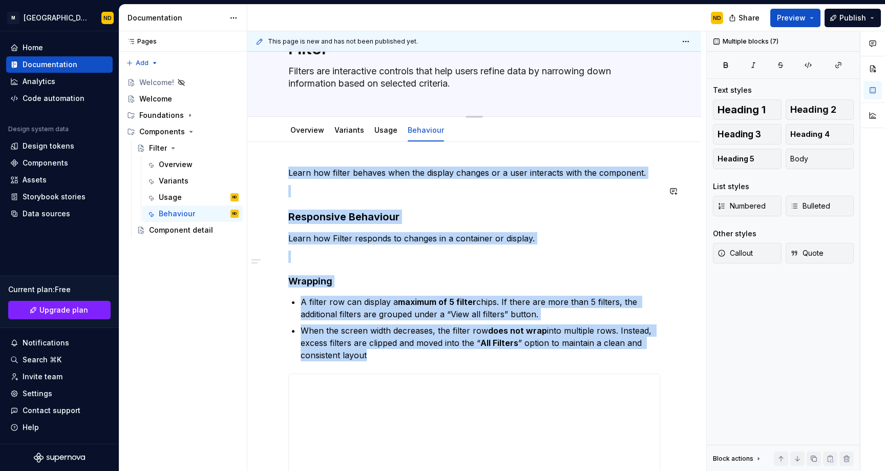
scroll to position [0, 0]
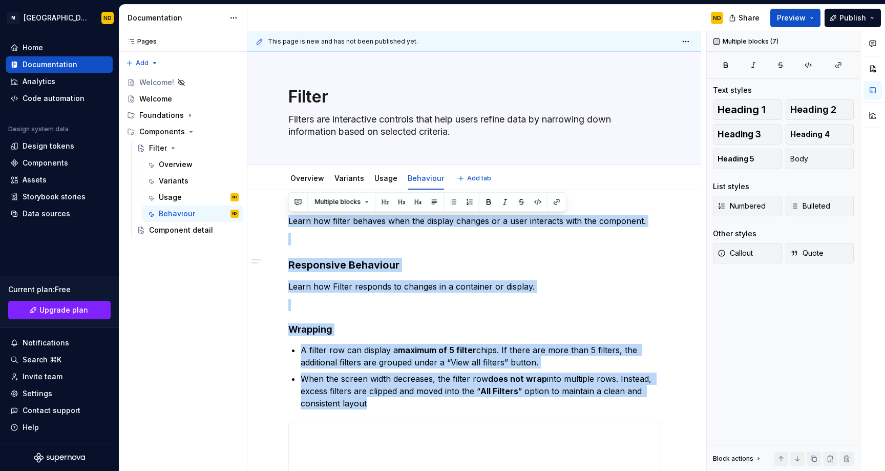
drag, startPoint x: 371, startPoint y: 126, endPoint x: 312, endPoint y: 211, distance: 103.3
click at [359, 335] on div "**********" at bounding box center [474, 443] width 372 height 457
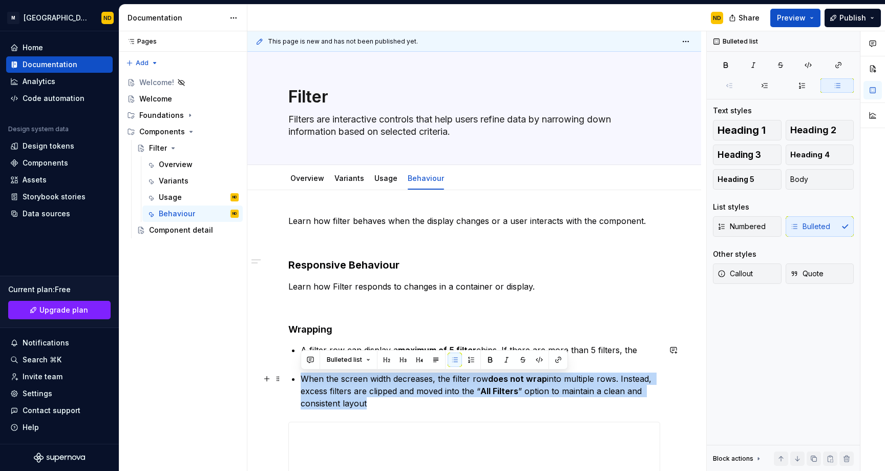
drag, startPoint x: 380, startPoint y: 402, endPoint x: 299, endPoint y: 377, distance: 84.9
click at [299, 377] on div "**********" at bounding box center [474, 443] width 372 height 457
copy p "When the screen width decreases, the filter row does not wrap into multiple row…"
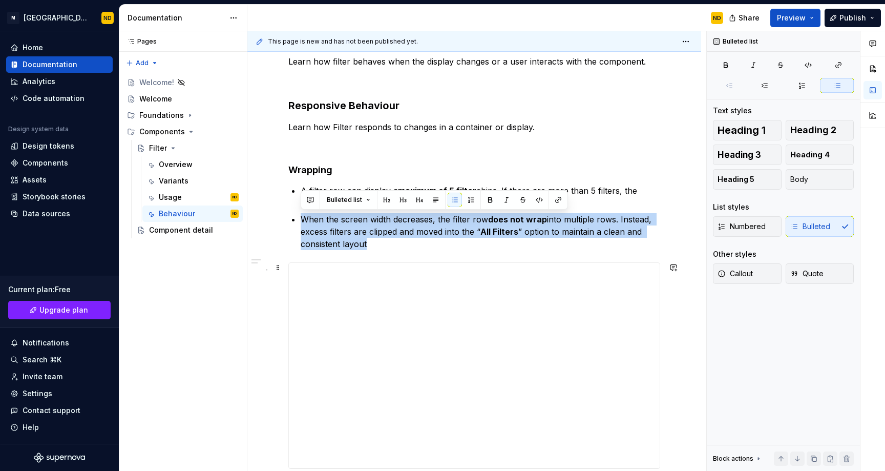
scroll to position [160, 0]
click at [464, 248] on p "When the screen width decreases, the filter row does not wrap into multiple row…" at bounding box center [480, 231] width 359 height 37
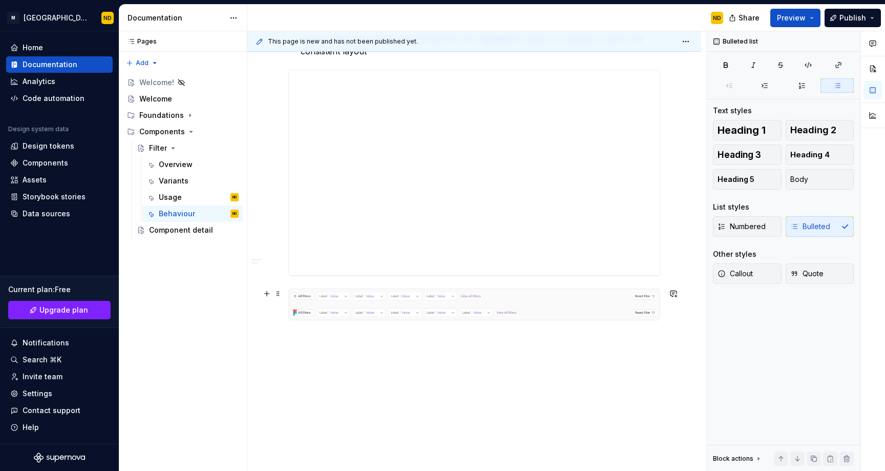
scroll to position [354, 0]
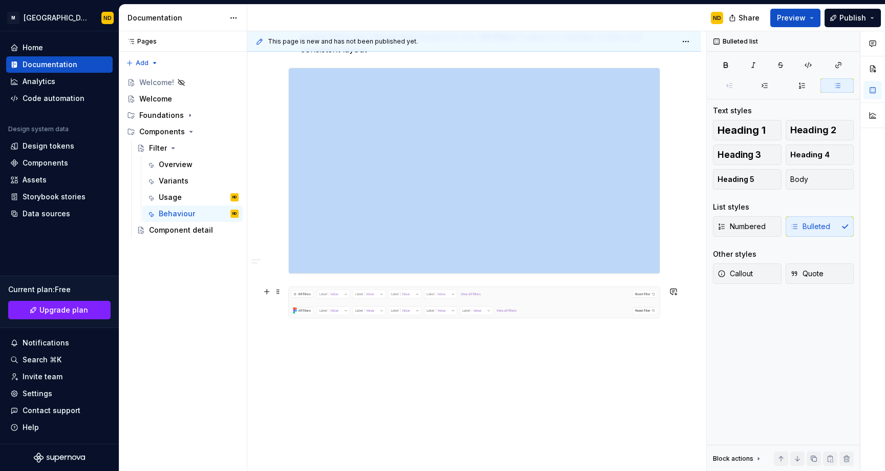
click at [411, 302] on img at bounding box center [474, 302] width 371 height 31
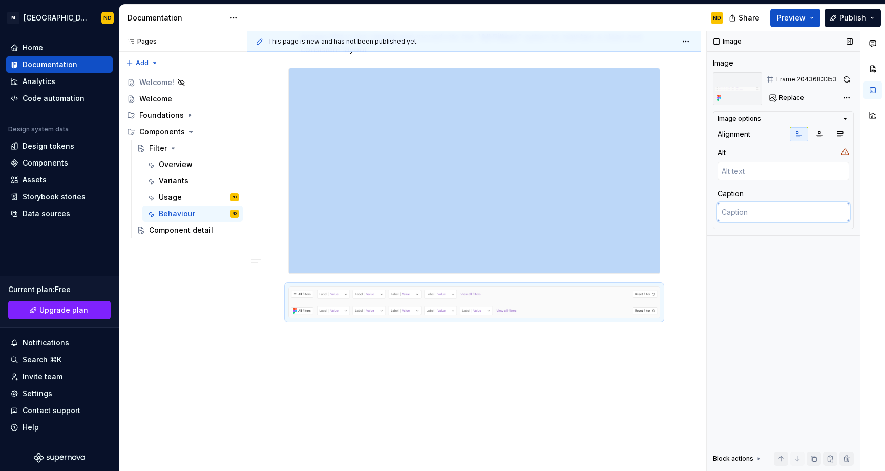
click at [752, 213] on textarea at bounding box center [783, 212] width 132 height 18
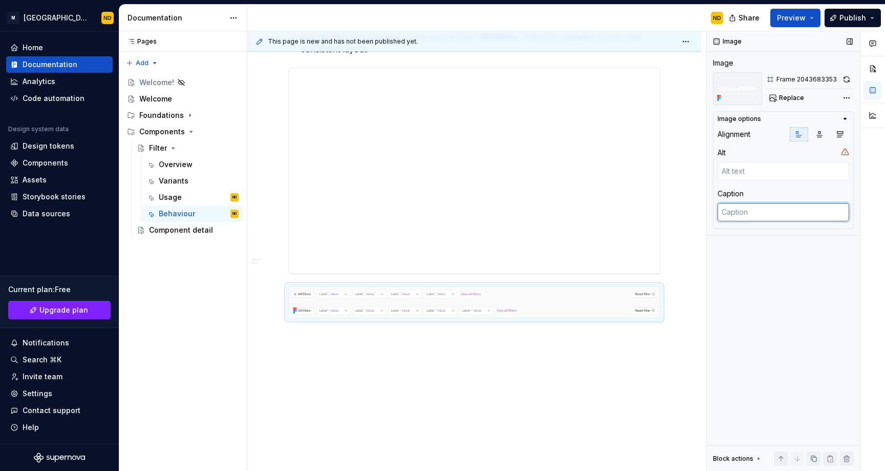
paste textarea ""In this example, as the screen width decreases, the extra filters are clipped …"
type textarea "*"
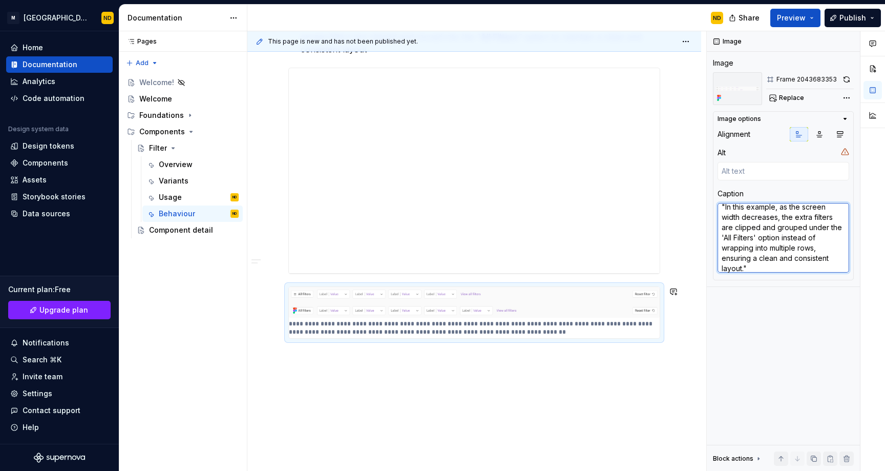
type textarea ""In this example, as the screen width decreases, the extra filters are clipped …"
click at [505, 389] on div "**********" at bounding box center [474, 164] width 454 height 656
type textarea "*"
click at [746, 249] on textarea ""In this example, as the screen width decreases, the extra filters are clipped …" at bounding box center [783, 238] width 132 height 70
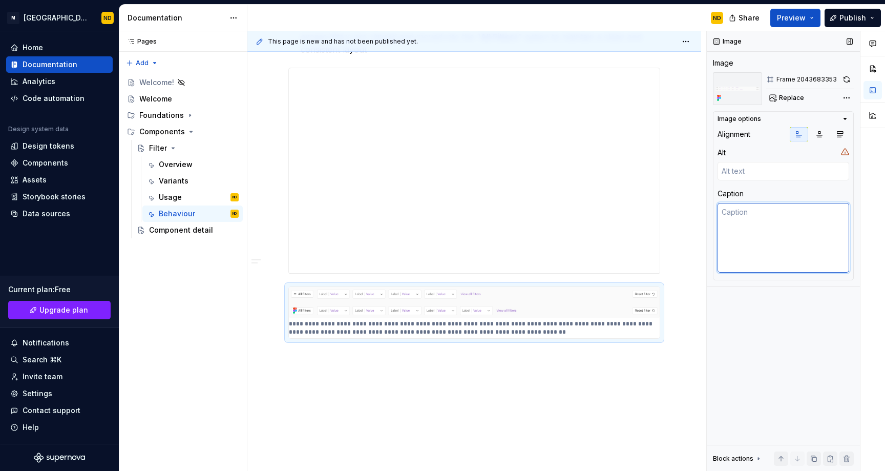
type textarea "*"
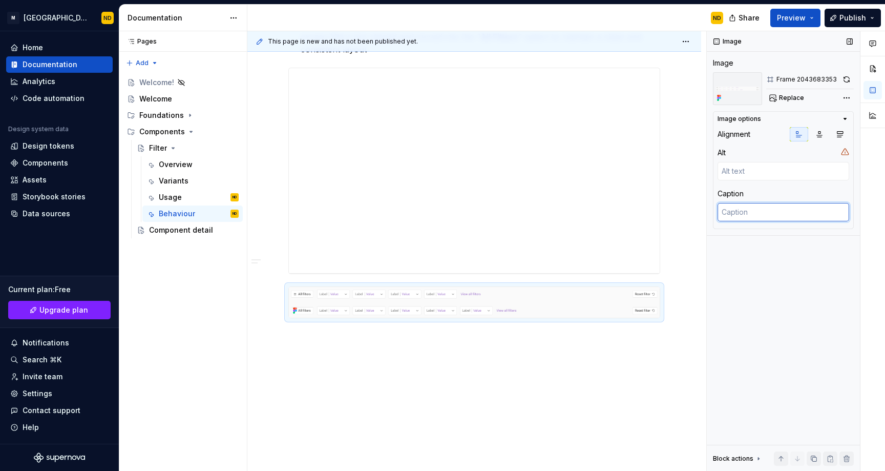
scroll to position [0, 0]
click at [489, 339] on div "**********" at bounding box center [474, 153] width 454 height 635
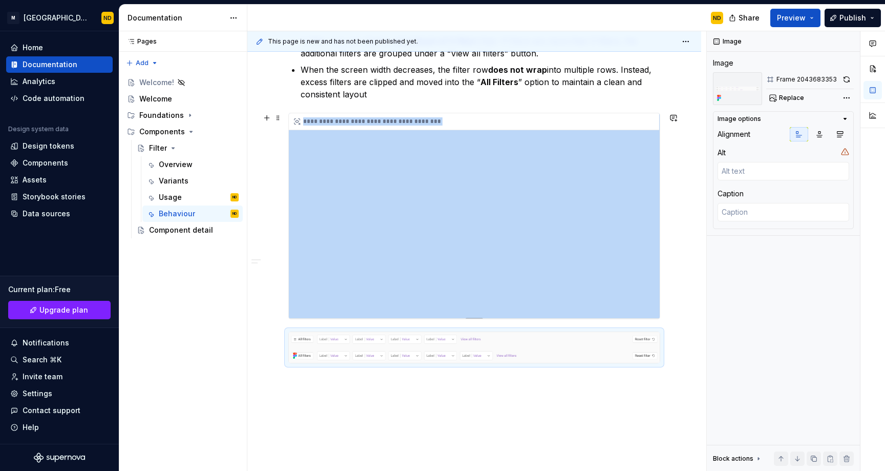
scroll to position [308, 0]
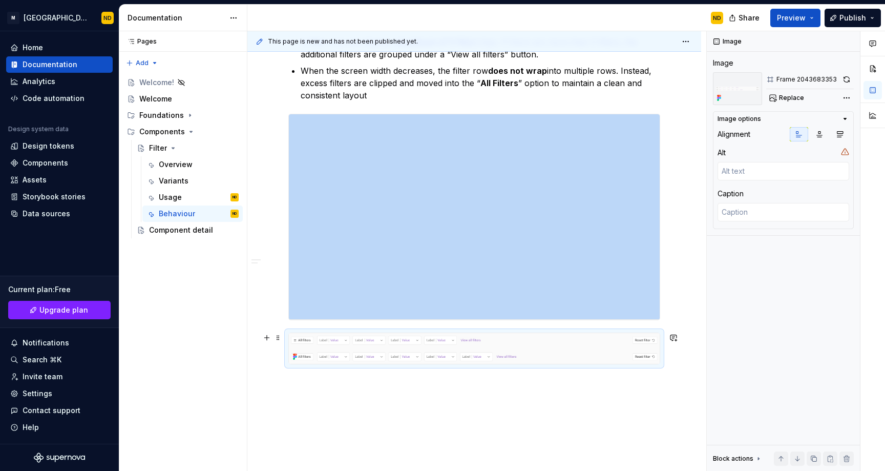
click at [404, 345] on img at bounding box center [474, 348] width 371 height 31
click at [792, 78] on div "Frame 2043683353" at bounding box center [806, 79] width 60 height 8
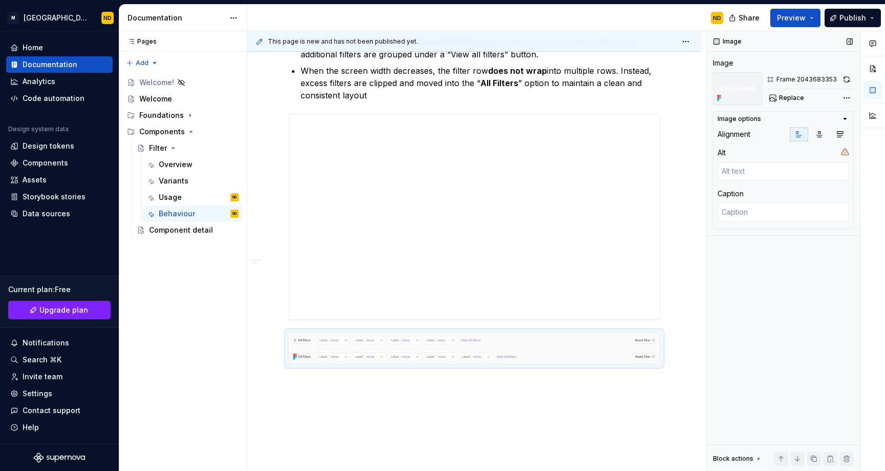
click at [792, 78] on div "Frame 2043683353" at bounding box center [806, 79] width 60 height 8
click at [798, 97] on span "Replace" at bounding box center [791, 98] width 25 height 8
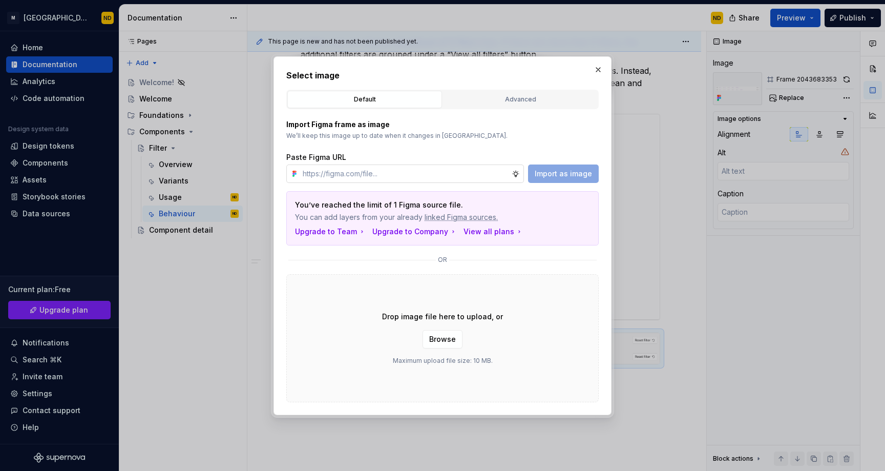
type textarea "*"
type input "https://www.figma.com/design/ucpZBcfu2hLpZosh3FQUPN/Bento-UI-Library-V2.0?node-…"
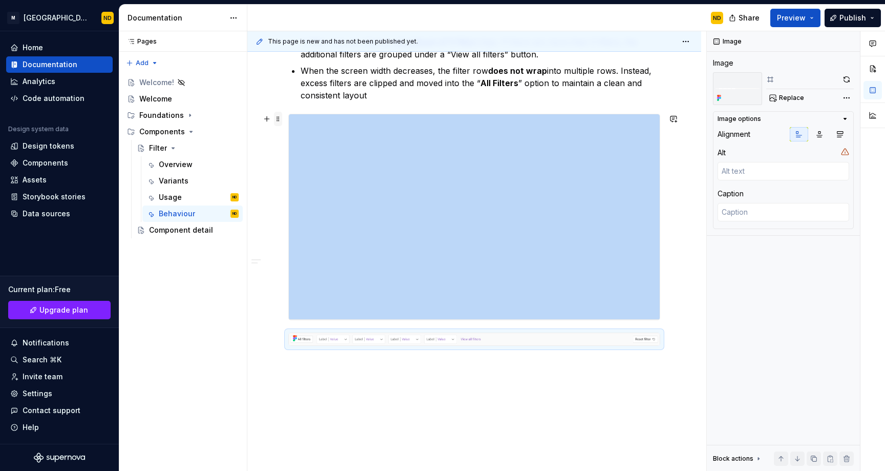
click at [280, 121] on span at bounding box center [278, 119] width 8 height 14
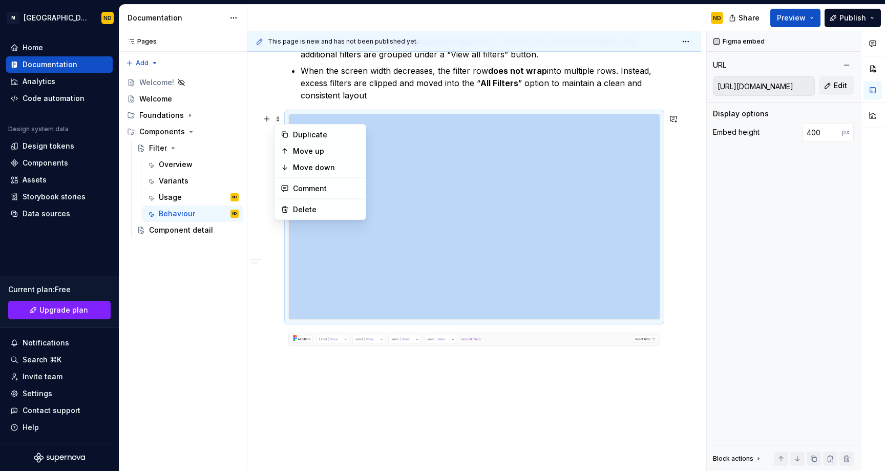
type textarea "*"
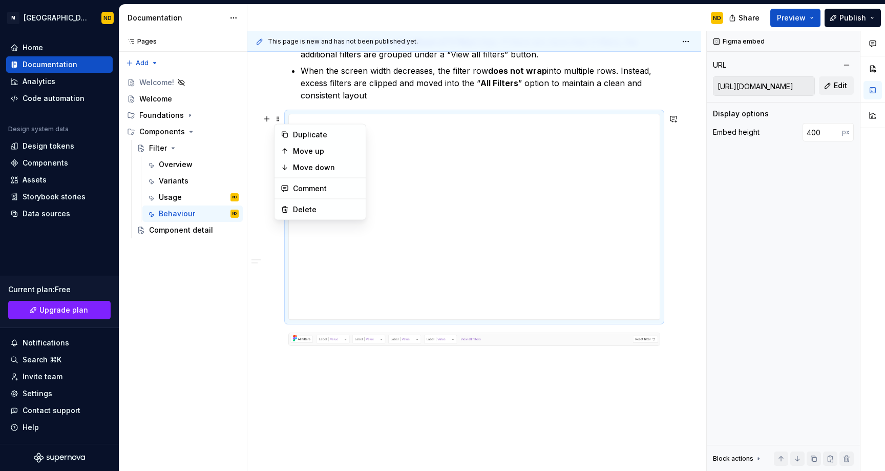
click at [423, 379] on div "**********" at bounding box center [474, 145] width 372 height 476
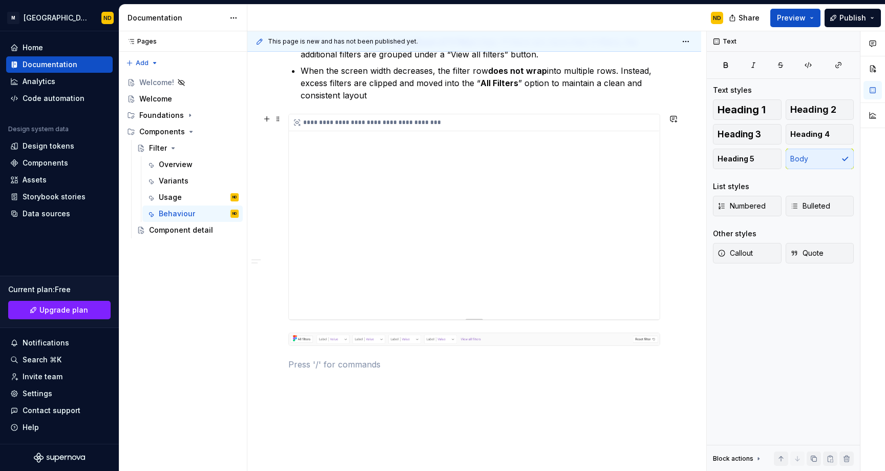
click at [507, 283] on div "**********" at bounding box center [474, 216] width 371 height 205
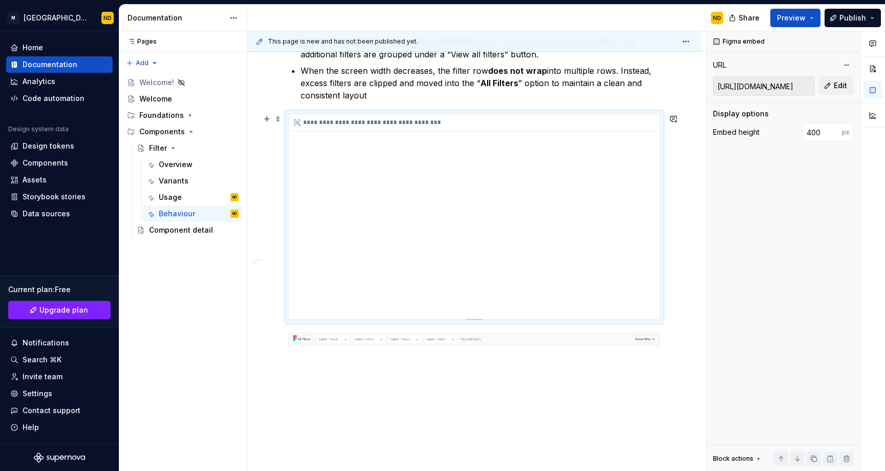
click at [493, 244] on div "**********" at bounding box center [474, 216] width 371 height 205
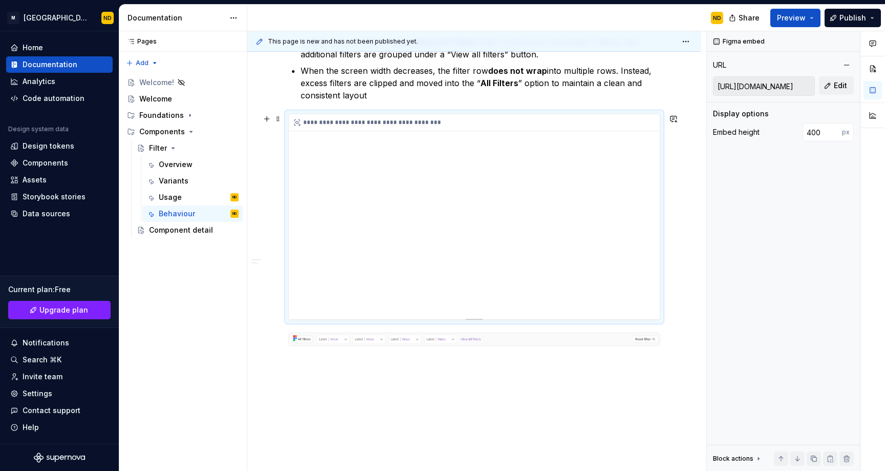
click at [440, 237] on div "**********" at bounding box center [474, 216] width 371 height 205
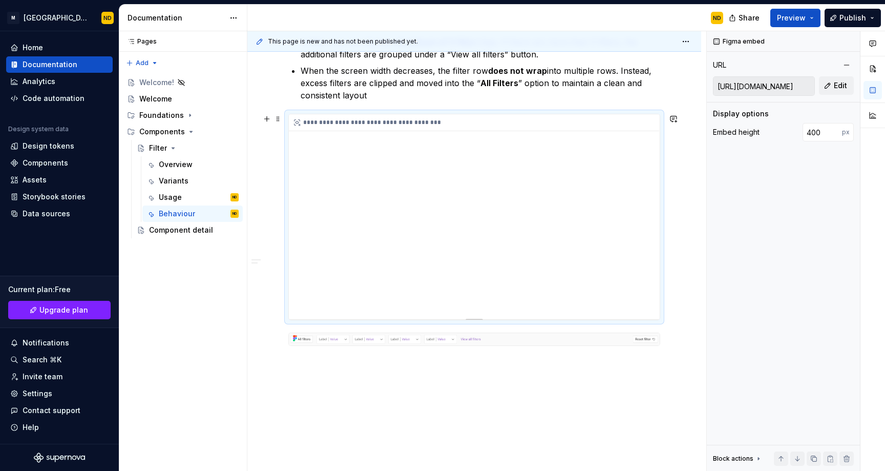
click at [440, 237] on div "**********" at bounding box center [474, 216] width 371 height 205
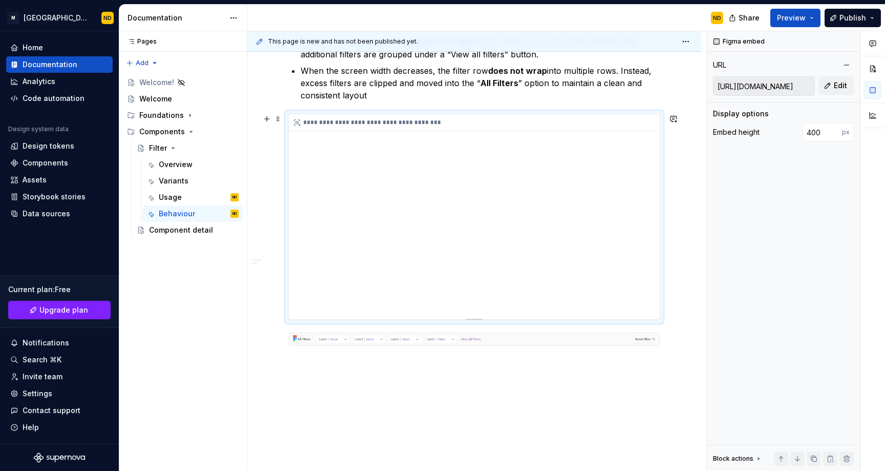
click at [440, 237] on div "**********" at bounding box center [474, 216] width 371 height 205
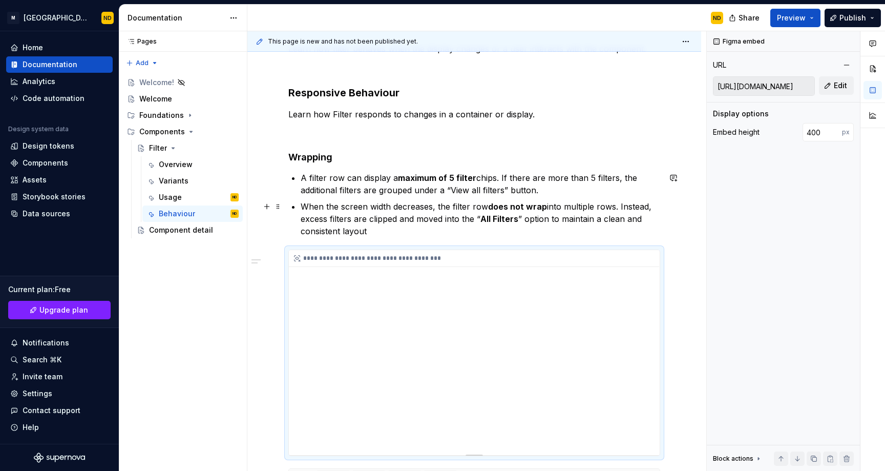
scroll to position [164, 0]
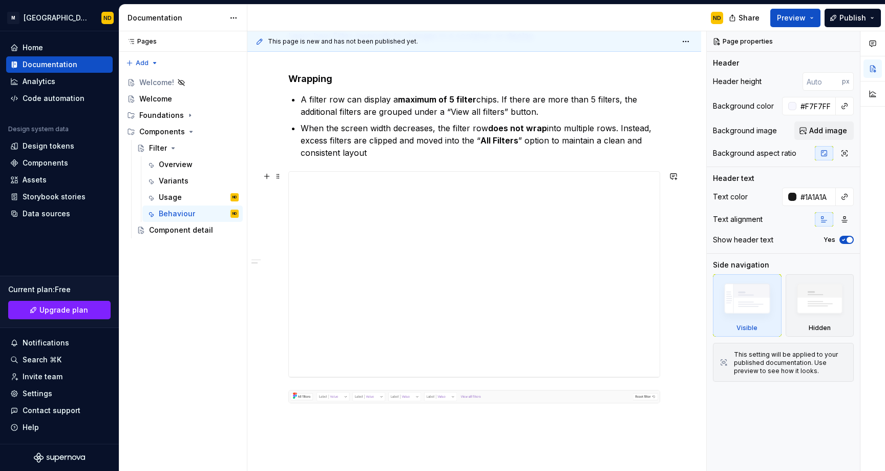
scroll to position [269, 0]
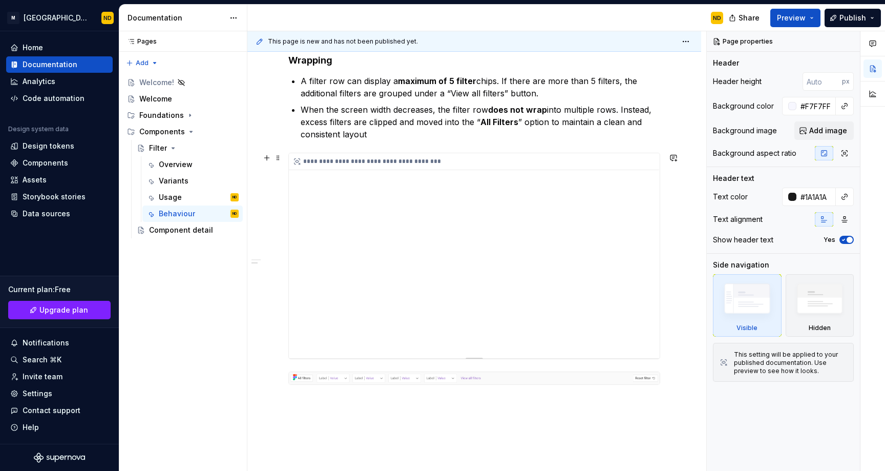
click at [448, 278] on div "**********" at bounding box center [474, 255] width 371 height 205
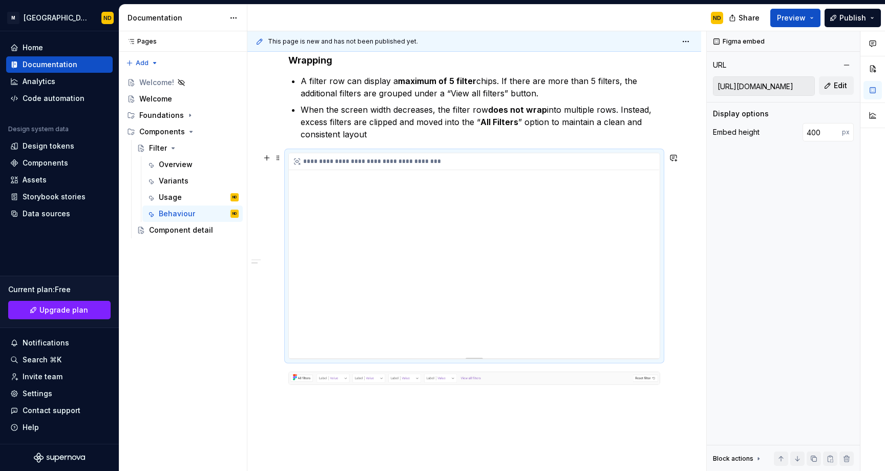
click at [455, 278] on div "**********" at bounding box center [474, 255] width 371 height 205
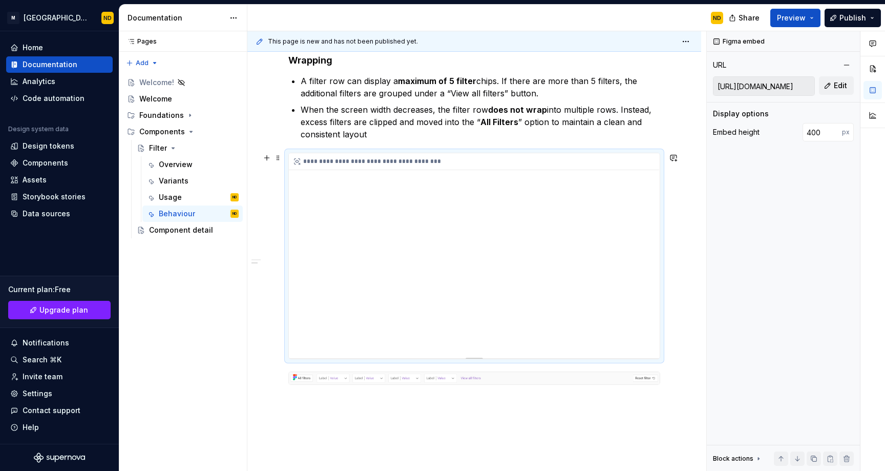
click at [455, 278] on div "**********" at bounding box center [474, 255] width 371 height 205
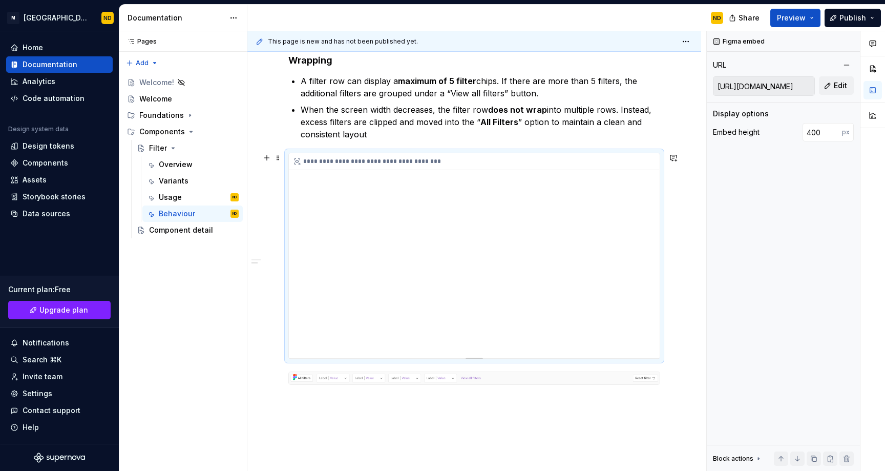
click at [455, 278] on div "**********" at bounding box center [474, 255] width 371 height 205
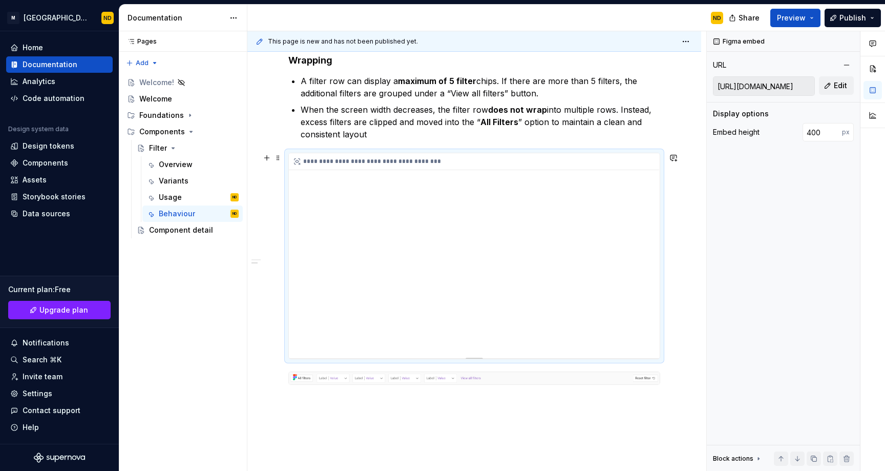
click at [455, 278] on div "**********" at bounding box center [474, 255] width 371 height 205
click at [179, 197] on div "Usage" at bounding box center [170, 197] width 23 height 10
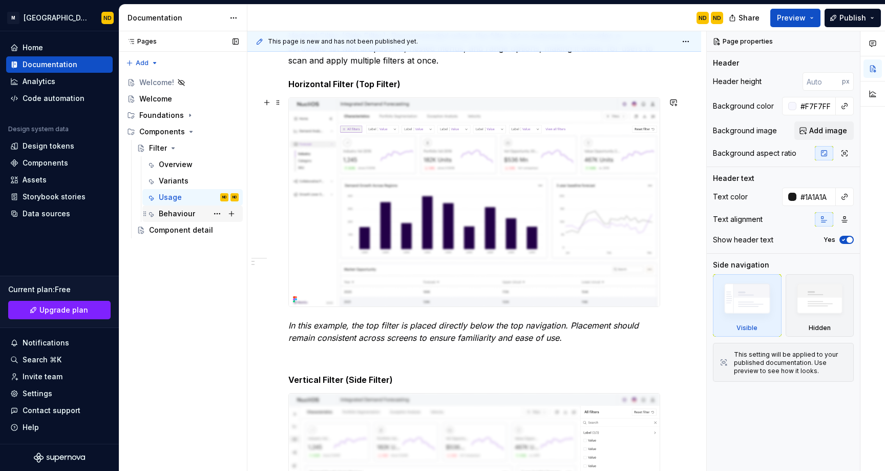
scroll to position [320, 0]
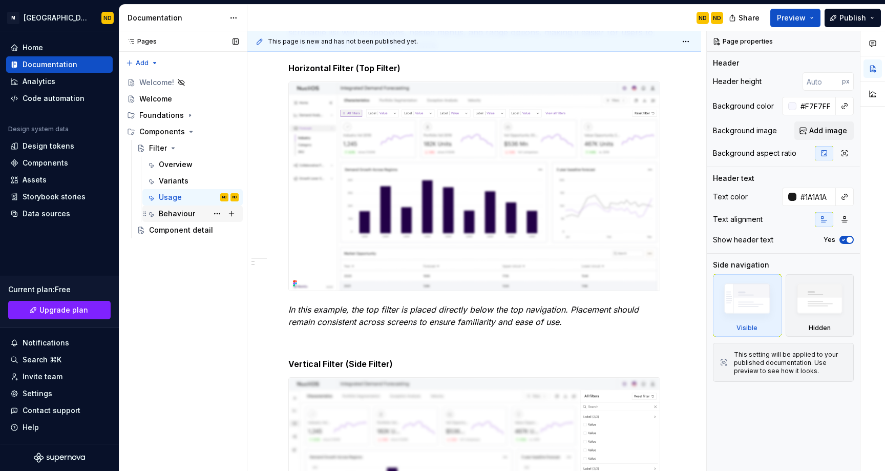
click at [178, 220] on div "Behaviour" at bounding box center [199, 213] width 80 height 14
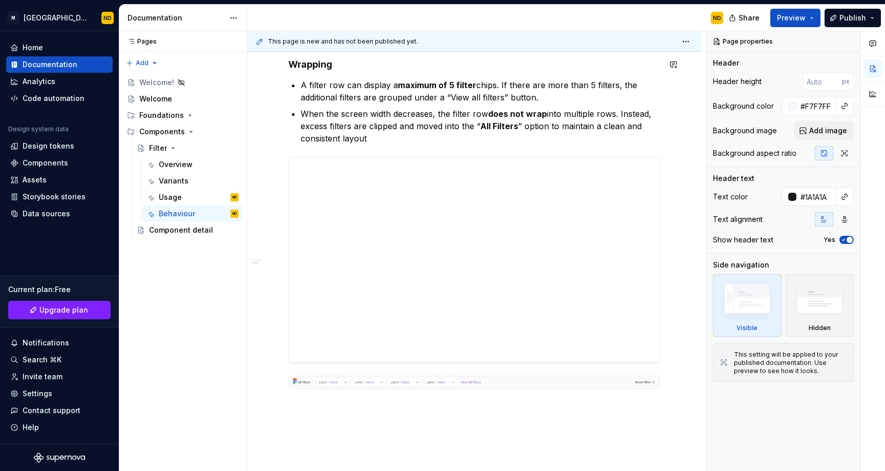
scroll to position [266, 0]
click at [794, 16] on span "Preview" at bounding box center [791, 18] width 29 height 10
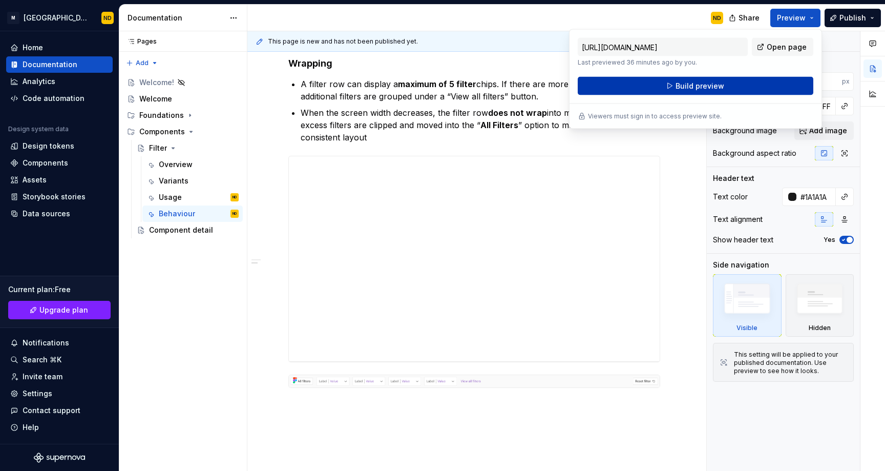
click at [760, 90] on button "Build preview" at bounding box center [696, 86] width 236 height 18
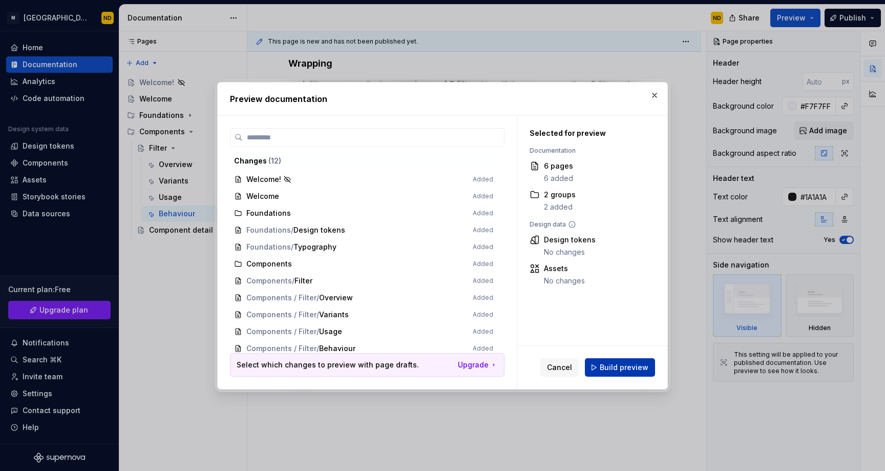
click at [611, 360] on button "Build preview" at bounding box center [620, 367] width 70 height 18
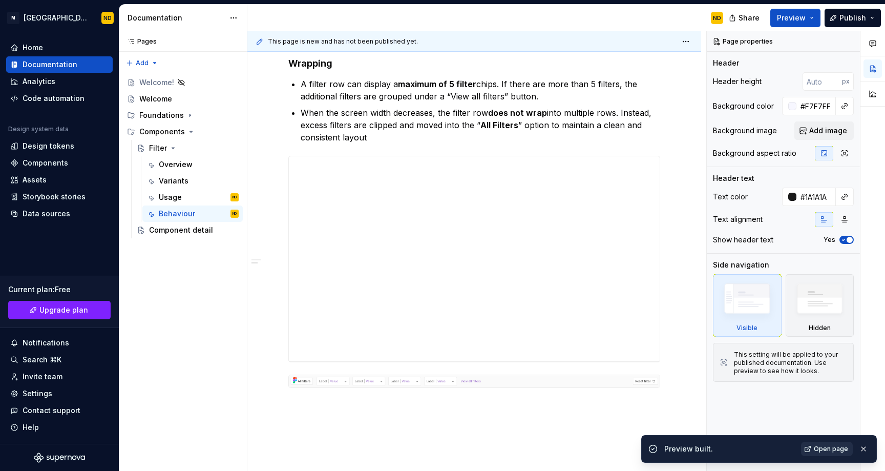
click at [823, 452] on span "Open page" at bounding box center [831, 448] width 34 height 8
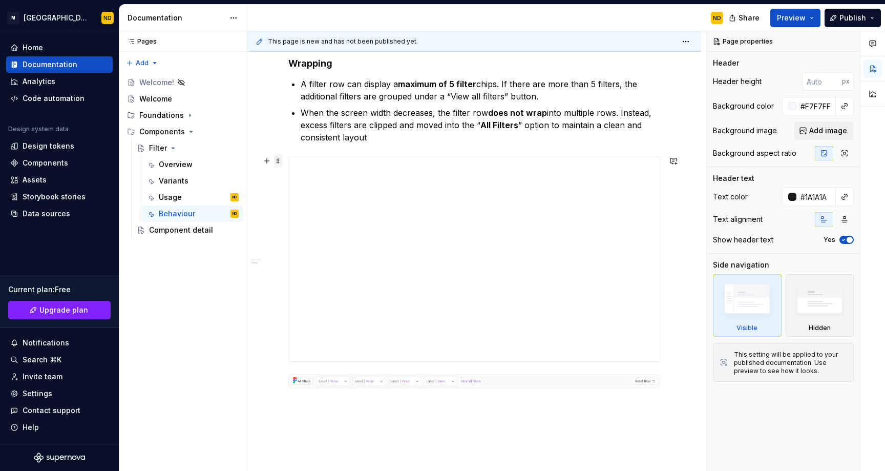
click at [280, 165] on span at bounding box center [278, 161] width 8 height 14
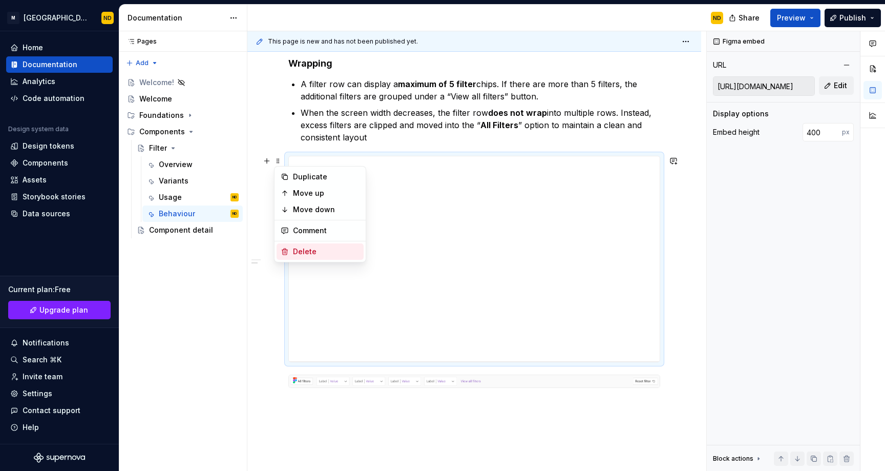
click at [301, 252] on div "Delete" at bounding box center [326, 251] width 67 height 10
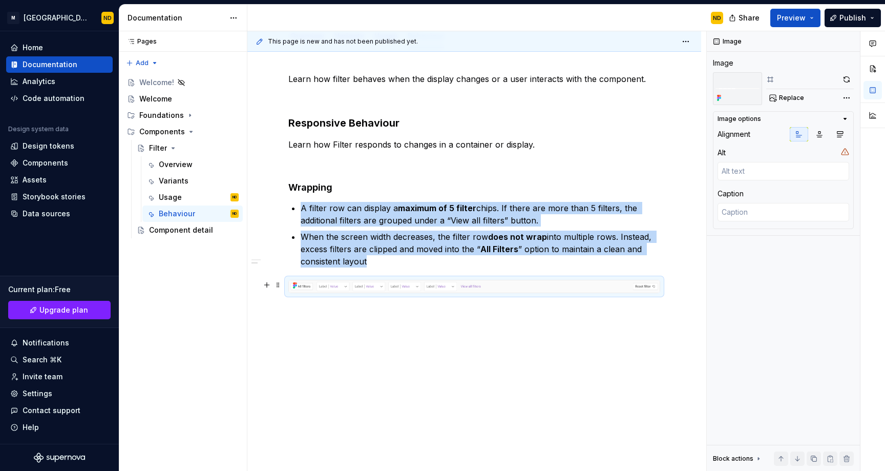
scroll to position [142, 0]
click at [311, 289] on img at bounding box center [474, 286] width 371 height 12
click at [791, 99] on span "Replace" at bounding box center [791, 98] width 25 height 8
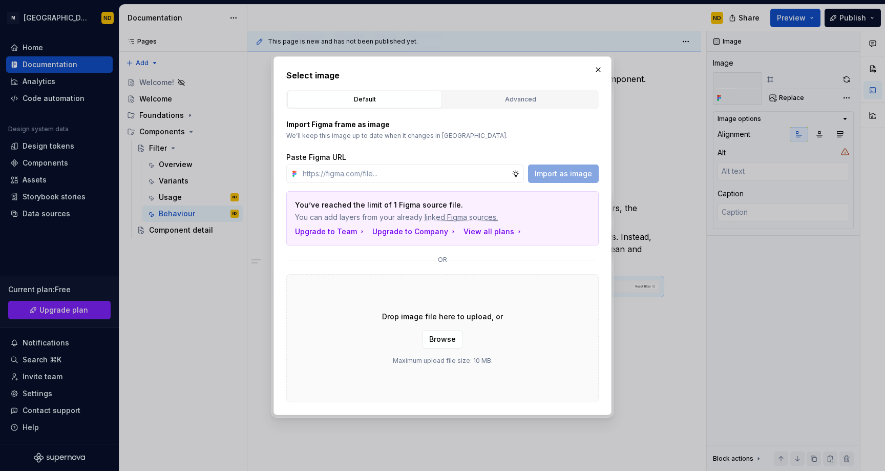
type textarea "*"
type input "https://www.figma.com/design/ucpZBcfu2hLpZosh3FQUPN/Bento-UI-Library-V2.0?node-…"
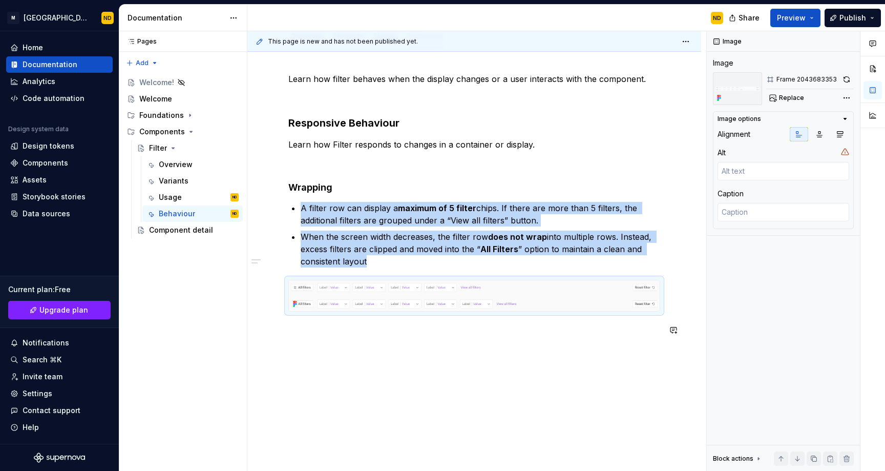
click at [451, 341] on div "Learn how filter behaves when the display changes or a user interacts with the …" at bounding box center [474, 210] width 372 height 275
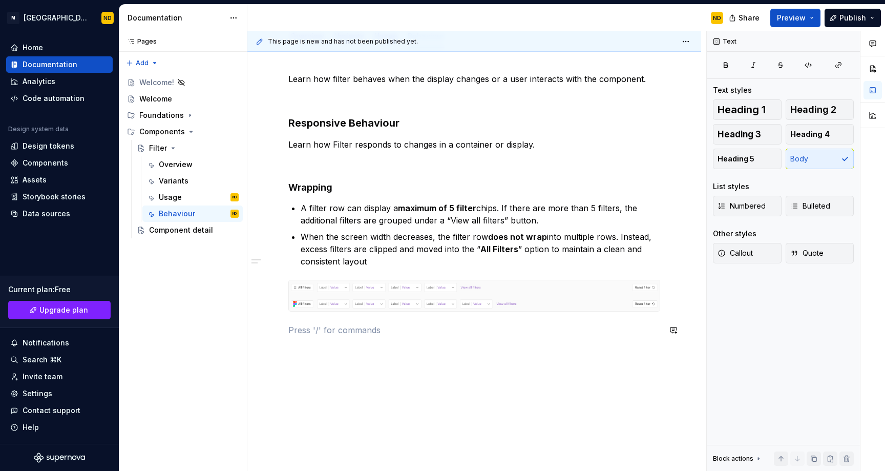
click at [416, 345] on div "Learn how filter behaves when the display changes or a user interacts with the …" at bounding box center [474, 210] width 372 height 275
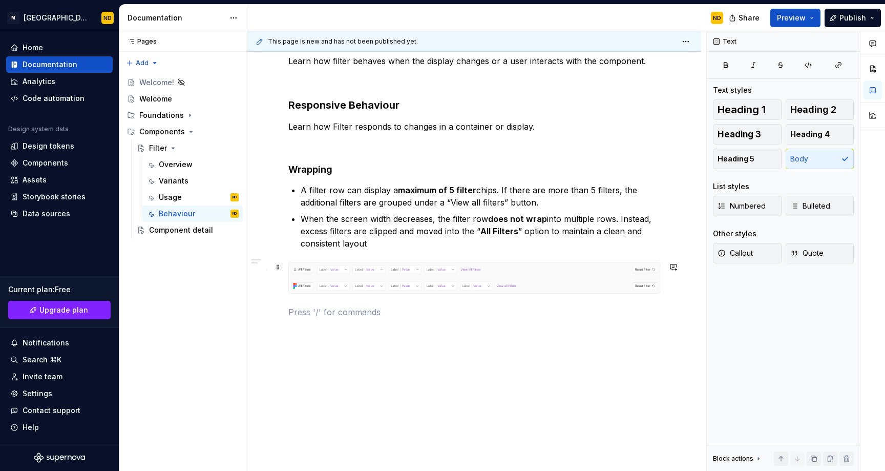
scroll to position [160, 0]
type textarea "*"
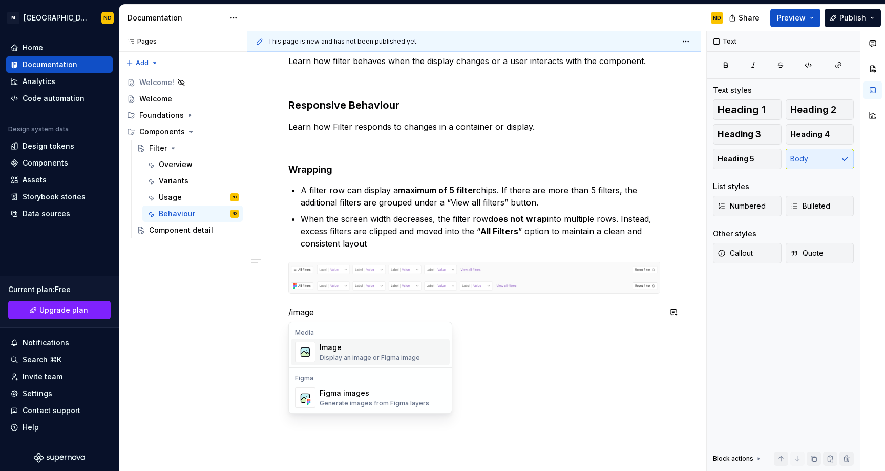
click at [336, 357] on div "Display an image or Figma image" at bounding box center [370, 357] width 100 height 8
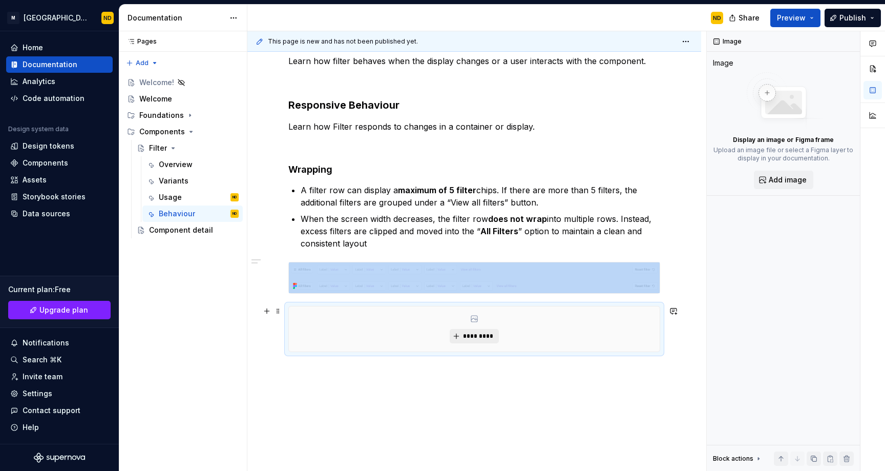
type textarea "*"
click at [471, 333] on span "*********" at bounding box center [477, 336] width 31 height 8
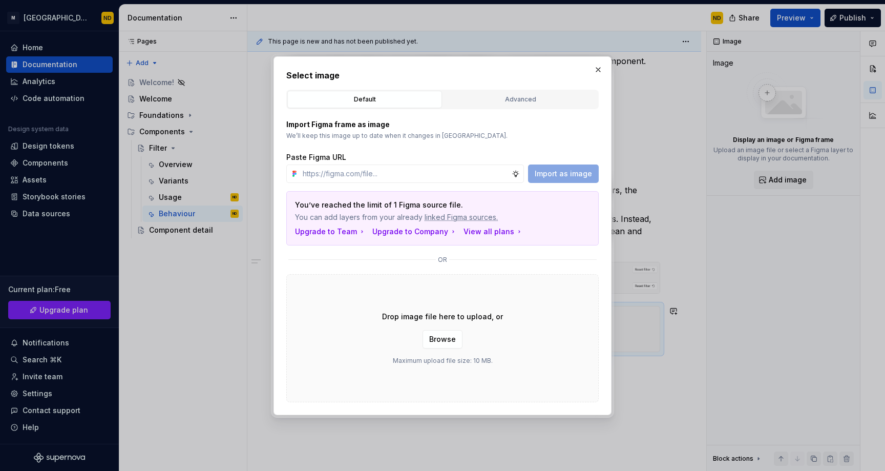
type input "https://www.figma.com/design/ucpZBcfu2hLpZosh3FQUPN/Bento-UI-Library-V2.0?node-…"
click at [557, 175] on span "Import as image" at bounding box center [563, 173] width 57 height 10
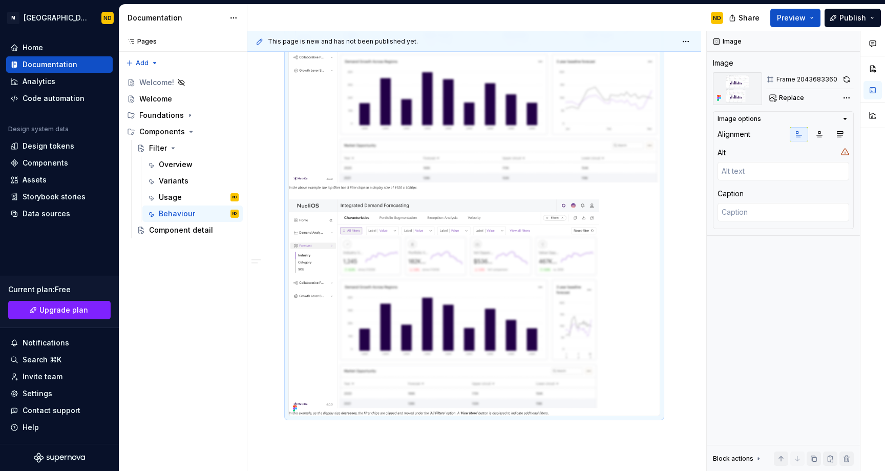
scroll to position [589, 0]
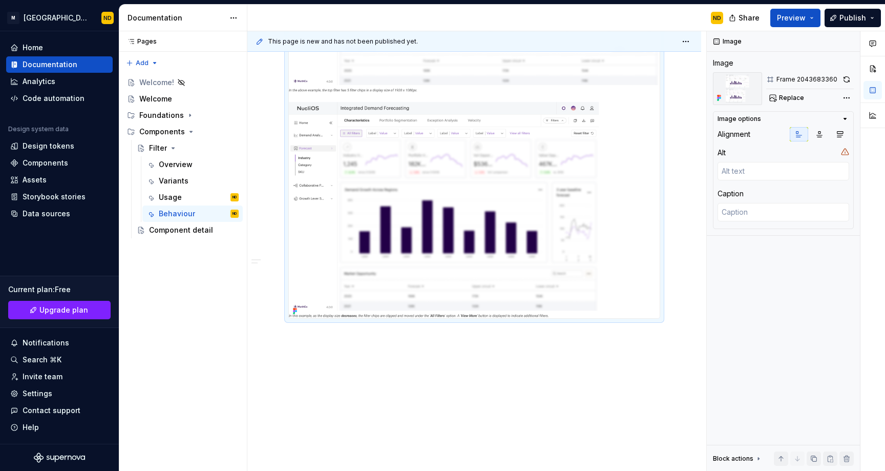
click at [316, 333] on div "Learn how filter behaves when the display changes or a user interacts with the …" at bounding box center [474, 37] width 454 height 872
click at [298, 350] on div "Learn how filter behaves when the display changes or a user interacts with the …" at bounding box center [474, 37] width 454 height 872
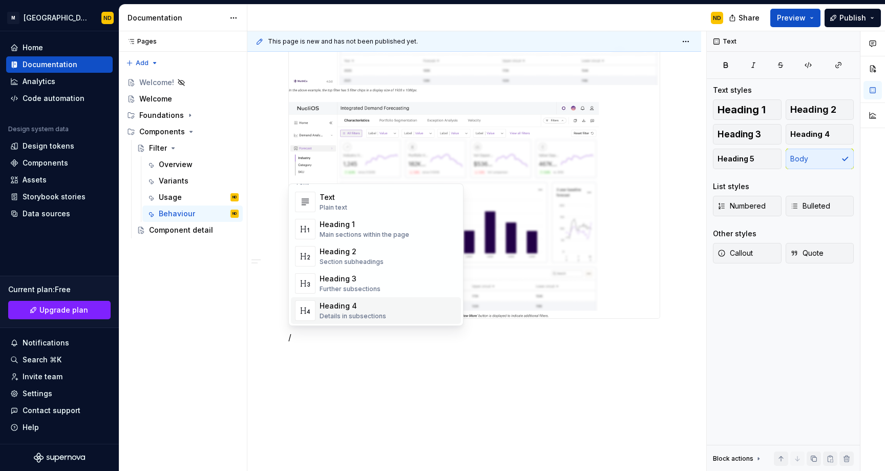
scroll to position [12, 0]
click at [352, 301] on div "Heading 4" at bounding box center [353, 305] width 67 height 10
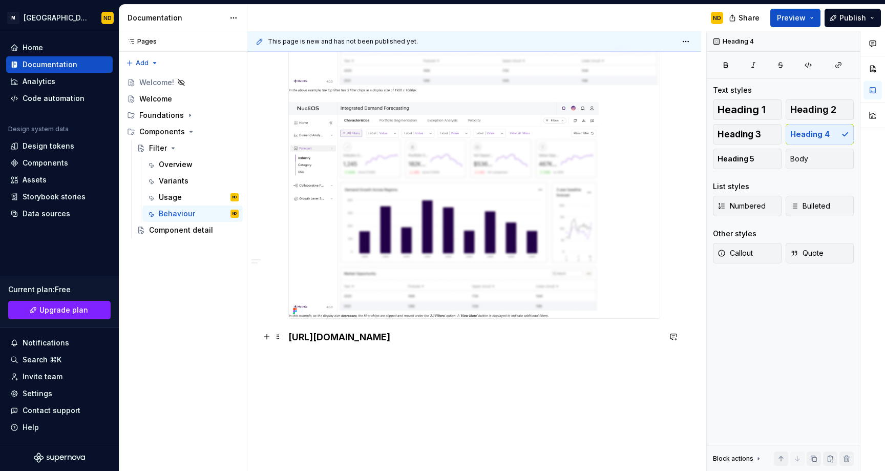
click at [528, 341] on h4 "https://www.figma.com/design/ucpZBcfu2hLpZosh3FQUPN/Bento-UI-Library-V2.0?node-…" at bounding box center [474, 337] width 372 height 12
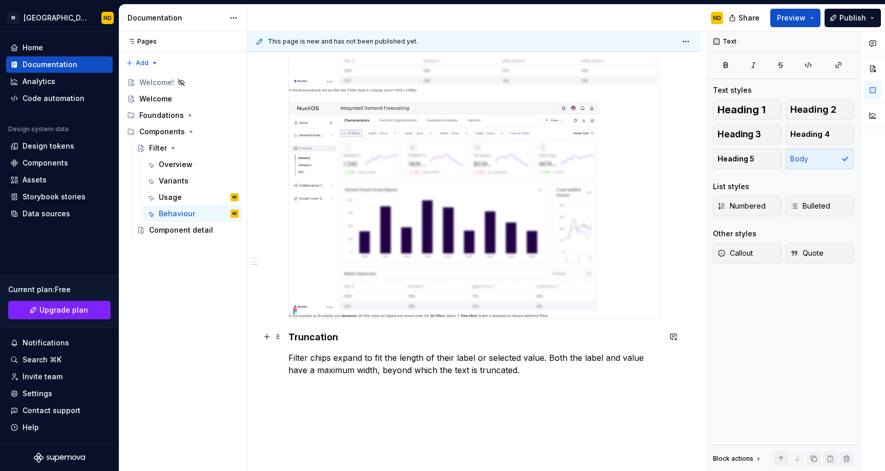
click at [289, 331] on h4 "Truncation" at bounding box center [474, 337] width 372 height 12
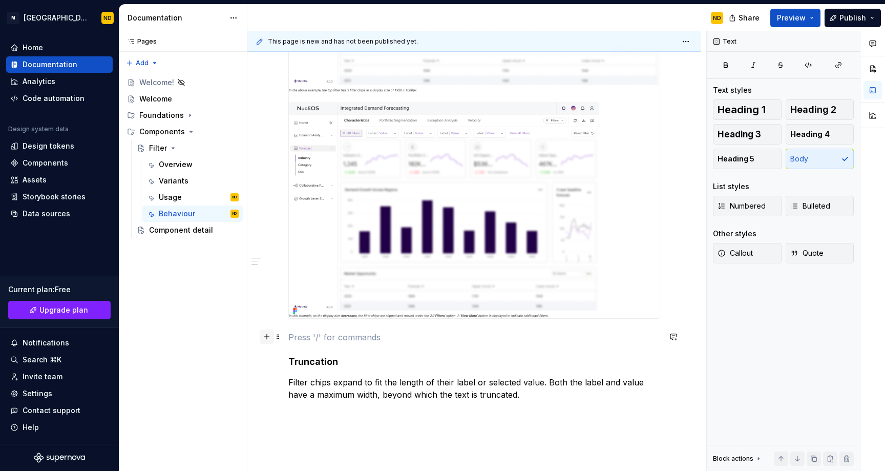
click at [265, 337] on button "button" at bounding box center [267, 336] width 14 height 14
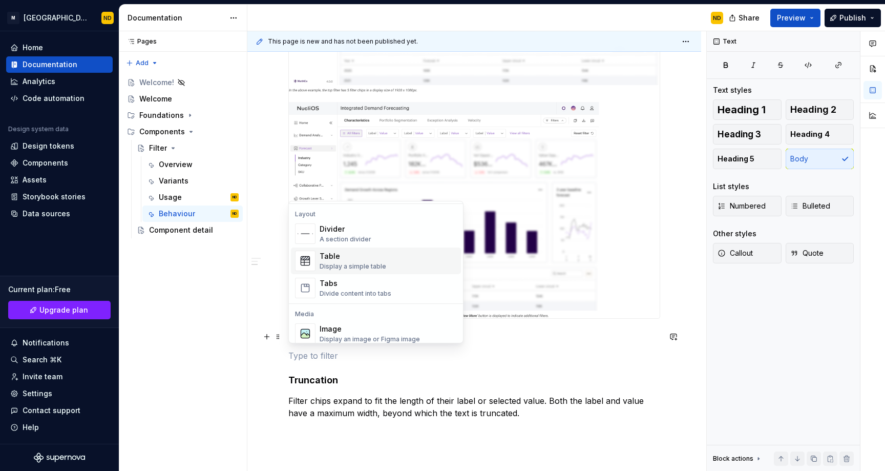
scroll to position [330, 0]
click at [357, 243] on div "A section divider" at bounding box center [346, 242] width 52 height 8
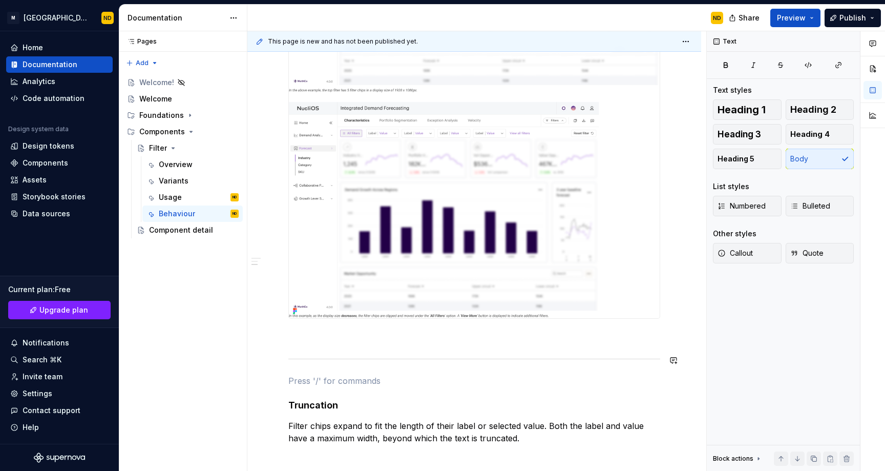
click at [329, 345] on div "Learn how filter behaves when the display changes or a user interacts with the …" at bounding box center [474, 34] width 372 height 819
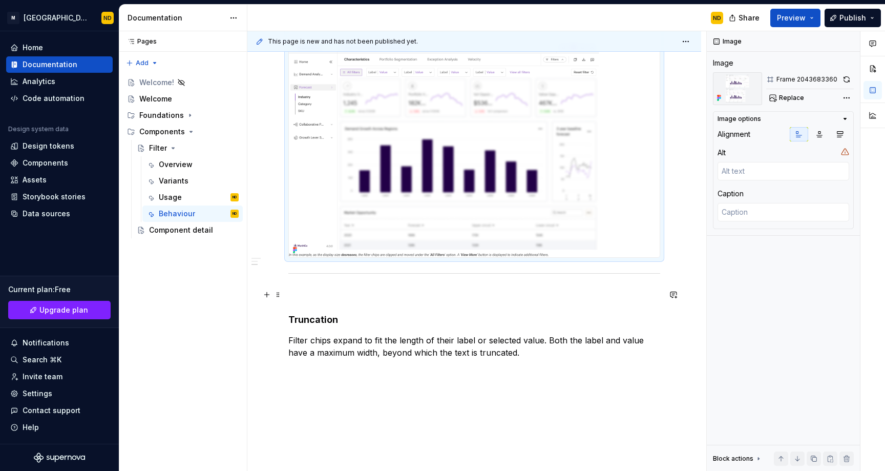
scroll to position [650, 0]
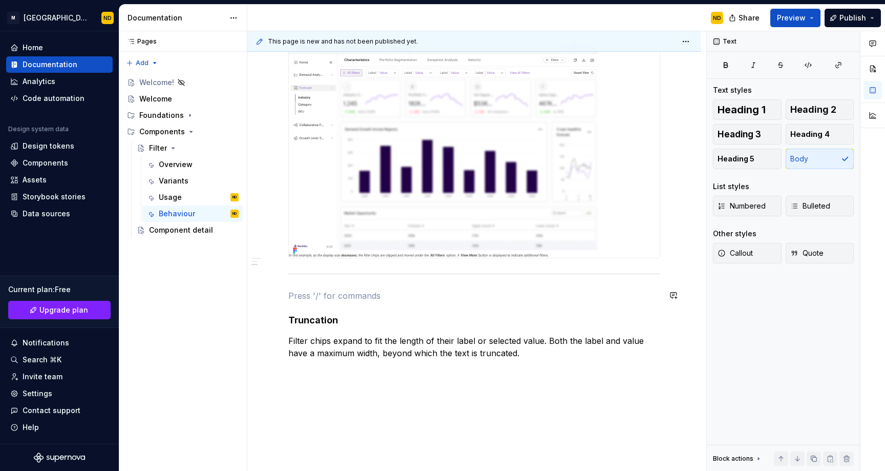
click at [368, 350] on p "Filter chips expand to fit the length of their label or selected value. Both th…" at bounding box center [474, 346] width 372 height 25
click at [526, 348] on p "Filter chips expand to fit the length of their label or selected value. Both th…" at bounding box center [474, 346] width 372 height 25
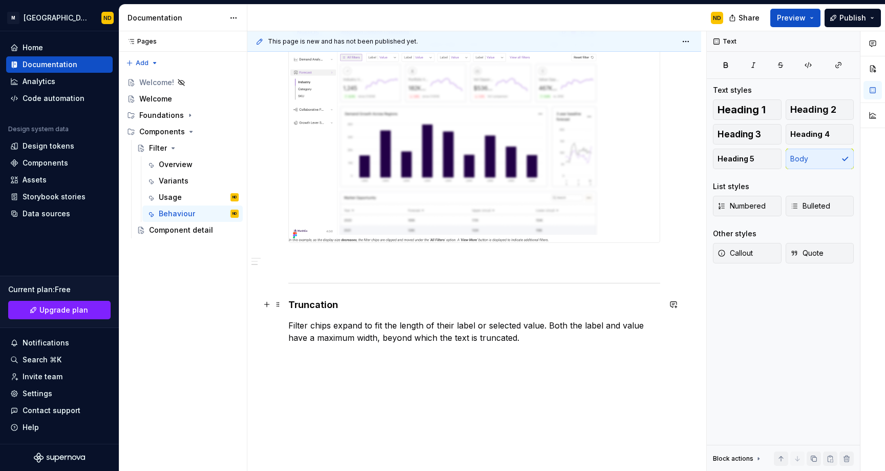
scroll to position [668, 0]
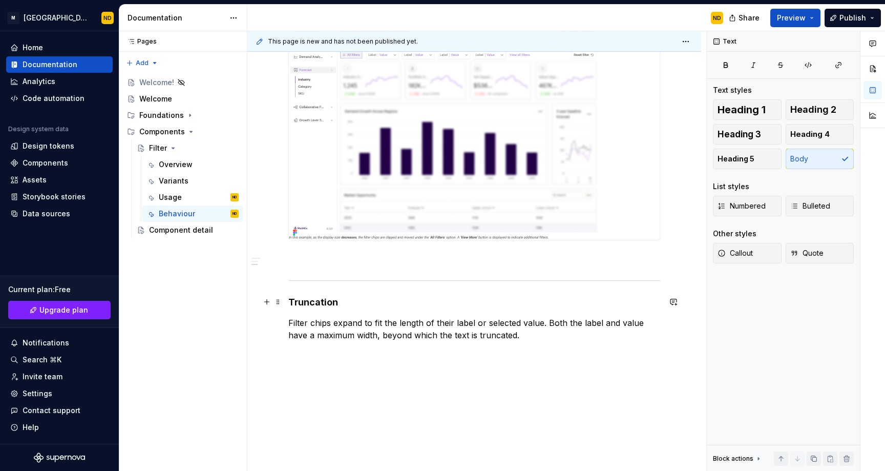
click at [504, 361] on div "Learn how filter behaves when the display changes or a user interacts with the …" at bounding box center [474, 8] width 454 height 972
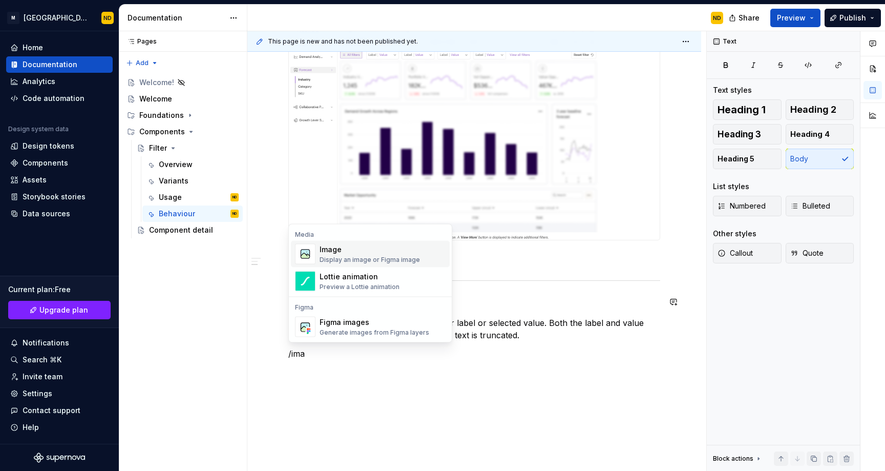
click at [357, 249] on div "Image" at bounding box center [370, 249] width 100 height 10
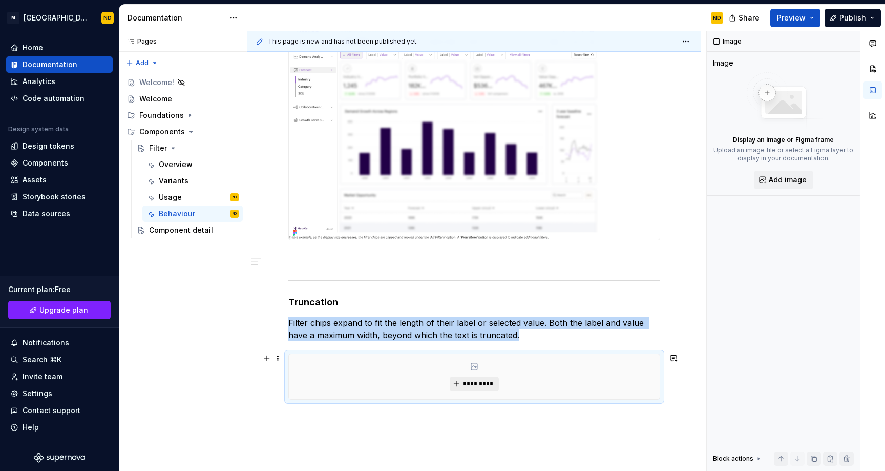
click at [465, 377] on button "*********" at bounding box center [474, 383] width 49 height 14
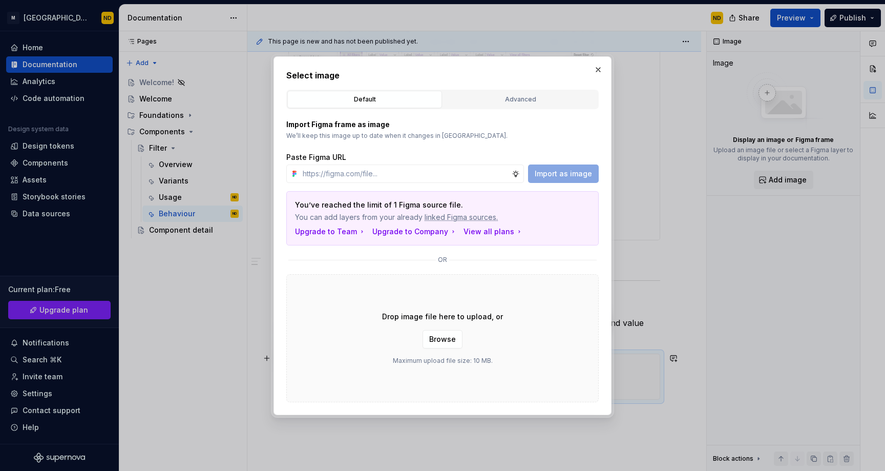
type textarea "*"
type input "https://www.figma.com/design/ucpZBcfu2hLpZosh3FQUPN/Bento-UI-Library-V2.0?node-…"
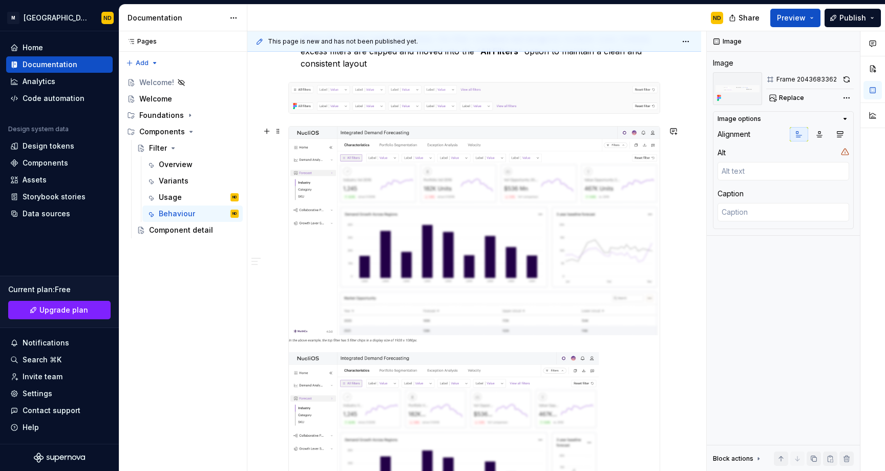
scroll to position [338, 0]
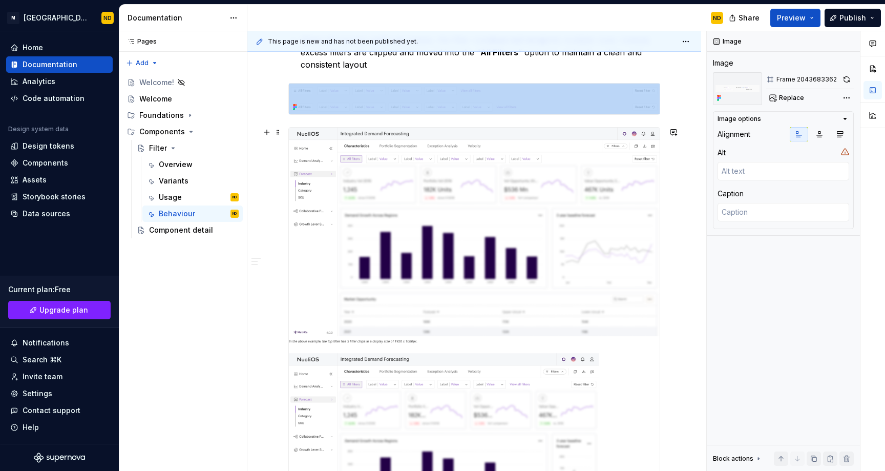
click at [549, 236] on img at bounding box center [474, 348] width 371 height 441
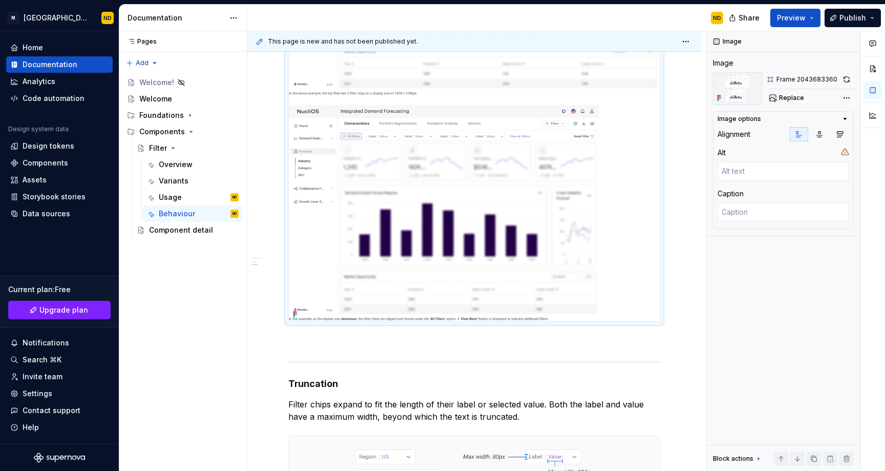
scroll to position [590, 0]
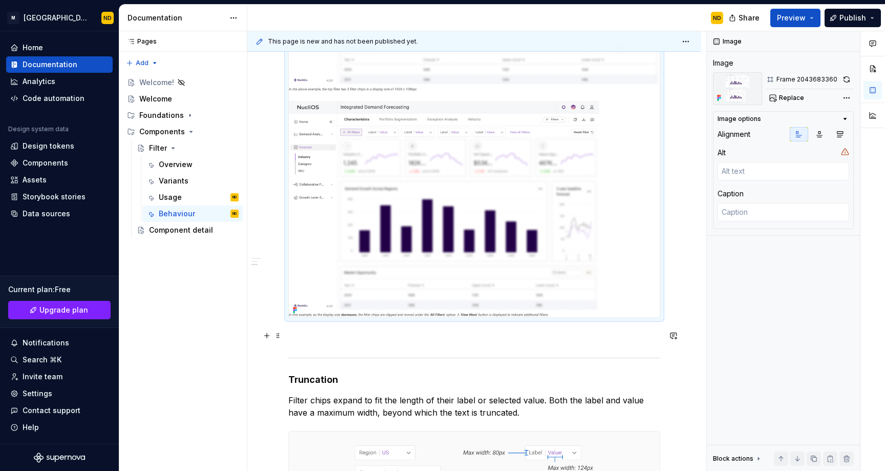
click at [331, 338] on p at bounding box center [474, 336] width 372 height 12
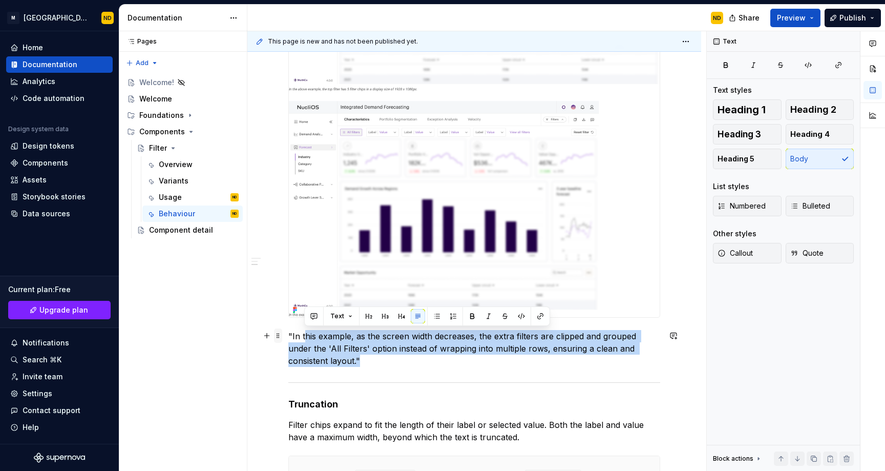
drag, startPoint x: 373, startPoint y: 364, endPoint x: 281, endPoint y: 332, distance: 97.8
click at [288, 332] on div "Learn how filter behaves when the display changes or a user interacts with the …" at bounding box center [474, 77] width 372 height 907
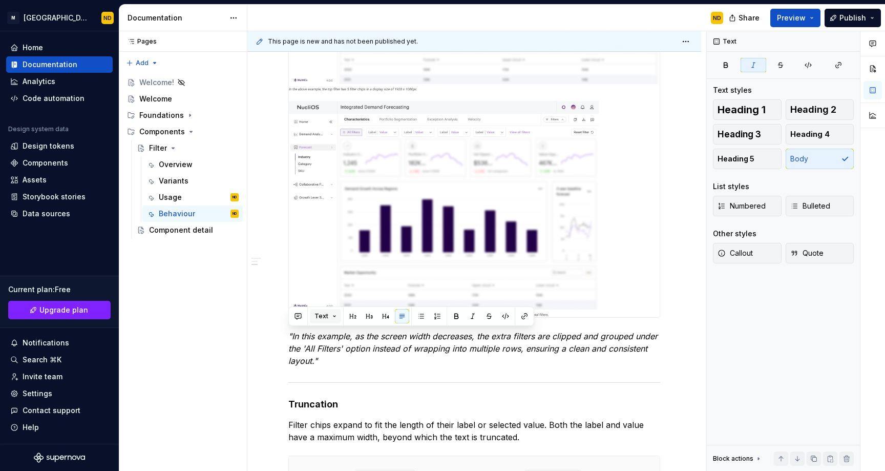
click at [321, 315] on span "Text" at bounding box center [321, 316] width 14 height 8
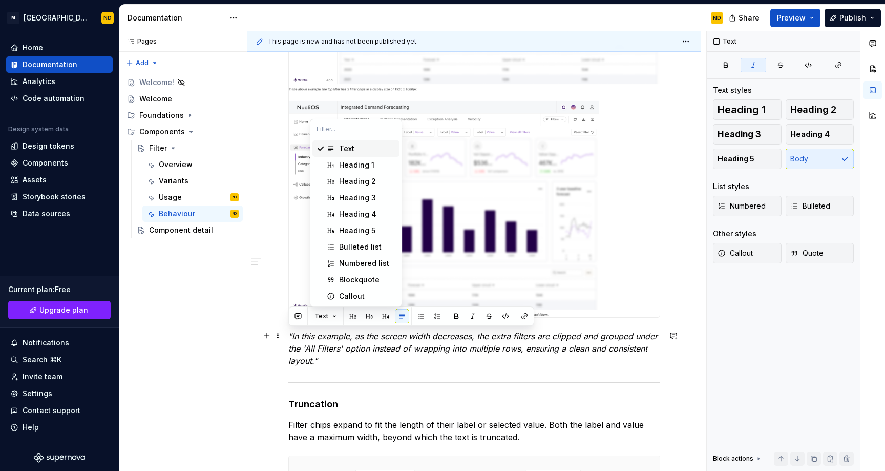
click at [347, 353] on p ""In this example, as the screen width decreases, the extra filters are clipped …" at bounding box center [474, 348] width 372 height 37
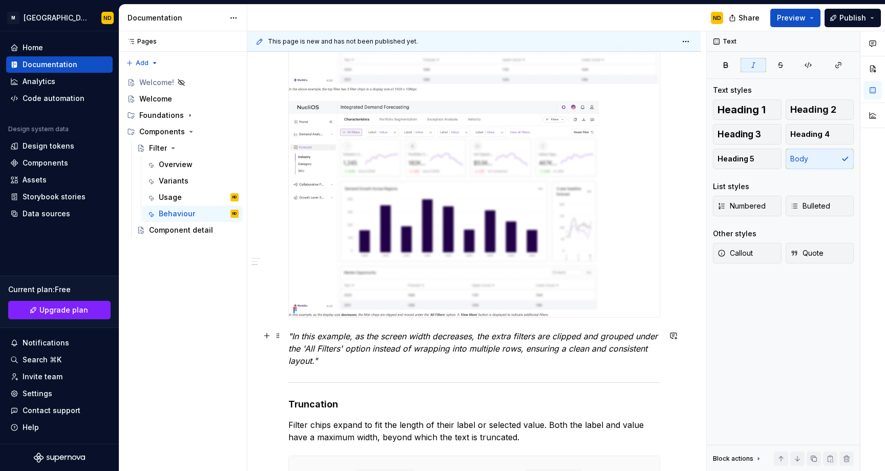
click at [362, 362] on p ""In this example, as the screen width decreases, the extra filters are clipped …" at bounding box center [474, 348] width 372 height 37
click at [374, 364] on p ""In this example, as the screen width decreases, the extra filters are clipped …" at bounding box center [474, 348] width 372 height 37
click at [434, 258] on img at bounding box center [474, 96] width 371 height 441
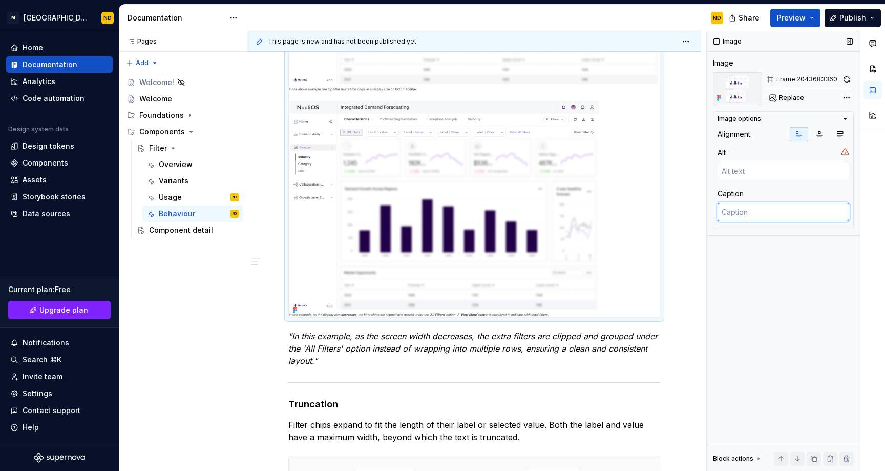
click at [753, 206] on textarea at bounding box center [783, 212] width 132 height 18
paste textarea ""In this example, as the screen width decreases, the extra filters are clipped …"
type textarea "*"
type textarea ""In this example, as the screen width decreases, the extra filters are clipped …"
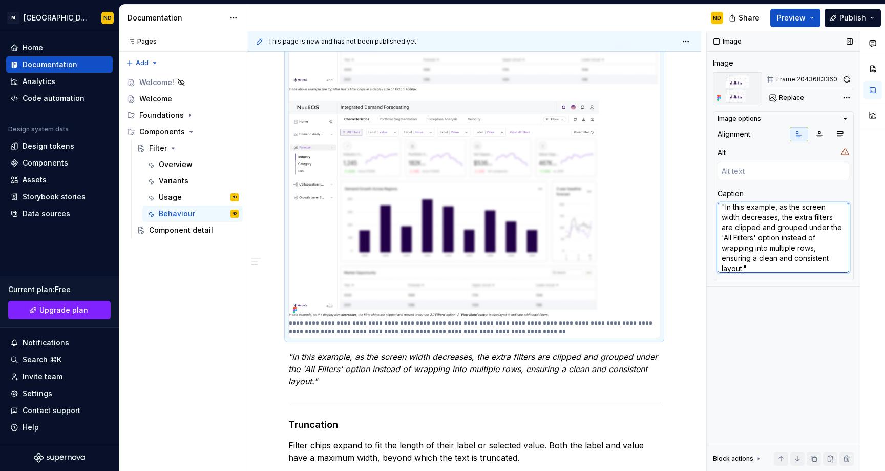
type textarea "*"
type textarea ""In this example, as the screen width decreases, the extra filters are clipped …"
click at [488, 376] on p ""In this example, as the screen width decreases, the extra filters are clipped …" at bounding box center [474, 368] width 372 height 37
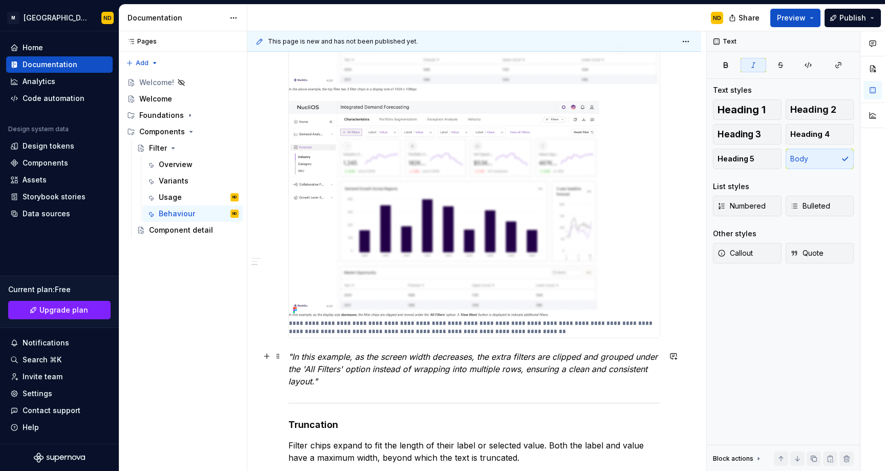
click at [370, 376] on p ""In this example, as the screen width decreases, the extra filters are clipped …" at bounding box center [474, 368] width 372 height 37
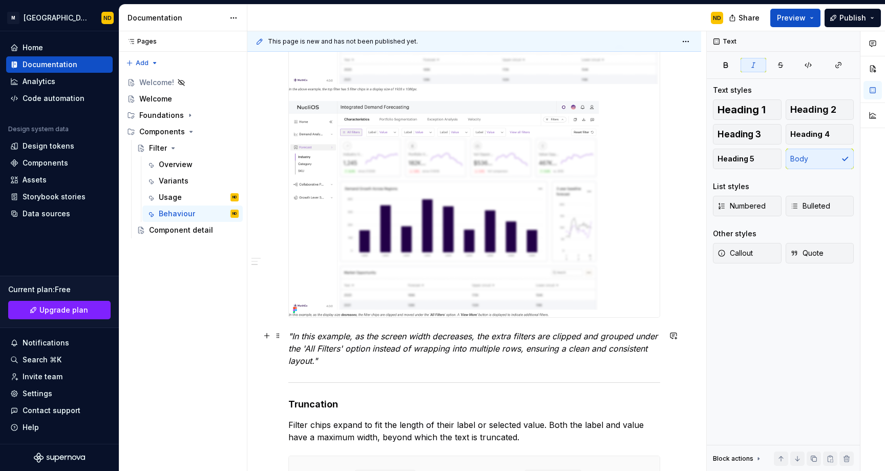
click at [442, 352] on p ""In this example, as the screen width decreases, the extra filters are clipped …" at bounding box center [474, 348] width 372 height 37
click at [426, 368] on div "Learn how filter behaves when the display changes or a user interacts with the …" at bounding box center [474, 71] width 372 height 895
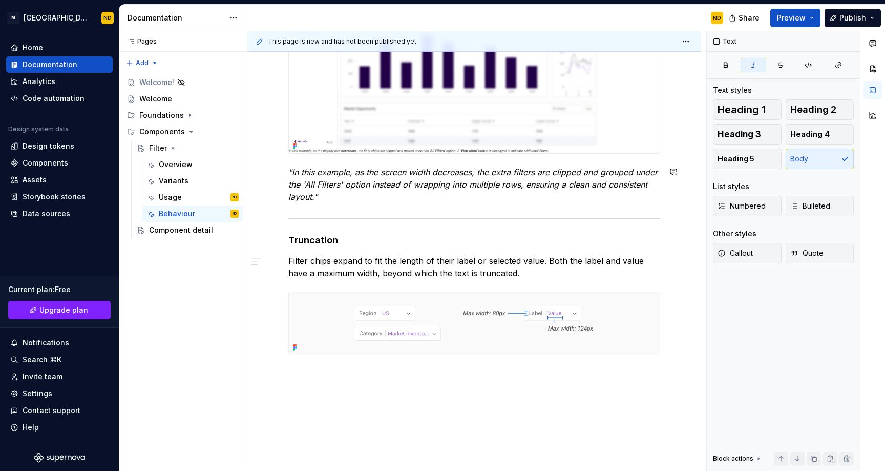
scroll to position [770, 0]
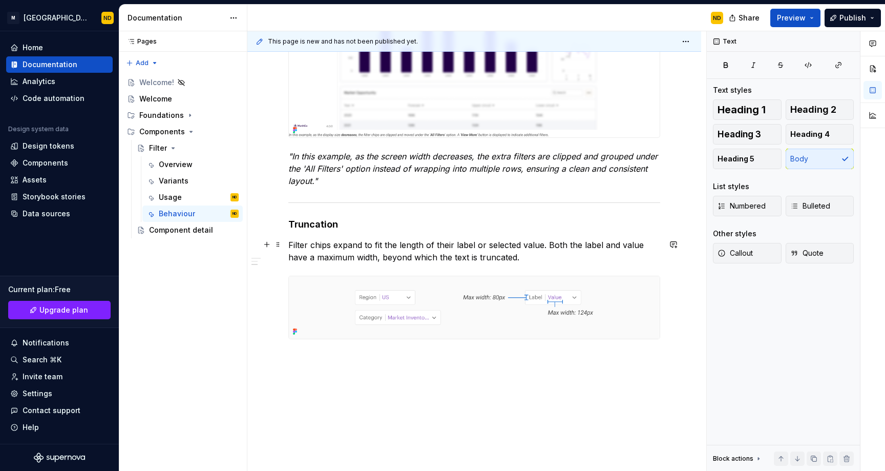
click at [590, 245] on p "Filter chips expand to fit the length of their label or selected value. Both th…" at bounding box center [474, 251] width 372 height 25
click at [625, 248] on p "Filter chips expand to fit the length of their label or selected value. Both th…" at bounding box center [474, 251] width 372 height 25
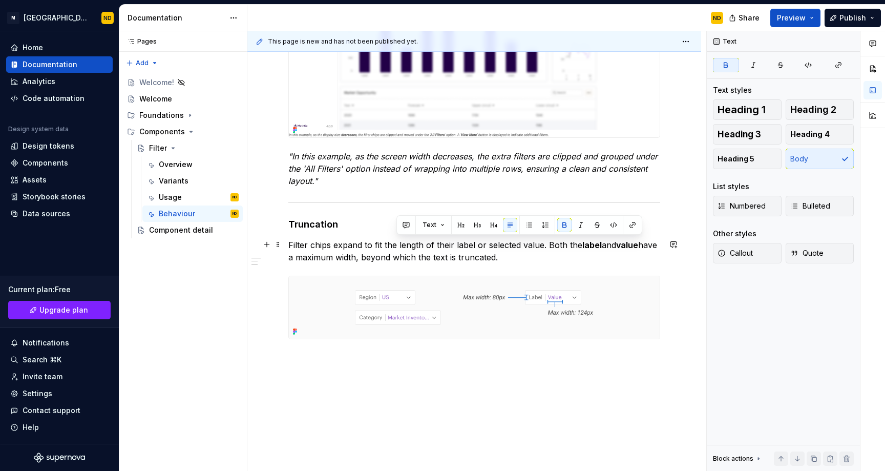
click at [334, 259] on p "Filter chips expand to fit the length of their label or selected value. Both th…" at bounding box center [474, 251] width 372 height 25
click at [377, 259] on p "Filter chips expand to fit the length of their label or selected value. Both th…" at bounding box center [474, 251] width 372 height 25
click at [369, 259] on p "Filter chips expand to fit the length of their label or selected value. Both th…" at bounding box center [474, 251] width 372 height 25
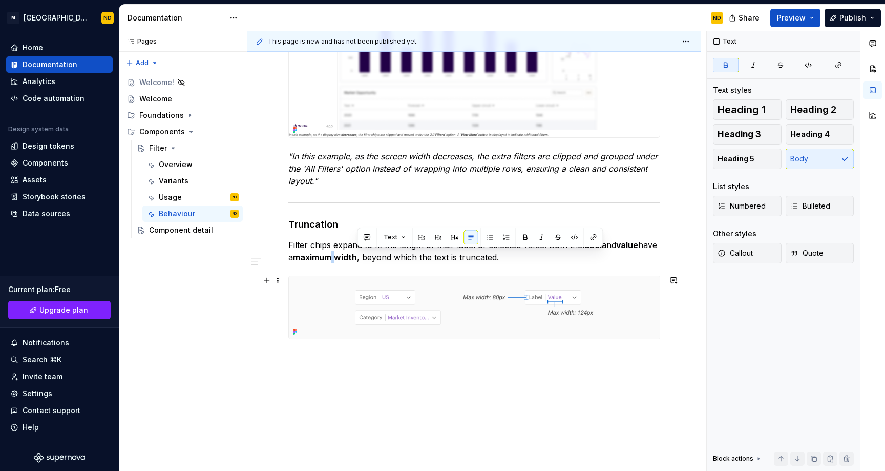
click at [406, 289] on img at bounding box center [474, 307] width 371 height 62
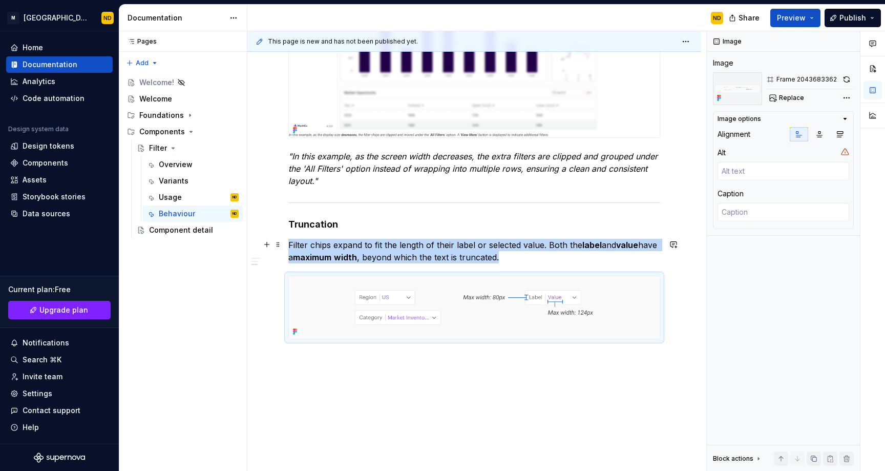
click at [527, 257] on p "Filter chips expand to fit the length of their label or selected value. Both th…" at bounding box center [474, 251] width 372 height 25
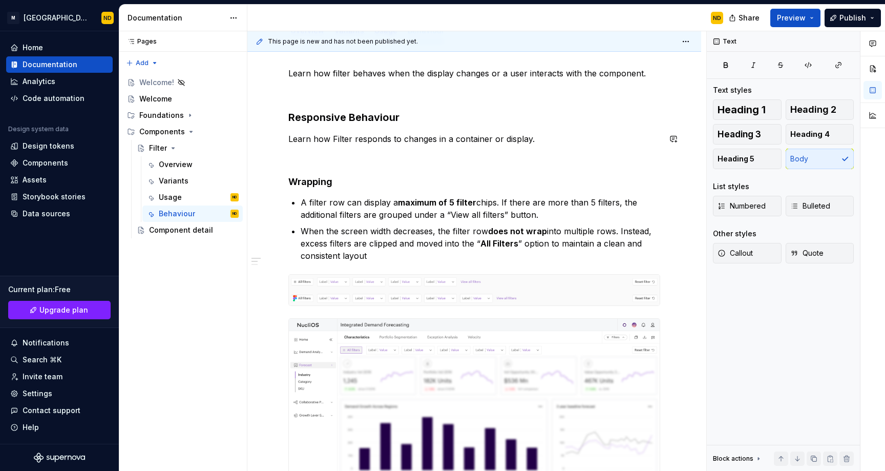
scroll to position [0, 0]
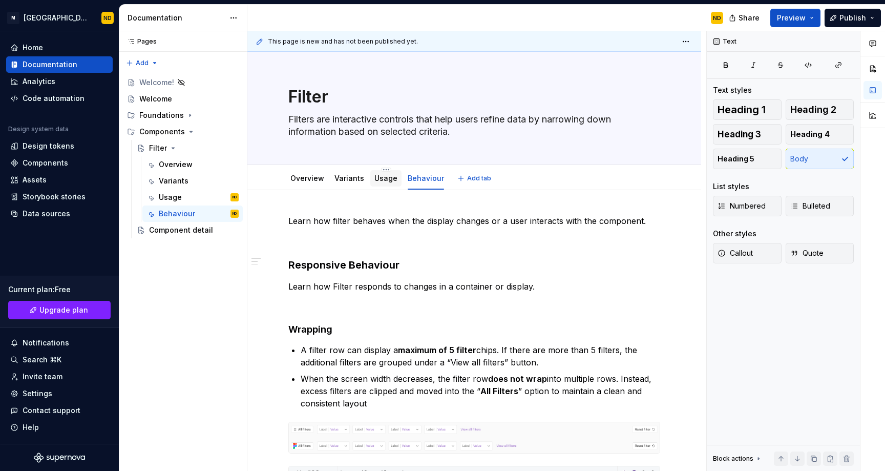
click at [383, 175] on link "Usage" at bounding box center [385, 178] width 23 height 9
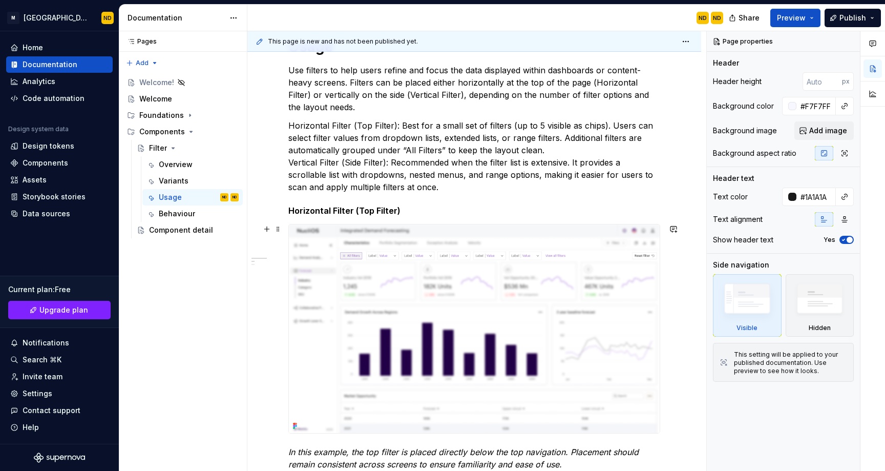
scroll to position [73, 0]
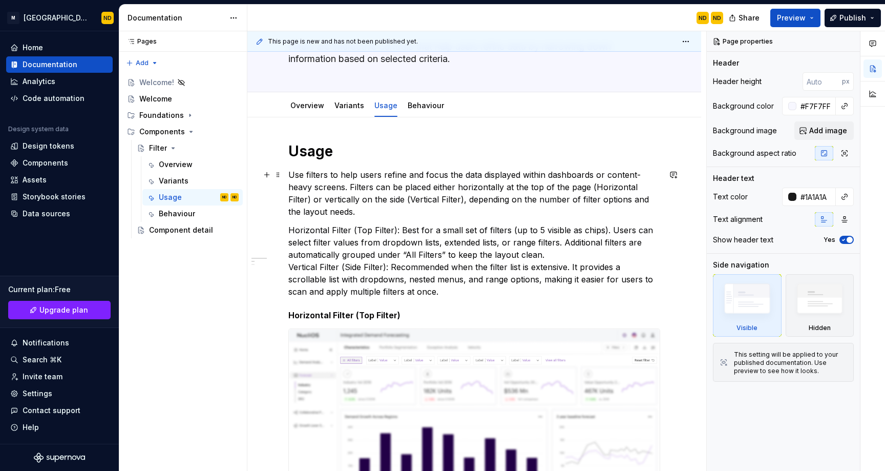
click at [352, 184] on p "Use filters to help users refine and focus the data displayed within dashboards…" at bounding box center [474, 192] width 372 height 49
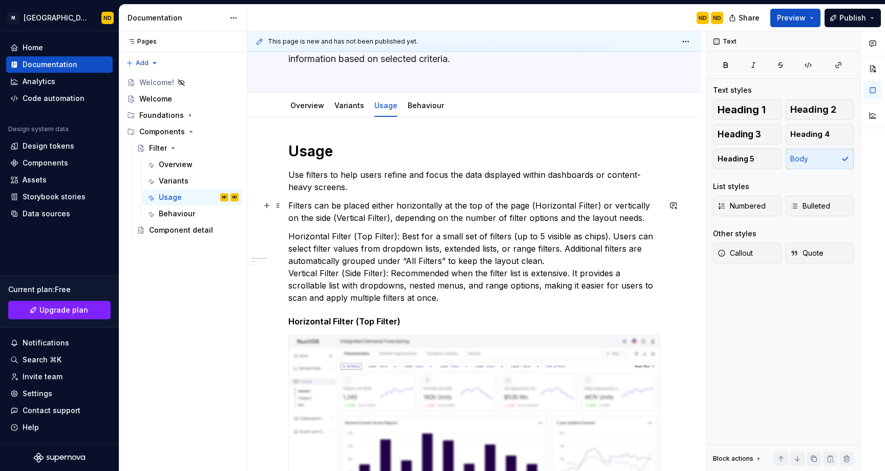
click at [411, 206] on p "Filters can be placed either horizontally at the top of the page (Horizontal Fi…" at bounding box center [474, 211] width 372 height 25
click at [621, 205] on p "Filters can be placed either horizontally at the top of the page (Horizontal Fi…" at bounding box center [474, 211] width 372 height 25
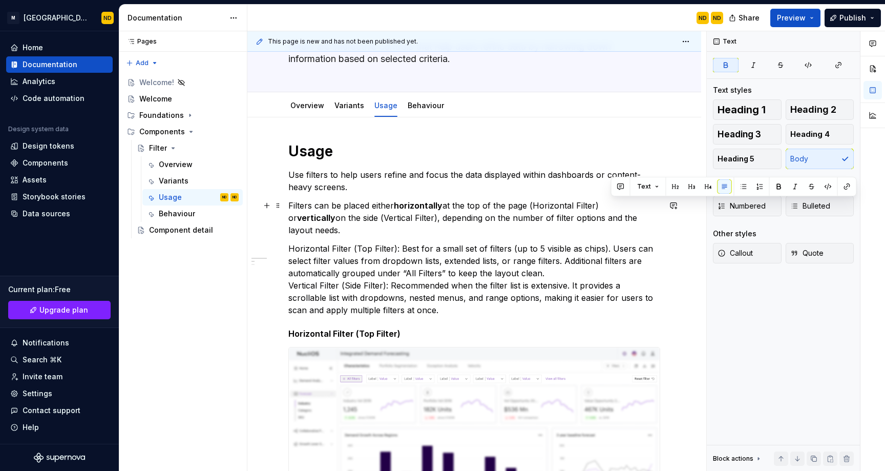
click at [659, 218] on p "Filters can be placed either horizontally at the top of the page (Horizontal Fi…" at bounding box center [474, 217] width 372 height 37
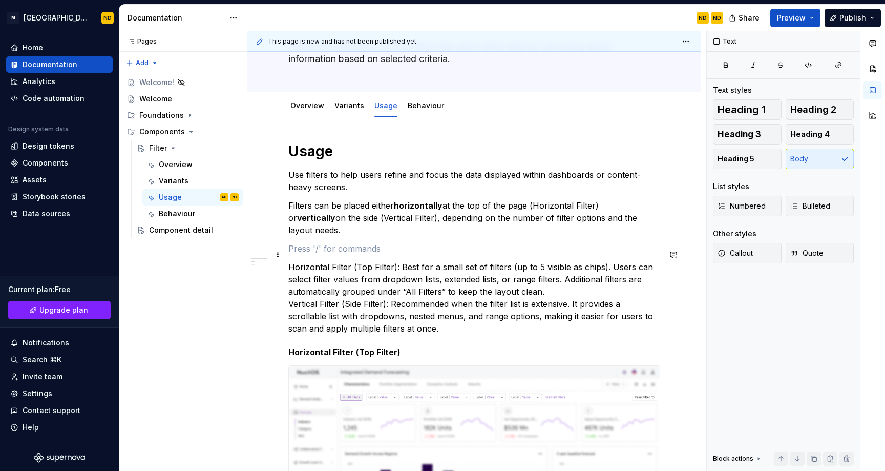
click at [337, 261] on p "Horizontal Filter (Top Filter): Best for a small set of filters (up to 5 visibl…" at bounding box center [474, 298] width 372 height 74
drag, startPoint x: 394, startPoint y: 254, endPoint x: 272, endPoint y: 254, distance: 121.4
click at [396, 261] on p "Horizontal Filter (Top Filter): Best for a small set of filters (up to 5 visibl…" at bounding box center [474, 298] width 372 height 74
click at [562, 281] on p "Horizontal Filter (Top Filter) : Best for a small set of filters (up to 5 visib…" at bounding box center [474, 298] width 372 height 74
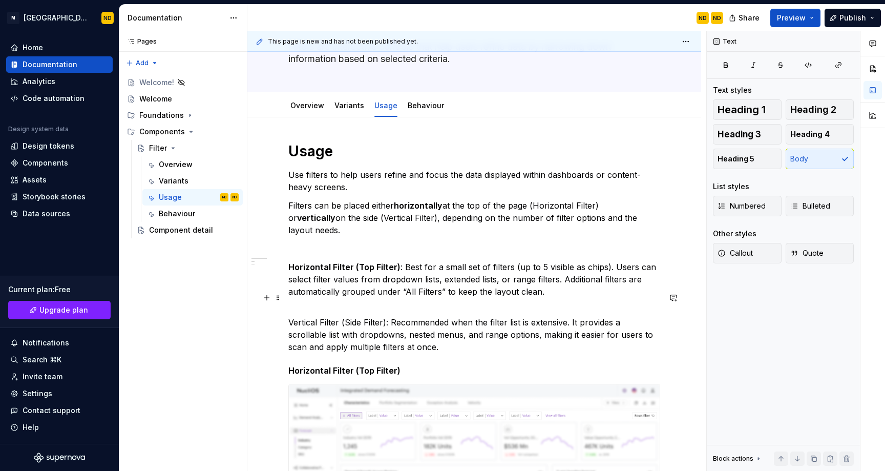
click at [384, 311] on p "Vertical Filter (Side Filter): Recommended when the filter list is extensive. I…" at bounding box center [474, 328] width 372 height 49
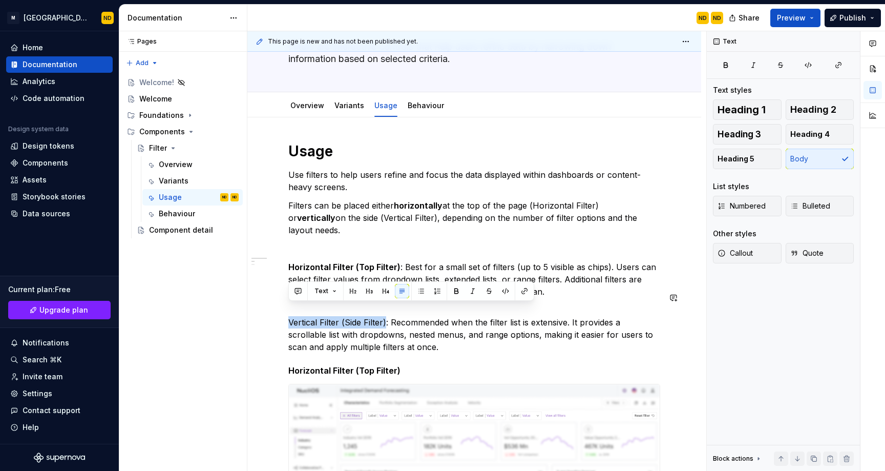
type textarea "*"
click at [478, 336] on p "Vertical Filter (Side Filter) : Recommended when the filter list is extensive. …" at bounding box center [474, 328] width 372 height 49
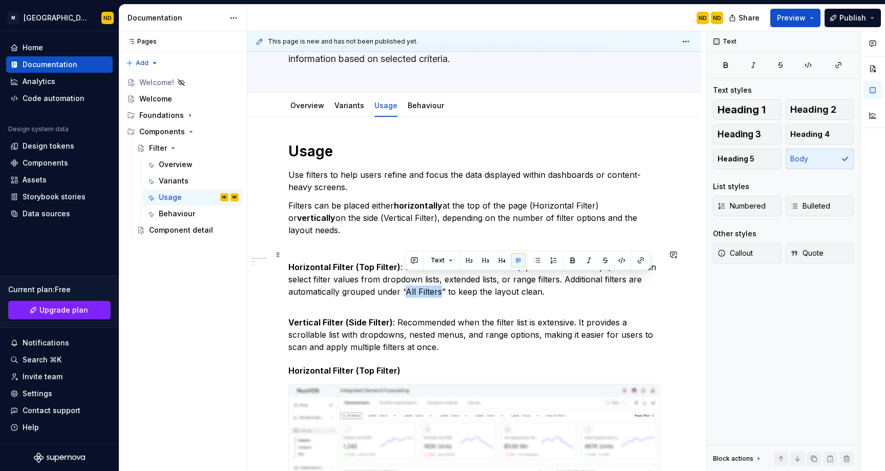
drag, startPoint x: 406, startPoint y: 278, endPoint x: 438, endPoint y: 279, distance: 32.3
click at [438, 279] on p "Horizontal Filter (Top Filter) : Best for a small set of filters (up to 5 visib…" at bounding box center [474, 279] width 372 height 37
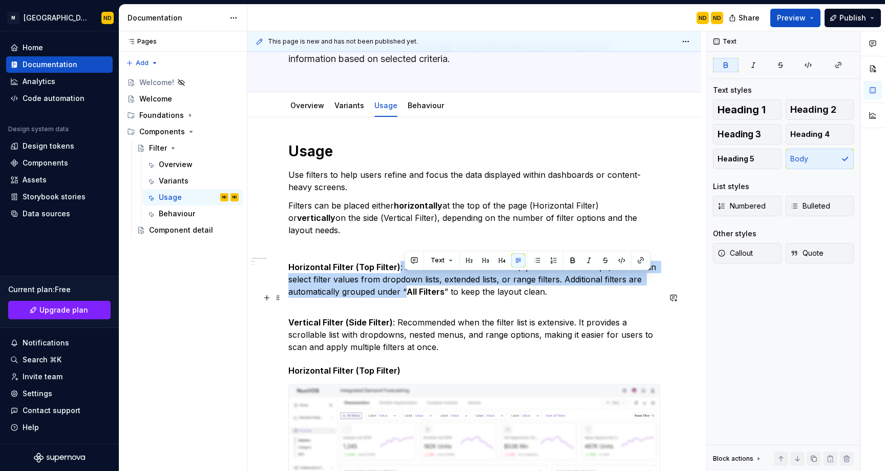
click at [463, 315] on p "Vertical Filter (Side Filter) : Recommended when the filter list is extensive. …" at bounding box center [474, 328] width 372 height 49
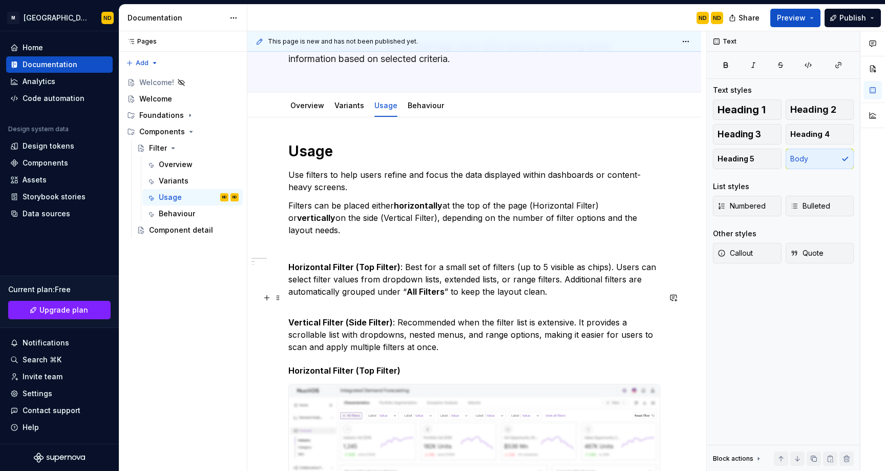
click at [376, 321] on p "Vertical Filter (Side Filter) : Recommended when the filter list is extensive. …" at bounding box center [474, 328] width 372 height 49
click at [441, 328] on p "Vertical Filter (Side Filter) : Recommended when the filter list is extensive. …" at bounding box center [474, 328] width 372 height 49
click at [539, 311] on p "Vertical Filter (Side Filter) : Recommended when the filter list is extensive. …" at bounding box center [474, 328] width 372 height 49
click at [444, 318] on p "Vertical Filter (Side Filter) : Recommended when the filter list is extensive. …" at bounding box center [474, 328] width 372 height 49
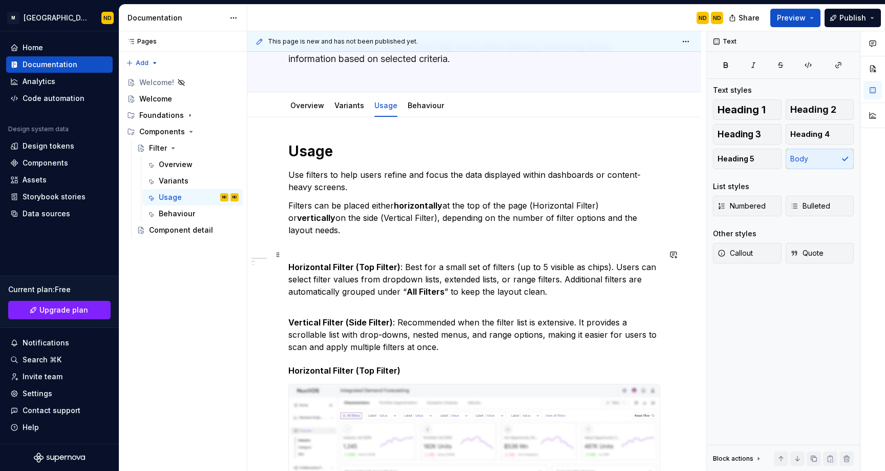
scroll to position [89, 0]
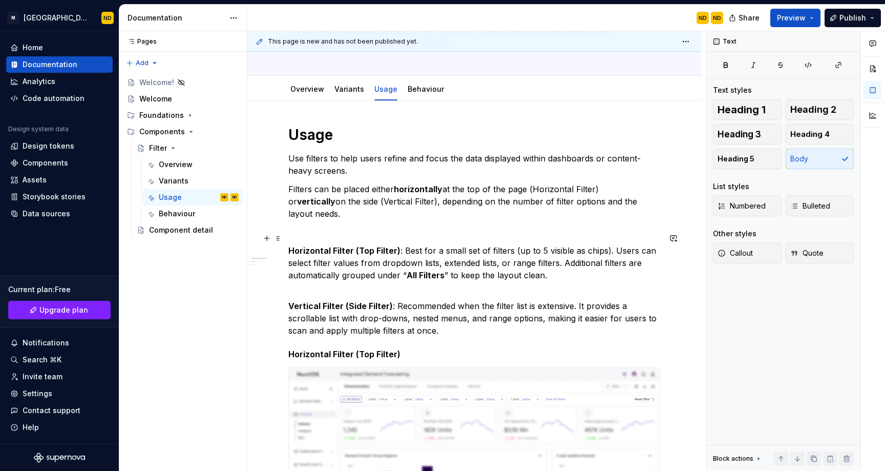
click at [561, 252] on p "Horizontal Filter (Top Filter) : Best for a small set of filters (up to 5 visib…" at bounding box center [474, 262] width 372 height 37
click at [611, 244] on p "Horizontal Filter (Top Filter) : Best for a small set of filters (up to 5 visib…" at bounding box center [474, 262] width 372 height 37
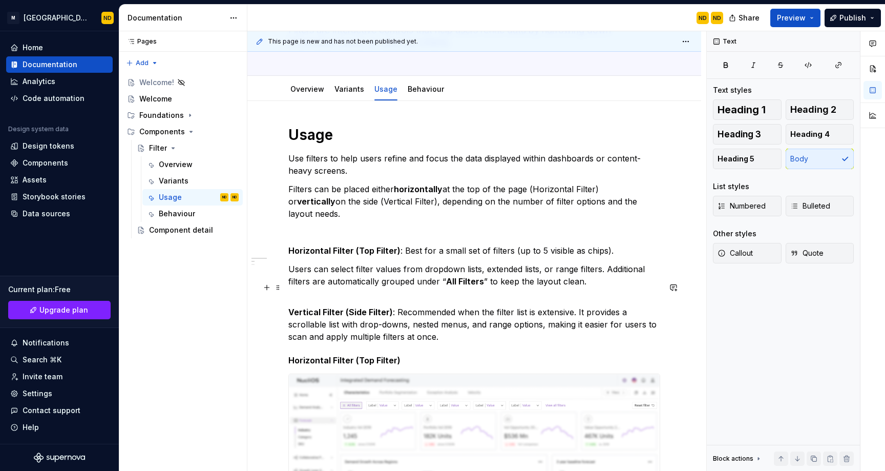
click at [573, 296] on p "Vertical Filter (Side Filter) : Recommended when the filter list is extensive. …" at bounding box center [474, 317] width 372 height 49
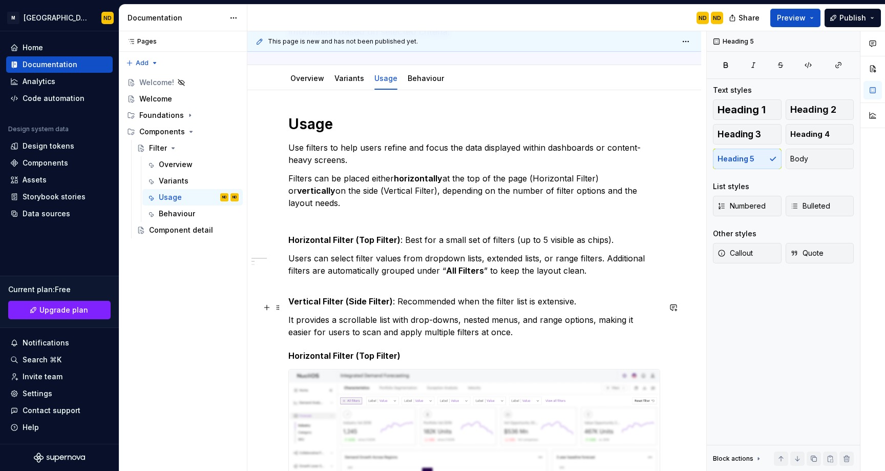
click at [503, 317] on p "It provides a scrollable list with drop-downs, nested menus, and range options,…" at bounding box center [474, 325] width 372 height 25
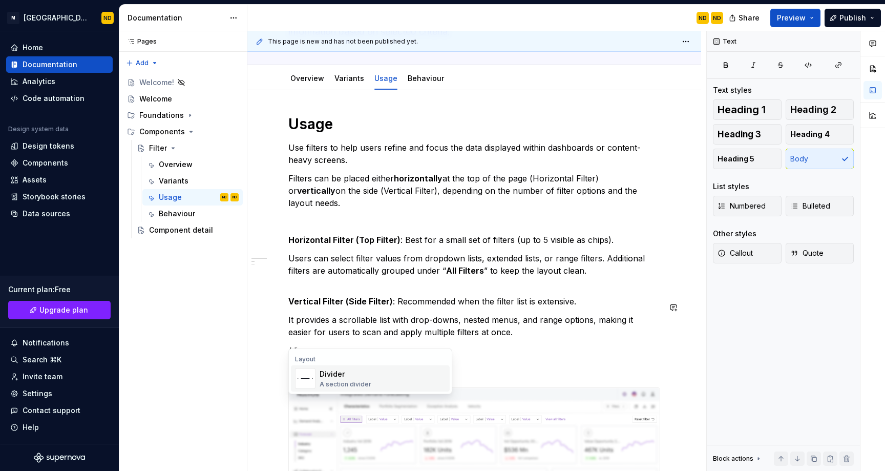
click at [363, 380] on div "A section divider" at bounding box center [346, 384] width 52 height 8
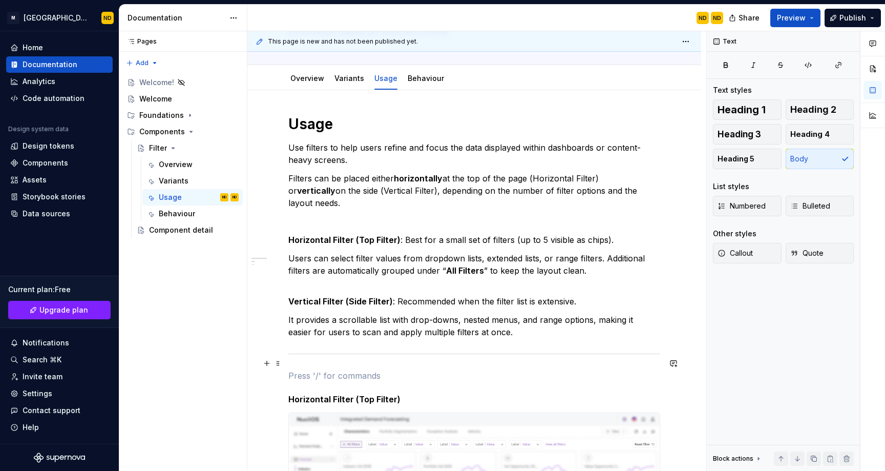
click at [412, 369] on p at bounding box center [474, 375] width 372 height 12
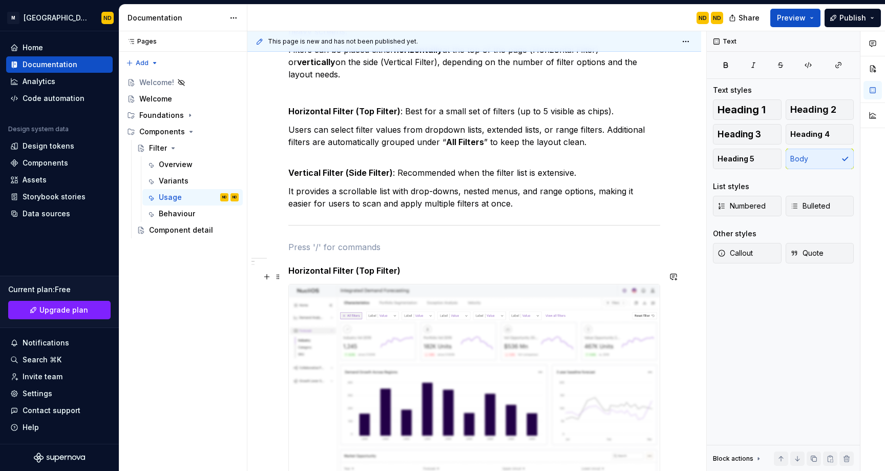
scroll to position [232, 0]
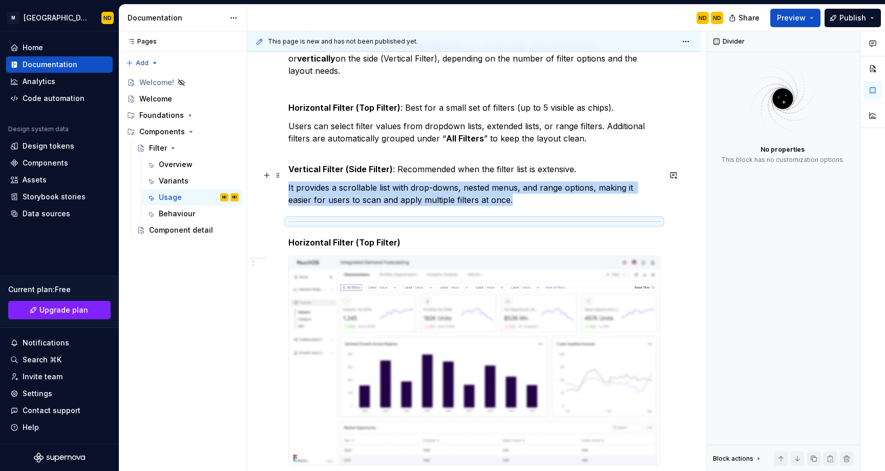
click at [506, 190] on p "It provides a scrollable list with drop-downs, nested menus, and range options,…" at bounding box center [474, 193] width 372 height 25
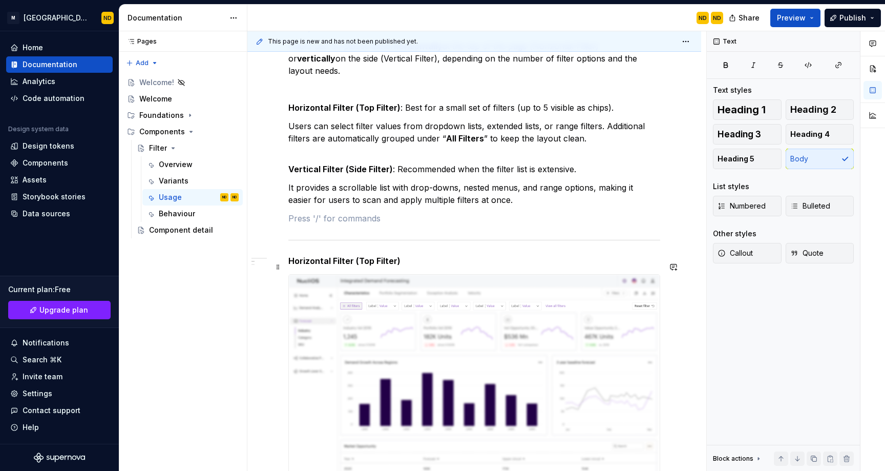
click at [429, 274] on img at bounding box center [474, 378] width 371 height 208
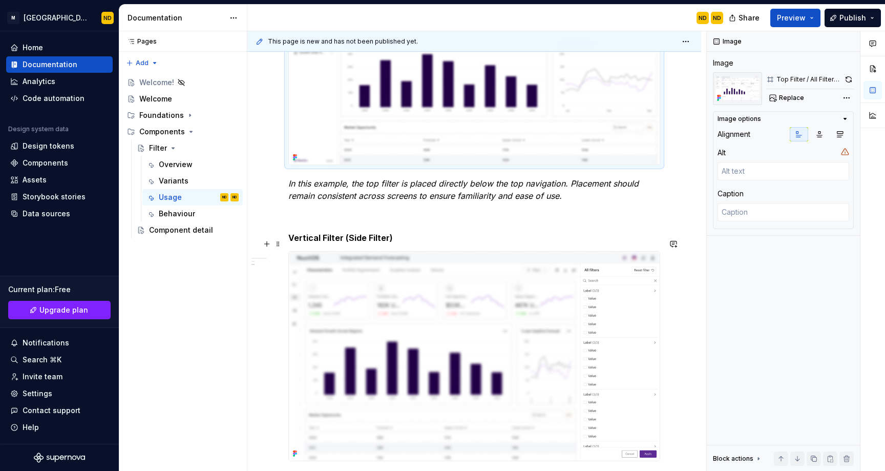
scroll to position [569, 0]
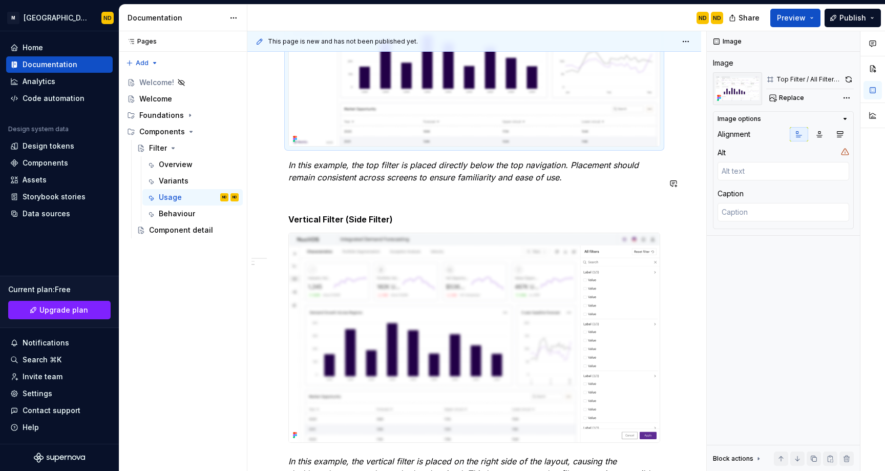
click at [338, 194] on div "Usage Use filters to help users refine and focus the data displayed within dash…" at bounding box center [474, 78] width 372 height 864
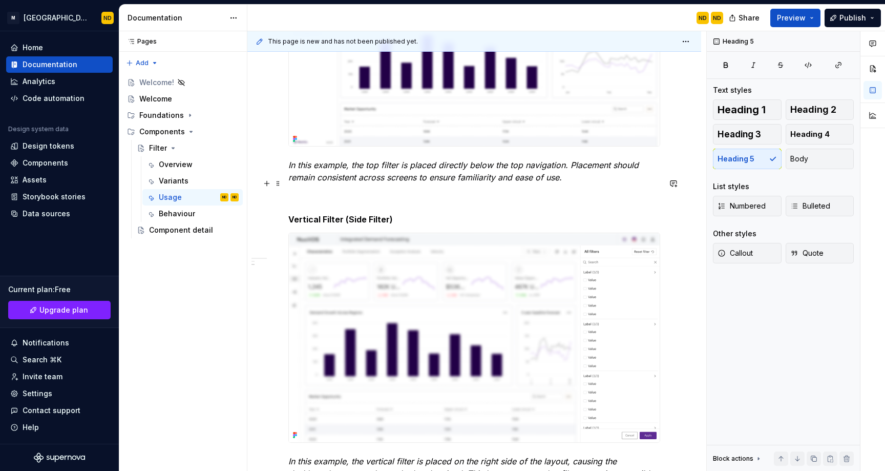
click at [314, 189] on p at bounding box center [474, 195] width 372 height 12
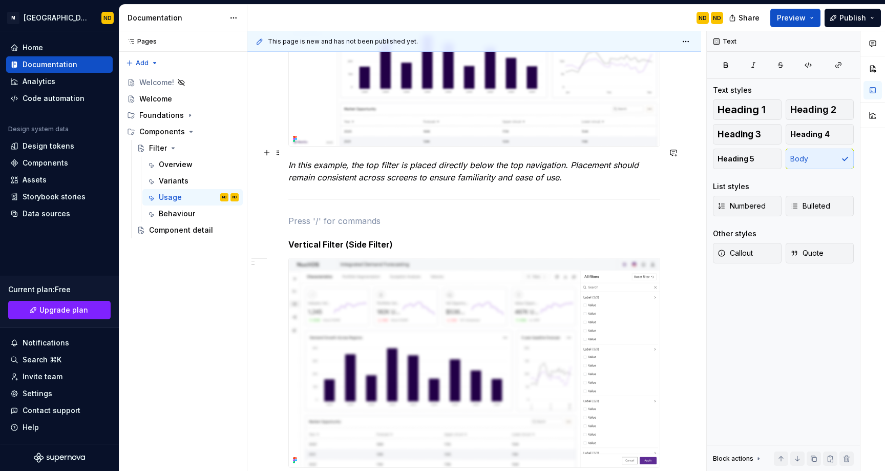
click at [578, 162] on p "In this example, the top filter is placed directly below the top navigation. Pl…" at bounding box center [474, 171] width 372 height 25
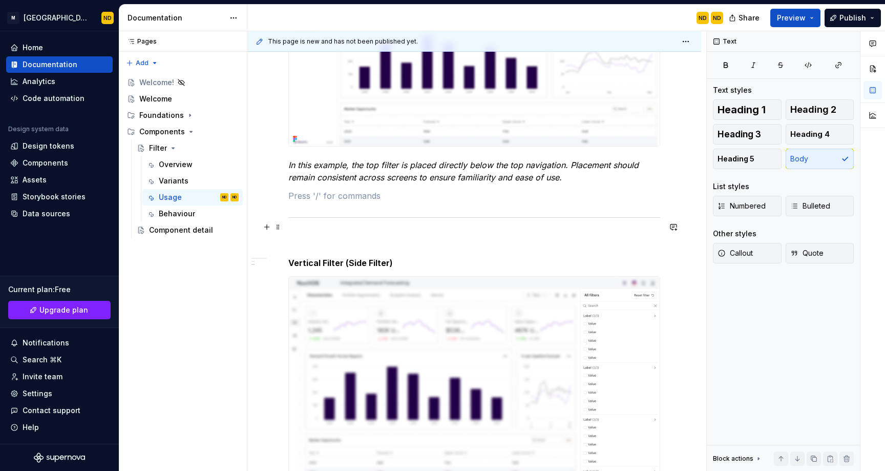
click at [507, 233] on p at bounding box center [474, 239] width 372 height 12
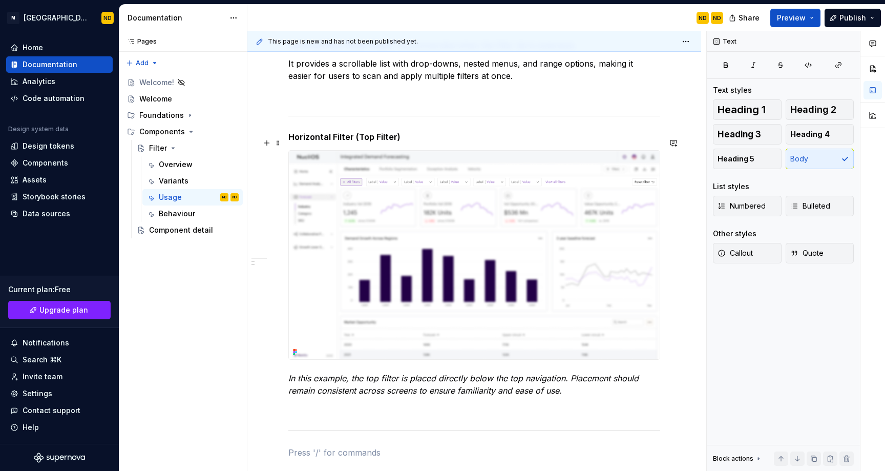
scroll to position [0, 0]
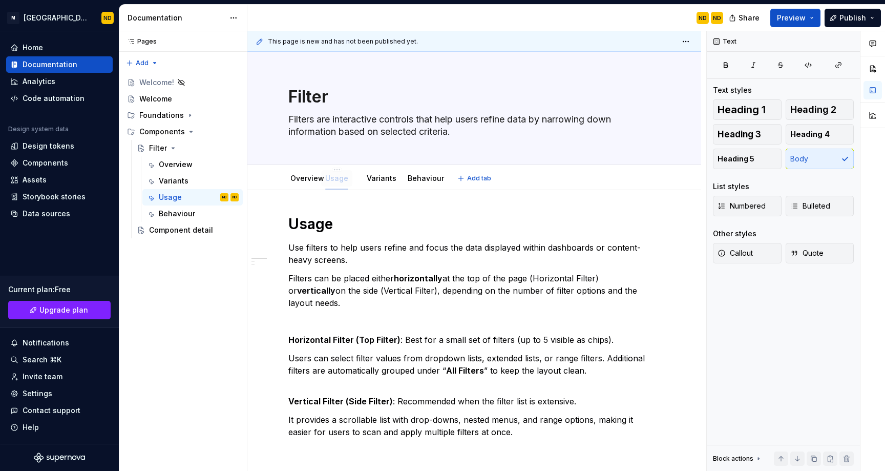
drag, startPoint x: 390, startPoint y: 179, endPoint x: 341, endPoint y: 178, distance: 49.2
click at [382, 180] on link "Variants" at bounding box center [383, 178] width 30 height 9
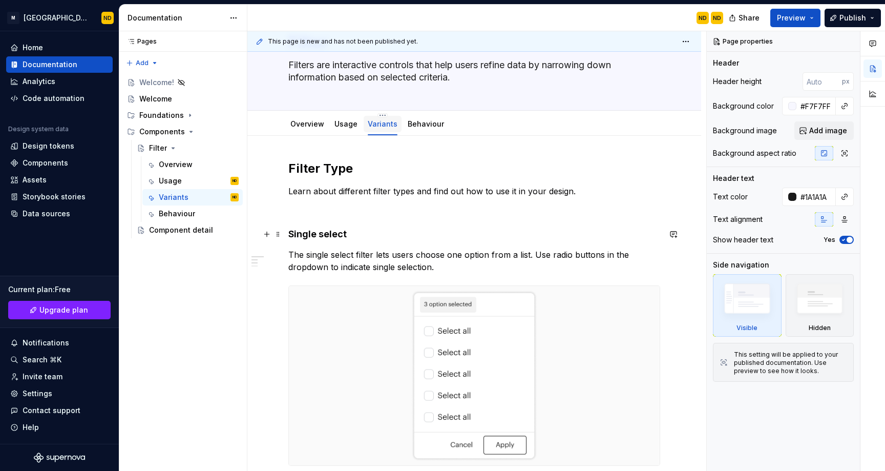
scroll to position [34, 0]
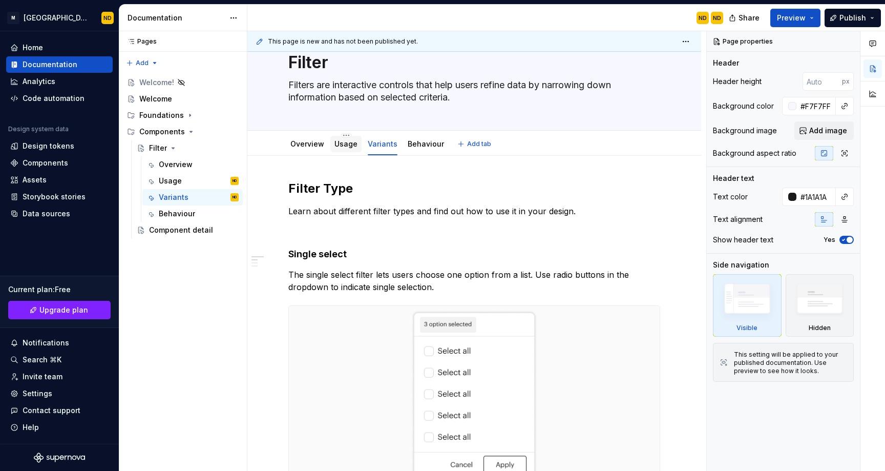
click at [345, 143] on link "Usage" at bounding box center [345, 143] width 23 height 9
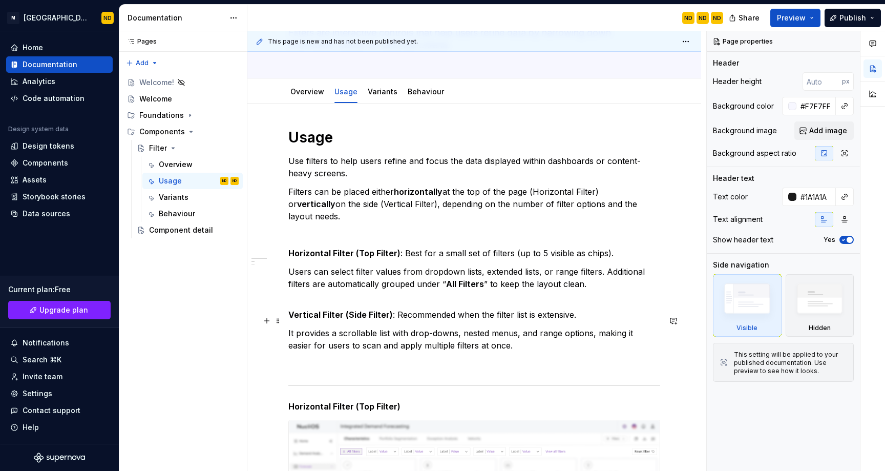
scroll to position [67, 0]
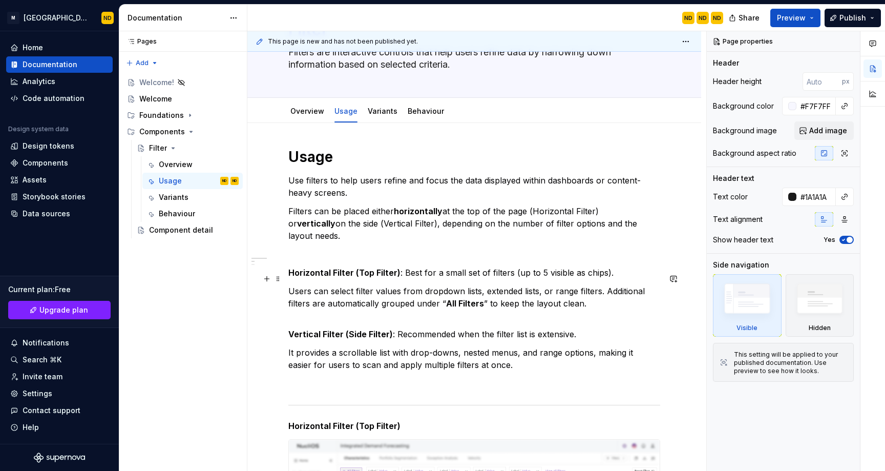
click at [600, 291] on p "Users can select filter values from dropdown lists, extended lists, or range fi…" at bounding box center [474, 297] width 372 height 25
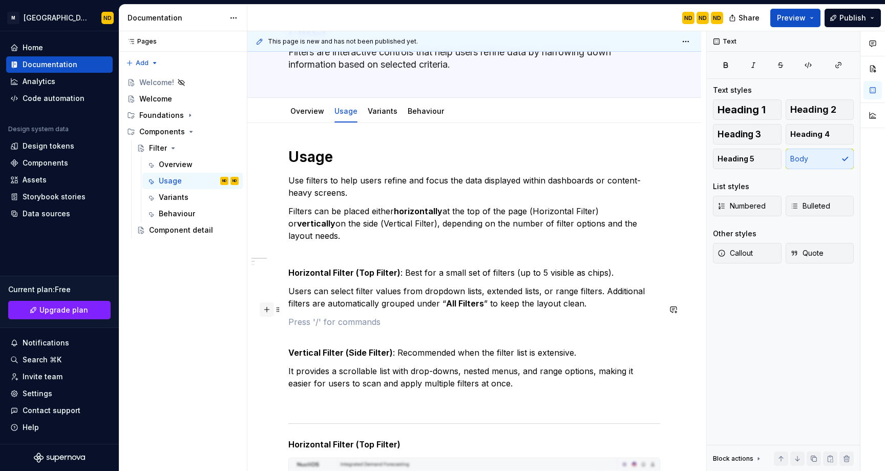
click at [271, 311] on button "button" at bounding box center [267, 309] width 14 height 14
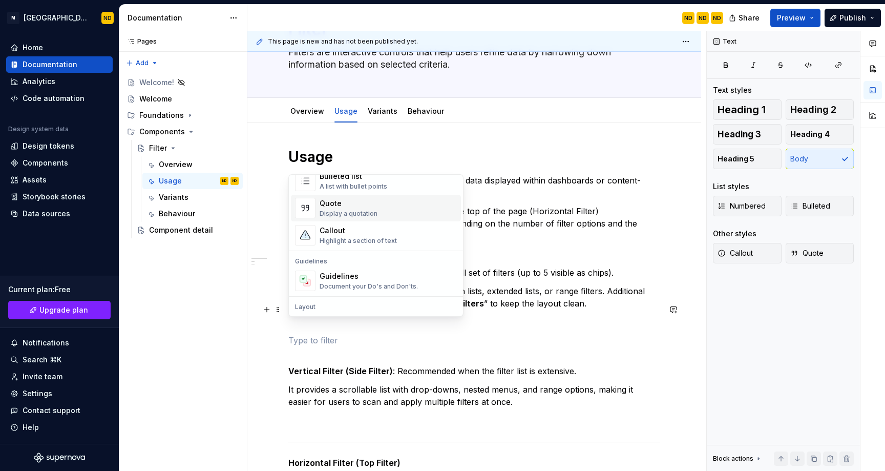
scroll to position [220, 0]
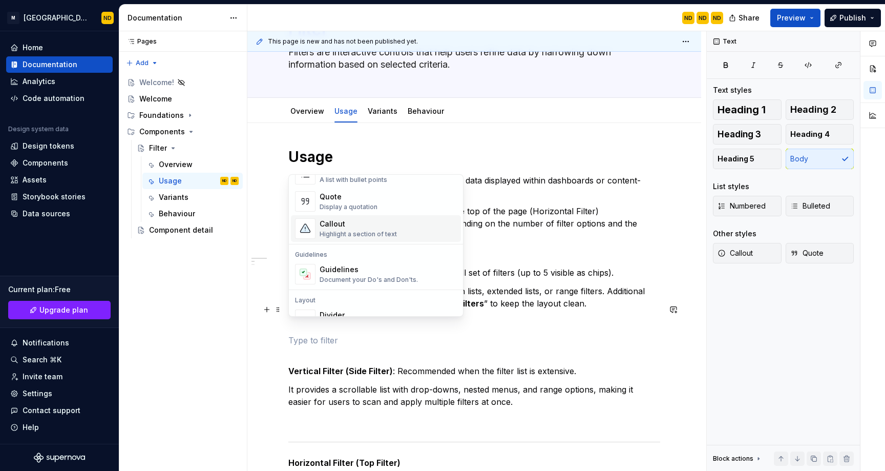
click at [359, 230] on div "Highlight a section of text" at bounding box center [358, 234] width 77 height 8
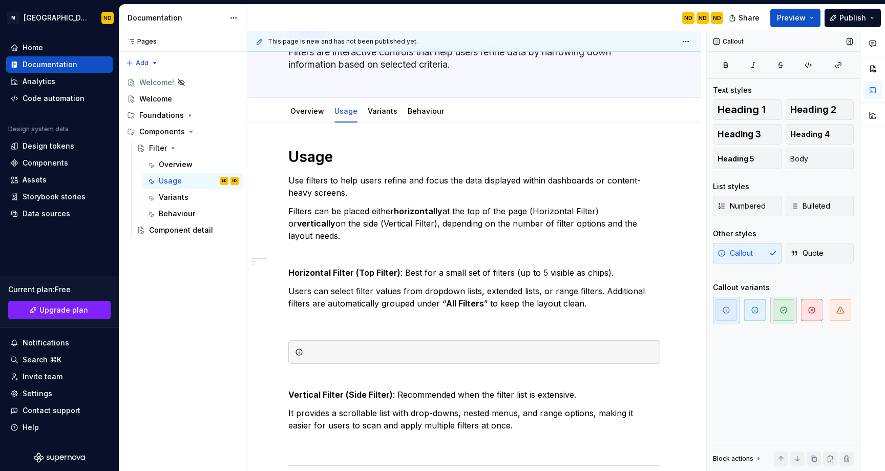
click at [781, 309] on icon "button" at bounding box center [783, 310] width 8 height 8
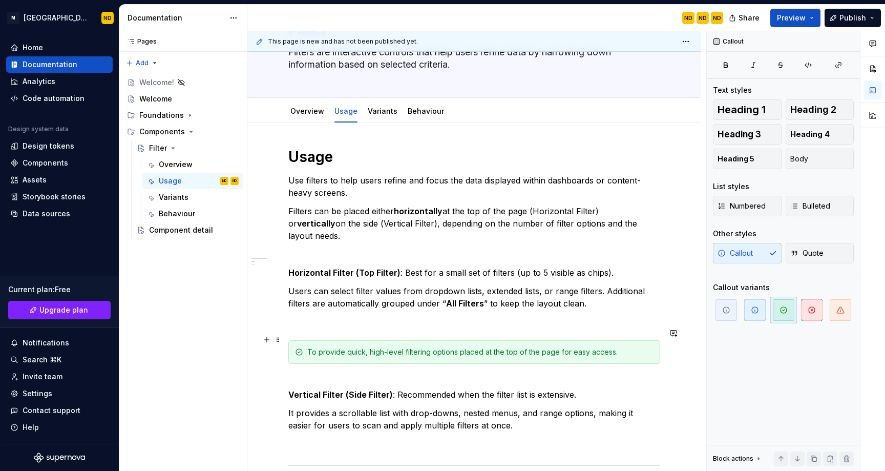
click at [281, 343] on span at bounding box center [278, 339] width 8 height 14
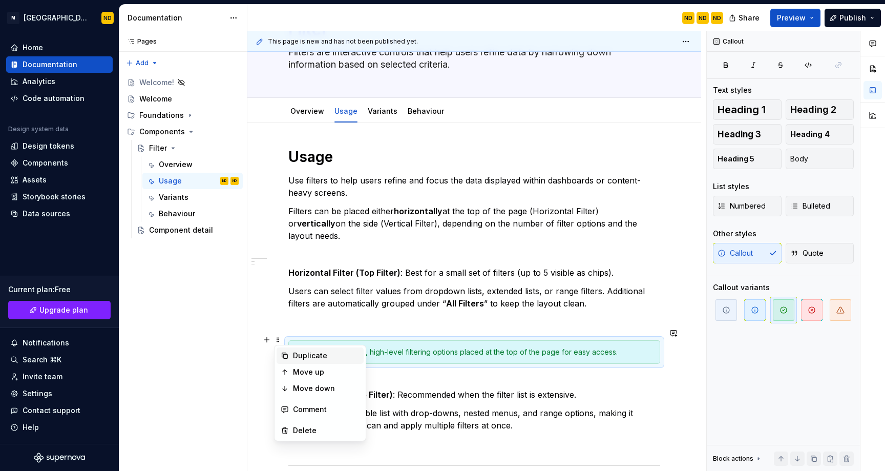
click at [304, 355] on div "Duplicate" at bounding box center [326, 355] width 67 height 10
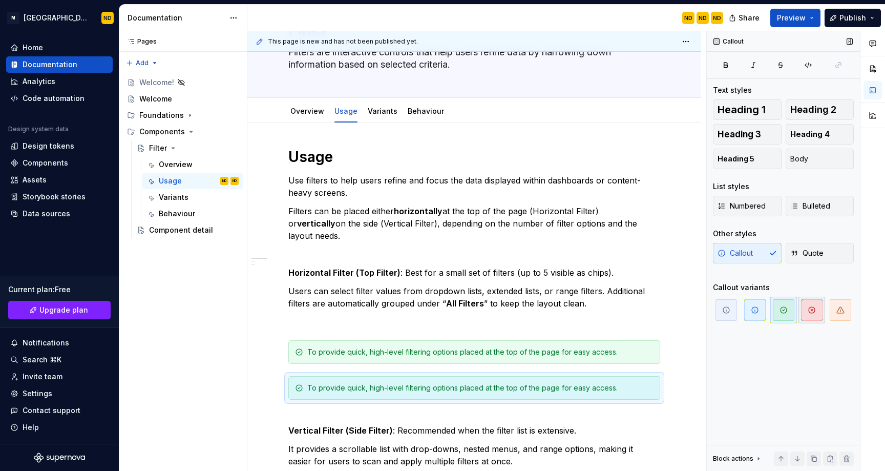
click at [809, 310] on icon "button" at bounding box center [812, 310] width 8 height 8
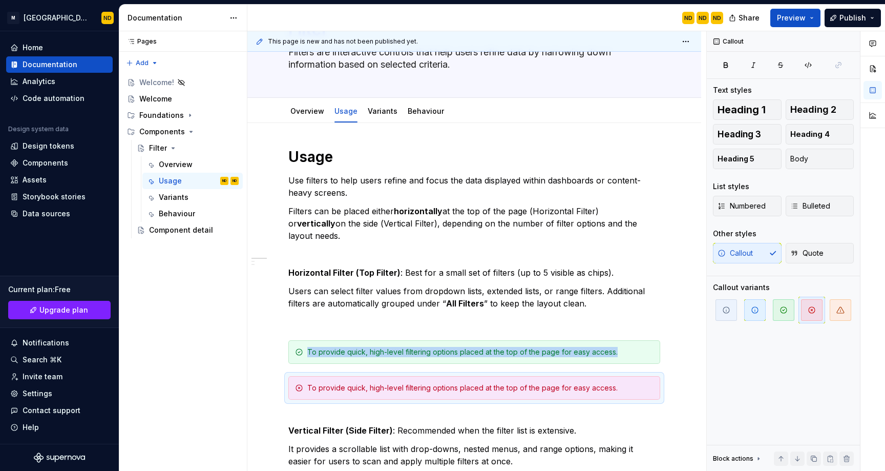
type textarea "*"
click at [360, 383] on div "To provide quick, high-level filtering options placed at the top of the page fo…" at bounding box center [480, 388] width 346 height 10
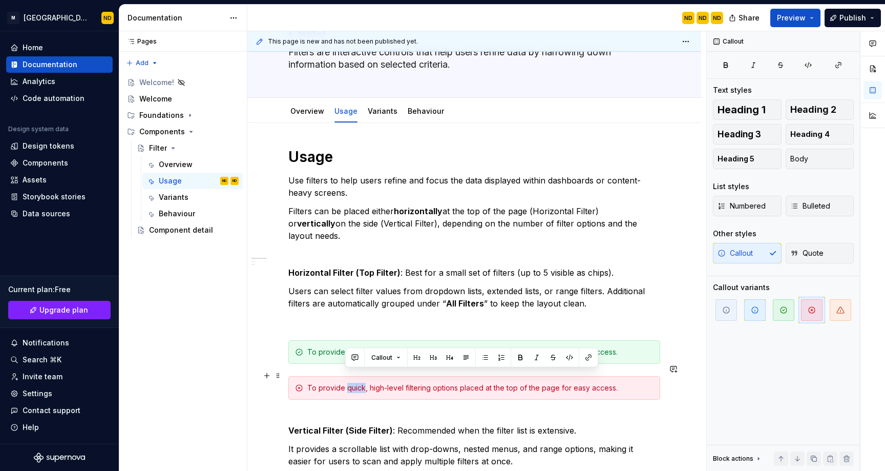
click at [360, 383] on div "To provide quick, high-level filtering options placed at the top of the page fo…" at bounding box center [480, 388] width 346 height 10
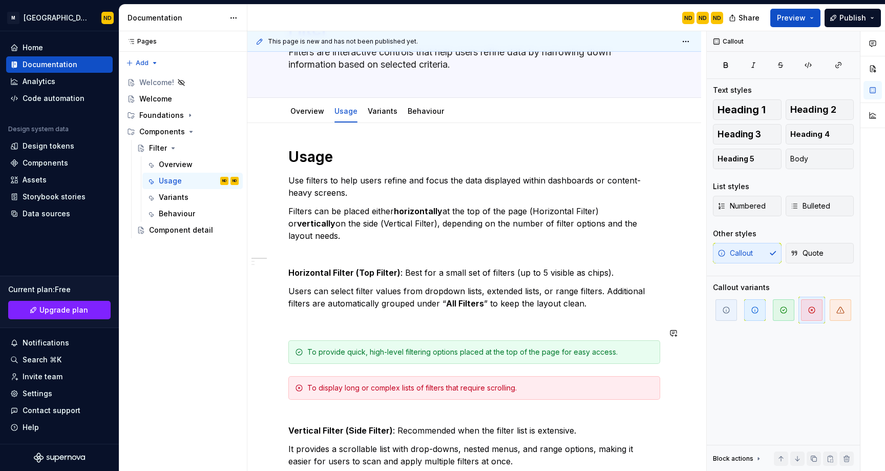
click at [279, 342] on span at bounding box center [278, 339] width 8 height 14
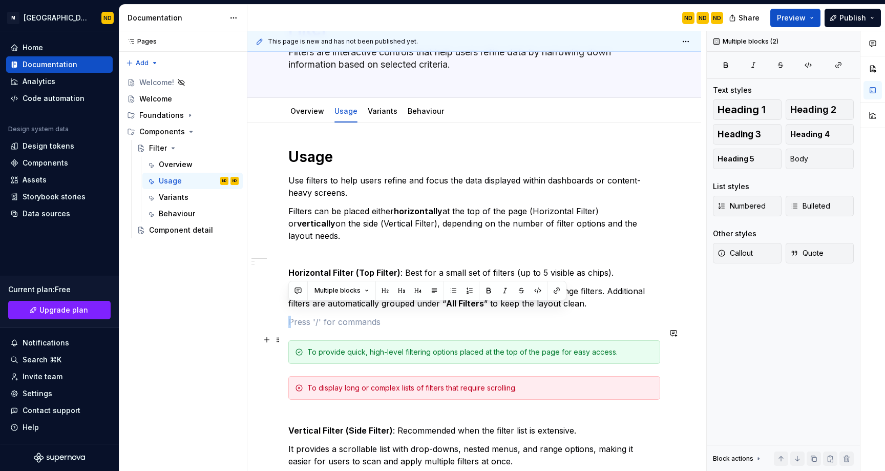
click at [291, 340] on div "To provide quick, high-level filtering options placed at the top of the page fo…" at bounding box center [474, 352] width 372 height 24
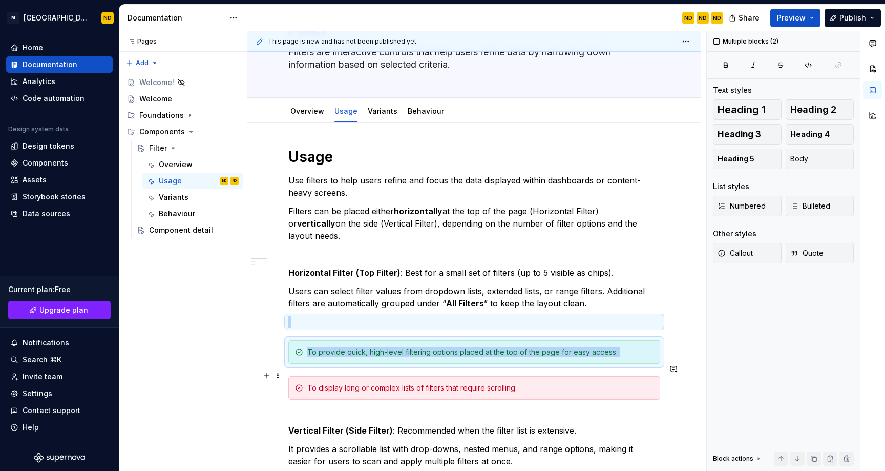
click at [294, 376] on div "To display long or complex lists of filters that require scrolling." at bounding box center [474, 388] width 372 height 24
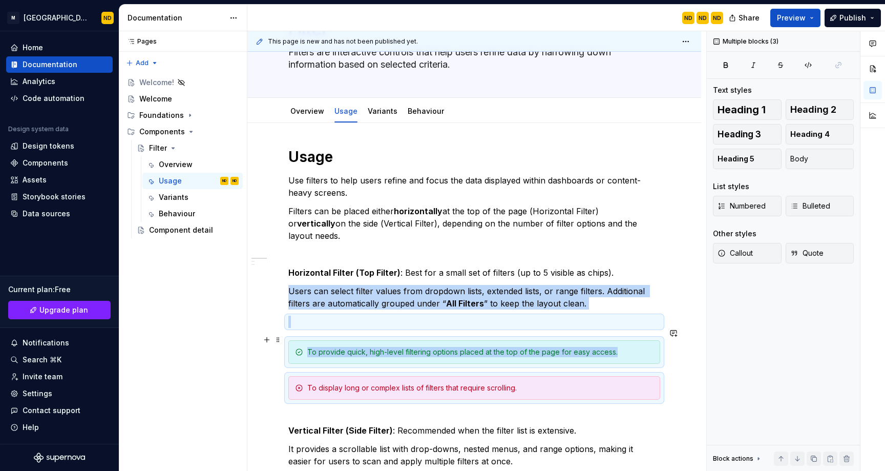
copy div "Users can select filter values from dropdown lists, extended lists, or range fi…"
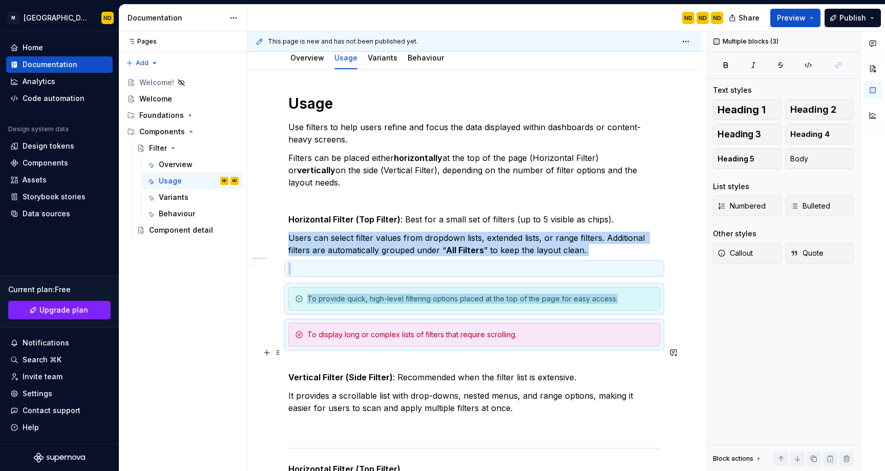
scroll to position [131, 0]
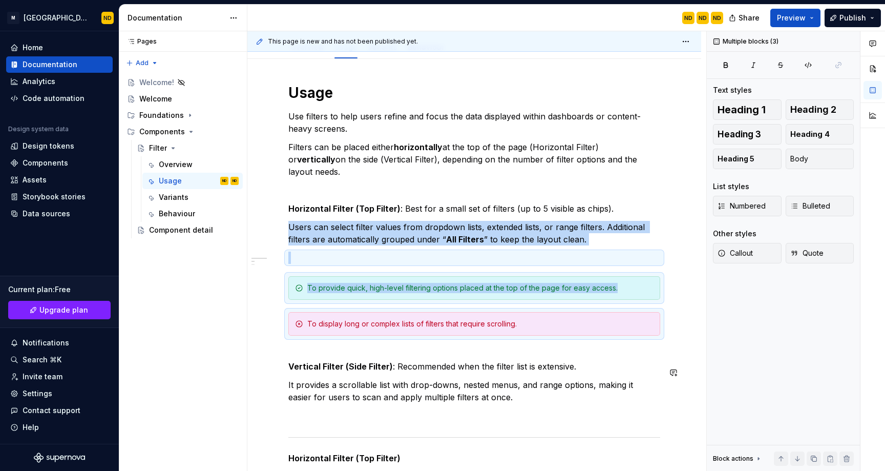
click at [515, 390] on p "It provides a scrollable list with drop-downs, nested menus, and range options,…" at bounding box center [474, 390] width 372 height 25
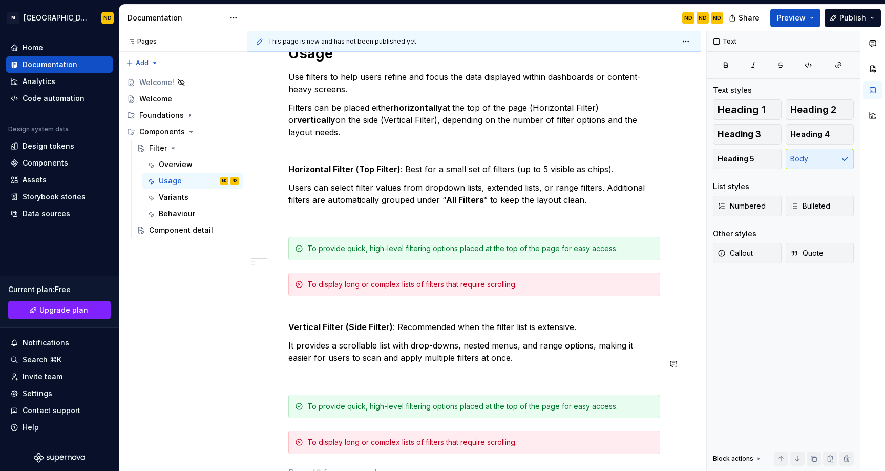
scroll to position [179, 0]
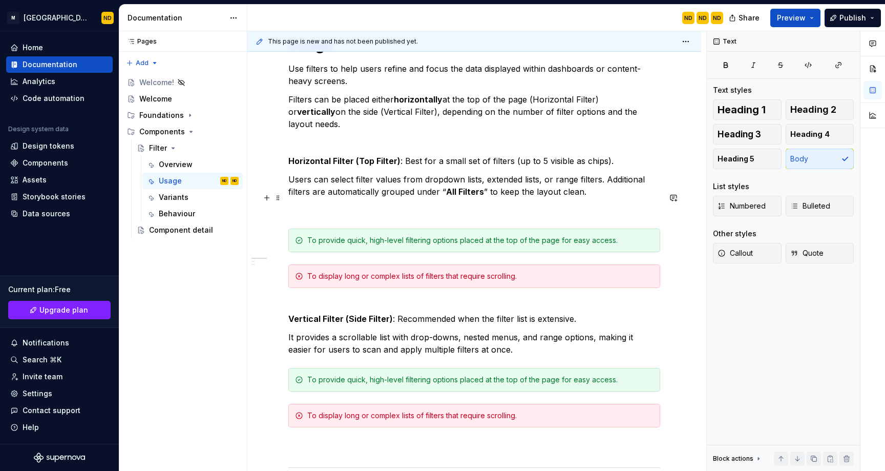
click at [358, 204] on p at bounding box center [474, 210] width 372 height 12
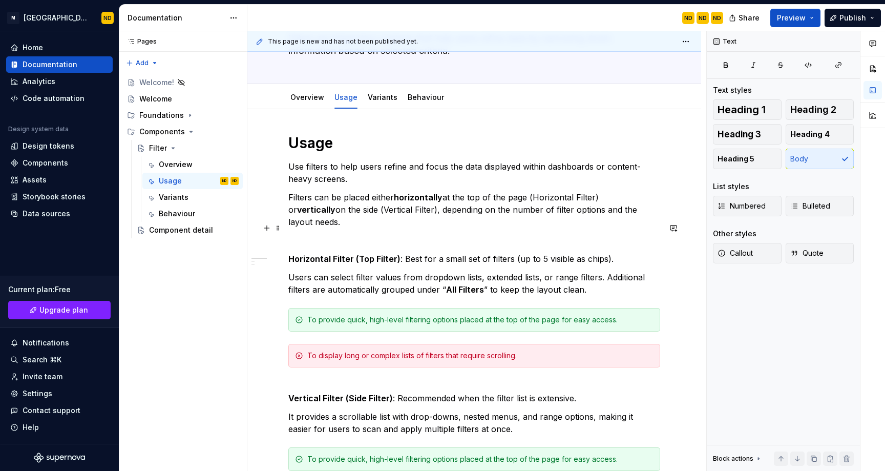
scroll to position [77, 0]
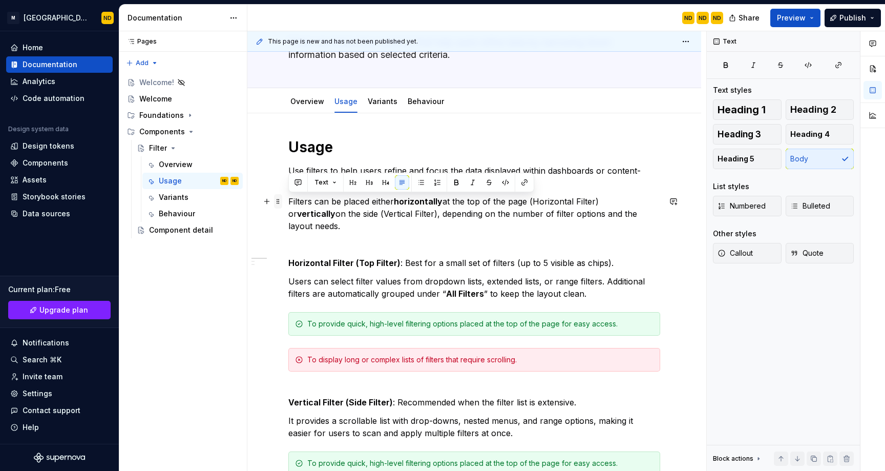
drag, startPoint x: 645, startPoint y: 215, endPoint x: 280, endPoint y: 196, distance: 366.1
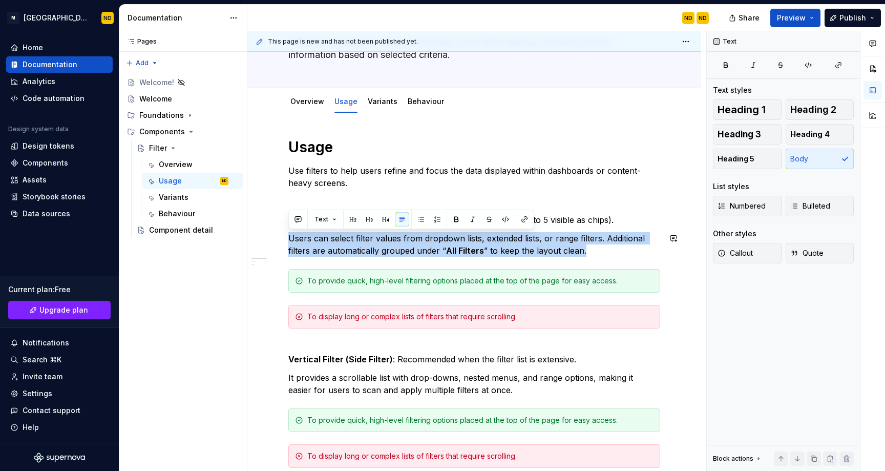
drag, startPoint x: 607, startPoint y: 250, endPoint x: 282, endPoint y: 231, distance: 325.7
drag, startPoint x: 582, startPoint y: 254, endPoint x: 275, endPoint y: 243, distance: 306.4
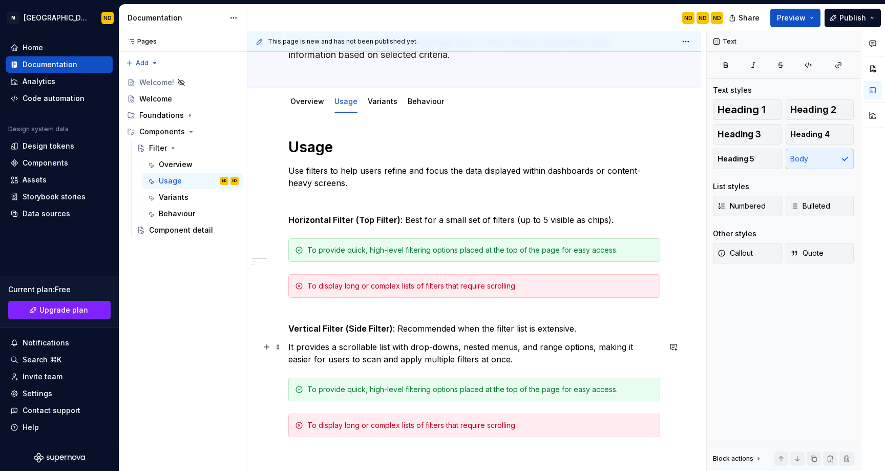
click at [584, 341] on p "It provides a scrollable list with drop-downs, nested menus, and range options,…" at bounding box center [474, 353] width 372 height 25
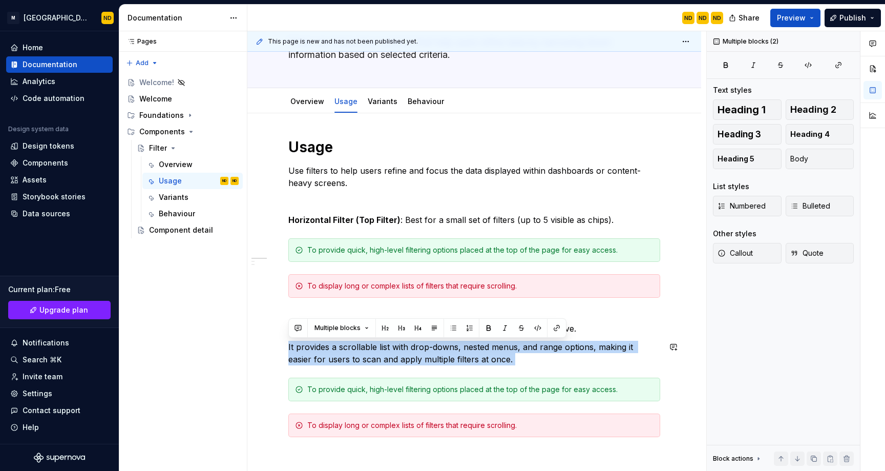
drag, startPoint x: 493, startPoint y: 367, endPoint x: 260, endPoint y: 338, distance: 234.7
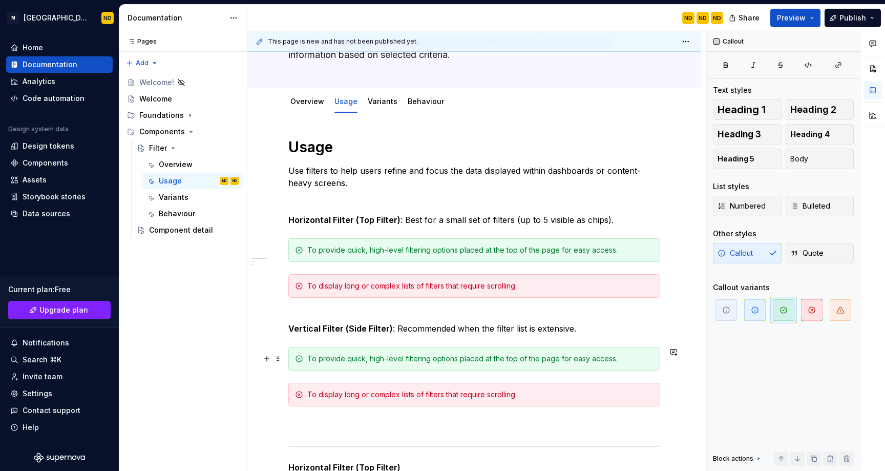
click at [374, 362] on div "To provide quick, high-level filtering options placed at the top of the page fo…" at bounding box center [480, 358] width 346 height 10
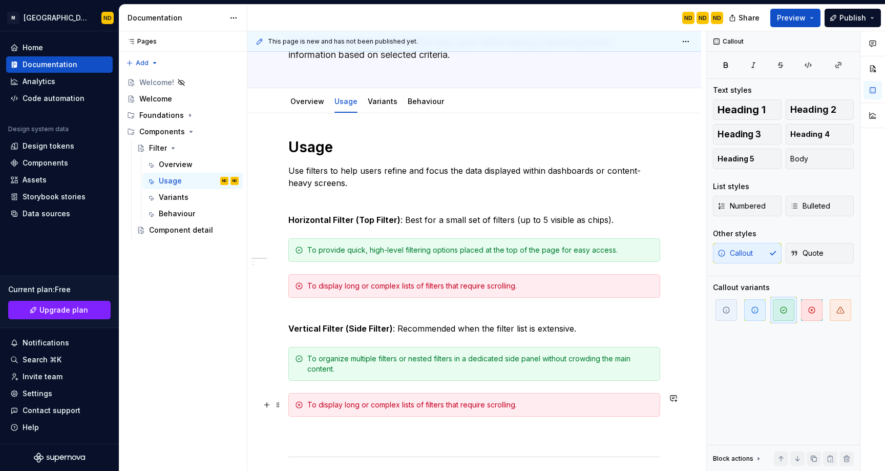
click at [349, 404] on div "To display long or complex lists of filters that require scrolling." at bounding box center [480, 404] width 346 height 10
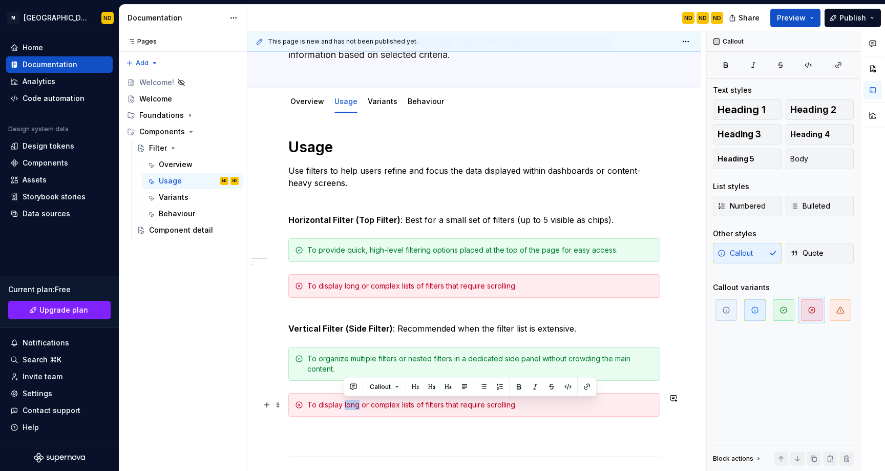
click at [349, 404] on div "To display long or complex lists of filters that require scrolling." at bounding box center [480, 404] width 346 height 10
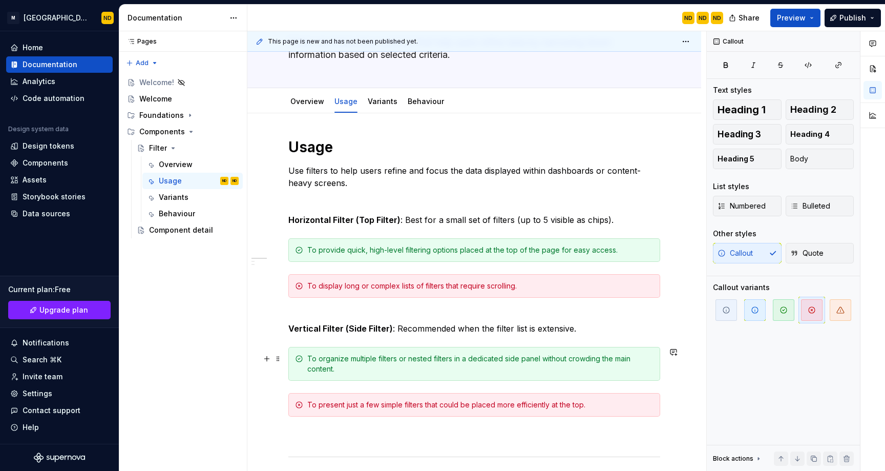
click at [342, 361] on div "To organize multiple filters or nested filters in a dedicated side panel withou…" at bounding box center [480, 363] width 346 height 20
click at [515, 329] on p "Vertical Filter (Side Filter) : Recommended when the filter list is extensive." at bounding box center [474, 322] width 372 height 25
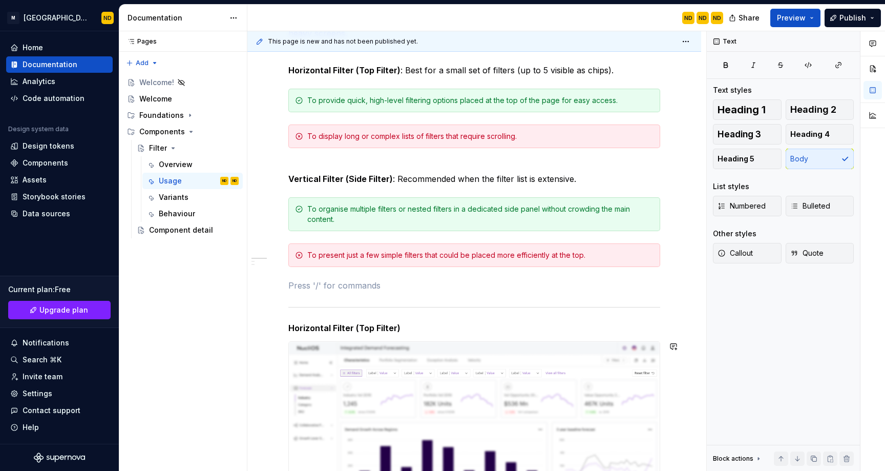
scroll to position [0, 0]
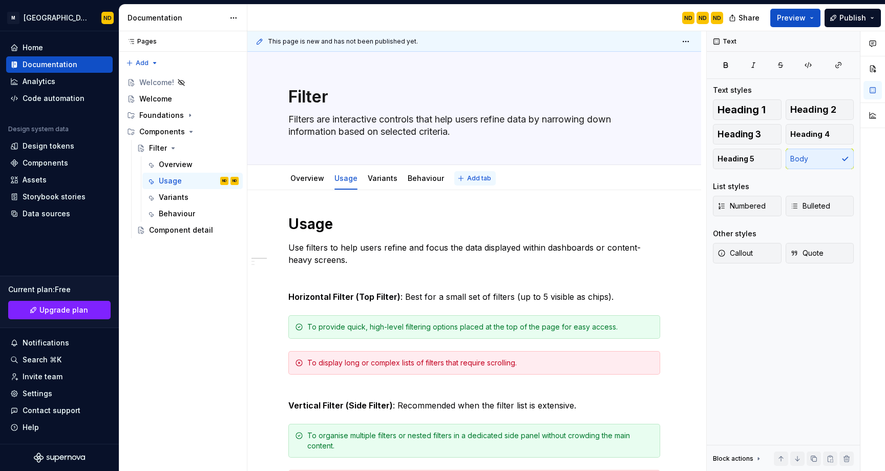
click at [467, 177] on span "Add tab" at bounding box center [479, 178] width 24 height 8
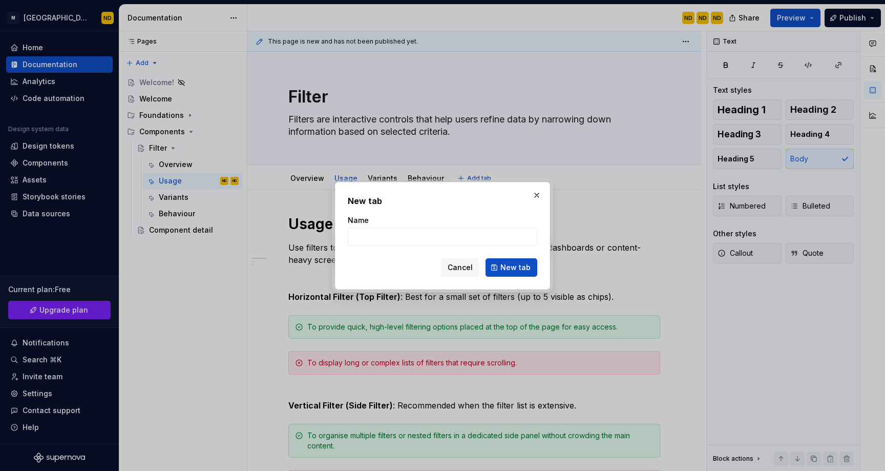
type textarea "*"
type input "Style"
click button "New tab" at bounding box center [511, 267] width 52 height 18
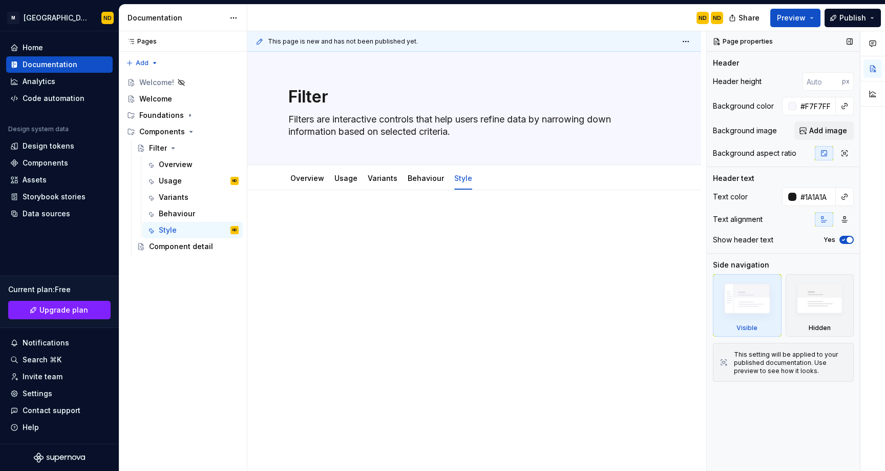
type textarea "*"
click at [426, 266] on div at bounding box center [474, 298] width 454 height 217
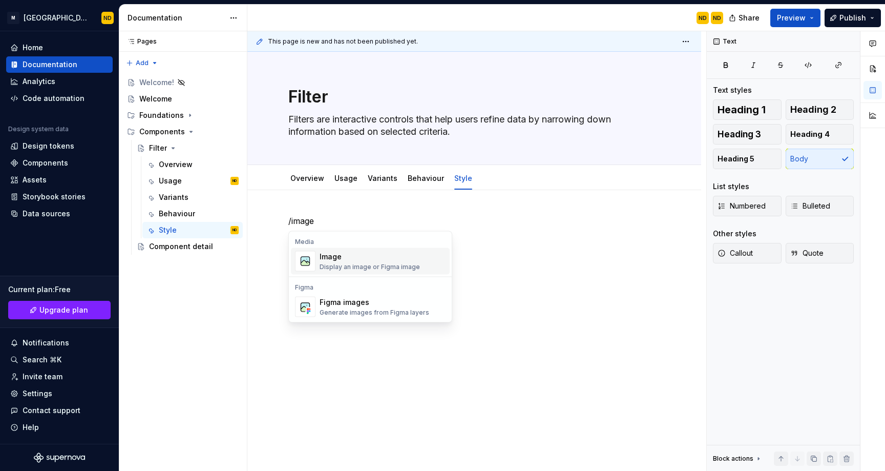
click at [360, 253] on div "Image" at bounding box center [370, 256] width 100 height 10
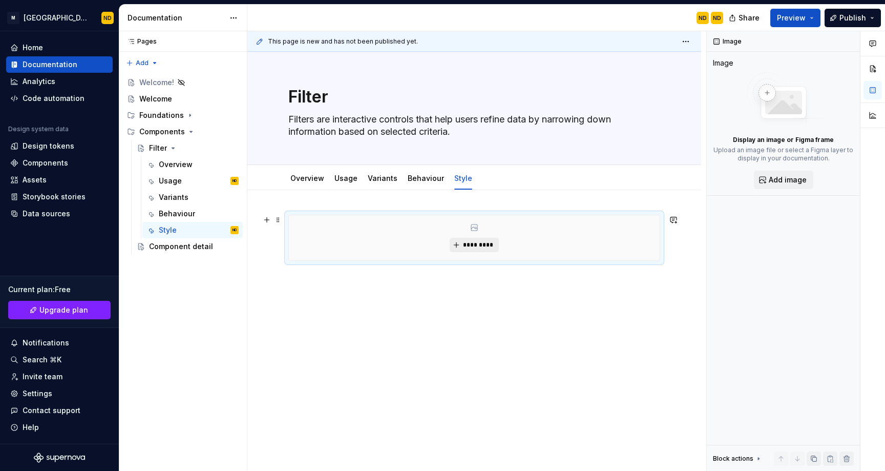
click at [469, 247] on span "*********" at bounding box center [477, 245] width 31 height 8
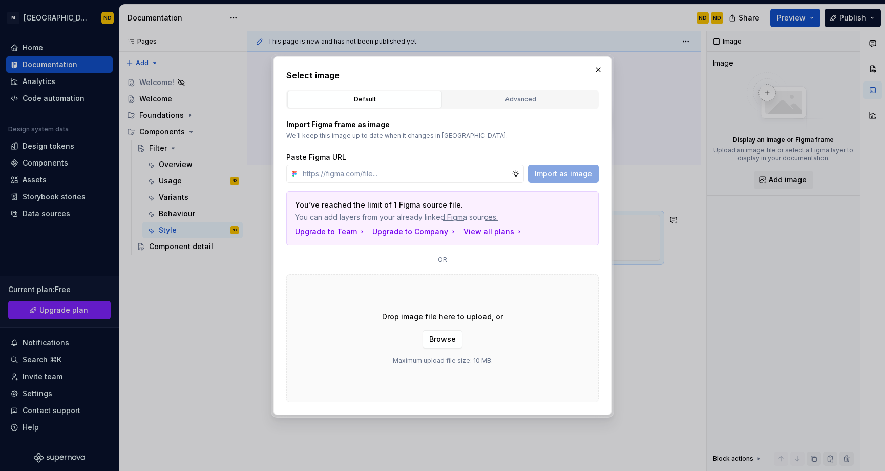
type textarea "*"
type input "https://www.figma.com/design/ucpZBcfu2hLpZosh3FQUPN/Bento-UI-Library-V2.0?node-…"
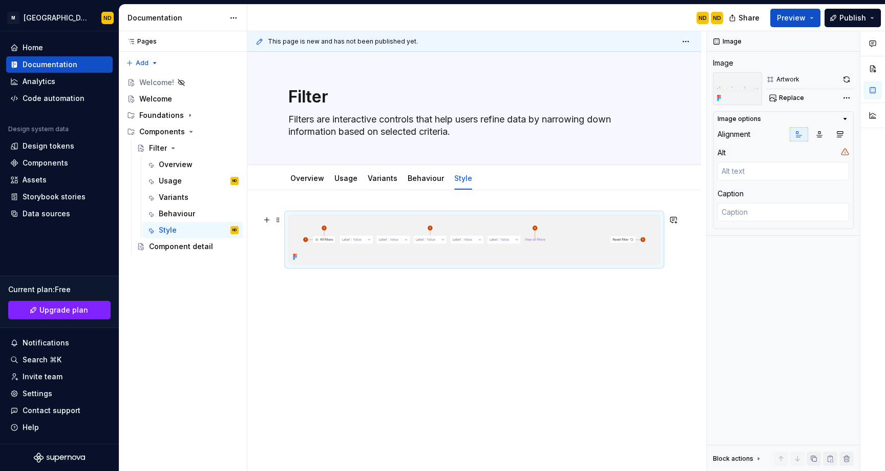
click at [453, 235] on img at bounding box center [474, 239] width 371 height 49
click at [792, 98] on span "Replace" at bounding box center [791, 98] width 25 height 8
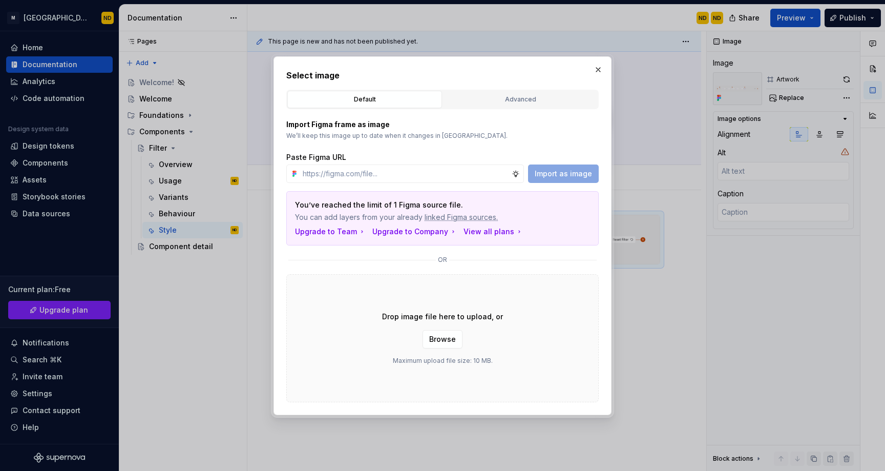
type textarea "*"
type input "https://www.figma.com/design/ucpZBcfu2hLpZosh3FQUPN/Bento-UI-Library-V2.0?node-…"
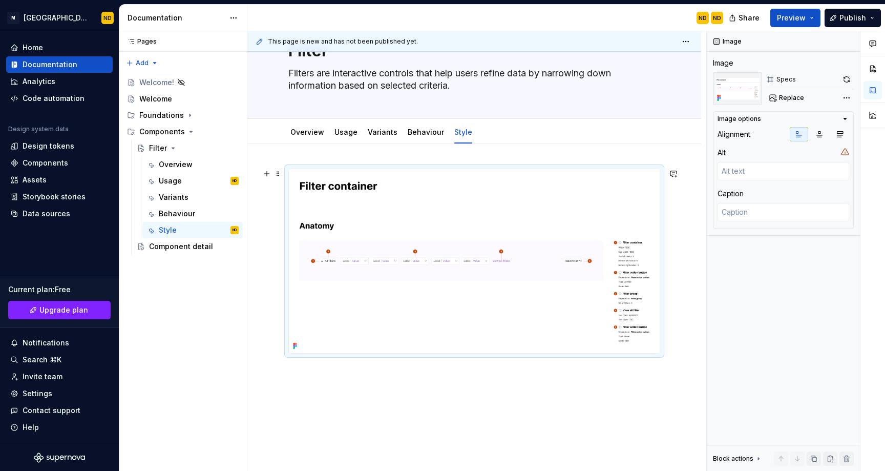
scroll to position [50, 0]
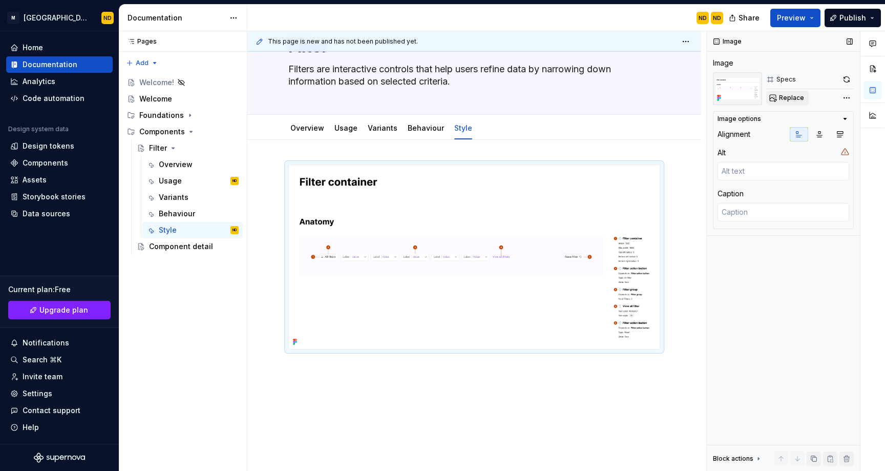
click at [786, 94] on span "Replace" at bounding box center [791, 98] width 25 height 8
type textarea "*"
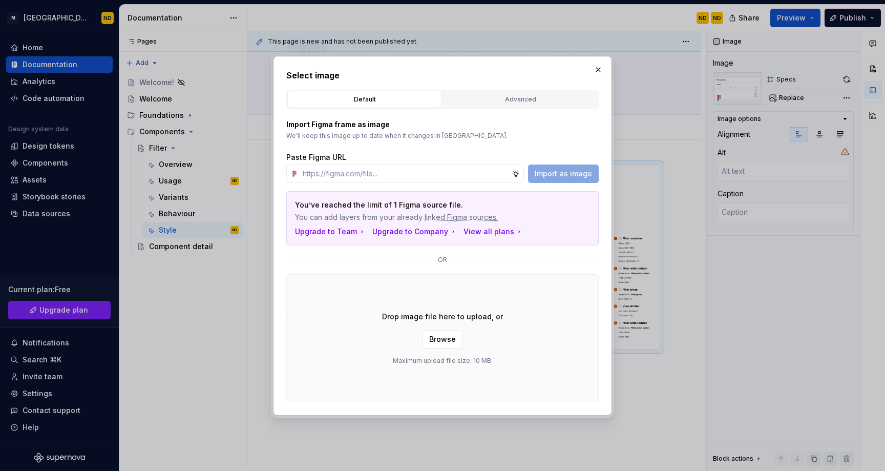
type input "https://www.figma.com/design/ucpZBcfu2hLpZosh3FQUPN/Bento-UI-Library-V2.0?node-…"
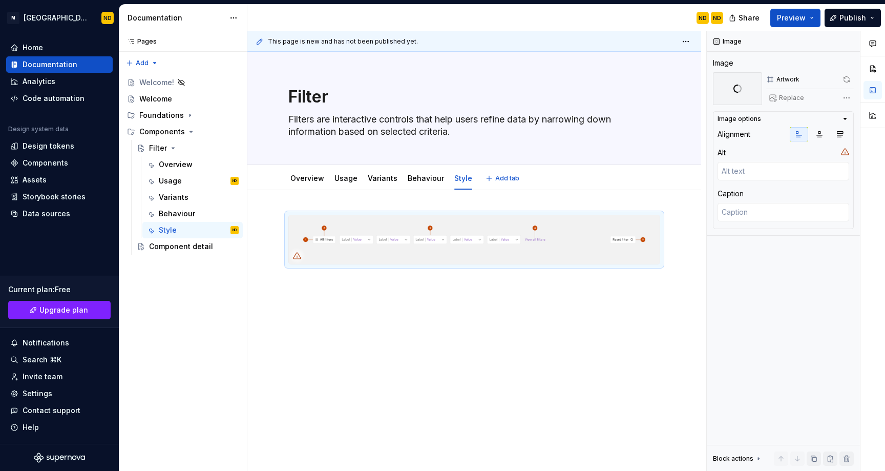
scroll to position [0, 0]
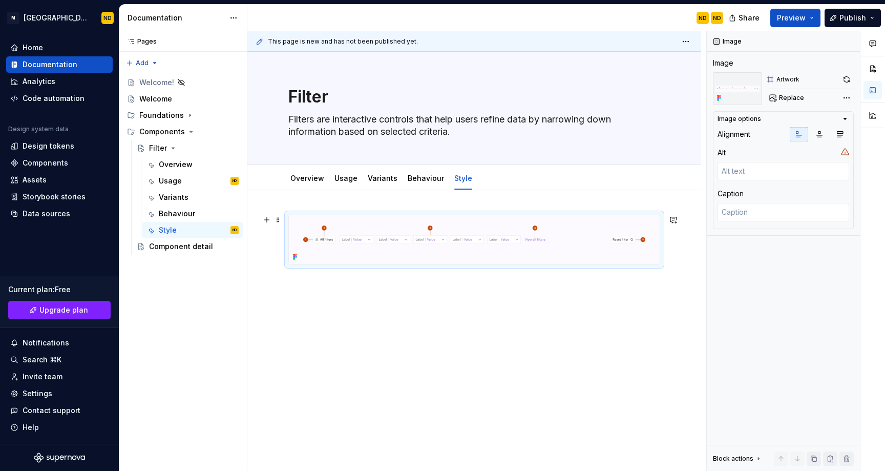
click at [648, 253] on img at bounding box center [474, 239] width 371 height 49
click at [537, 243] on img at bounding box center [474, 239] width 371 height 49
click at [793, 100] on span "Replace" at bounding box center [791, 98] width 25 height 8
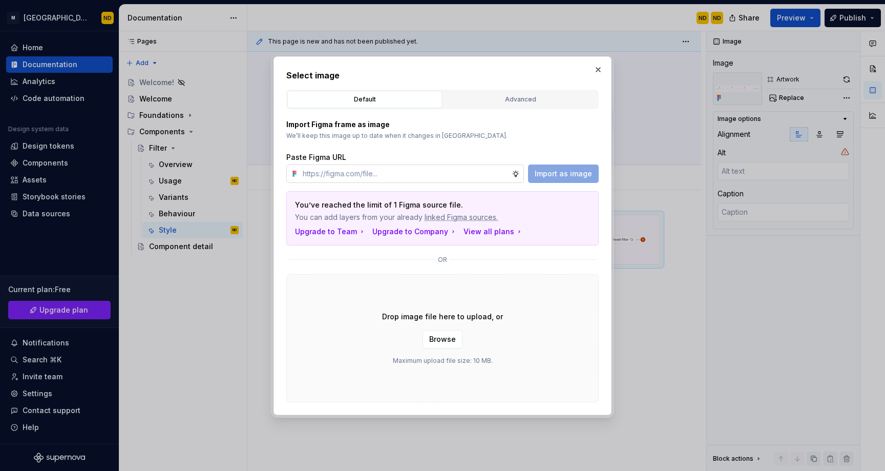
type textarea "*"
type input "https://www.figma.com/design/ucpZBcfu2hLpZosh3FQUPN/Bento-UI-Library-V2.0?node-…"
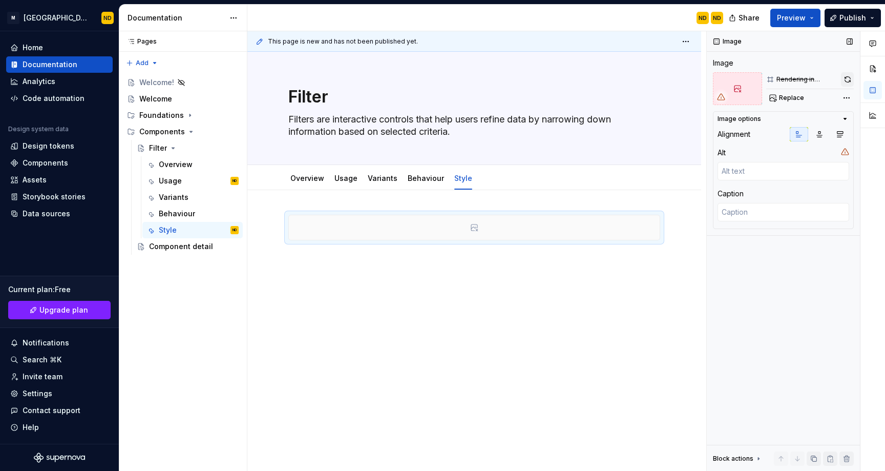
click at [841, 78] on button "button" at bounding box center [847, 79] width 13 height 14
click at [394, 250] on div at bounding box center [474, 234] width 372 height 39
click at [416, 221] on div at bounding box center [474, 227] width 371 height 25
click at [439, 295] on div at bounding box center [474, 298] width 454 height 217
click at [524, 224] on div at bounding box center [474, 227] width 371 height 25
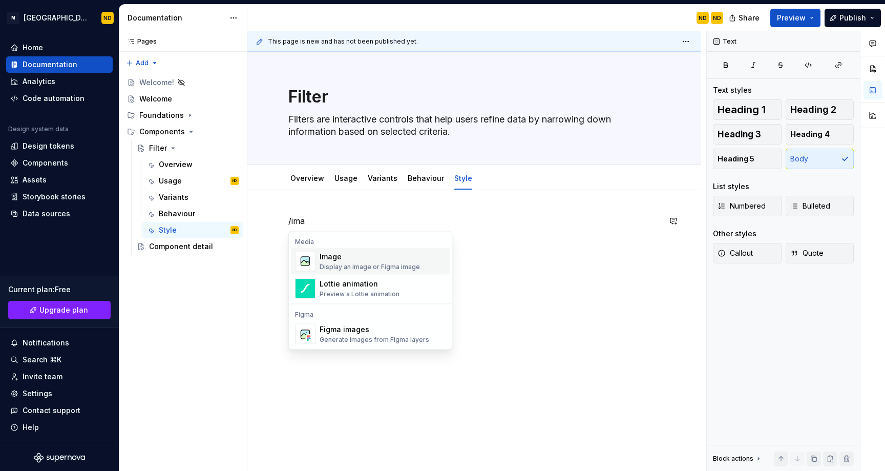
click at [364, 257] on div "Image" at bounding box center [370, 256] width 100 height 10
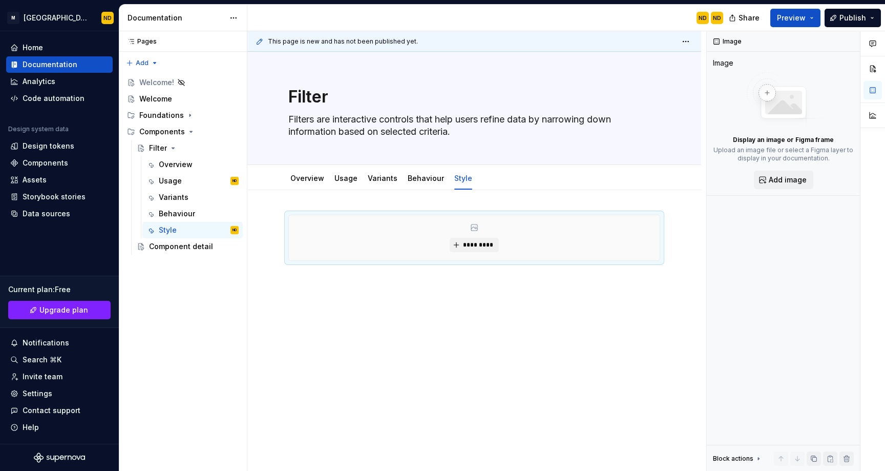
type textarea "*"
click at [474, 245] on span "*********" at bounding box center [477, 245] width 31 height 8
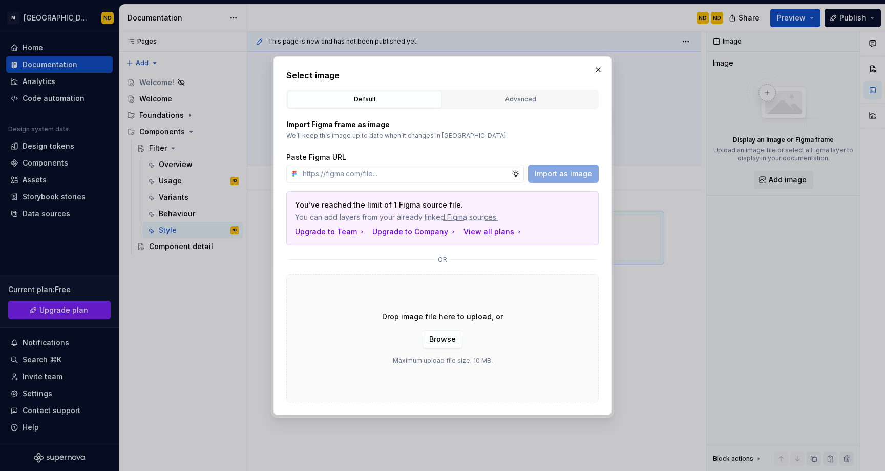
type input "https://www.figma.com/design/ucpZBcfu2hLpZosh3FQUPN/Bento-UI-Library-V2.0?node-…"
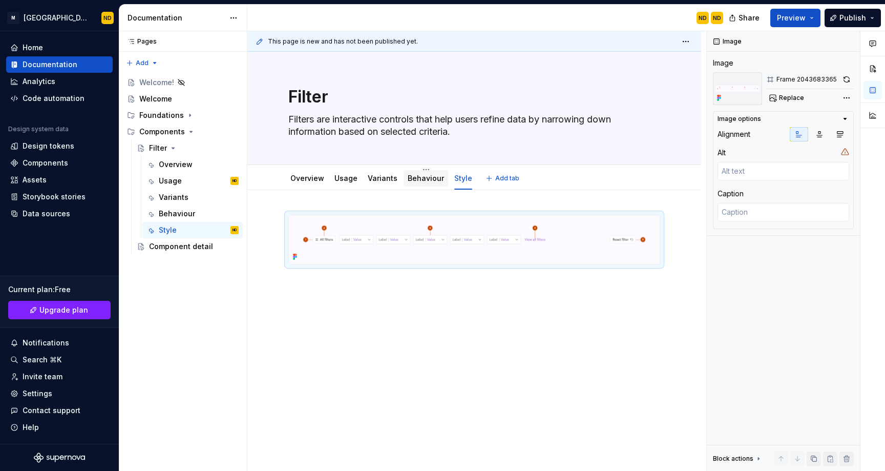
click at [413, 185] on div "Behaviour" at bounding box center [426, 178] width 45 height 16
click at [404, 178] on div "Behaviour" at bounding box center [426, 178] width 45 height 16
click at [408, 182] on link "Behaviour" at bounding box center [426, 178] width 36 height 9
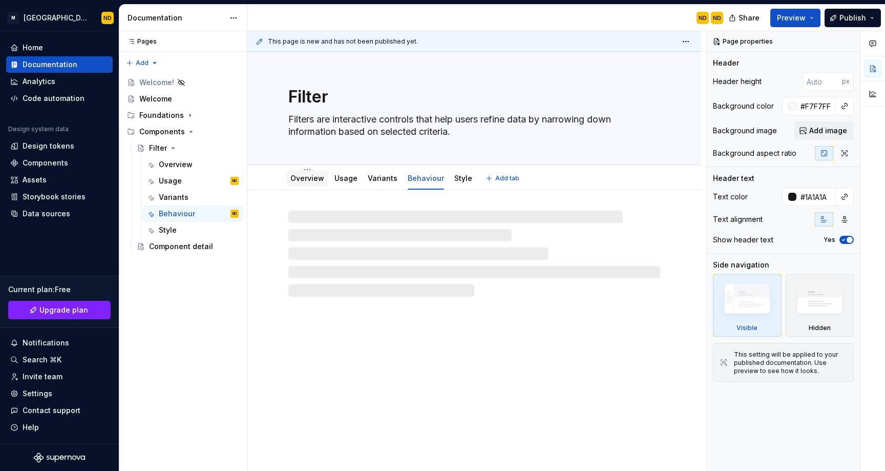
click at [302, 177] on link "Overview" at bounding box center [307, 178] width 34 height 9
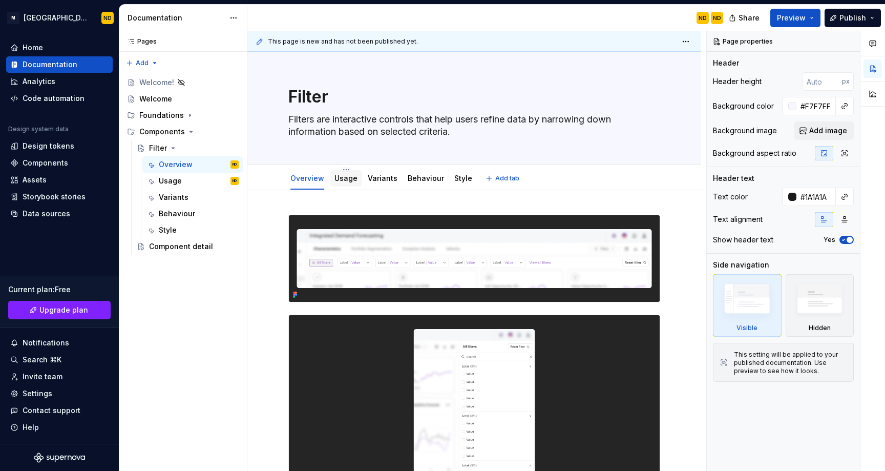
click at [337, 184] on div "Usage" at bounding box center [345, 178] width 31 height 16
click at [343, 183] on div "Usage" at bounding box center [345, 178] width 23 height 10
click at [346, 183] on div "Usage" at bounding box center [345, 178] width 23 height 10
click at [341, 169] on html "M Bento Design Library ND Home Documentation Analytics Code automation Design s…" at bounding box center [442, 235] width 885 height 471
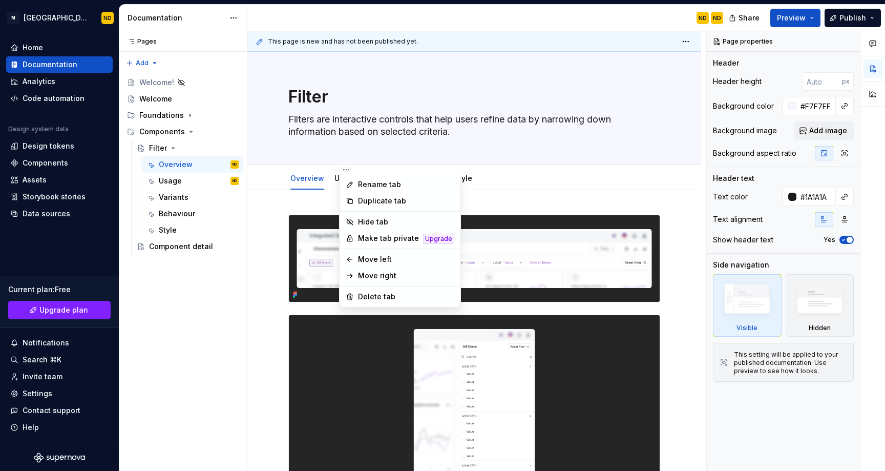
click at [539, 191] on html "M Bento Design Library ND Home Documentation Analytics Code automation Design s…" at bounding box center [442, 235] width 885 height 471
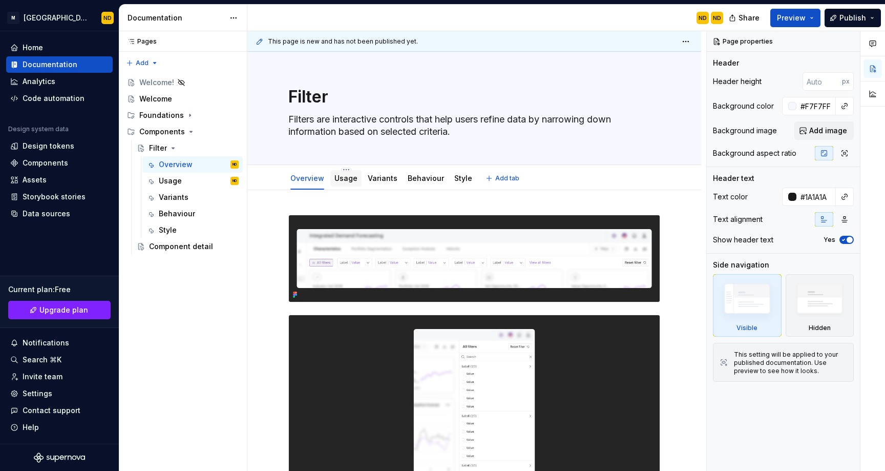
click at [348, 182] on link "Usage" at bounding box center [345, 178] width 23 height 9
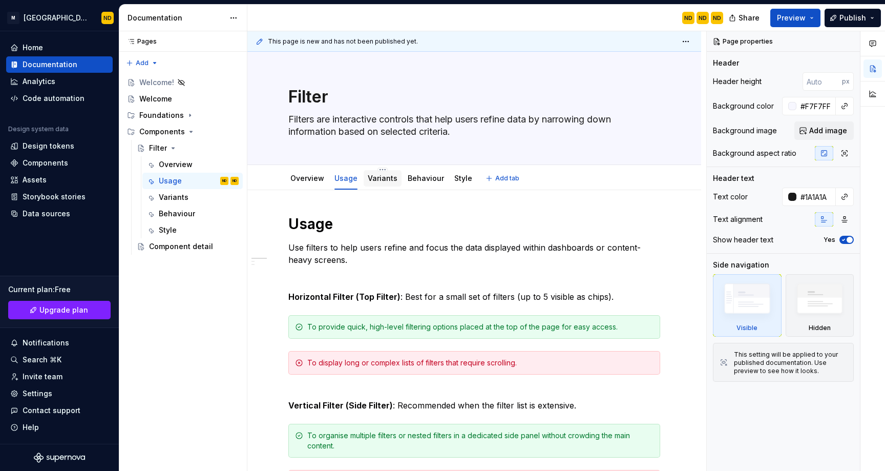
click at [385, 178] on link "Variants" at bounding box center [383, 178] width 30 height 9
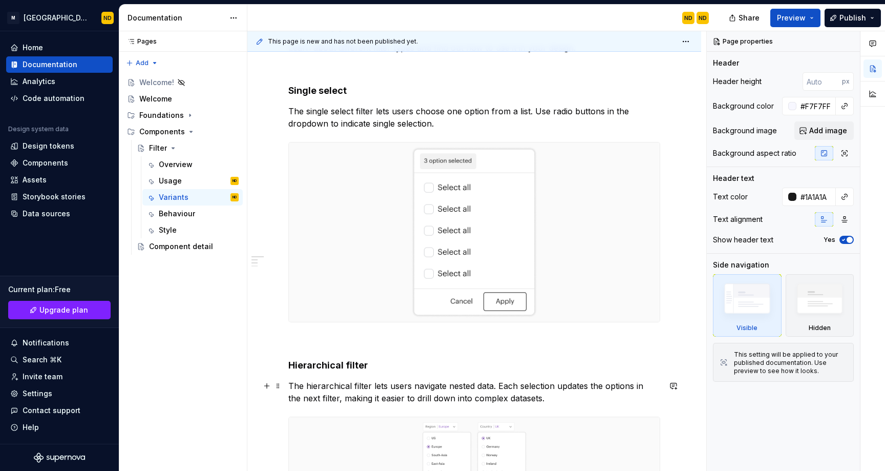
scroll to position [175, 0]
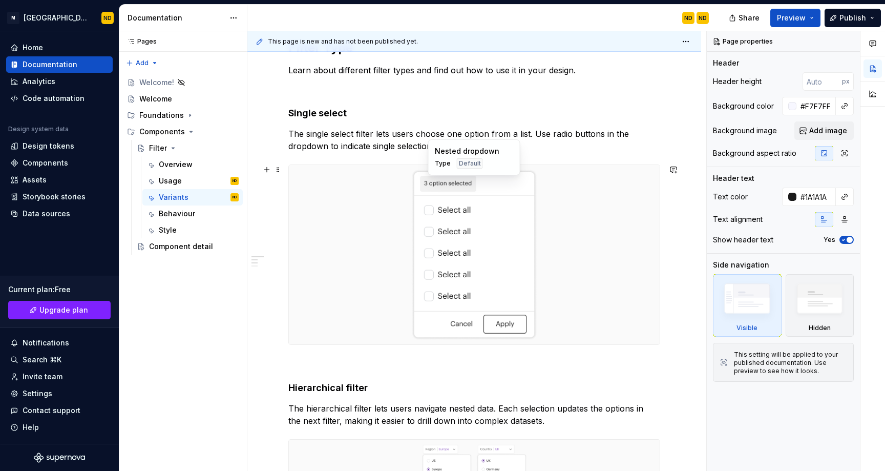
click at [508, 237] on img at bounding box center [474, 254] width 126 height 171
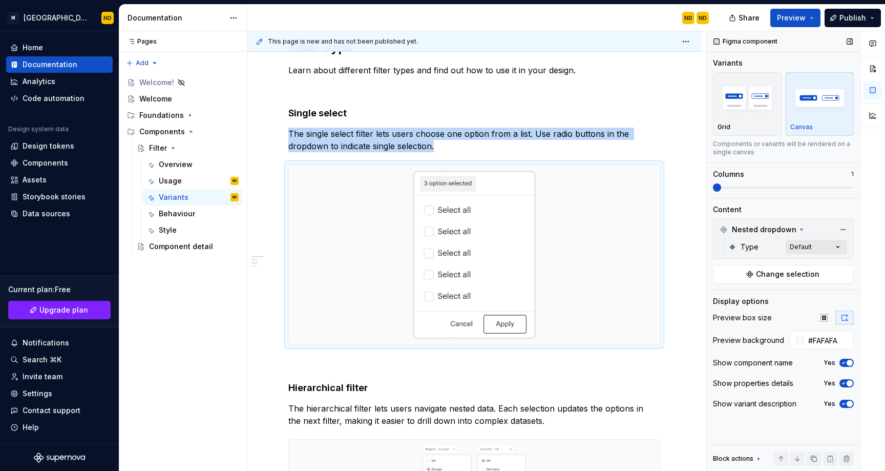
click at [813, 247] on div "Comments Open comments No comments yet Select ‘Comment’ from the block context …" at bounding box center [796, 251] width 178 height 440
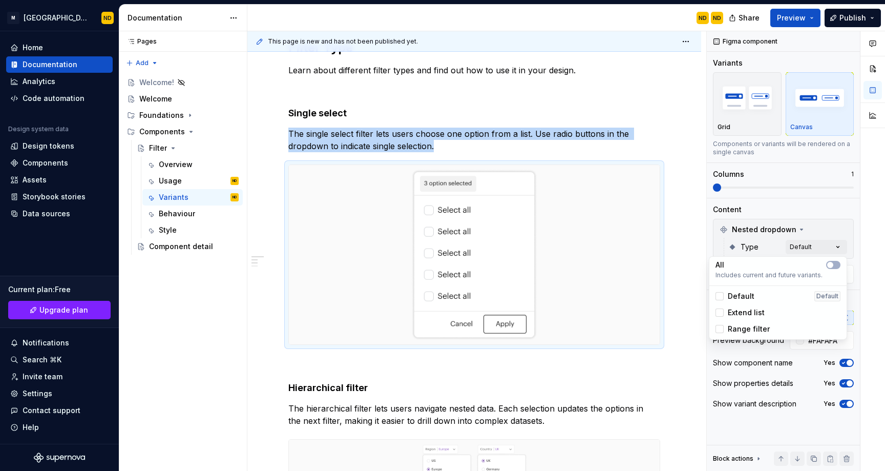
click at [751, 310] on span "Extend list" at bounding box center [746, 312] width 37 height 10
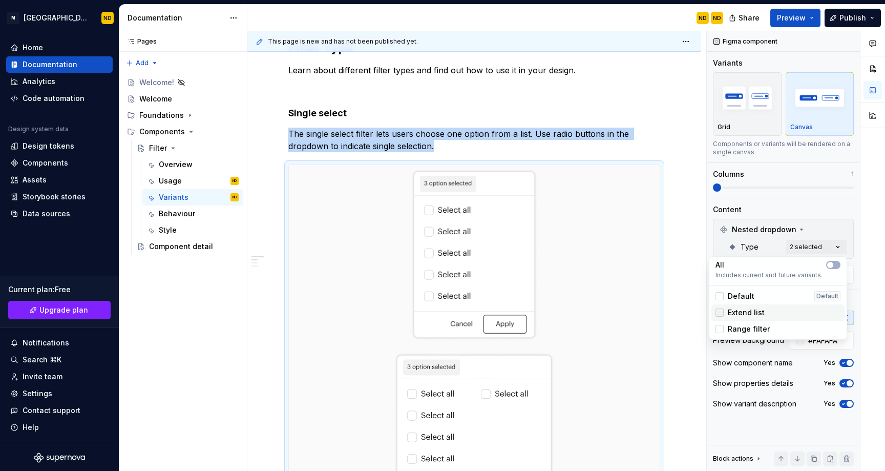
click at [722, 308] on div at bounding box center [719, 312] width 8 height 8
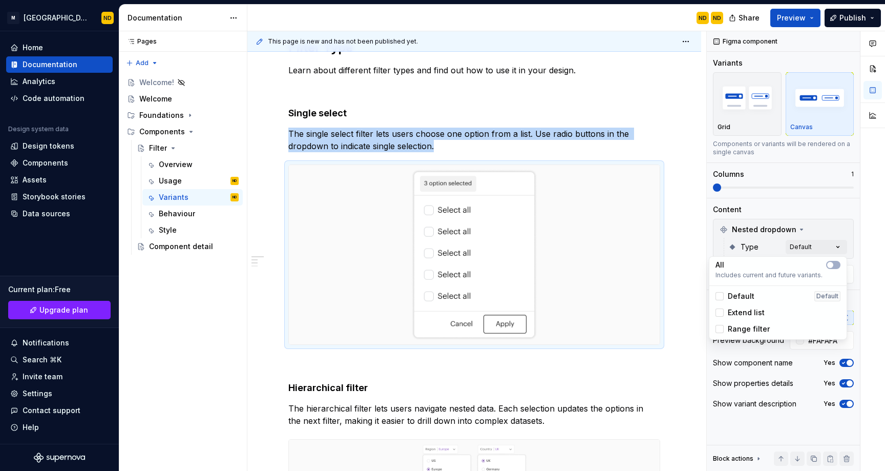
click at [836, 220] on div "Comments Open comments No comments yet Select ‘Comment’ from the block context …" at bounding box center [796, 251] width 178 height 440
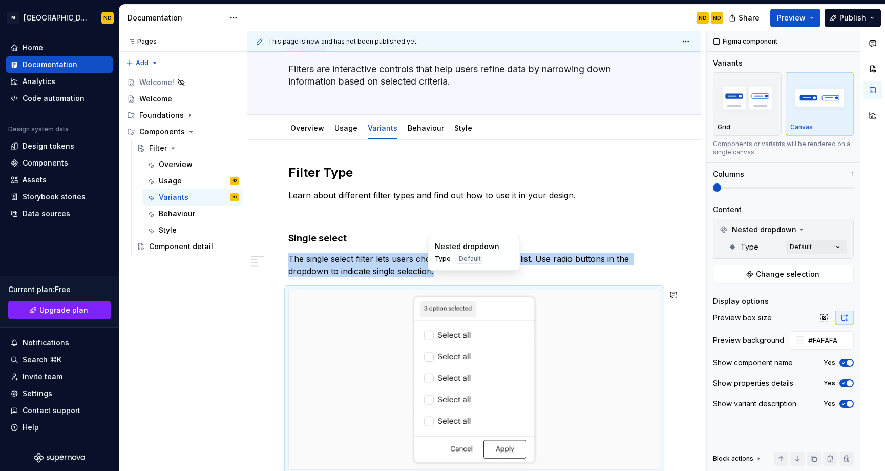
scroll to position [0, 0]
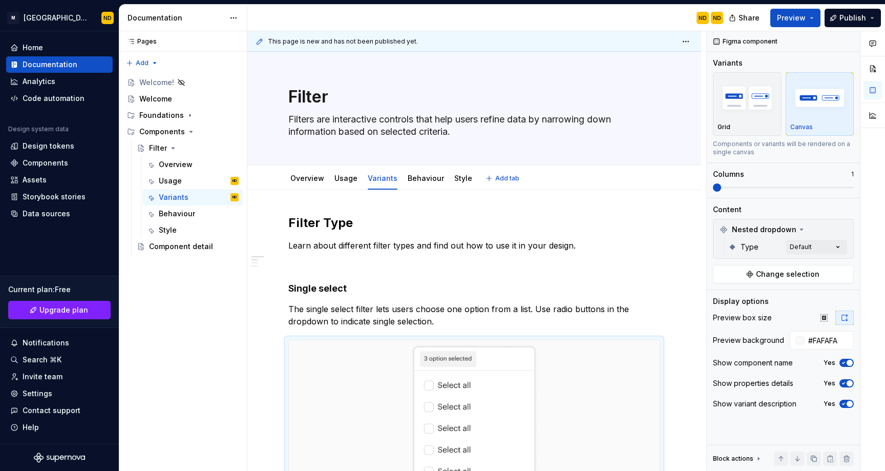
click at [423, 189] on div "Overview Usage Variants Behaviour Style" at bounding box center [381, 181] width 198 height 28
click at [413, 180] on link "Behaviour" at bounding box center [426, 178] width 36 height 9
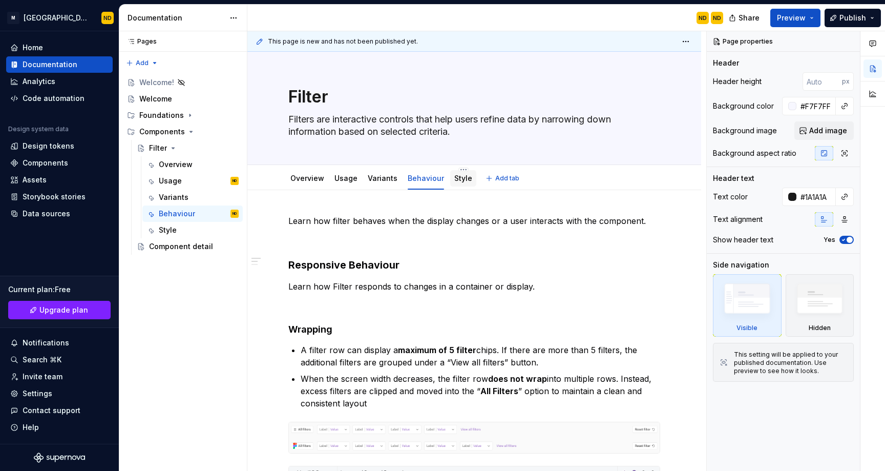
click at [456, 177] on link "Style" at bounding box center [463, 178] width 18 height 9
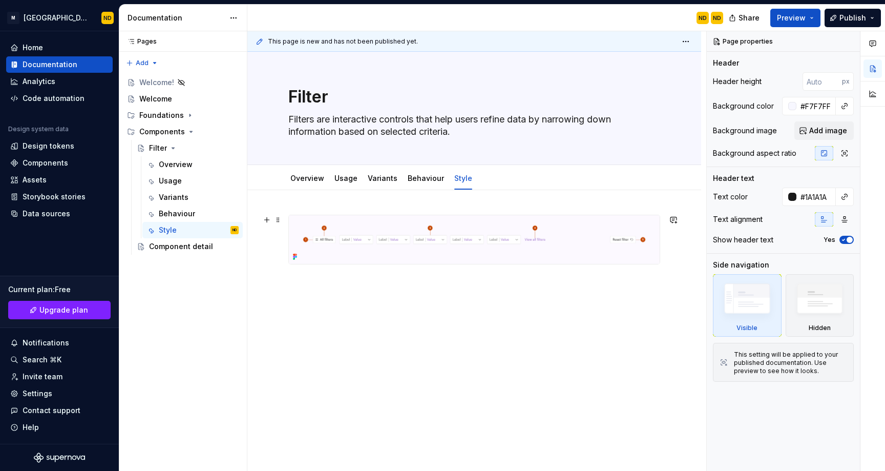
click at [391, 231] on img at bounding box center [474, 239] width 371 height 49
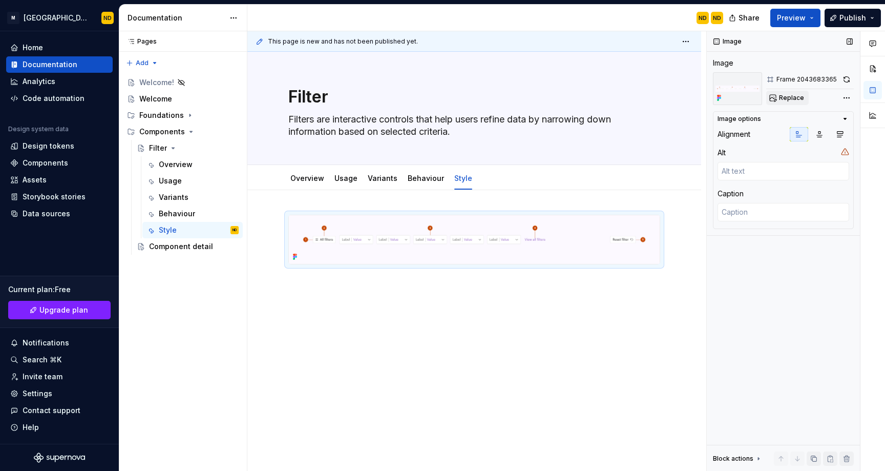
click at [777, 95] on button "Replace" at bounding box center [787, 98] width 43 height 14
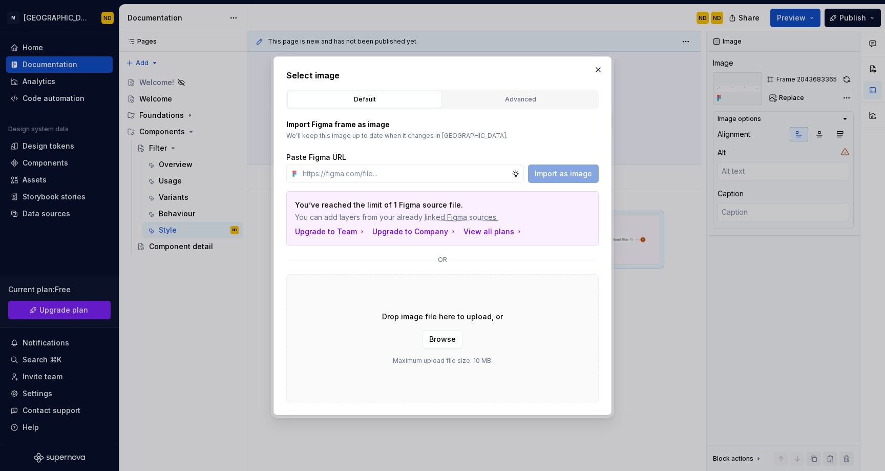
type textarea "*"
type input "https://www.figma.com/design/ucpZBcfu2hLpZosh3FQUPN/Bento-UI-Library-V2.0?node-…"
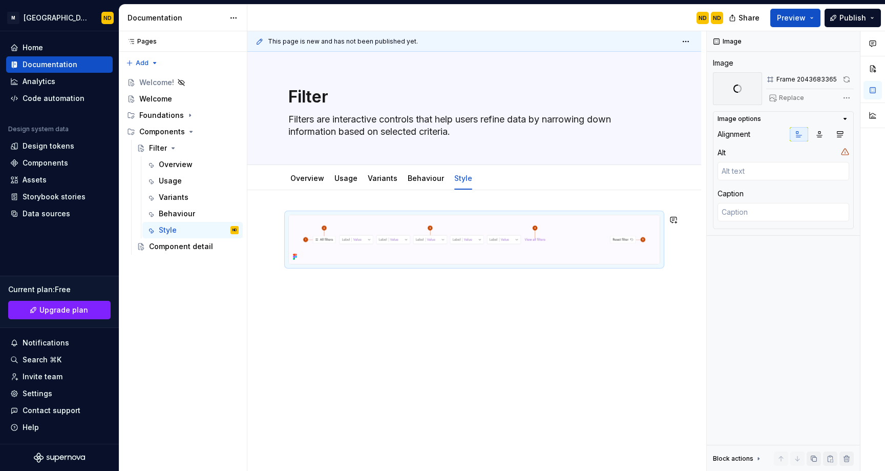
click at [308, 288] on div at bounding box center [474, 304] width 454 height 228
click at [348, 320] on div at bounding box center [474, 304] width 454 height 228
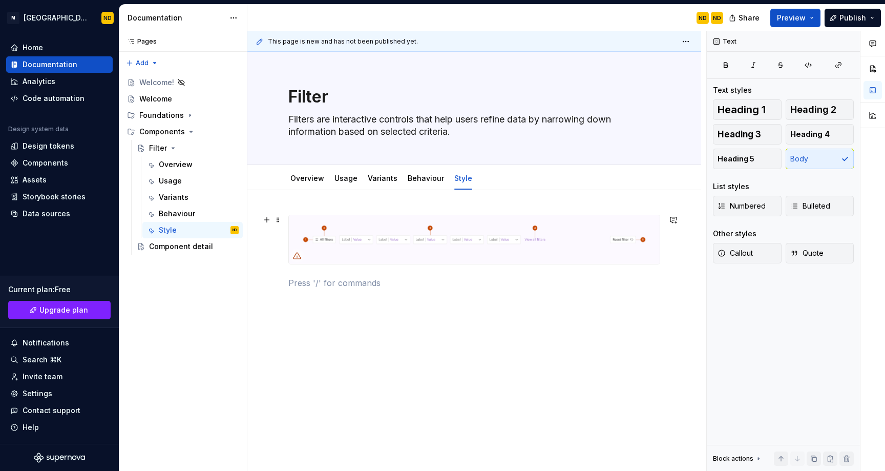
type textarea "*"
click at [413, 252] on img at bounding box center [474, 239] width 371 height 49
click at [401, 302] on div "This page is new and has not been published yet. Filter Filters are interactive…" at bounding box center [476, 251] width 459 height 440
click at [445, 354] on div at bounding box center [474, 319] width 454 height 258
click at [264, 290] on button "button" at bounding box center [267, 288] width 14 height 14
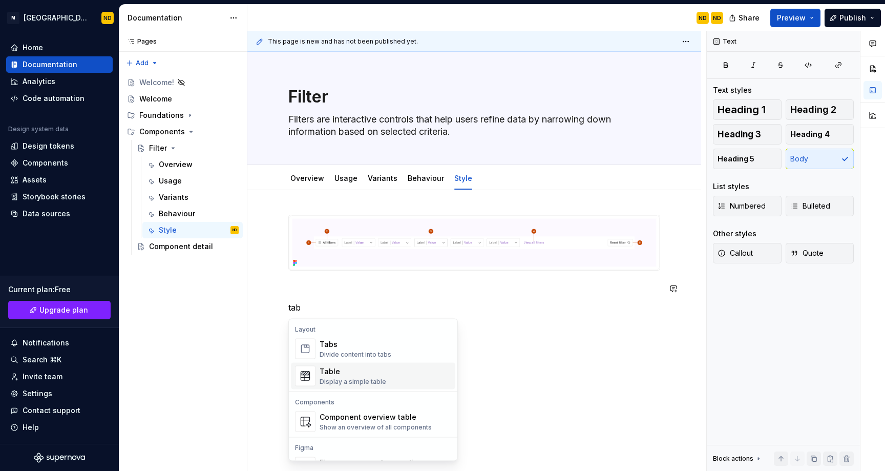
click at [348, 376] on div "Table" at bounding box center [353, 371] width 67 height 10
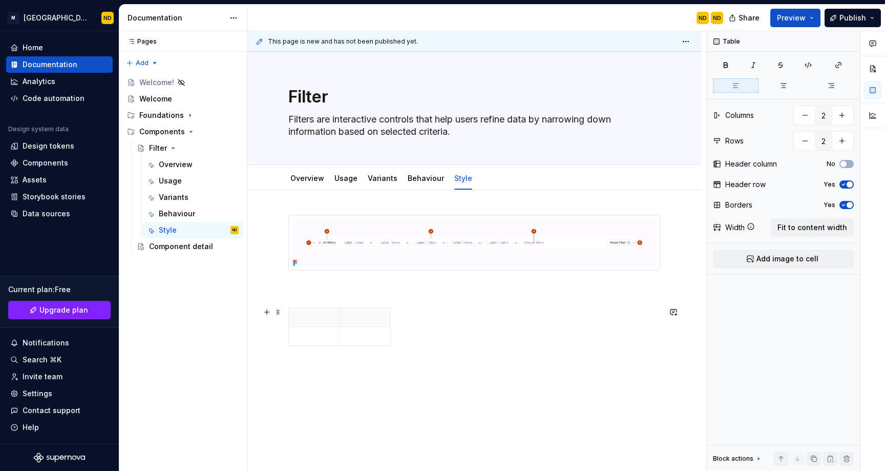
type textarea "*"
click at [311, 321] on p at bounding box center [314, 317] width 38 height 10
click at [310, 340] on p at bounding box center [314, 336] width 38 height 10
click at [319, 311] on th "1" at bounding box center [314, 316] width 51 height 19
click at [307, 333] on p at bounding box center [314, 336] width 38 height 10
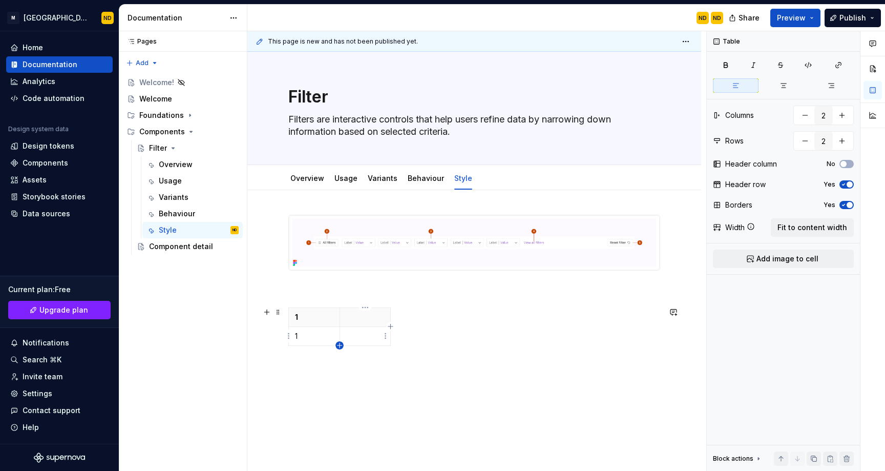
click at [340, 345] on icon "button" at bounding box center [339, 345] width 5 height 5
type input "3"
type textarea "*"
click at [342, 366] on icon "button" at bounding box center [339, 364] width 8 height 8
click at [342, 384] on icon "button" at bounding box center [339, 383] width 8 height 8
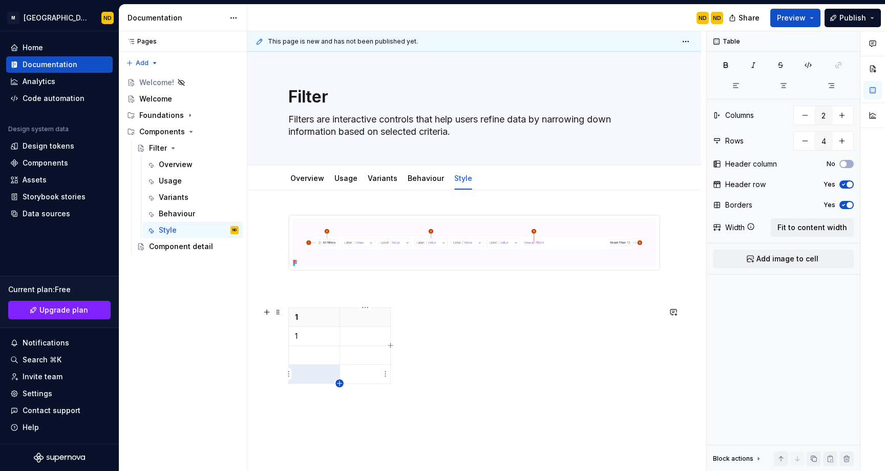
type input "5"
type textarea "*"
click at [297, 320] on p "1" at bounding box center [314, 317] width 38 height 10
click at [305, 350] on p at bounding box center [314, 355] width 38 height 10
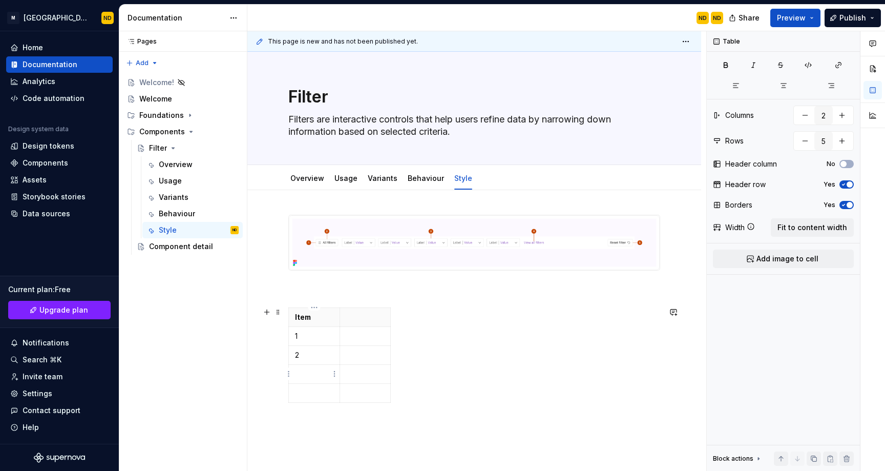
click at [304, 373] on p at bounding box center [314, 374] width 38 height 10
click at [308, 397] on td at bounding box center [314, 392] width 51 height 19
click at [340, 402] on icon "button" at bounding box center [339, 402] width 8 height 8
type input "6"
click at [305, 415] on p at bounding box center [314, 412] width 38 height 10
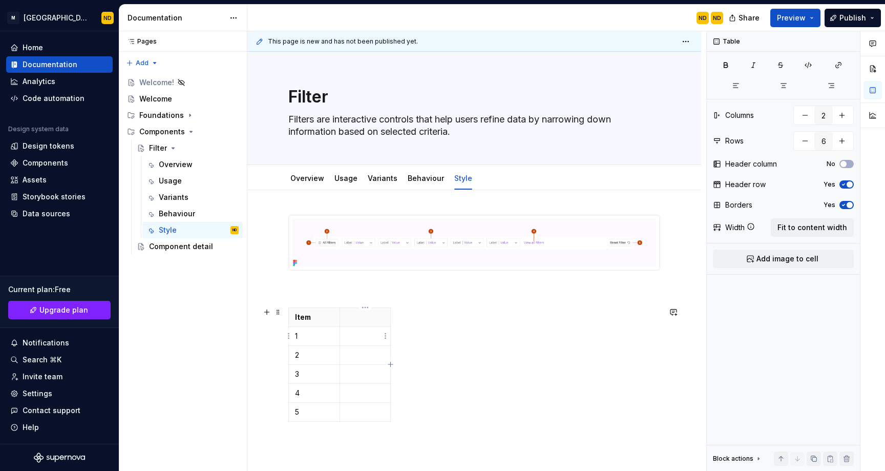
click at [353, 338] on p at bounding box center [365, 336] width 38 height 10
click at [357, 339] on p at bounding box center [365, 336] width 38 height 10
click at [355, 364] on p at bounding box center [365, 365] width 38 height 10
click at [355, 417] on p at bounding box center [365, 415] width 38 height 10
click at [357, 408] on td at bounding box center [365, 414] width 51 height 19
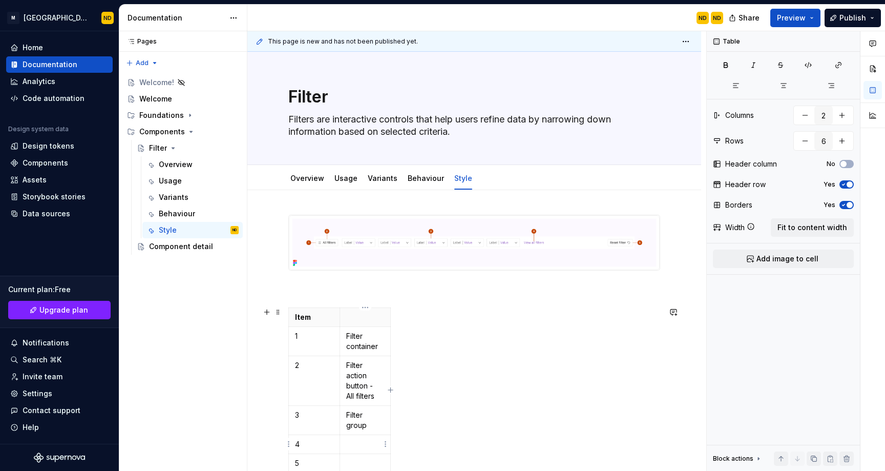
click at [349, 440] on p at bounding box center [365, 444] width 38 height 10
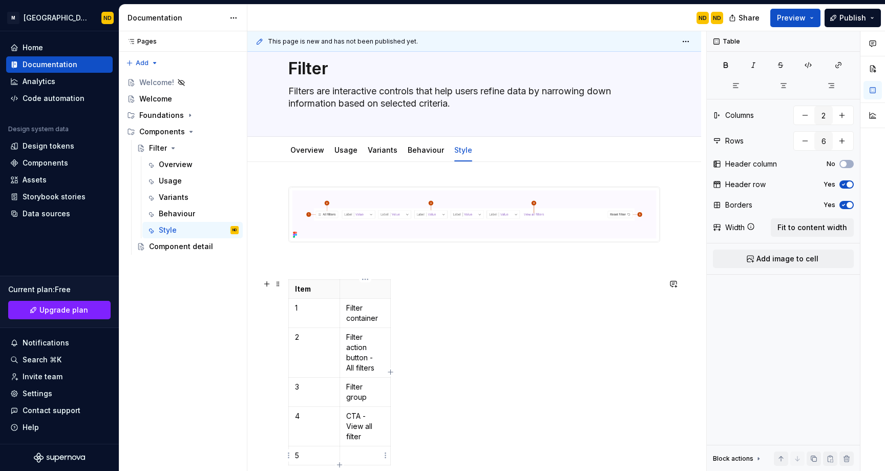
click at [355, 451] on p at bounding box center [365, 455] width 38 height 10
click at [358, 452] on p at bounding box center [365, 455] width 38 height 10
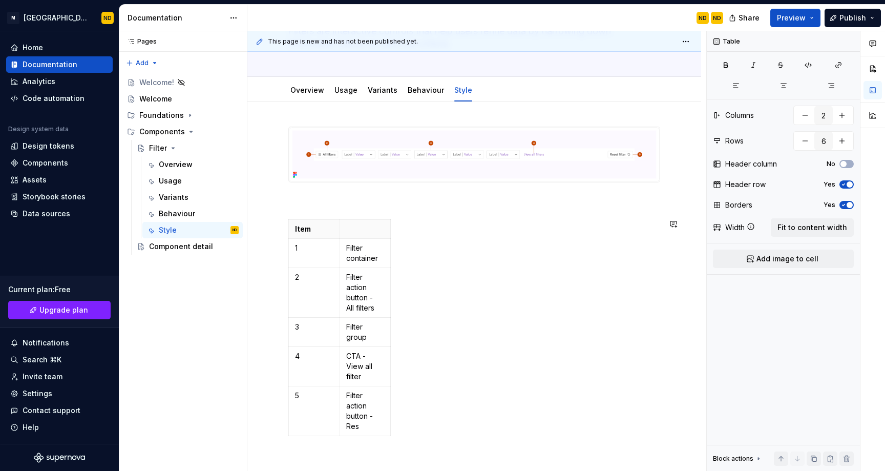
scroll to position [98, 0]
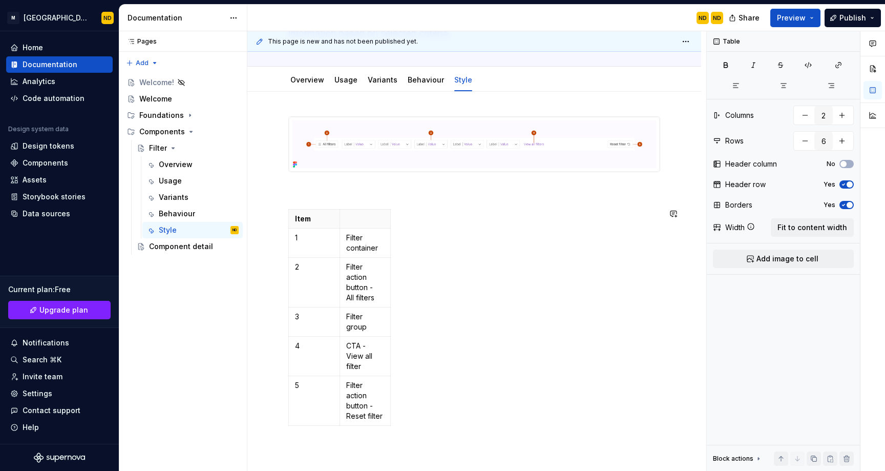
click at [452, 468] on div "Item 1 Filter container 2 Filter action button - All filters 3 Filter group 4 C…" at bounding box center [474, 337] width 454 height 491
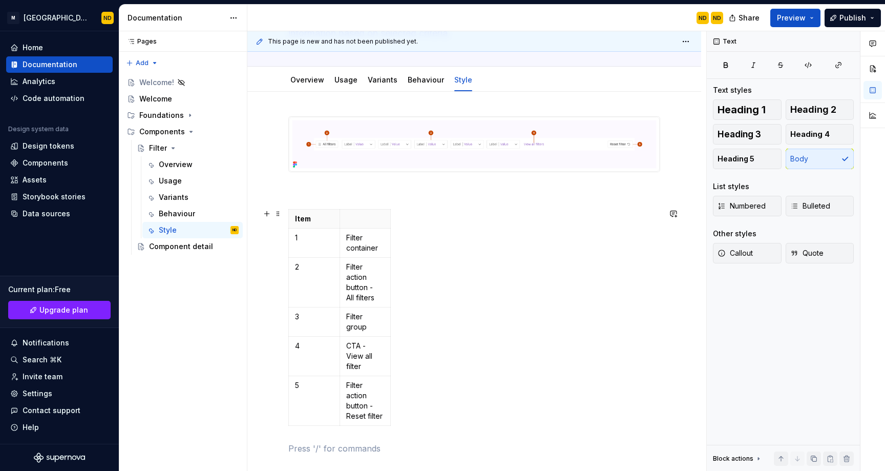
click at [392, 376] on div "Item 1 Filter container 2 Filter action button - All filters 3 Filter group 4 C…" at bounding box center [474, 319] width 372 height 221
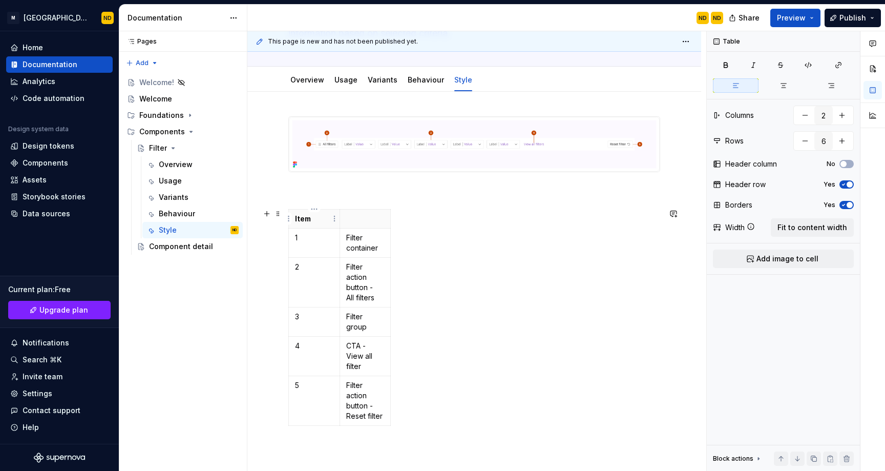
click at [298, 219] on p "Item" at bounding box center [314, 219] width 38 height 10
click at [275, 218] on span at bounding box center [278, 213] width 8 height 14
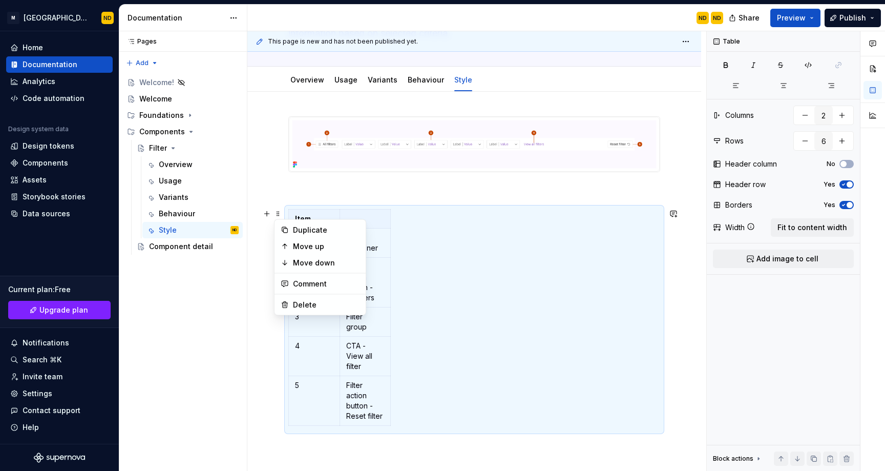
click at [364, 243] on div "Duplicate Move up Move down Comment Delete" at bounding box center [320, 267] width 92 height 96
click at [401, 296] on div "Item 1 Filter container 2 Filter action button - All filters 3 Filter group 4 C…" at bounding box center [474, 319] width 372 height 221
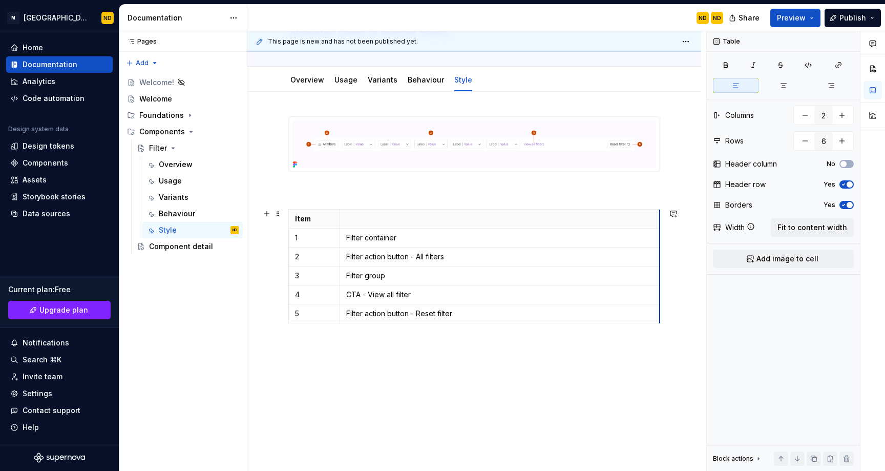
drag, startPoint x: 390, startPoint y: 296, endPoint x: 659, endPoint y: 310, distance: 269.7
click at [444, 410] on div "Item 1 Filter container 2 Filter action button - All filters 3 Filter group 4 C…" at bounding box center [474, 298] width 454 height 413
drag, startPoint x: 338, startPoint y: 234, endPoint x: 353, endPoint y: 234, distance: 14.3
click at [377, 217] on p at bounding box center [513, 219] width 307 height 10
click at [311, 218] on p "Item" at bounding box center [321, 219] width 53 height 10
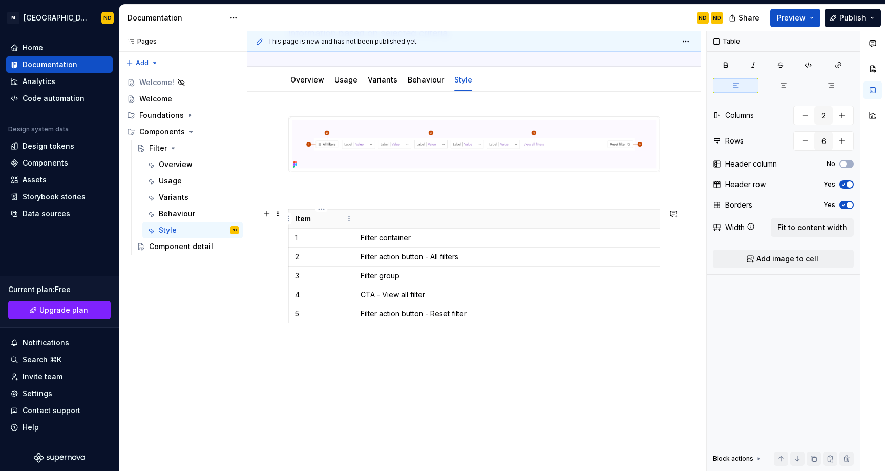
click at [311, 218] on p "Item" at bounding box center [321, 219] width 53 height 10
click at [316, 218] on p "Item" at bounding box center [321, 219] width 53 height 10
click at [316, 219] on p "Annonate" at bounding box center [321, 219] width 53 height 10
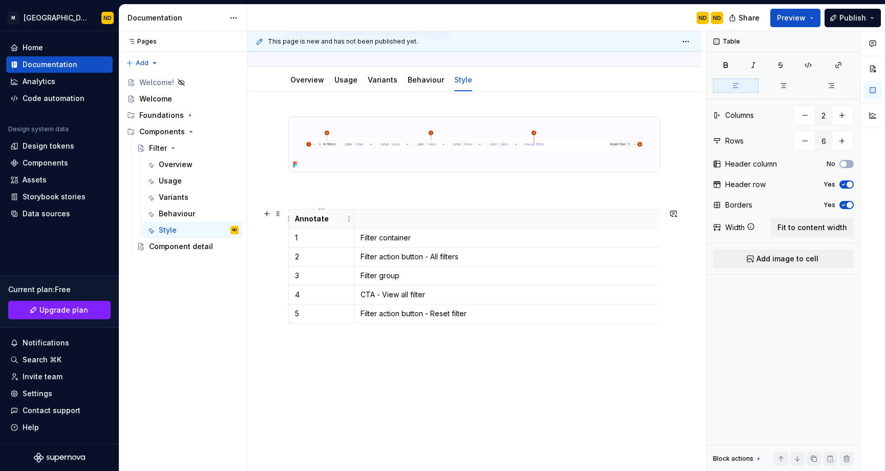
click at [328, 218] on p "Annotate" at bounding box center [321, 219] width 53 height 10
click at [395, 220] on p at bounding box center [513, 219] width 307 height 10
click at [375, 364] on div "Annotate Item 1 Filter container 2 Filter action button - All filters 3 Filter …" at bounding box center [474, 240] width 372 height 248
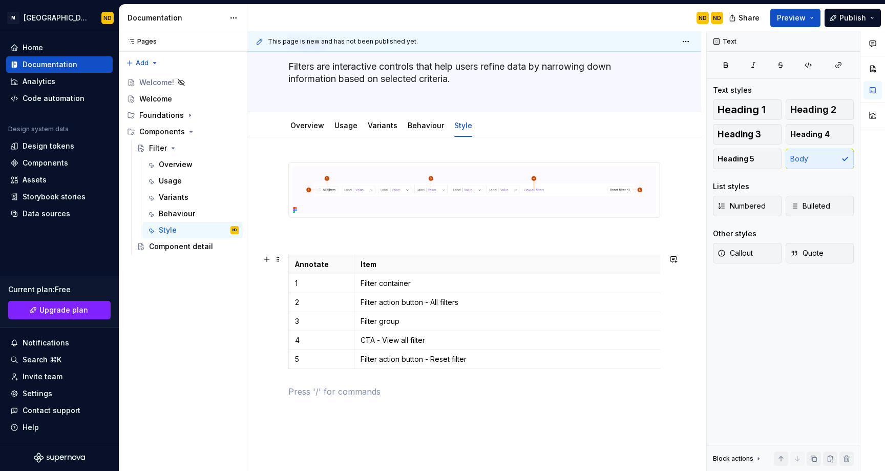
scroll to position [52, 0]
click at [309, 234] on p at bounding box center [474, 237] width 372 height 12
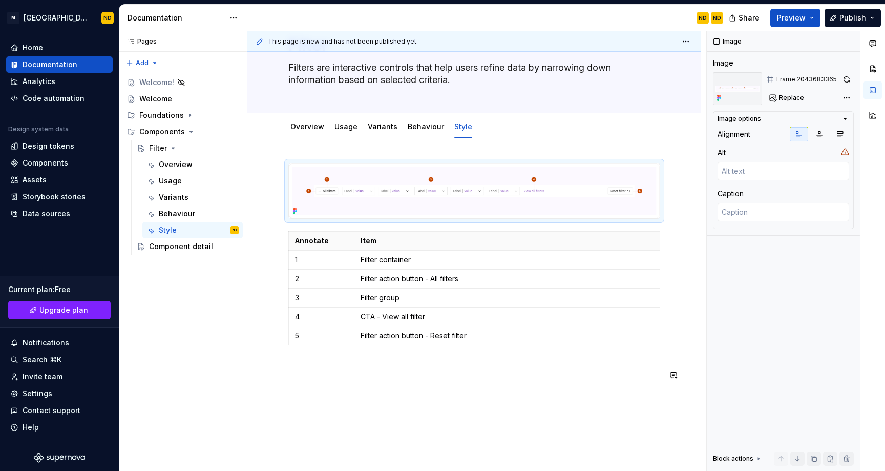
click at [338, 399] on div "Annotate Item 1 Filter container 2 Filter action button - All filters 3 Filter …" at bounding box center [474, 332] width 454 height 389
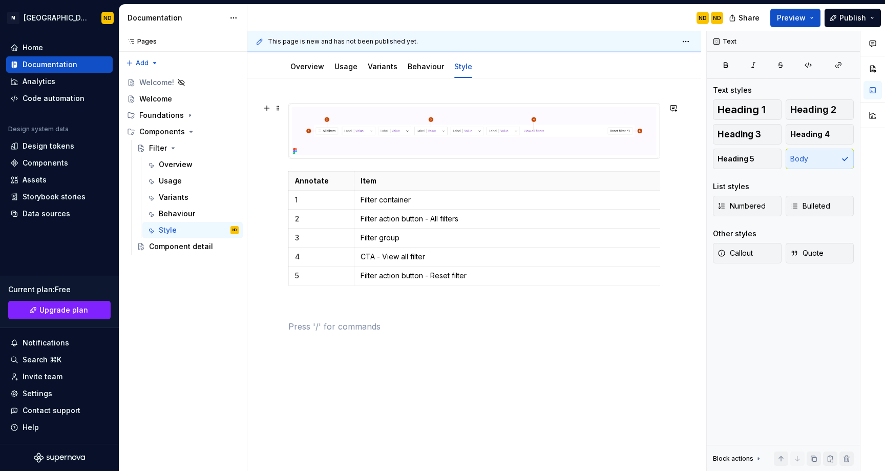
scroll to position [104, 0]
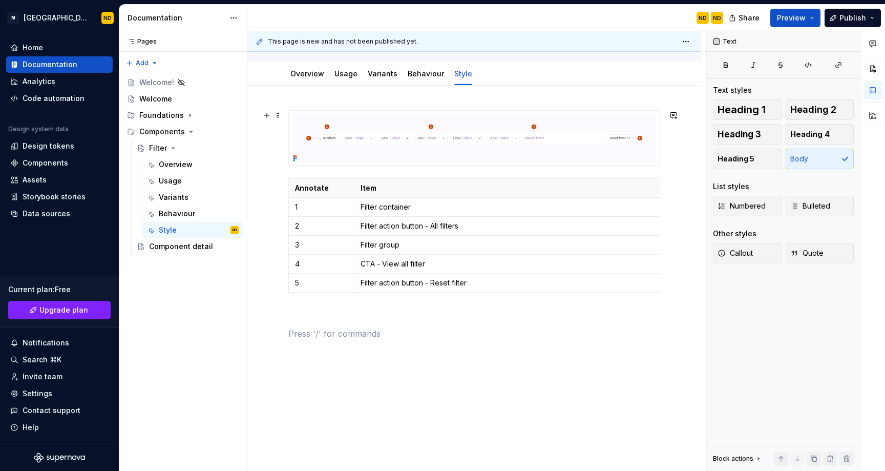
click at [381, 141] on img at bounding box center [474, 138] width 371 height 55
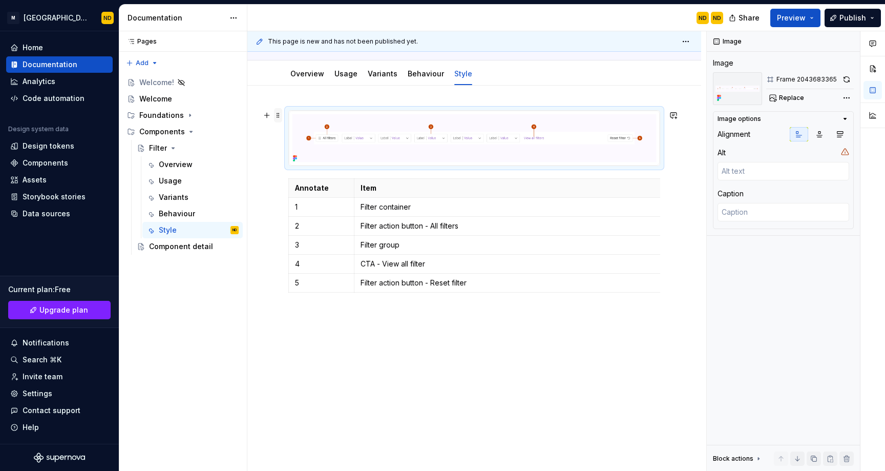
click at [276, 115] on span at bounding box center [278, 115] width 8 height 14
click at [295, 134] on div "Duplicate" at bounding box center [326, 131] width 67 height 10
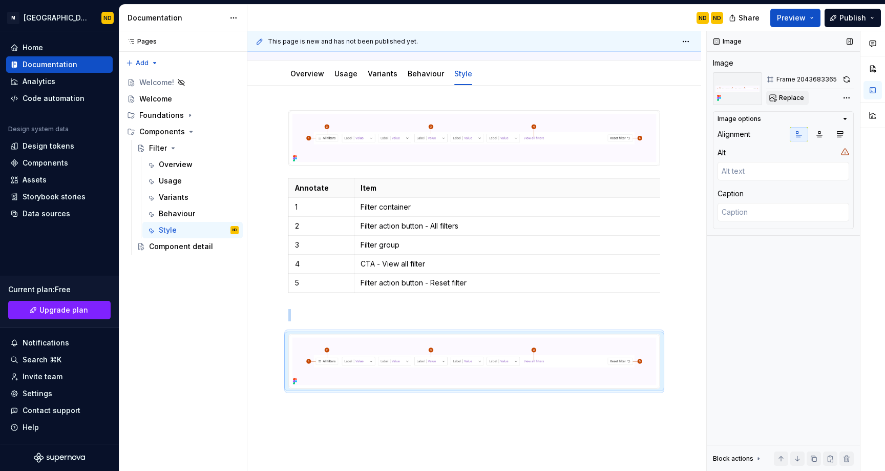
click at [785, 93] on button "Replace" at bounding box center [787, 98] width 43 height 14
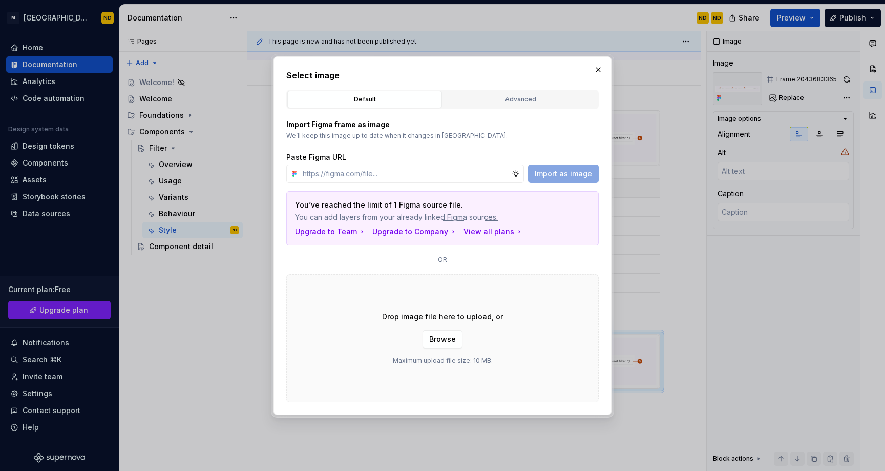
type textarea "*"
type input "https://www.figma.com/design/ucpZBcfu2hLpZosh3FQUPN/Bento-UI-Library-V2.0?node-…"
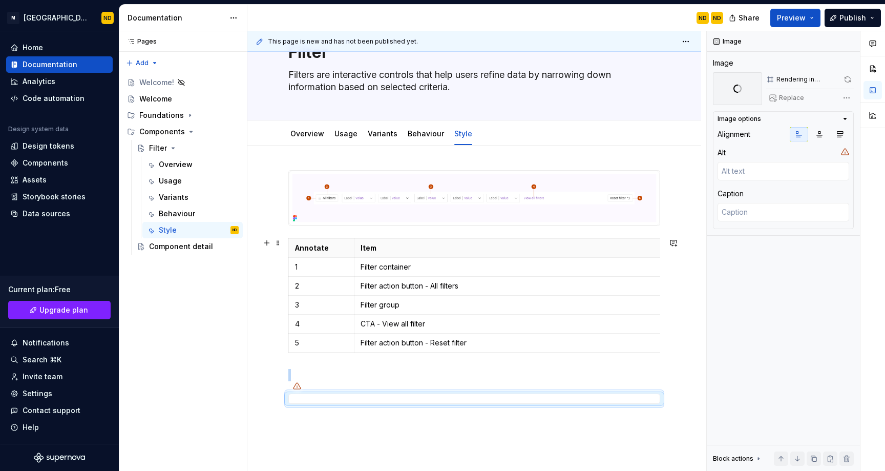
scroll to position [72, 0]
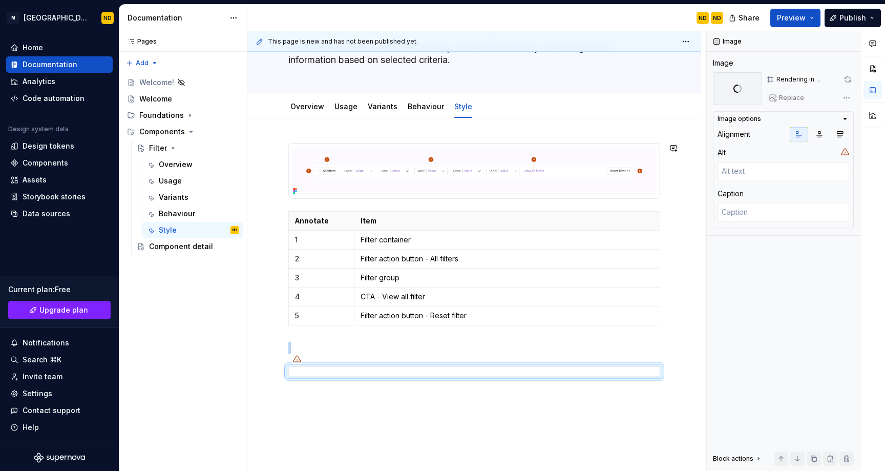
click at [296, 132] on div "Annotate Item 1 Filter container 2 Filter action button - All filters 3 Filter …" at bounding box center [474, 336] width 454 height 436
click at [301, 133] on div "Annotate Item 1 Filter container 2 Filter action button - All filters 3 Filter …" at bounding box center [474, 336] width 454 height 436
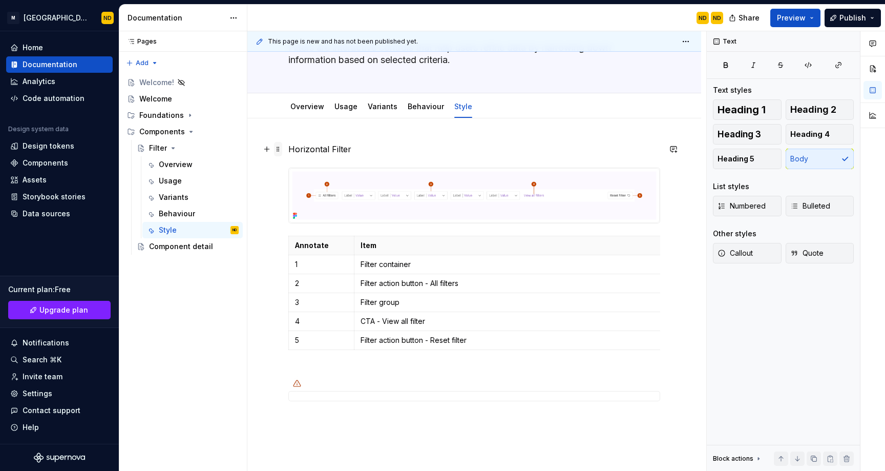
click at [281, 153] on span at bounding box center [278, 149] width 8 height 14
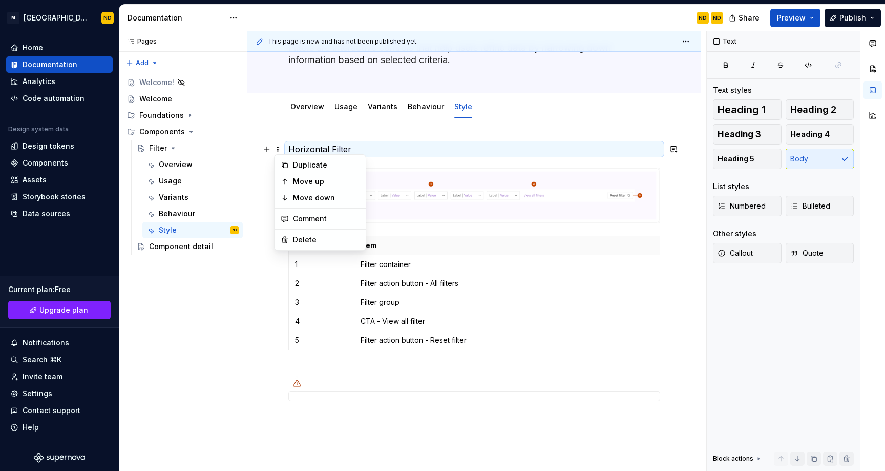
click at [314, 147] on p "Horizontal Filter" at bounding box center [474, 149] width 372 height 12
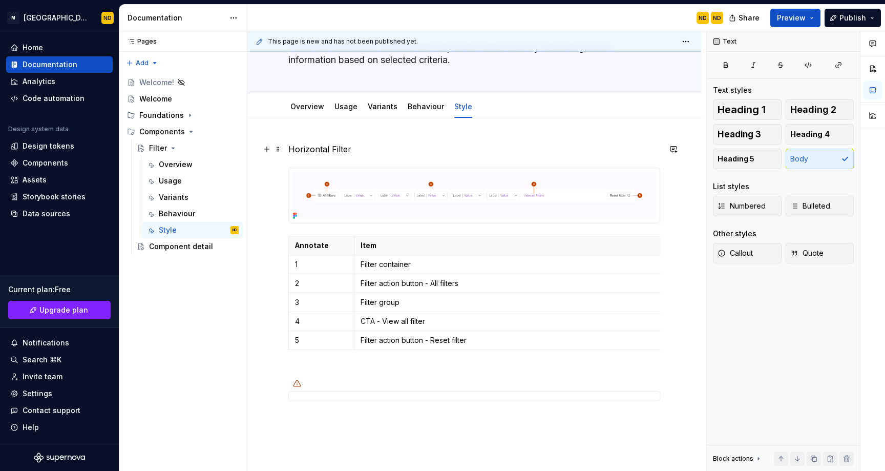
click at [314, 147] on p "Horizontal Filter" at bounding box center [474, 149] width 372 height 12
click at [327, 130] on button "Text" at bounding box center [325, 130] width 31 height 14
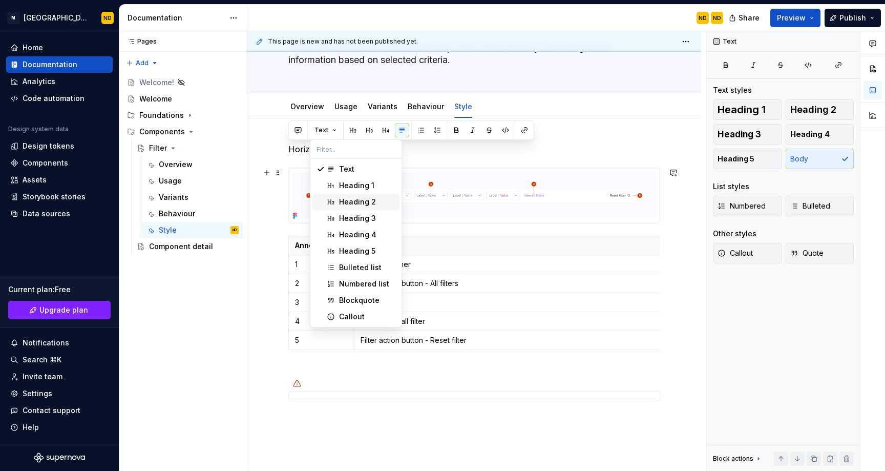
click at [353, 202] on div "Heading 2" at bounding box center [357, 202] width 37 height 10
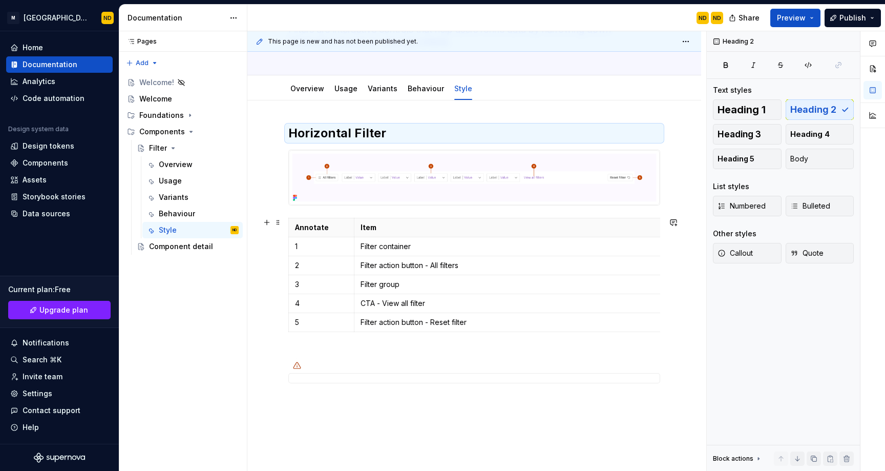
scroll to position [91, 0]
click at [321, 133] on h2 "Horizontal Filter" at bounding box center [474, 132] width 372 height 16
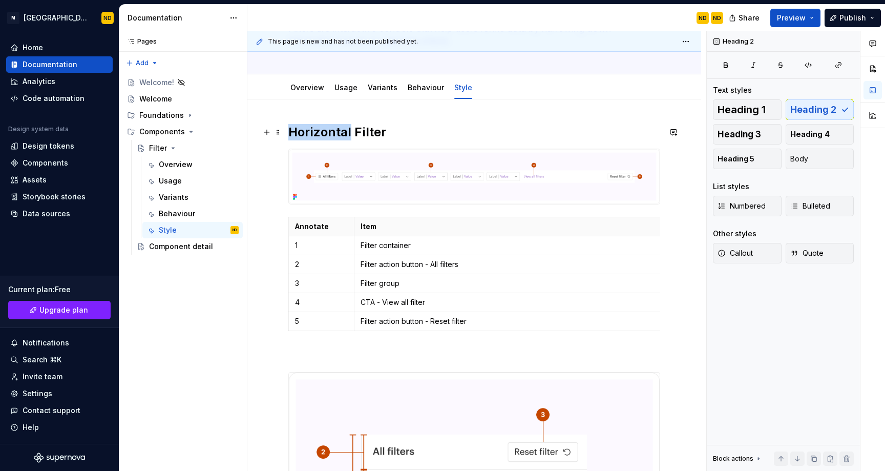
click at [321, 133] on h2 "Horizontal Filter" at bounding box center [474, 132] width 372 height 16
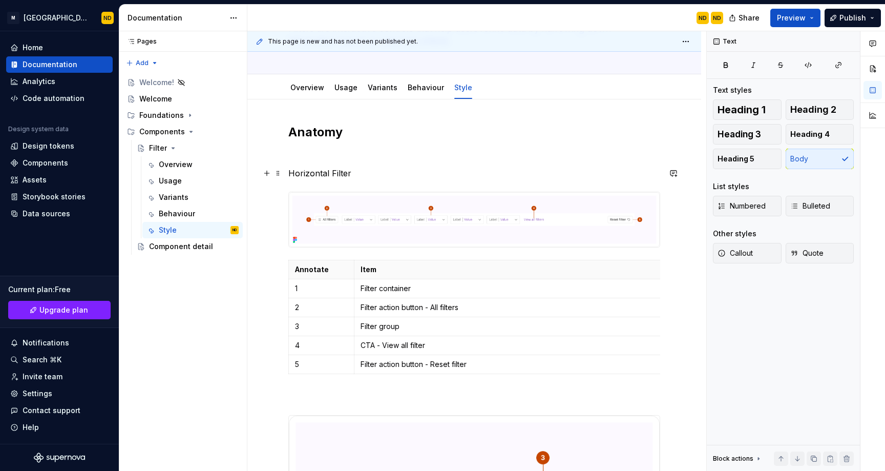
click at [330, 170] on p "Horizontal Filter" at bounding box center [474, 173] width 372 height 12
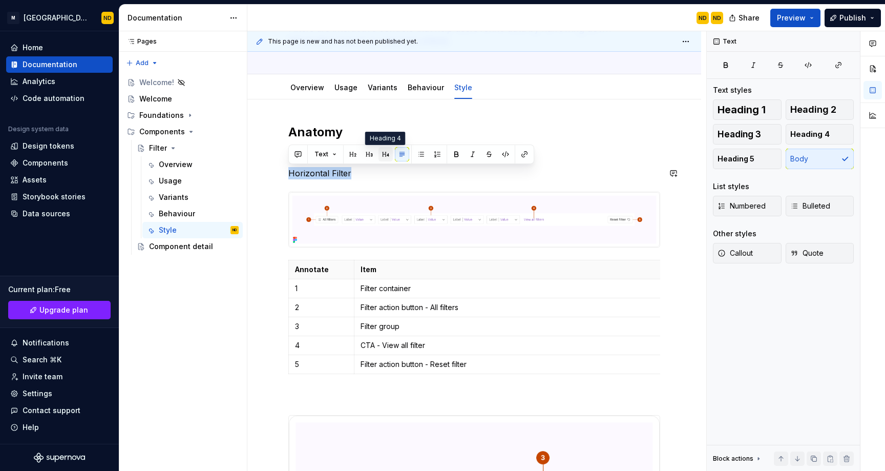
click at [380, 156] on button "button" at bounding box center [385, 154] width 14 height 14
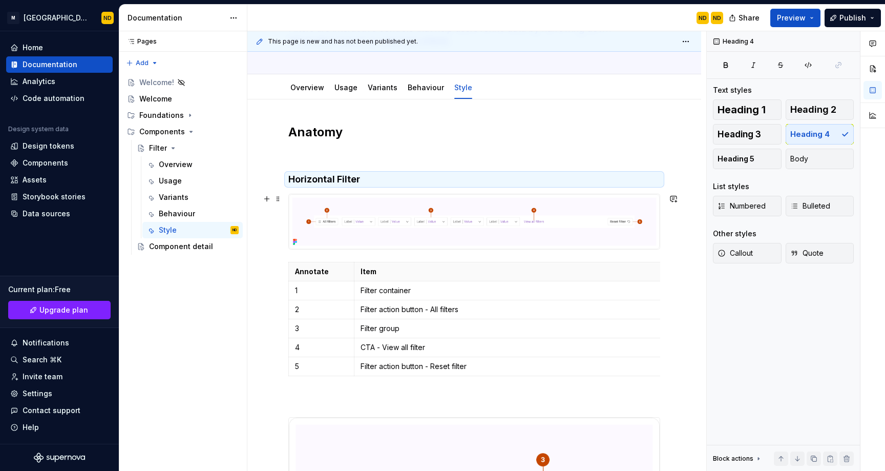
click at [363, 194] on div at bounding box center [474, 222] width 372 height 56
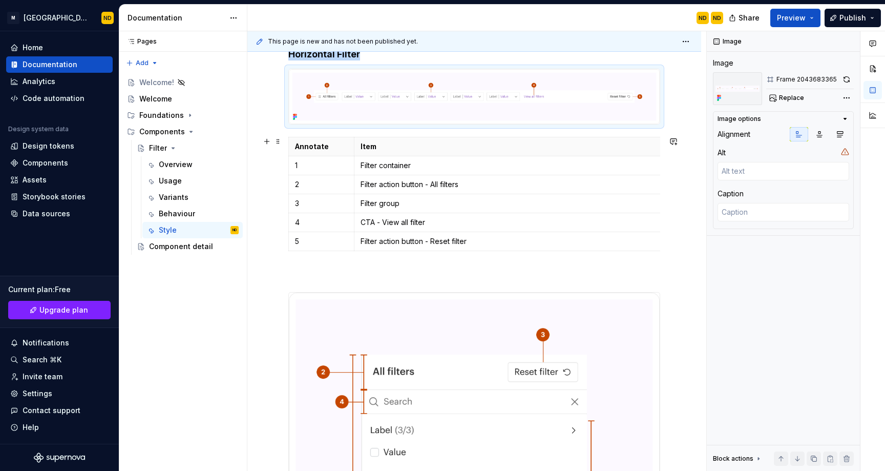
scroll to position [223, 0]
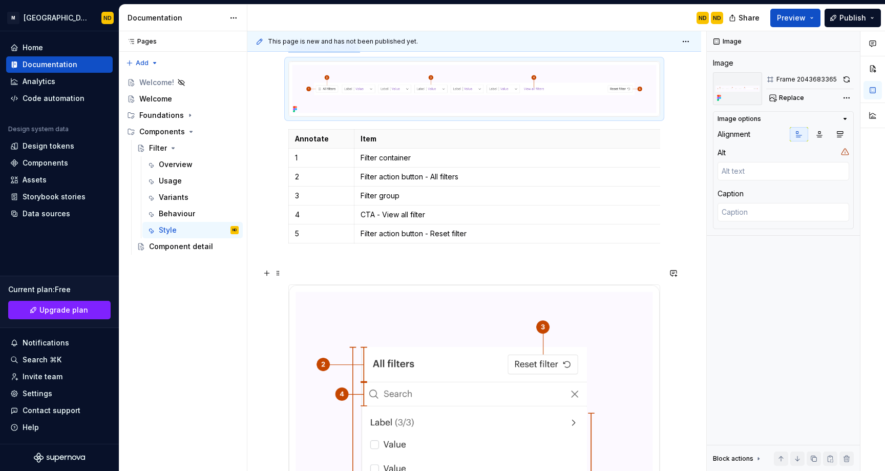
click at [304, 272] on p at bounding box center [474, 266] width 372 height 12
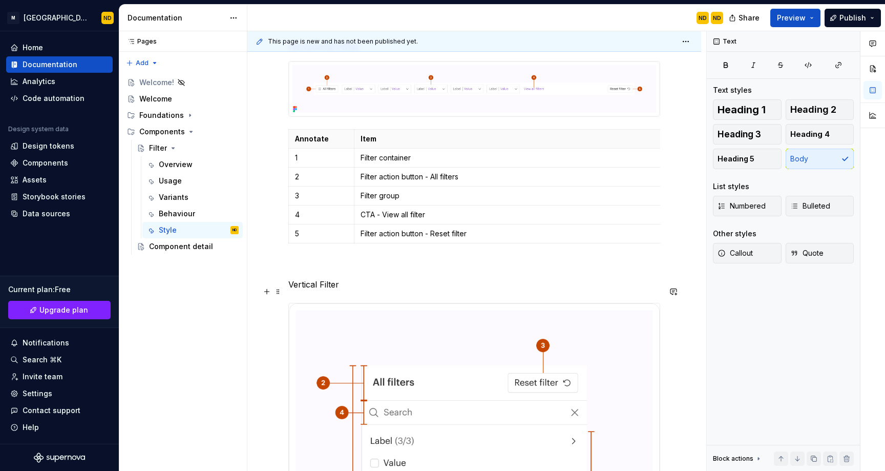
click at [327, 290] on p "Vertical Filter" at bounding box center [474, 284] width 372 height 12
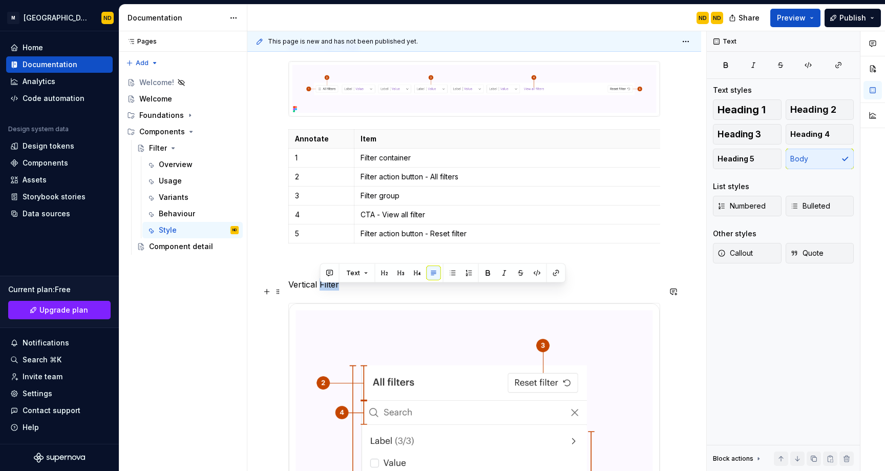
click at [327, 290] on p "Vertical Filter" at bounding box center [474, 284] width 372 height 12
click at [384, 271] on button "button" at bounding box center [385, 273] width 14 height 14
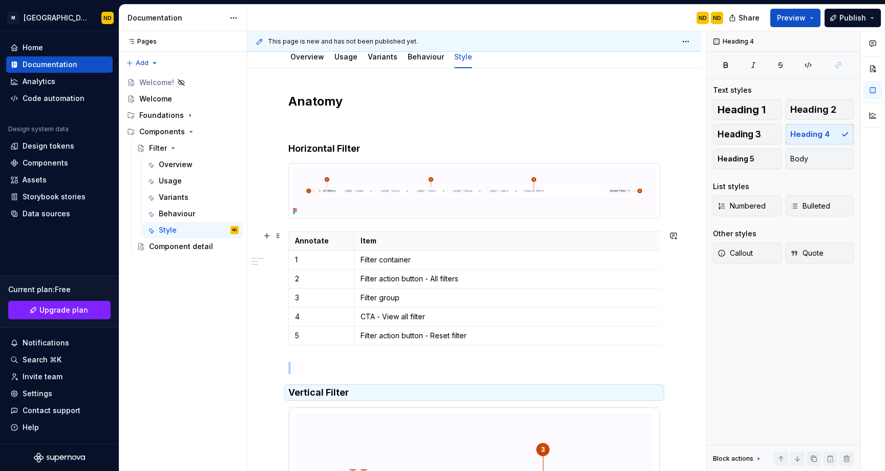
scroll to position [214, 0]
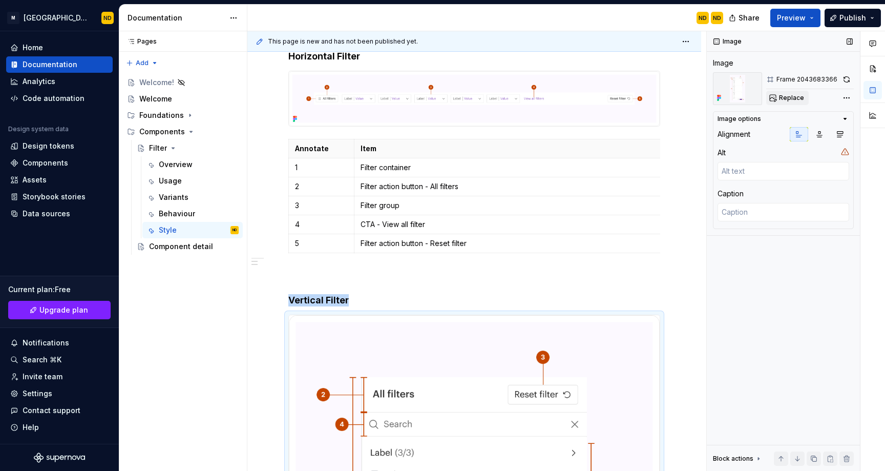
click at [783, 100] on span "Replace" at bounding box center [791, 98] width 25 height 8
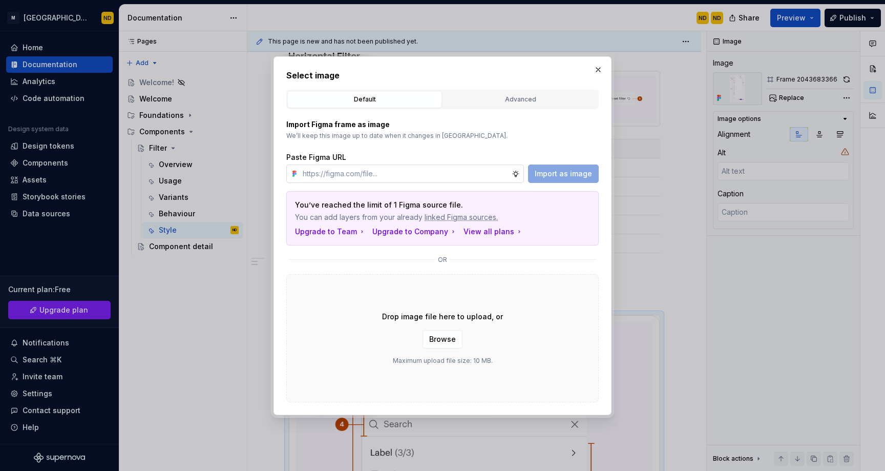
type textarea "*"
click at [386, 176] on input "text" at bounding box center [405, 173] width 213 height 18
type input "https://www.figma.com/design/ucpZBcfu2hLpZosh3FQUPN/Bento-UI-Library-V2.0?node-…"
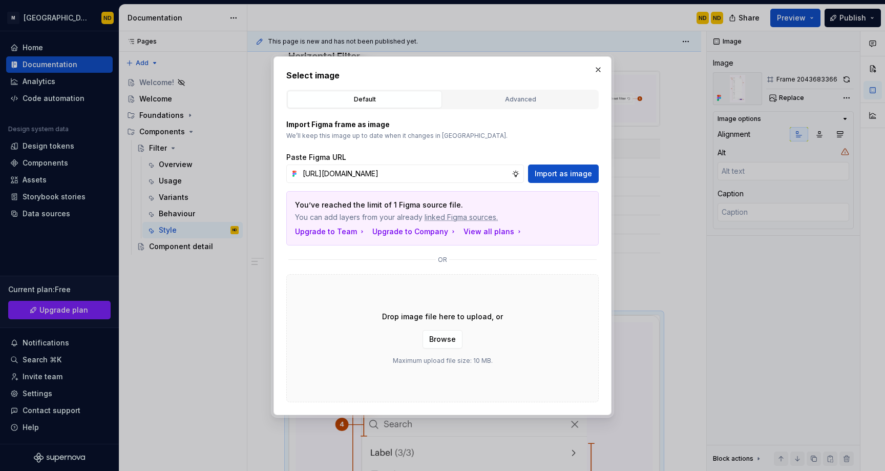
click at [555, 184] on div "Import Figma frame as image We’ll keep this image up to date when it changes in…" at bounding box center [442, 255] width 312 height 293
click at [550, 174] on span "Import as image" at bounding box center [563, 173] width 57 height 10
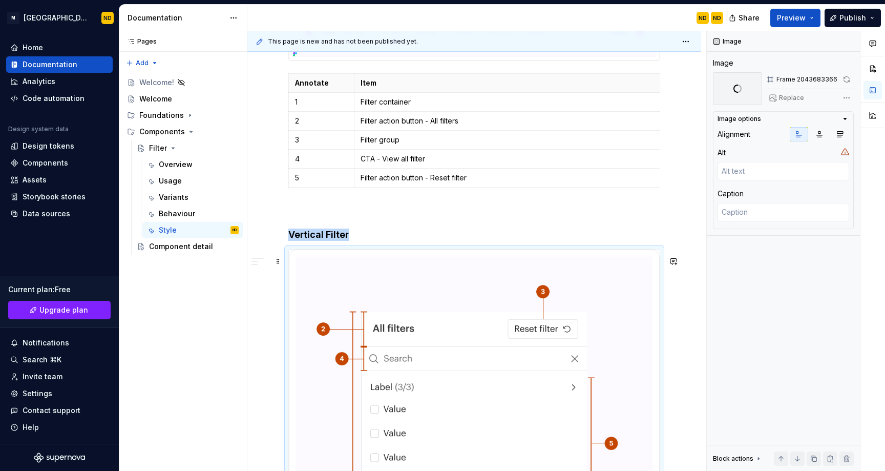
scroll to position [212, 0]
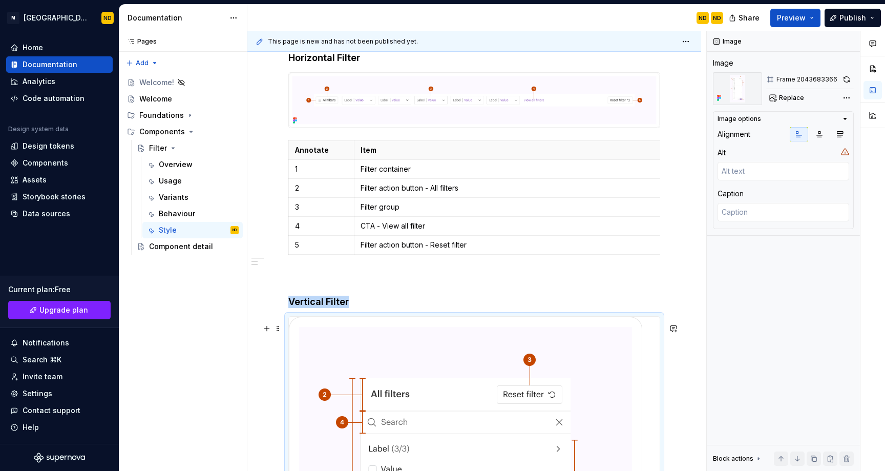
click at [791, 97] on span "Replace" at bounding box center [791, 98] width 25 height 8
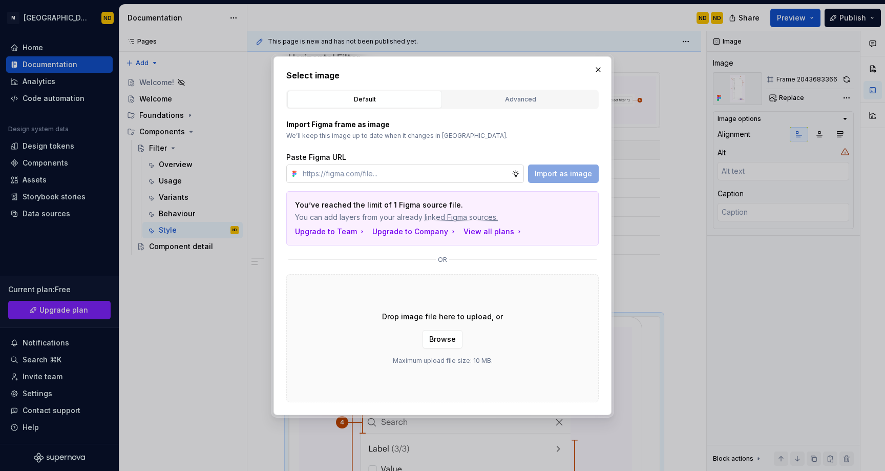
type textarea "*"
type input "https://www.figma.com/design/ucpZBcfu2hLpZosh3FQUPN/Bento-UI-Library-V2.0?node-…"
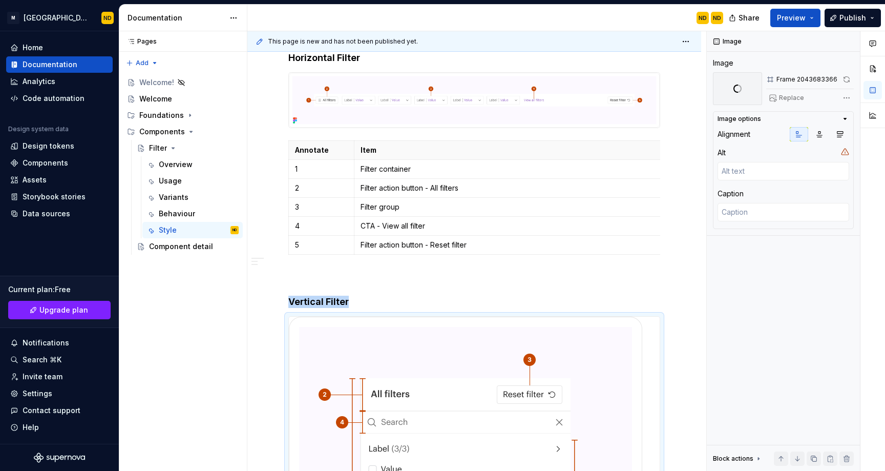
scroll to position [504, 0]
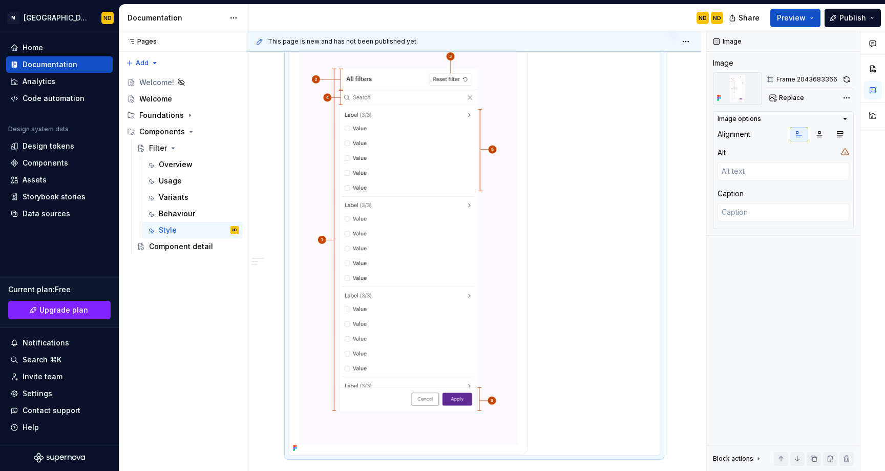
click at [501, 225] on img at bounding box center [408, 240] width 239 height 430
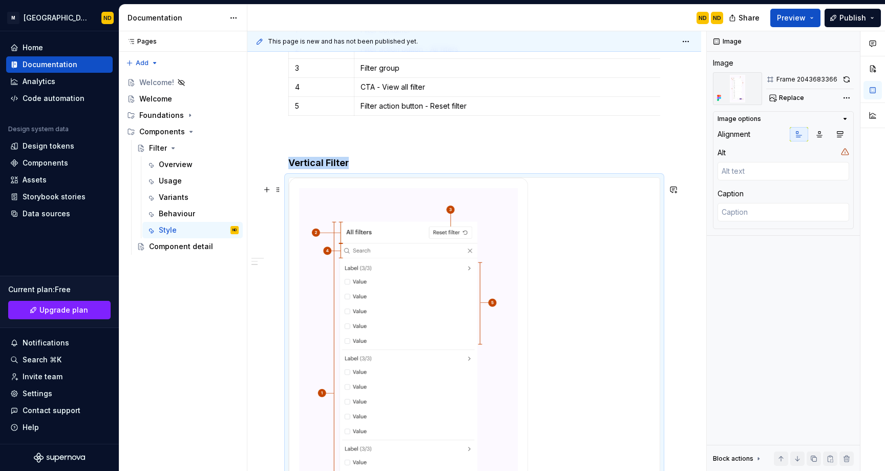
scroll to position [335, 0]
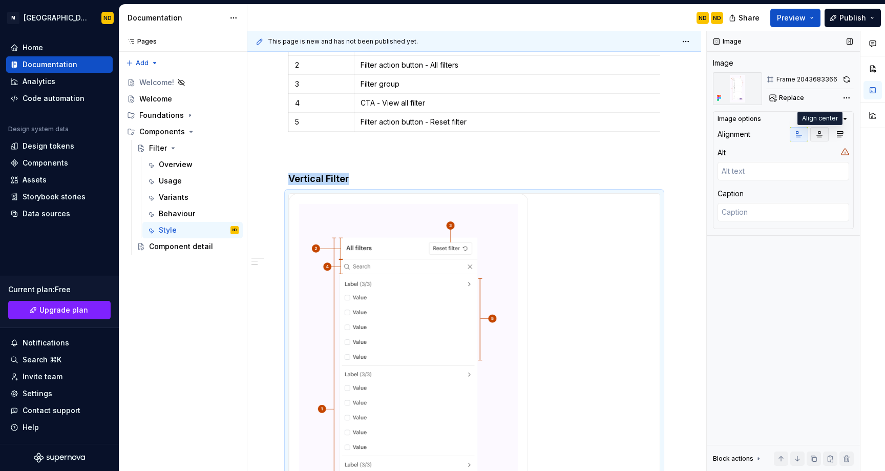
click at [820, 132] on icon "button" at bounding box center [820, 135] width 6 height 6
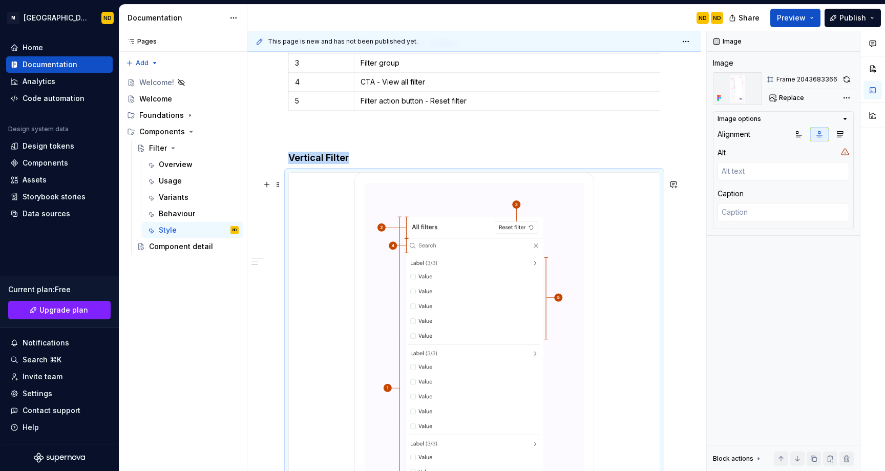
scroll to position [354, 0]
click at [660, 146] on div "Anatomy Horizontal Filter Annotate Item 1 Filter container 2 Filter action butt…" at bounding box center [474, 309] width 454 height 947
click at [691, 224] on div "Anatomy Horizontal Filter Annotate Item 1 Filter container 2 Filter action butt…" at bounding box center [474, 309] width 454 height 947
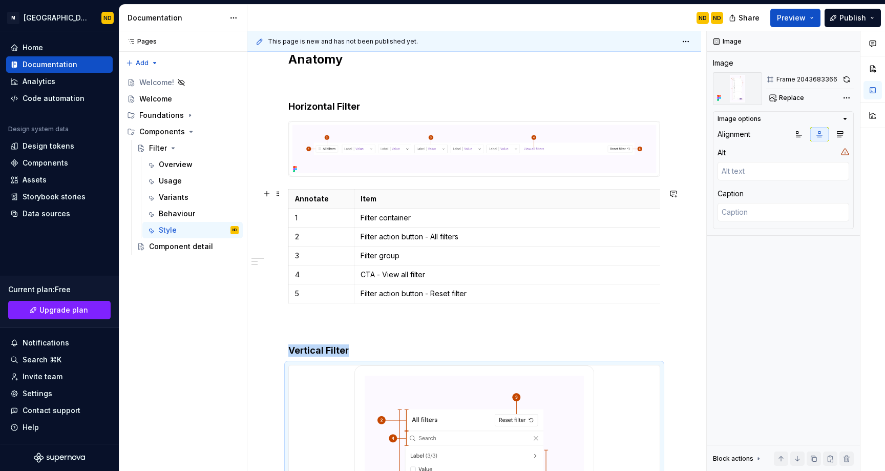
scroll to position [157, 0]
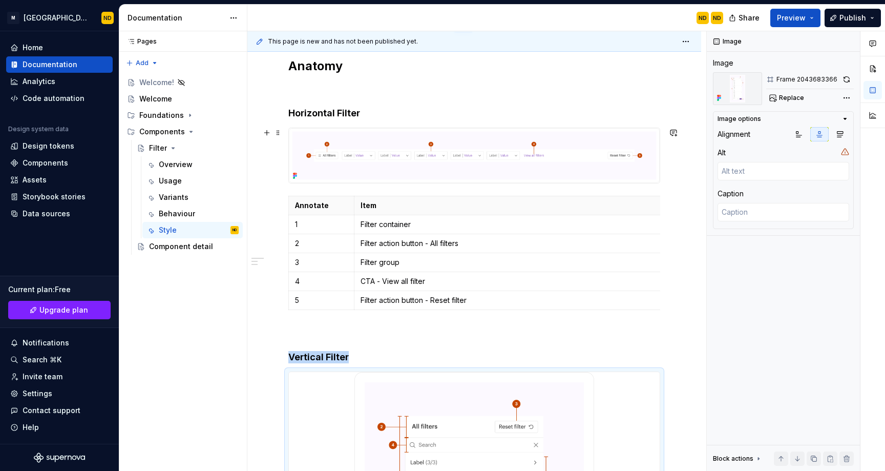
click at [471, 179] on img at bounding box center [474, 155] width 371 height 55
click at [818, 136] on icon "button" at bounding box center [819, 134] width 8 height 8
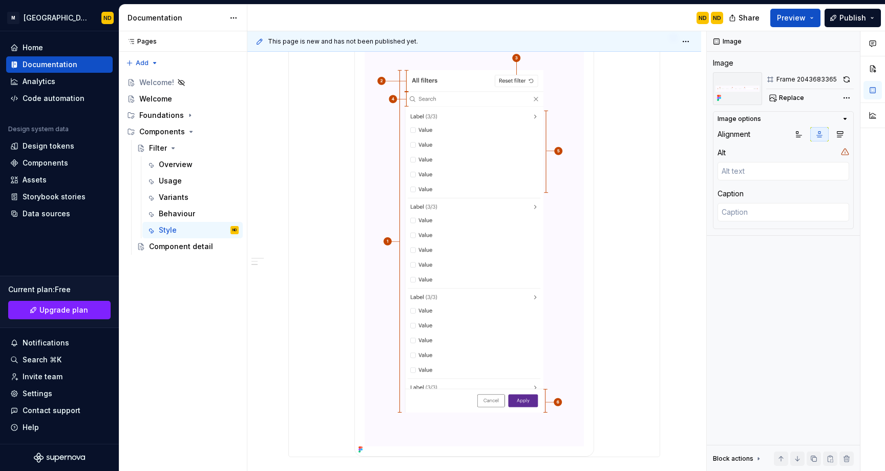
scroll to position [641, 0]
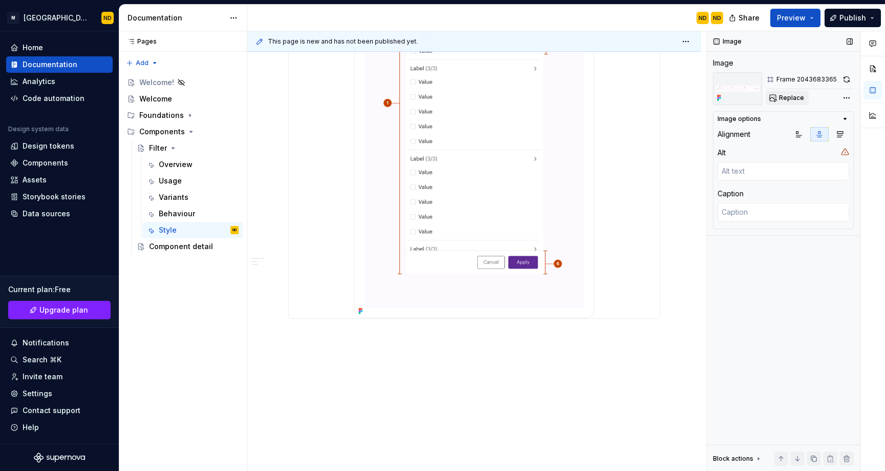
click at [793, 97] on span "Replace" at bounding box center [791, 98] width 25 height 8
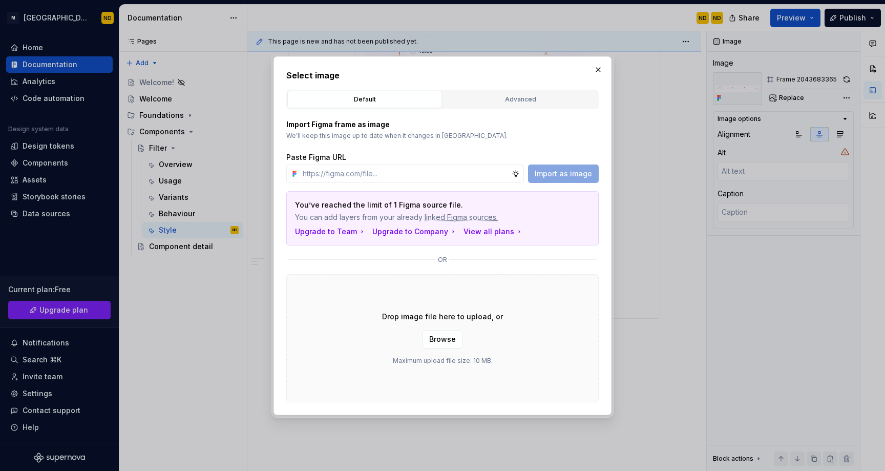
type textarea "*"
type input "https://www.figma.com/design/ucpZBcfu2hLpZosh3FQUPN/Bento-UI-Library-V2.0?node-…"
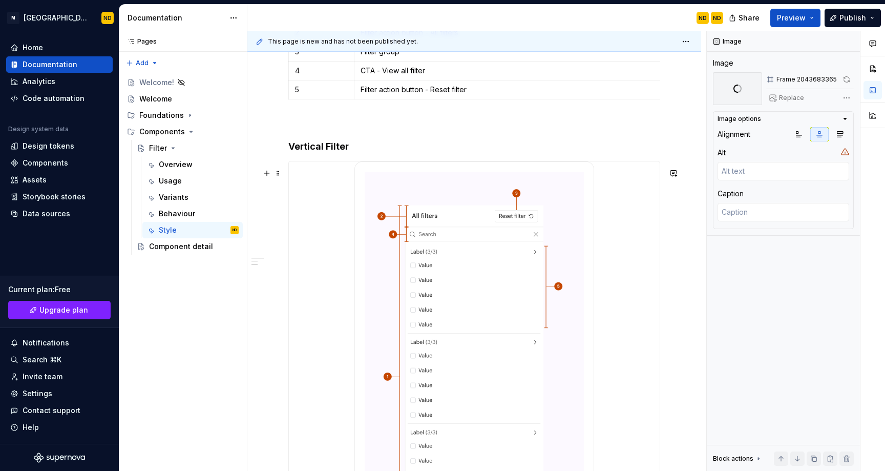
type textarea "*"
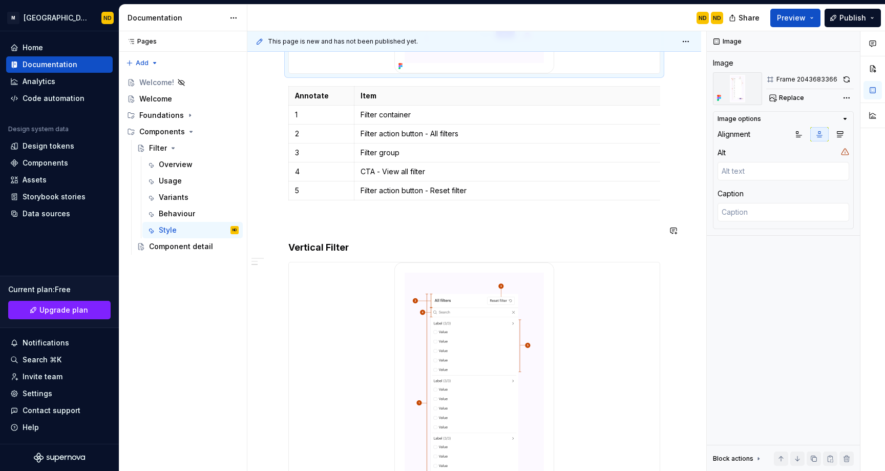
scroll to position [438, 0]
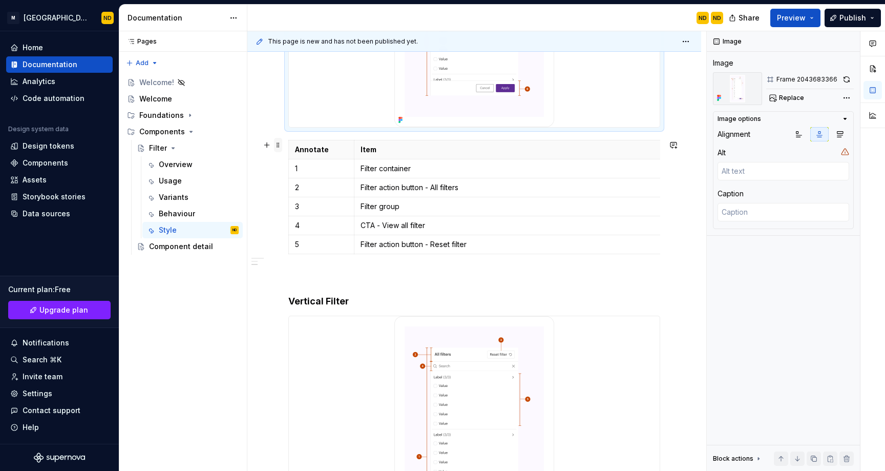
click at [277, 151] on span at bounding box center [278, 145] width 8 height 14
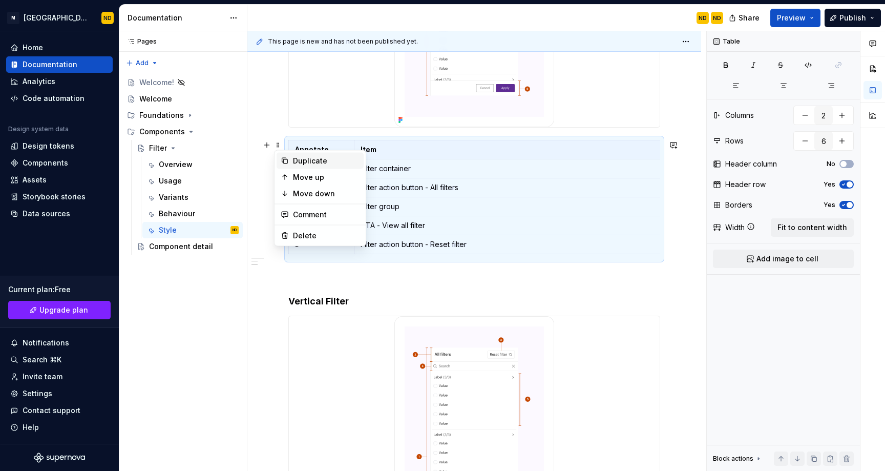
click at [298, 164] on div "Duplicate" at bounding box center [326, 161] width 67 height 10
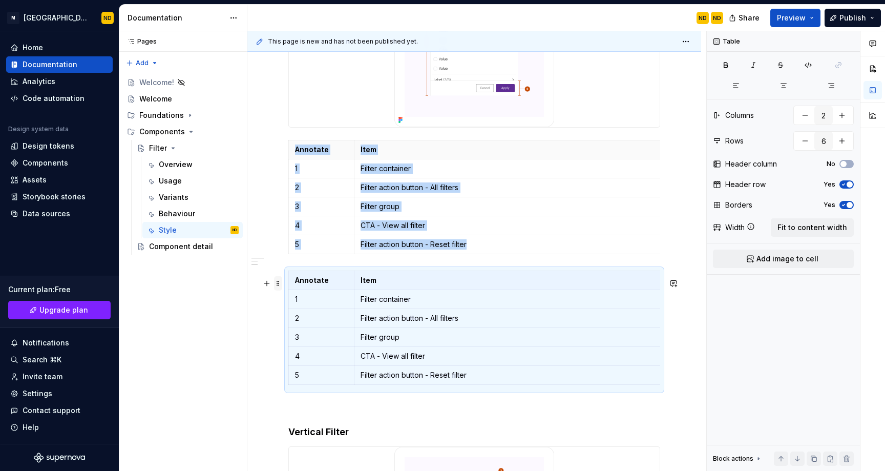
click at [281, 284] on span at bounding box center [278, 283] width 8 height 14
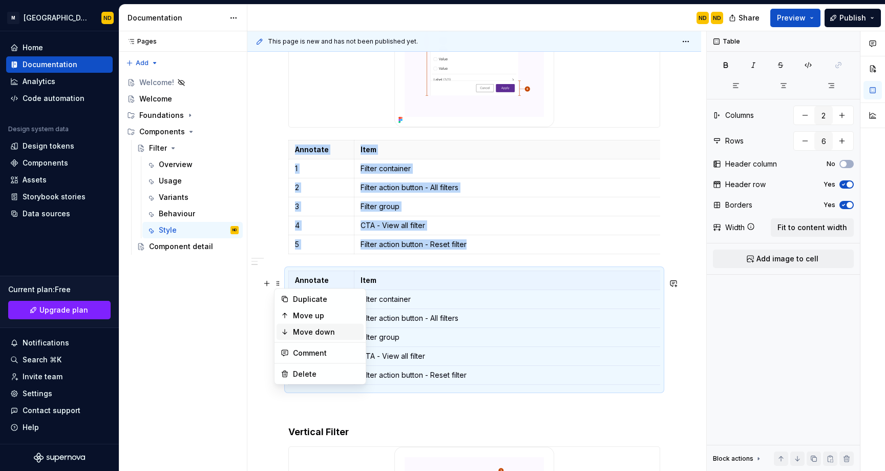
click at [300, 331] on div "Move down" at bounding box center [326, 332] width 67 height 10
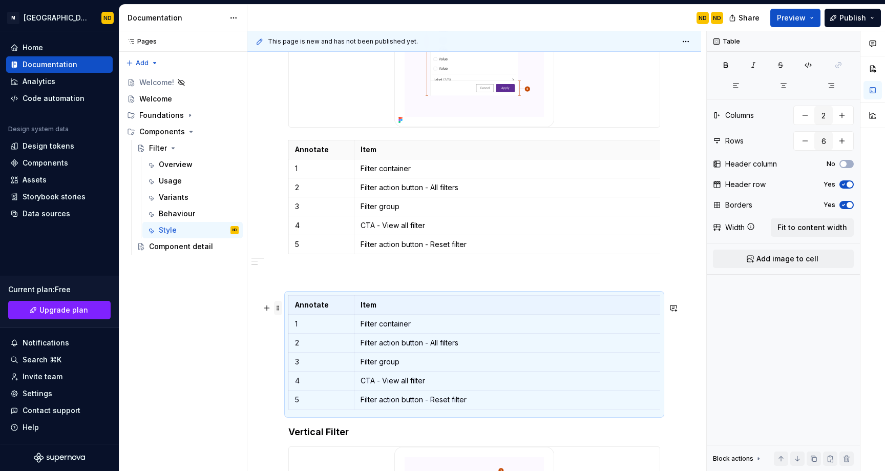
click at [278, 312] on span at bounding box center [278, 308] width 8 height 14
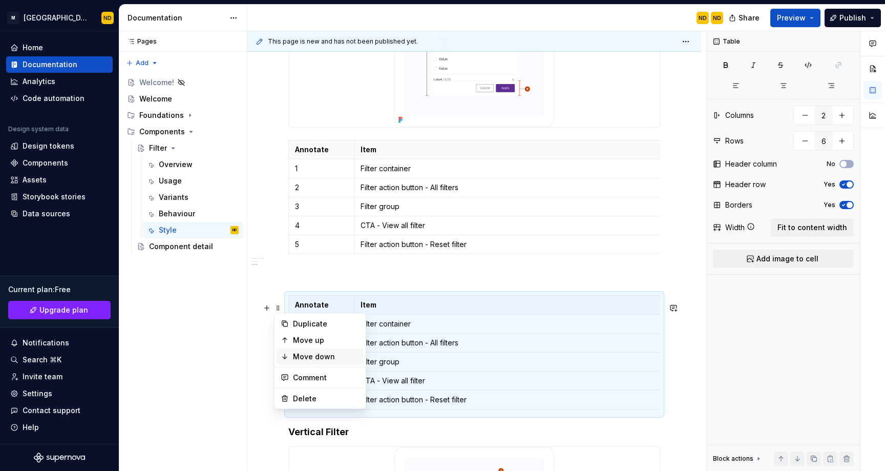
click at [299, 356] on div "Move down" at bounding box center [326, 356] width 67 height 10
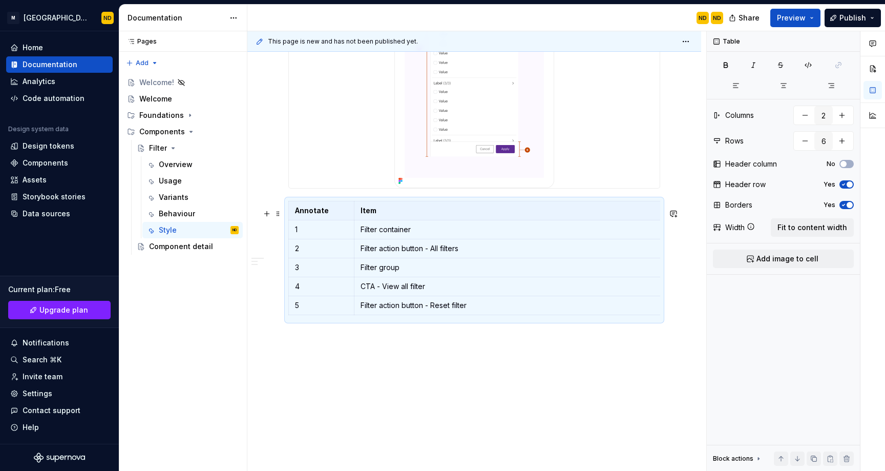
scroll to position [794, 0]
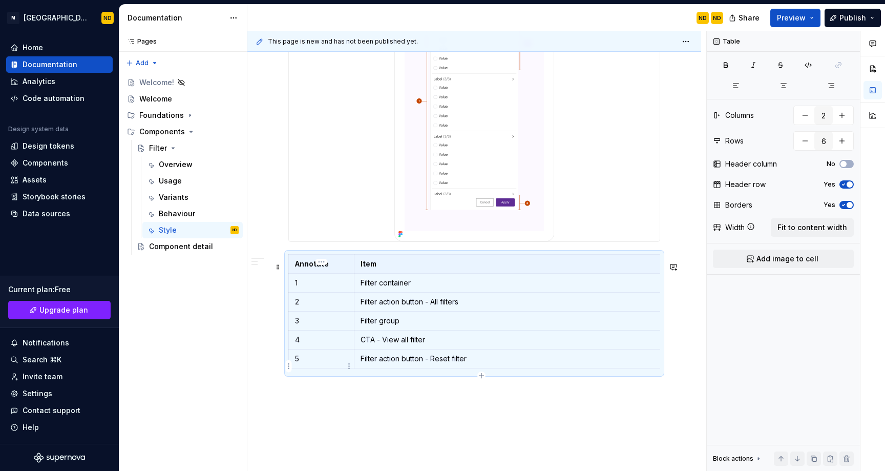
click at [304, 364] on p "5" at bounding box center [321, 358] width 53 height 10
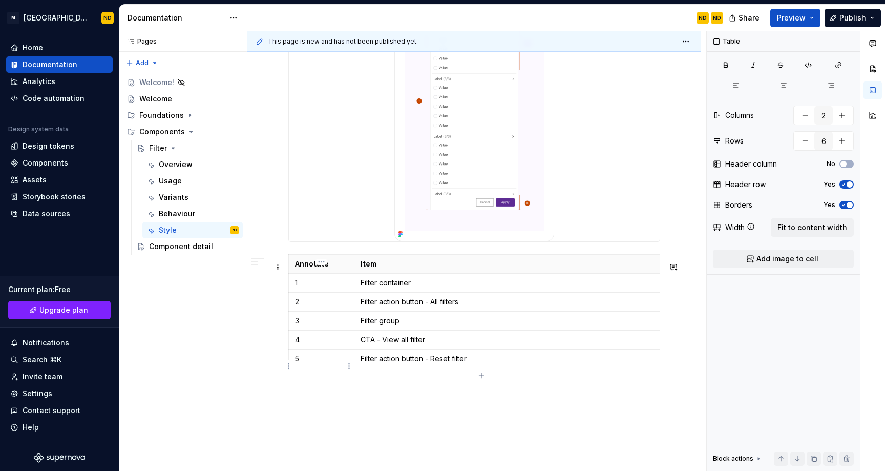
click at [333, 364] on p "5" at bounding box center [321, 358] width 53 height 10
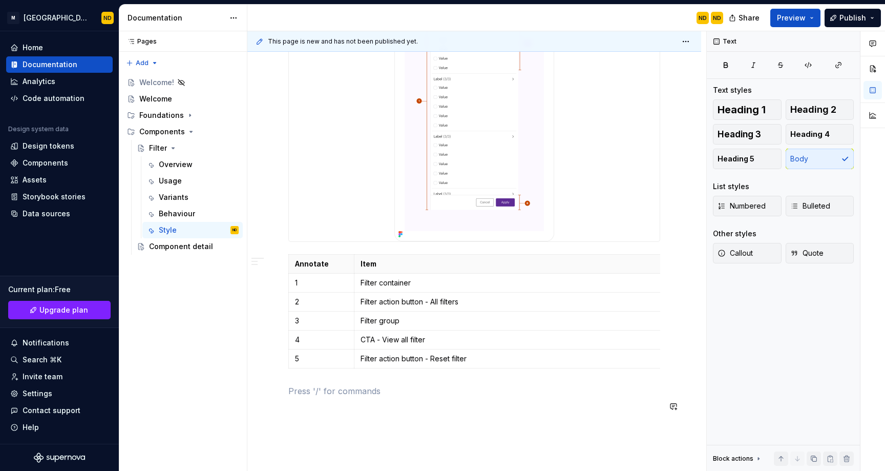
drag, startPoint x: 327, startPoint y: 419, endPoint x: 337, endPoint y: 402, distance: 19.1
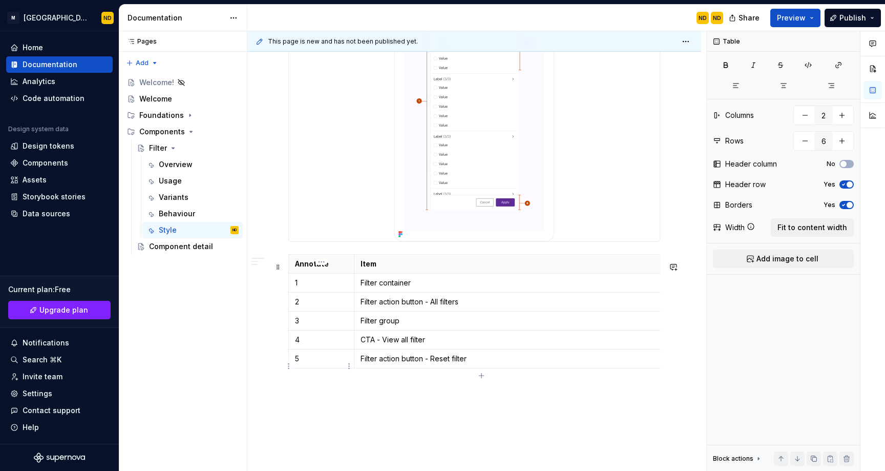
click at [302, 364] on p "5" at bounding box center [321, 358] width 53 height 10
click at [289, 367] on html "M Bento Design Library ND Home Documentation Analytics Code automation Design s…" at bounding box center [442, 235] width 885 height 471
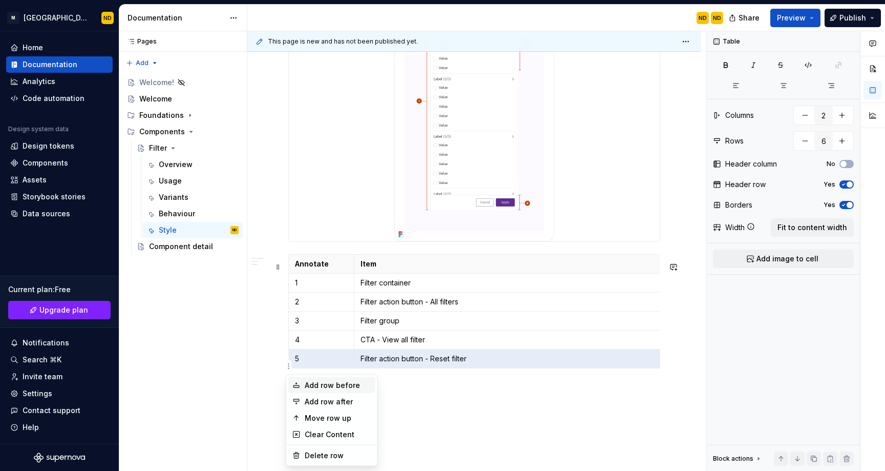
click at [329, 388] on div "Add row before" at bounding box center [338, 385] width 67 height 10
click at [288, 368] on html "M Bento Design Library ND Home Documentation Analytics Code automation Design s…" at bounding box center [442, 235] width 885 height 471
click at [323, 400] on div "Add row after" at bounding box center [338, 401] width 67 height 10
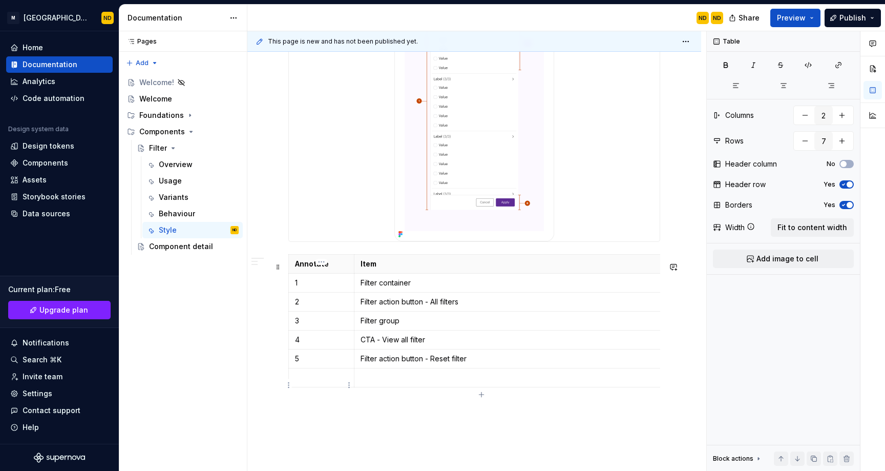
click at [316, 383] on p at bounding box center [321, 377] width 53 height 10
click at [374, 387] on td at bounding box center [514, 377] width 320 height 19
click at [480, 391] on div "Annotate Item 1 Filter container 2 Filter action button - All filters 3 Filter …" at bounding box center [474, 322] width 372 height 137
click at [482, 394] on icon "button" at bounding box center [481, 394] width 8 height 8
type input "8"
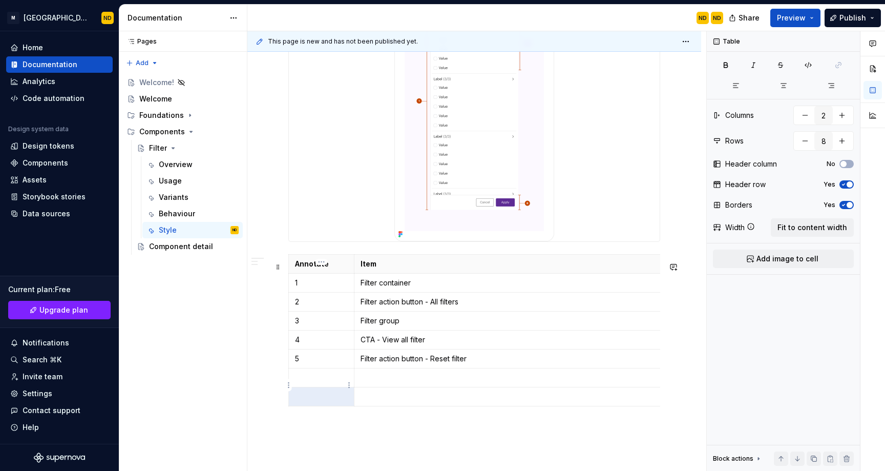
click at [317, 383] on p at bounding box center [321, 377] width 53 height 10
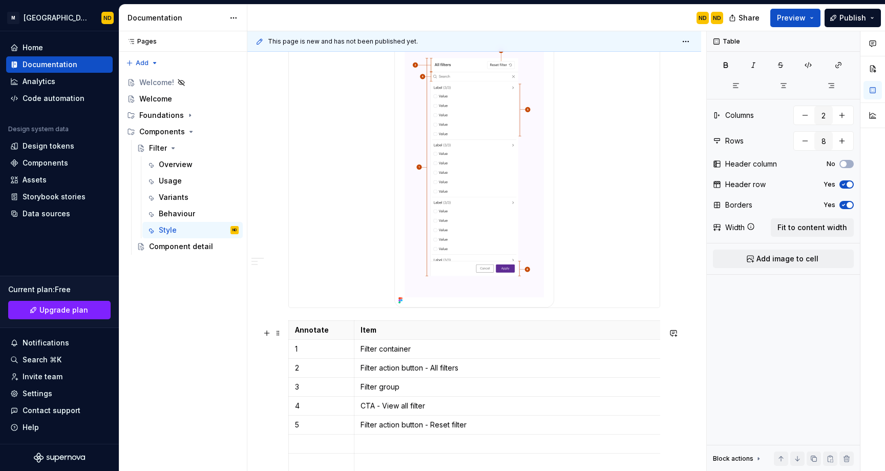
scroll to position [763, 0]
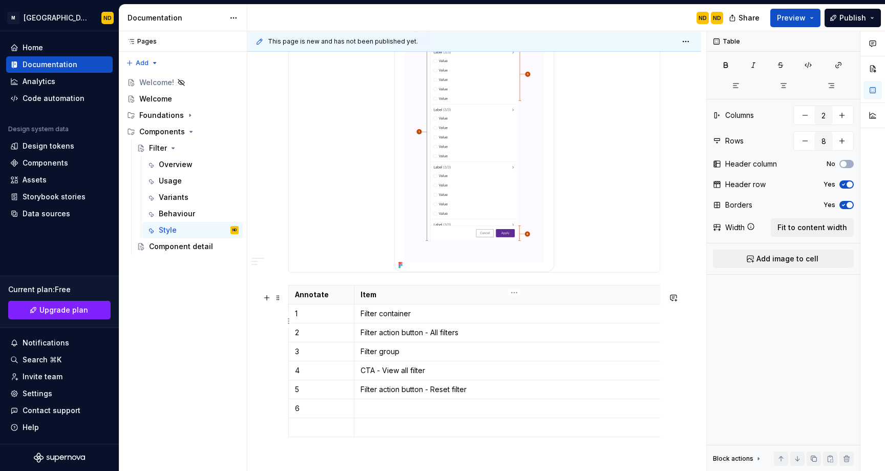
click at [377, 319] on p "Filter container" at bounding box center [513, 313] width 307 height 10
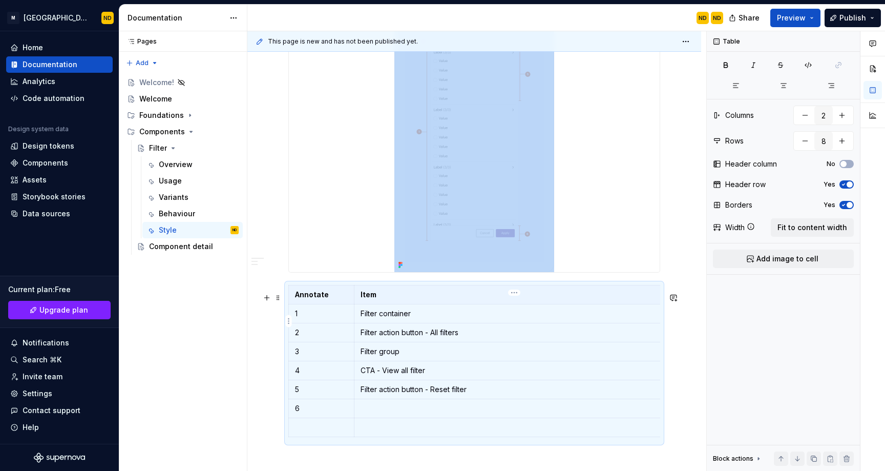
click at [377, 319] on p "Filter container" at bounding box center [513, 313] width 307 height 10
click at [392, 319] on p "Filter container" at bounding box center [513, 313] width 307 height 10
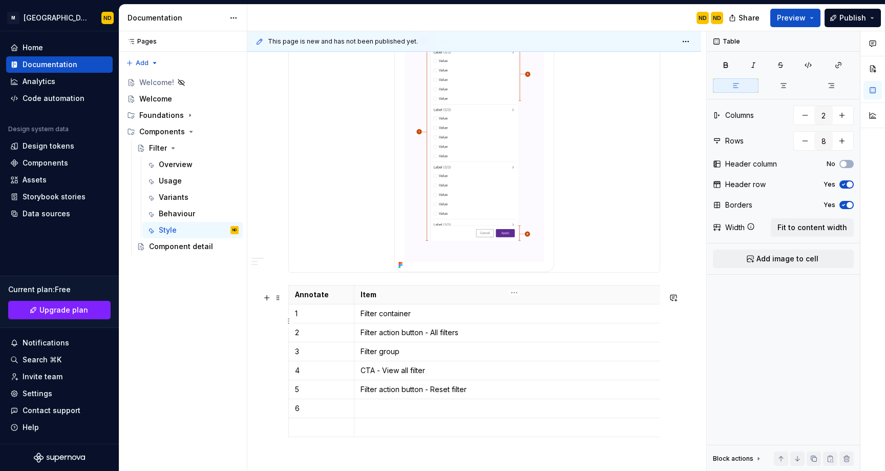
click at [399, 319] on p "Filter container" at bounding box center [513, 313] width 307 height 10
click at [375, 337] on p "Filter action button - All filters" at bounding box center [513, 332] width 307 height 10
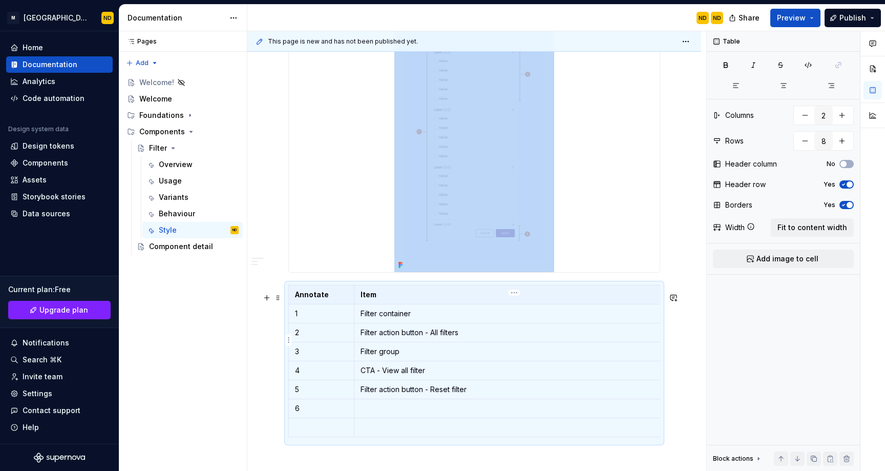
click at [375, 337] on p "Filter action button - All filters" at bounding box center [513, 332] width 307 height 10
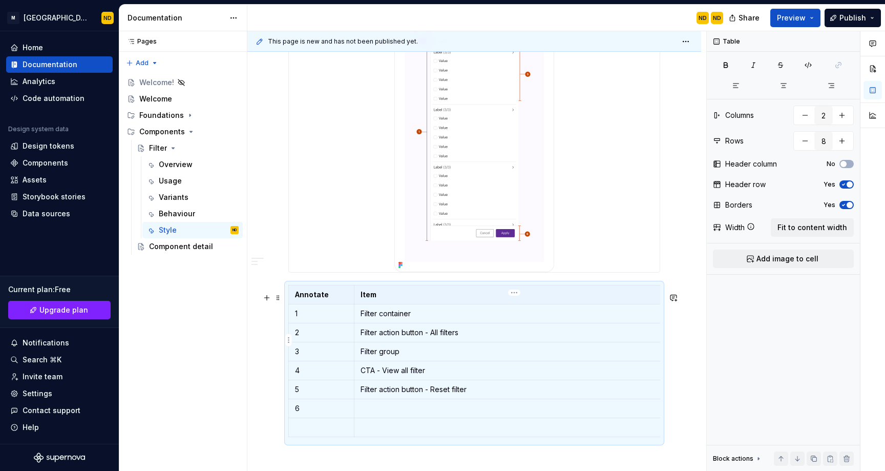
click at [375, 337] on p "Filter action button - All filters" at bounding box center [513, 332] width 307 height 10
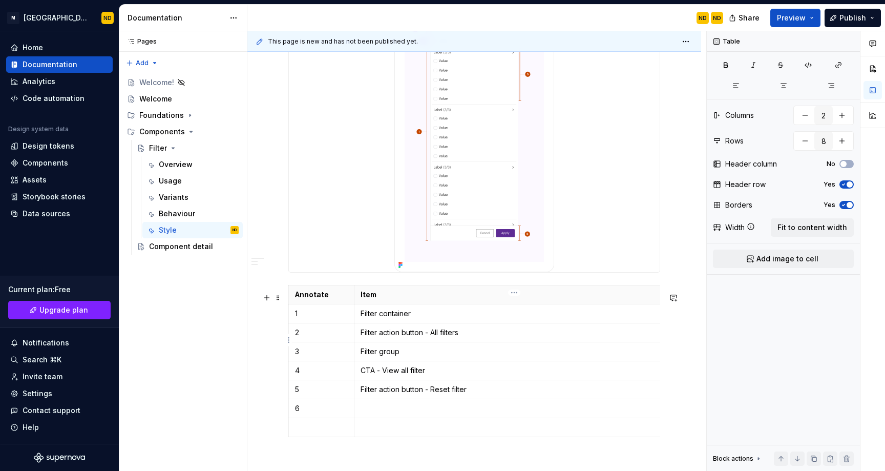
click at [375, 337] on p "Filter action button - All filters" at bounding box center [513, 332] width 307 height 10
click at [385, 356] on p "Filter group" at bounding box center [513, 351] width 307 height 10
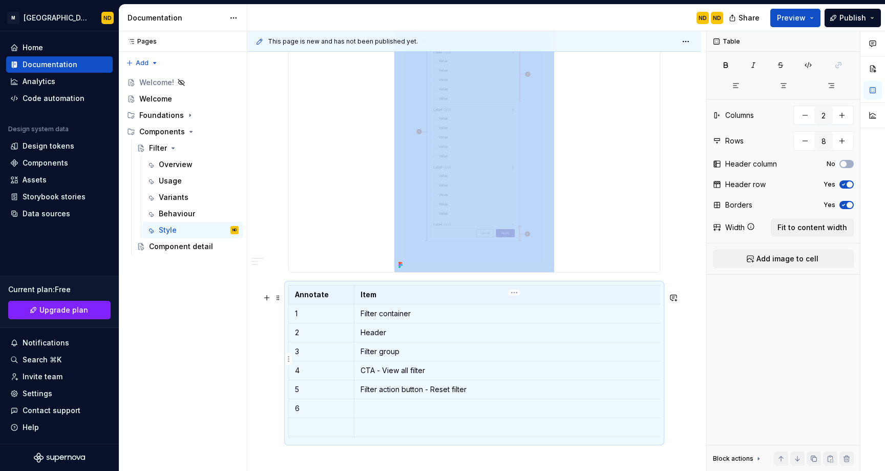
click at [385, 356] on p "Filter group" at bounding box center [513, 351] width 307 height 10
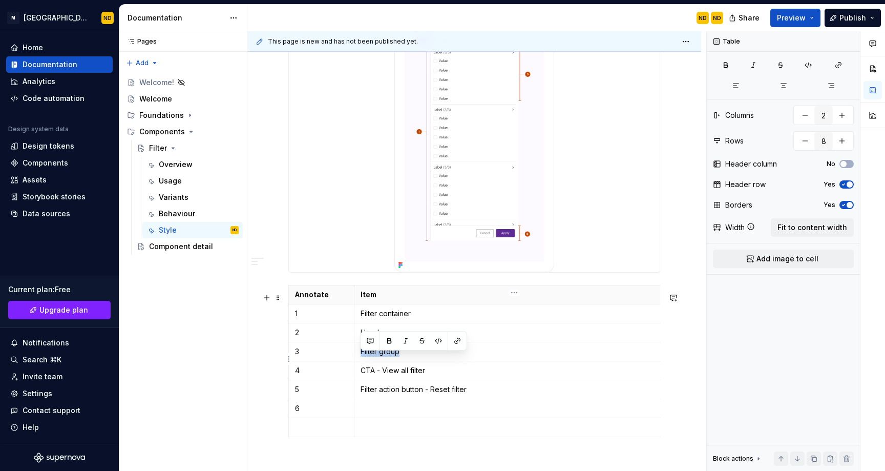
click at [391, 356] on p "Filter group" at bounding box center [513, 351] width 307 height 10
click at [389, 375] on p "CTA - View all filter" at bounding box center [513, 370] width 307 height 10
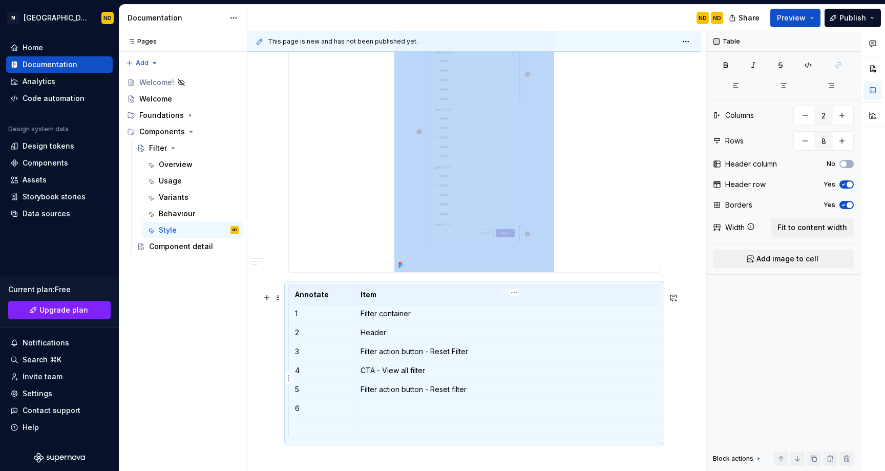
click at [389, 375] on p "CTA - View all filter" at bounding box center [513, 370] width 307 height 10
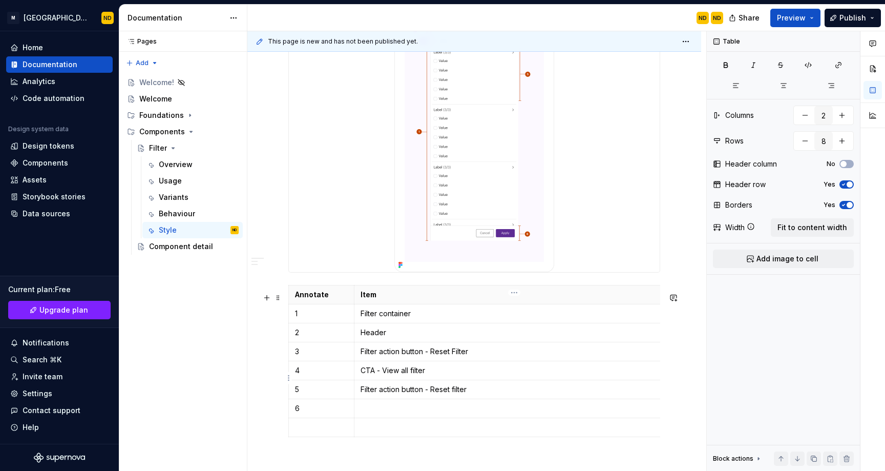
click at [389, 375] on p "CTA - View all filter" at bounding box center [513, 370] width 307 height 10
click at [365, 375] on p "search container" at bounding box center [513, 370] width 307 height 10
click at [396, 394] on p "Filter action button - Reset filter" at bounding box center [513, 389] width 307 height 10
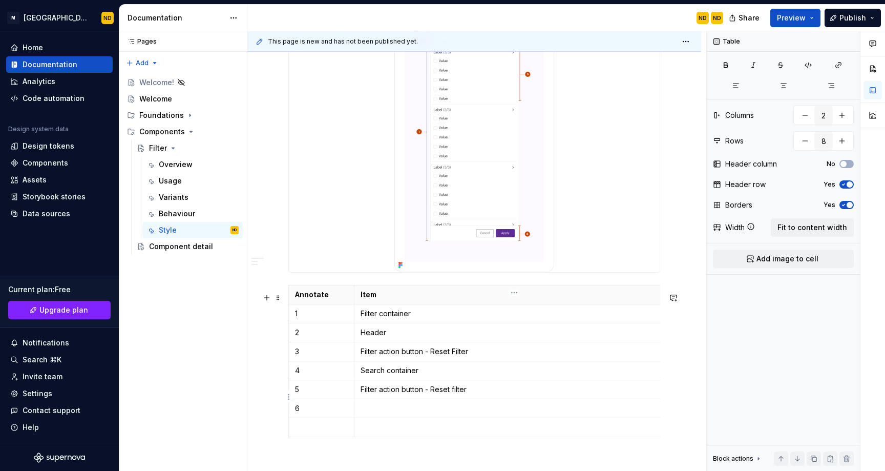
click at [396, 394] on p "Filter action button - Reset filter" at bounding box center [513, 389] width 307 height 10
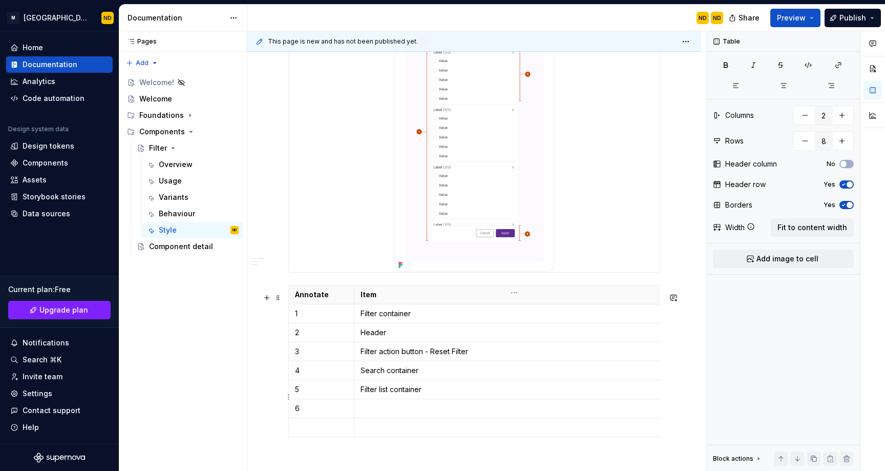
click at [381, 394] on p "Filter list container" at bounding box center [513, 389] width 307 height 10
click at [386, 394] on p "Filter list container" at bounding box center [513, 389] width 307 height 10
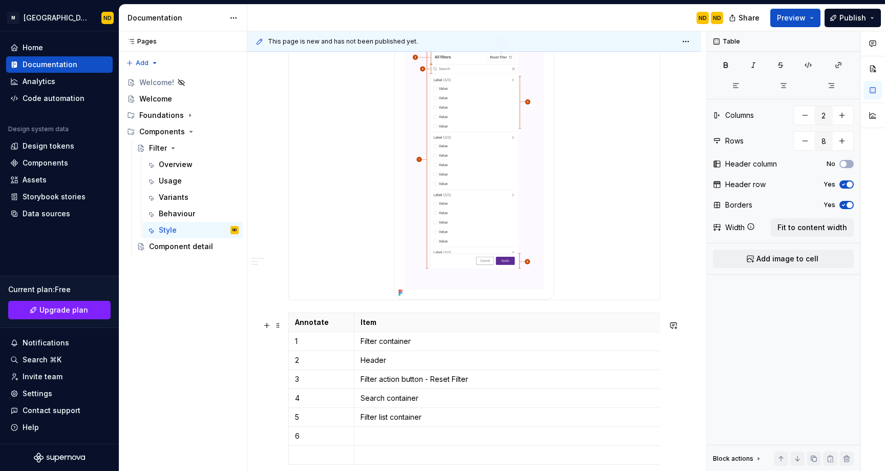
scroll to position [736, 0]
click at [380, 346] on p "Filter container" at bounding box center [513, 340] width 307 height 10
click at [389, 421] on p "Filter list container" at bounding box center [513, 416] width 307 height 10
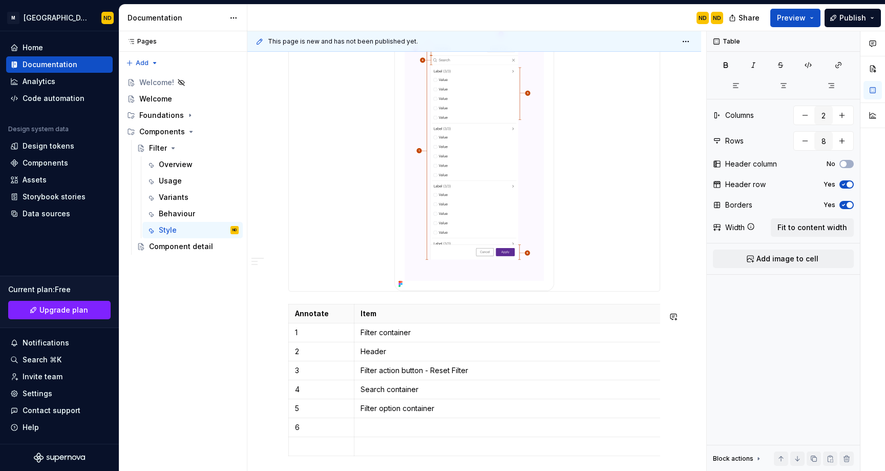
click at [379, 432] on p at bounding box center [513, 427] width 307 height 10
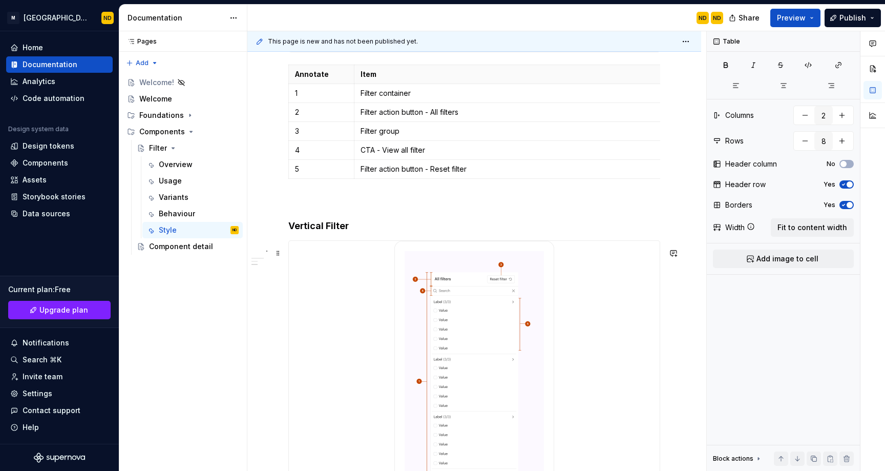
scroll to position [501, 0]
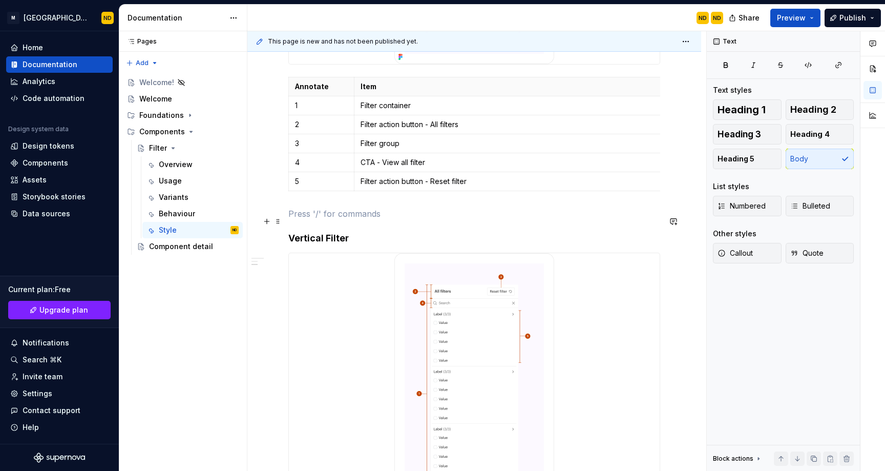
click at [346, 220] on p at bounding box center [474, 213] width 372 height 12
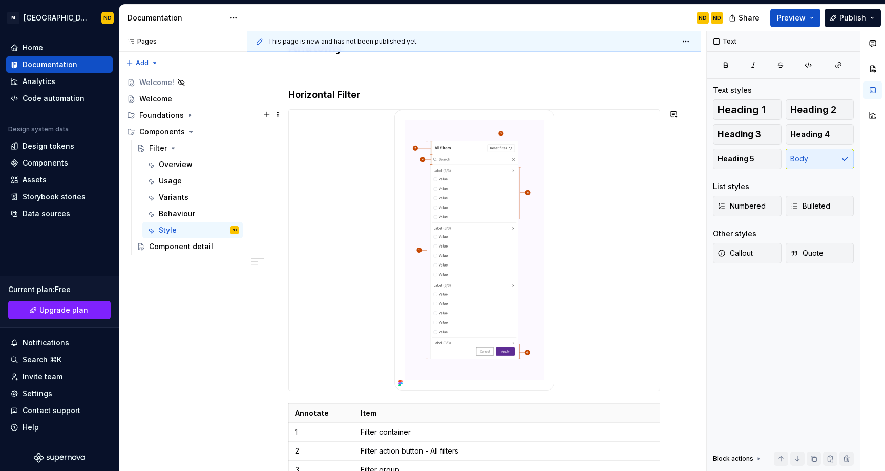
scroll to position [130, 0]
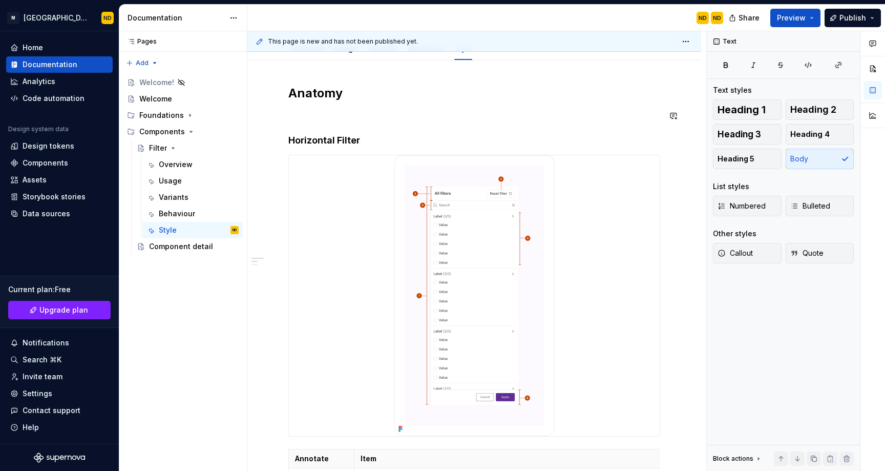
click at [306, 113] on p at bounding box center [474, 116] width 372 height 12
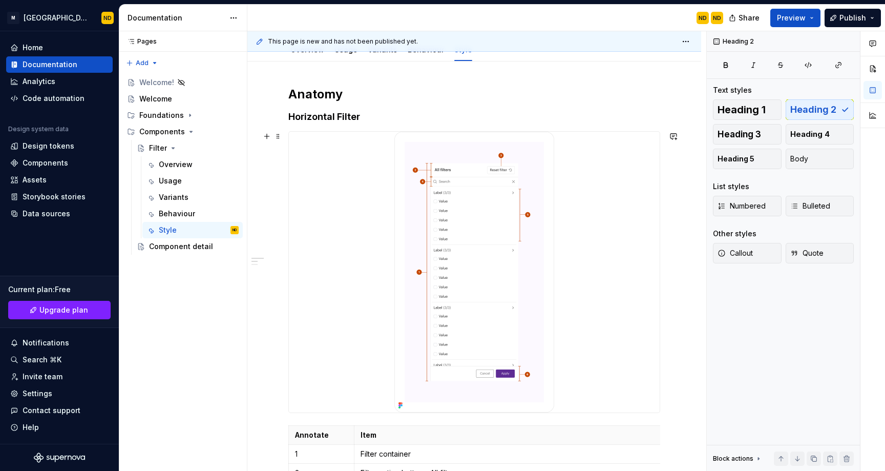
scroll to position [128, 0]
type textarea "*"
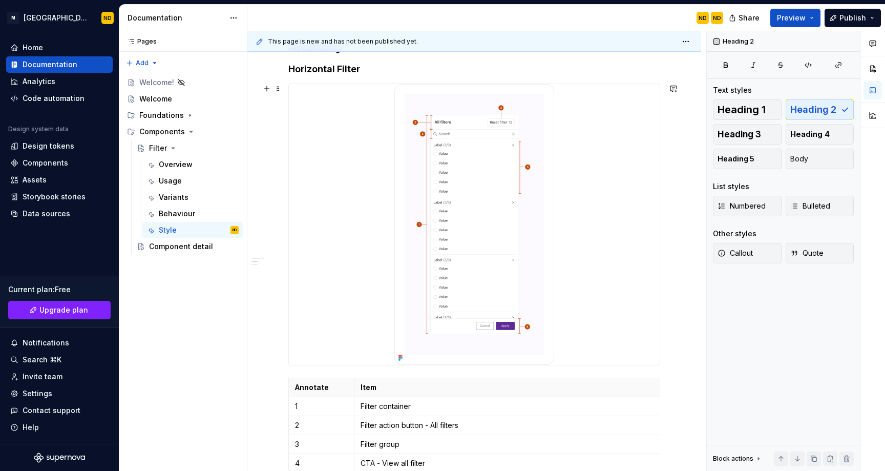
scroll to position [316, 0]
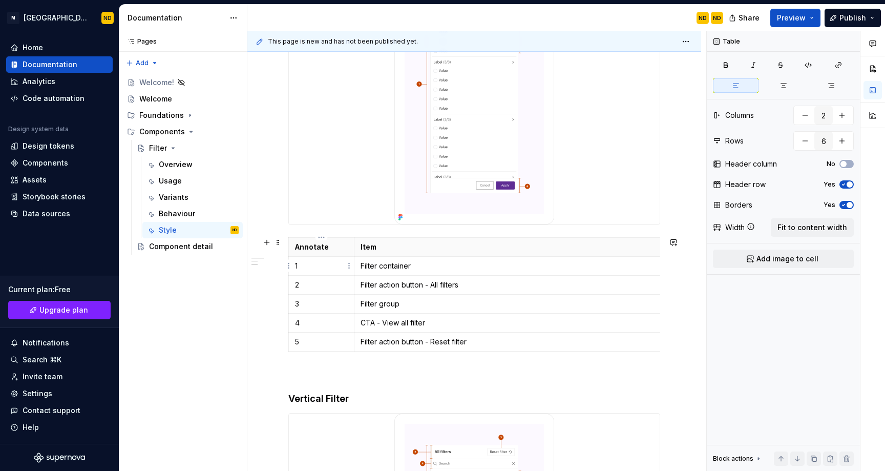
click at [296, 264] on p "1" at bounding box center [321, 266] width 53 height 10
click at [299, 285] on p "2" at bounding box center [321, 285] width 53 height 10
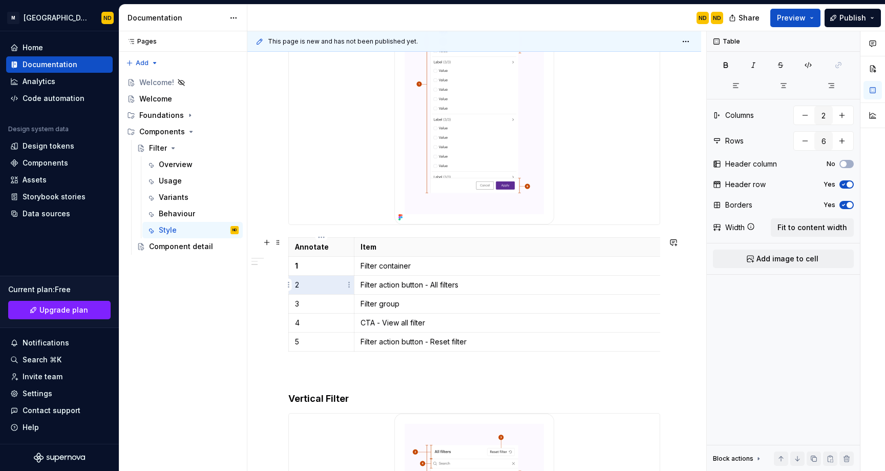
click at [297, 287] on p "2" at bounding box center [321, 285] width 53 height 10
click at [295, 297] on td "3" at bounding box center [322, 303] width 66 height 19
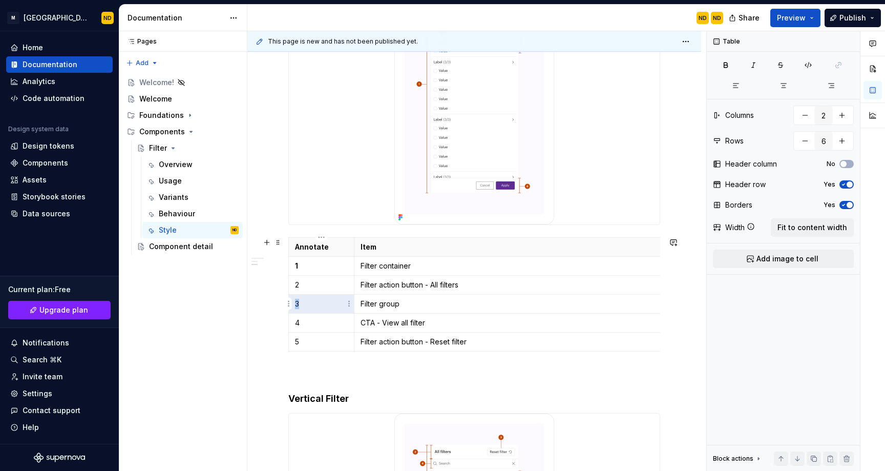
click at [296, 298] on td "3" at bounding box center [322, 303] width 66 height 19
click at [296, 285] on div at bounding box center [348, 284] width 107 height 19
click at [292, 266] on td "1" at bounding box center [322, 266] width 66 height 19
click at [298, 288] on p "2" at bounding box center [321, 285] width 53 height 10
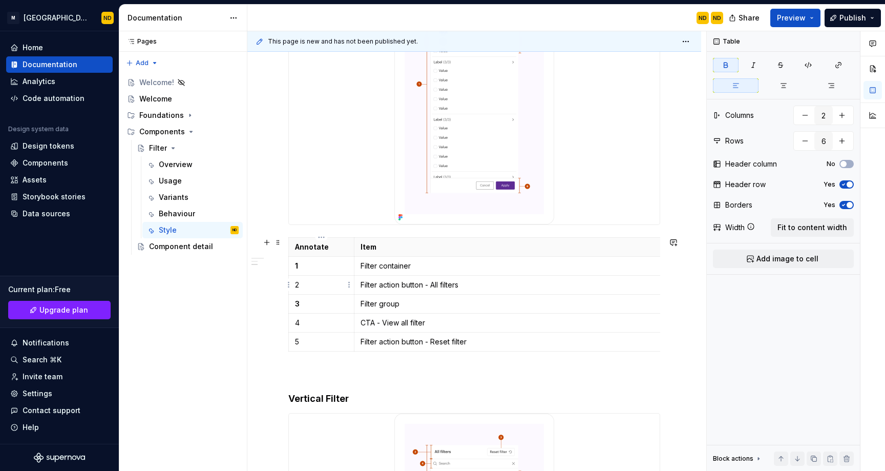
click at [298, 288] on p "2" at bounding box center [321, 285] width 53 height 10
drag, startPoint x: 300, startPoint y: 288, endPoint x: 292, endPoint y: 288, distance: 7.7
click at [292, 288] on td "2" at bounding box center [322, 284] width 66 height 19
drag, startPoint x: 305, startPoint y: 322, endPoint x: 292, endPoint y: 322, distance: 12.3
click at [292, 322] on td "4" at bounding box center [322, 322] width 66 height 19
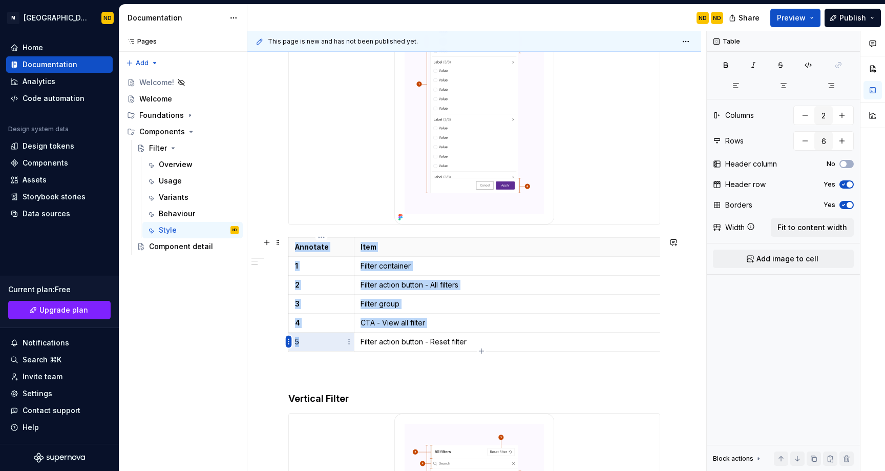
drag, startPoint x: 302, startPoint y: 341, endPoint x: 287, endPoint y: 341, distance: 15.4
click at [287, 341] on body "M Bento Design Library ND Home Documentation Analytics Code automation Design s…" at bounding box center [442, 235] width 885 height 471
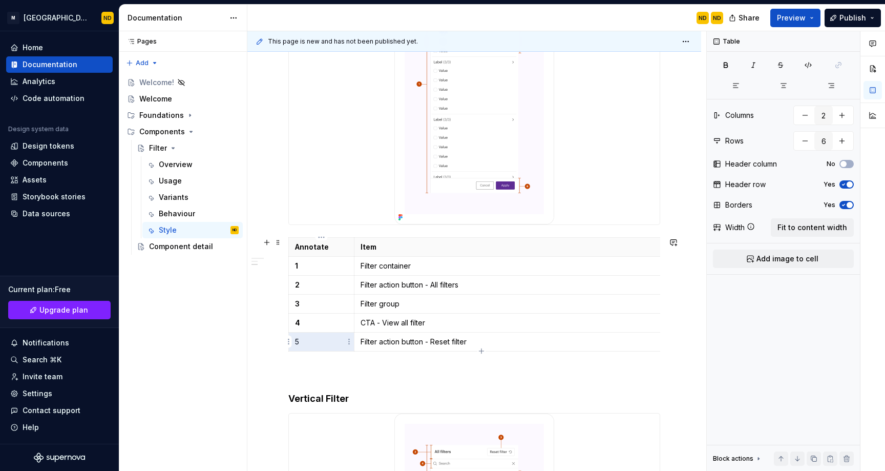
click at [298, 337] on p "5" at bounding box center [321, 341] width 53 height 10
drag, startPoint x: 301, startPoint y: 340, endPoint x: 294, endPoint y: 340, distance: 6.7
click at [295, 340] on p "5" at bounding box center [321, 341] width 53 height 10
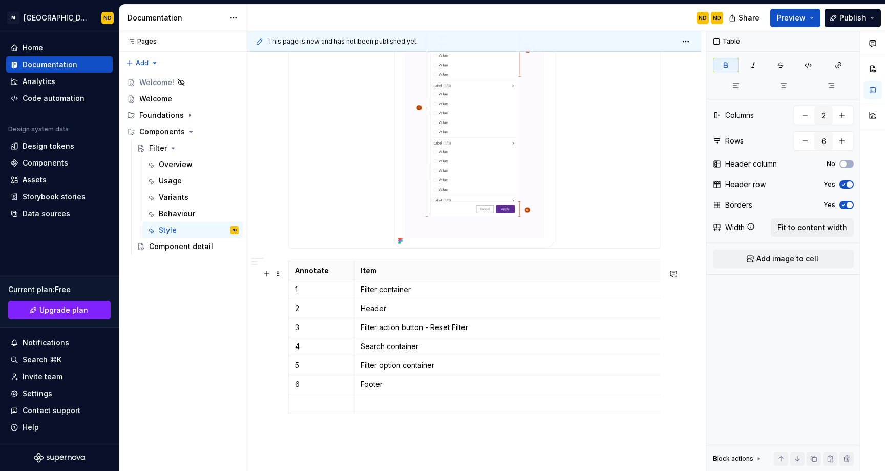
scroll to position [835, 0]
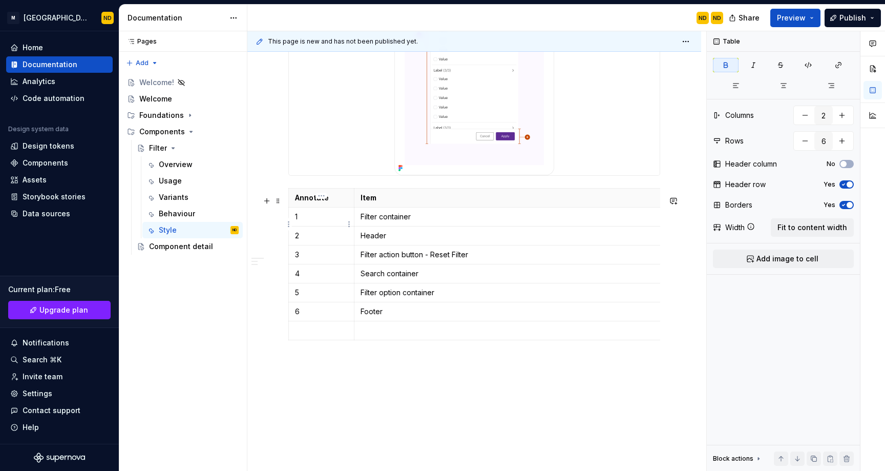
type input "8"
click at [298, 222] on p "1" at bounding box center [321, 216] width 53 height 10
click at [303, 241] on p "2" at bounding box center [321, 235] width 53 height 10
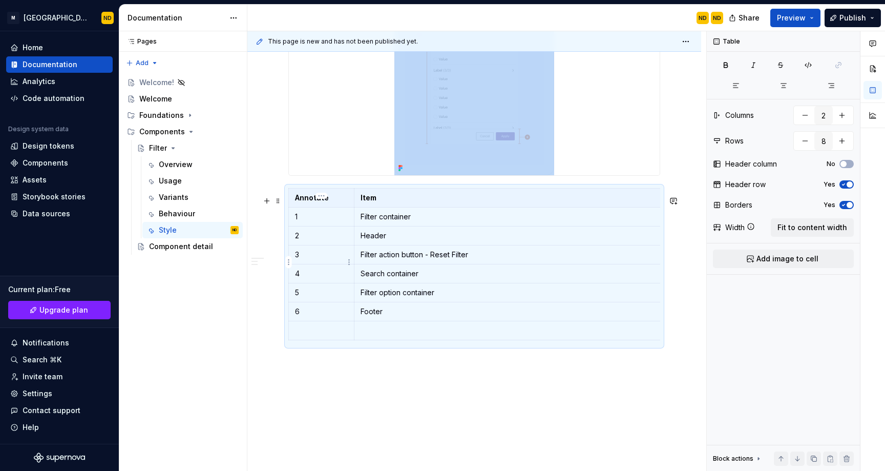
click at [305, 260] on p "3" at bounding box center [321, 254] width 53 height 10
click at [305, 279] on p "4" at bounding box center [321, 273] width 53 height 10
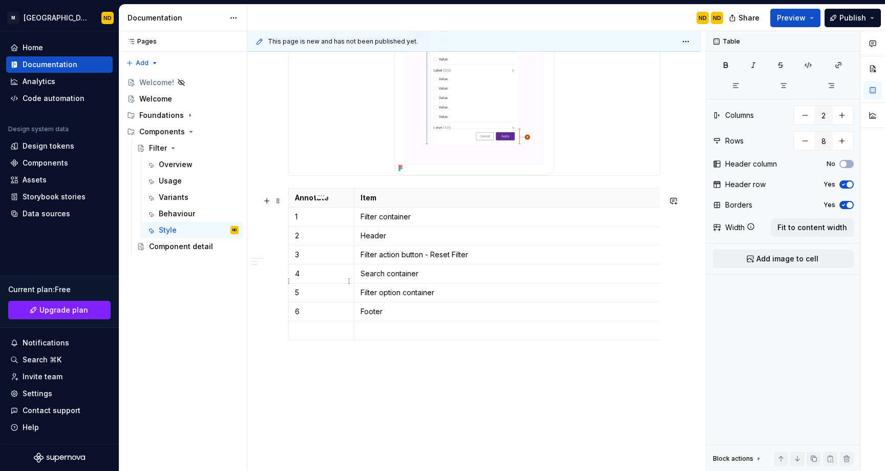
click at [295, 279] on p "4" at bounding box center [321, 273] width 53 height 10
click at [309, 298] on p "5" at bounding box center [321, 292] width 53 height 10
click at [311, 316] on p "6" at bounding box center [321, 311] width 53 height 10
click at [307, 222] on p "1" at bounding box center [321, 216] width 53 height 10
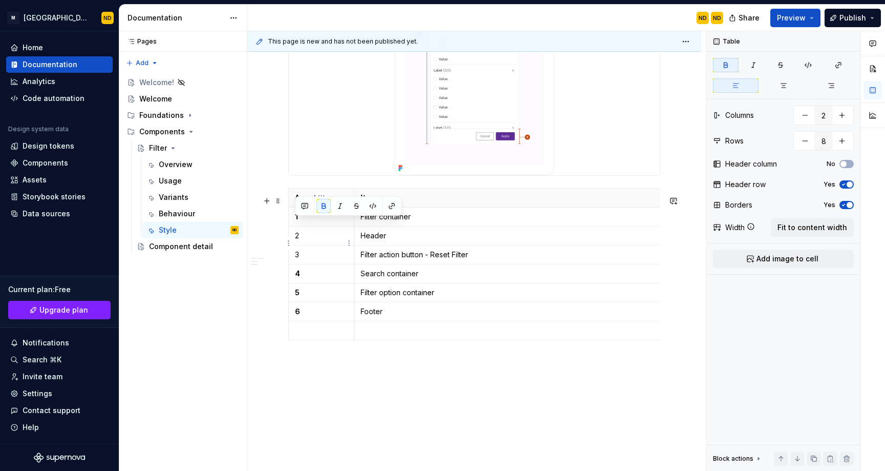
click at [307, 241] on p "2" at bounding box center [321, 235] width 53 height 10
click at [311, 264] on td "3" at bounding box center [322, 254] width 66 height 19
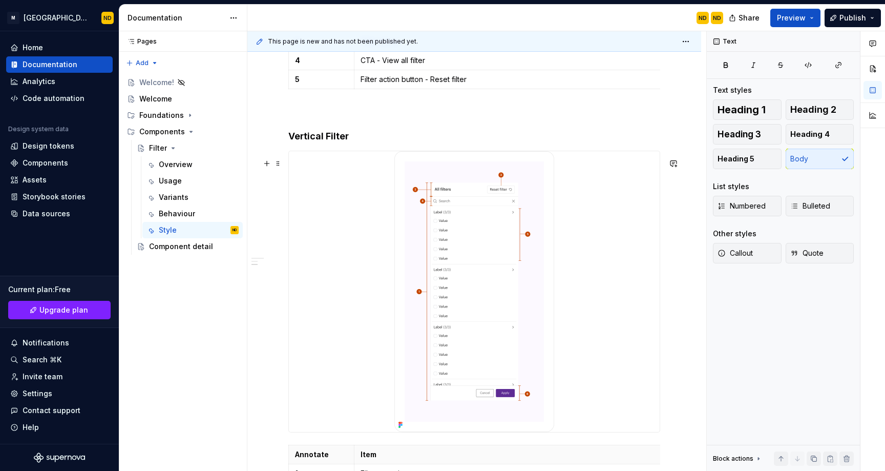
scroll to position [580, 0]
click at [461, 229] on img at bounding box center [474, 290] width 160 height 281
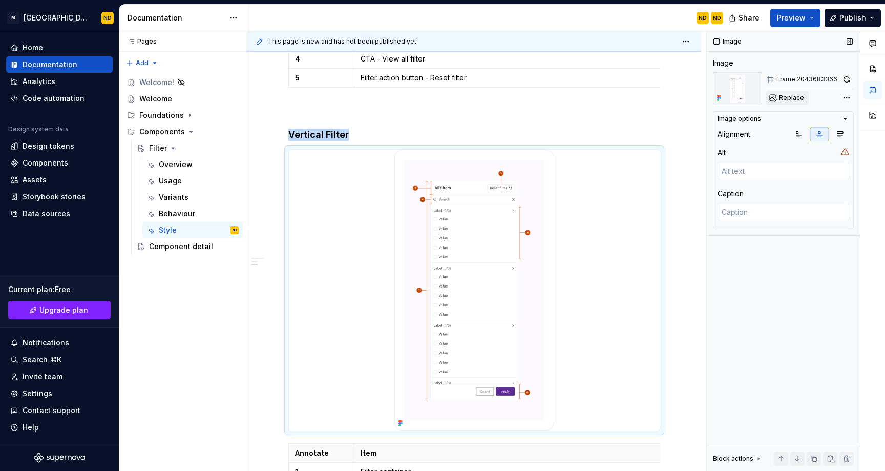
click at [783, 95] on span "Replace" at bounding box center [791, 98] width 25 height 8
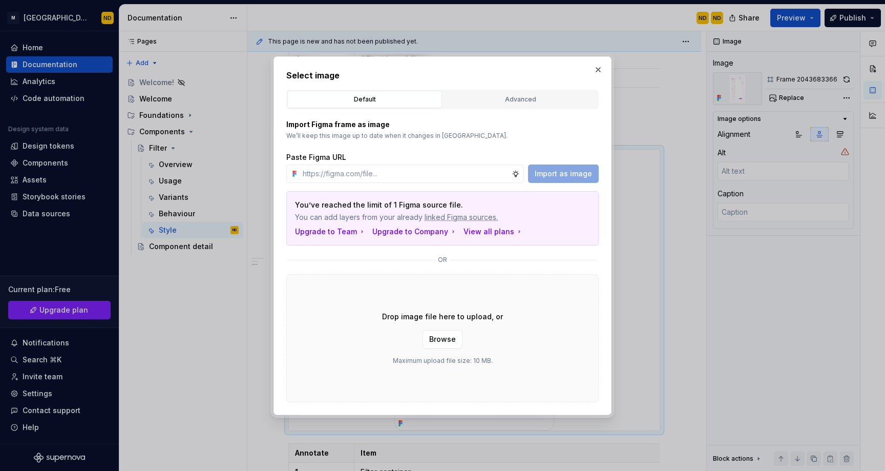
type textarea "*"
type input "https://www.figma.com/design/ucpZBcfu2hLpZosh3FQUPN/Bento-UI-Library-V2.0?node-…"
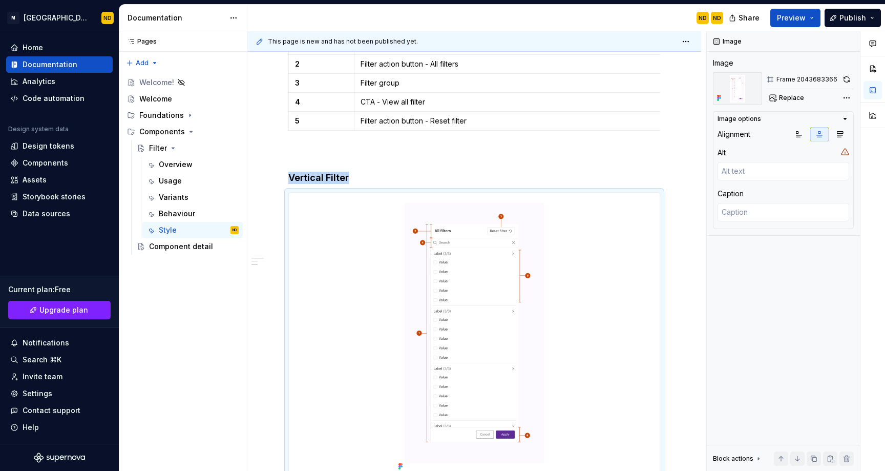
scroll to position [585, 0]
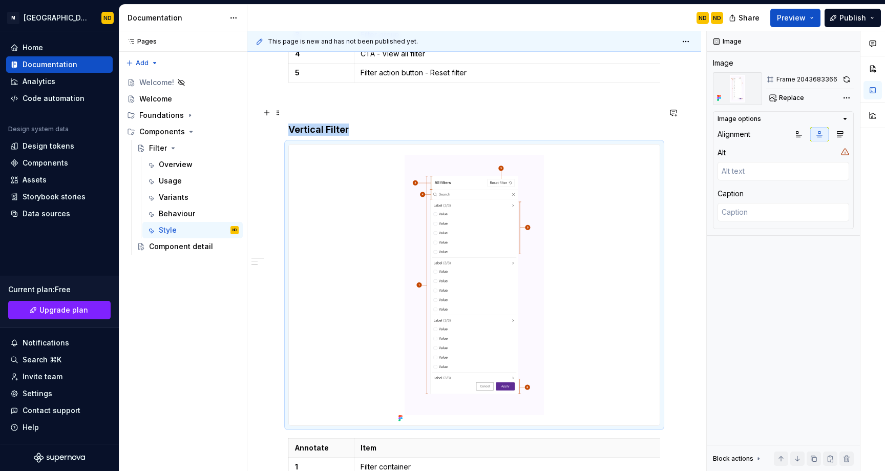
click at [638, 111] on p at bounding box center [474, 105] width 372 height 12
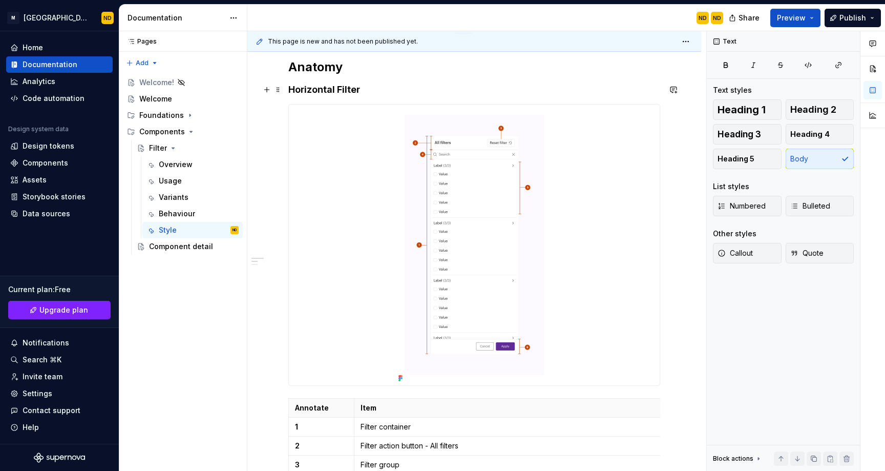
scroll to position [137, 0]
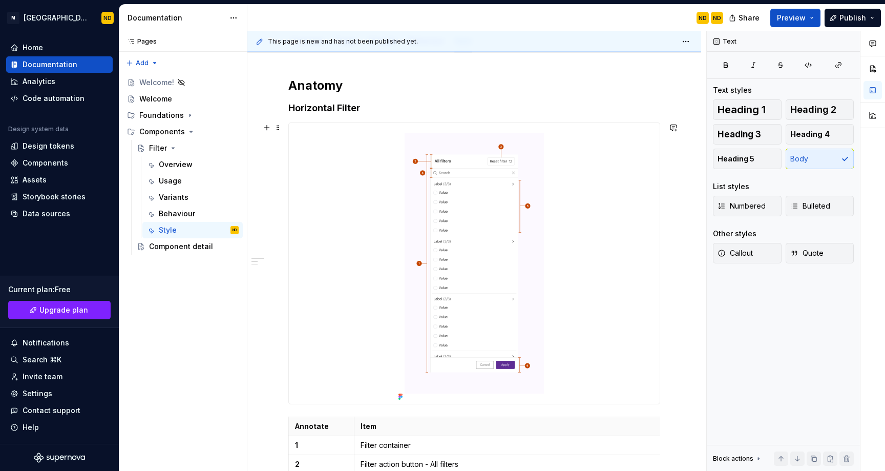
click at [504, 219] on img at bounding box center [474, 263] width 160 height 281
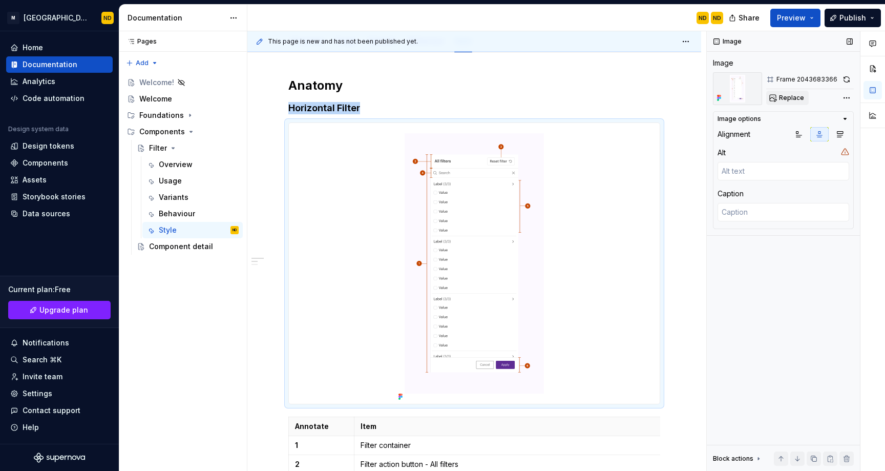
click at [783, 97] on span "Replace" at bounding box center [791, 98] width 25 height 8
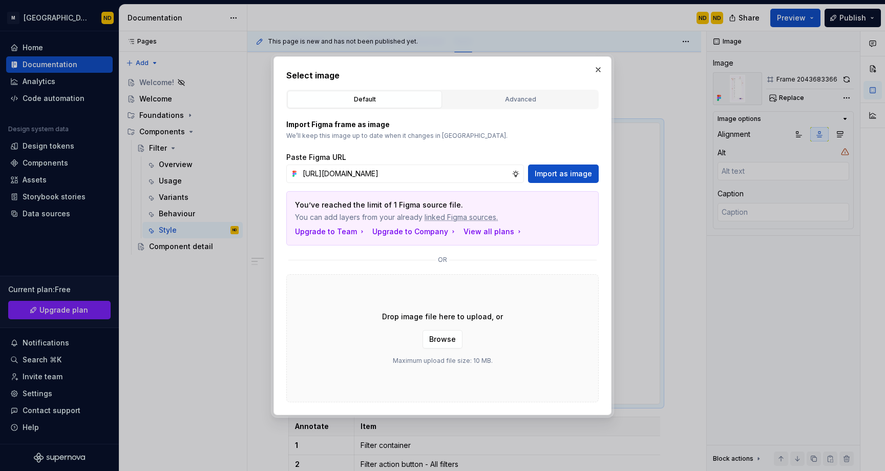
type textarea "*"
type input "https://www.figma.com/design/ucpZBcfu2hLpZosh3FQUPN/Bento-UI-Library-V2.0?node-…"
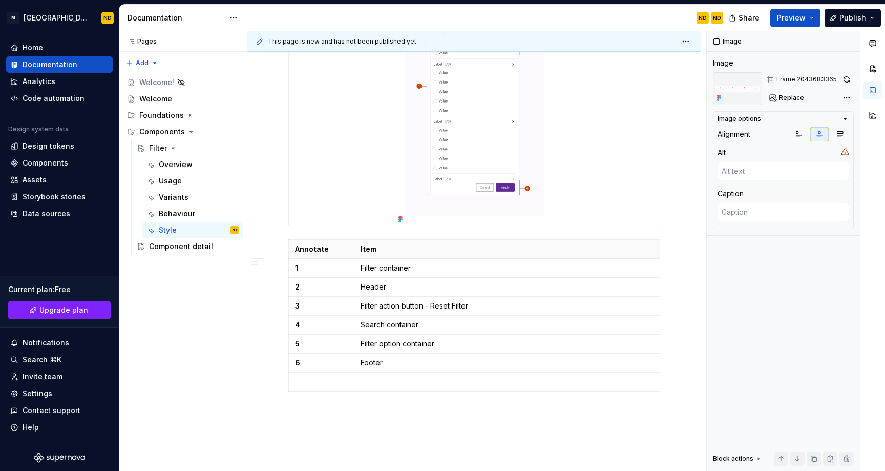
scroll to position [580, 0]
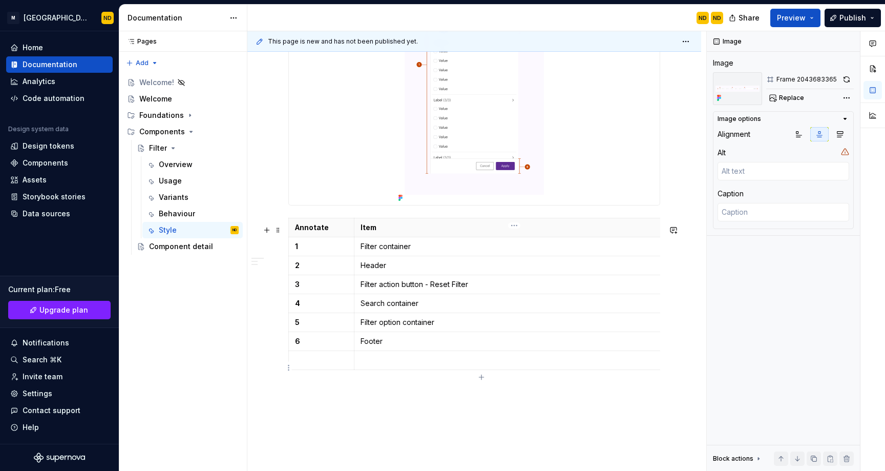
type textarea "*"
click at [393, 363] on p at bounding box center [513, 360] width 307 height 10
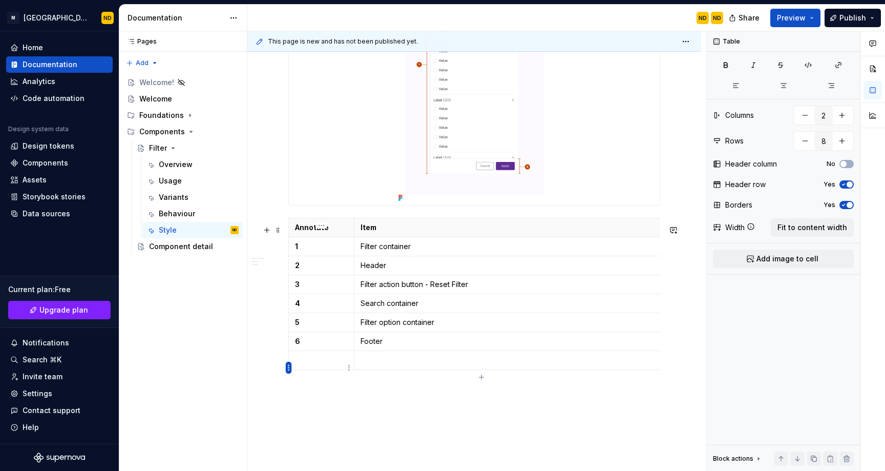
click at [288, 369] on html "M Bento Design Library ND Home Documentation Analytics Code automation Design s…" at bounding box center [442, 235] width 885 height 471
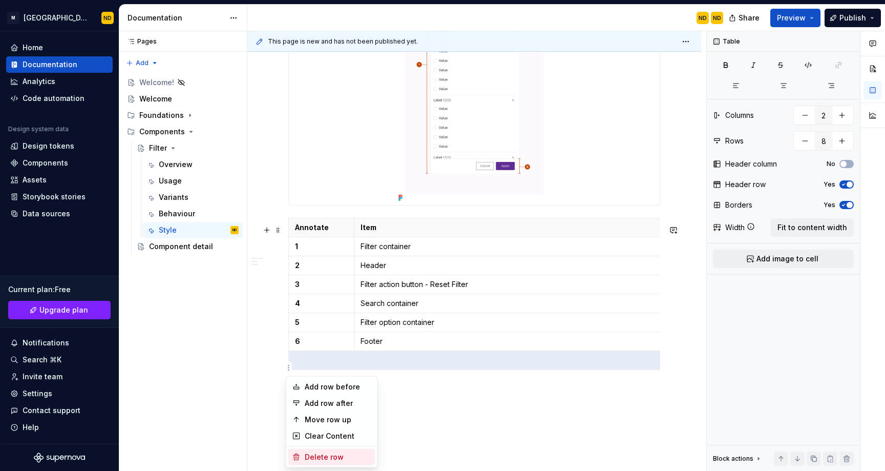
click at [339, 463] on div "Delete row" at bounding box center [331, 457] width 87 height 16
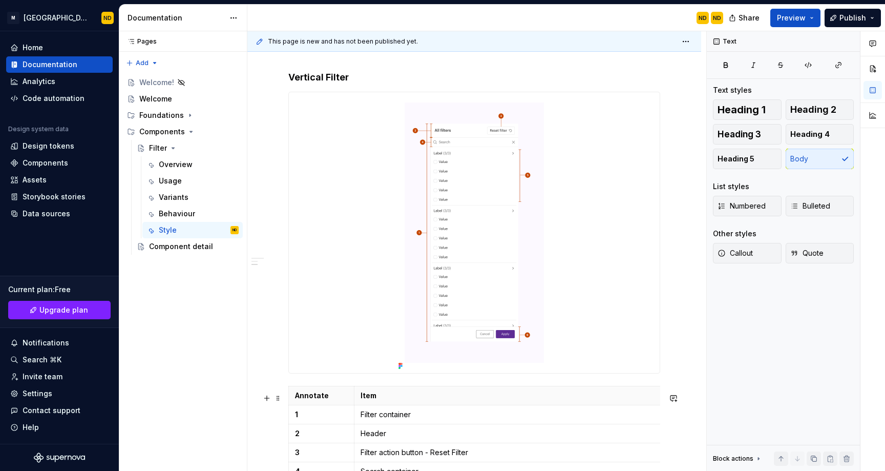
scroll to position [0, 0]
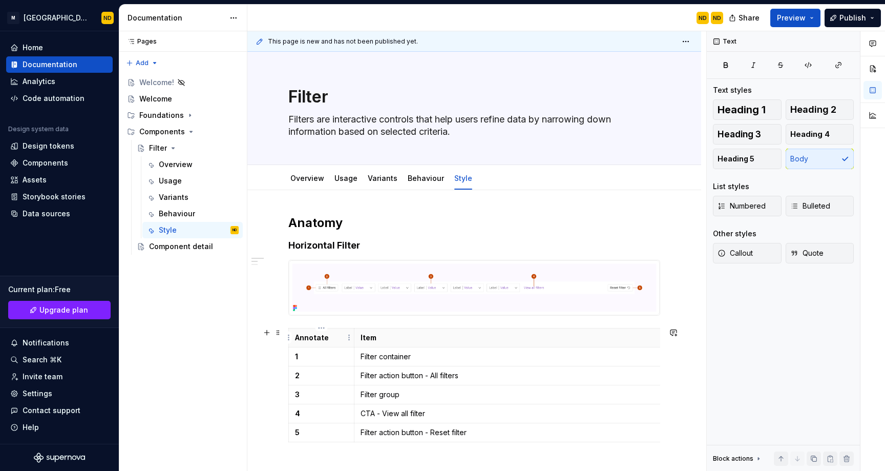
click at [323, 338] on p "Annotate" at bounding box center [321, 337] width 53 height 10
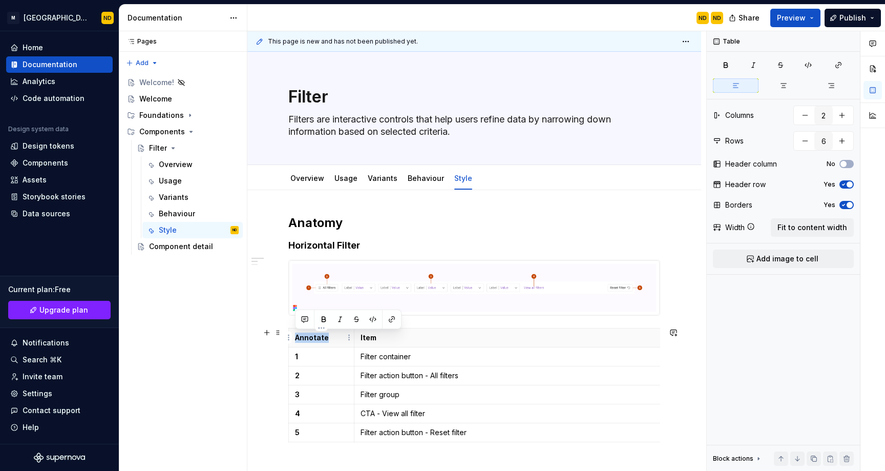
click at [323, 338] on p "Annotate" at bounding box center [321, 337] width 53 height 10
click at [332, 373] on p "2" at bounding box center [321, 375] width 53 height 10
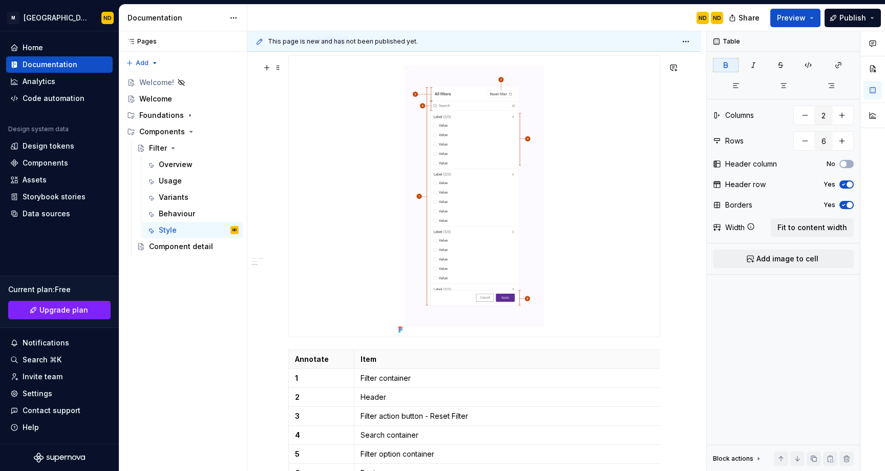
scroll to position [482, 0]
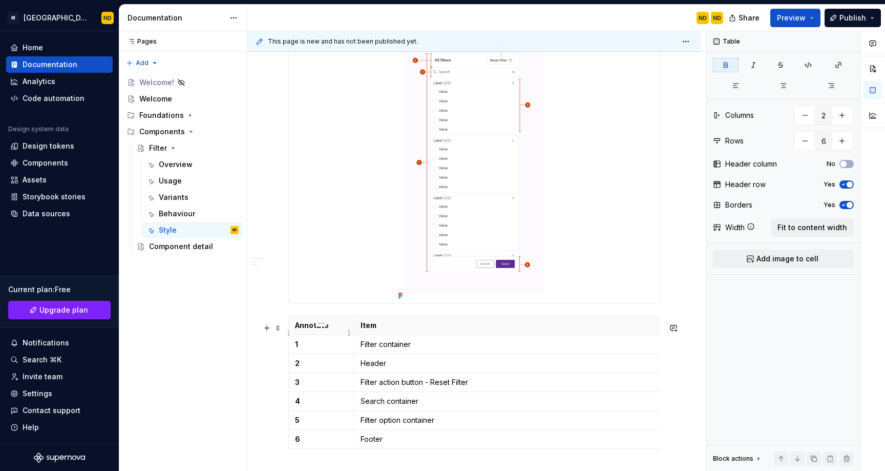
click at [318, 329] on p "Annotate" at bounding box center [321, 325] width 53 height 10
type input "7"
click at [318, 329] on p "Annotate" at bounding box center [321, 325] width 53 height 10
click at [377, 303] on div at bounding box center [474, 163] width 372 height 282
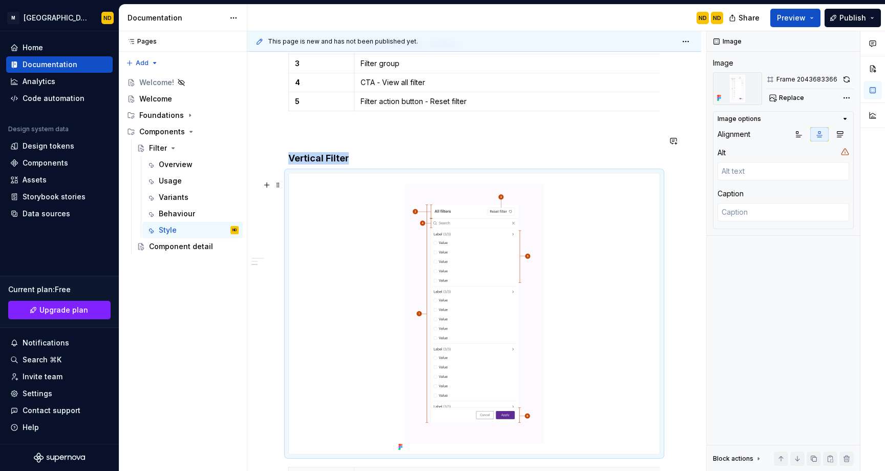
scroll to position [118, 0]
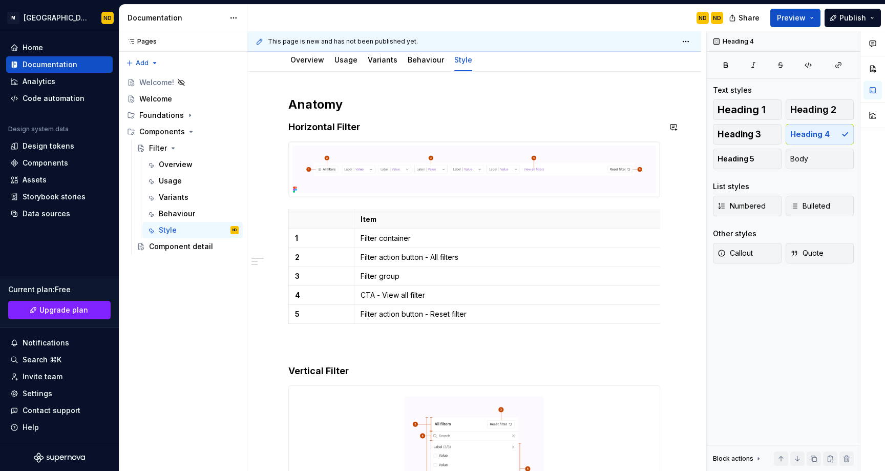
click at [398, 135] on div "Anatomy Horizontal Filter Item 1 Filter container 2 Filter action button - All …" at bounding box center [474, 468] width 372 height 745
click at [347, 126] on h4 "Horizontal Filter" at bounding box center [474, 127] width 372 height 12
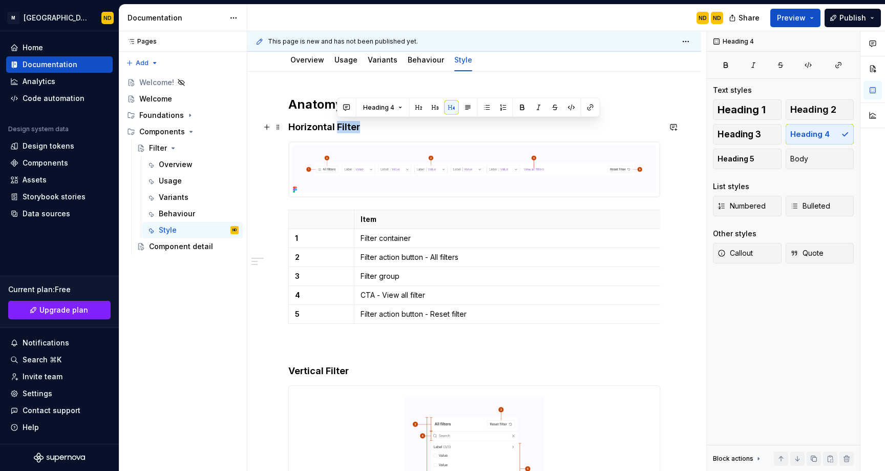
click at [431, 126] on h4 "Horizontal Filter" at bounding box center [474, 127] width 372 height 12
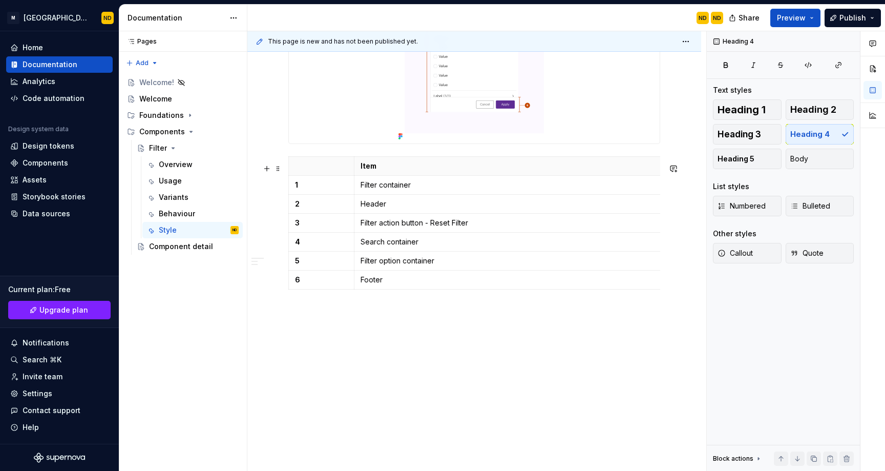
scroll to position [656, 0]
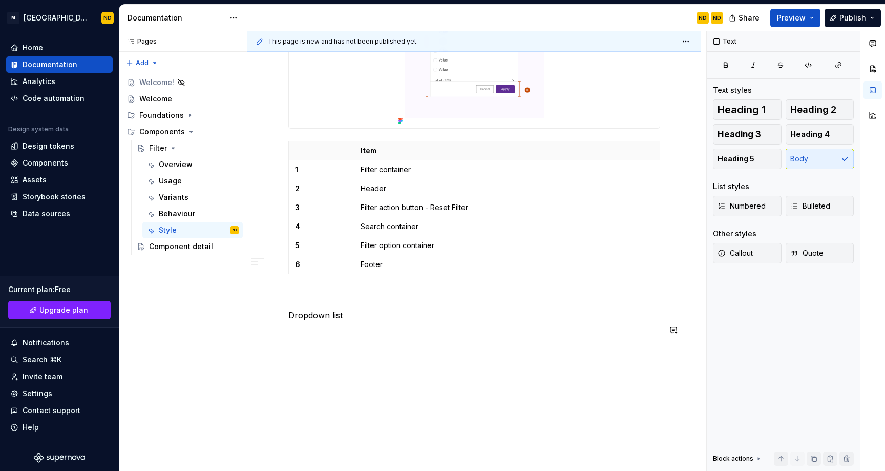
click at [330, 321] on p "Dropdown list" at bounding box center [474, 315] width 372 height 12
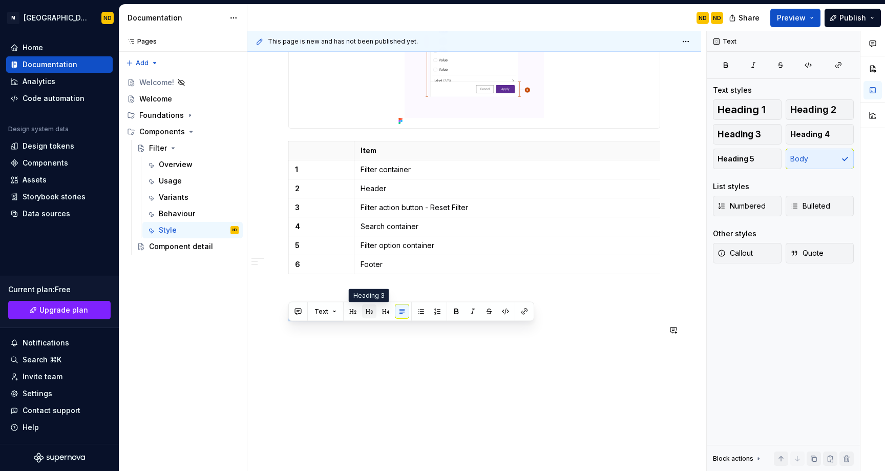
click at [369, 309] on button "button" at bounding box center [369, 311] width 14 height 14
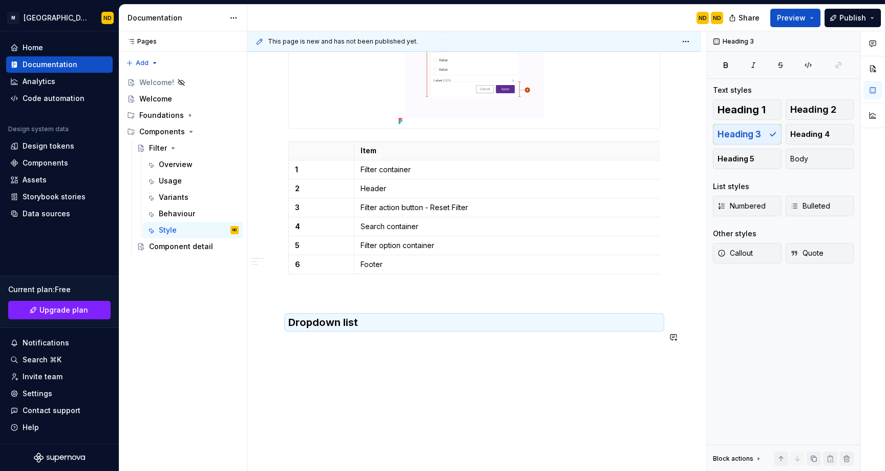
click at [351, 360] on div "Anatomy Horizontal Filter Item 1 Filter container 2 Filter action button - All …" at bounding box center [474, 8] width 454 height 949
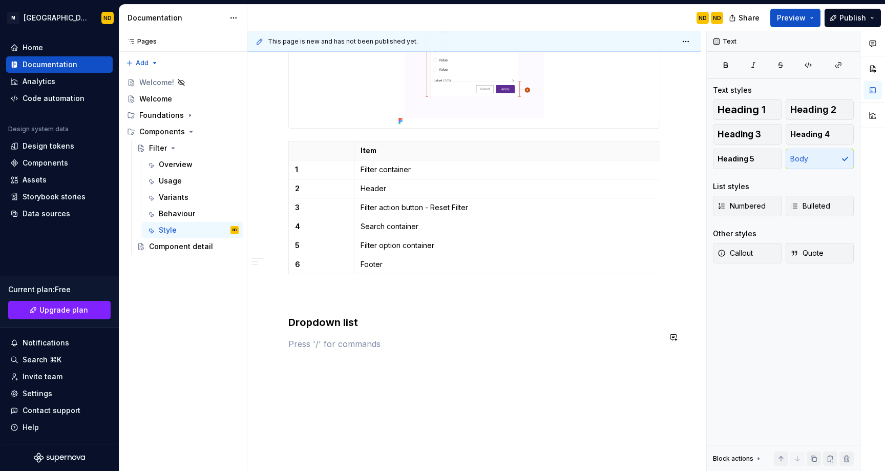
click at [330, 303] on p at bounding box center [474, 296] width 372 height 12
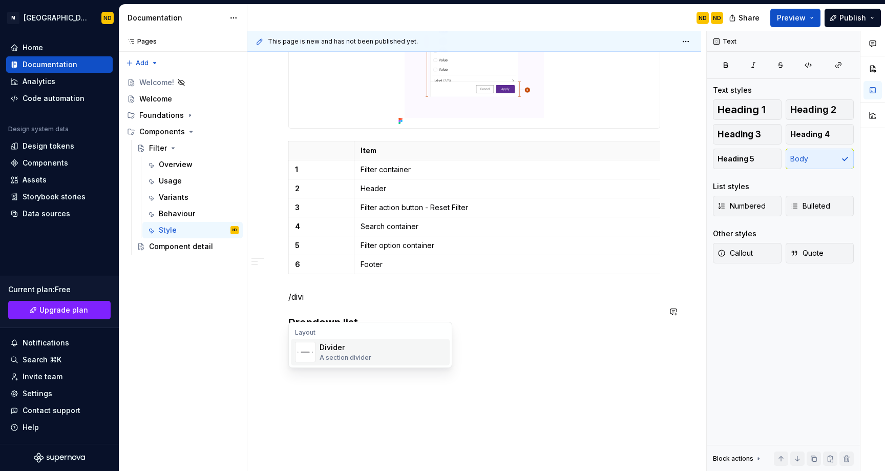
click at [323, 348] on div "Divider" at bounding box center [346, 347] width 52 height 10
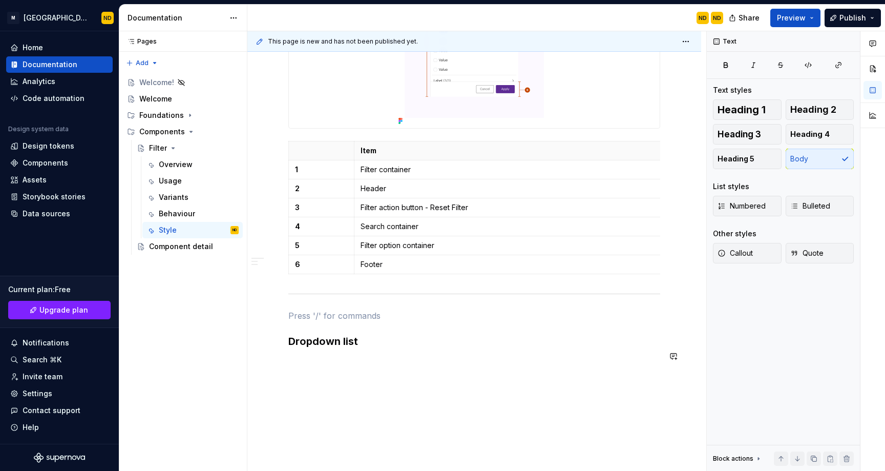
click at [349, 322] on p at bounding box center [474, 315] width 372 height 12
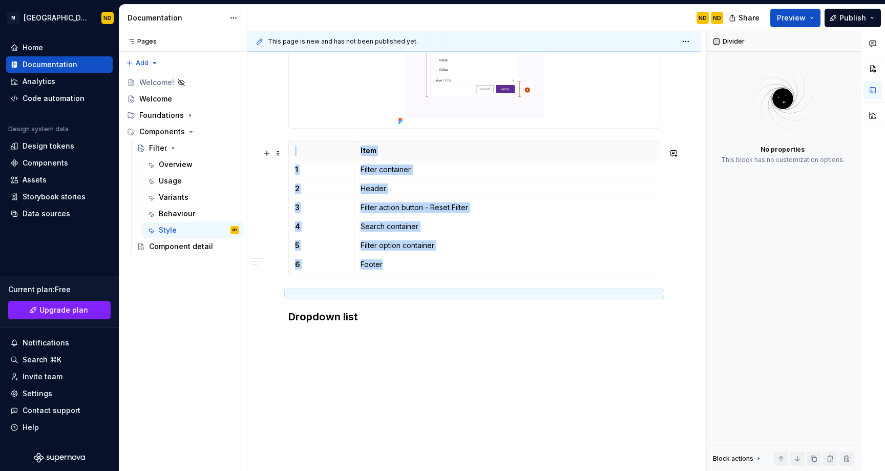
click at [684, 293] on div "Anatomy Horizontal Filter Item 1 Filter container 2 Filter action button - All …" at bounding box center [474, 16] width 454 height 964
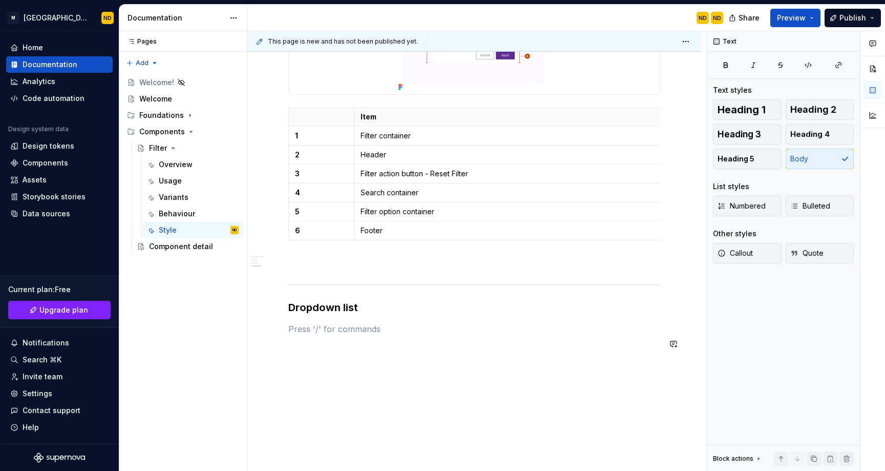
scroll to position [705, 0]
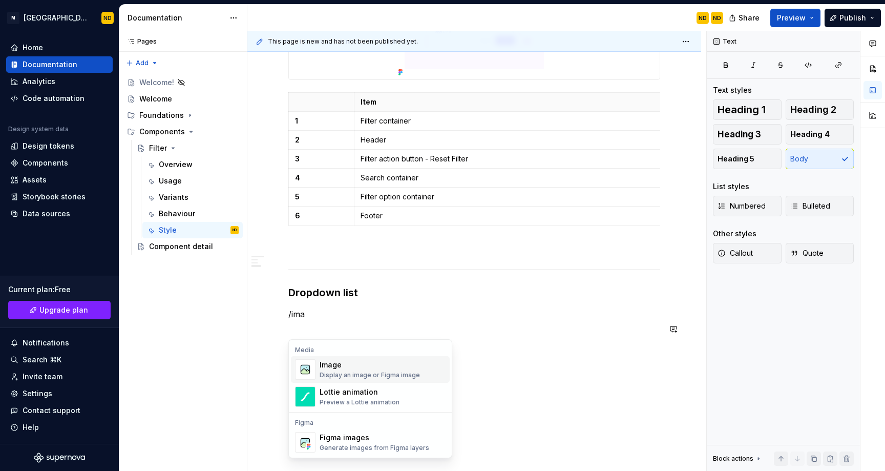
click at [335, 367] on div "Image" at bounding box center [370, 364] width 100 height 10
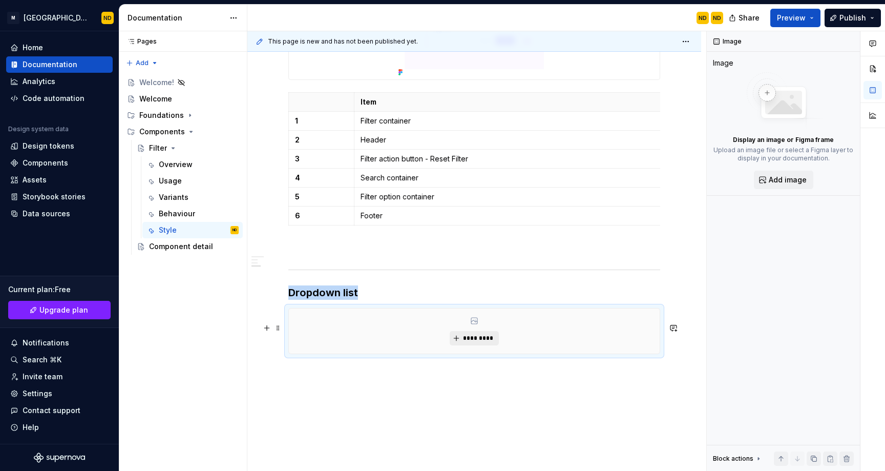
type textarea "*"
click at [472, 342] on span "*********" at bounding box center [477, 338] width 31 height 8
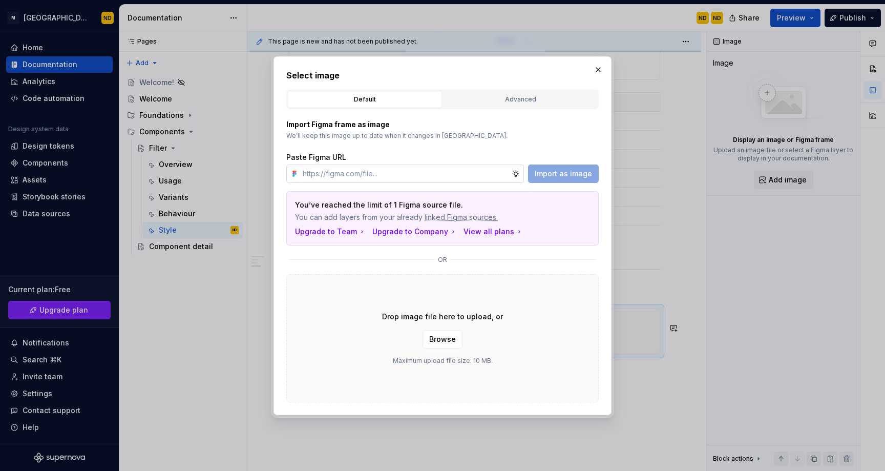
type input "https://www.figma.com/design/ucpZBcfu2hLpZosh3FQUPN/Bento-UI-Library-V2.0?node-…"
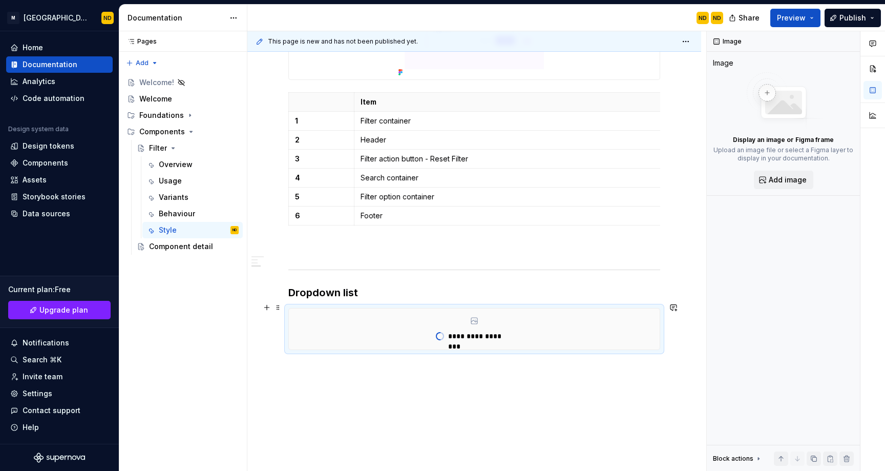
click at [385, 300] on h3 "Dropdown list" at bounding box center [474, 292] width 372 height 14
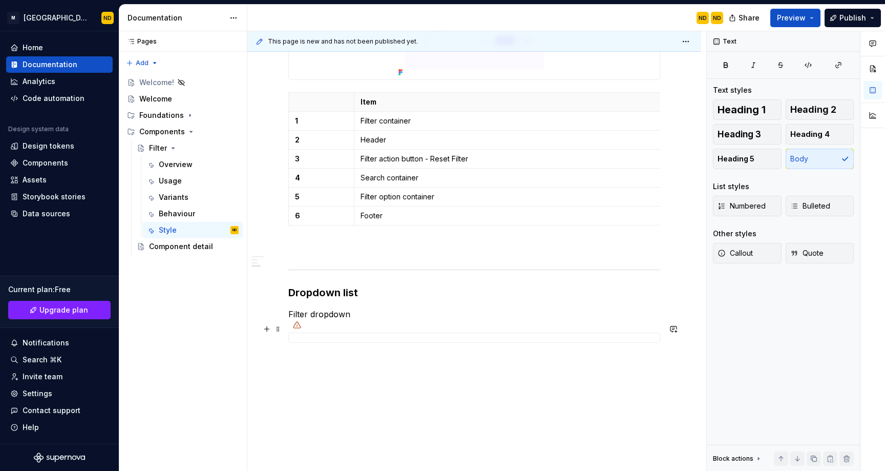
click at [288, 320] on p "Filter dropdown" at bounding box center [474, 314] width 372 height 12
click at [319, 320] on p "All Filter dropdown" at bounding box center [474, 314] width 372 height 12
click at [371, 320] on p "All Filters dropdown" at bounding box center [474, 314] width 372 height 12
click at [365, 320] on p "All Filters dropdown" at bounding box center [474, 314] width 372 height 12
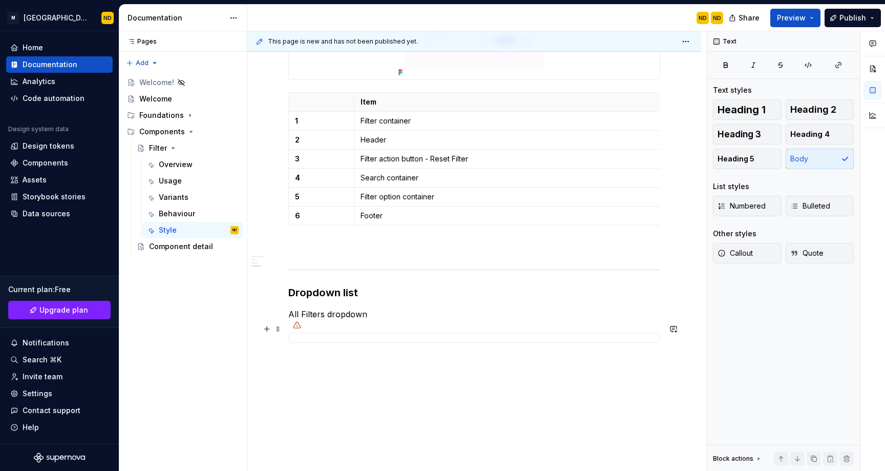
click at [365, 320] on p "All Filters dropdown" at bounding box center [474, 314] width 372 height 12
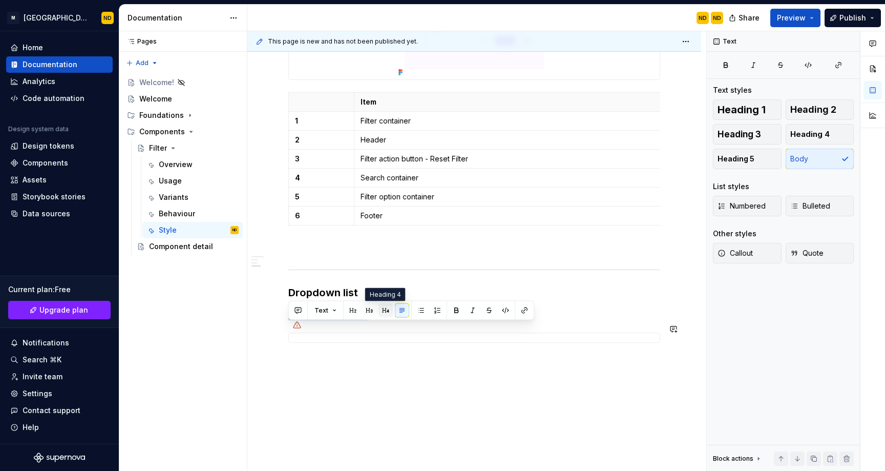
click at [380, 312] on button "button" at bounding box center [385, 310] width 14 height 14
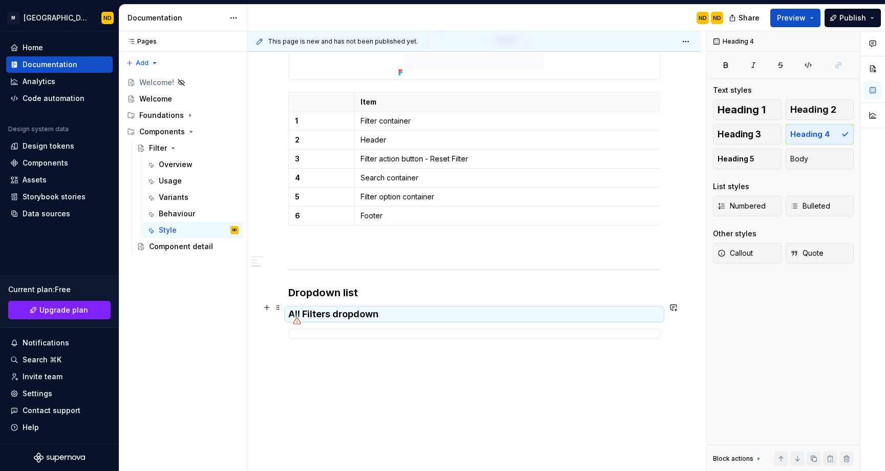
click at [376, 300] on h3 "Dropdown list" at bounding box center [474, 292] width 372 height 14
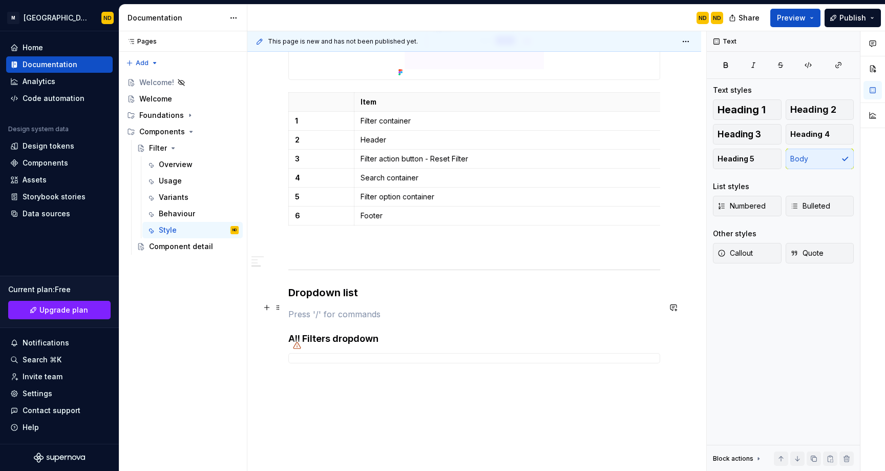
click at [342, 300] on h3 "Dropdown list" at bounding box center [474, 292] width 372 height 14
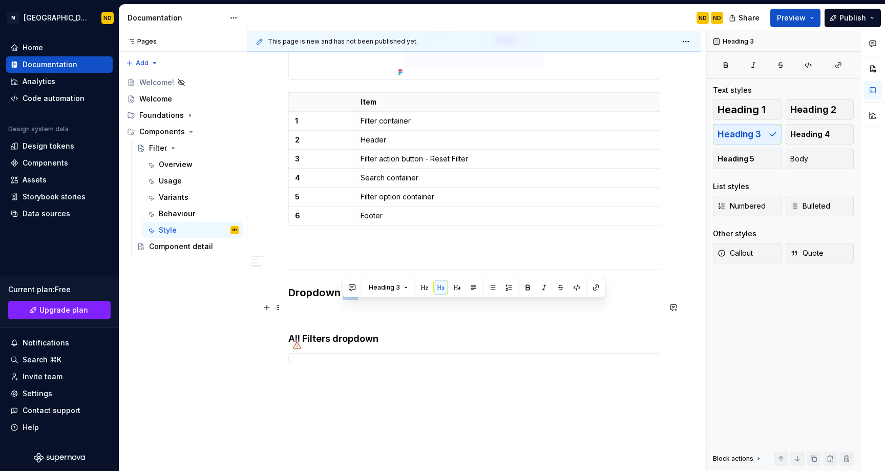
click at [342, 300] on h3 "Dropdown list" at bounding box center [474, 292] width 372 height 14
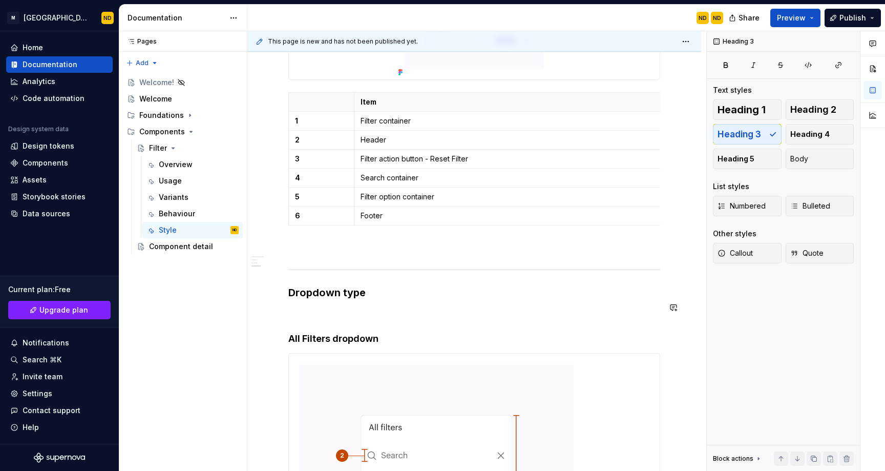
click at [365, 319] on div "Anatomy Horizontal Filter Item 1 Filter container 2 Filter action button - All …" at bounding box center [474, 90] width 372 height 1162
click at [363, 345] on h4 "All Filters dropdown" at bounding box center [474, 338] width 372 height 12
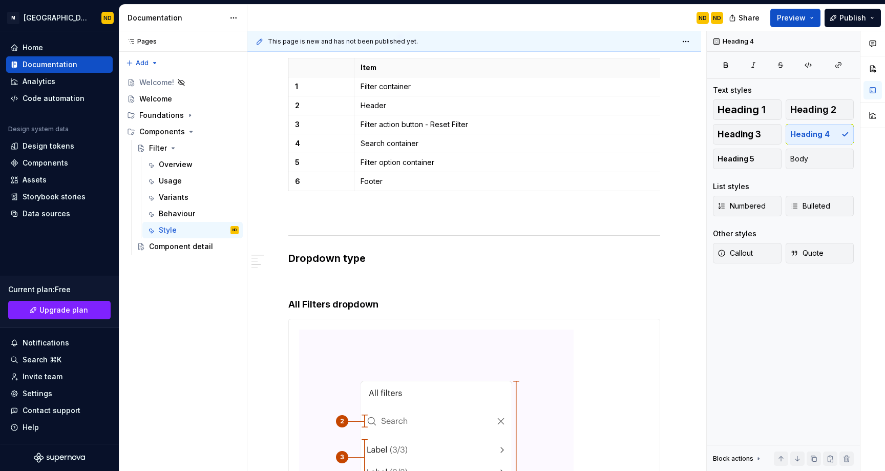
scroll to position [554, 0]
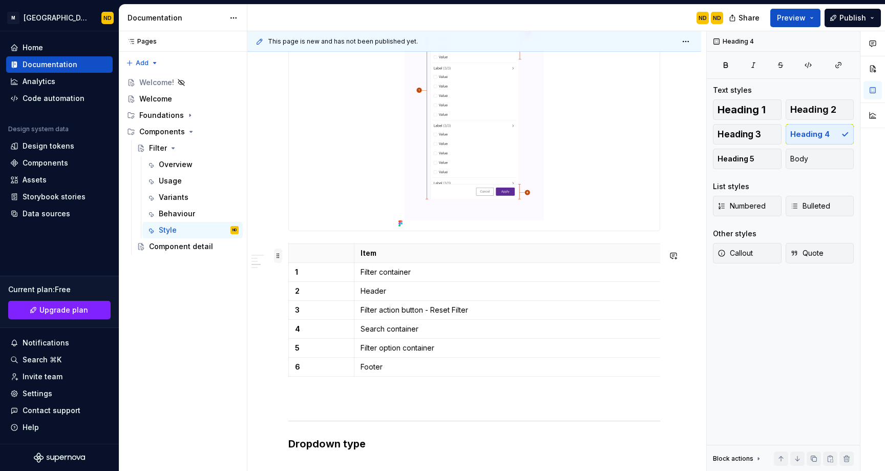
click at [277, 258] on span at bounding box center [278, 255] width 8 height 14
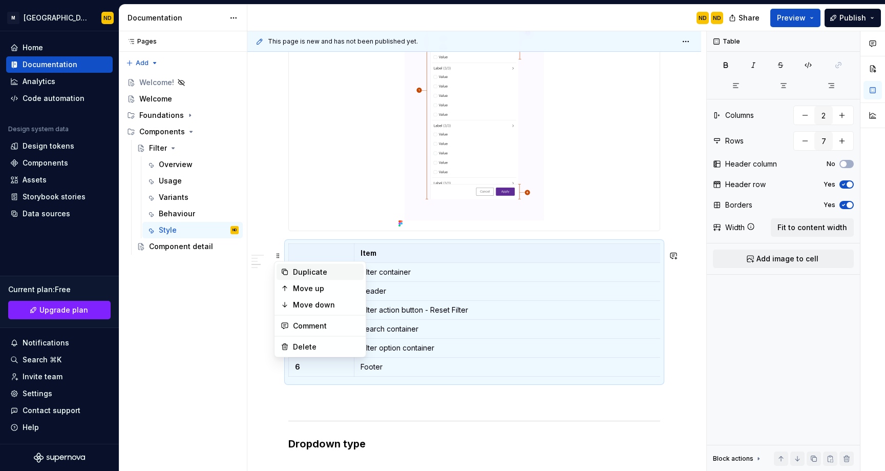
click at [312, 267] on div "Duplicate" at bounding box center [326, 272] width 67 height 10
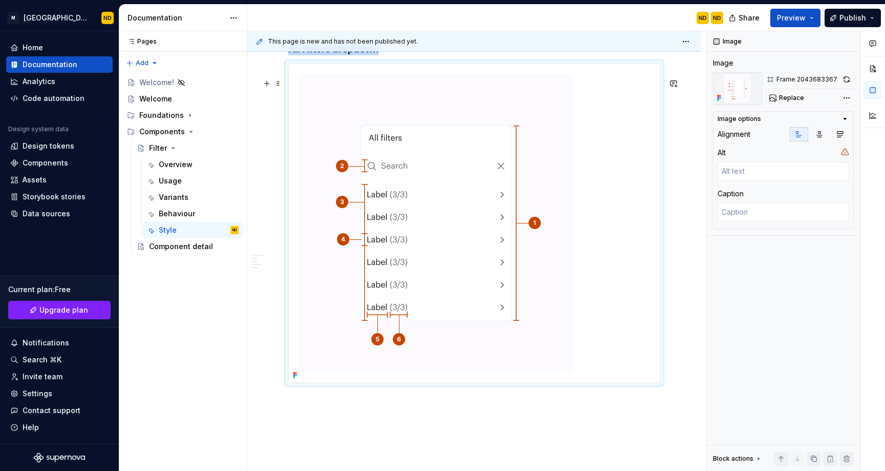
scroll to position [1074, 0]
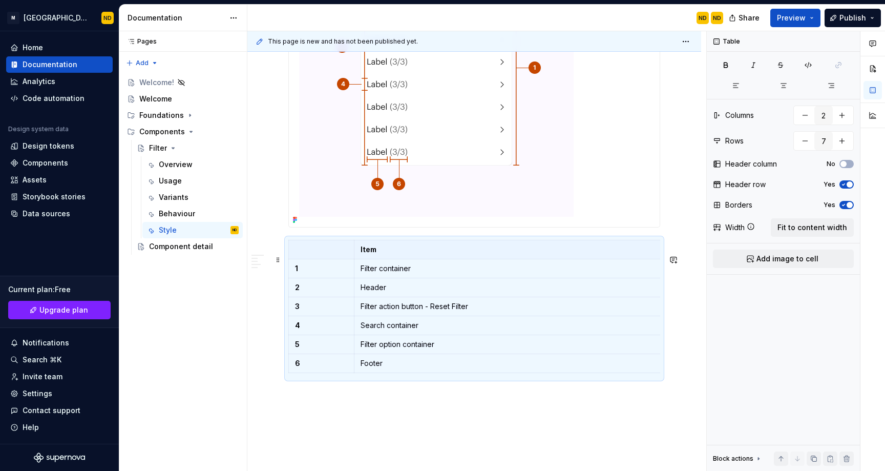
scroll to position [1152, 0]
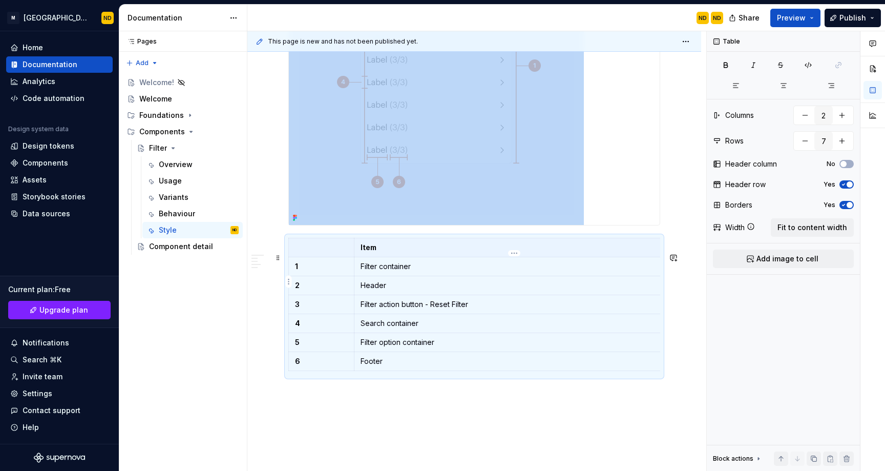
click at [383, 271] on p "Filter container" at bounding box center [513, 266] width 307 height 10
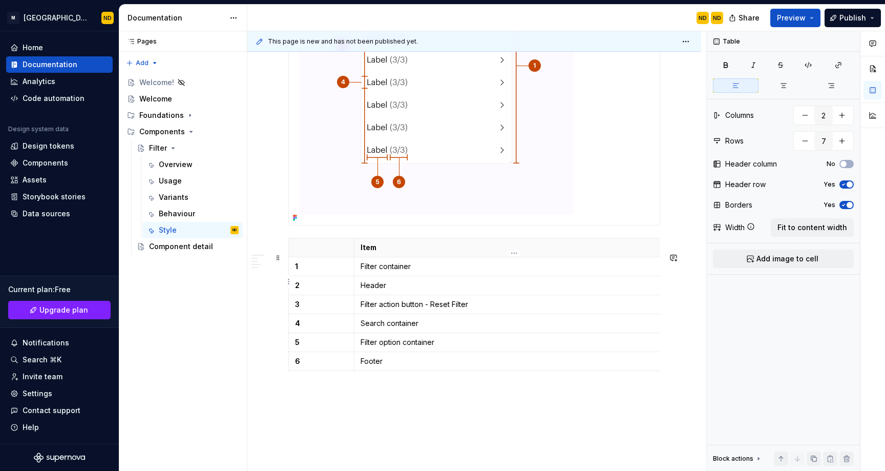
click at [368, 271] on p "Filter container" at bounding box center [513, 266] width 307 height 10
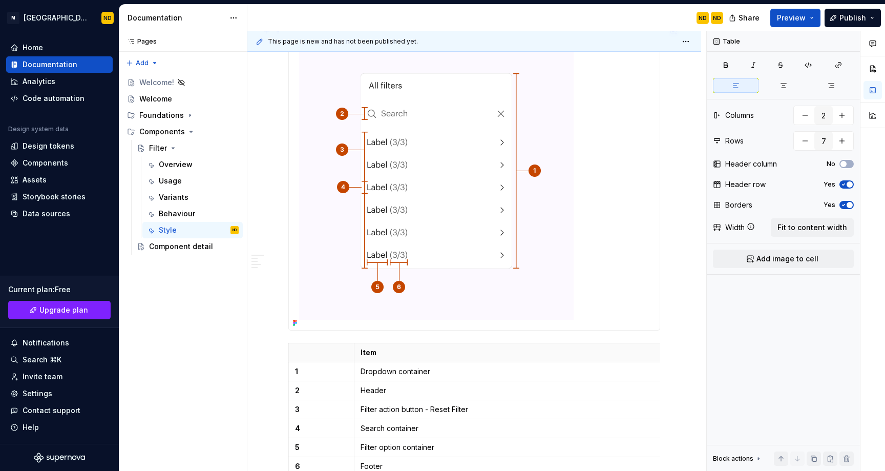
scroll to position [1045, 0]
click at [382, 397] on p "Header" at bounding box center [513, 392] width 307 height 10
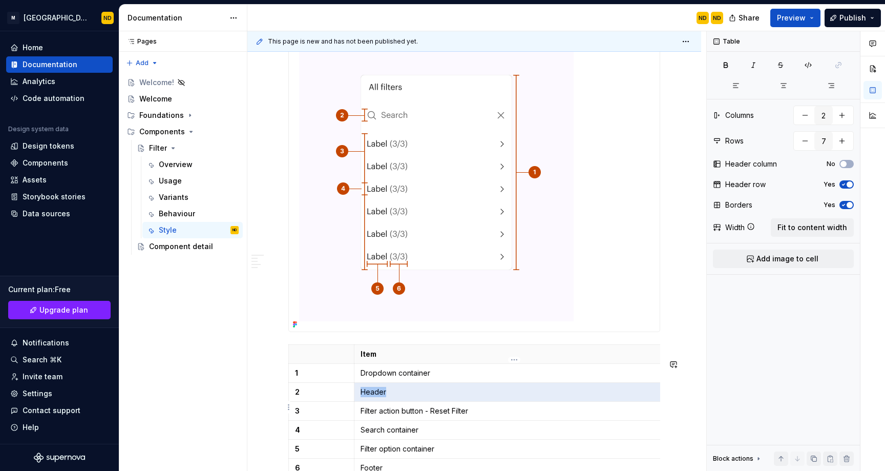
click at [382, 397] on p "Header" at bounding box center [513, 392] width 307 height 10
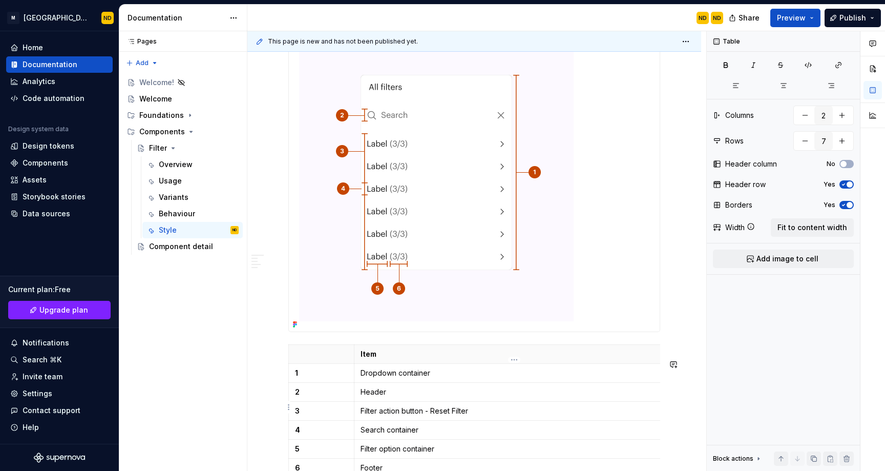
click at [382, 397] on p "Header" at bounding box center [513, 392] width 307 height 10
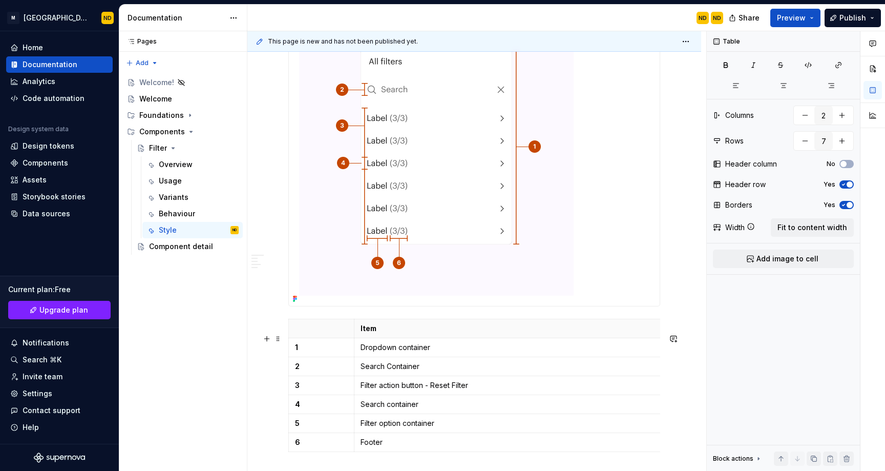
scroll to position [1137, 0]
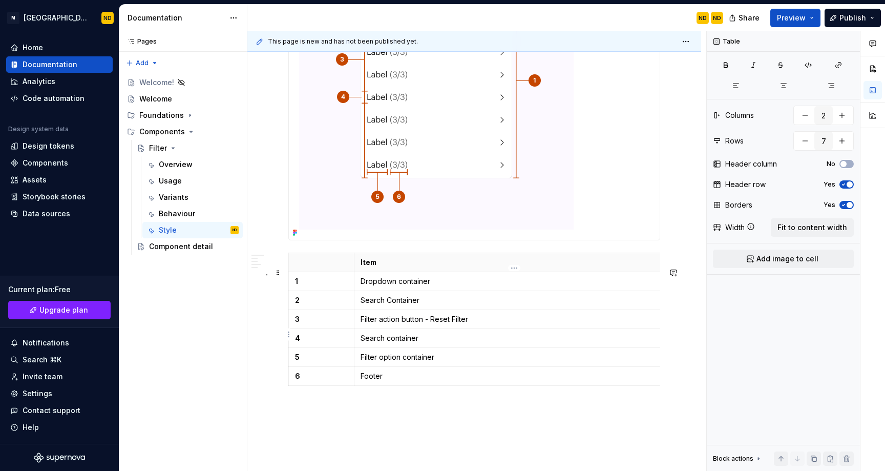
click at [391, 324] on p "Filter action button - Reset Filter" at bounding box center [513, 319] width 307 height 10
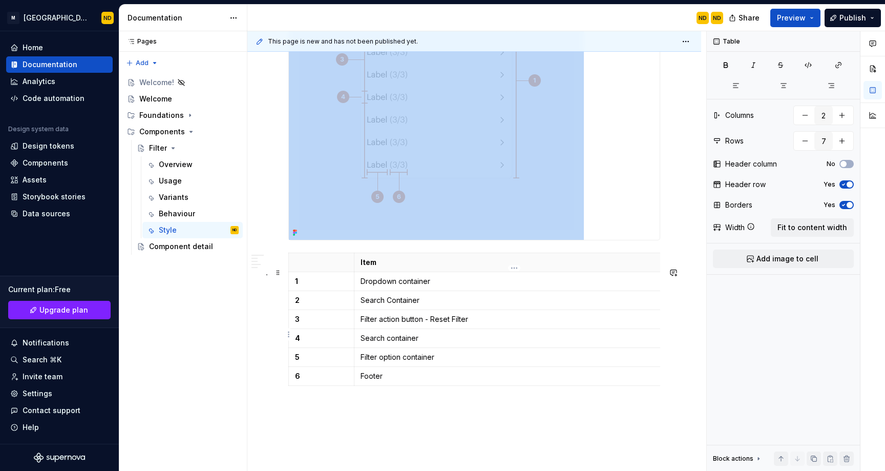
click at [391, 324] on p "Filter action button - Reset Filter" at bounding box center [513, 319] width 307 height 10
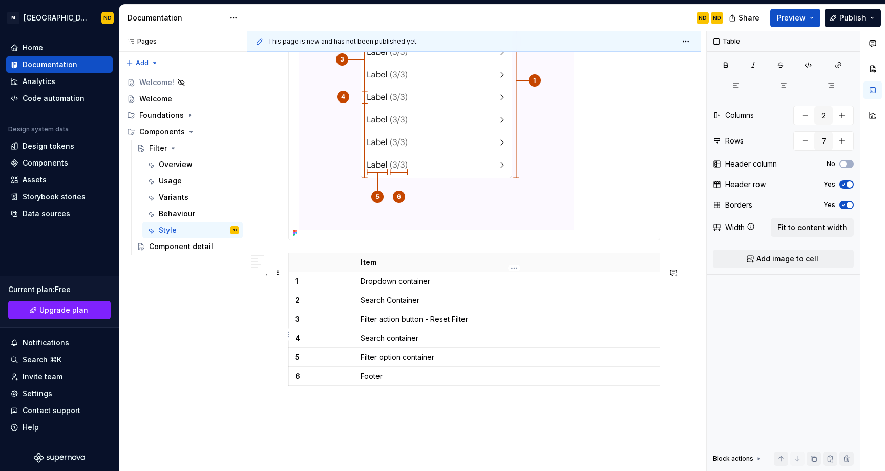
click at [391, 324] on p "Filter action button - Reset Filter" at bounding box center [513, 319] width 307 height 10
click at [387, 343] on p "Search container" at bounding box center [513, 338] width 307 height 10
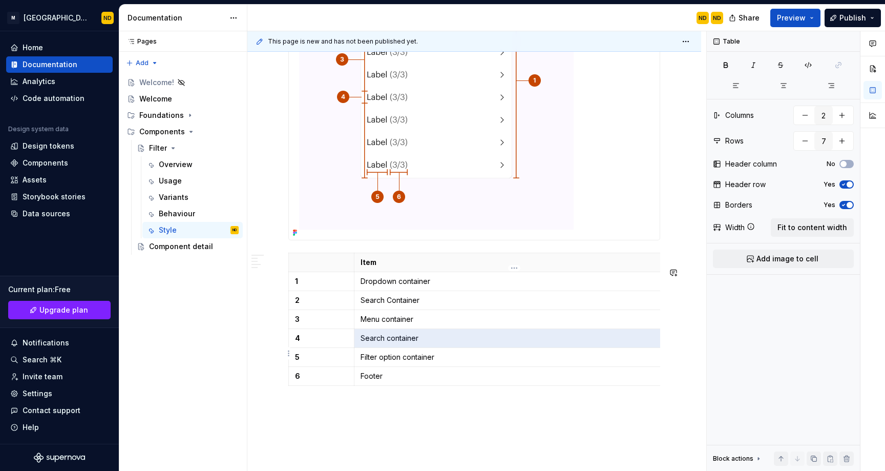
click at [387, 343] on p "Search container" at bounding box center [513, 338] width 307 height 10
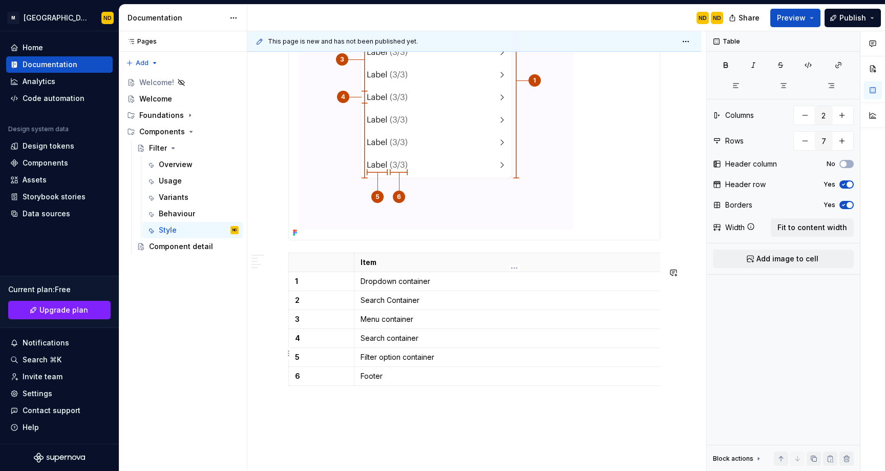
click at [387, 343] on p "Search container" at bounding box center [513, 338] width 307 height 10
click at [386, 362] on p "Filter option container" at bounding box center [513, 357] width 307 height 10
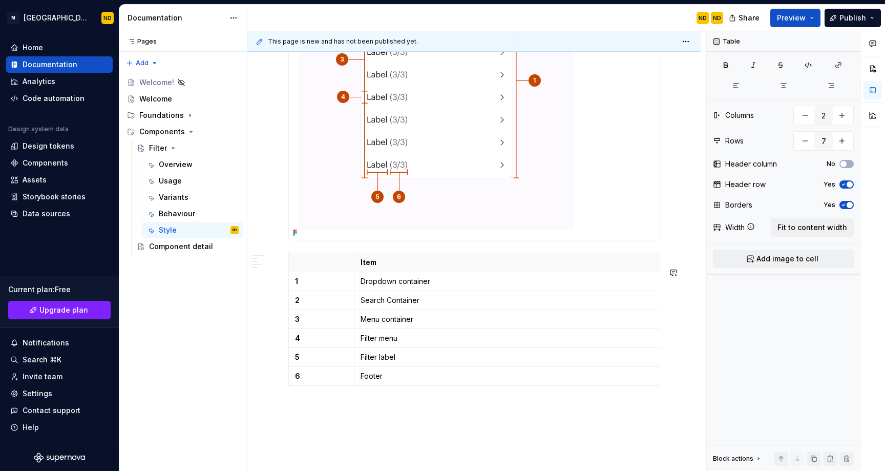
click at [376, 381] on p "Footer" at bounding box center [513, 376] width 307 height 10
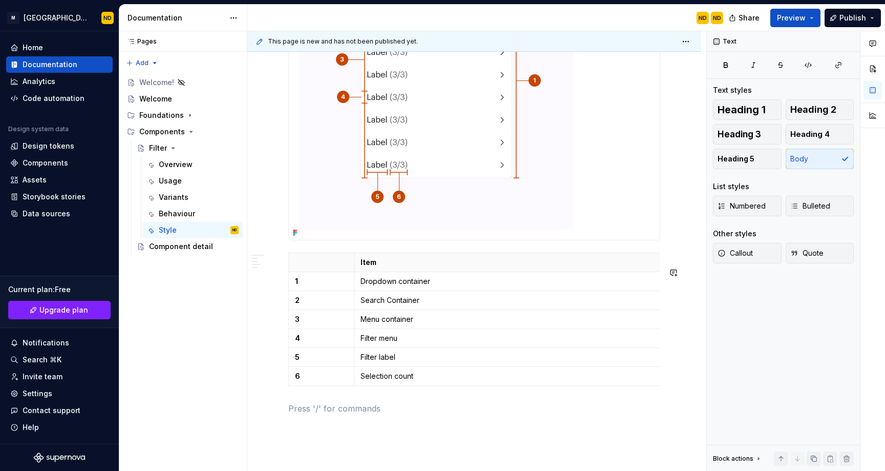
click at [390, 414] on p at bounding box center [474, 408] width 372 height 12
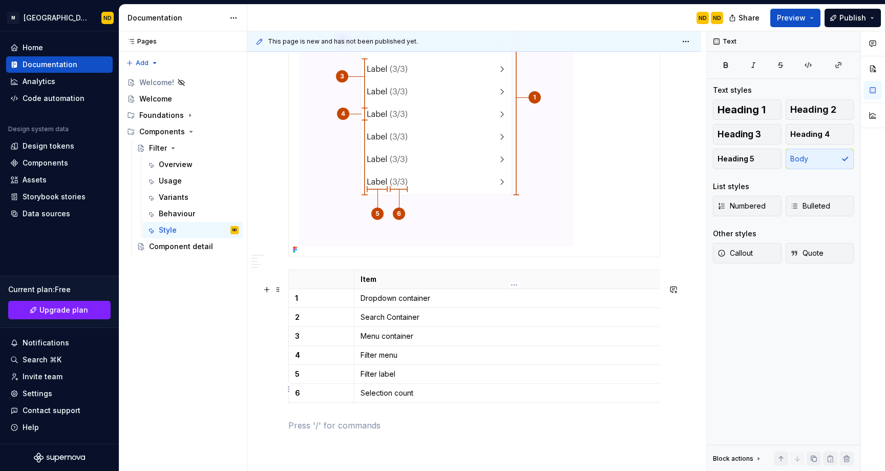
type textarea "*"
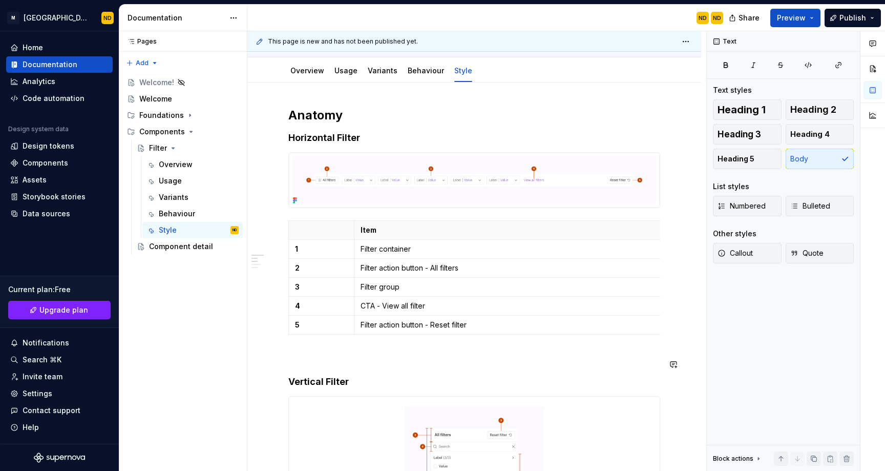
scroll to position [0, 0]
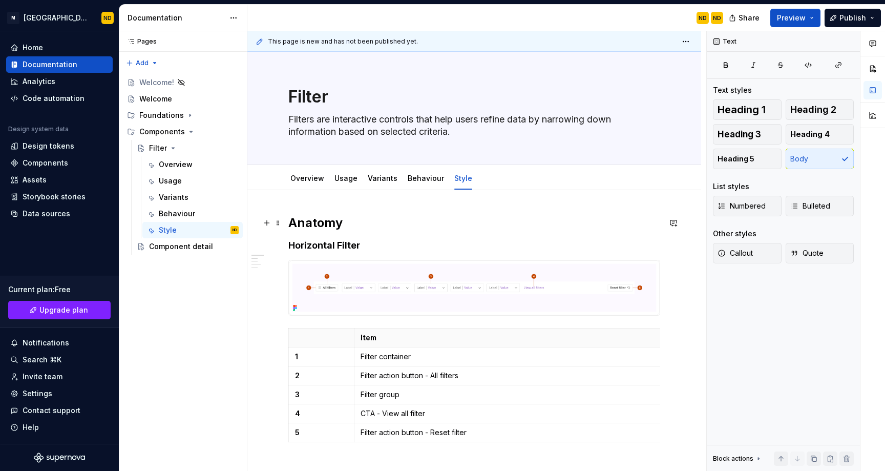
click at [368, 229] on h2 "Anatomy" at bounding box center [474, 223] width 372 height 16
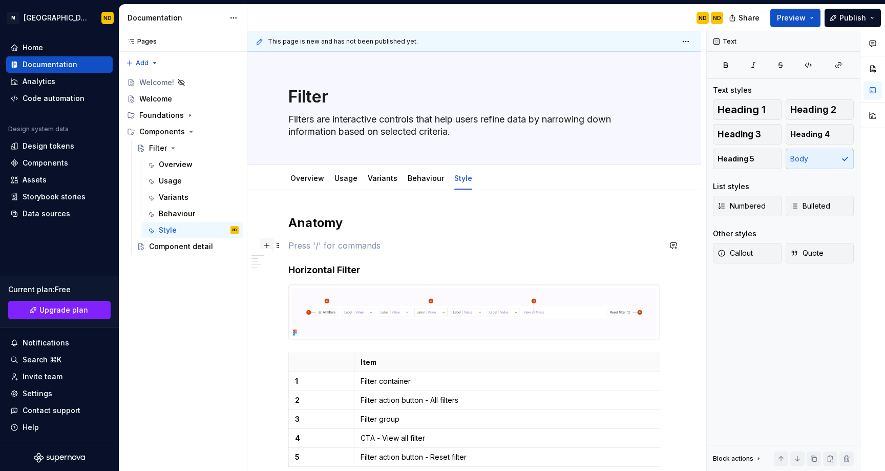
click at [265, 242] on button "button" at bounding box center [267, 245] width 14 height 14
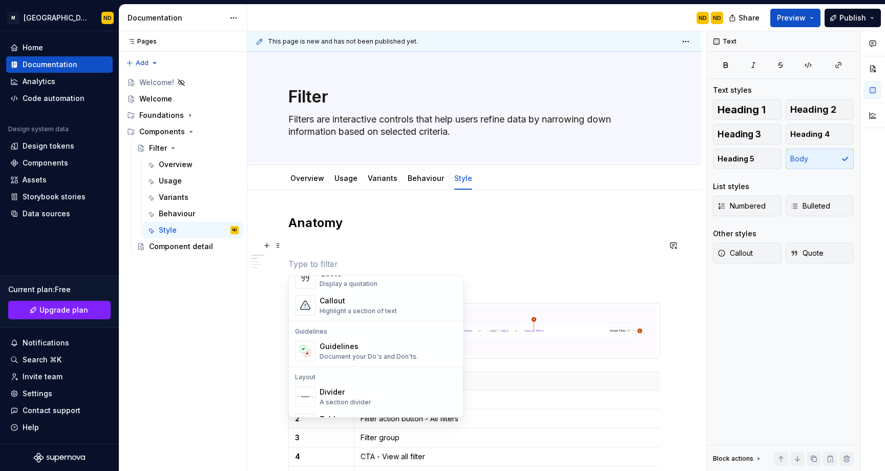
scroll to position [317, 0]
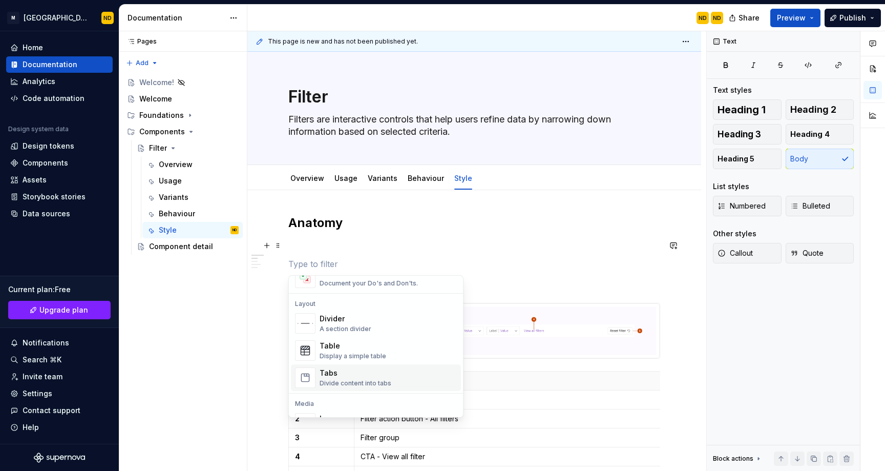
click at [374, 375] on div "Tabs" at bounding box center [356, 373] width 72 height 10
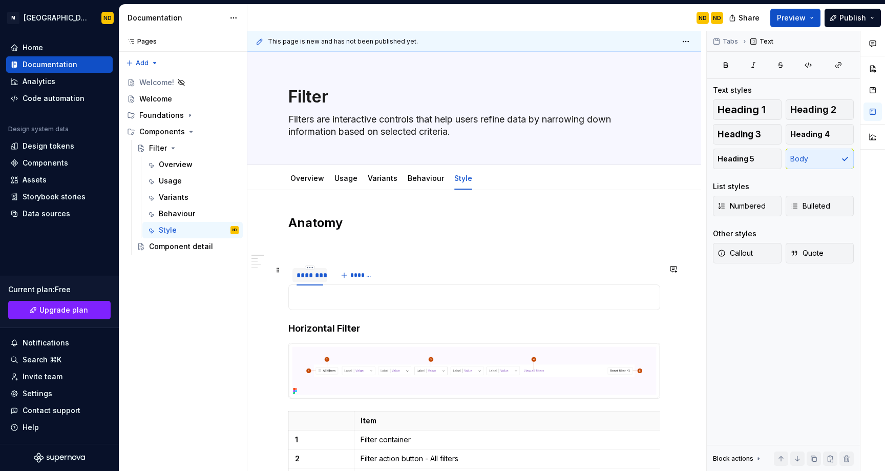
click at [311, 279] on div "********" at bounding box center [309, 275] width 27 height 10
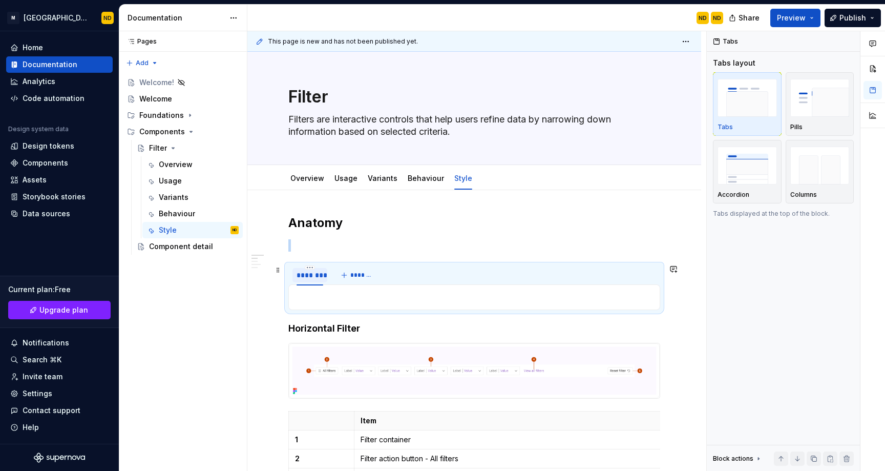
click at [311, 279] on div "********" at bounding box center [309, 275] width 27 height 10
type input "*"
type input "**********"
click at [368, 272] on span "*******" at bounding box center [365, 275] width 23 height 8
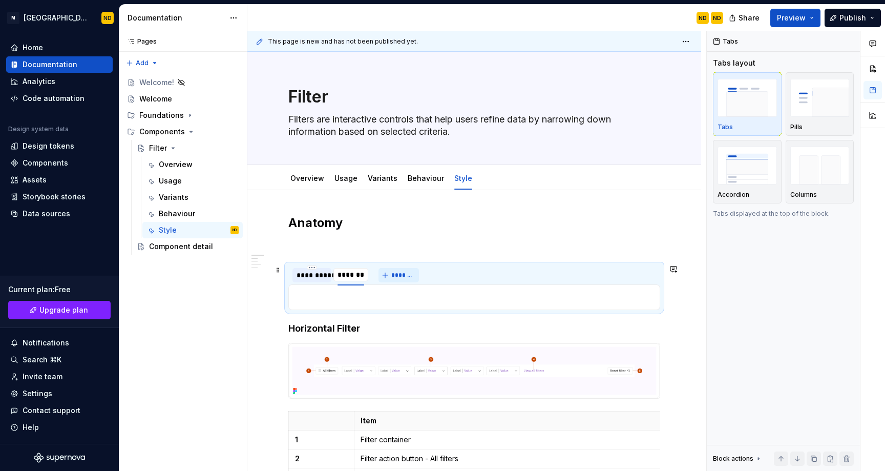
type input "*"
type input "**********"
click at [368, 310] on section "**********" at bounding box center [474, 287] width 372 height 46
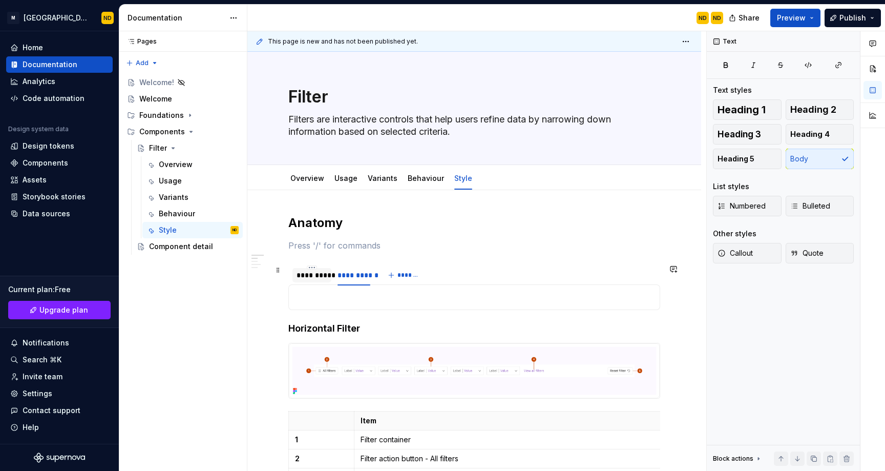
click at [316, 281] on div "**********" at bounding box center [311, 275] width 39 height 14
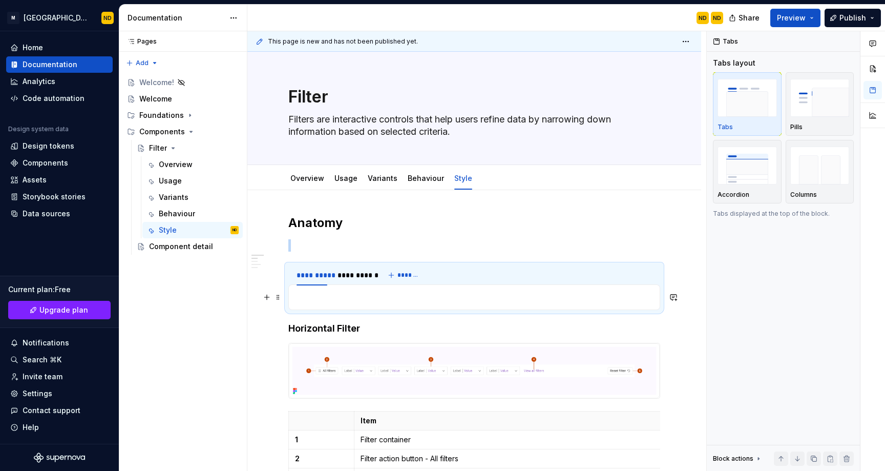
click at [322, 294] on p at bounding box center [474, 297] width 358 height 12
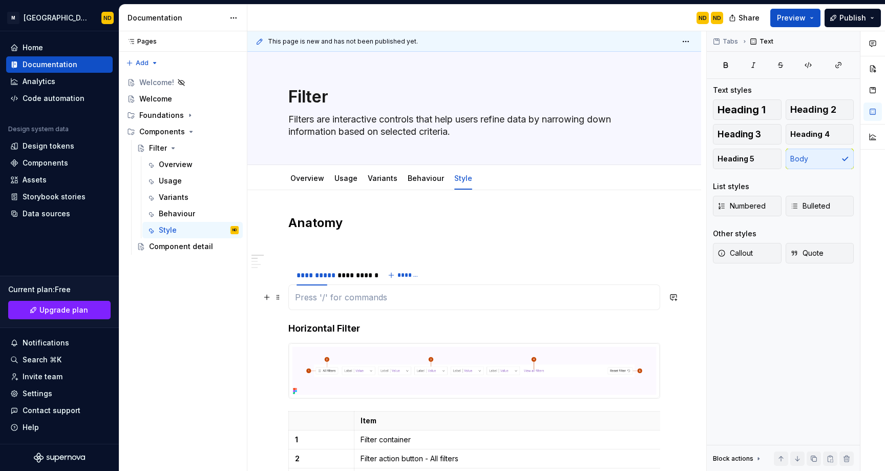
scroll to position [199, 0]
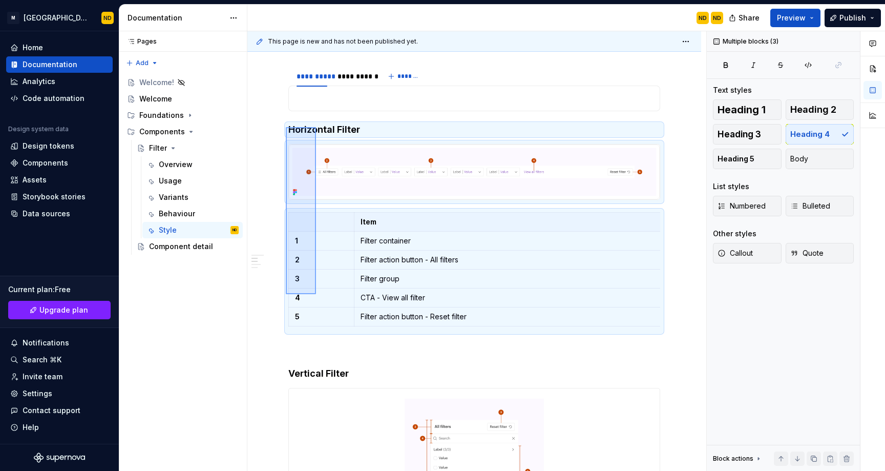
drag, startPoint x: 286, startPoint y: 127, endPoint x: 316, endPoint y: 294, distance: 169.6
click at [316, 294] on div "**********" at bounding box center [476, 251] width 459 height 440
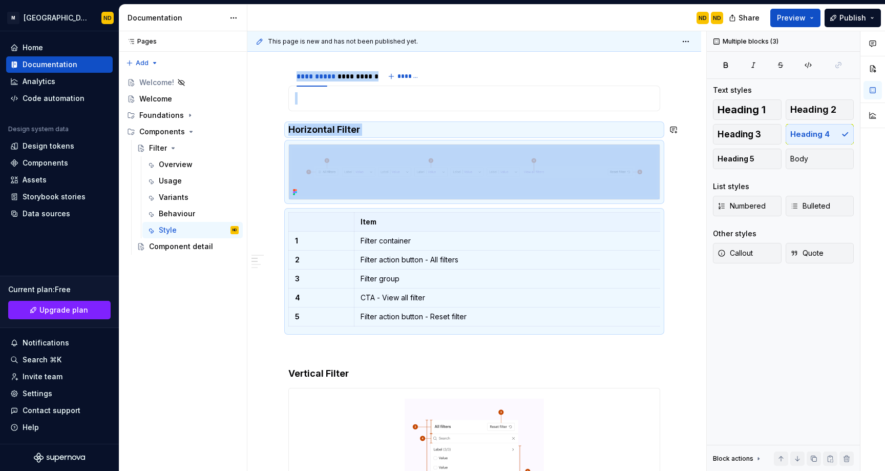
copy div "**********"
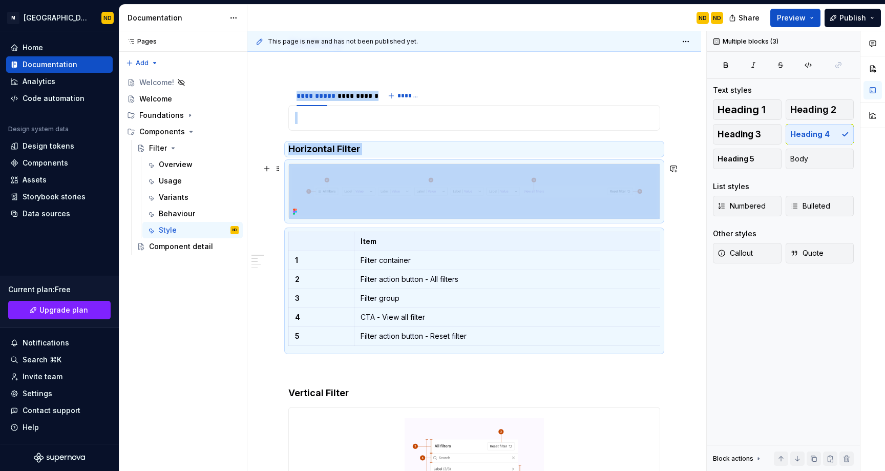
scroll to position [73, 0]
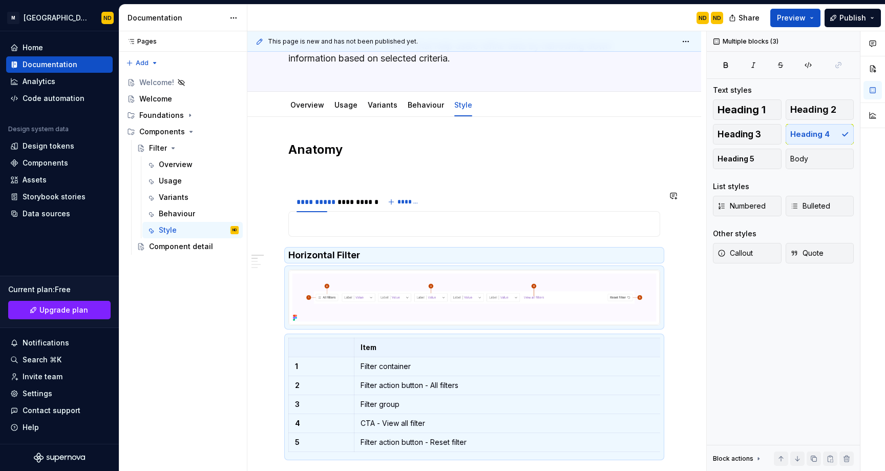
click at [327, 221] on p at bounding box center [474, 224] width 358 height 12
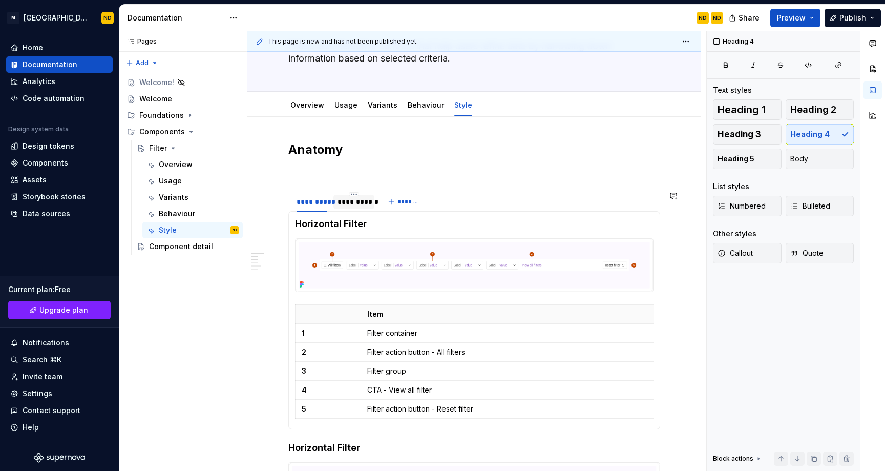
type textarea "*"
click at [357, 209] on div "**********" at bounding box center [353, 202] width 41 height 16
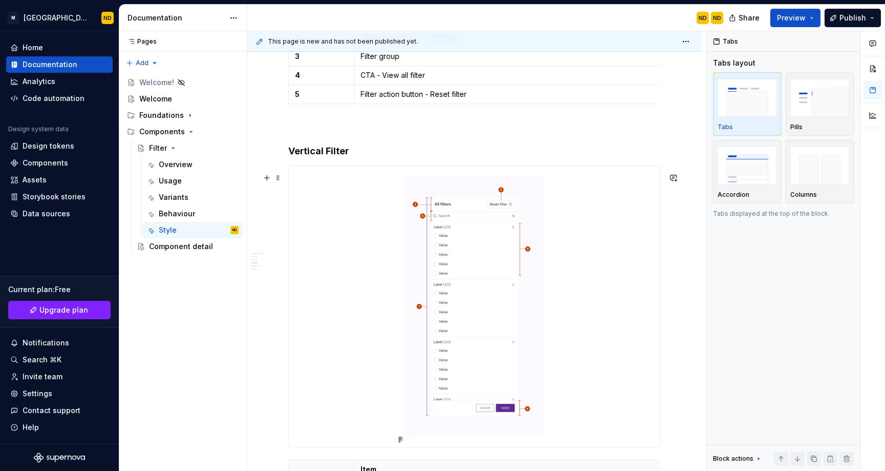
scroll to position [443, 0]
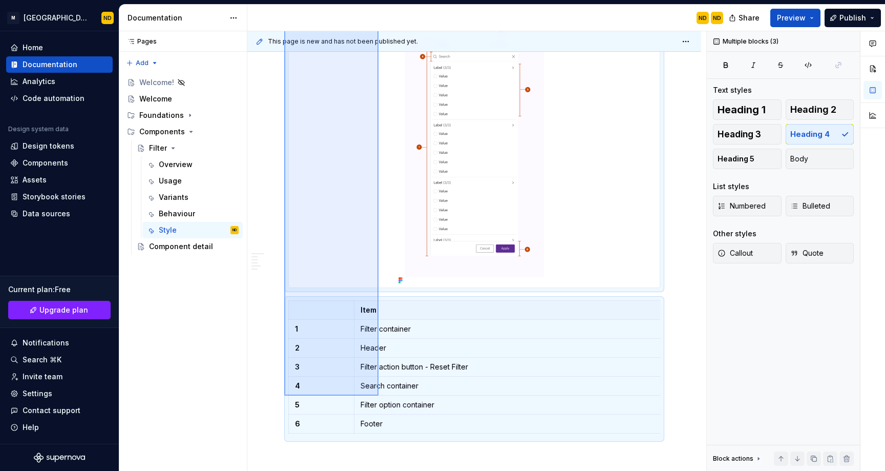
drag, startPoint x: 284, startPoint y: 137, endPoint x: 378, endPoint y: 395, distance: 274.7
click at [378, 395] on div "**********" at bounding box center [476, 251] width 459 height 440
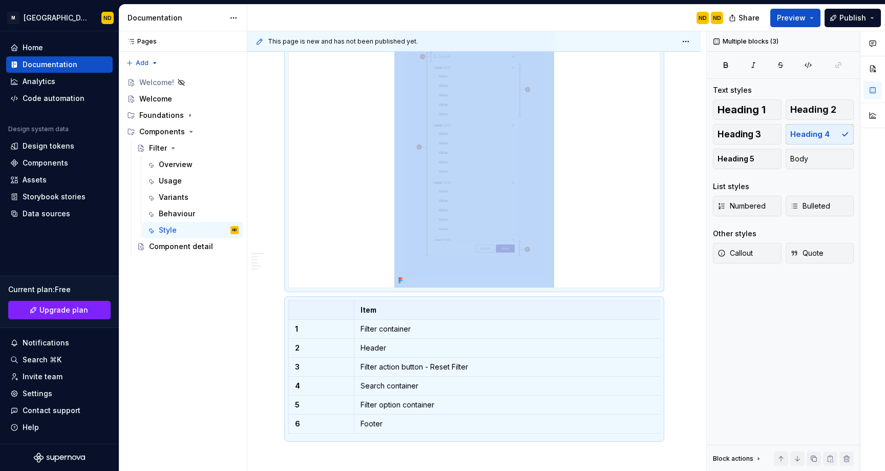
copy div "Vertical Filter"
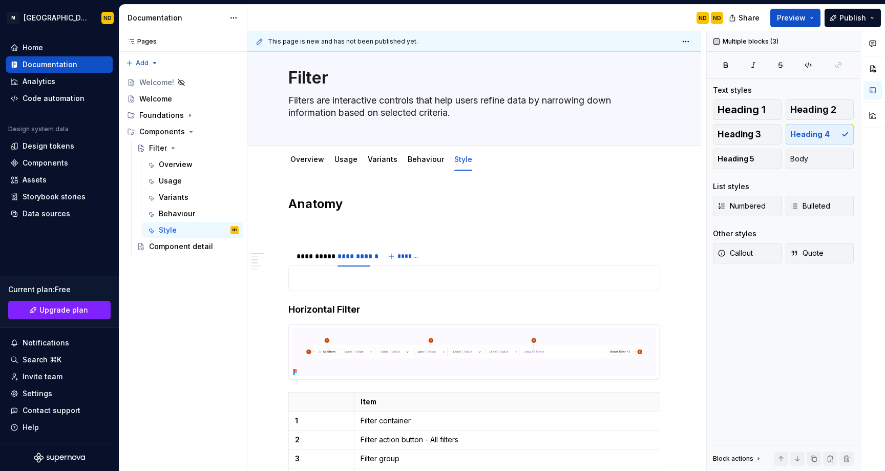
scroll to position [18, 0]
click at [352, 281] on p at bounding box center [474, 278] width 358 height 12
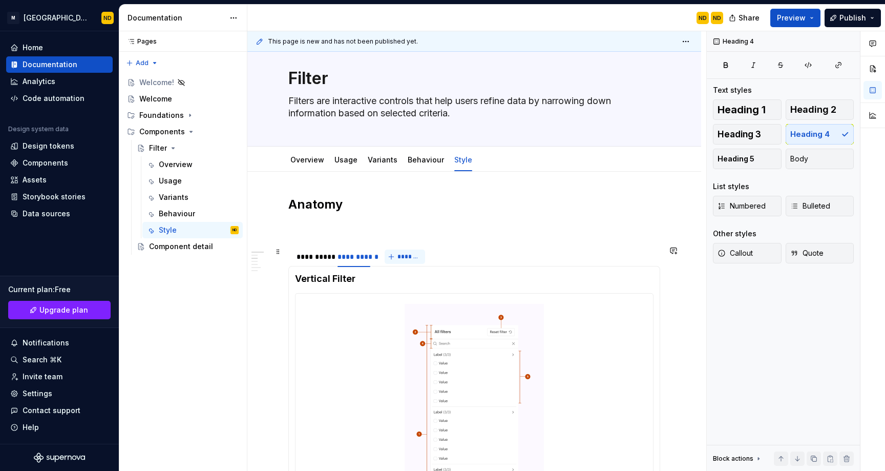
click at [401, 256] on span "*******" at bounding box center [408, 256] width 23 height 8
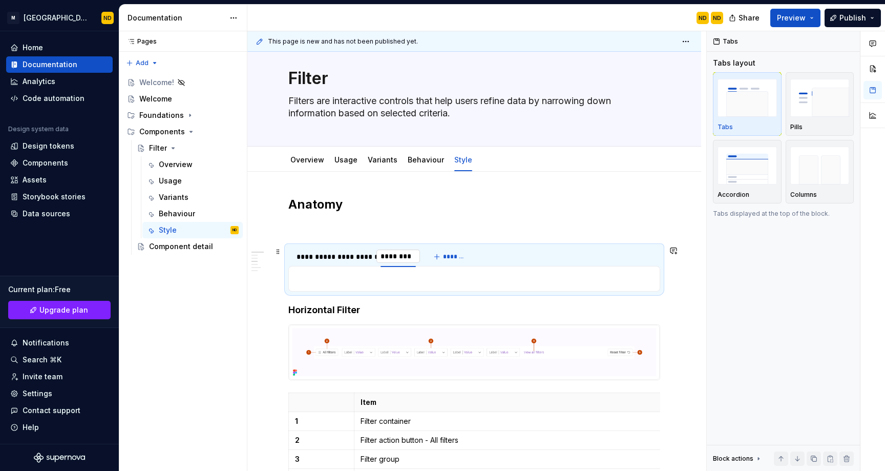
type input "*********"
click at [305, 253] on div "**********" at bounding box center [311, 256] width 31 height 10
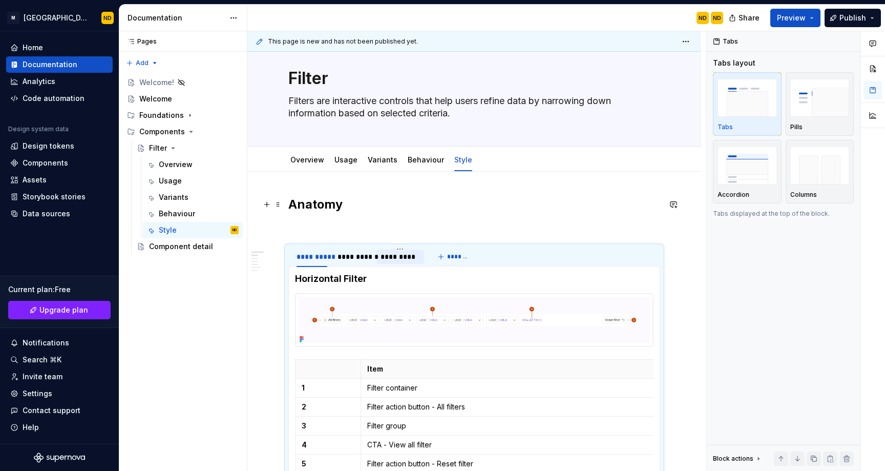
click at [378, 210] on h2 "Anatomy" at bounding box center [474, 204] width 372 height 16
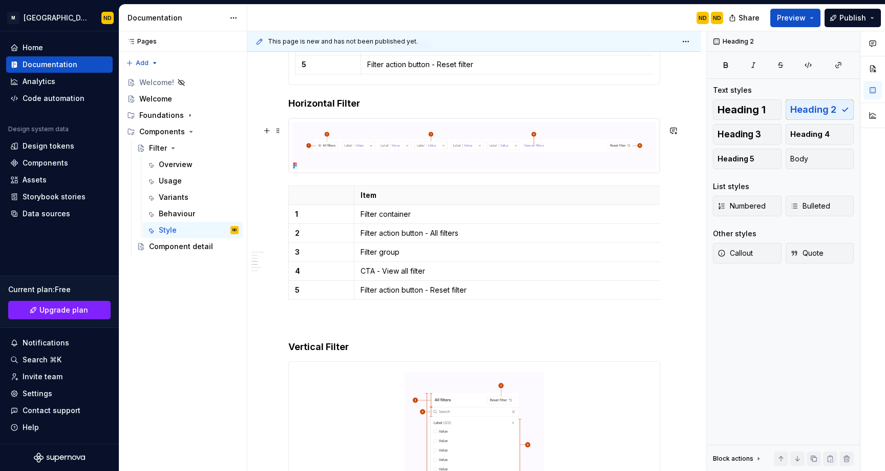
scroll to position [418, 0]
click at [278, 104] on span at bounding box center [278, 110] width 8 height 14
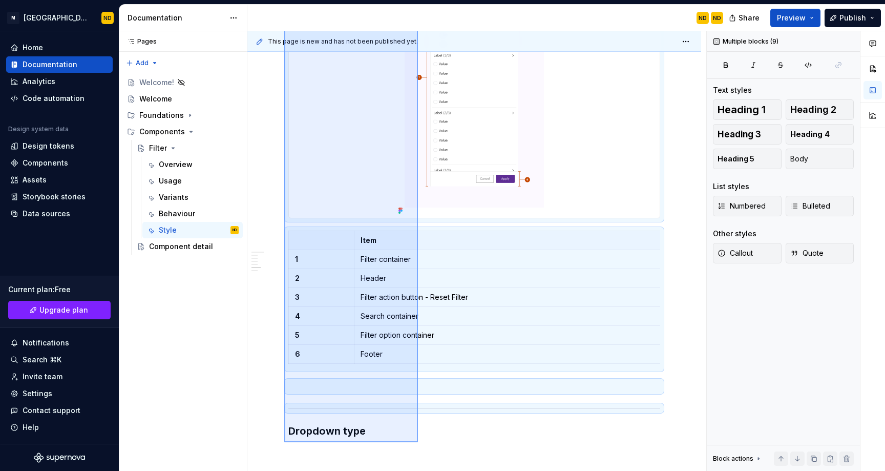
scroll to position [851, 0]
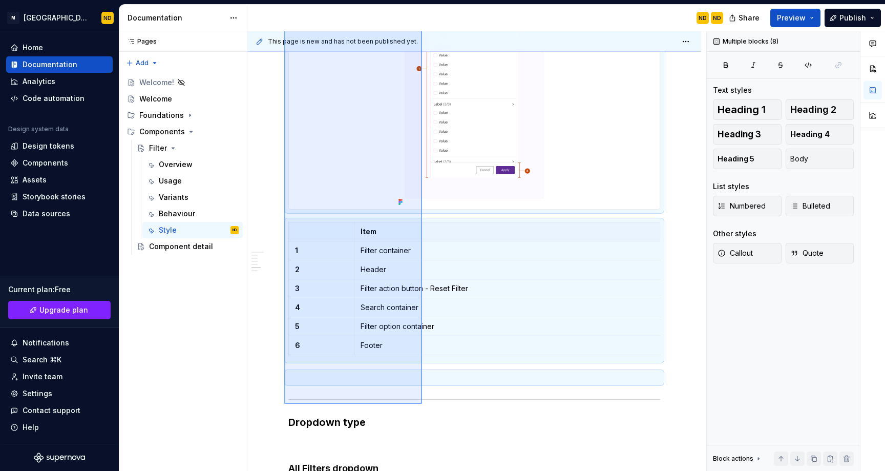
drag, startPoint x: 285, startPoint y: 101, endPoint x: 422, endPoint y: 404, distance: 332.1
click at [422, 404] on div "**********" at bounding box center [476, 251] width 459 height 440
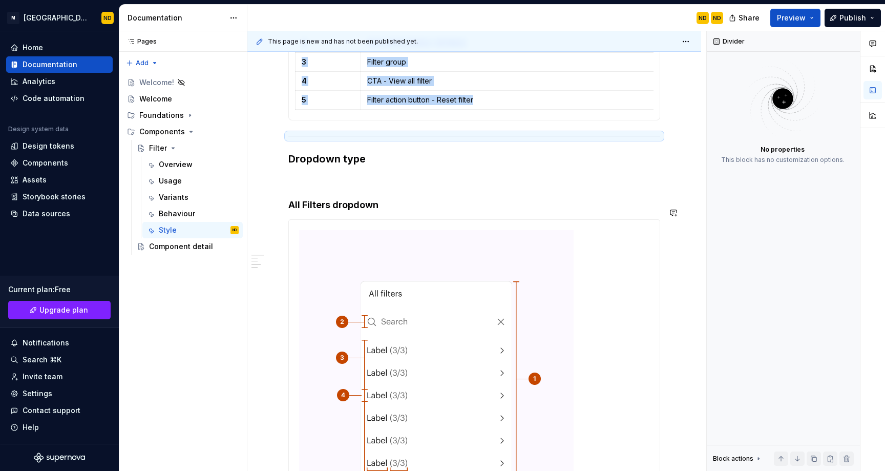
scroll to position [288, 0]
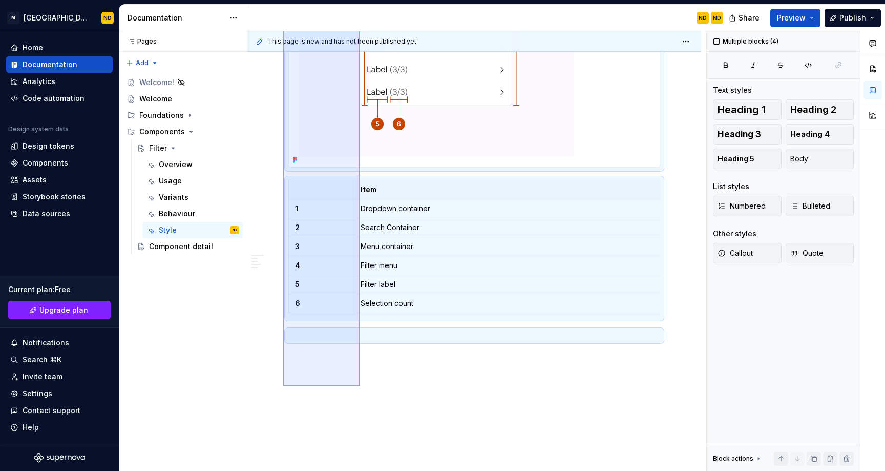
drag, startPoint x: 283, startPoint y: 290, endPoint x: 360, endPoint y: 386, distance: 123.5
click at [360, 386] on div "**********" at bounding box center [476, 251] width 459 height 440
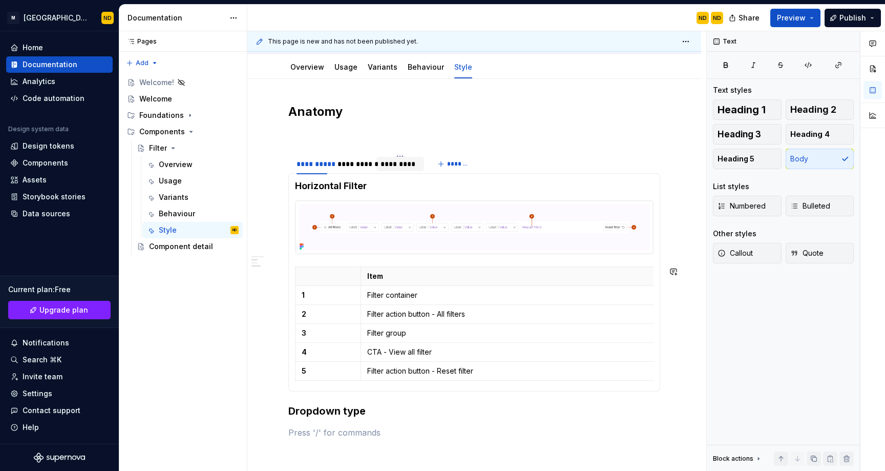
scroll to position [239, 0]
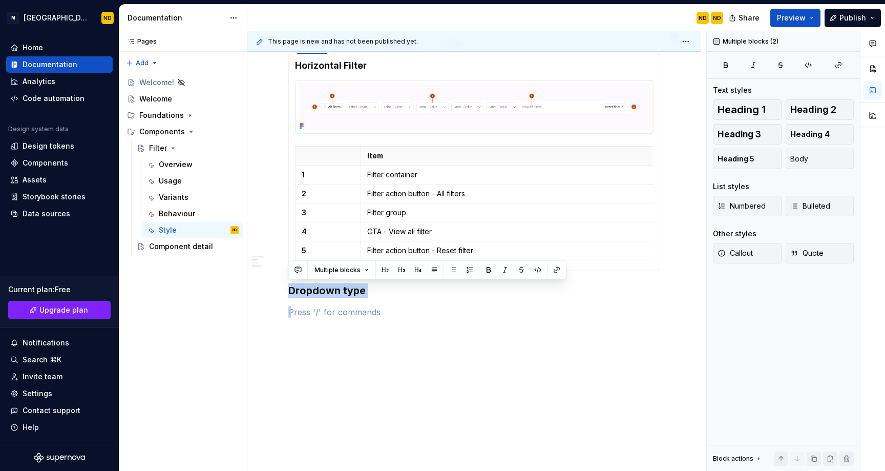
drag, startPoint x: 358, startPoint y: 280, endPoint x: 294, endPoint y: 275, distance: 64.2
click at [294, 275] on div "**********" at bounding box center [474, 150] width 372 height 335
click at [294, 275] on button "button" at bounding box center [298, 270] width 14 height 14
click at [259, 345] on div "**********" at bounding box center [476, 251] width 459 height 440
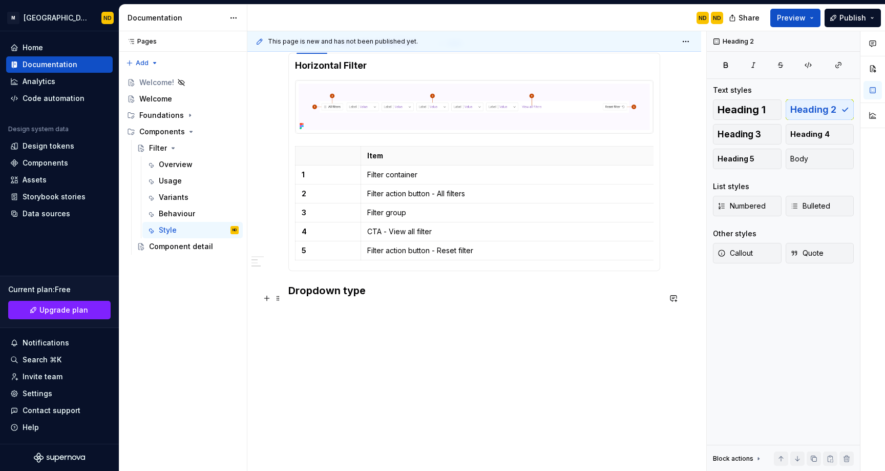
click at [298, 290] on h3 "Dropdown type" at bounding box center [474, 290] width 372 height 14
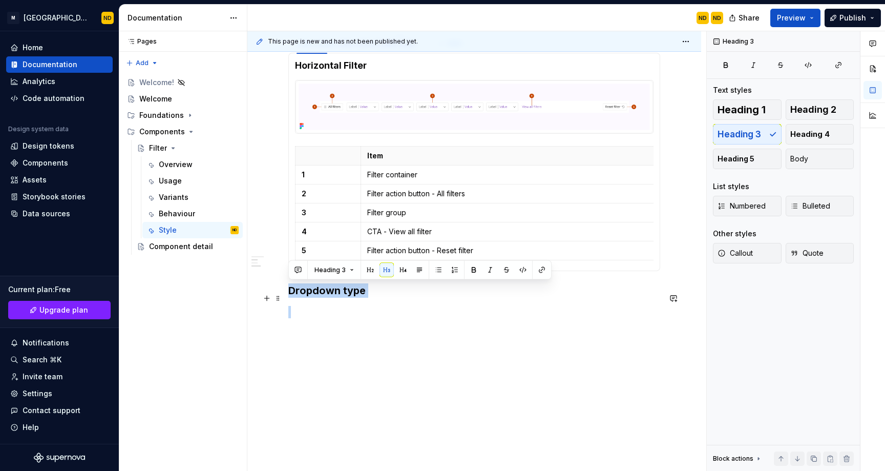
click at [298, 290] on h3 "Dropdown type" at bounding box center [474, 290] width 372 height 14
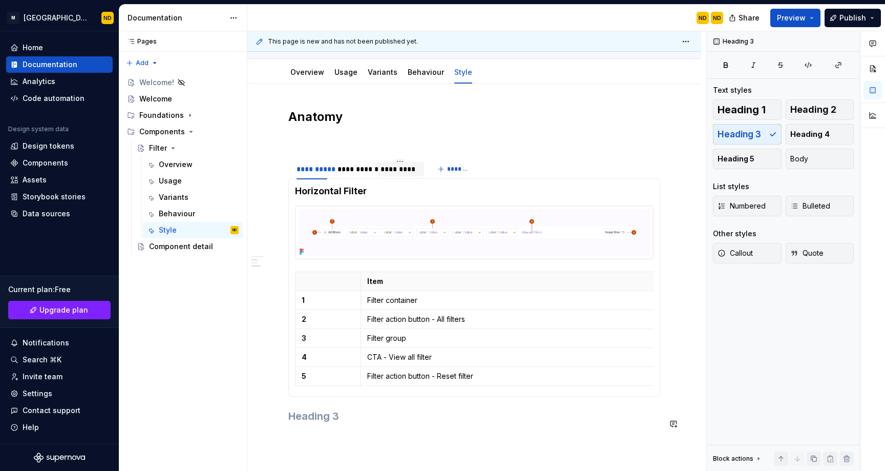
scroll to position [26, 0]
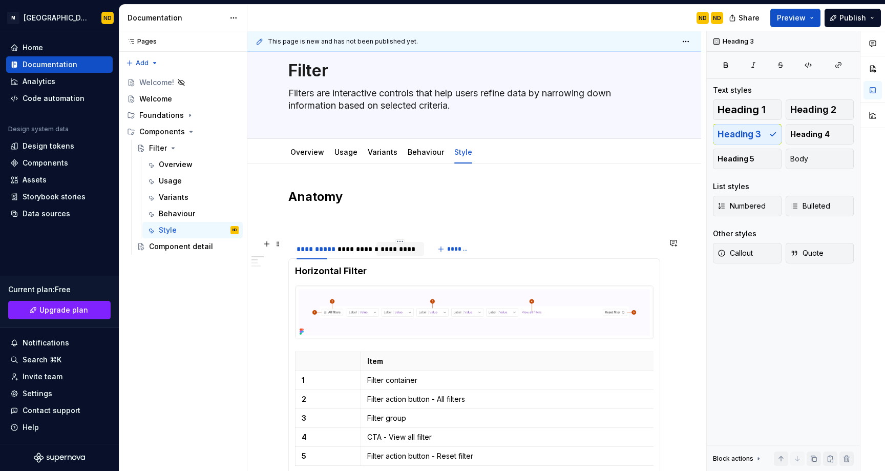
click at [400, 247] on div "*********" at bounding box center [399, 249] width 39 height 10
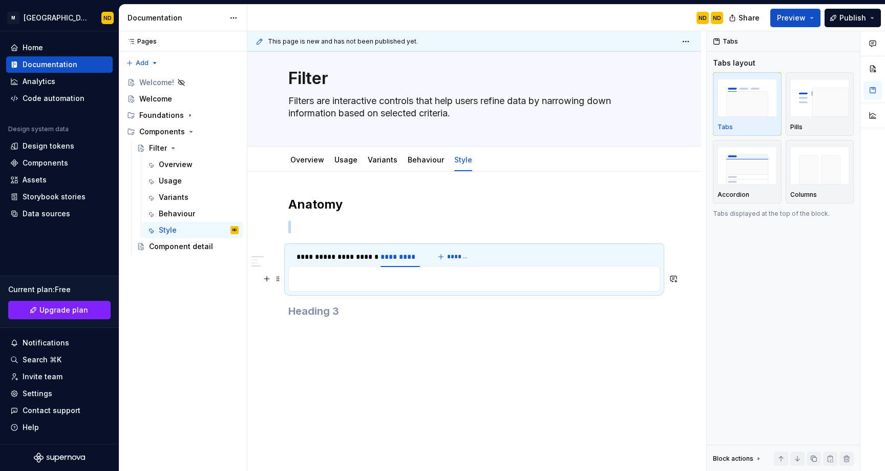
click at [359, 276] on p at bounding box center [474, 278] width 358 height 12
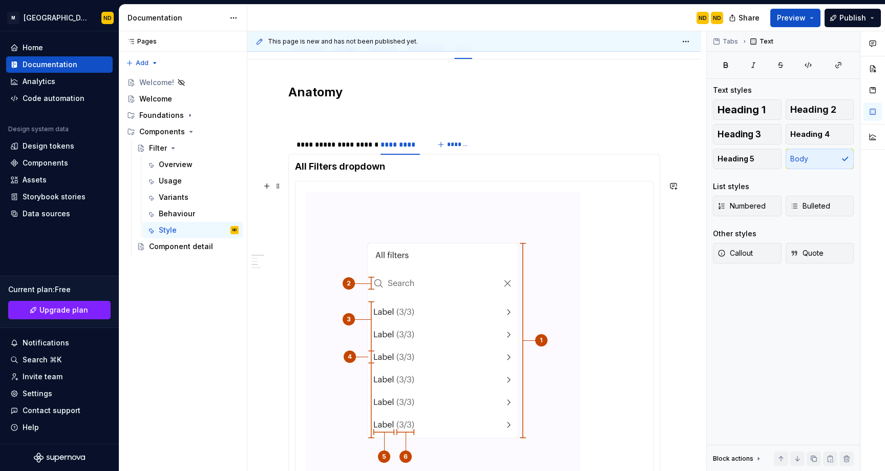
scroll to position [134, 0]
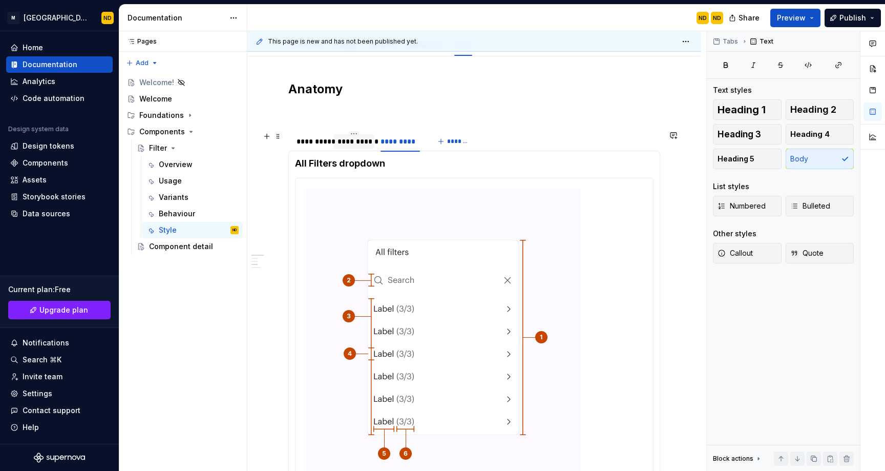
click at [352, 143] on div "**********" at bounding box center [353, 141] width 33 height 10
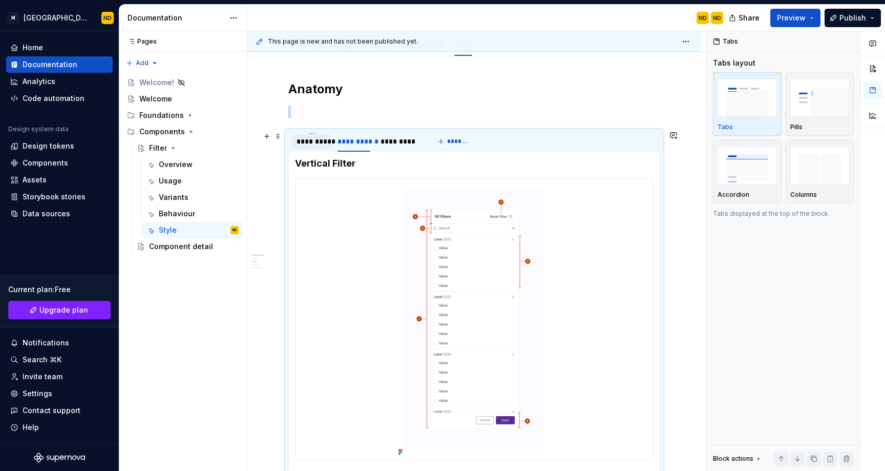
click at [307, 141] on div "**********" at bounding box center [311, 141] width 31 height 10
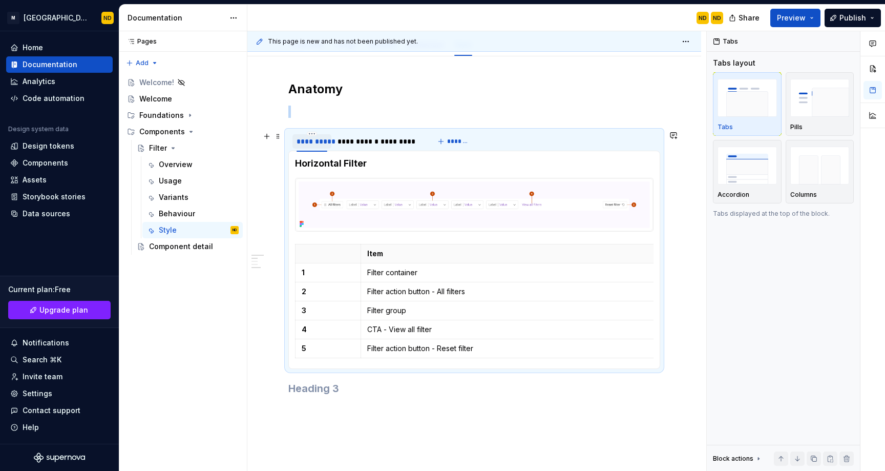
click at [307, 141] on div "**********" at bounding box center [311, 141] width 31 height 10
type input "**********"
click at [366, 137] on div "**********" at bounding box center [375, 141] width 33 height 10
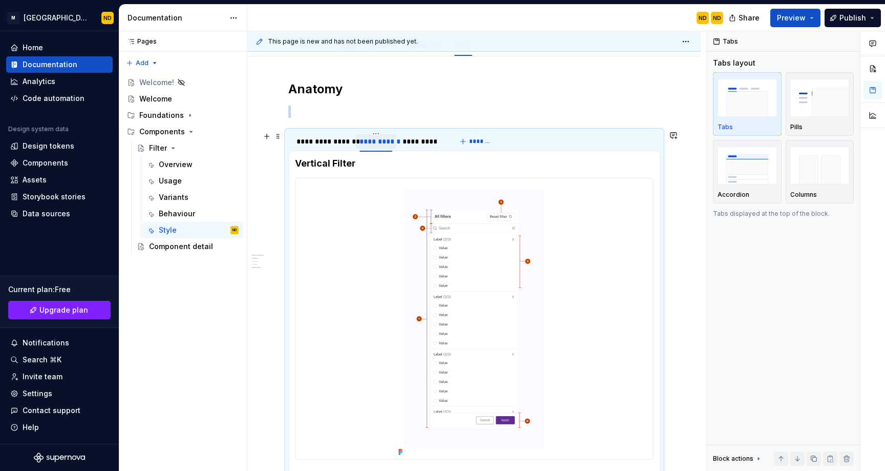
click at [366, 137] on div "**********" at bounding box center [375, 141] width 33 height 10
type input "**********"
click at [422, 142] on div "*********" at bounding box center [432, 141] width 39 height 10
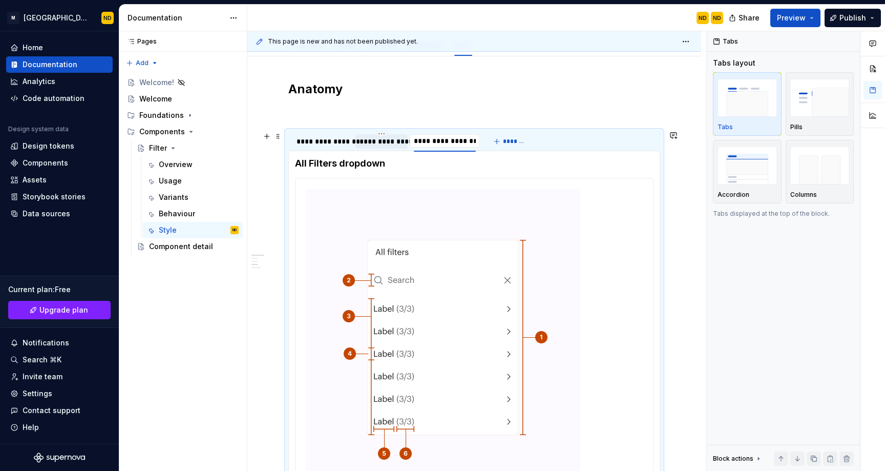
type input "**********"
click at [521, 135] on button "*******" at bounding box center [515, 141] width 40 height 14
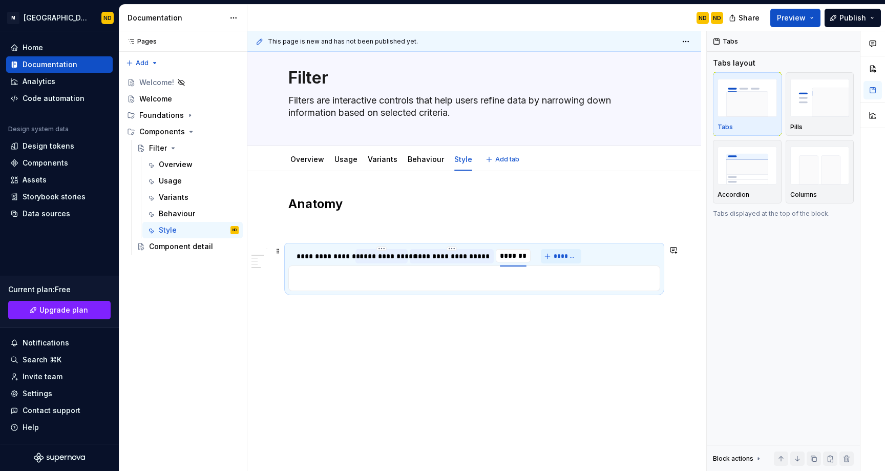
scroll to position [18, 0]
click at [425, 257] on div "**********" at bounding box center [447, 256] width 67 height 10
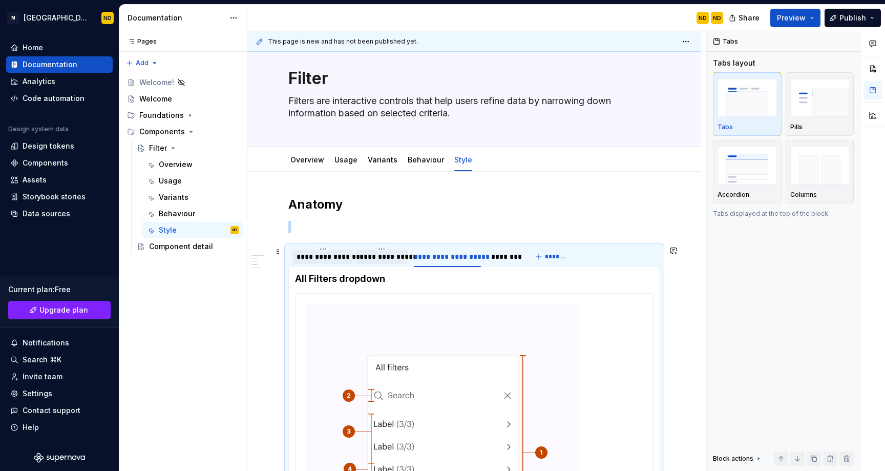
click at [322, 258] on div "**********" at bounding box center [322, 256] width 53 height 10
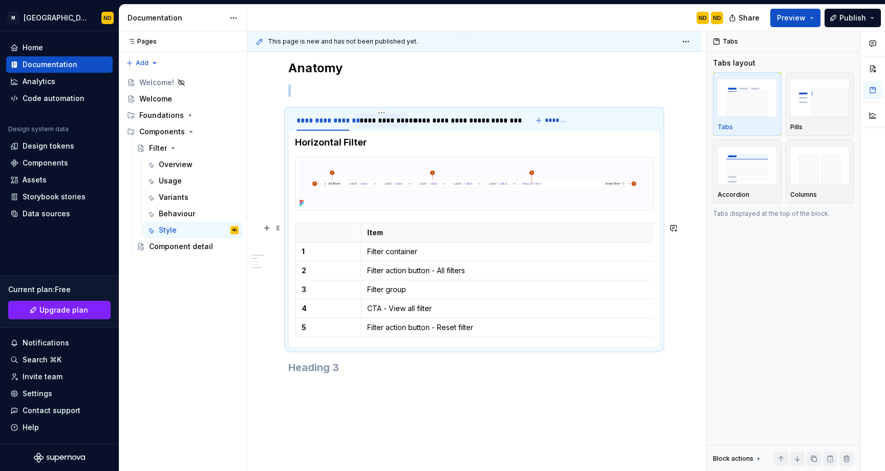
scroll to position [81, 0]
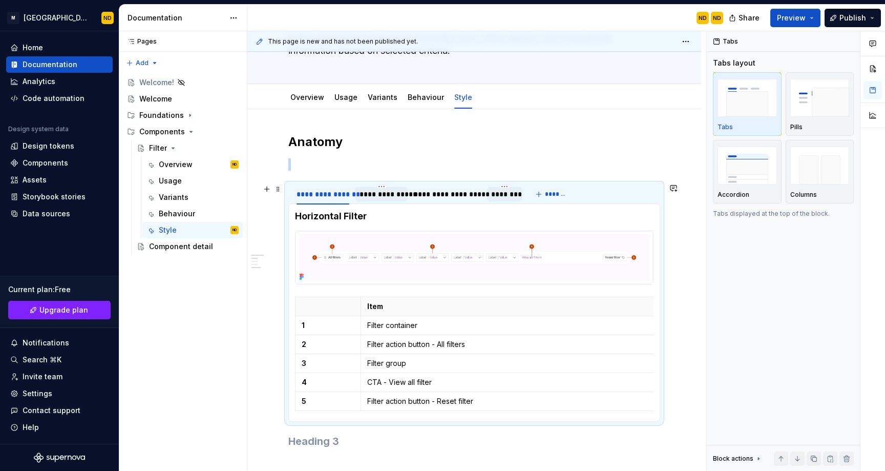
click at [500, 194] on div "********" at bounding box center [504, 194] width 27 height 10
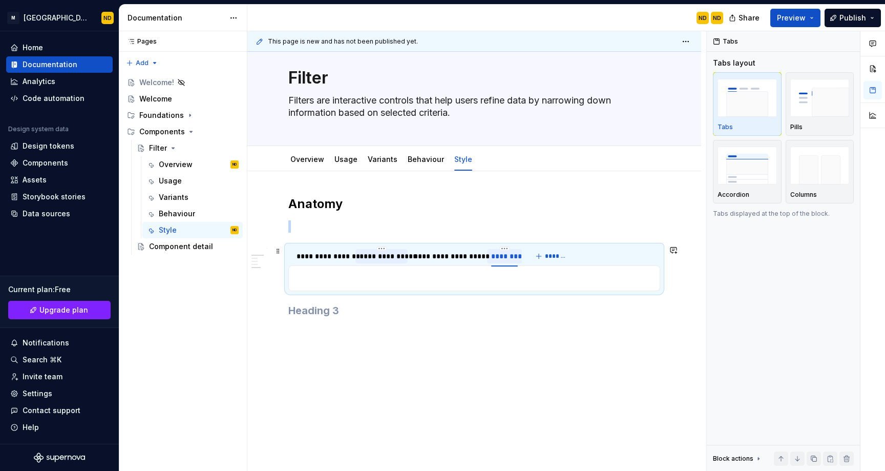
scroll to position [18, 0]
click at [351, 226] on p at bounding box center [474, 227] width 372 height 12
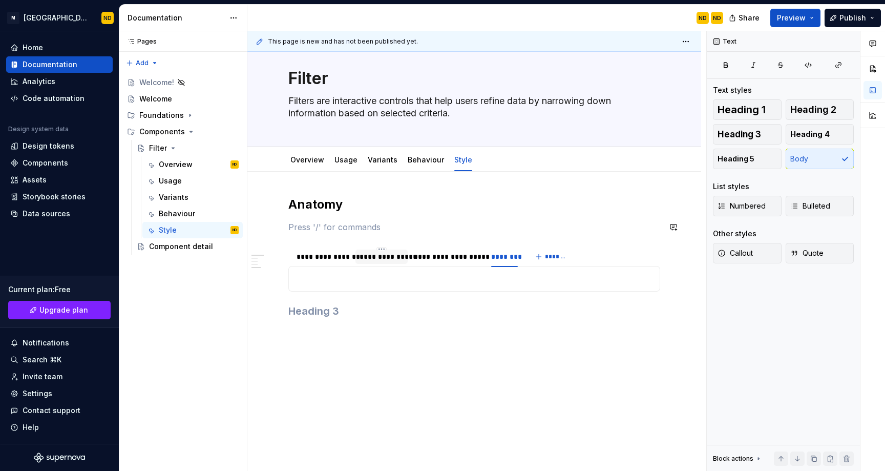
scroll to position [0, 0]
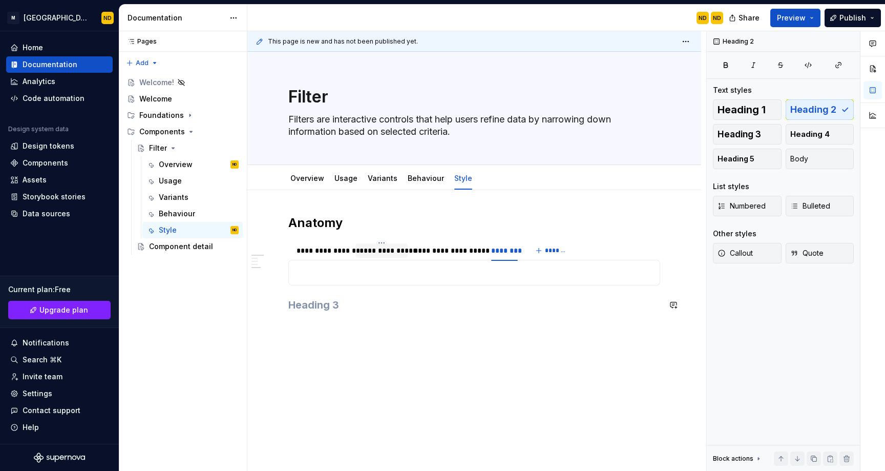
click at [380, 314] on div "**********" at bounding box center [474, 270] width 372 height 110
click at [436, 248] on div "**********" at bounding box center [447, 250] width 67 height 10
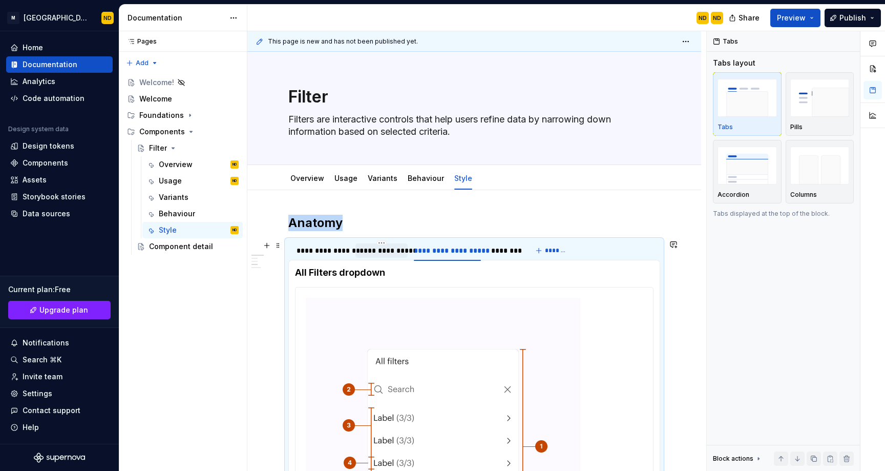
click at [376, 253] on div "**********" at bounding box center [381, 250] width 44 height 10
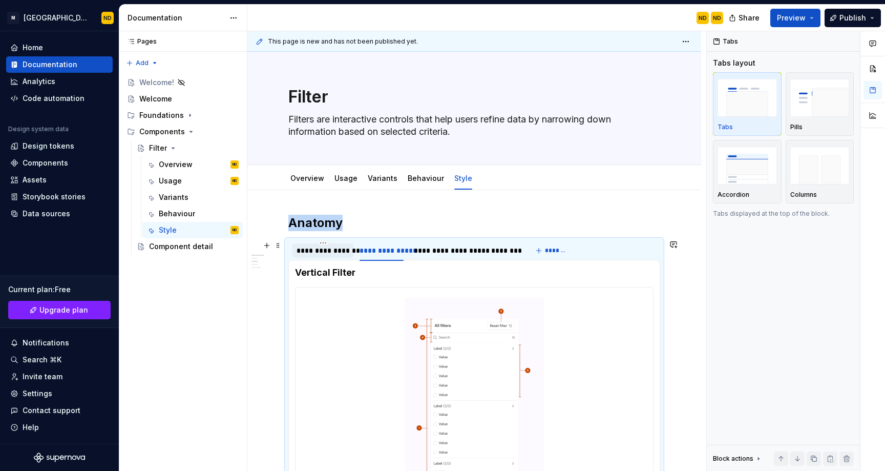
click at [338, 251] on div "**********" at bounding box center [322, 250] width 53 height 10
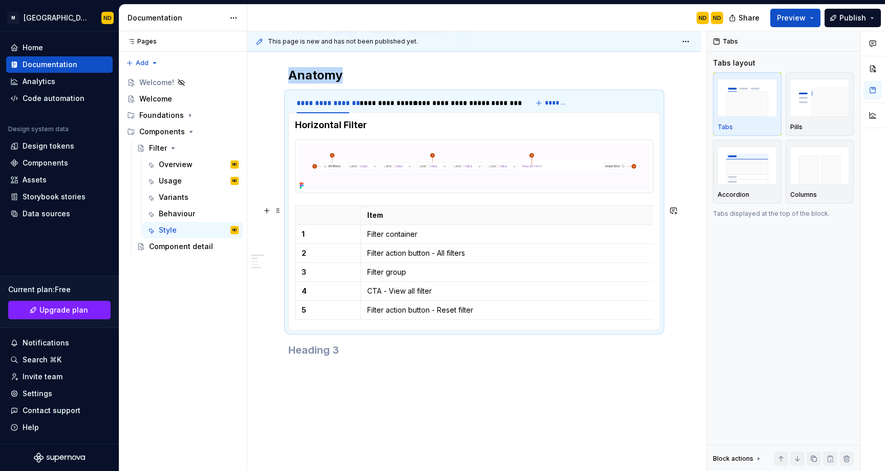
scroll to position [144, 0]
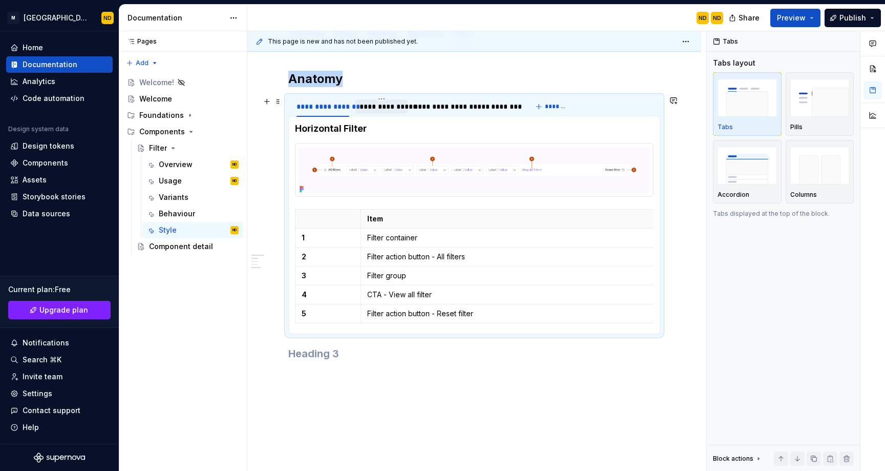
click at [385, 109] on div "**********" at bounding box center [381, 106] width 44 height 10
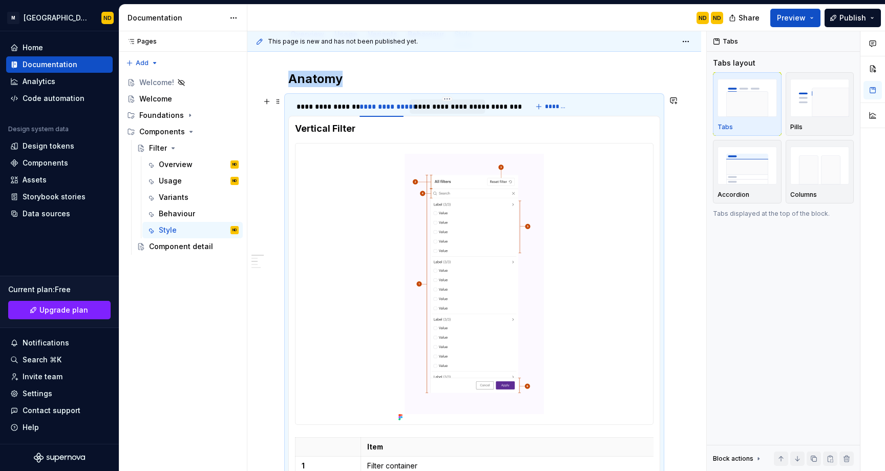
click at [433, 113] on div "**********" at bounding box center [447, 106] width 75 height 14
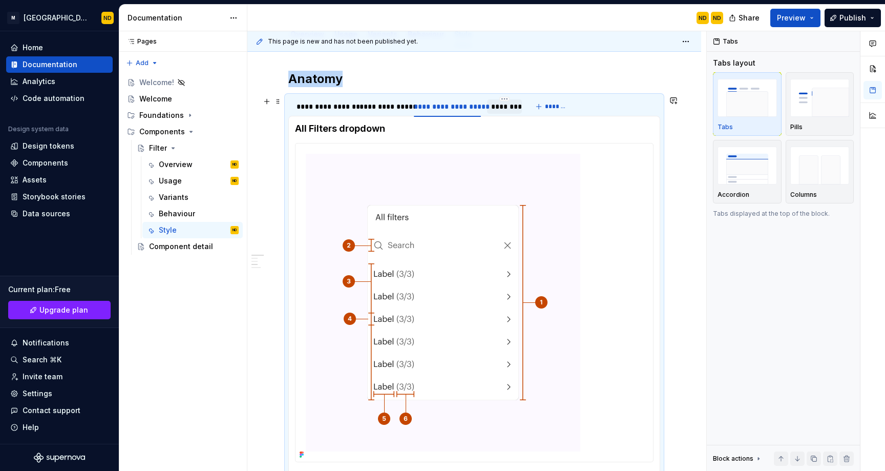
click at [501, 110] on div "********" at bounding box center [504, 106] width 27 height 10
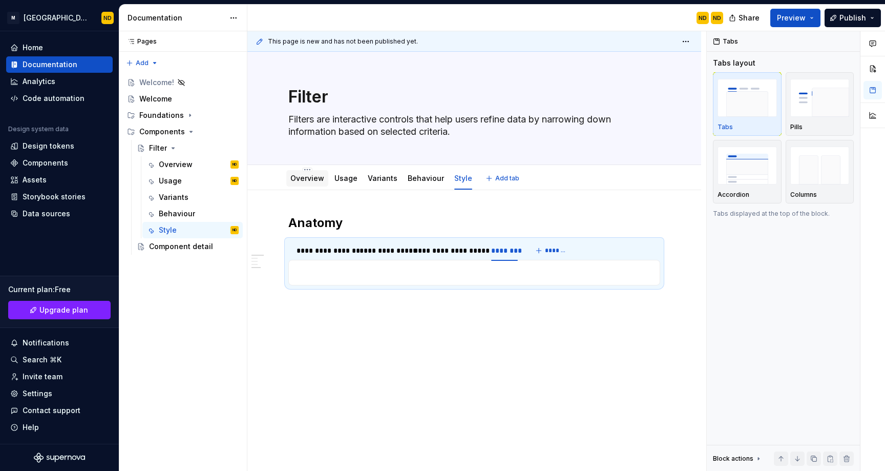
click at [314, 185] on div "Overview" at bounding box center [307, 178] width 42 height 16
click at [336, 182] on link "Usage" at bounding box center [345, 178] width 23 height 9
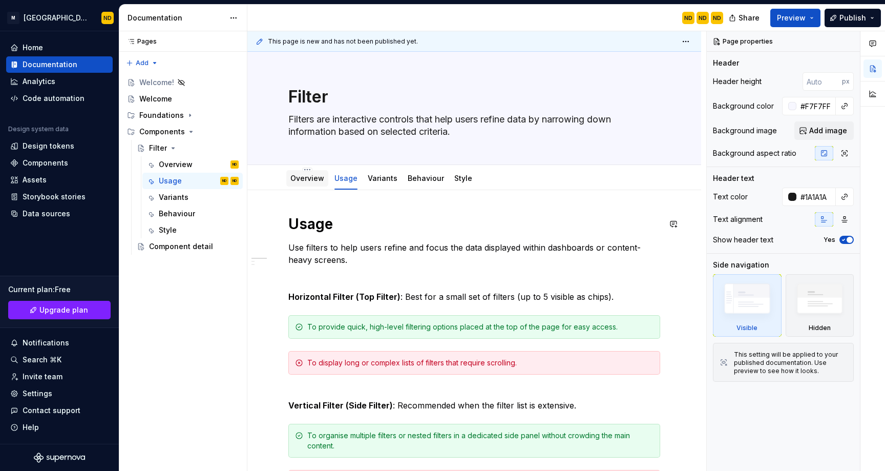
click at [312, 187] on div at bounding box center [307, 187] width 42 height 1
click at [313, 184] on div "Overview" at bounding box center [307, 178] width 42 height 16
click at [304, 182] on div "Overview" at bounding box center [307, 178] width 34 height 10
click at [297, 178] on link "Overview" at bounding box center [307, 178] width 34 height 9
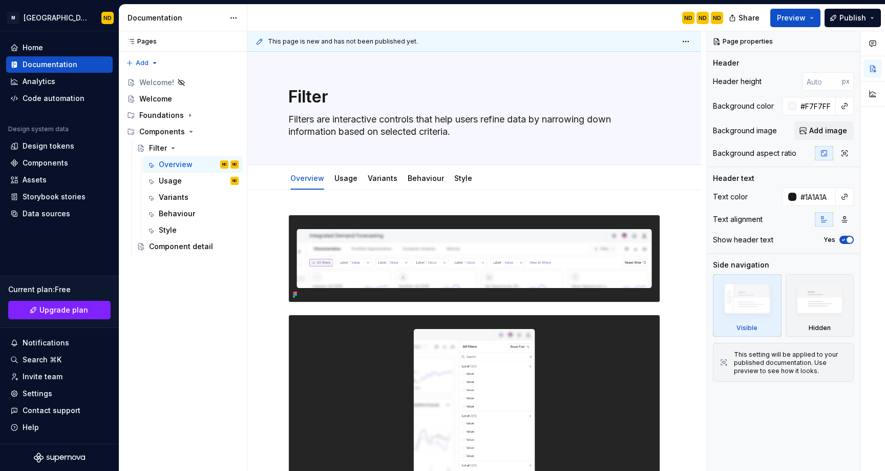
click at [373, 244] on img at bounding box center [474, 258] width 371 height 87
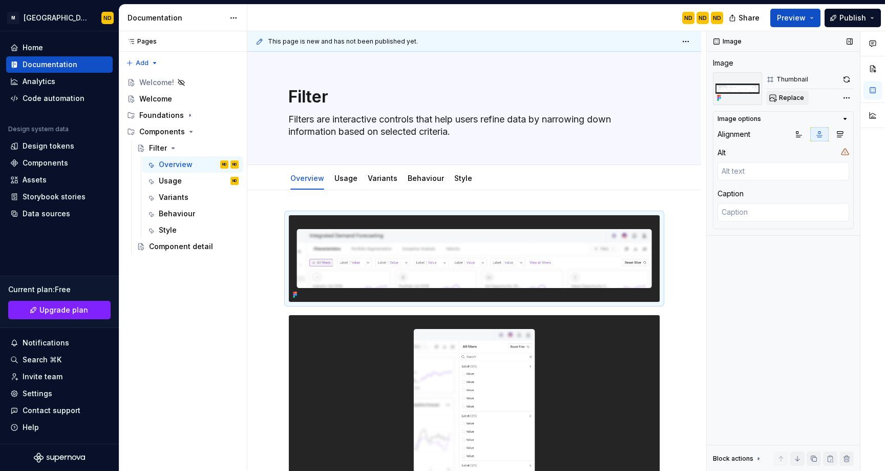
click at [783, 100] on span "Replace" at bounding box center [791, 98] width 25 height 8
type textarea "*"
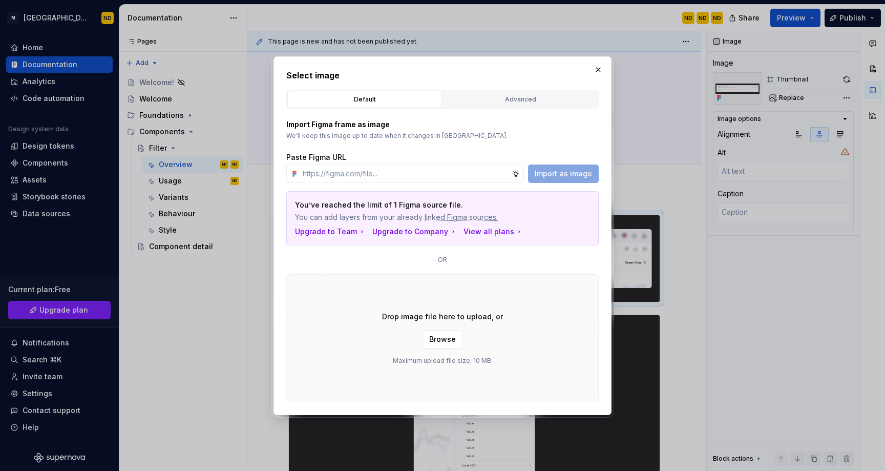
type input "https://www.figma.com/design/ucpZBcfu2hLpZosh3FQUPN/Bento-UI-Library-V2.0?node-…"
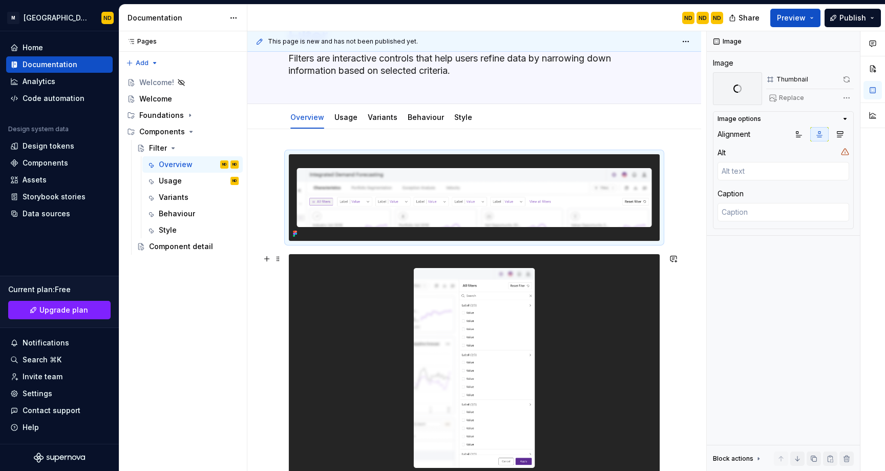
scroll to position [86, 0]
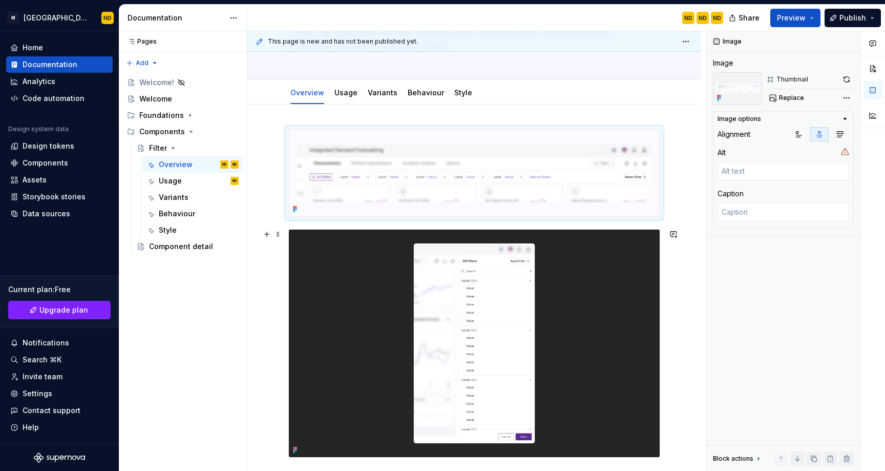
click at [586, 292] on img at bounding box center [474, 342] width 371 height 227
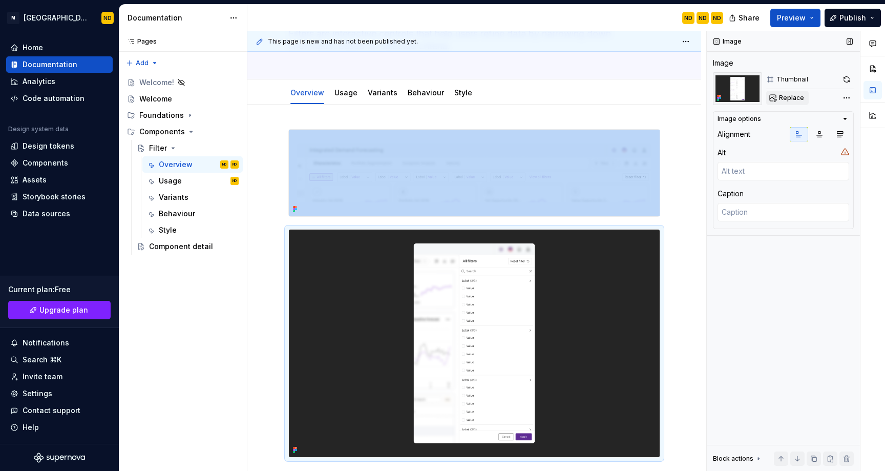
click at [781, 101] on span "Replace" at bounding box center [791, 98] width 25 height 8
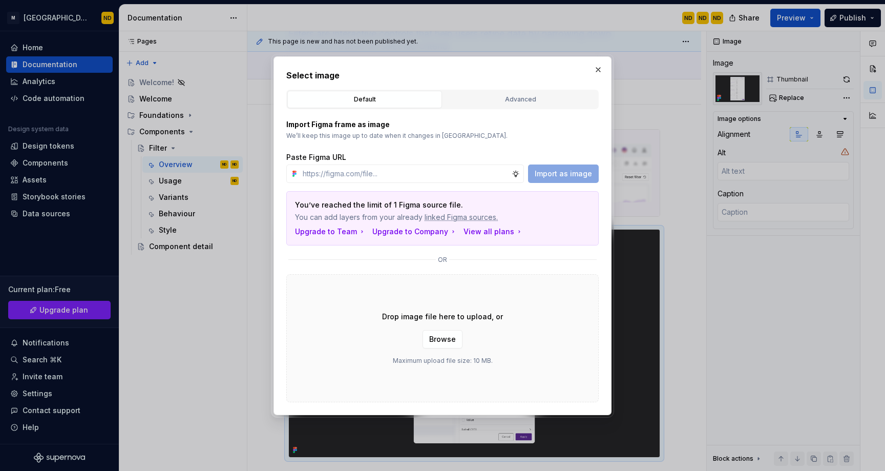
type textarea "*"
type input "https://www.figma.com/design/ucpZBcfu2hLpZosh3FQUPN/Bento-UI-Library-V2.0?node-…"
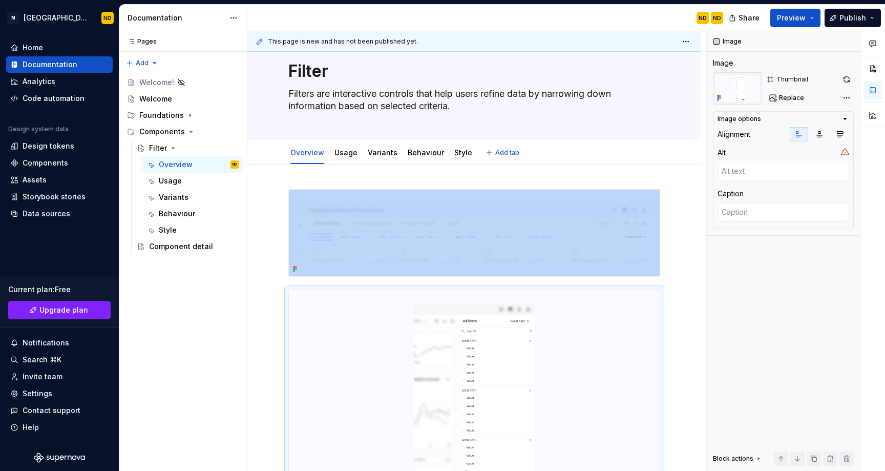
scroll to position [7, 0]
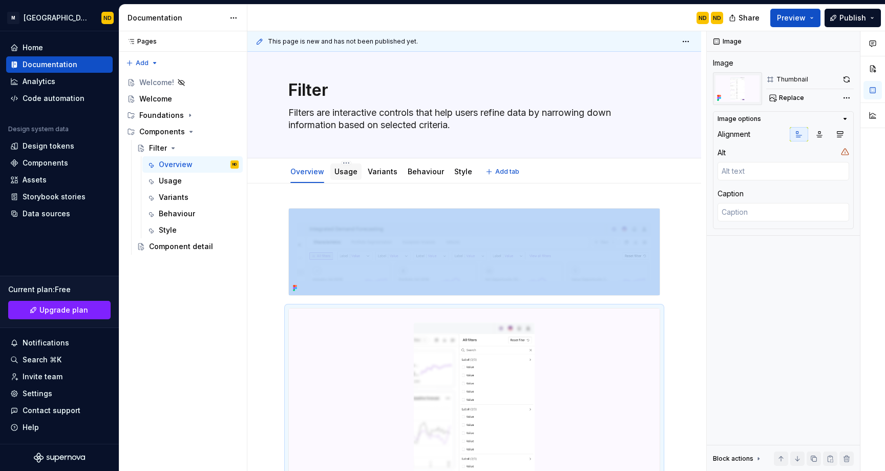
click at [343, 171] on link "Usage" at bounding box center [345, 171] width 23 height 9
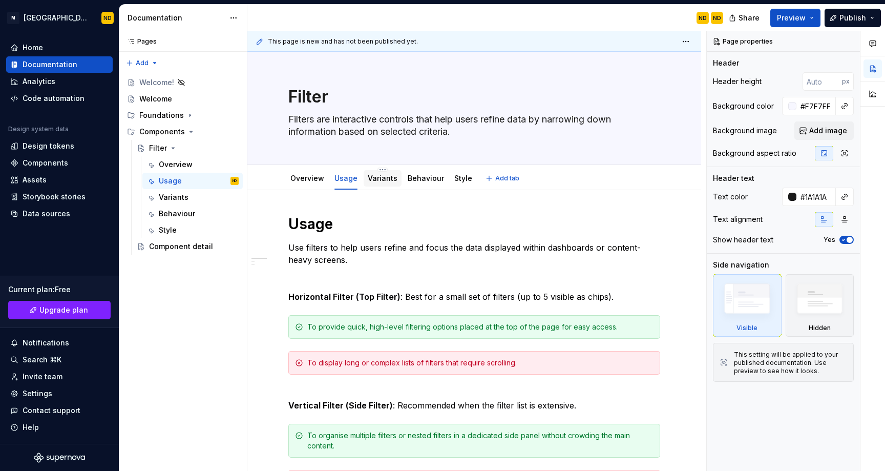
click at [375, 176] on link "Variants" at bounding box center [383, 178] width 30 height 9
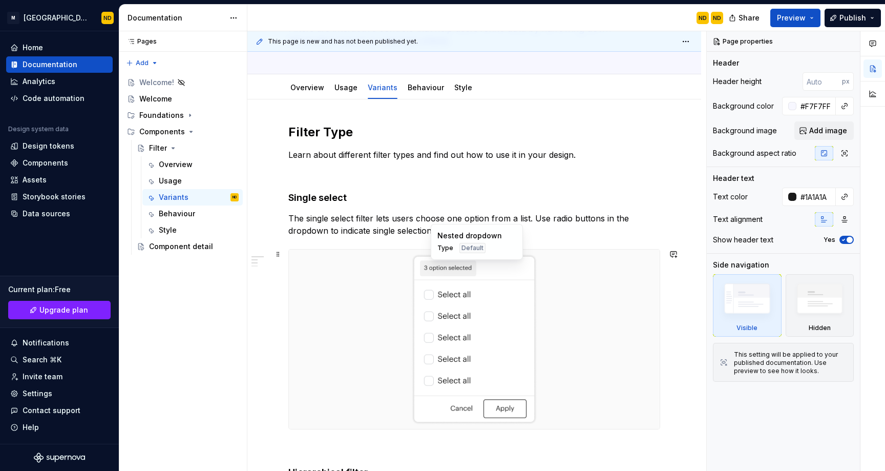
scroll to position [99, 0]
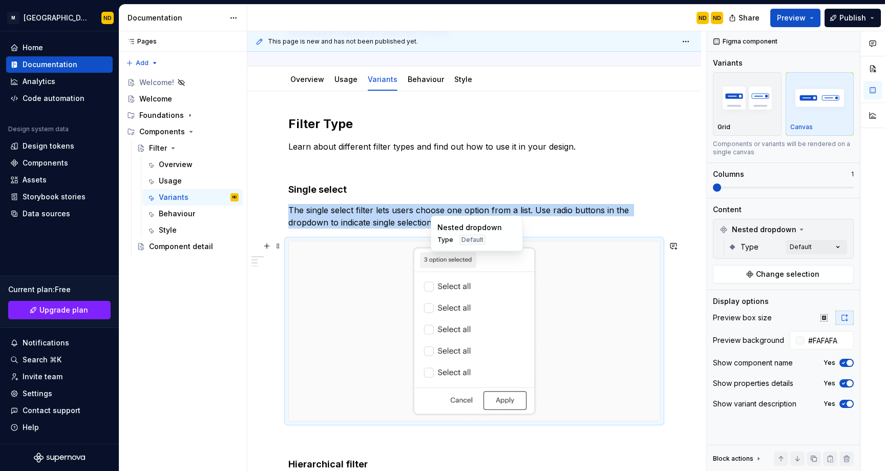
click at [585, 296] on div at bounding box center [474, 330] width 371 height 179
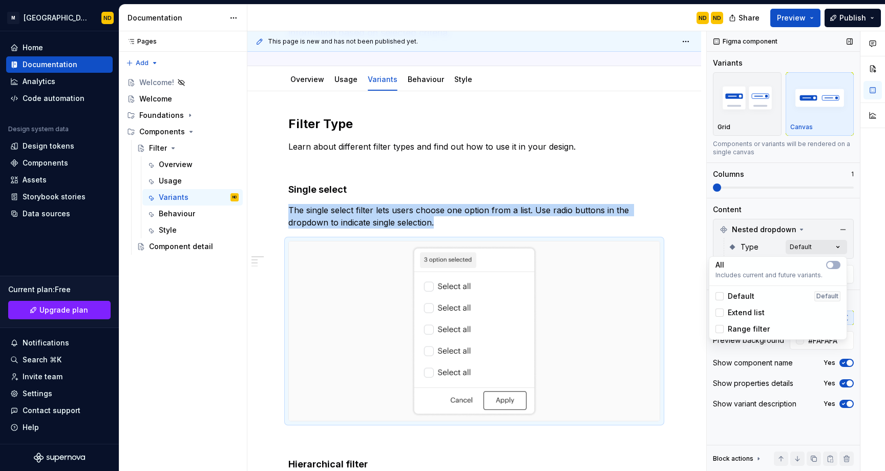
click at [811, 248] on div "Comments Open comments No comments yet Select ‘Comment’ from the block context …" at bounding box center [796, 251] width 178 height 440
click at [738, 314] on span "Extend list" at bounding box center [746, 312] width 37 height 10
click at [725, 313] on div "Extend list" at bounding box center [739, 312] width 49 height 10
click at [661, 189] on html "M Bento Design Library ND Home Documentation Analytics Code automation Design s…" at bounding box center [442, 235] width 885 height 471
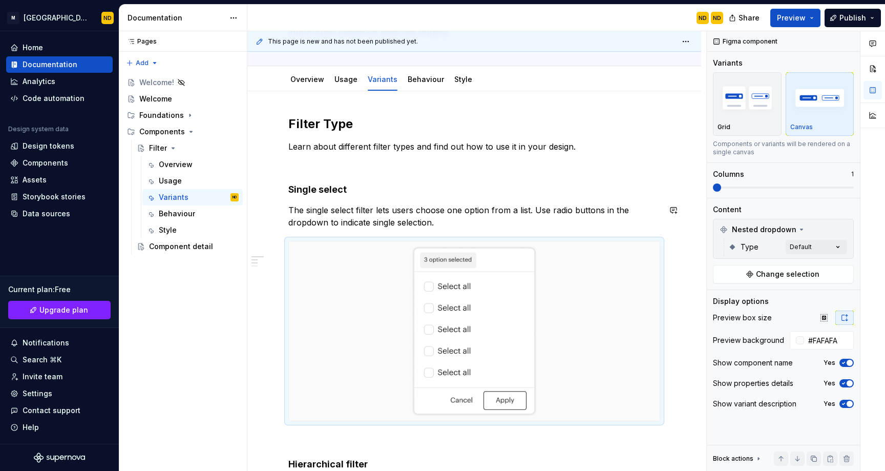
scroll to position [81, 0]
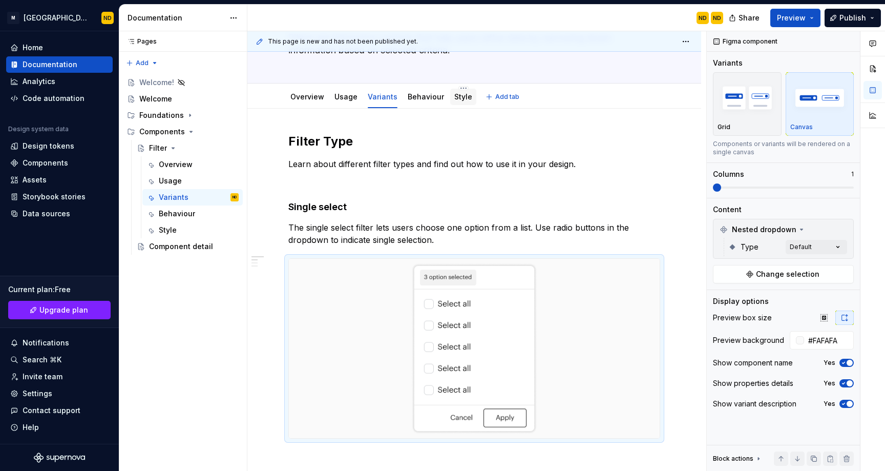
click at [455, 102] on div "Style" at bounding box center [463, 97] width 18 height 12
click at [454, 99] on link "Style" at bounding box center [463, 96] width 18 height 9
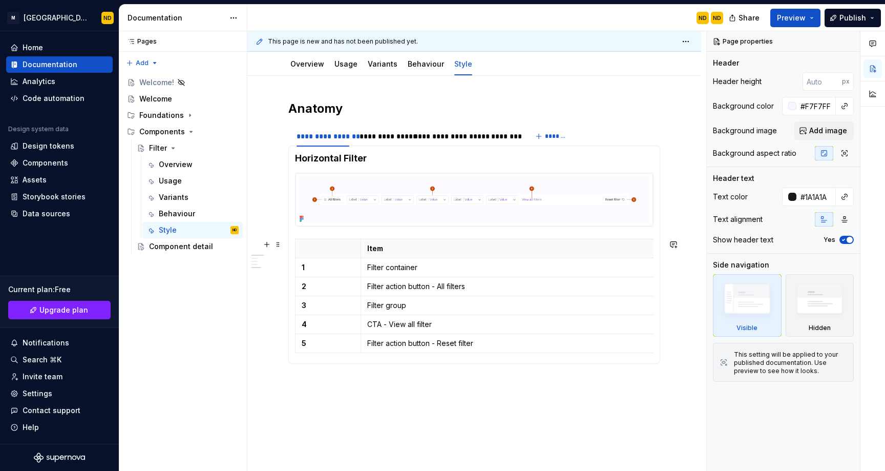
scroll to position [107, 0]
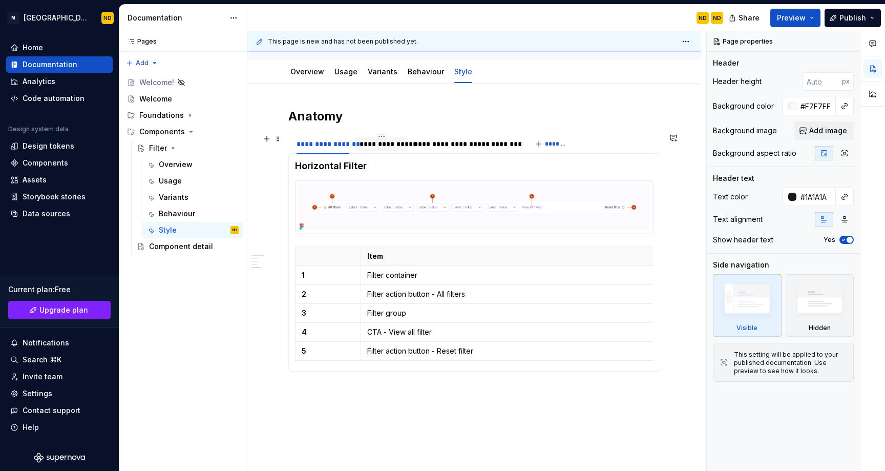
click at [383, 146] on div "**********" at bounding box center [381, 144] width 44 height 10
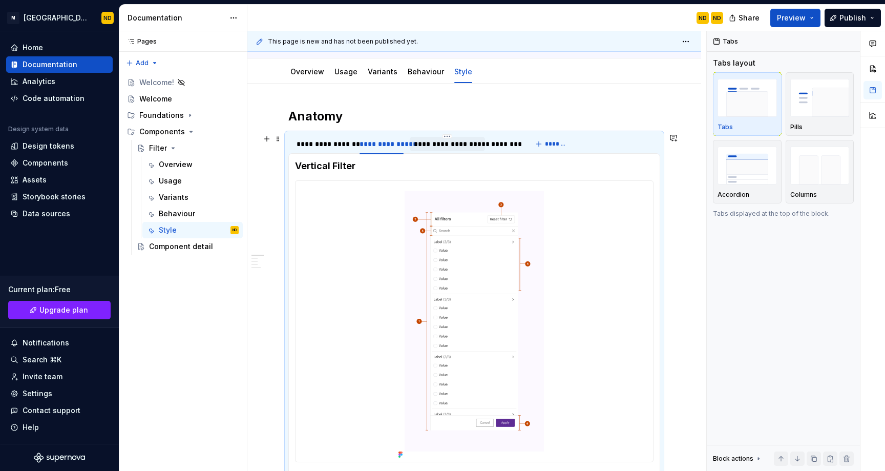
click at [456, 146] on div "**********" at bounding box center [447, 144] width 67 height 10
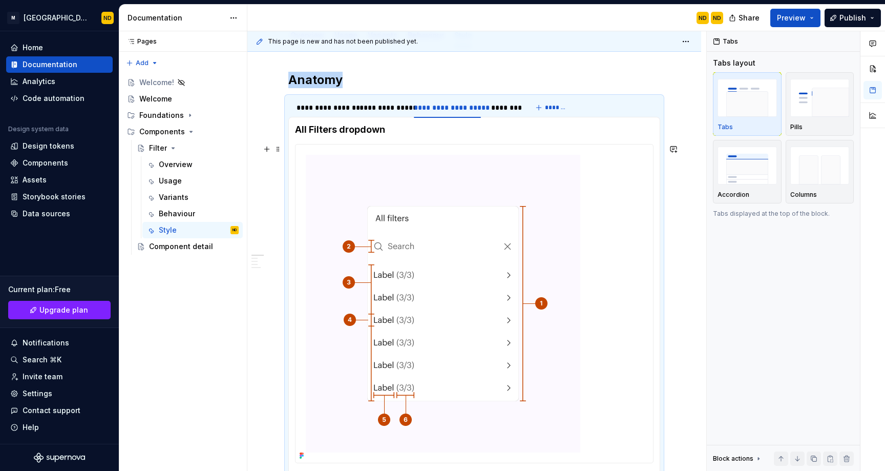
scroll to position [86, 0]
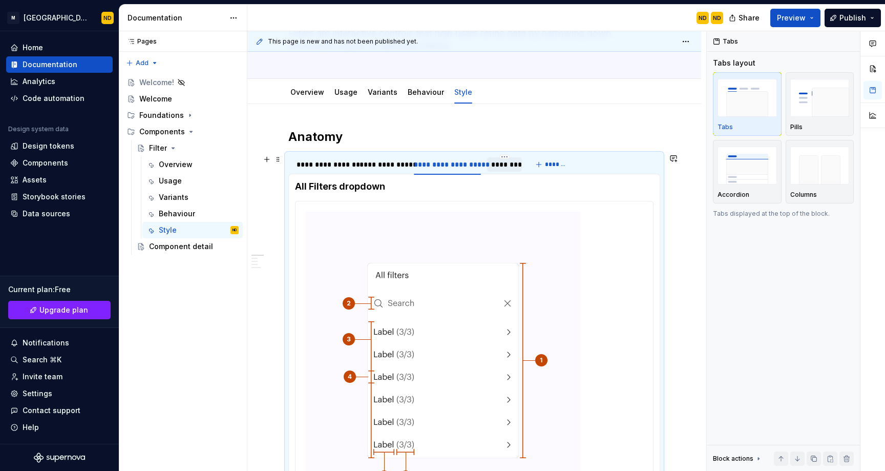
click at [500, 169] on div "********" at bounding box center [504, 164] width 27 height 10
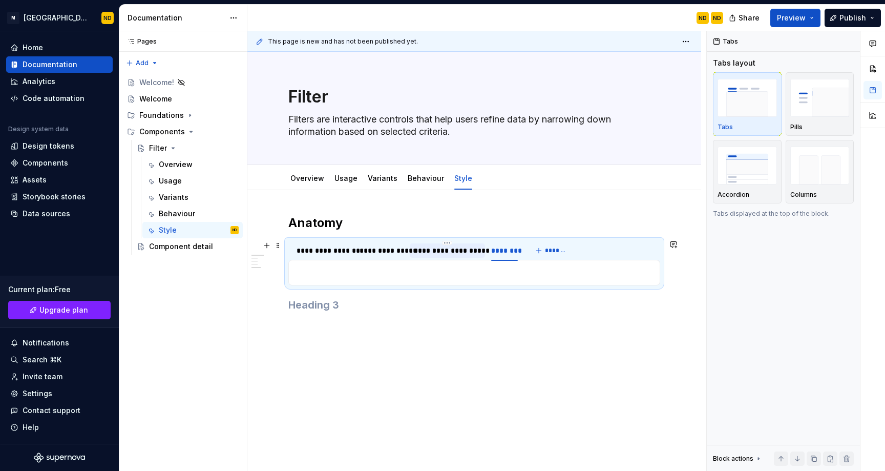
click at [432, 255] on div "**********" at bounding box center [447, 250] width 67 height 10
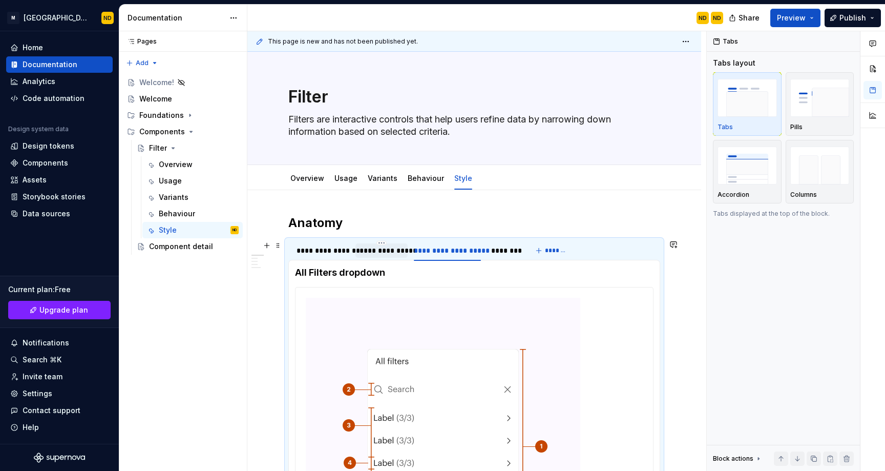
click at [379, 255] on div "**********" at bounding box center [381, 250] width 44 height 10
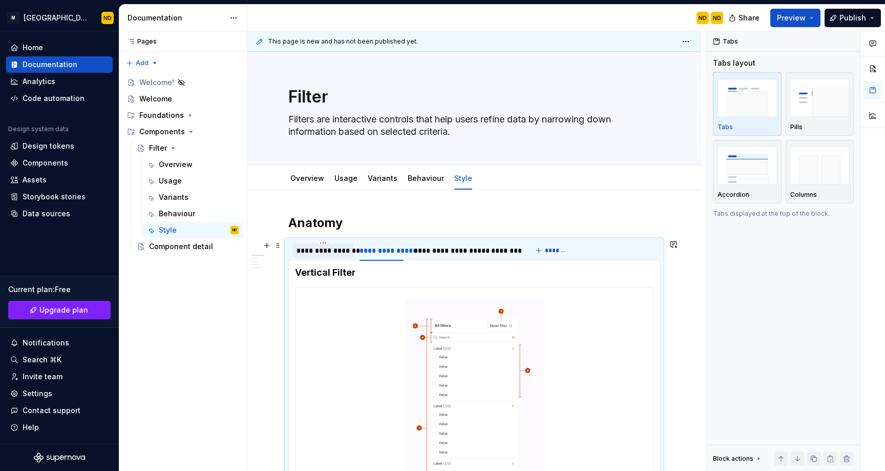
click at [317, 250] on div "**********" at bounding box center [322, 250] width 53 height 10
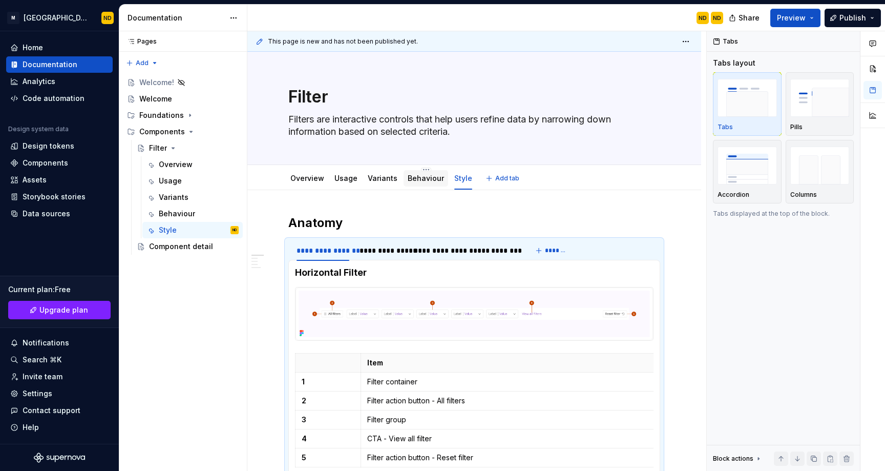
click at [410, 184] on div "Behaviour" at bounding box center [426, 178] width 36 height 12
click at [384, 183] on div "Variants" at bounding box center [383, 178] width 30 height 12
click at [345, 181] on link "Usage" at bounding box center [345, 178] width 23 height 9
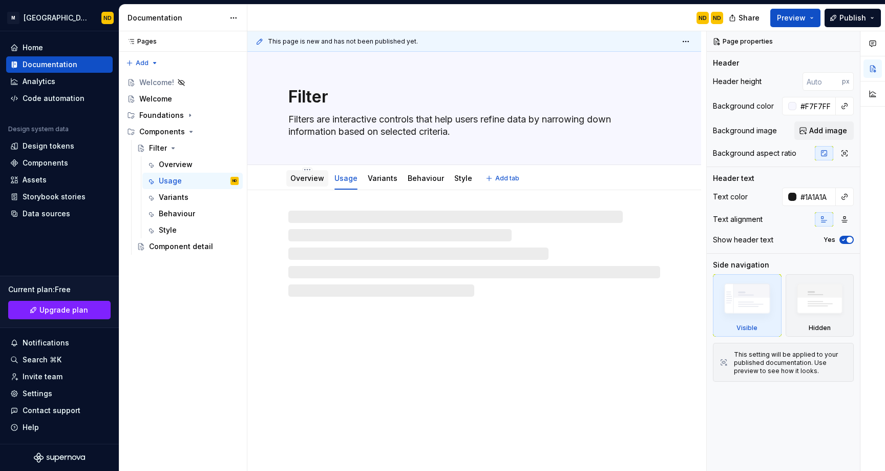
click at [301, 181] on link "Overview" at bounding box center [307, 178] width 34 height 9
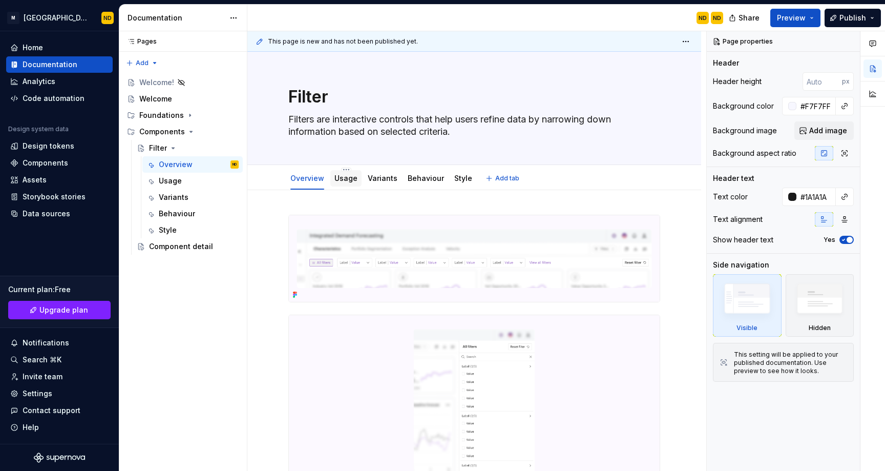
click at [344, 180] on link "Usage" at bounding box center [345, 178] width 23 height 9
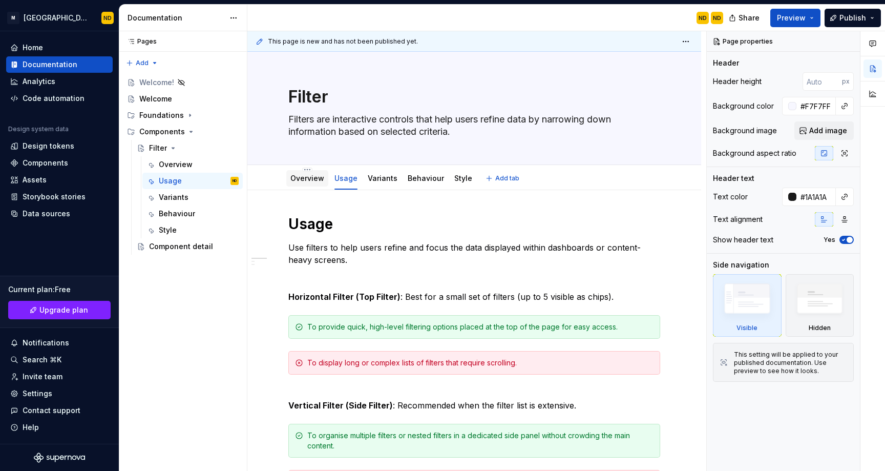
click at [311, 185] on div "Overview" at bounding box center [307, 178] width 42 height 16
click at [313, 180] on link "Overview" at bounding box center [307, 178] width 34 height 9
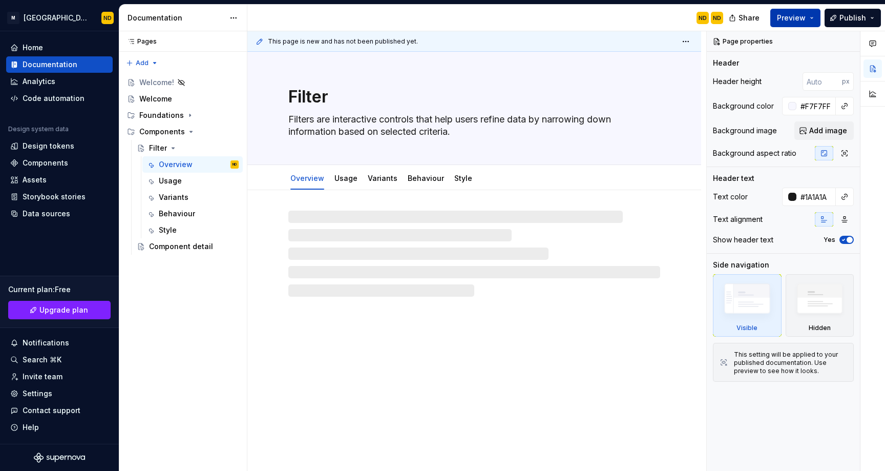
click at [794, 18] on span "Preview" at bounding box center [791, 18] width 29 height 10
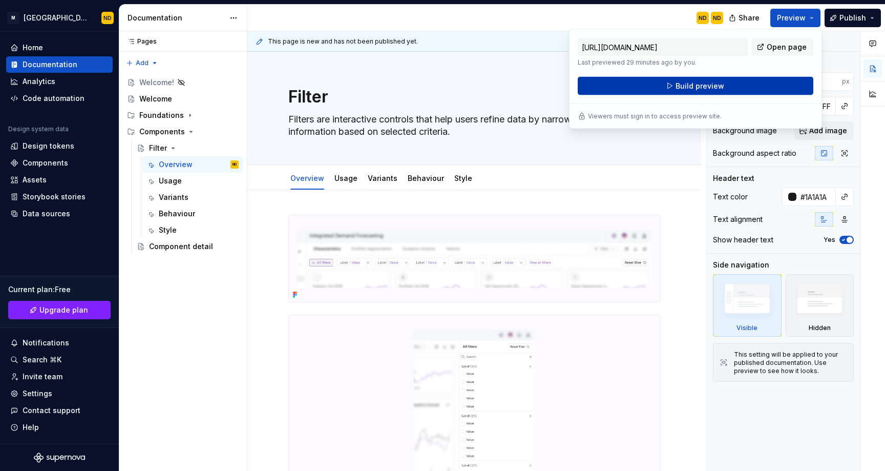
click at [698, 86] on span "Build preview" at bounding box center [699, 86] width 49 height 10
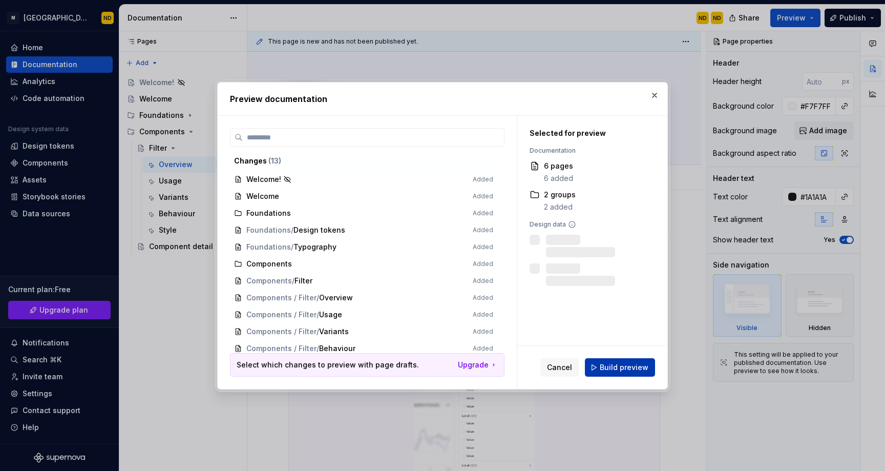
click at [605, 365] on span "Build preview" at bounding box center [624, 367] width 49 height 10
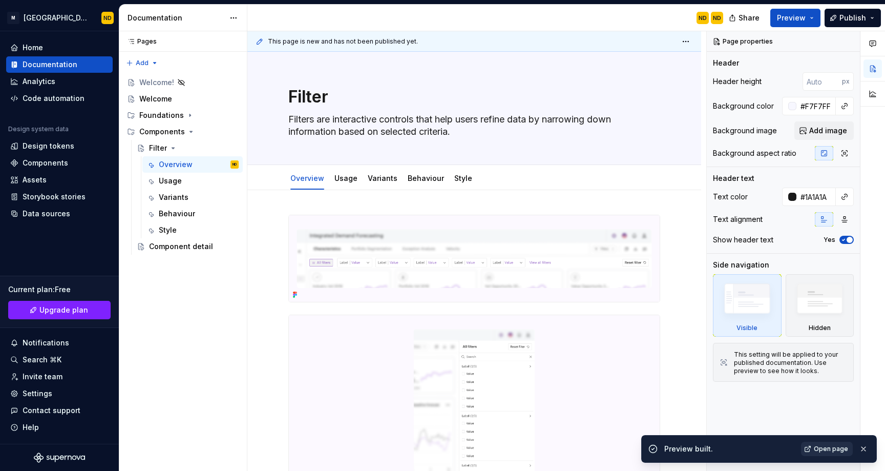
click at [826, 446] on span "Open page" at bounding box center [831, 448] width 34 height 8
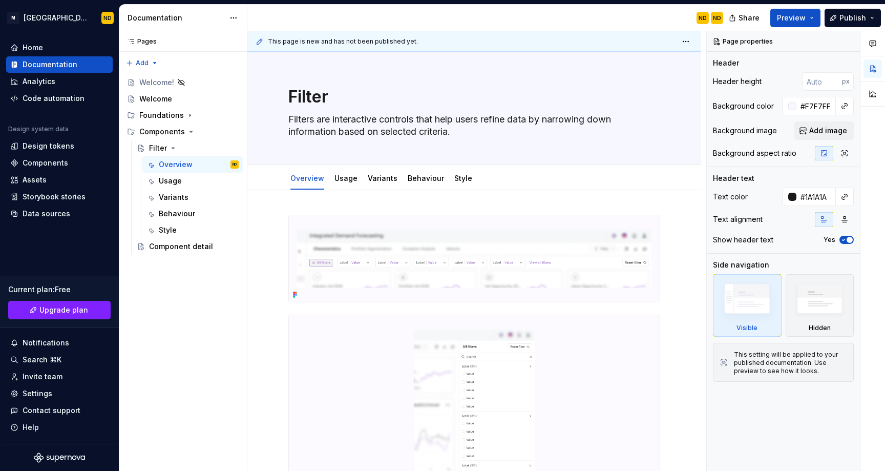
type textarea "*"
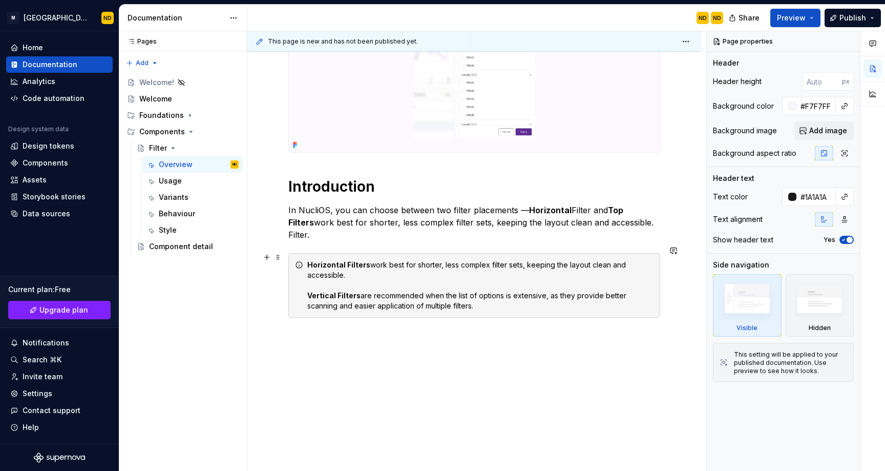
scroll to position [456, 0]
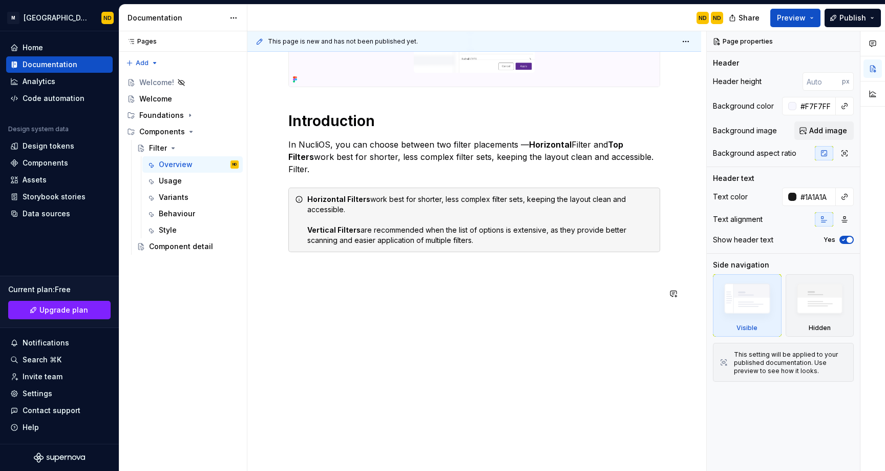
click at [331, 303] on div "Introduction In NucliOS, you can choose between two filter placements — Horizon…" at bounding box center [474, 42] width 372 height 567
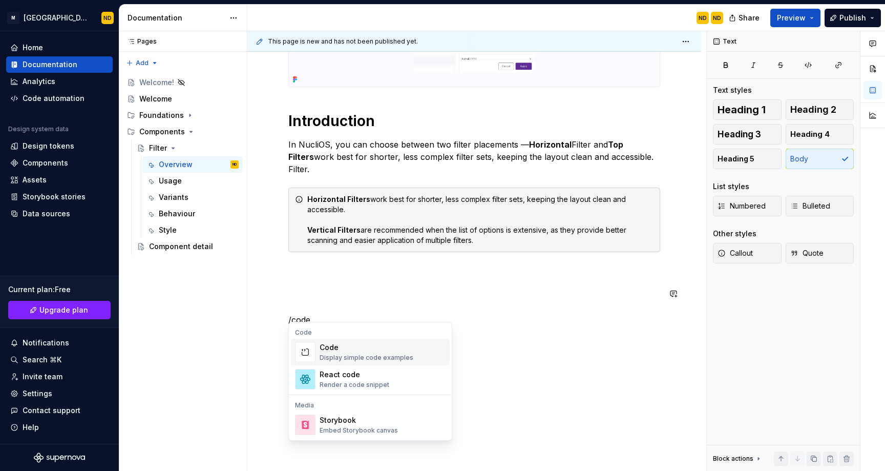
click at [315, 313] on p "/code" at bounding box center [474, 319] width 372 height 12
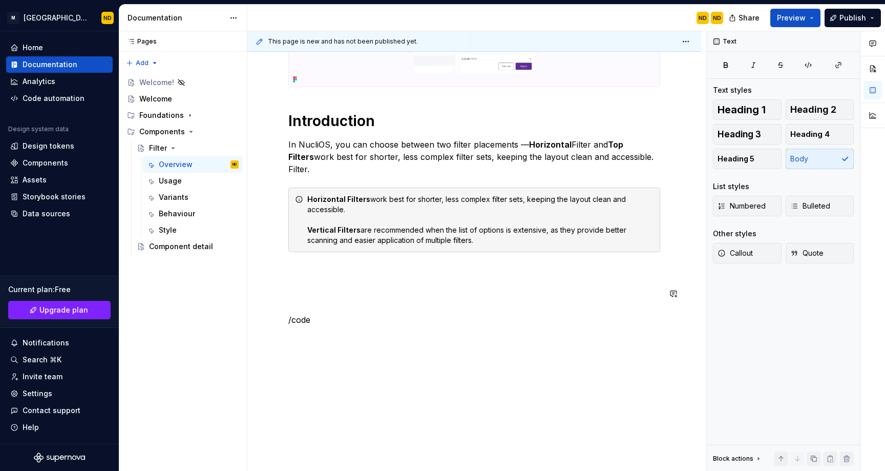
click at [315, 313] on p "/code" at bounding box center [474, 319] width 372 height 12
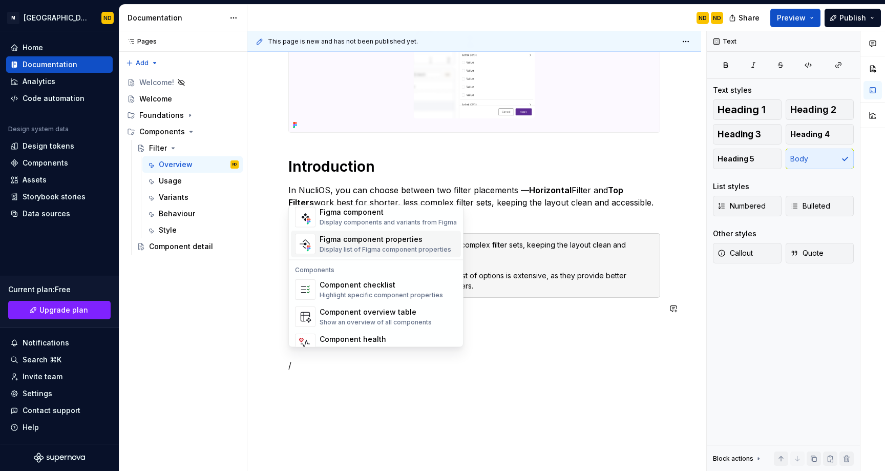
scroll to position [1020, 0]
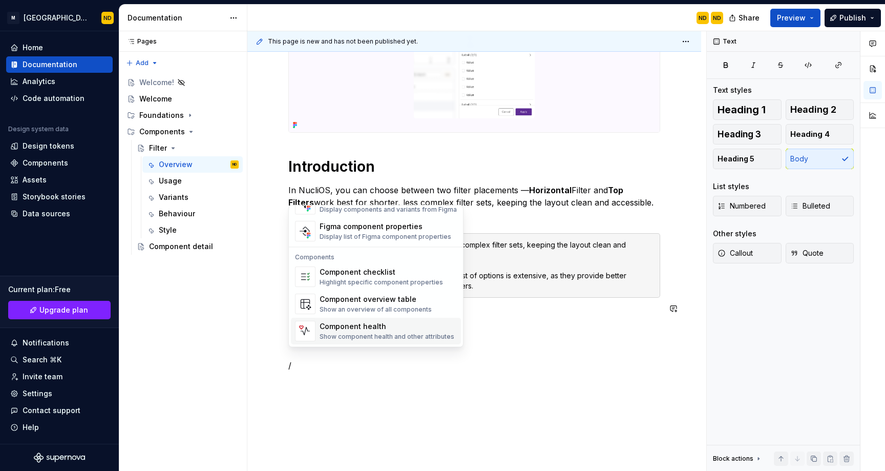
click at [352, 333] on div "Show component health and other attributes" at bounding box center [387, 337] width 135 height 8
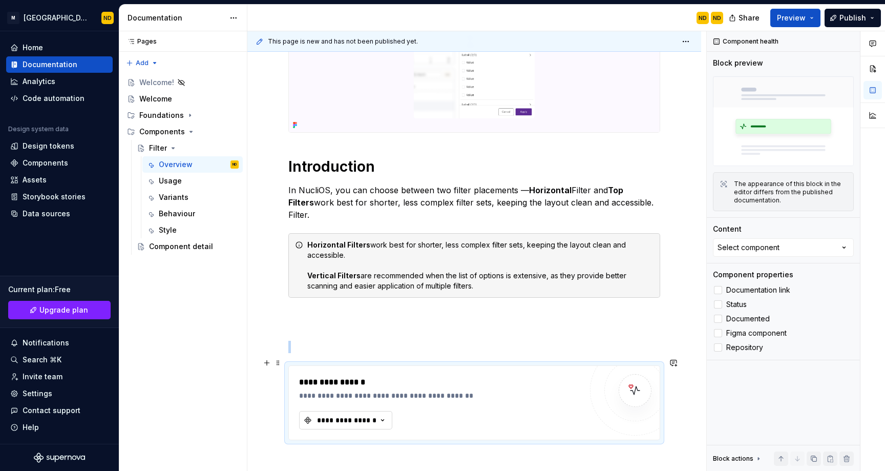
click at [367, 411] on button "**********" at bounding box center [345, 420] width 93 height 18
click at [353, 391] on div "Button" at bounding box center [392, 390] width 128 height 10
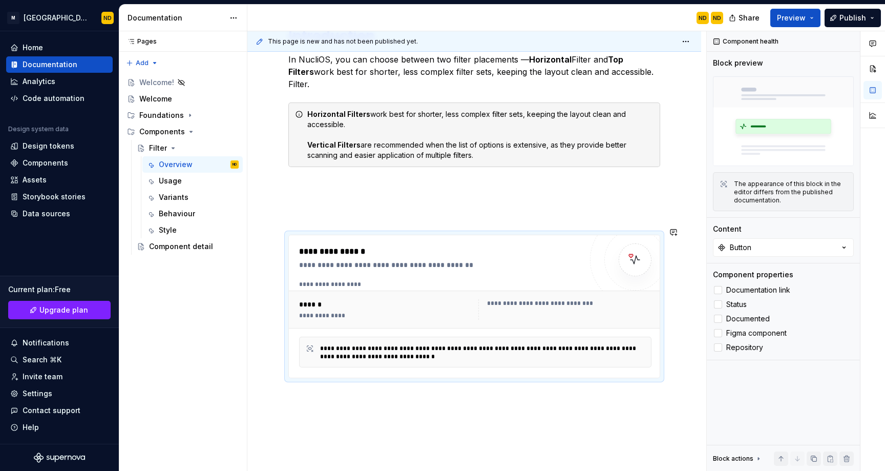
scroll to position [542, 0]
click at [725, 287] on label "Documentation link" at bounding box center [783, 290] width 141 height 12
click at [724, 301] on label "Status" at bounding box center [783, 304] width 141 height 12
click at [717, 320] on div at bounding box center [718, 318] width 8 height 8
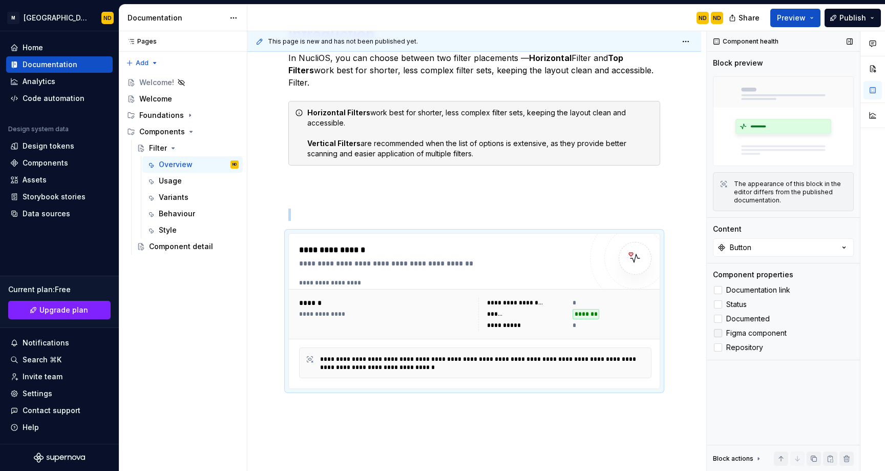
click at [719, 333] on div at bounding box center [718, 333] width 8 height 8
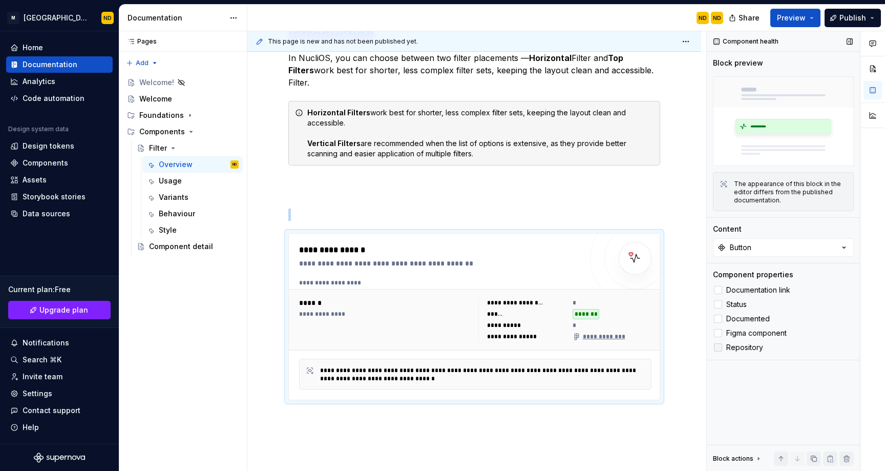
click at [719, 350] on div at bounding box center [718, 347] width 8 height 8
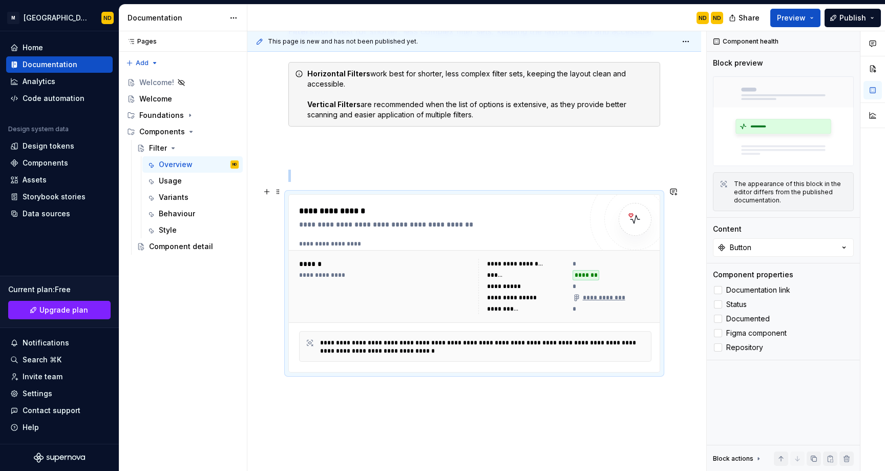
scroll to position [566, 0]
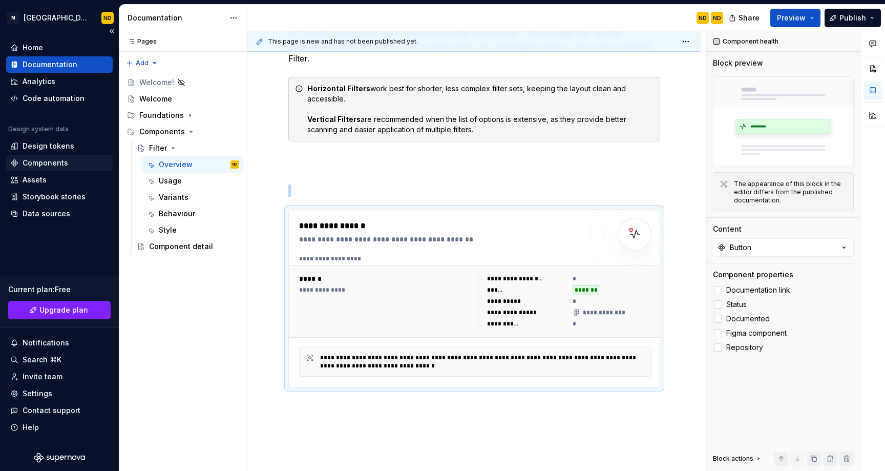
click at [41, 165] on div "Components" at bounding box center [46, 163] width 46 height 10
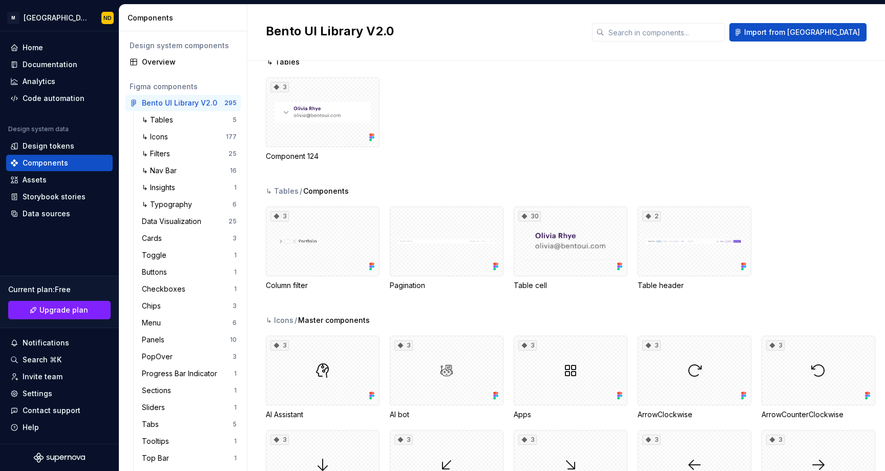
scroll to position [17, 0]
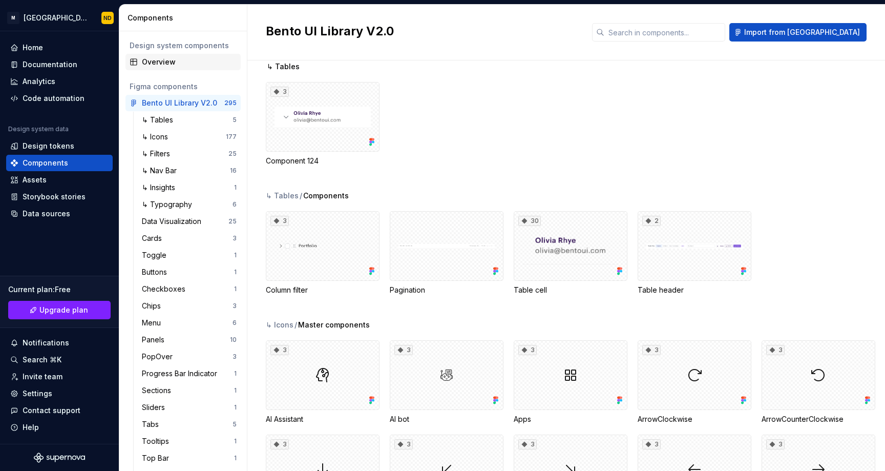
click at [167, 61] on div "Overview" at bounding box center [189, 62] width 95 height 10
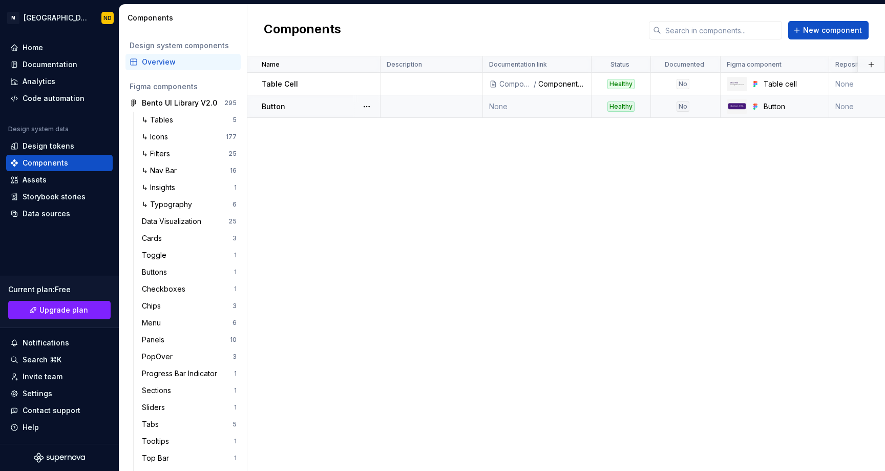
click at [282, 109] on p "Button" at bounding box center [274, 106] width 24 height 10
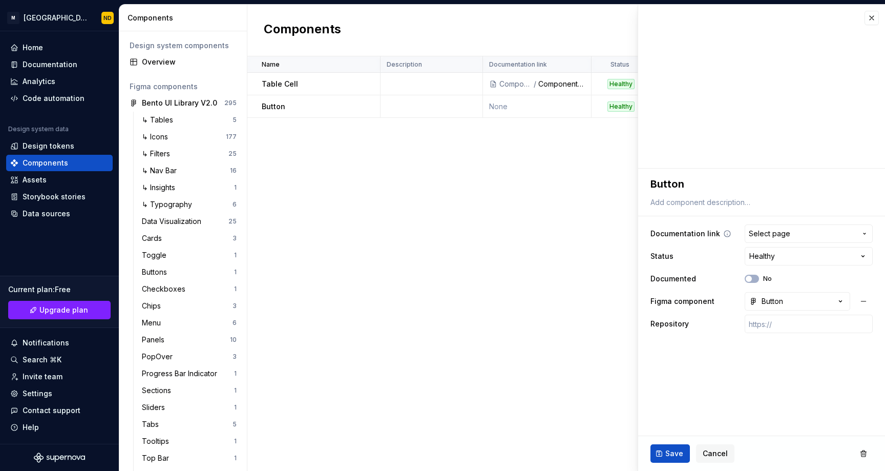
click at [771, 234] on span "Select page" at bounding box center [769, 233] width 41 height 10
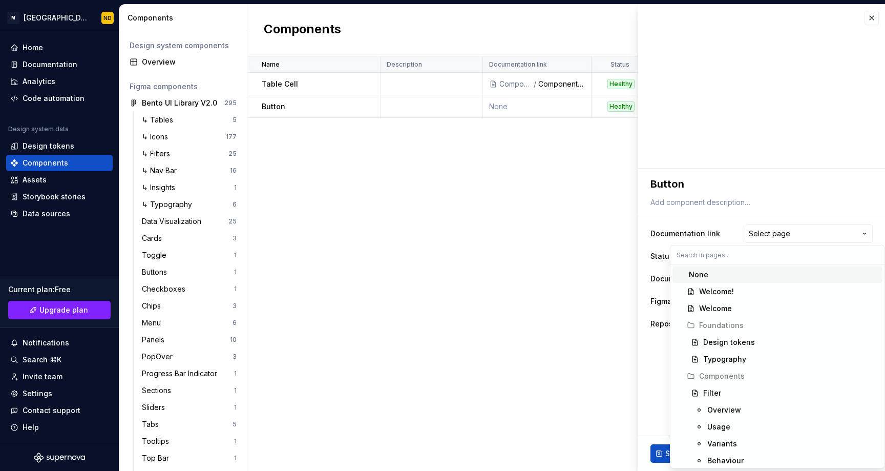
click at [729, 226] on html "**********" at bounding box center [442, 235] width 885 height 471
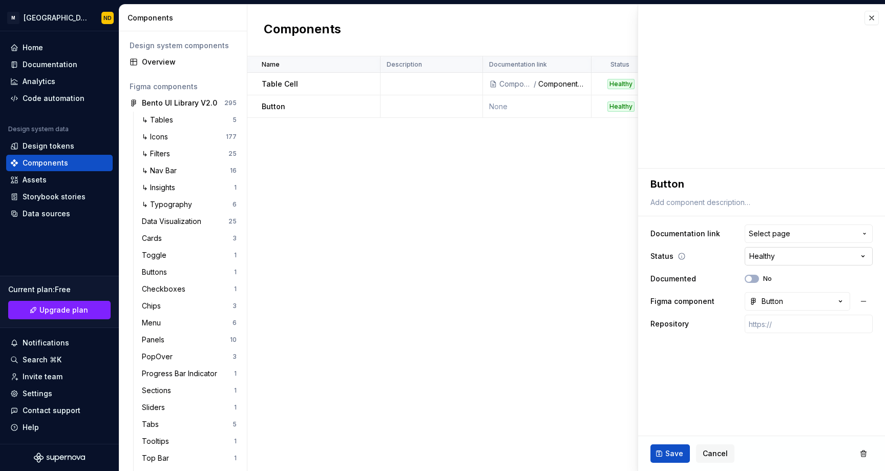
click at [760, 258] on html "**********" at bounding box center [442, 235] width 885 height 471
click at [667, 266] on html "**********" at bounding box center [442, 235] width 885 height 471
click at [768, 301] on div "Button" at bounding box center [766, 301] width 34 height 10
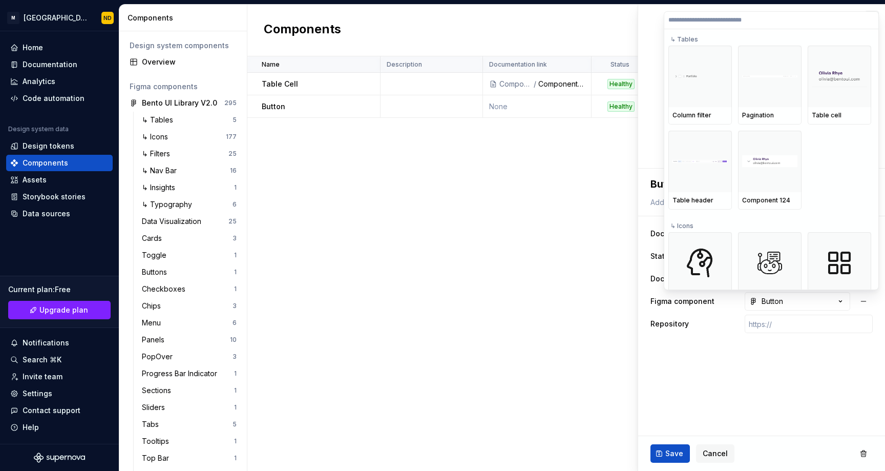
click at [655, 306] on html "**********" at bounding box center [442, 235] width 885 height 471
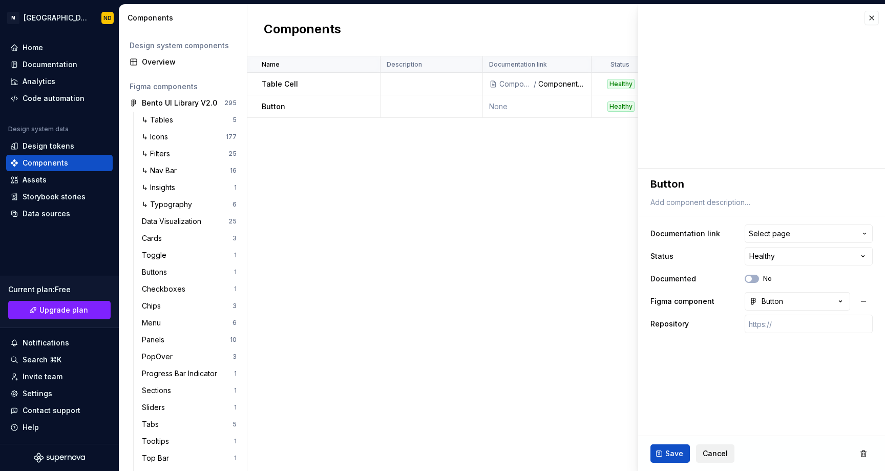
click at [721, 455] on span "Cancel" at bounding box center [715, 453] width 25 height 10
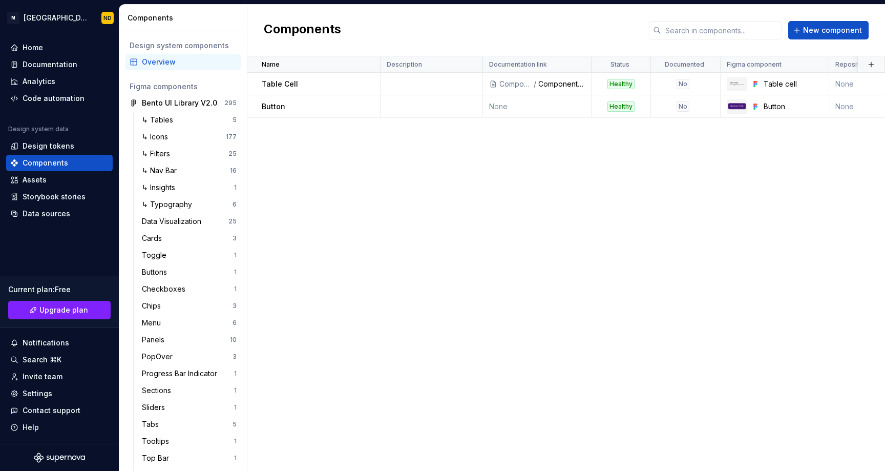
click at [715, 451] on div "Name Description Documentation link Status Documented Figma component Repositor…" at bounding box center [566, 263] width 638 height 414
click at [624, 106] on div "Healthy" at bounding box center [620, 106] width 27 height 10
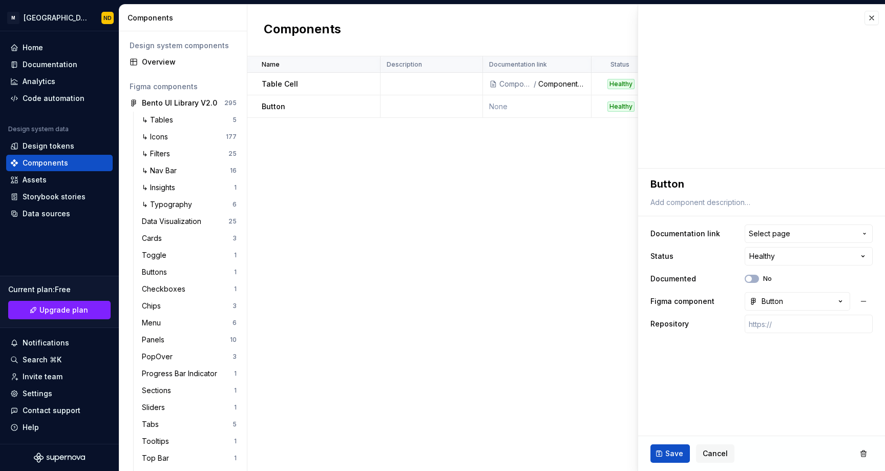
click at [564, 229] on div "Name Description Documentation link Status Documented Figma component Repositor…" at bounding box center [566, 263] width 638 height 414
click at [335, 160] on div "Name Description Documentation link Status Documented Figma component Repositor…" at bounding box center [566, 263] width 638 height 414
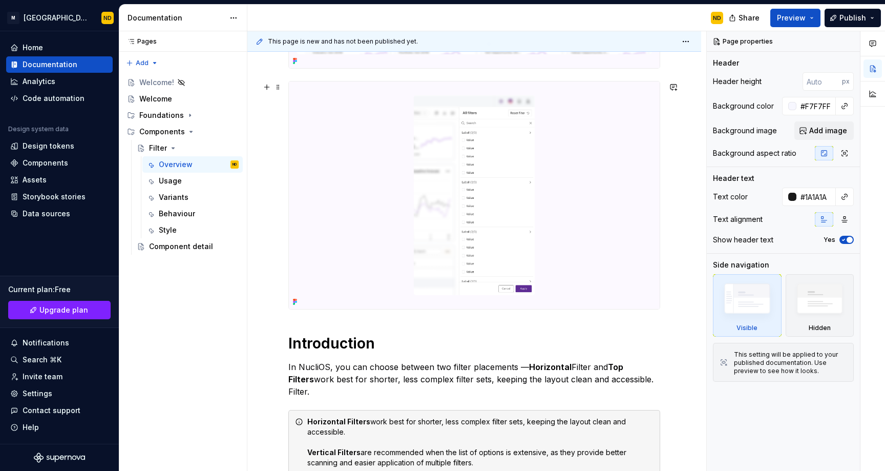
scroll to position [97, 0]
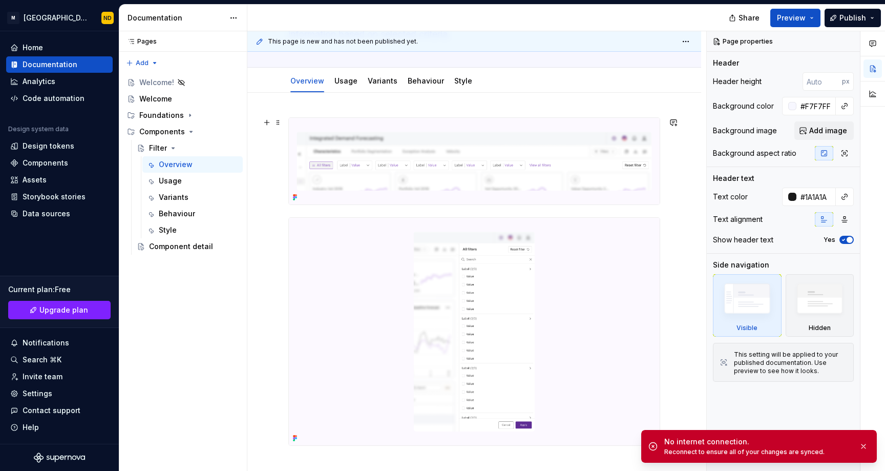
type textarea "*"
